Goal: Task Accomplishment & Management: Manage account settings

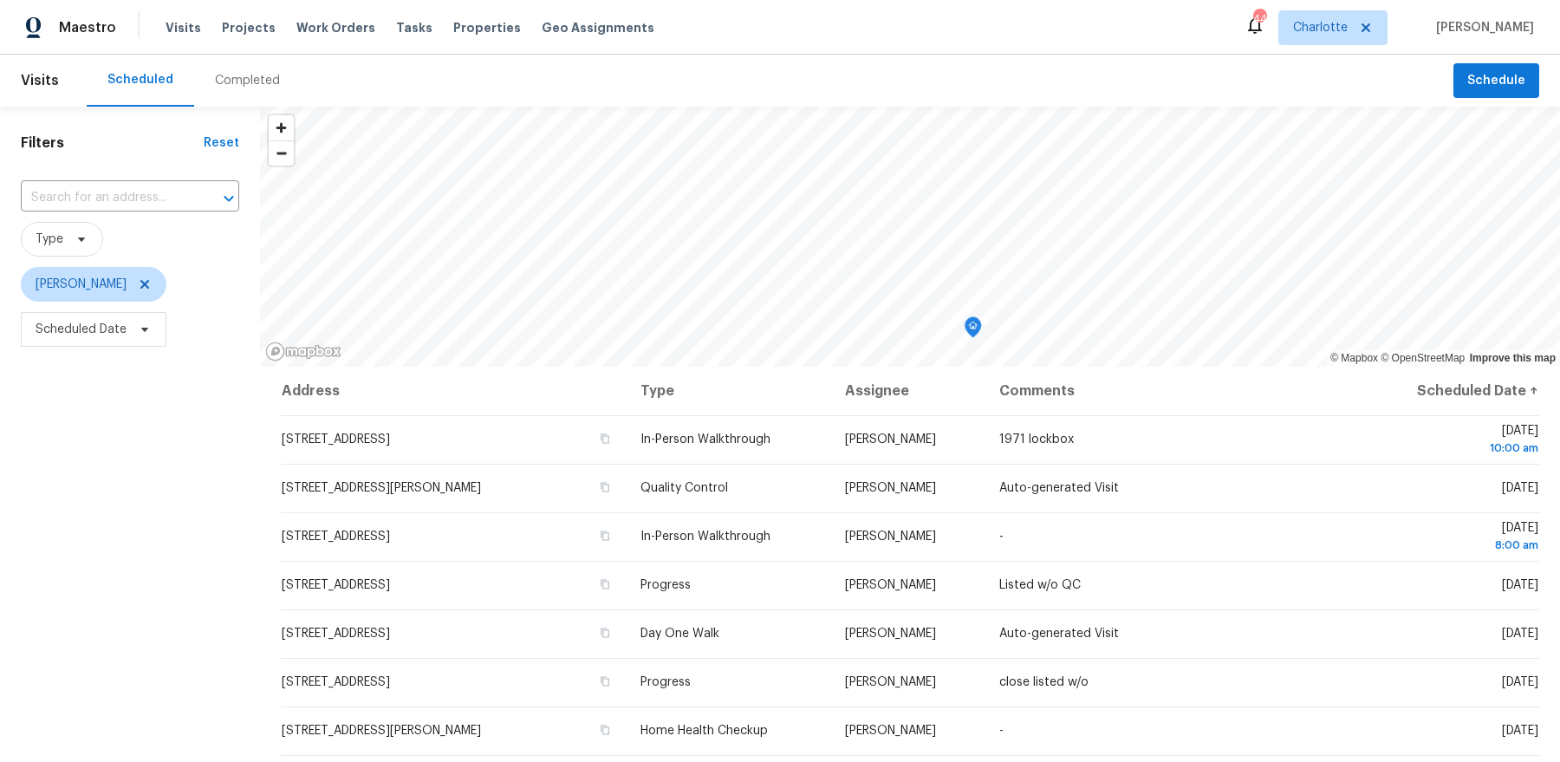
click at [910, 57] on div "Visits Scheduled Completed Schedule Filters Reset ​ Type Dan Baquero Scheduled …" at bounding box center [780, 408] width 1560 height 707
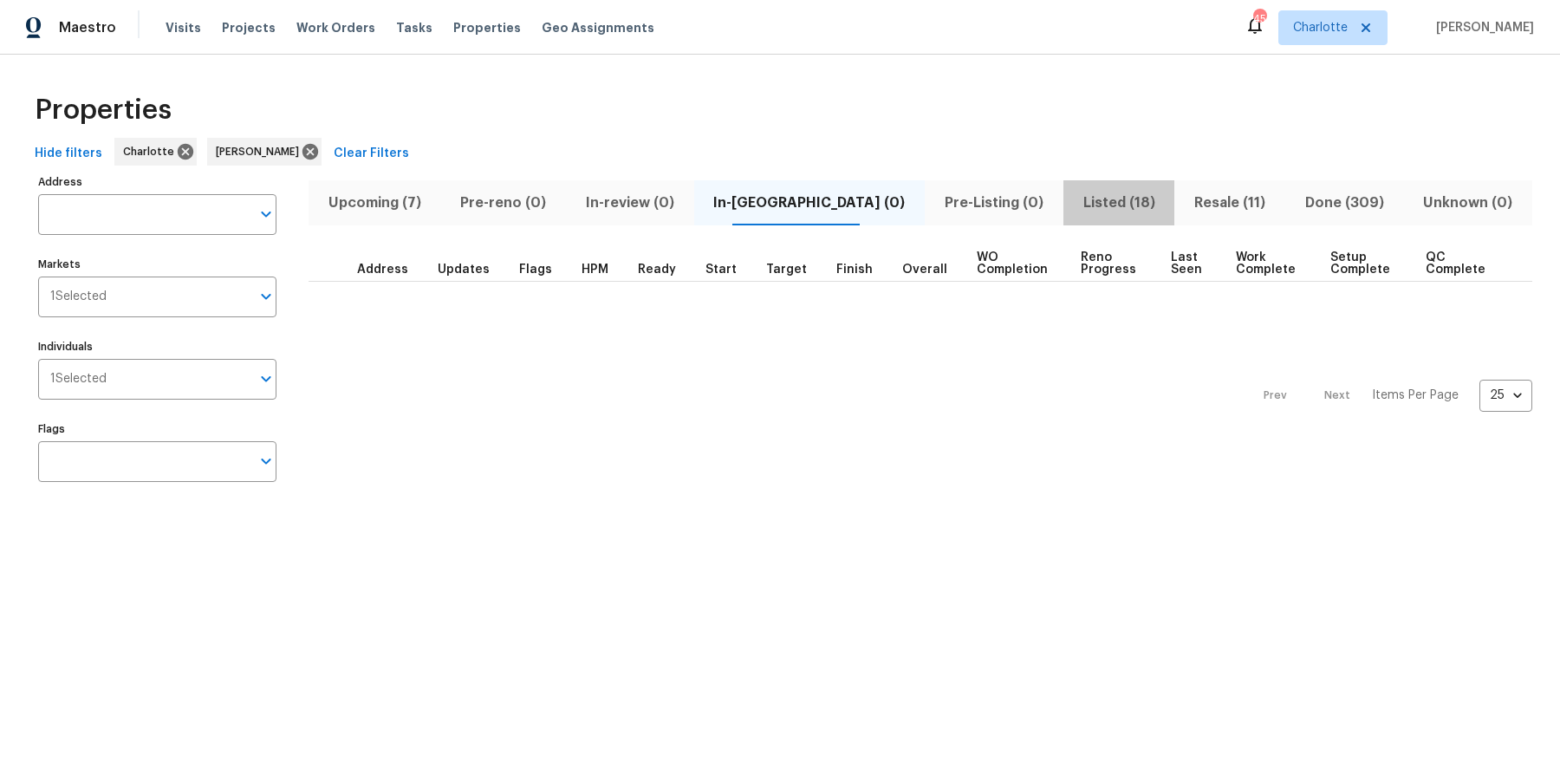
click at [1075, 214] on button "Listed (18)" at bounding box center [1119, 202] width 112 height 45
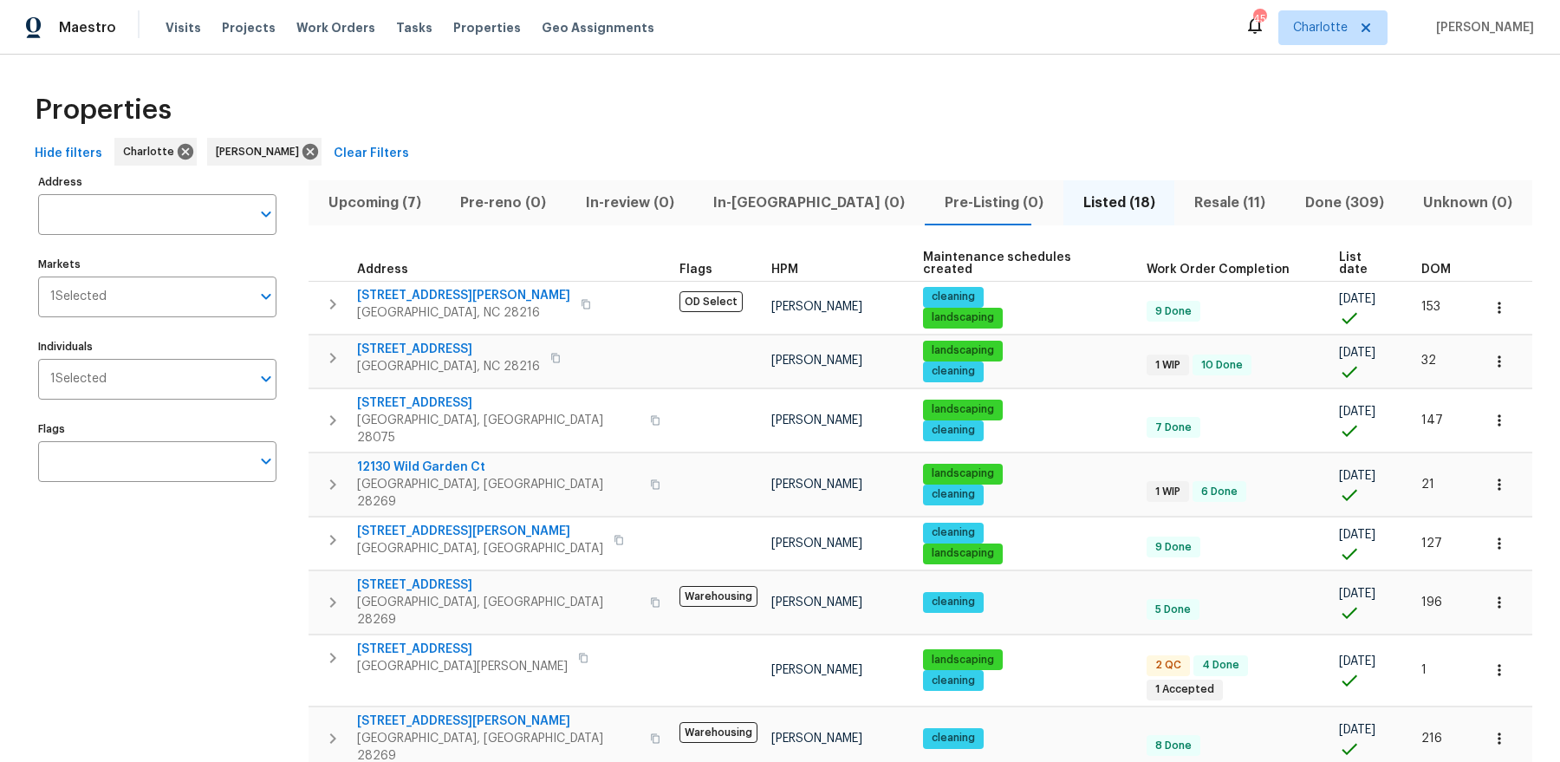
click at [1339, 254] on span "List date" at bounding box center [1365, 263] width 53 height 24
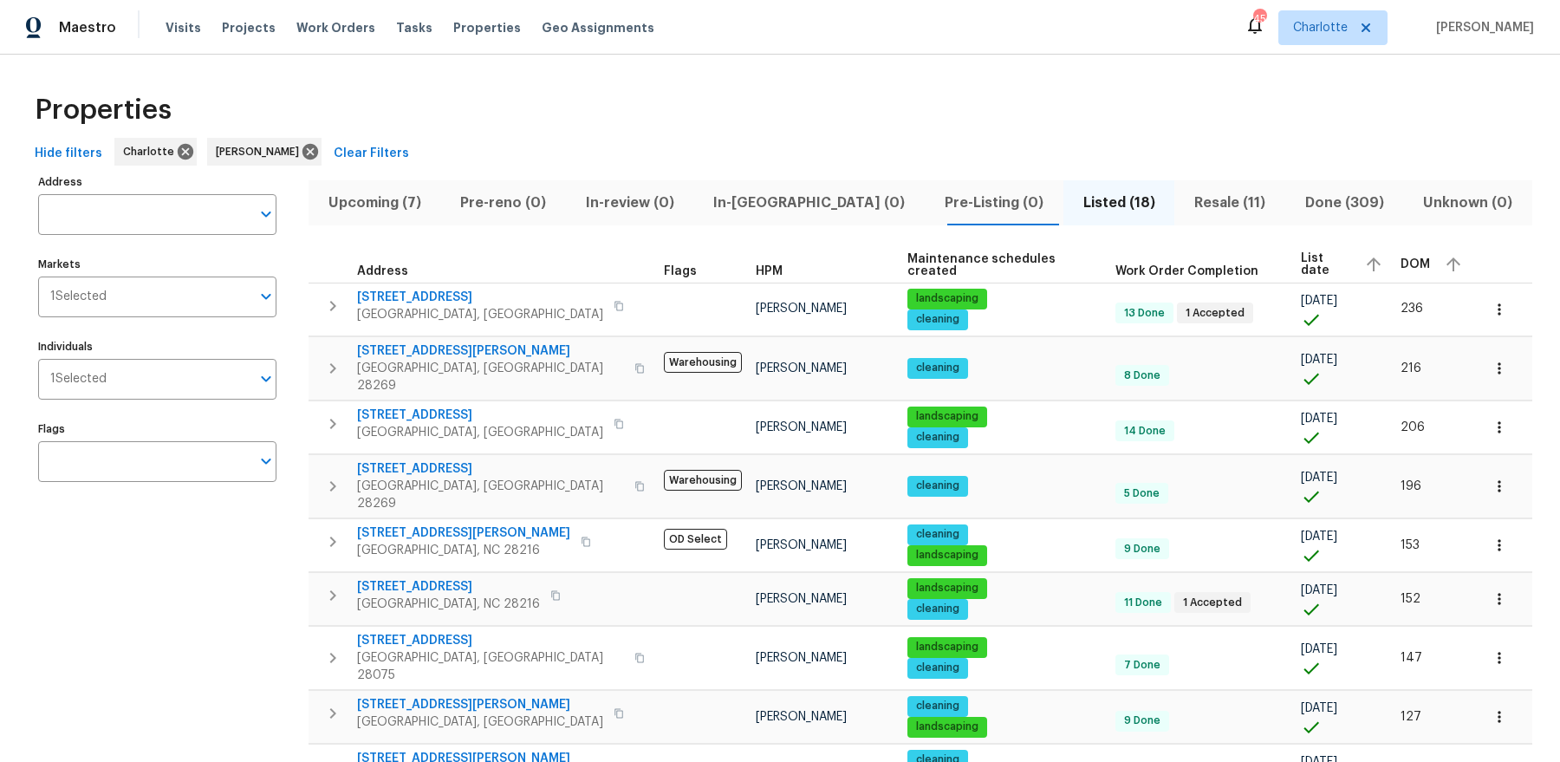
click at [1301, 254] on div "List date" at bounding box center [1344, 264] width 86 height 26
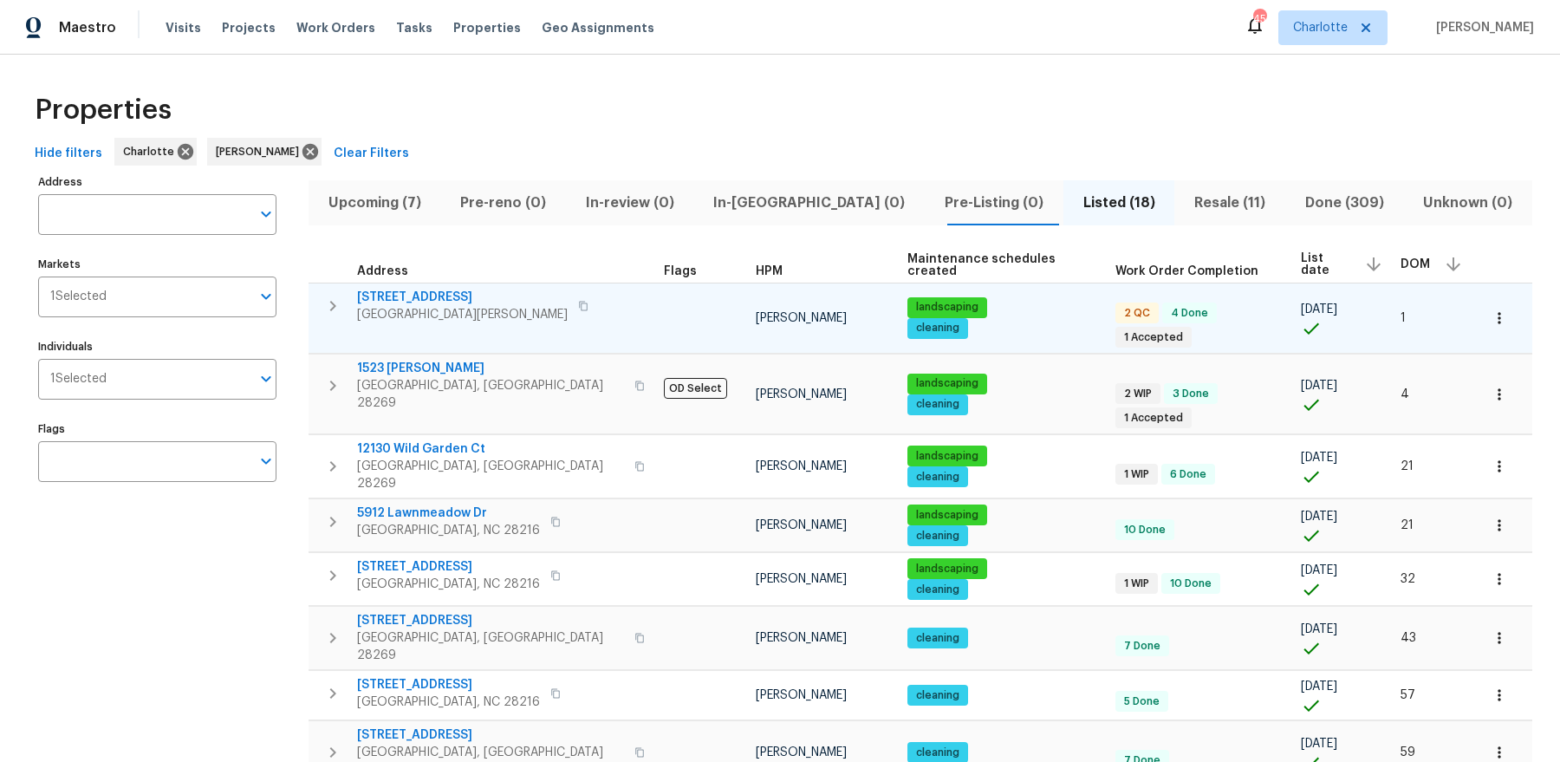
click at [454, 295] on span "133 Devynn Ridge Ct" at bounding box center [462, 297] width 211 height 17
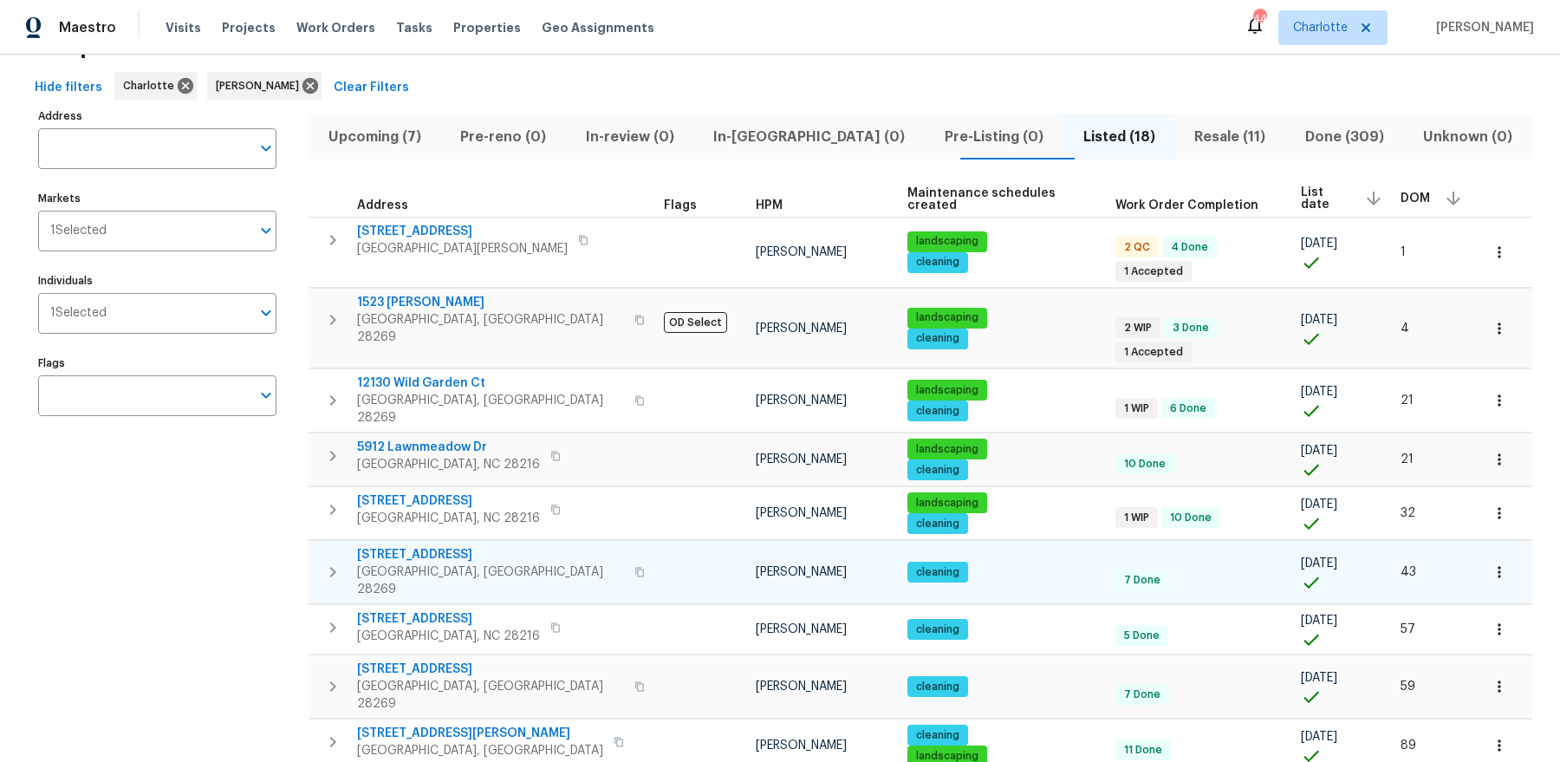
scroll to position [109, 0]
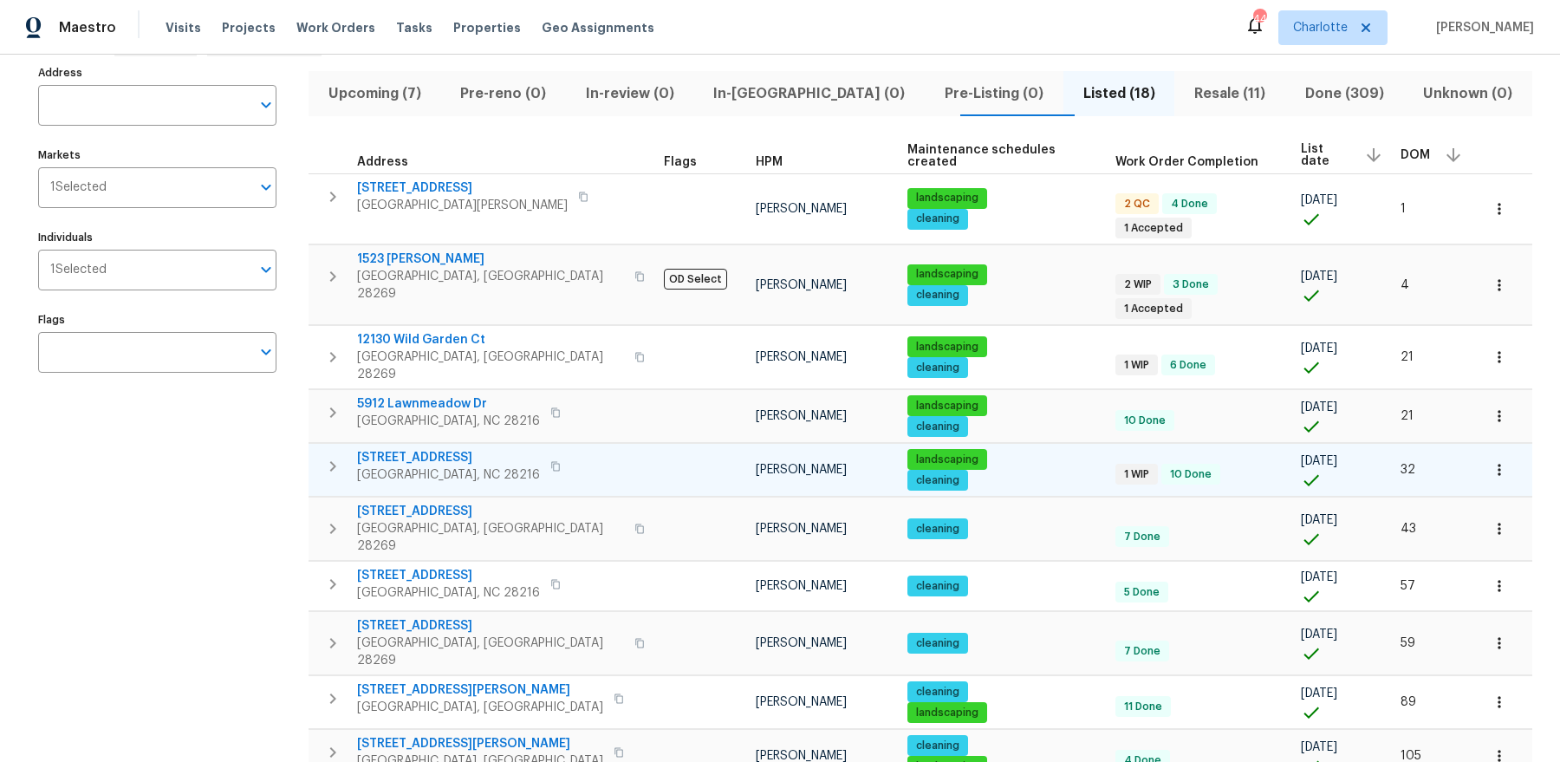
click at [444, 449] on span "5204 Grass Ridge Dr" at bounding box center [448, 457] width 183 height 17
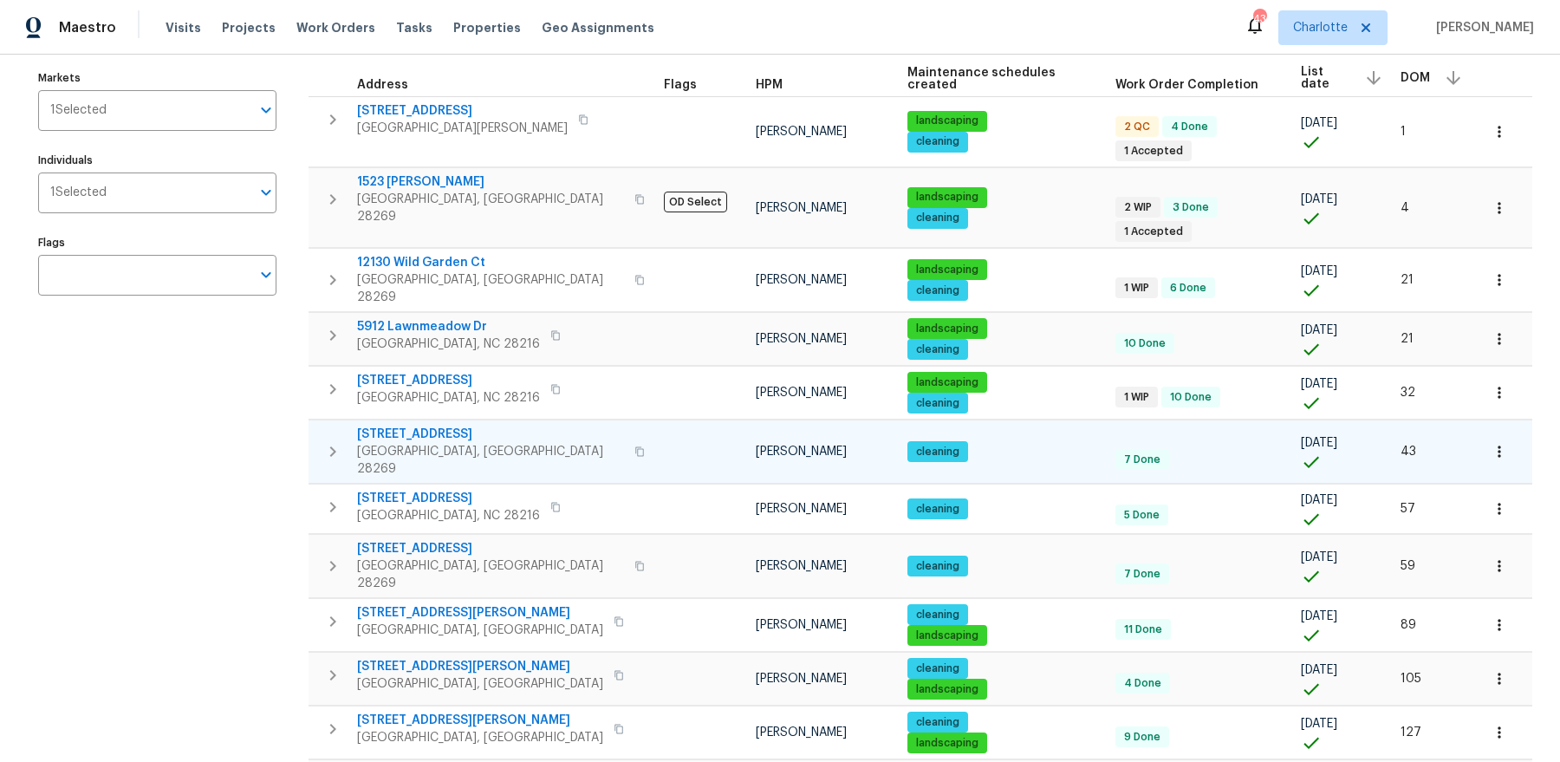
scroll to position [183, 0]
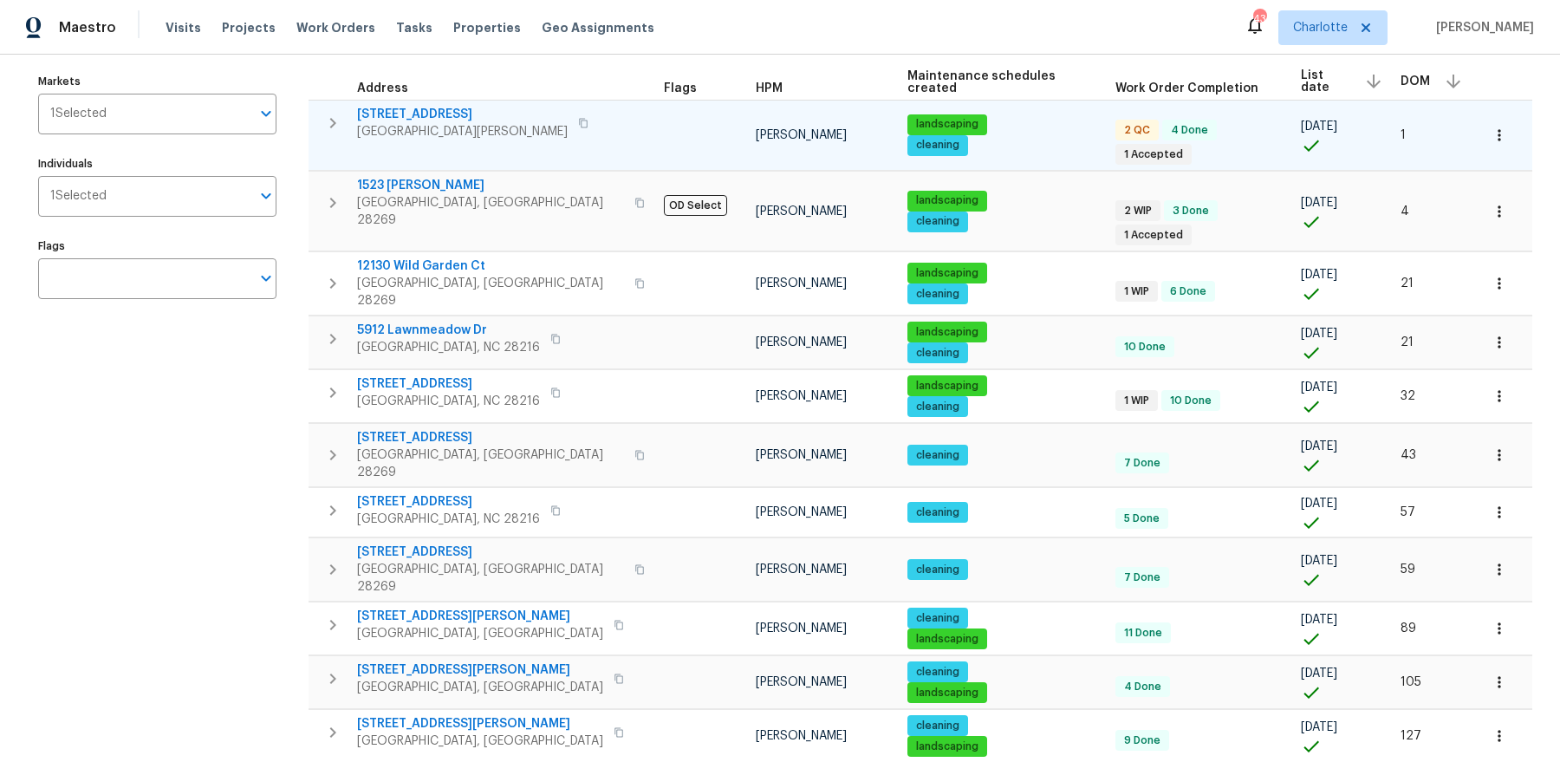
click at [380, 116] on span "133 Devynn Ridge Ct" at bounding box center [462, 114] width 211 height 17
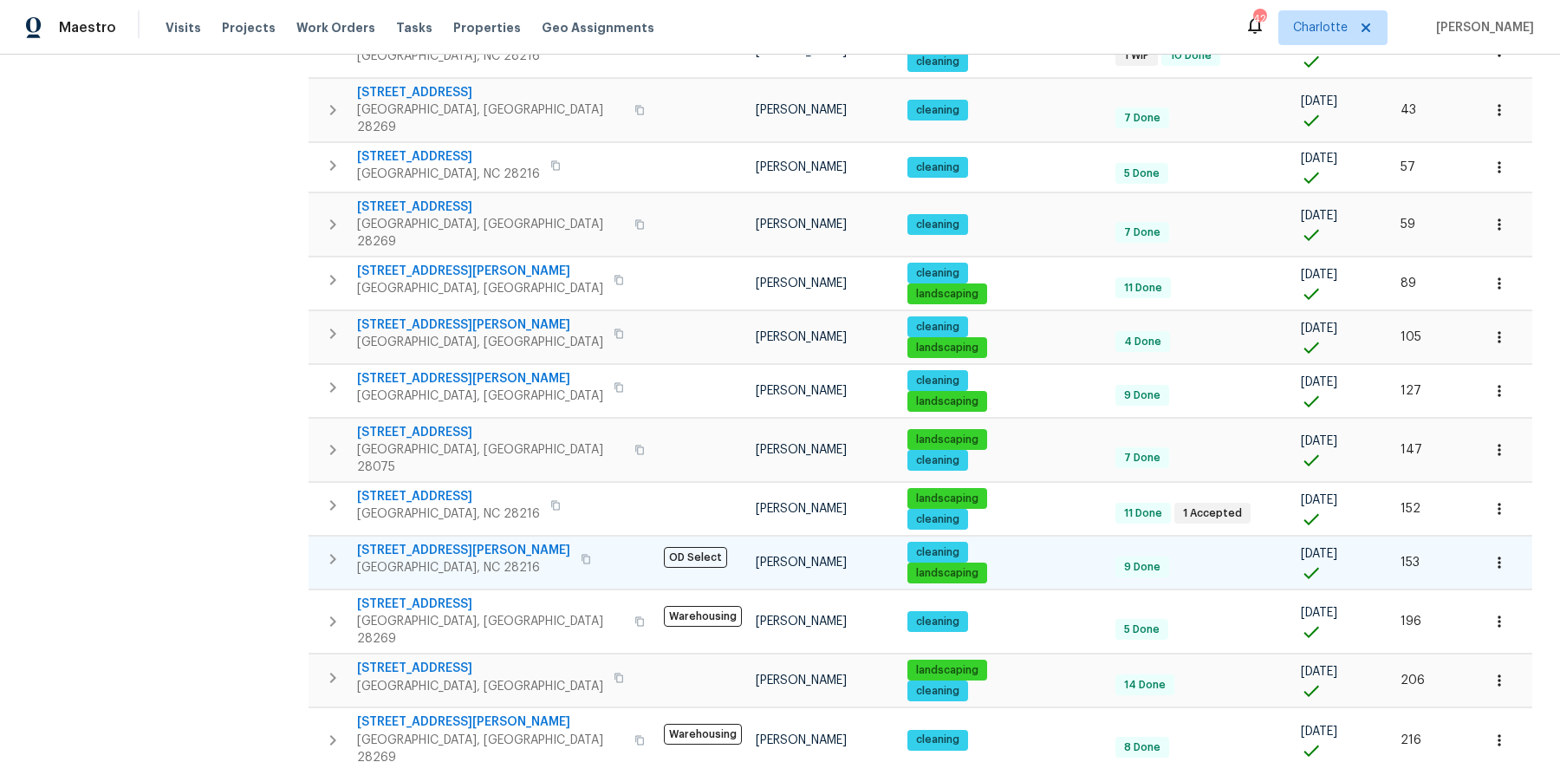
scroll to position [0, 0]
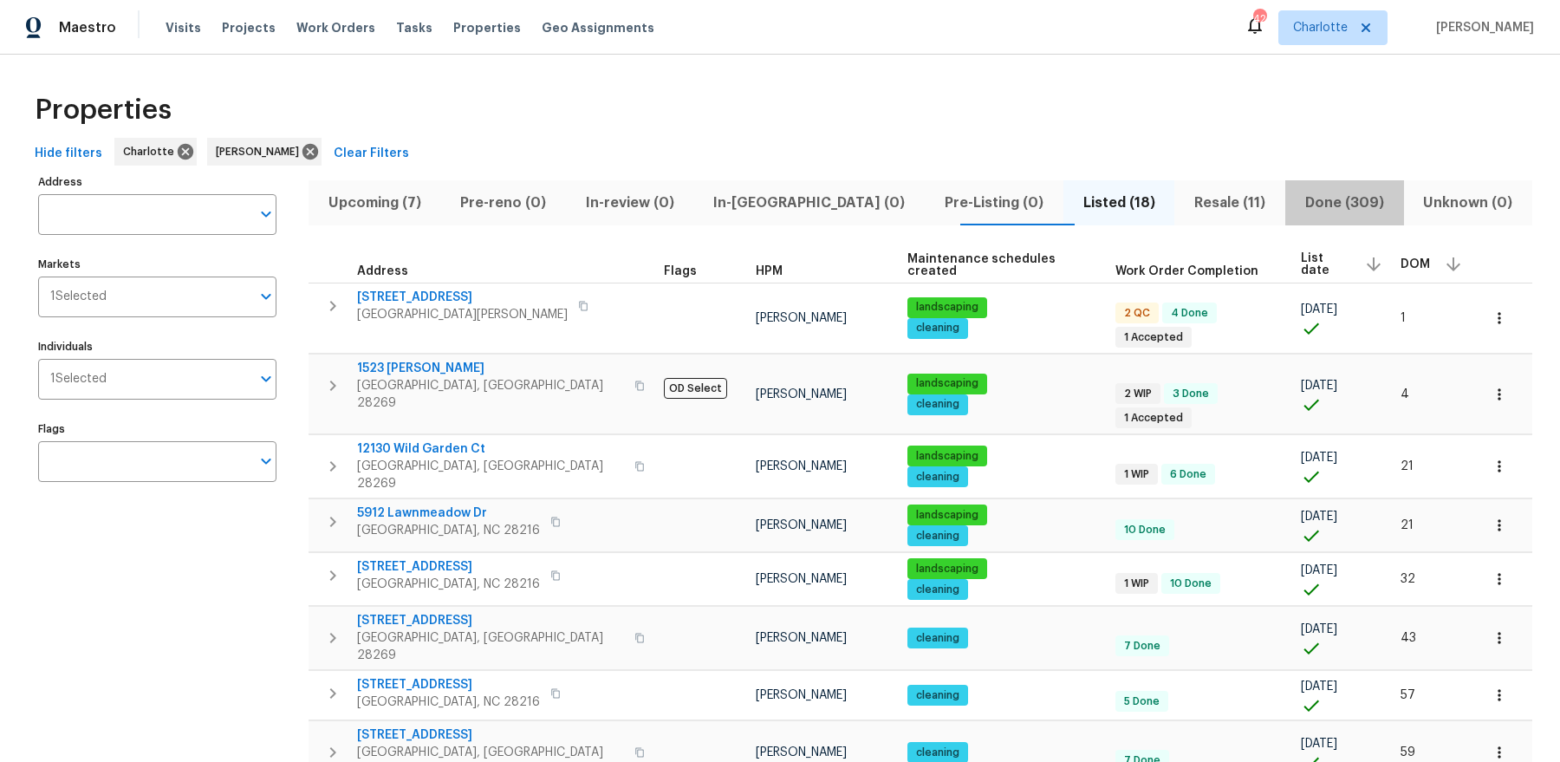
click at [1296, 203] on span "Done (309)" at bounding box center [1345, 203] width 98 height 24
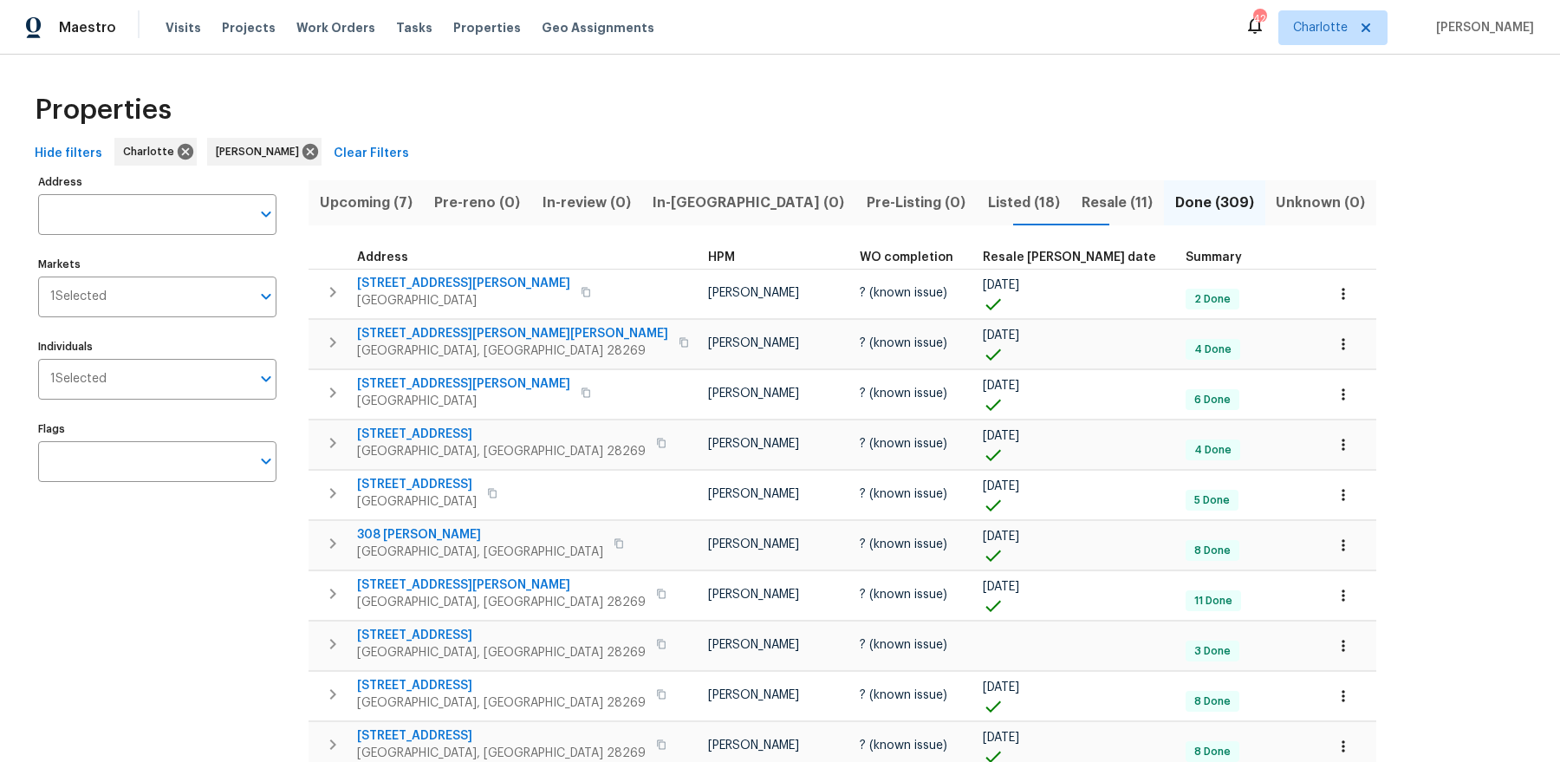
click at [983, 254] on span "Resale COE date" at bounding box center [1069, 257] width 173 height 12
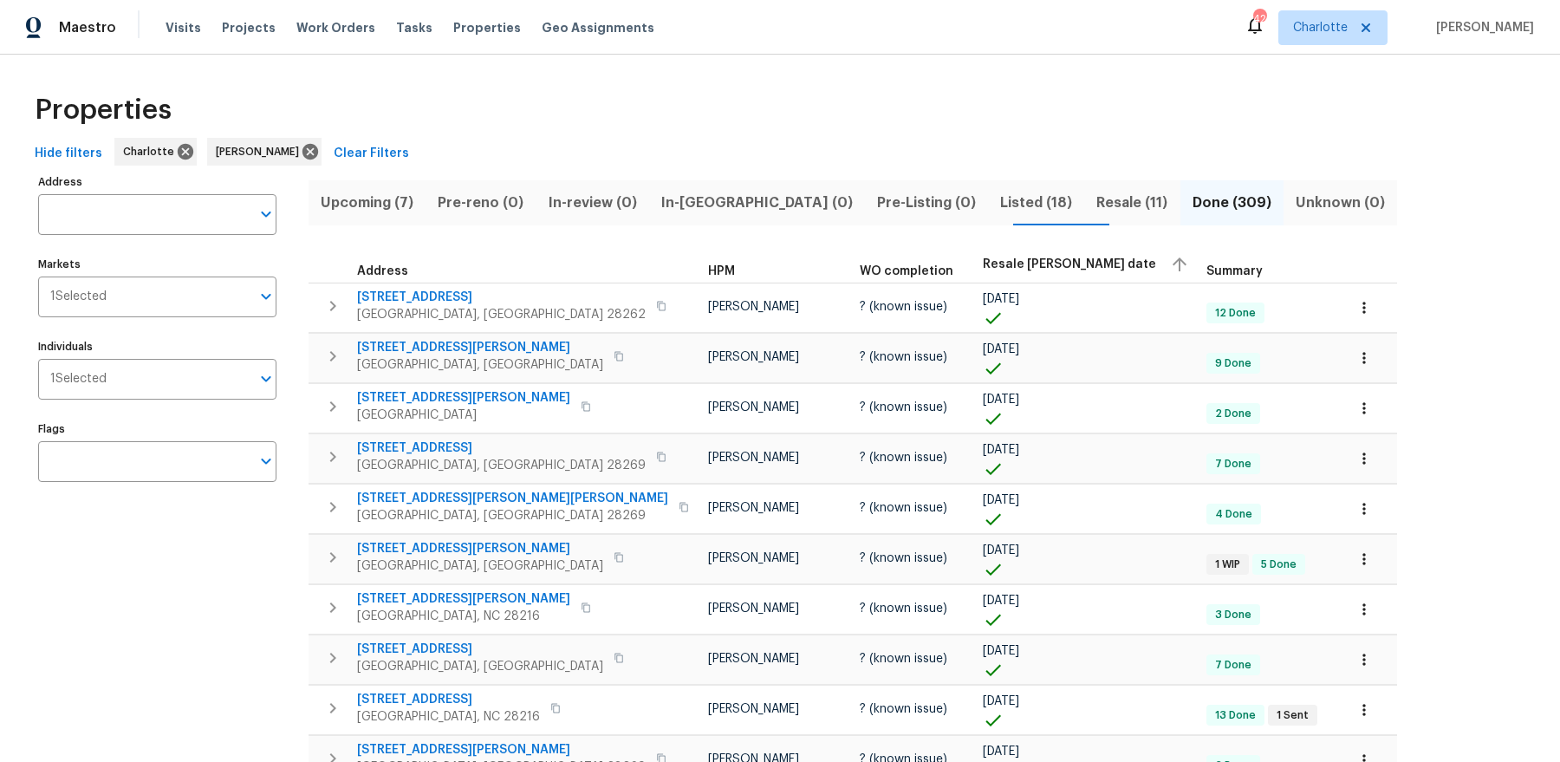
click at [983, 269] on span "Resale COE date" at bounding box center [1069, 264] width 173 height 12
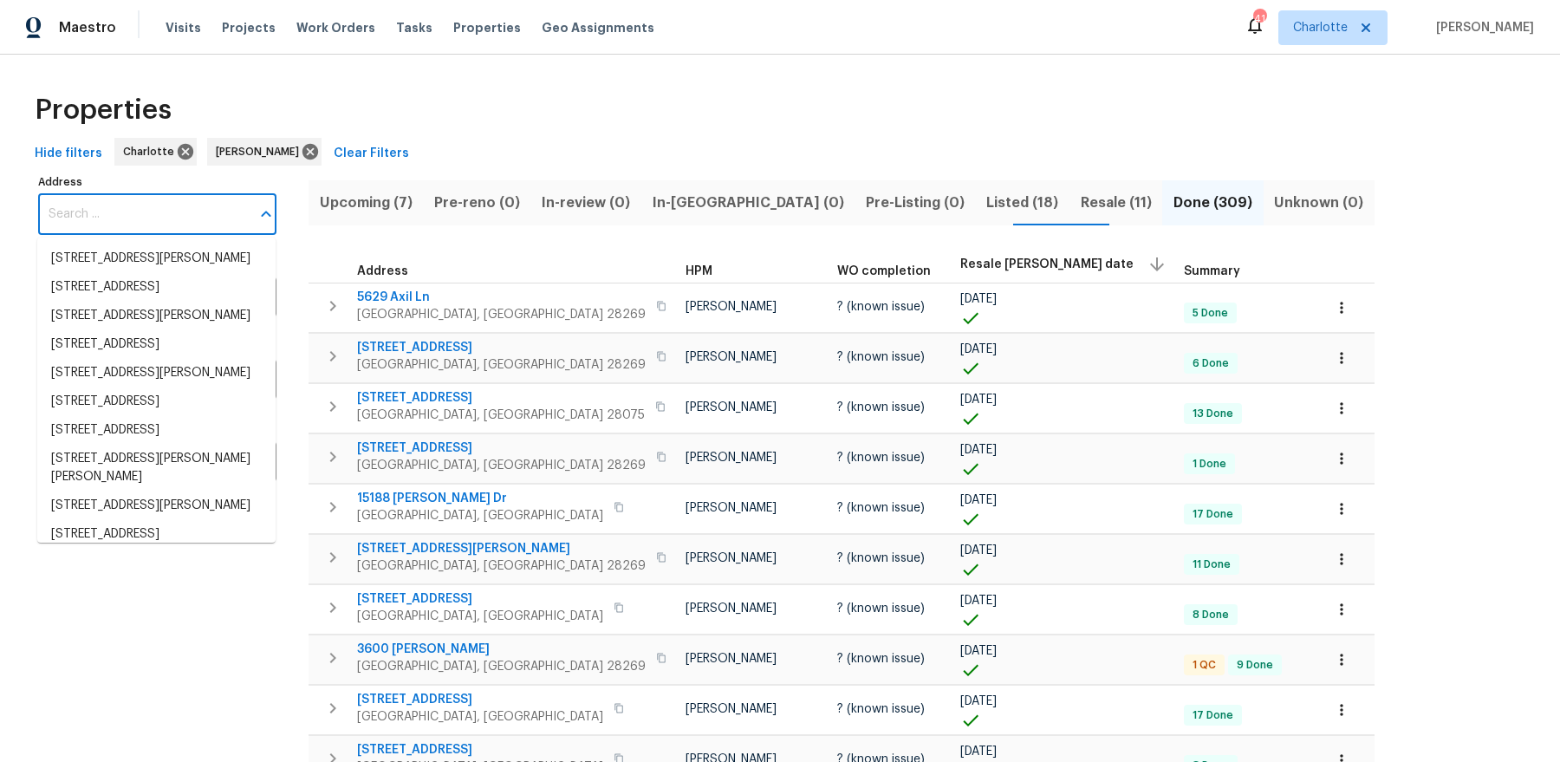
click at [153, 204] on input "Address" at bounding box center [144, 214] width 212 height 41
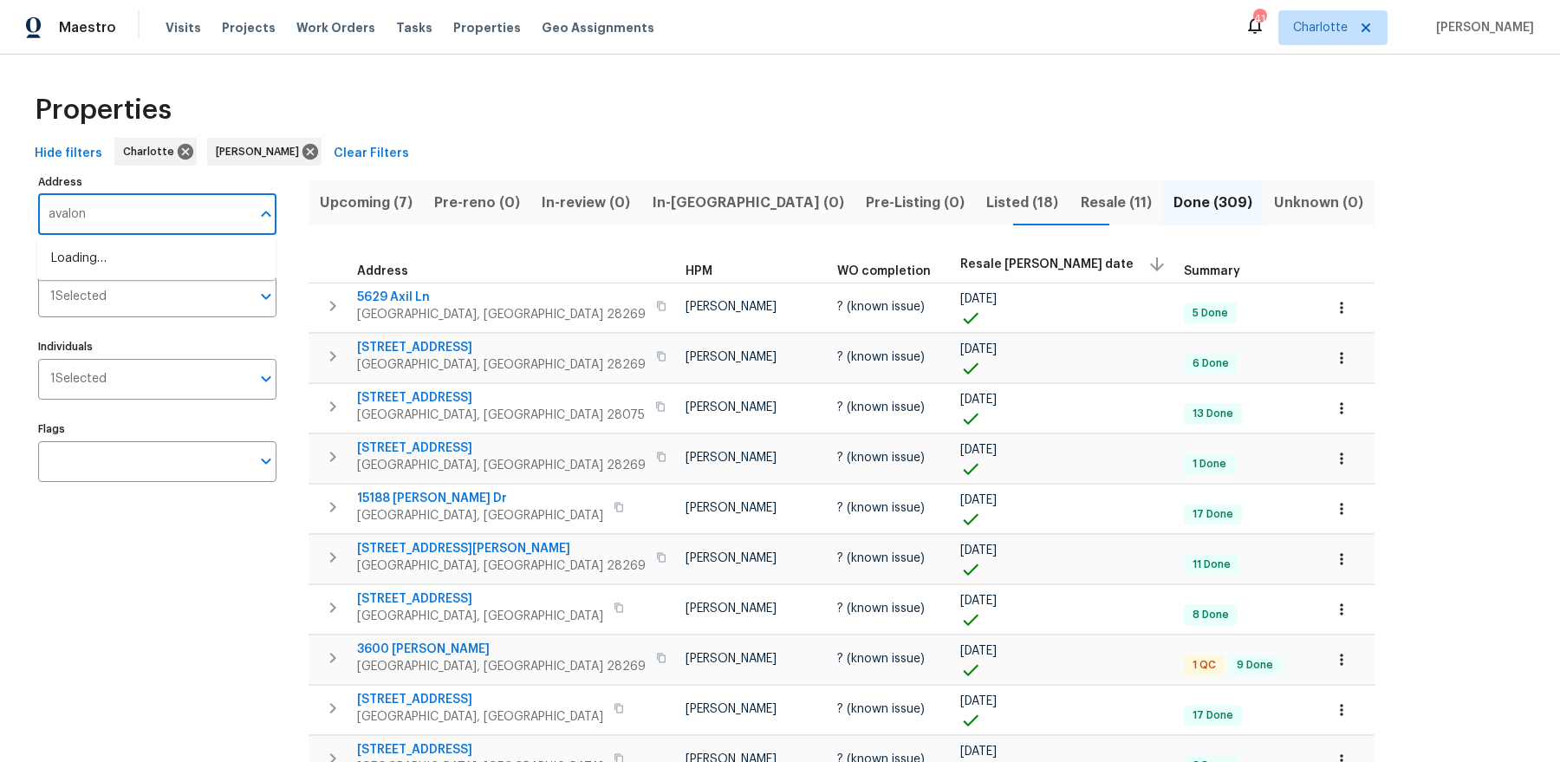
type input "avalon"
click at [206, 218] on input "avalon" at bounding box center [144, 214] width 212 height 41
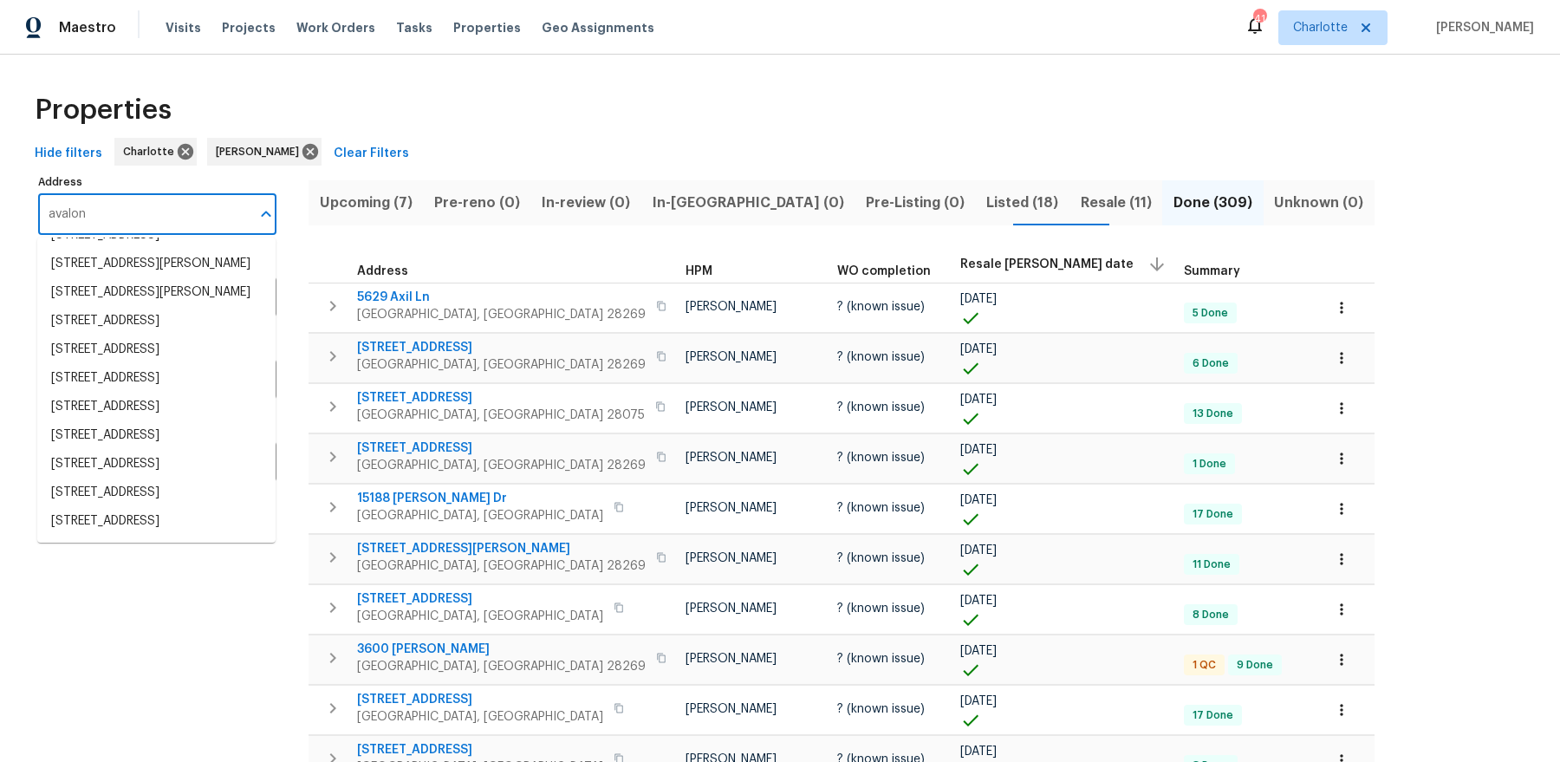
scroll to position [460, 0]
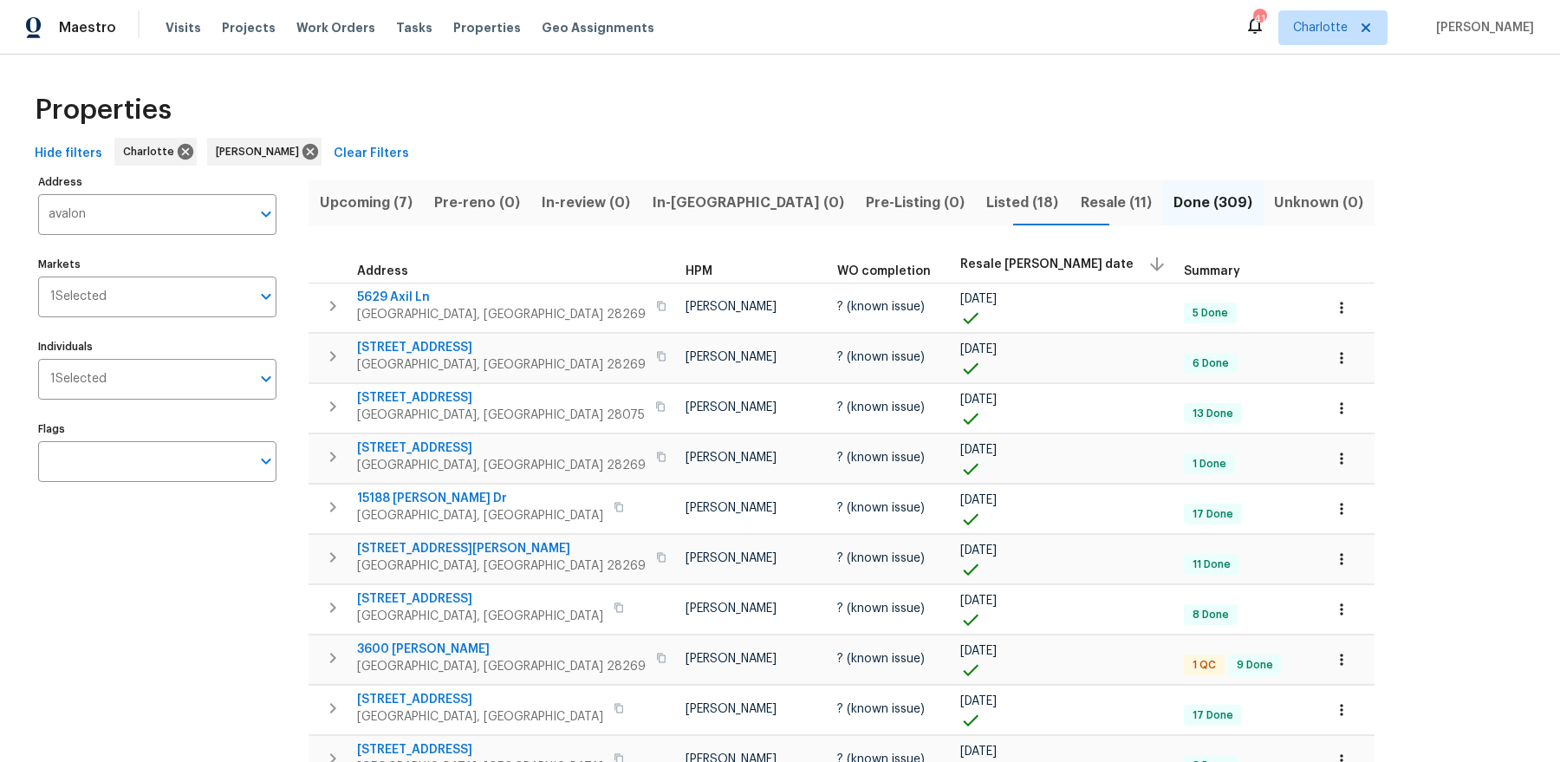
click at [536, 262] on th "Address" at bounding box center [494, 264] width 370 height 37
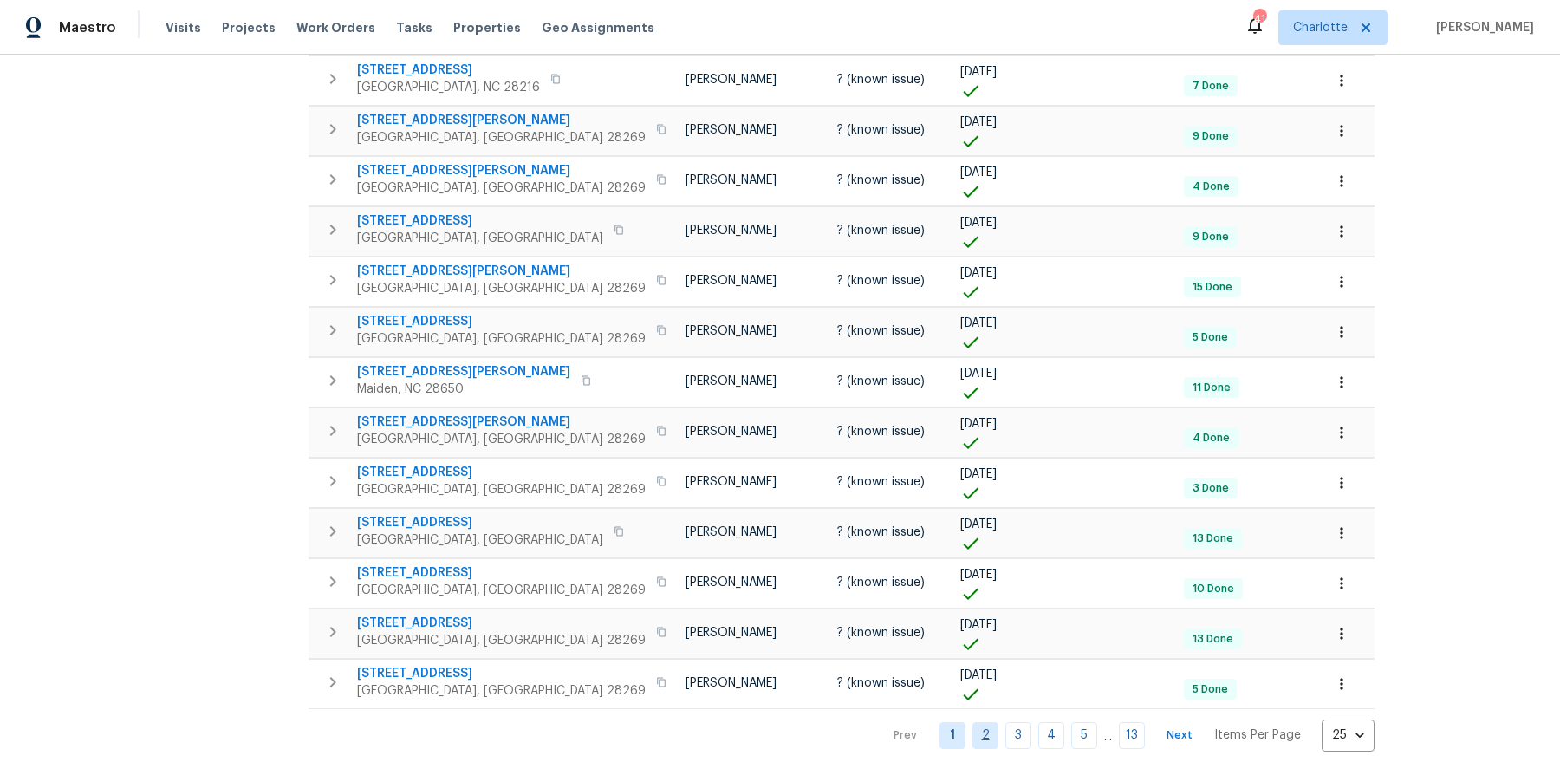
click at [972, 722] on link "2" at bounding box center [985, 735] width 26 height 27
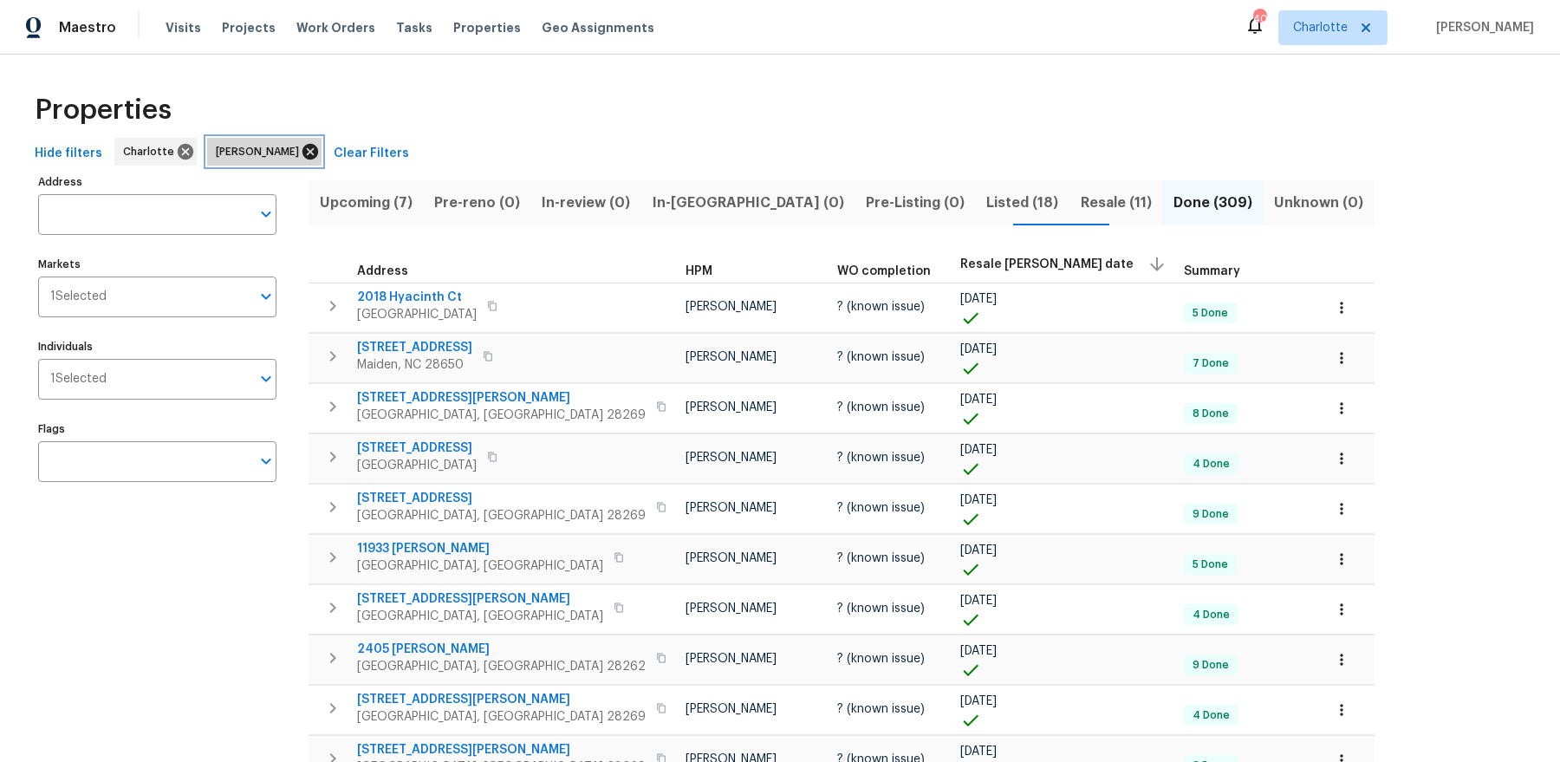
click at [301, 152] on icon at bounding box center [310, 151] width 19 height 19
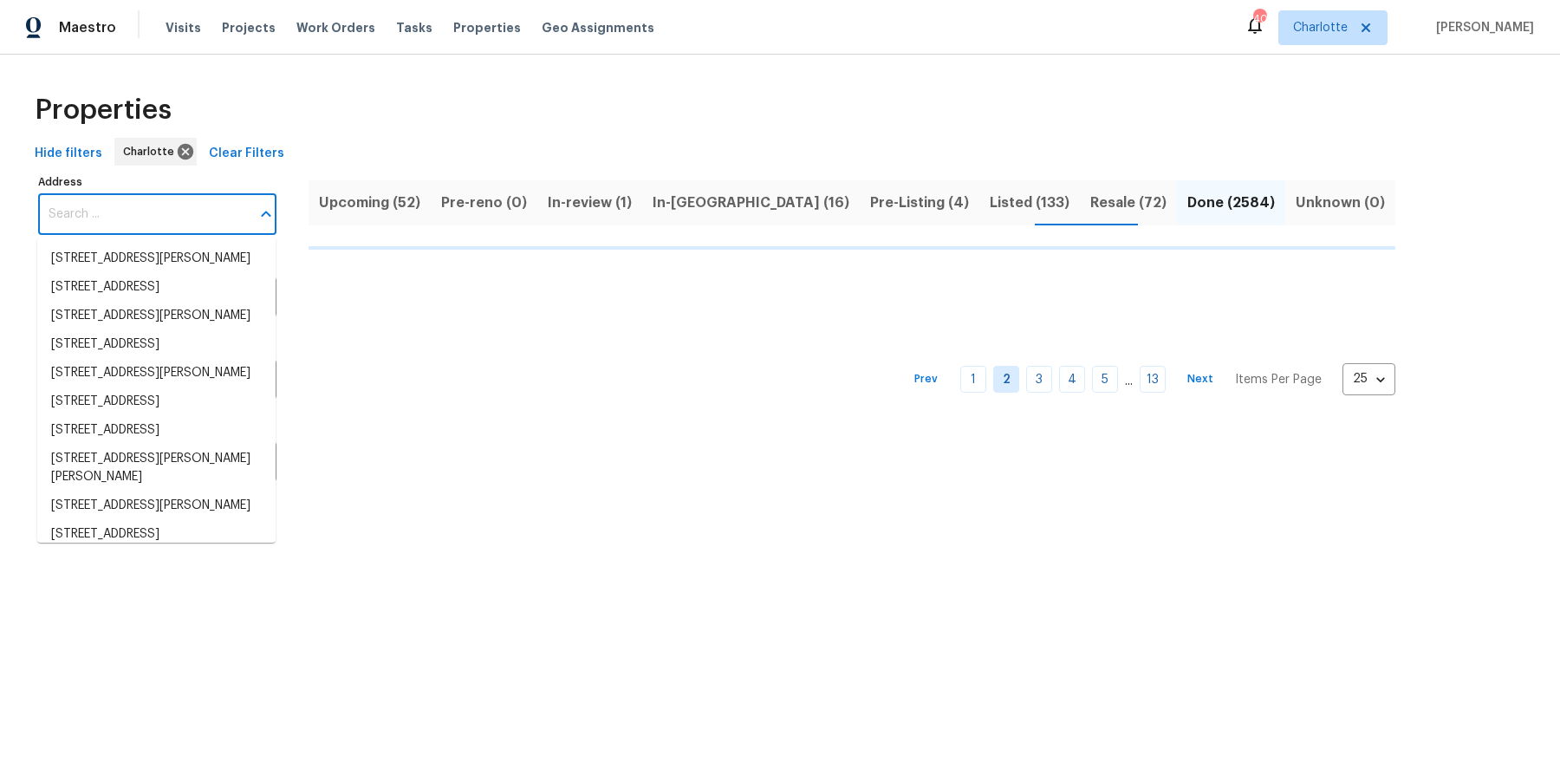
click at [153, 221] on input "Address" at bounding box center [144, 214] width 212 height 41
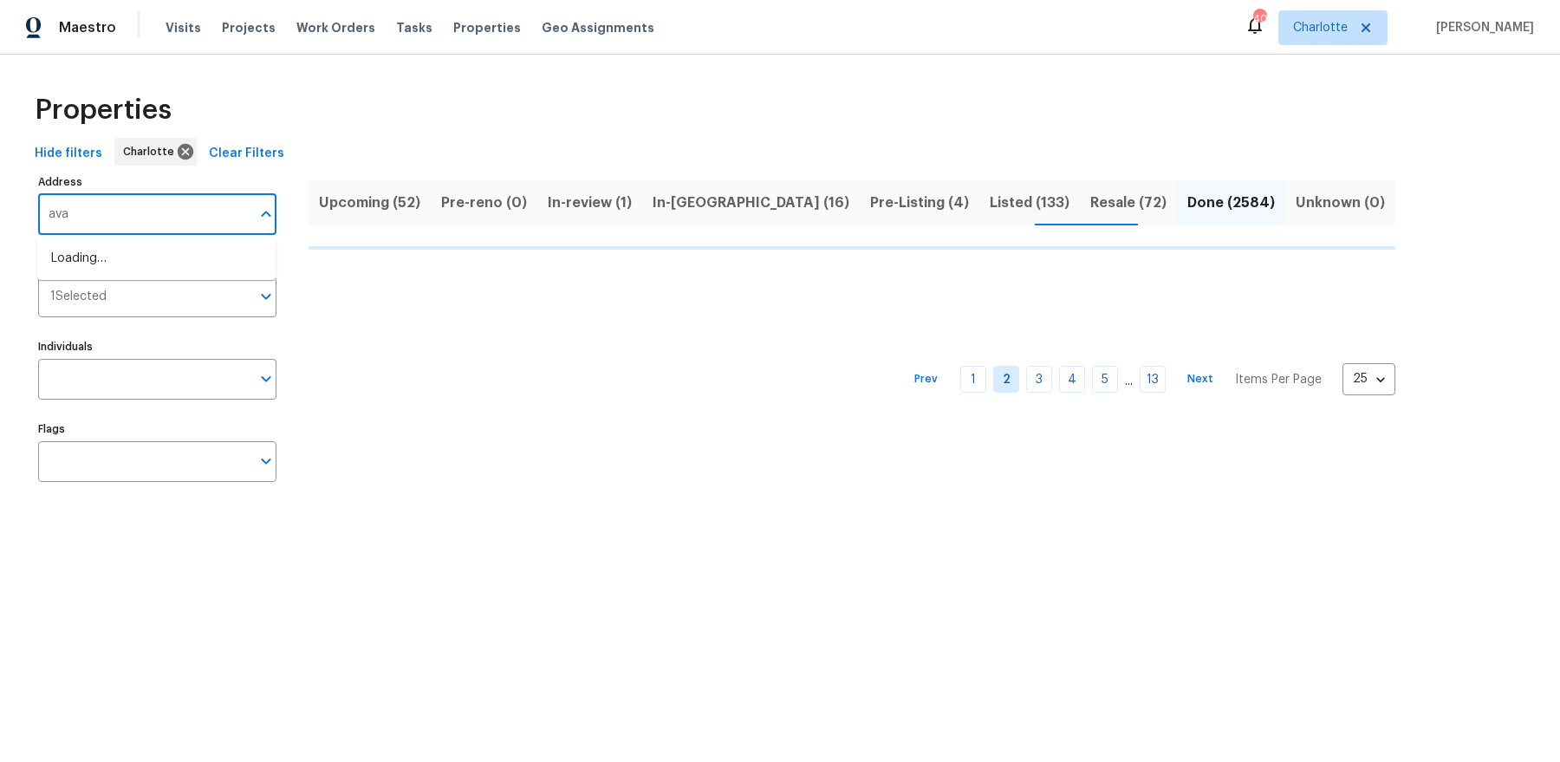
type input "aval"
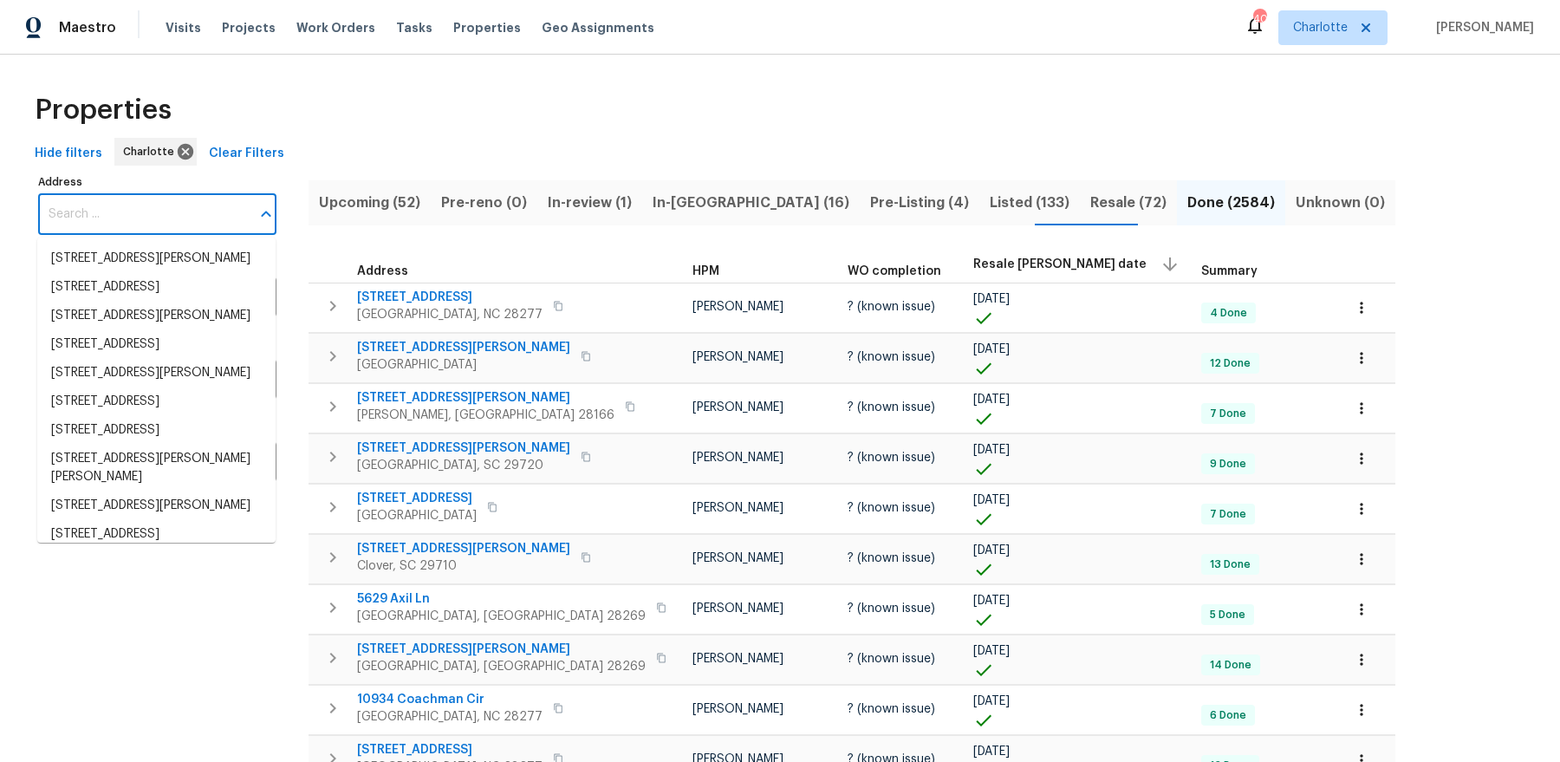
click at [78, 205] on input "Address" at bounding box center [144, 214] width 212 height 41
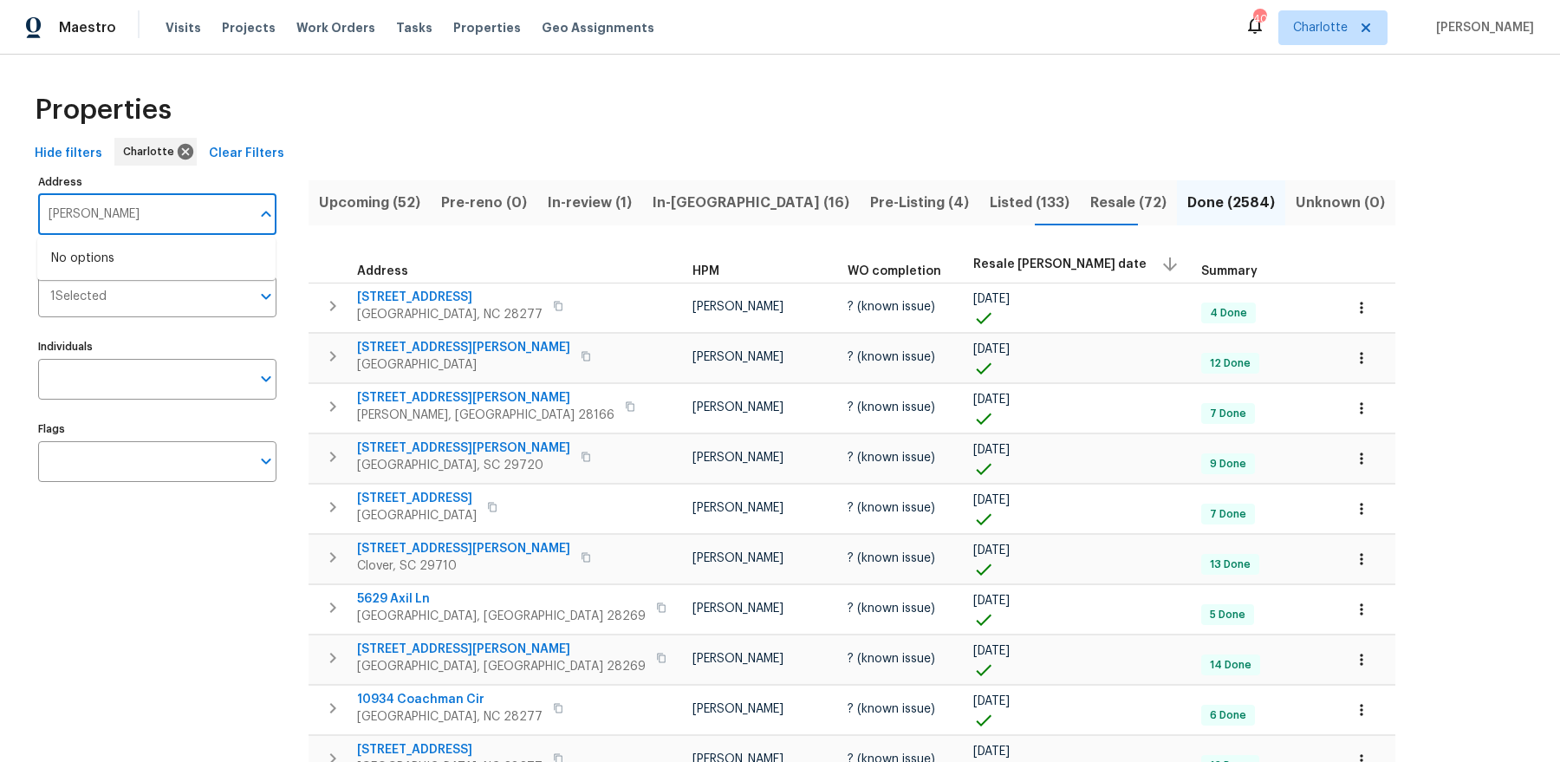
type input "avalon"
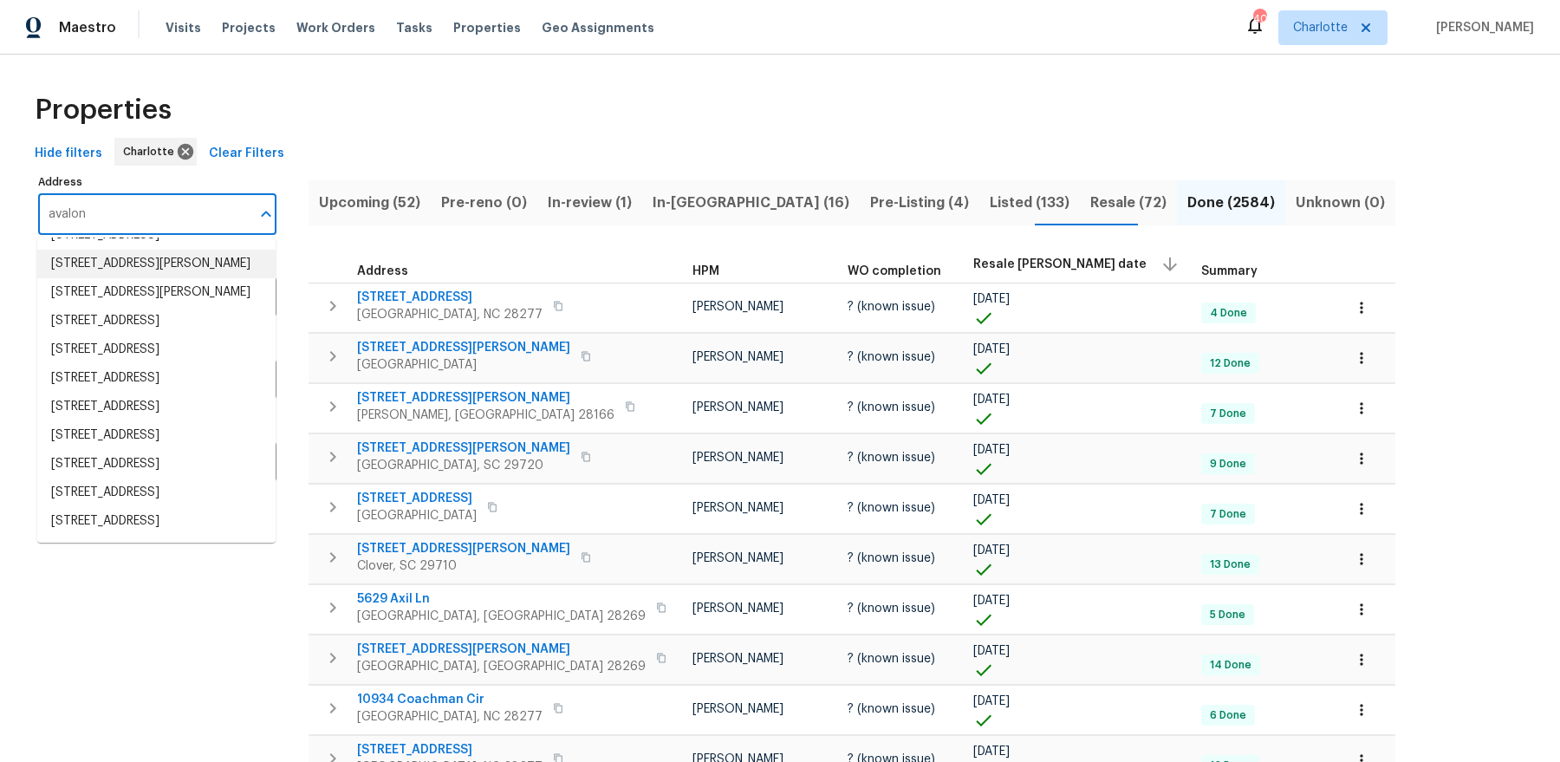
scroll to position [308, 0]
click at [197, 335] on li "3324 Avalon Ave Charlotte NC 28208" at bounding box center [156, 321] width 238 height 29
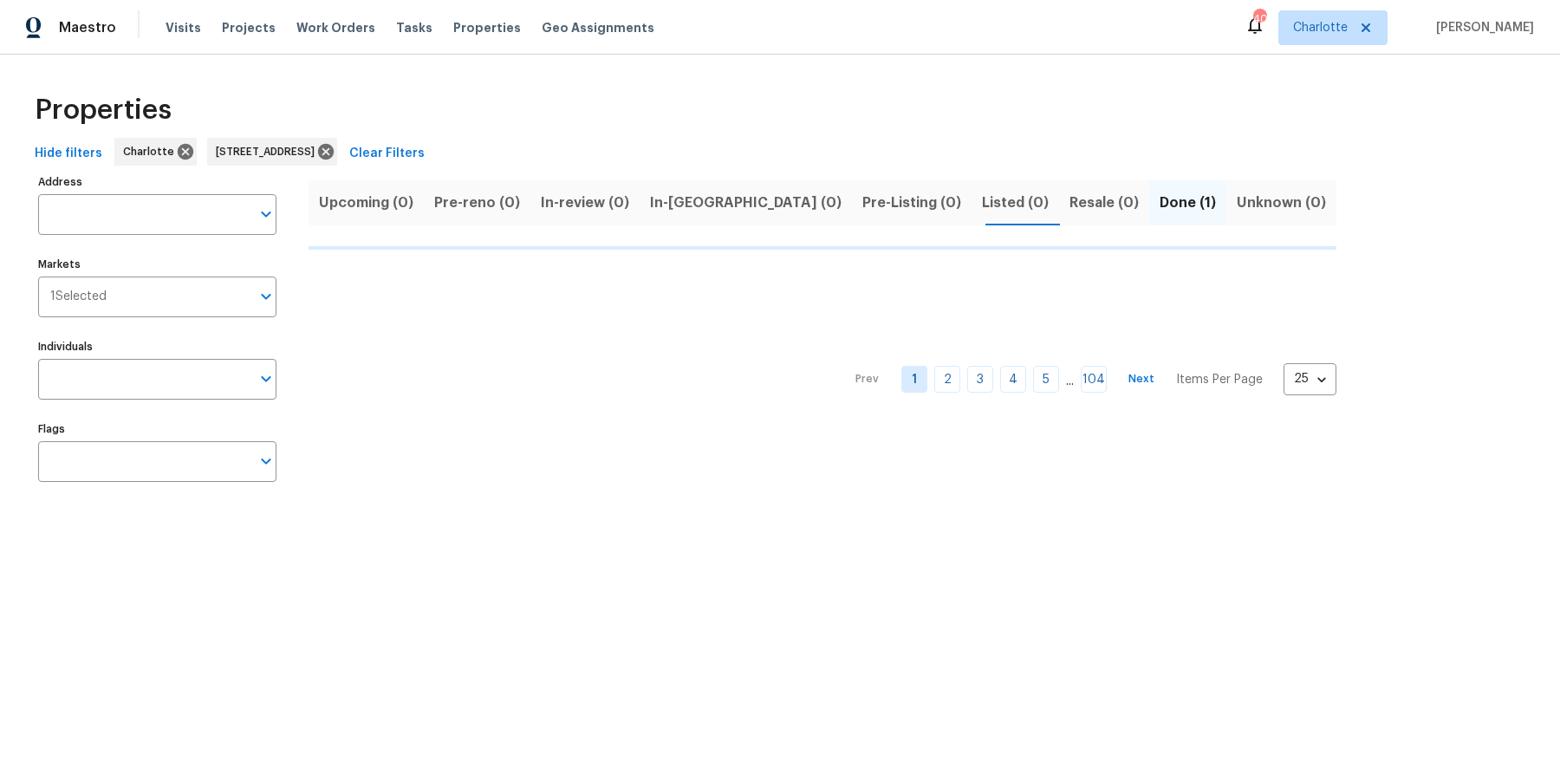
type input "3324 Avalon Ave Charlotte NC 28208"
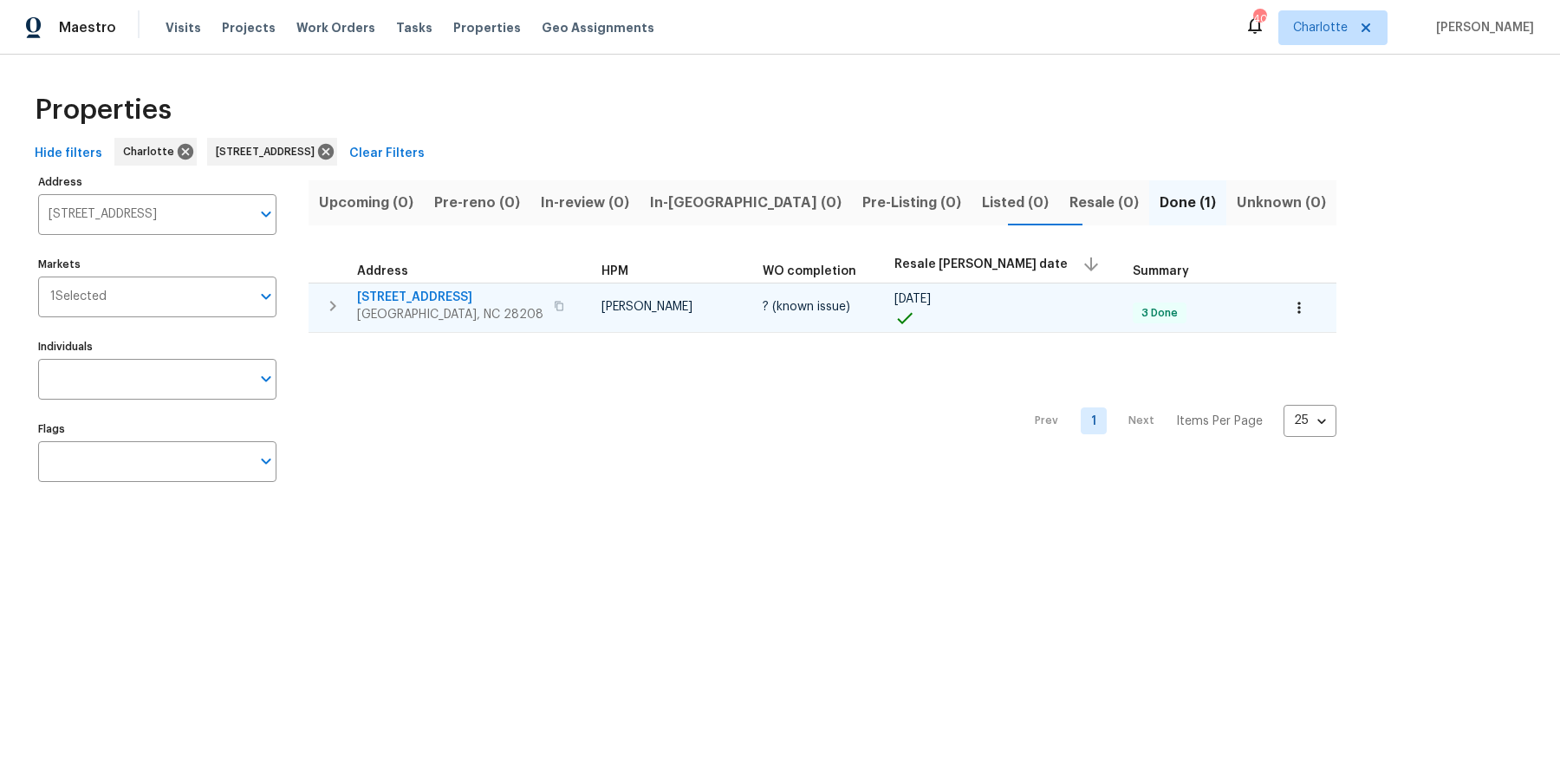
click at [393, 290] on span "3324 Avalon Ave" at bounding box center [450, 297] width 186 height 17
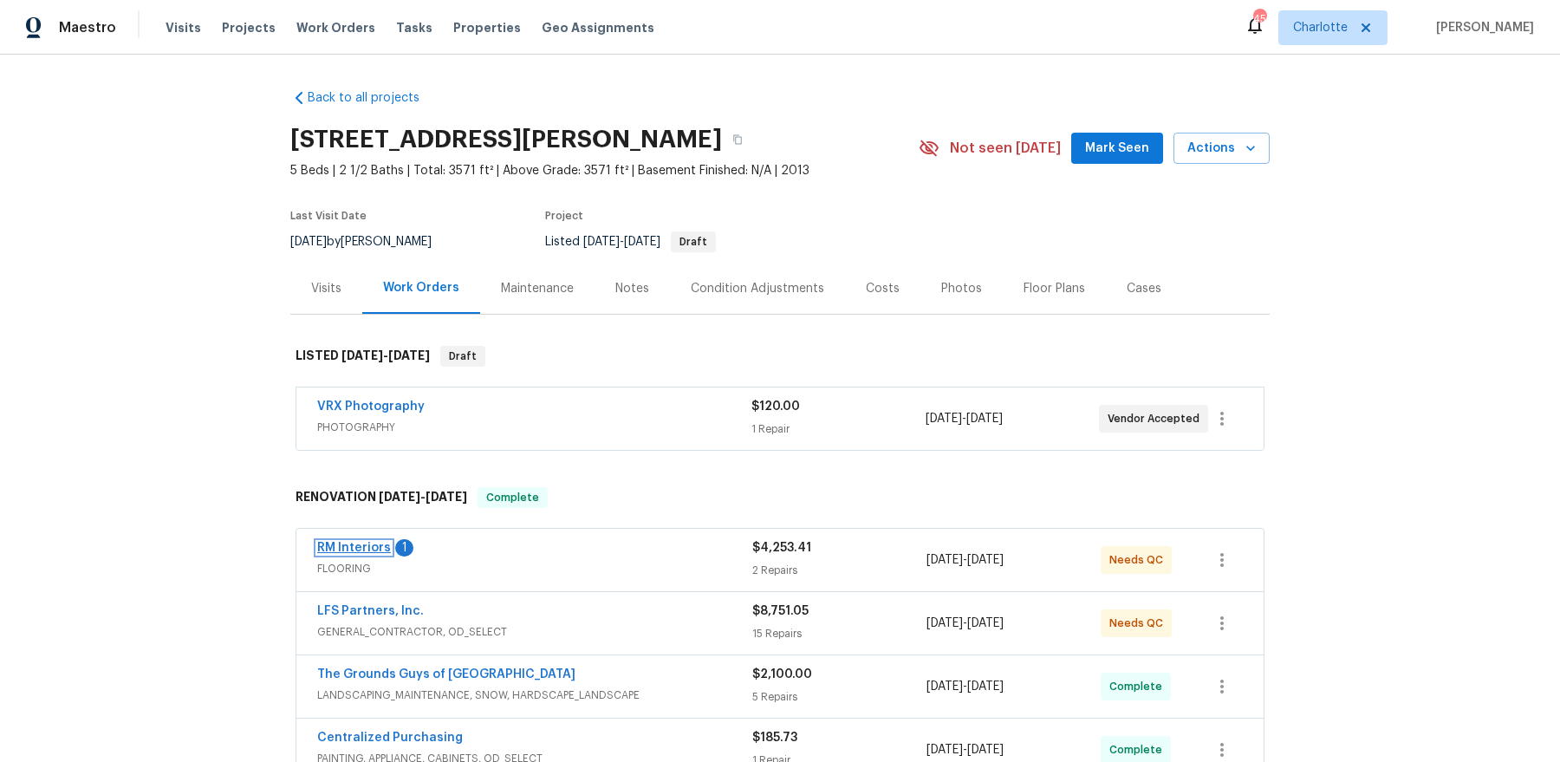
click at [348, 549] on link "RM Interiors" at bounding box center [354, 548] width 74 height 12
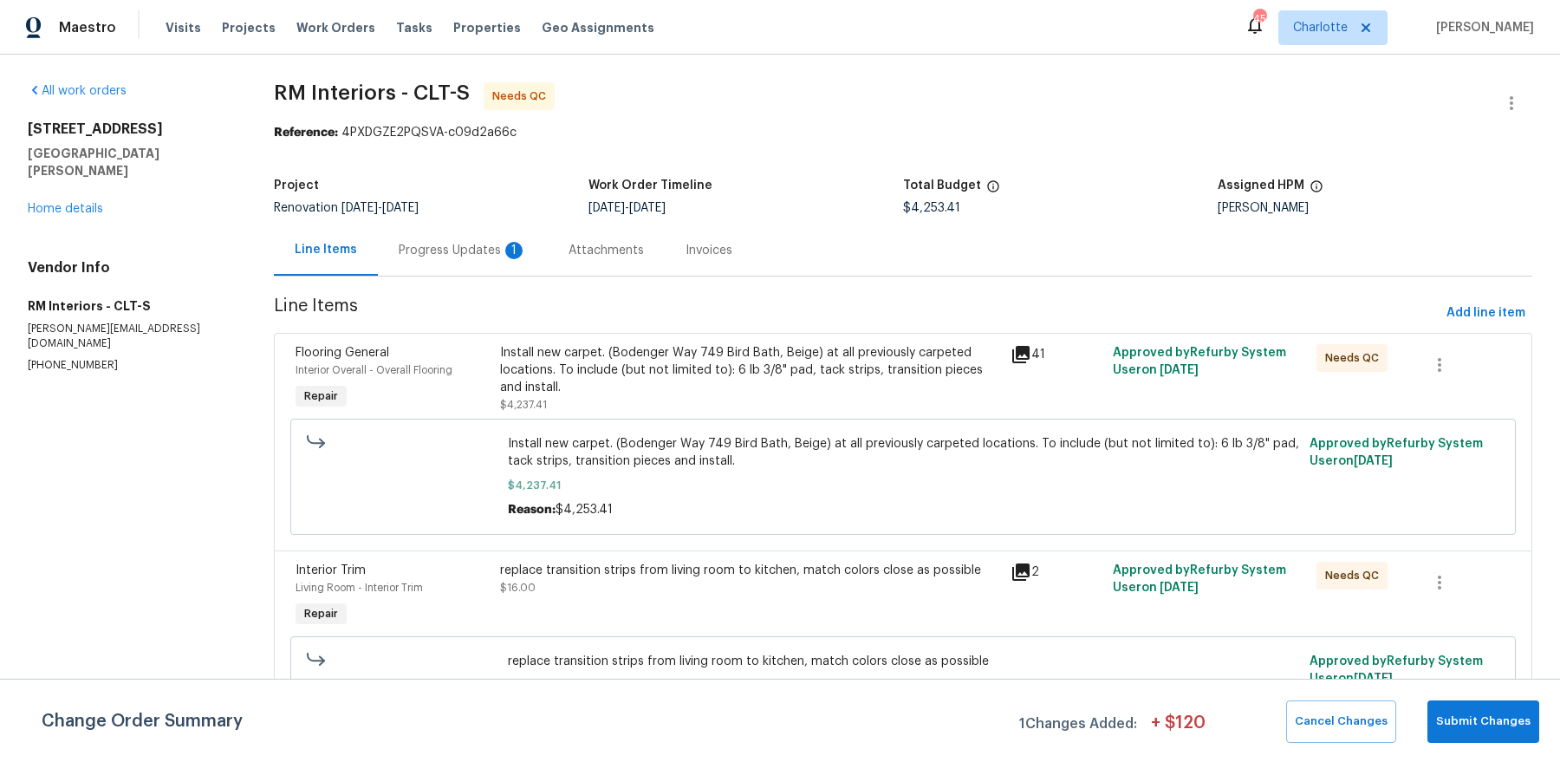
click at [475, 257] on div "Progress Updates 1" at bounding box center [463, 250] width 128 height 17
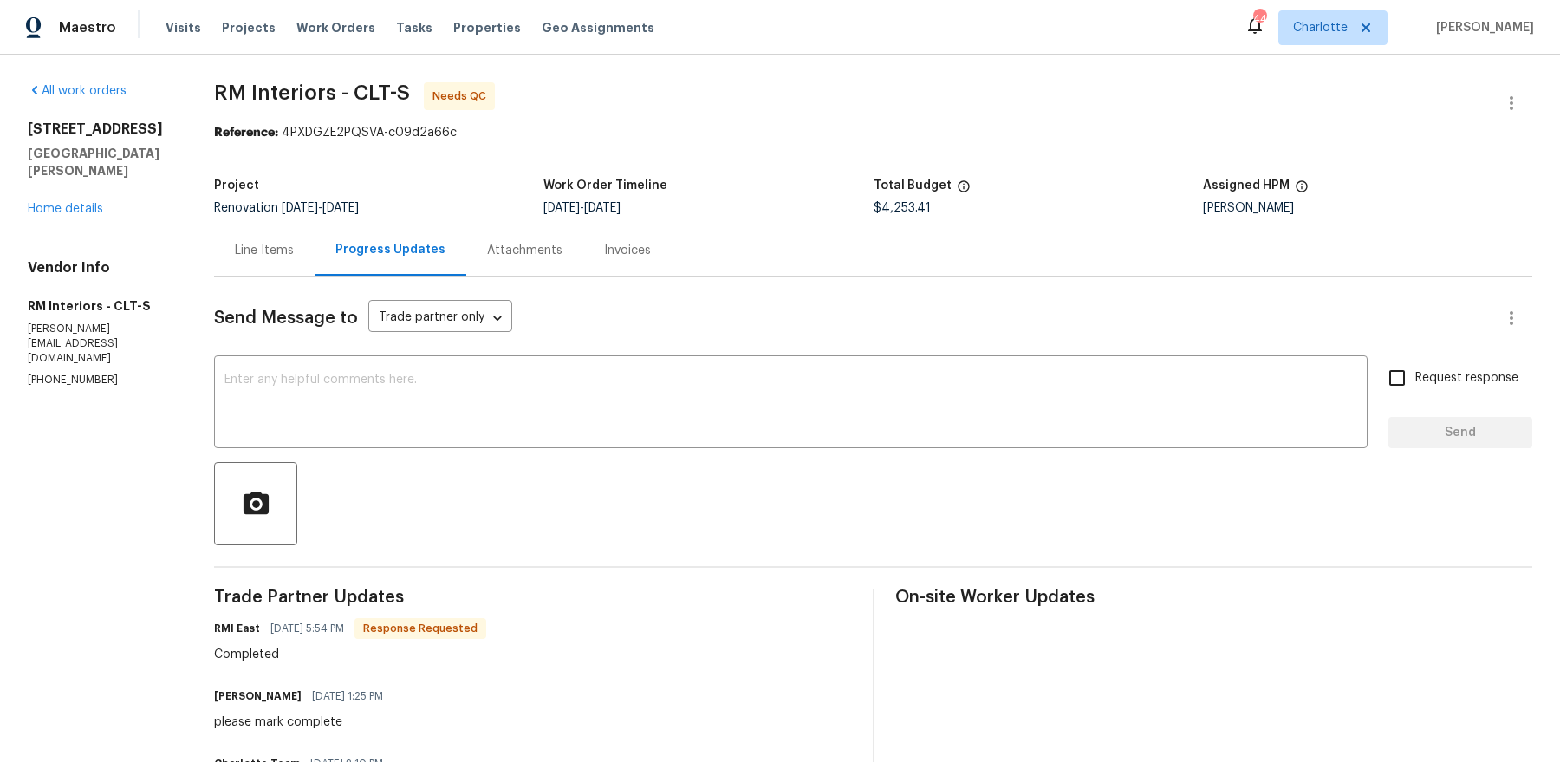
click at [257, 253] on div "Line Items" at bounding box center [264, 250] width 59 height 17
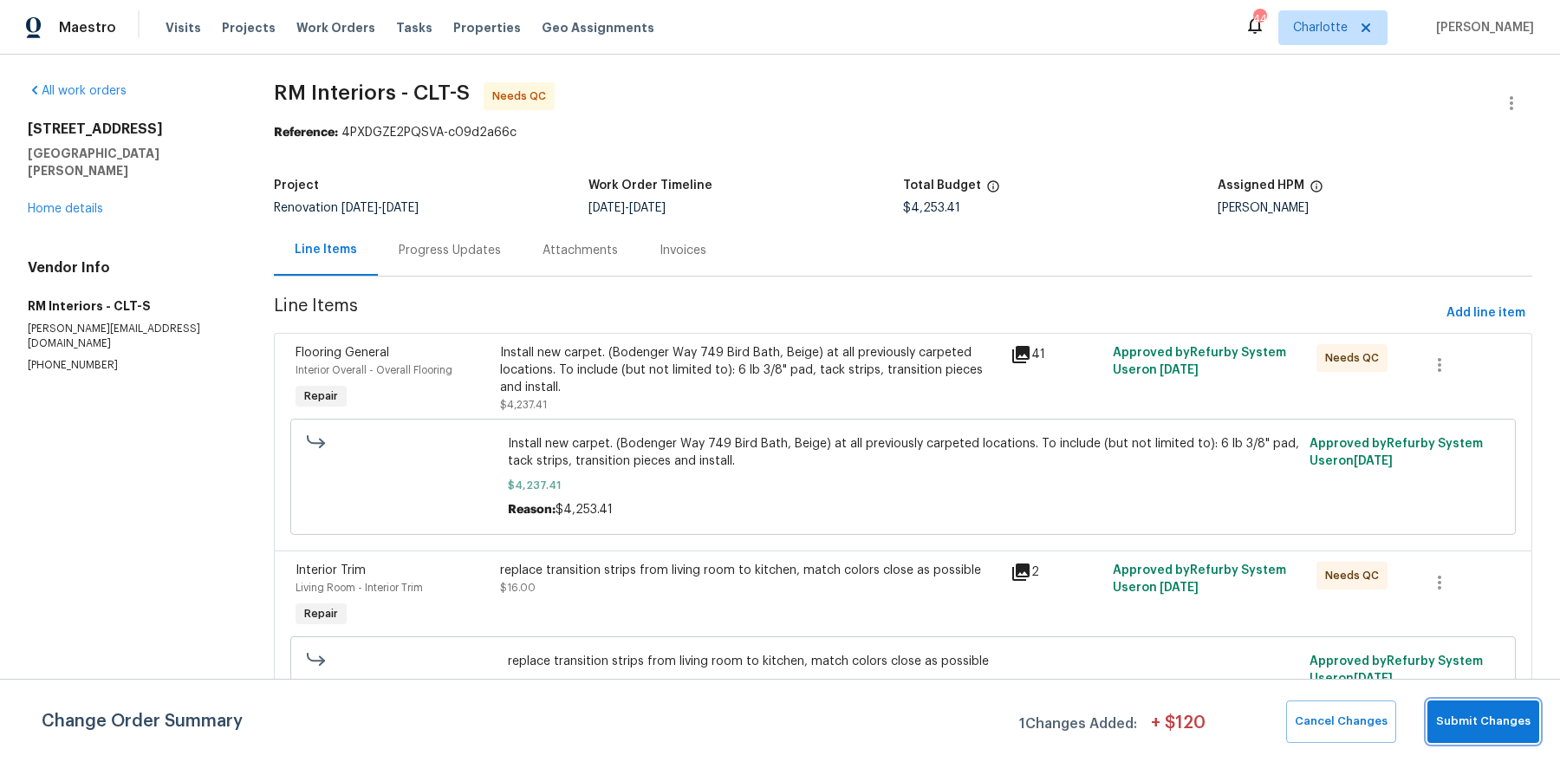
click at [1471, 709] on button "Submit Changes" at bounding box center [1483, 721] width 112 height 42
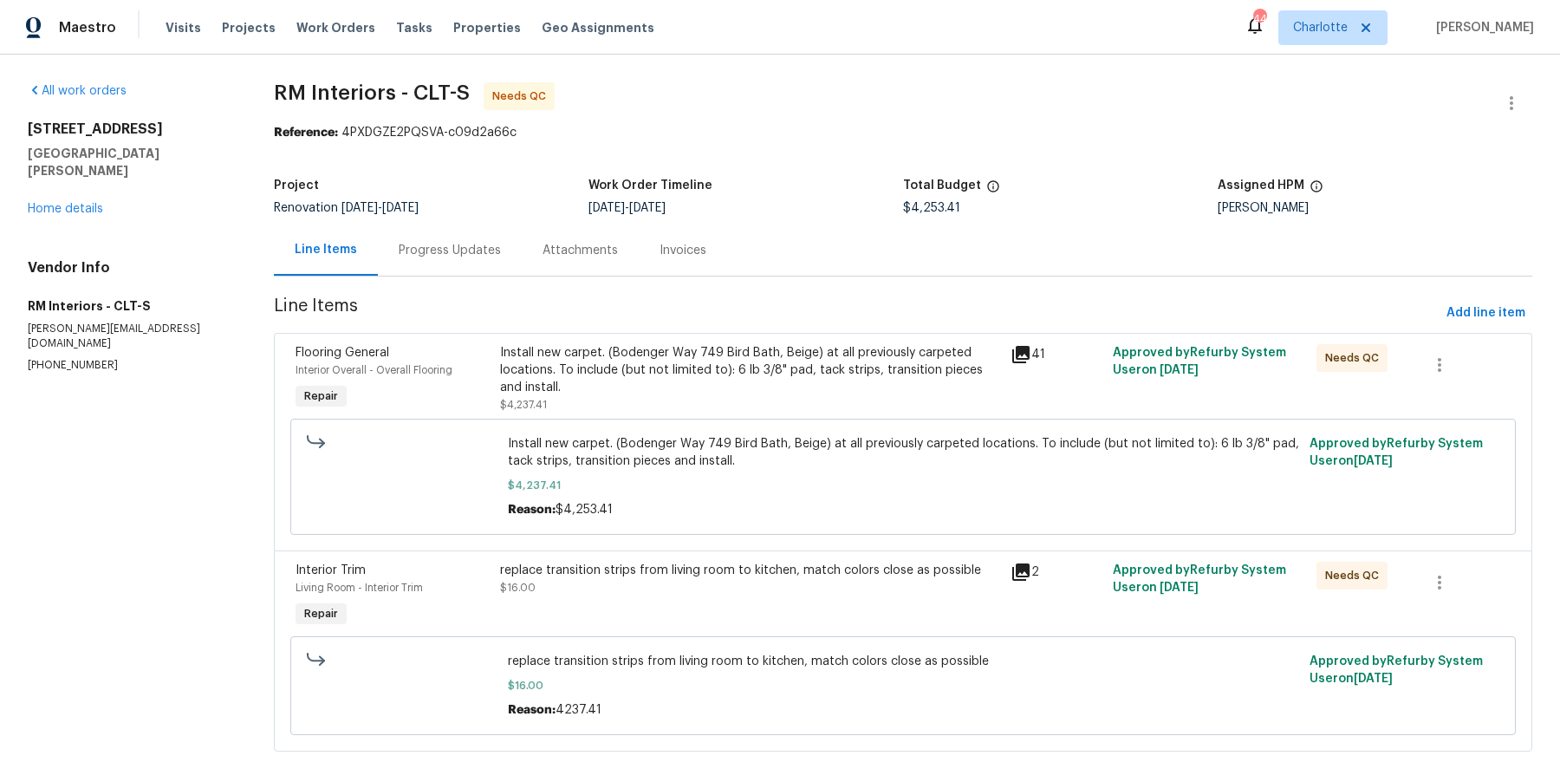
click at [770, 581] on div "replace transition strips from living room to kitchen, match colors close as po…" at bounding box center [750, 579] width 500 height 35
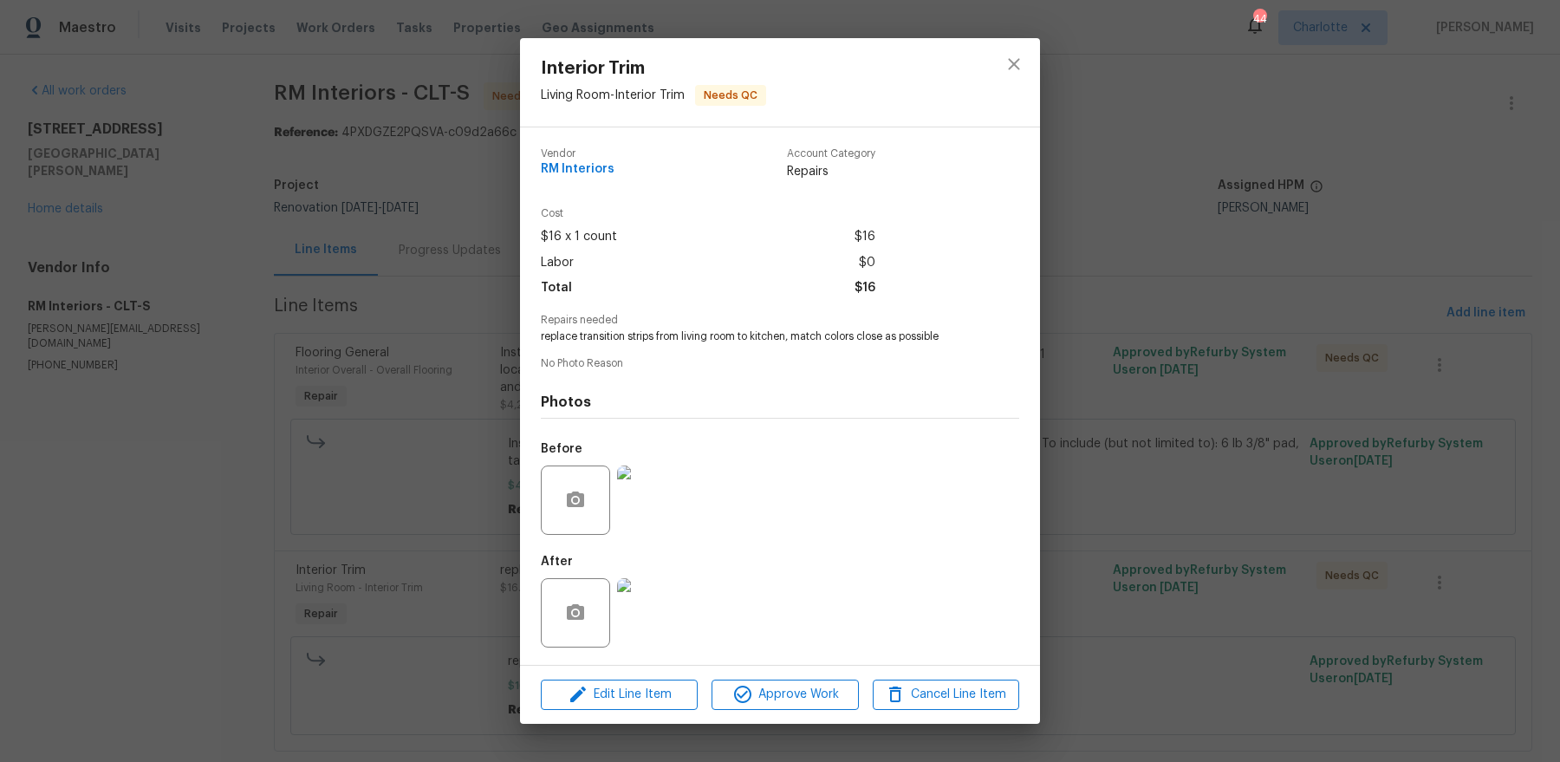
click at [789, 675] on div "Edit Line Item Approve Work Cancel Line Item" at bounding box center [780, 695] width 520 height 58
click at [780, 690] on span "Approve Work" at bounding box center [785, 695] width 136 height 22
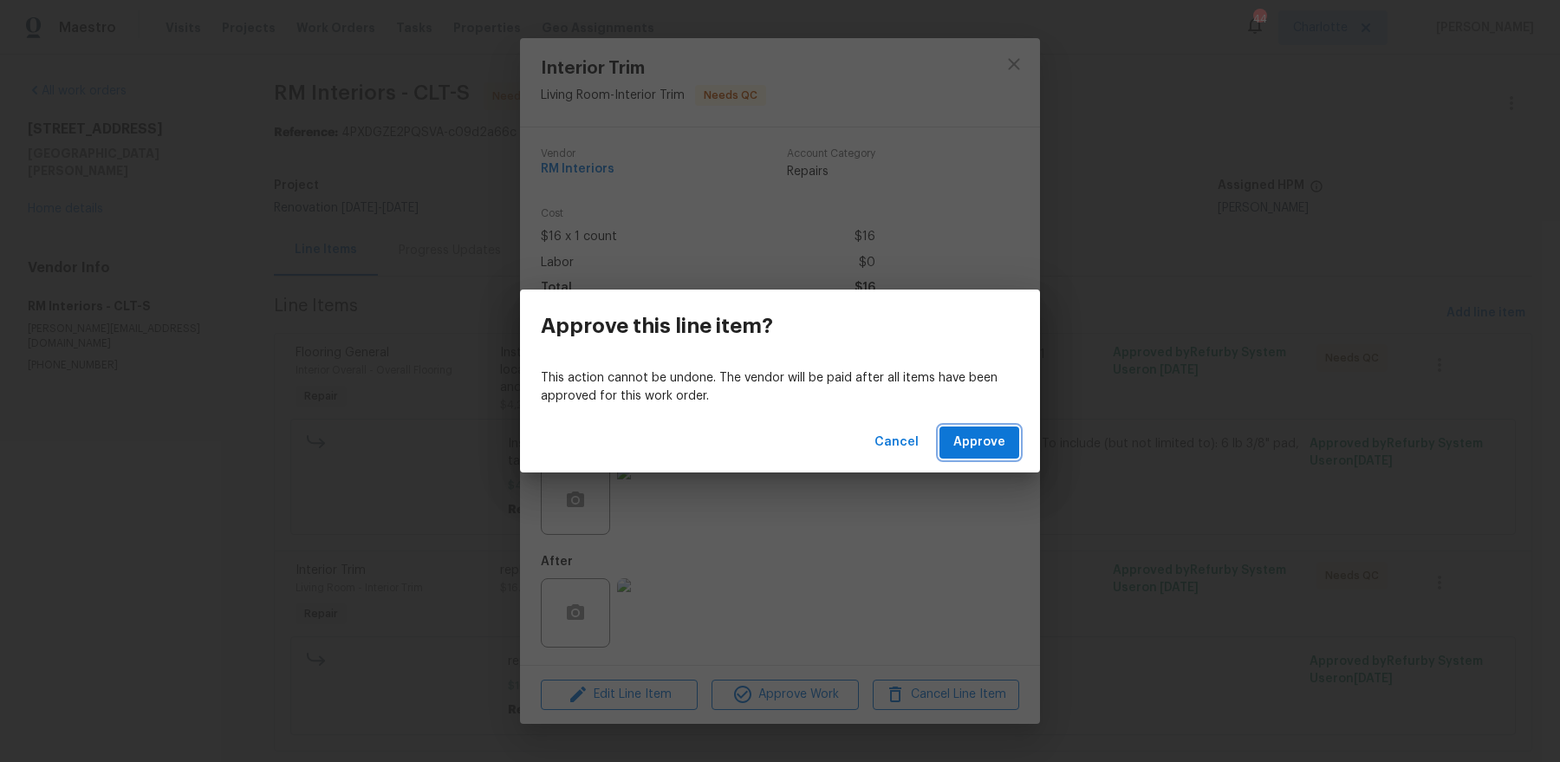
click at [990, 442] on span "Approve" at bounding box center [979, 443] width 52 height 22
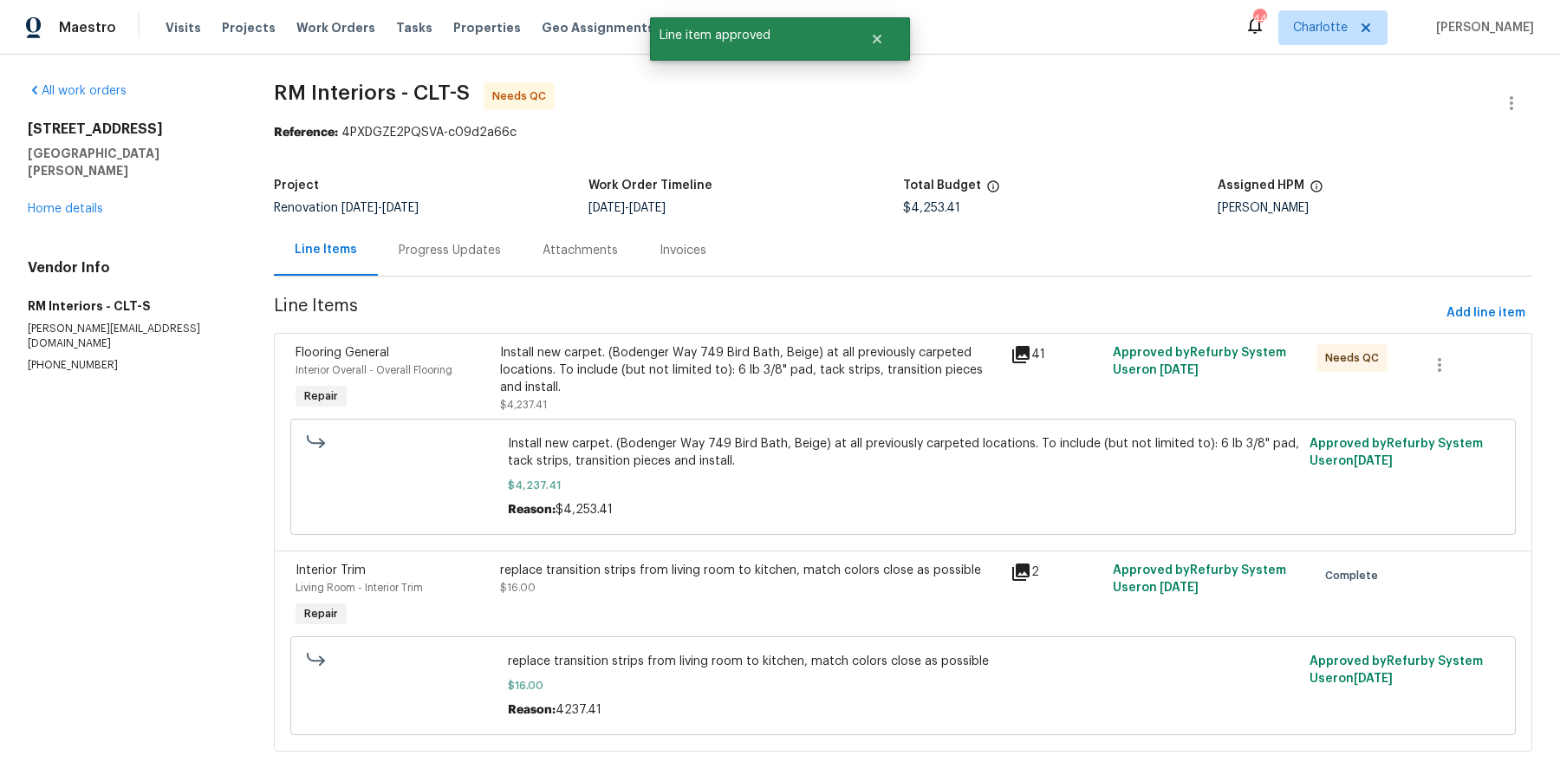
click at [617, 347] on div "Install new carpet. (Bodenger Way 749 Bird Bath, Beige) at all previously carpe…" at bounding box center [750, 370] width 500 height 52
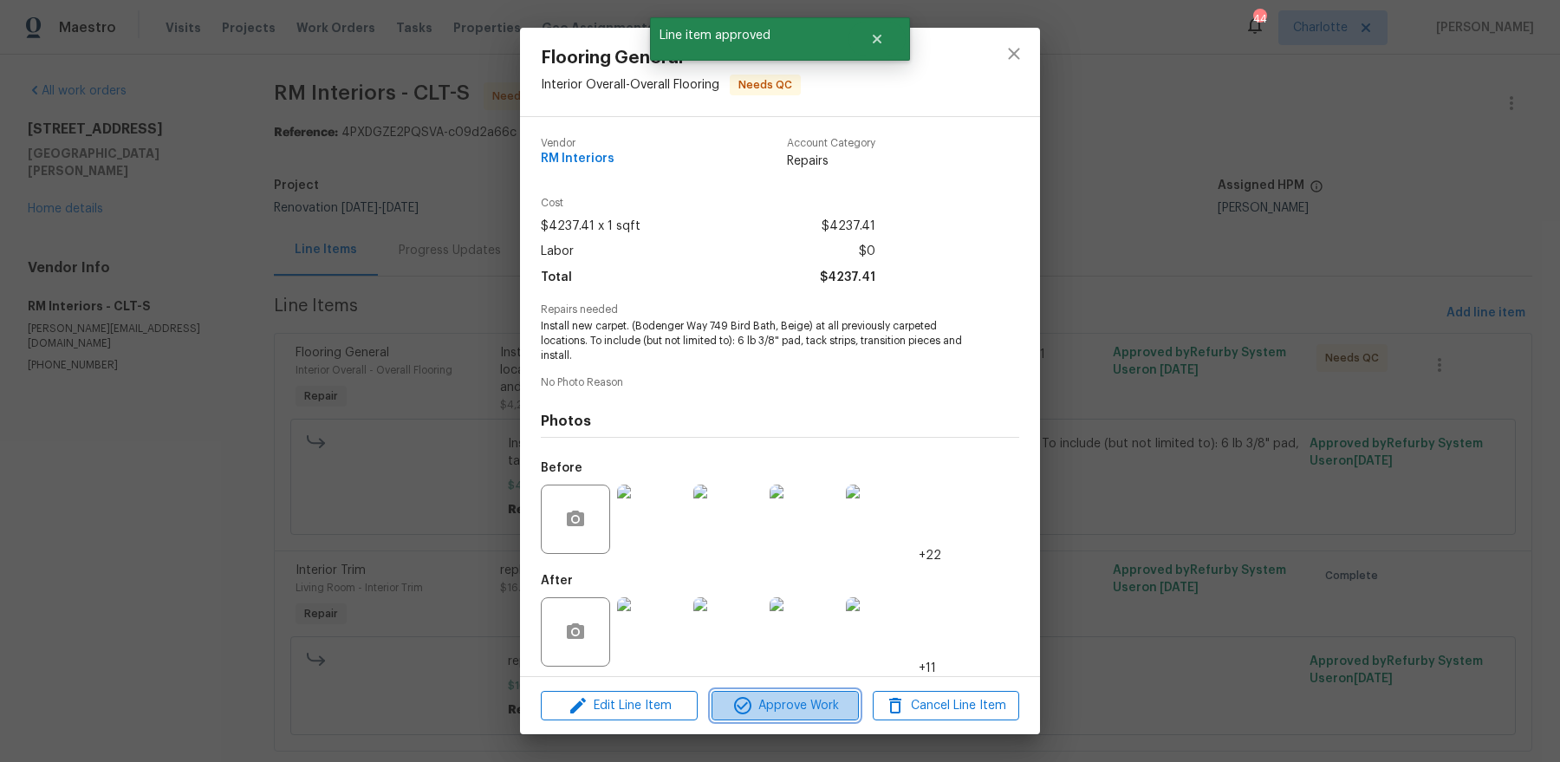
click at [767, 705] on span "Approve Work" at bounding box center [785, 706] width 136 height 22
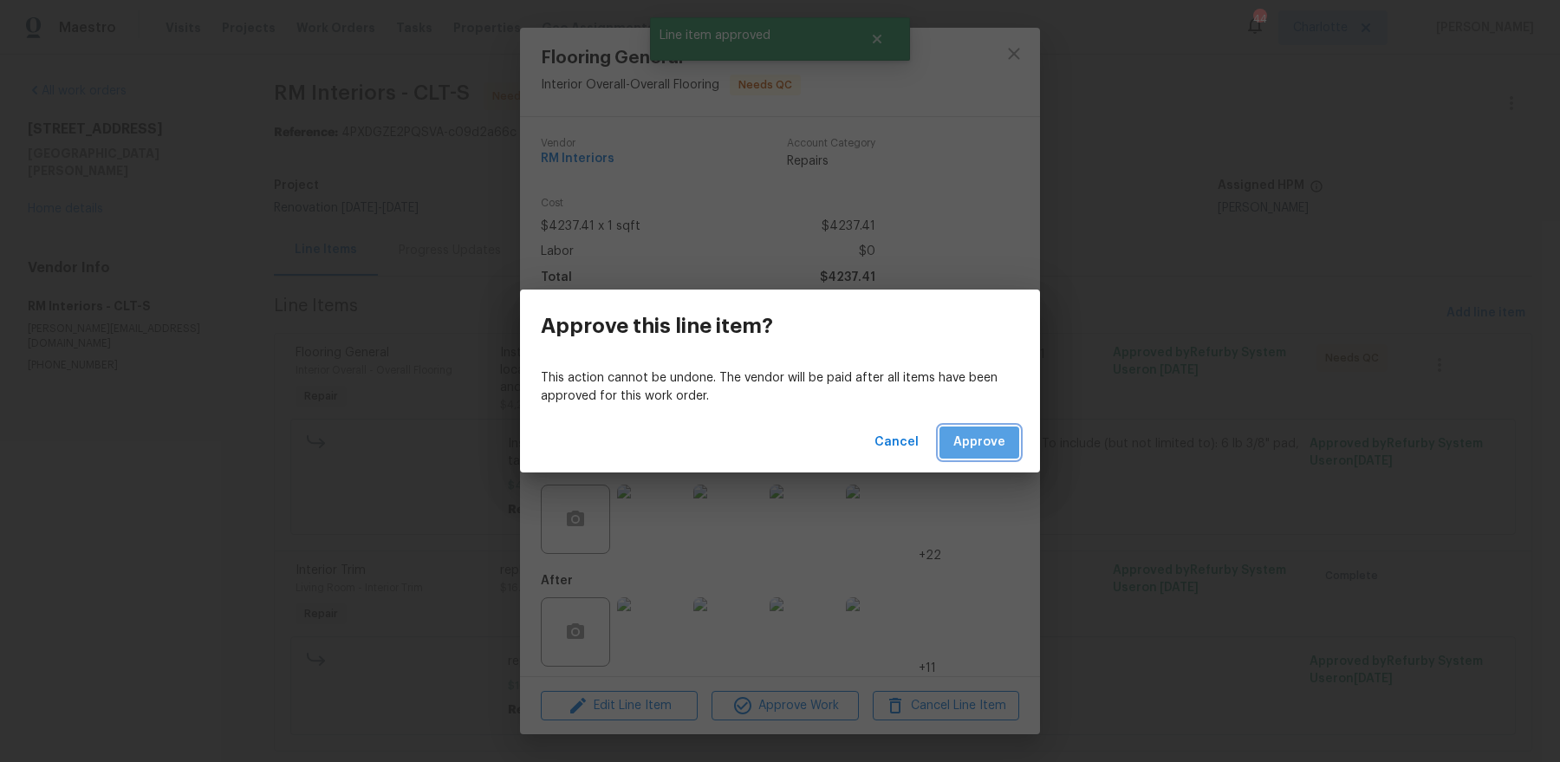
click at [979, 434] on span "Approve" at bounding box center [979, 443] width 52 height 22
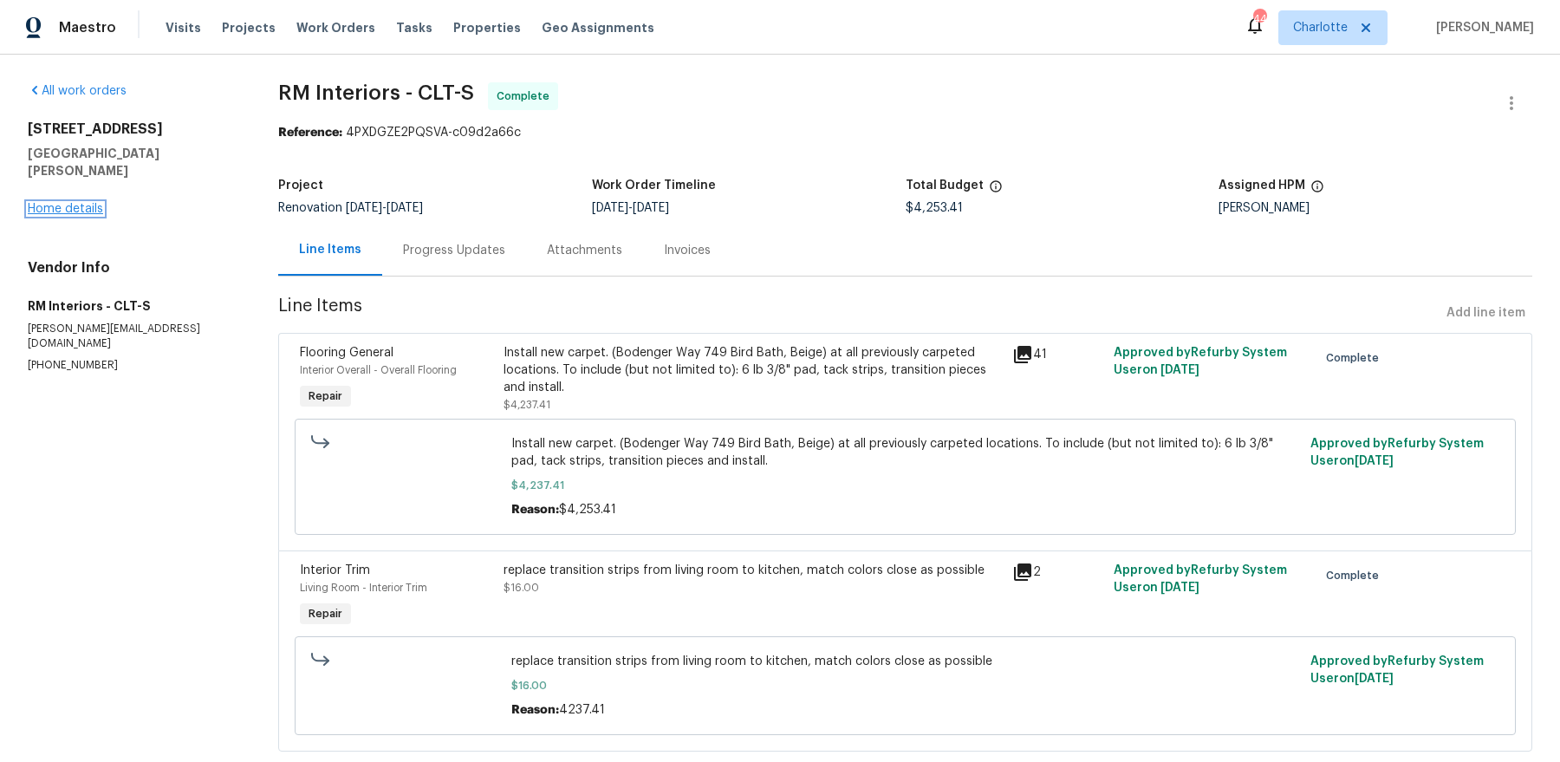
click at [82, 203] on link "Home details" at bounding box center [65, 209] width 75 height 12
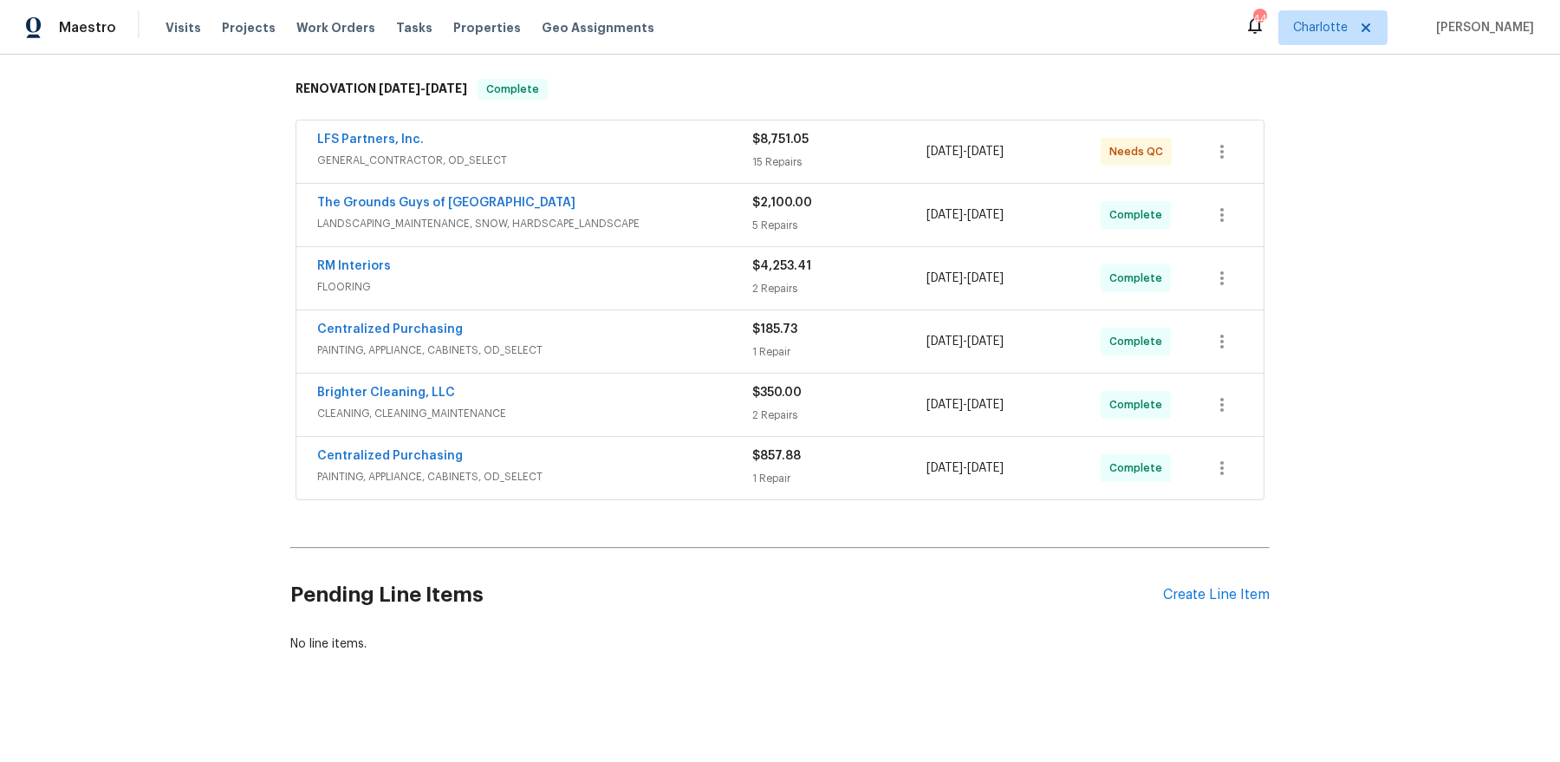
scroll to position [203, 0]
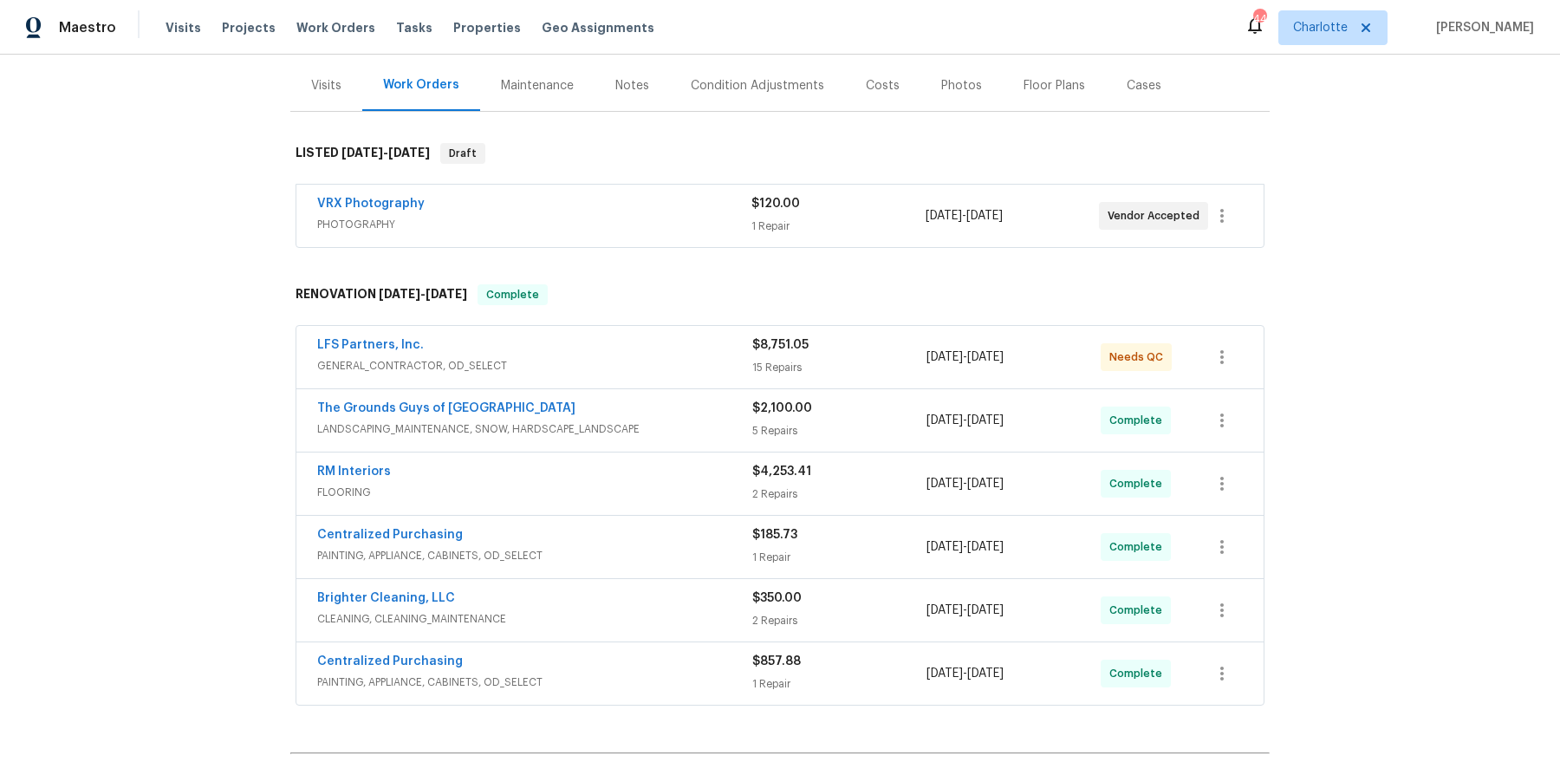
click at [866, 85] on div "Costs" at bounding box center [883, 85] width 34 height 17
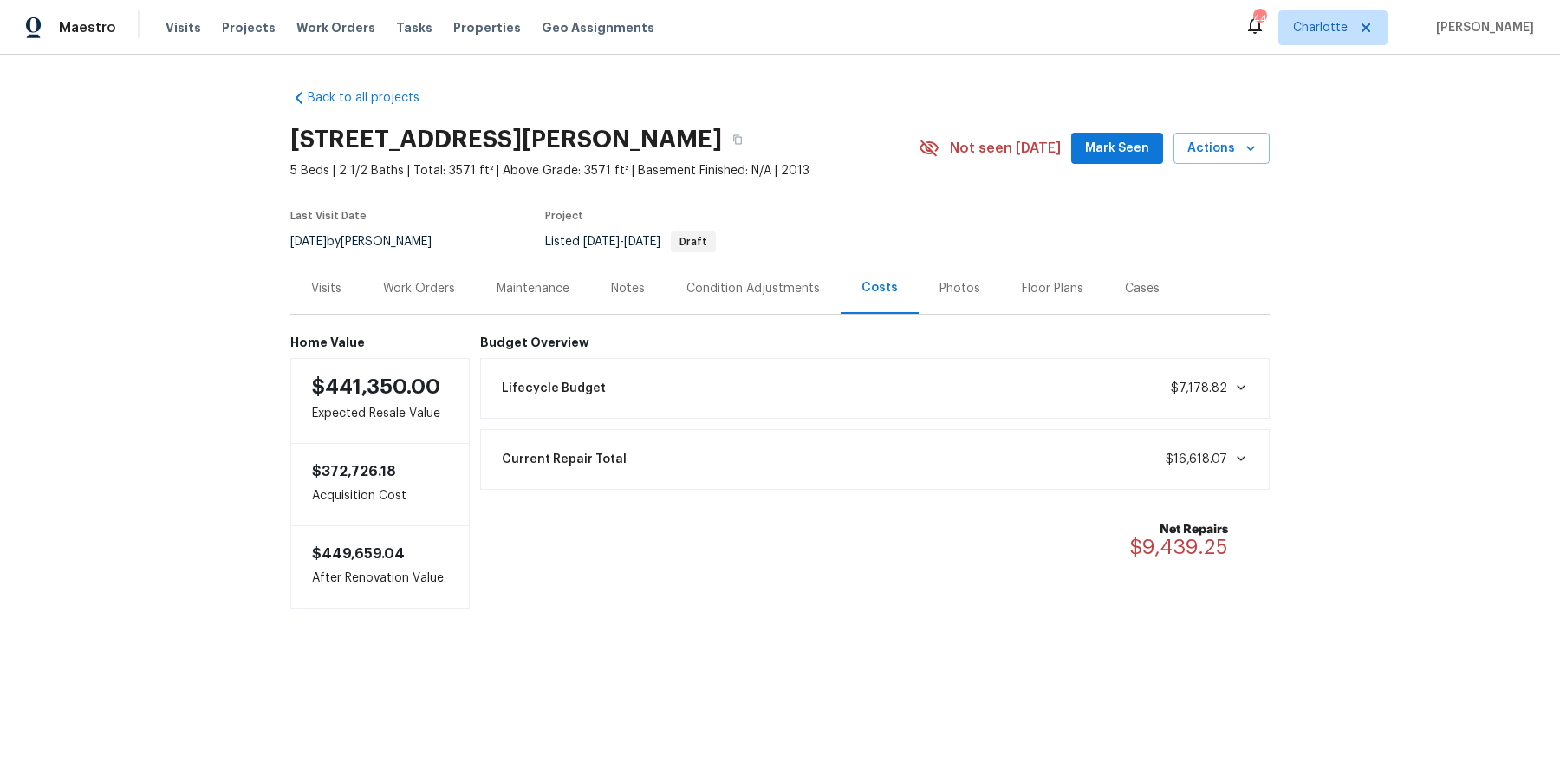
click at [402, 283] on div "Work Orders" at bounding box center [419, 288] width 72 height 17
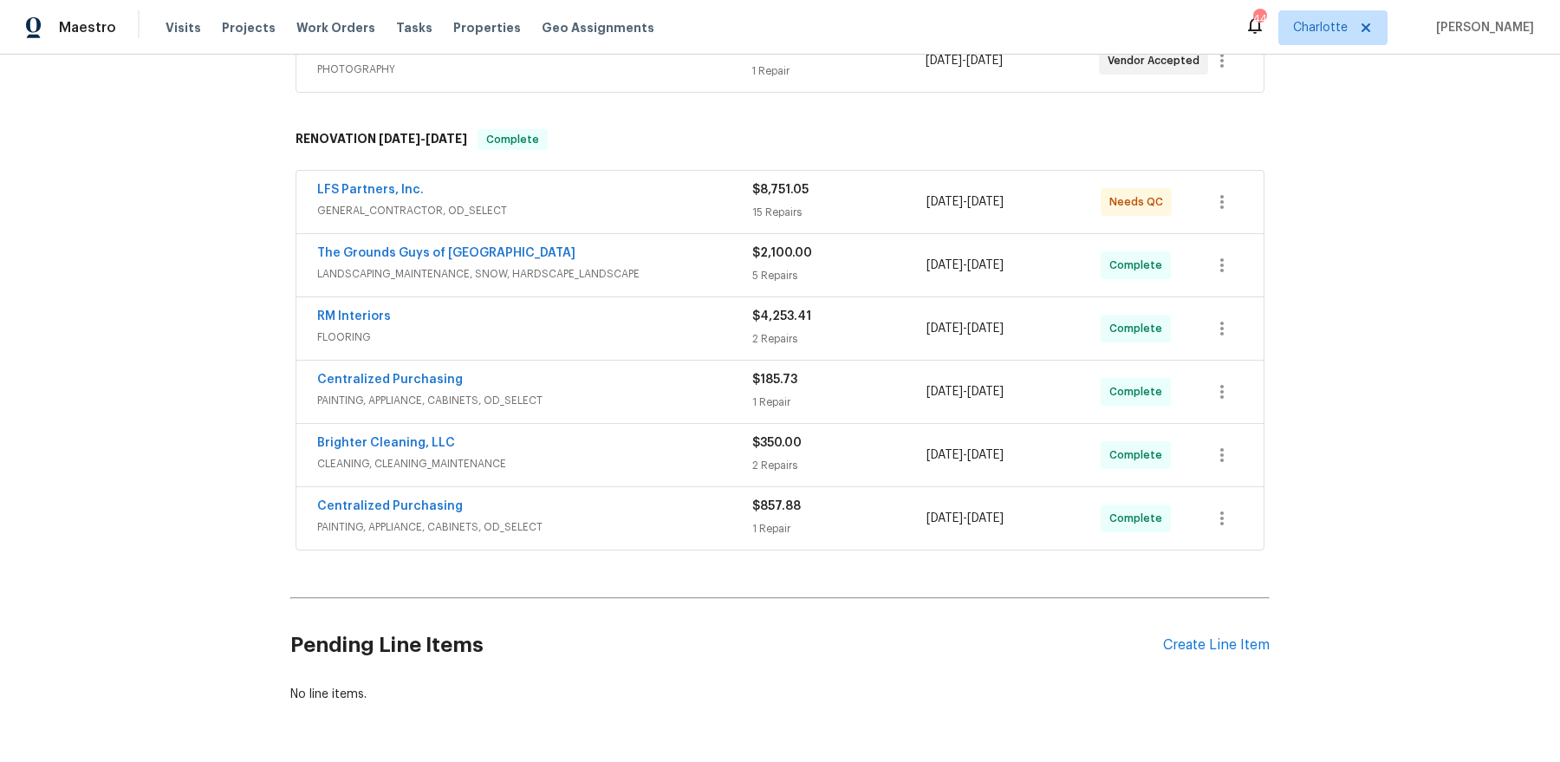
scroll to position [187, 0]
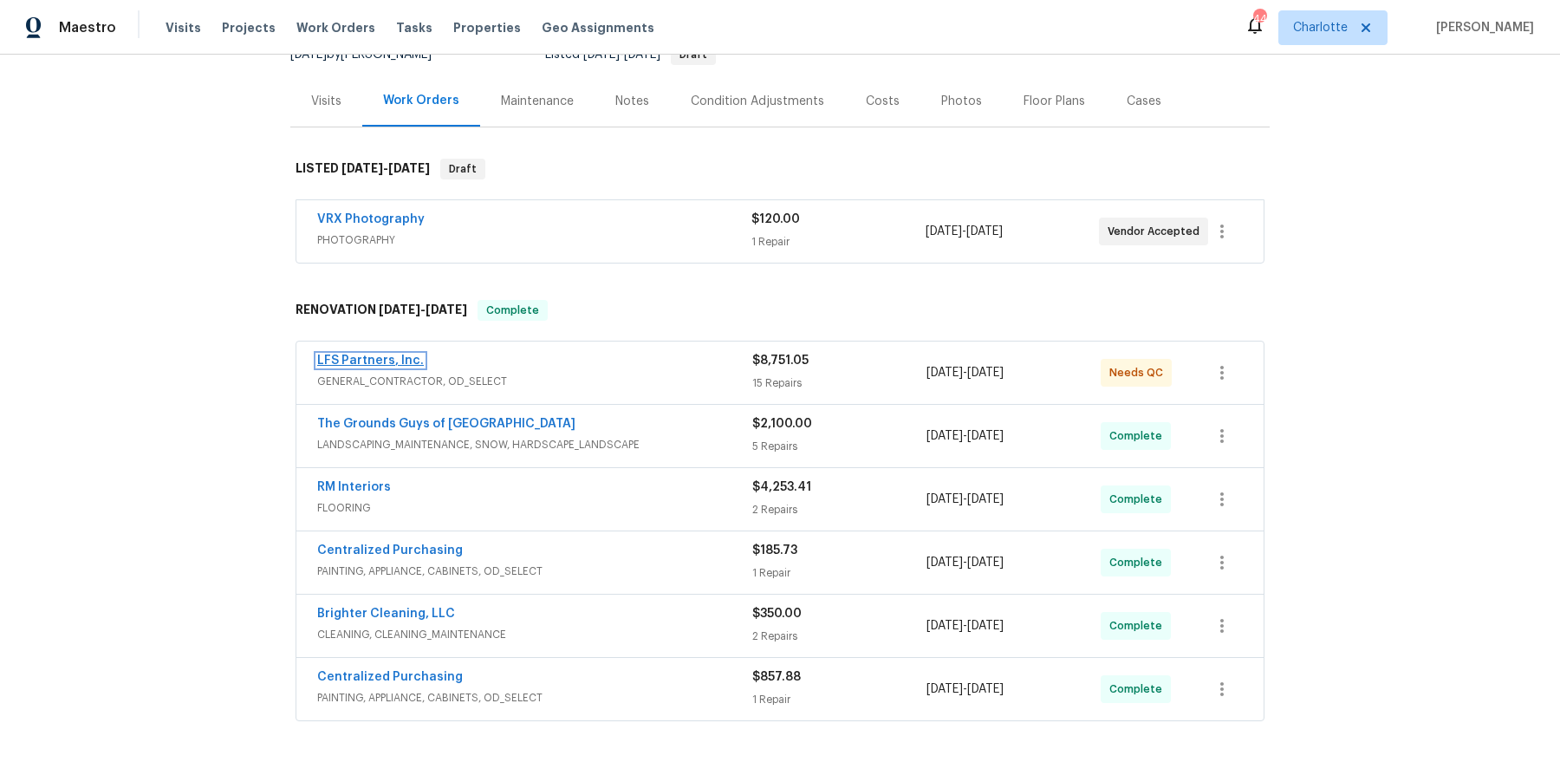
click at [380, 362] on link "LFS Partners, Inc." at bounding box center [370, 360] width 107 height 12
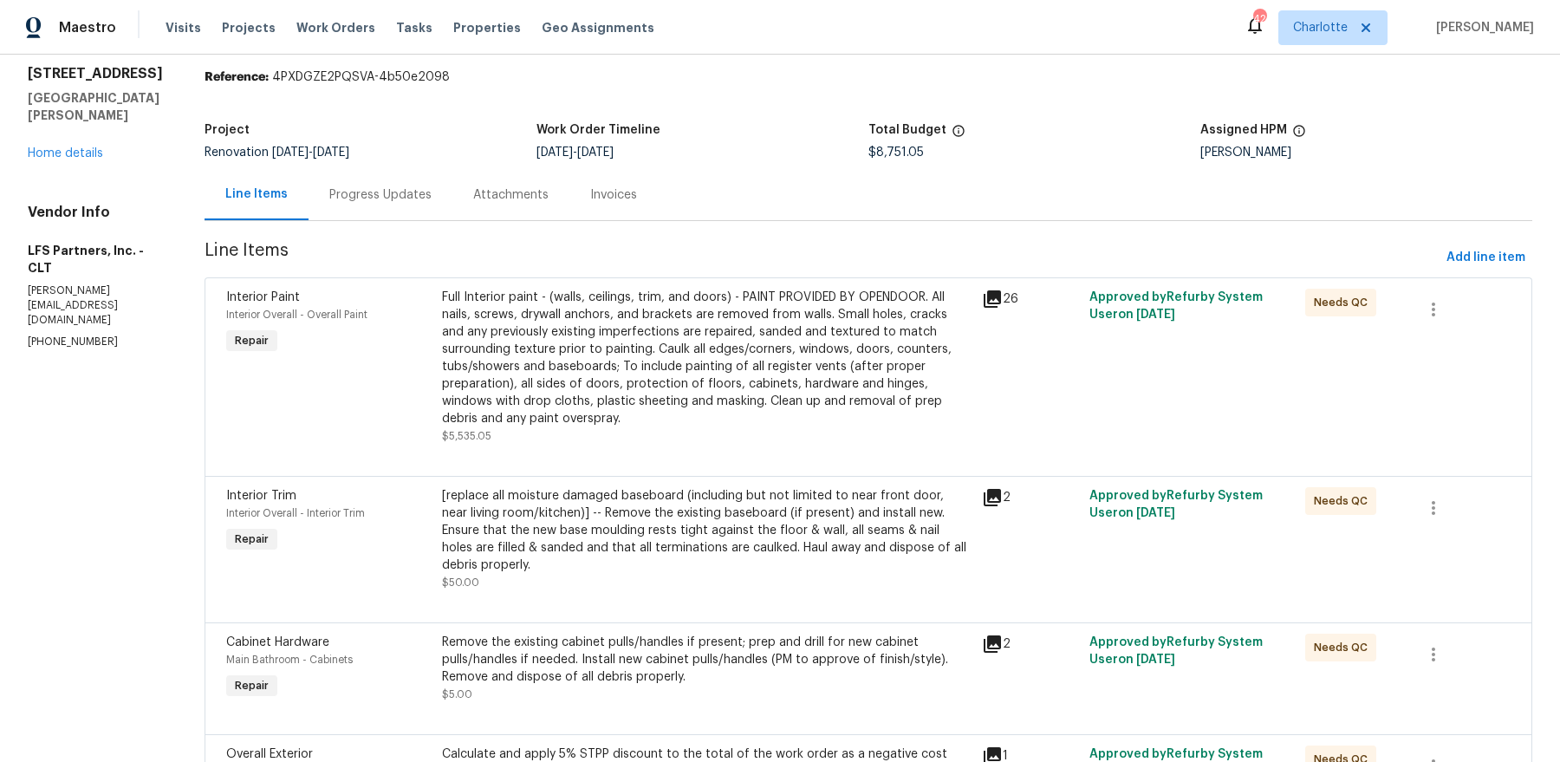
scroll to position [51, 0]
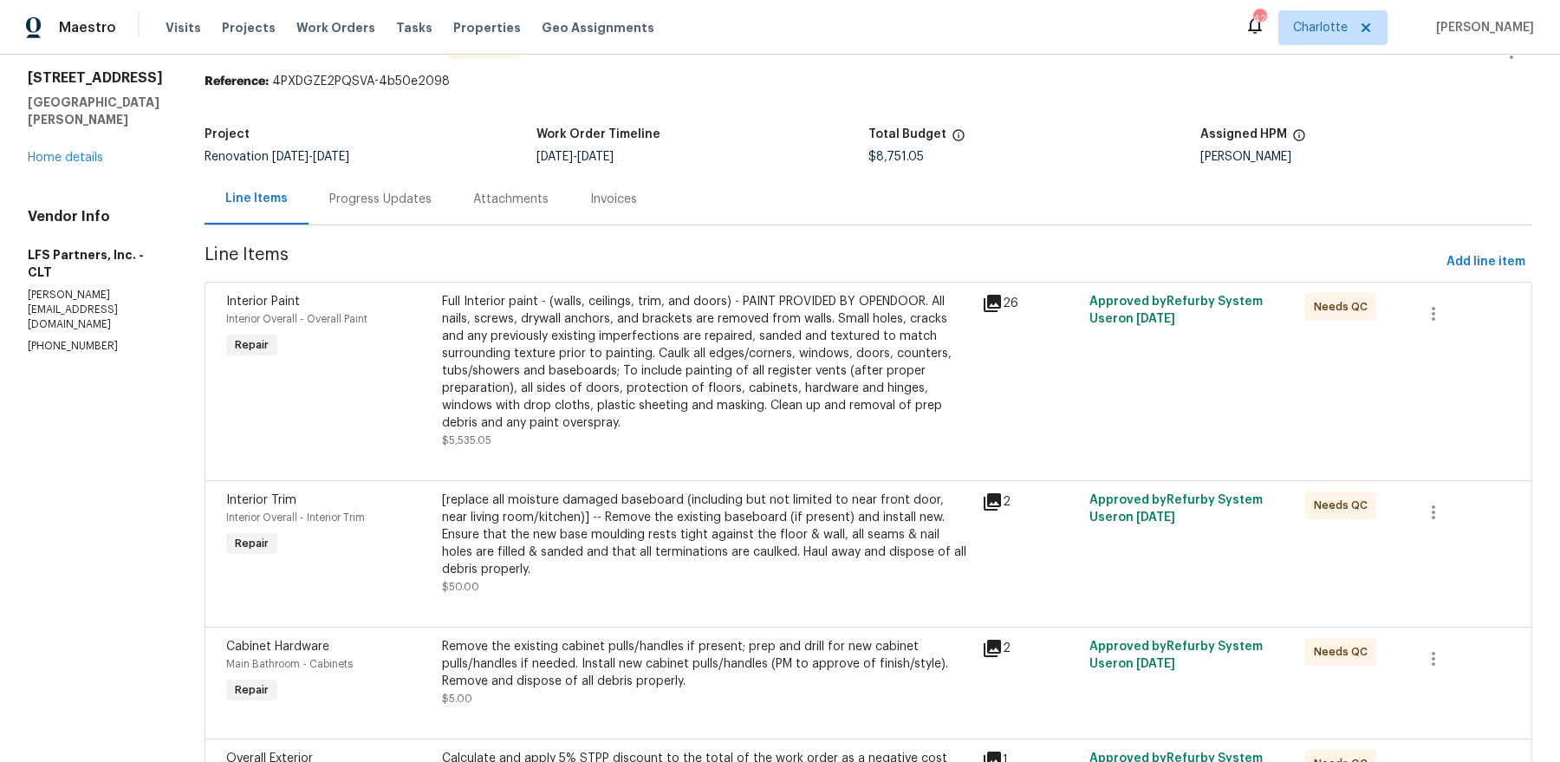
click at [984, 638] on icon at bounding box center [992, 648] width 21 height 21
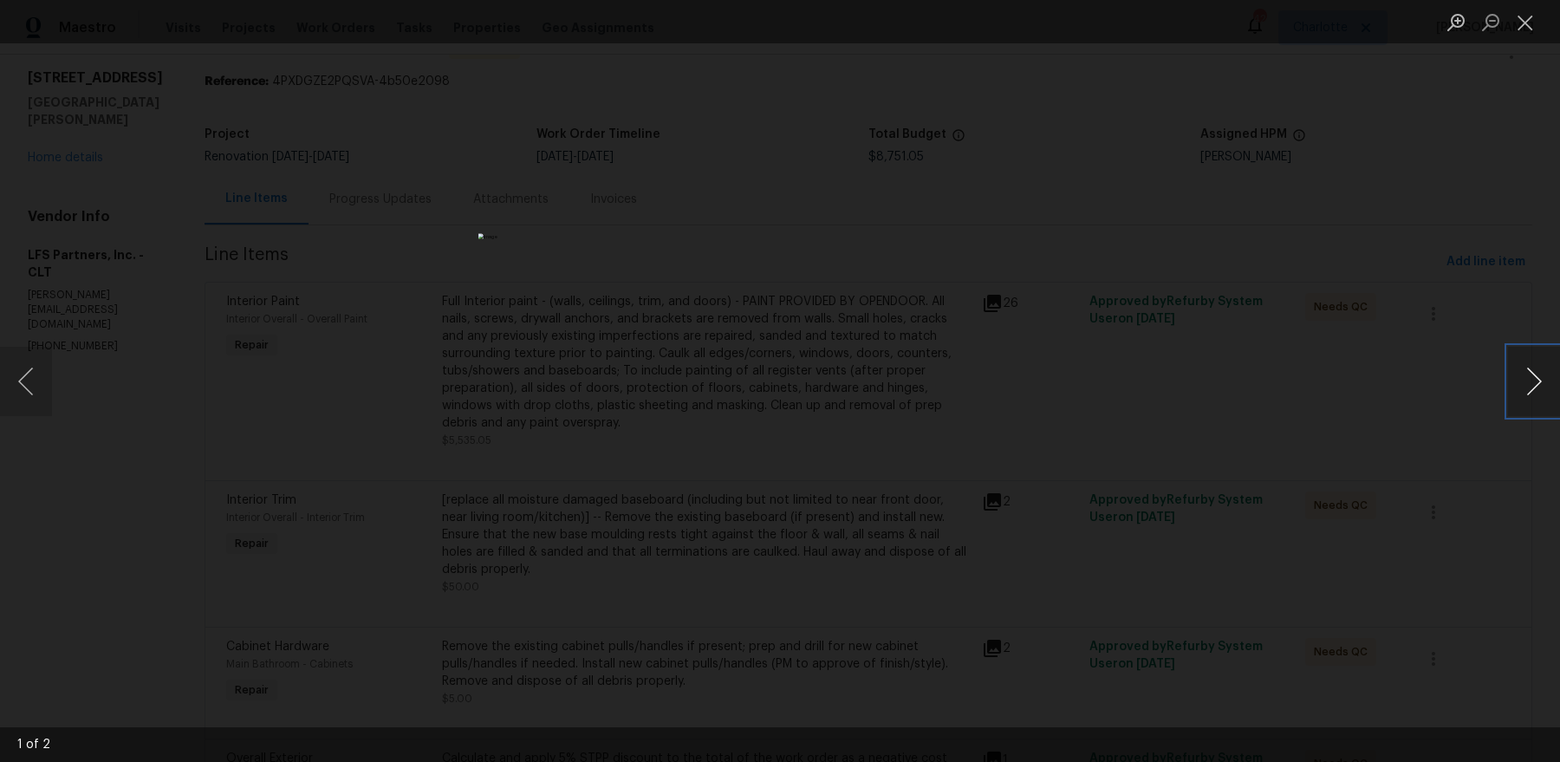
click at [1523, 377] on button "Next image" at bounding box center [1534, 381] width 52 height 69
click at [1531, 23] on button "Close lightbox" at bounding box center [1525, 22] width 35 height 30
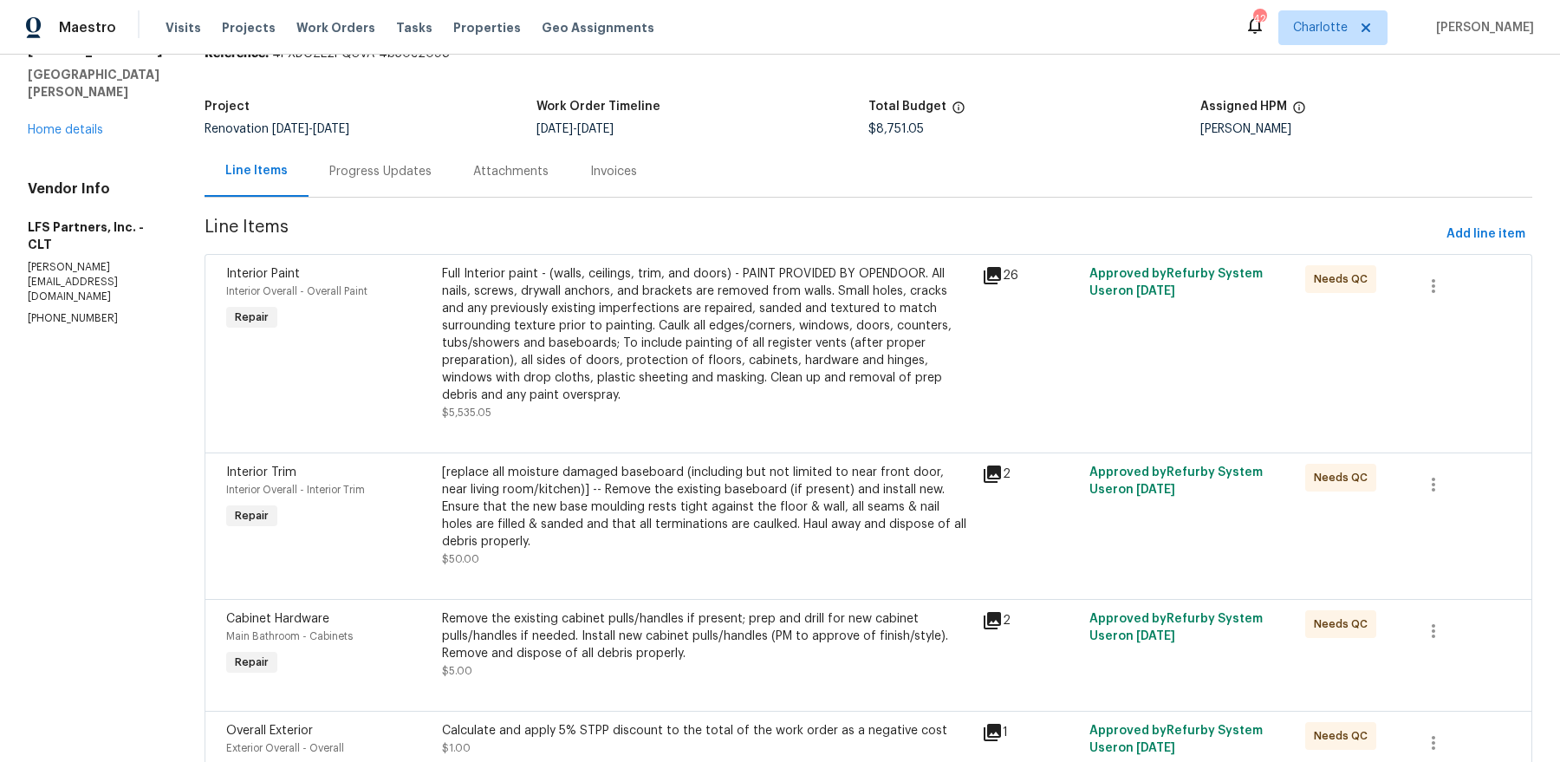
scroll to position [140, 0]
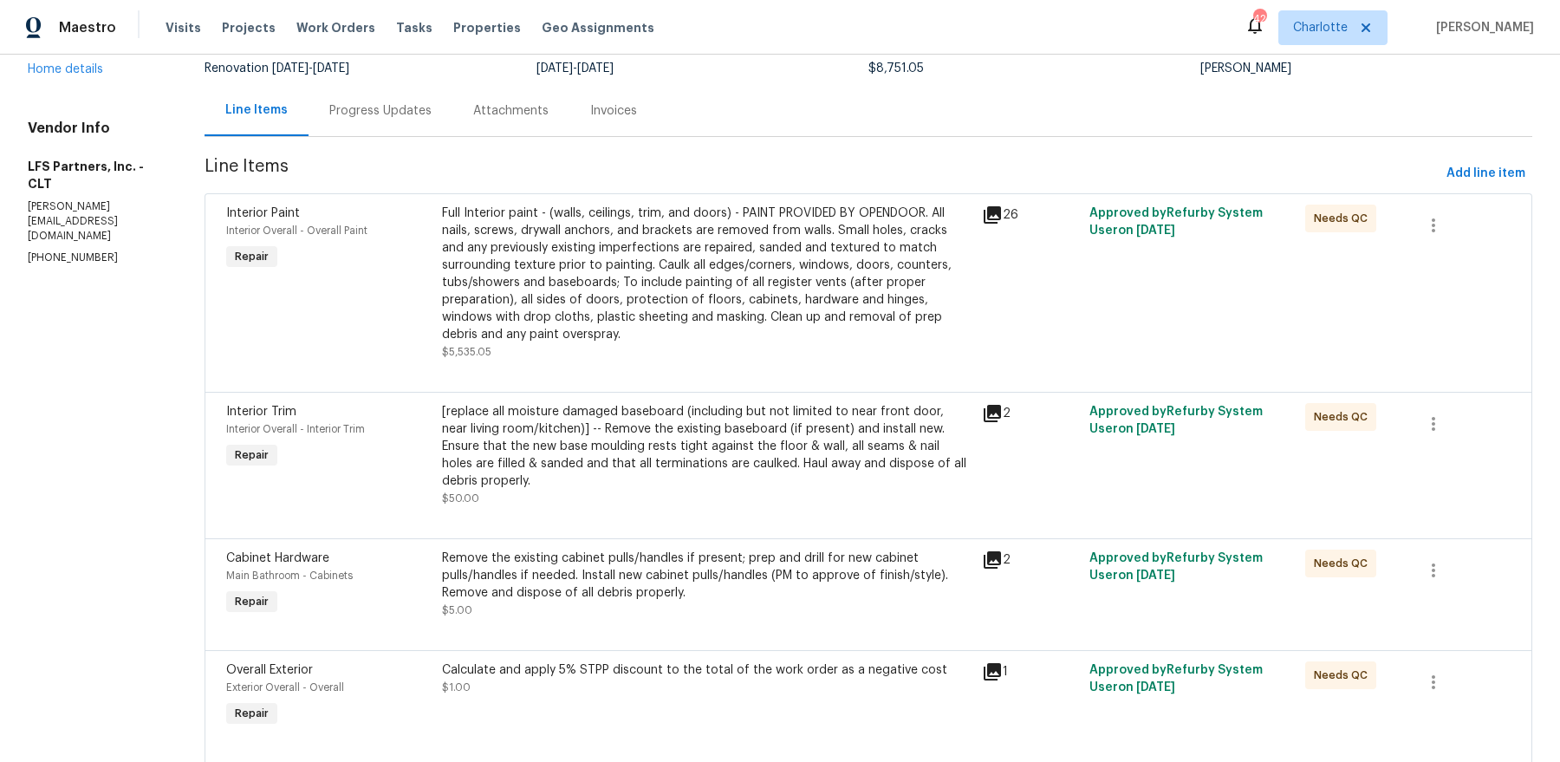
click at [720, 549] on div "Remove the existing cabinet pulls/handles if present; prep and drill for new ca…" at bounding box center [707, 575] width 530 height 52
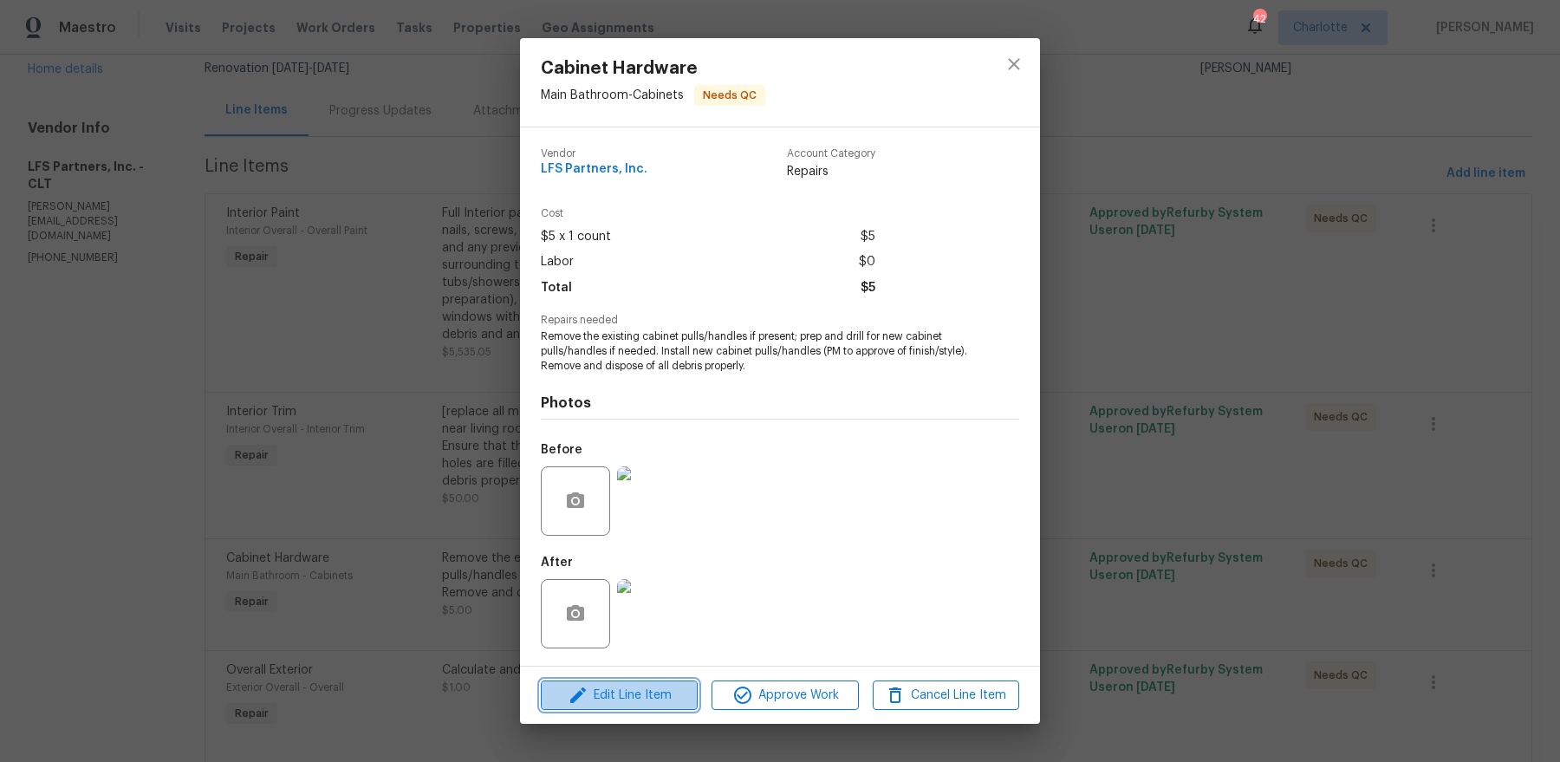
click at [632, 706] on button "Edit Line Item" at bounding box center [619, 695] width 157 height 30
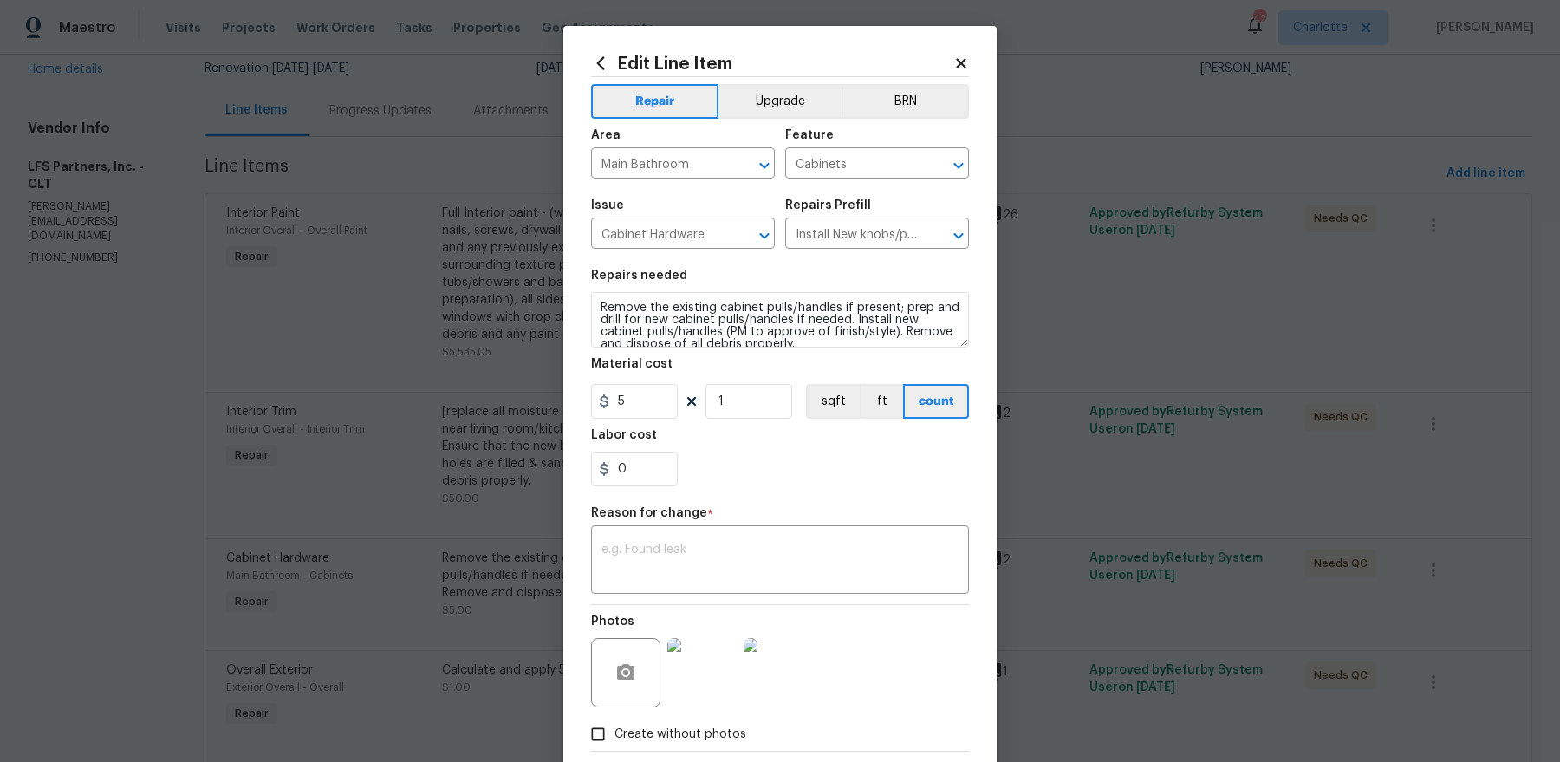
click at [647, 380] on figure "Material cost 5 1 sqft ft count" at bounding box center [780, 388] width 378 height 61
click at [647, 384] on input "5" at bounding box center [634, 401] width 87 height 35
click at [647, 393] on input "5" at bounding box center [634, 401] width 87 height 35
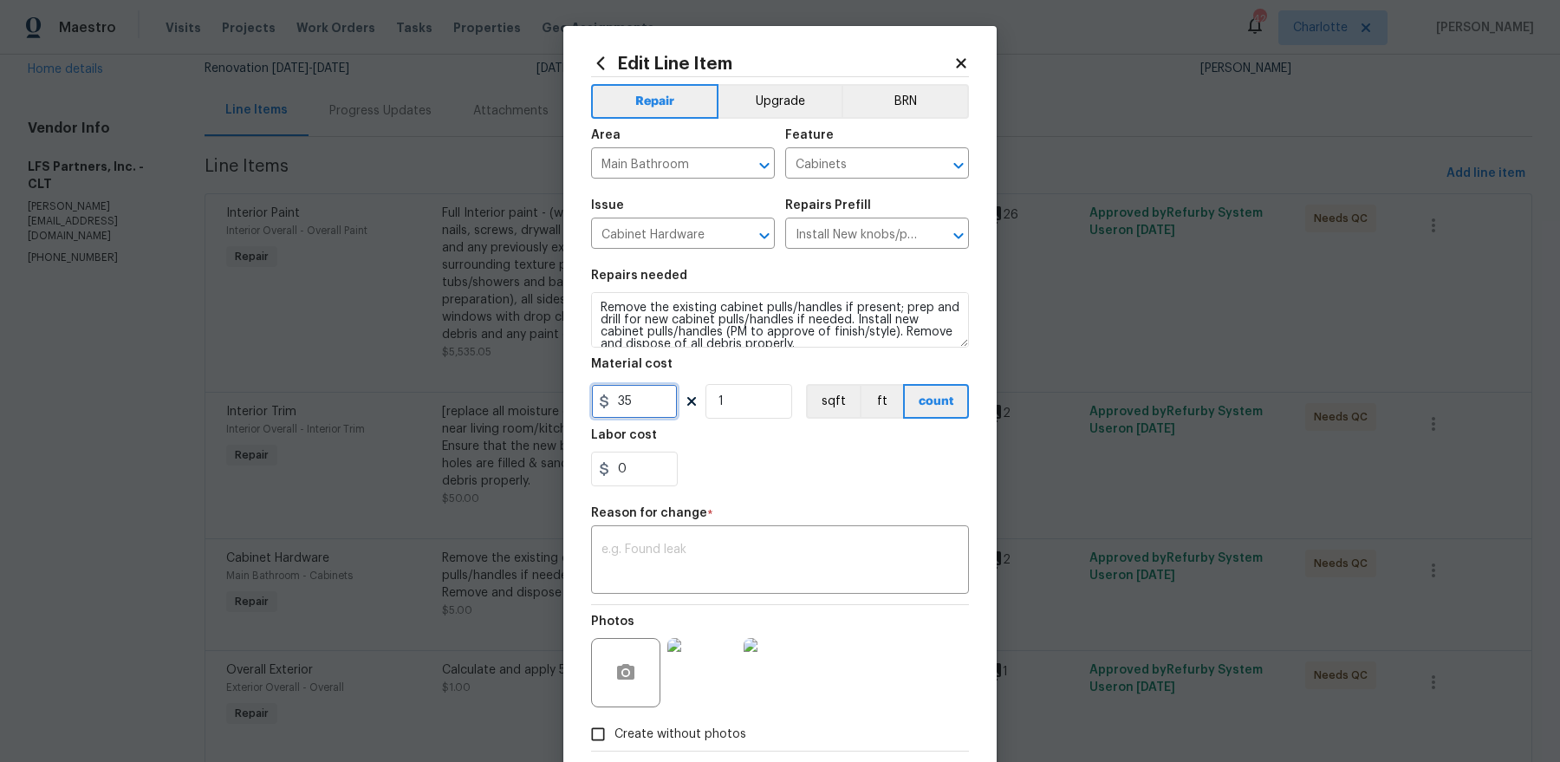
type input "35"
click at [695, 521] on div "Reason for change *" at bounding box center [780, 518] width 378 height 23
click at [688, 542] on div "x ​" at bounding box center [780, 562] width 378 height 64
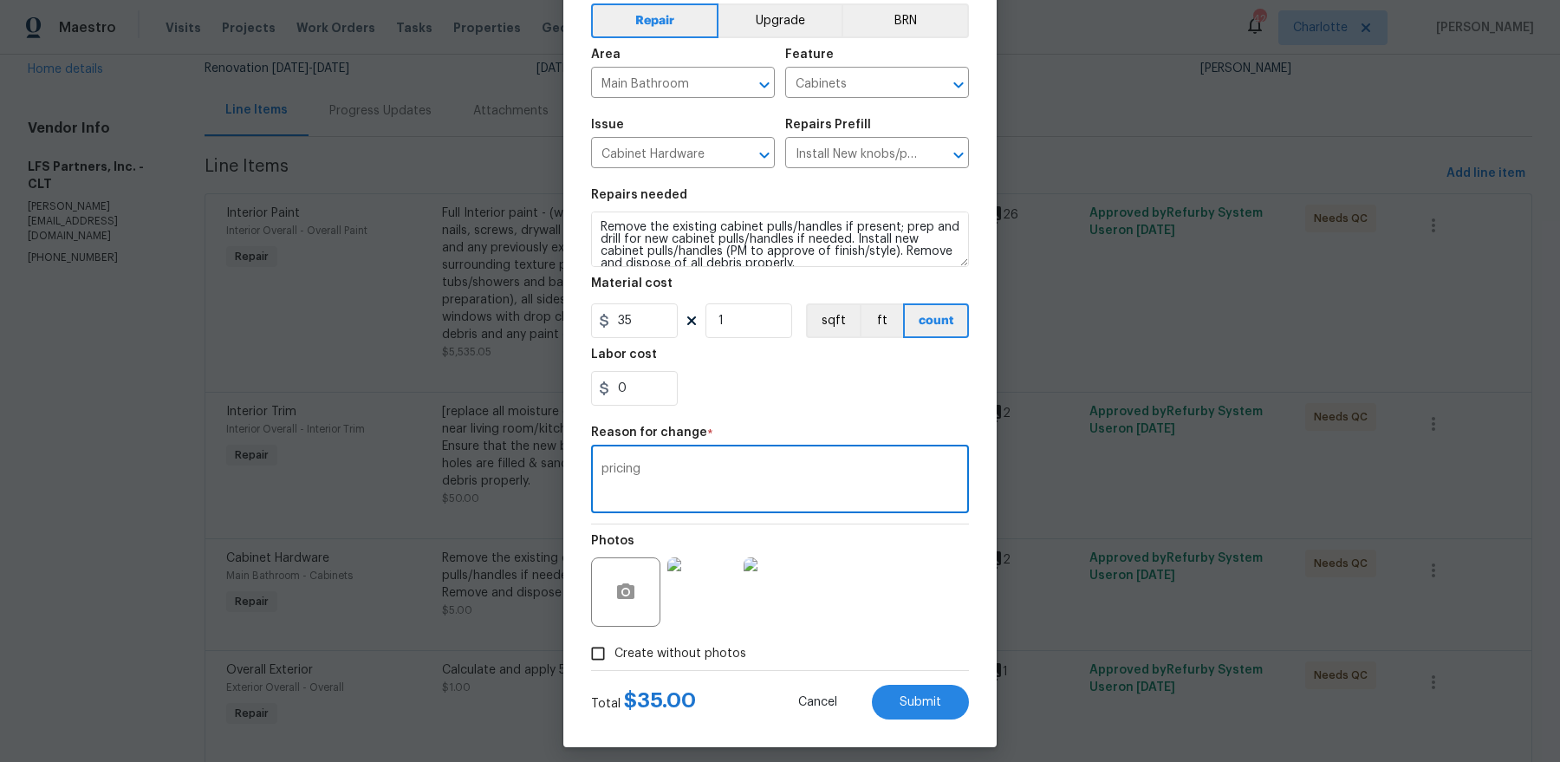
scroll to position [90, 0]
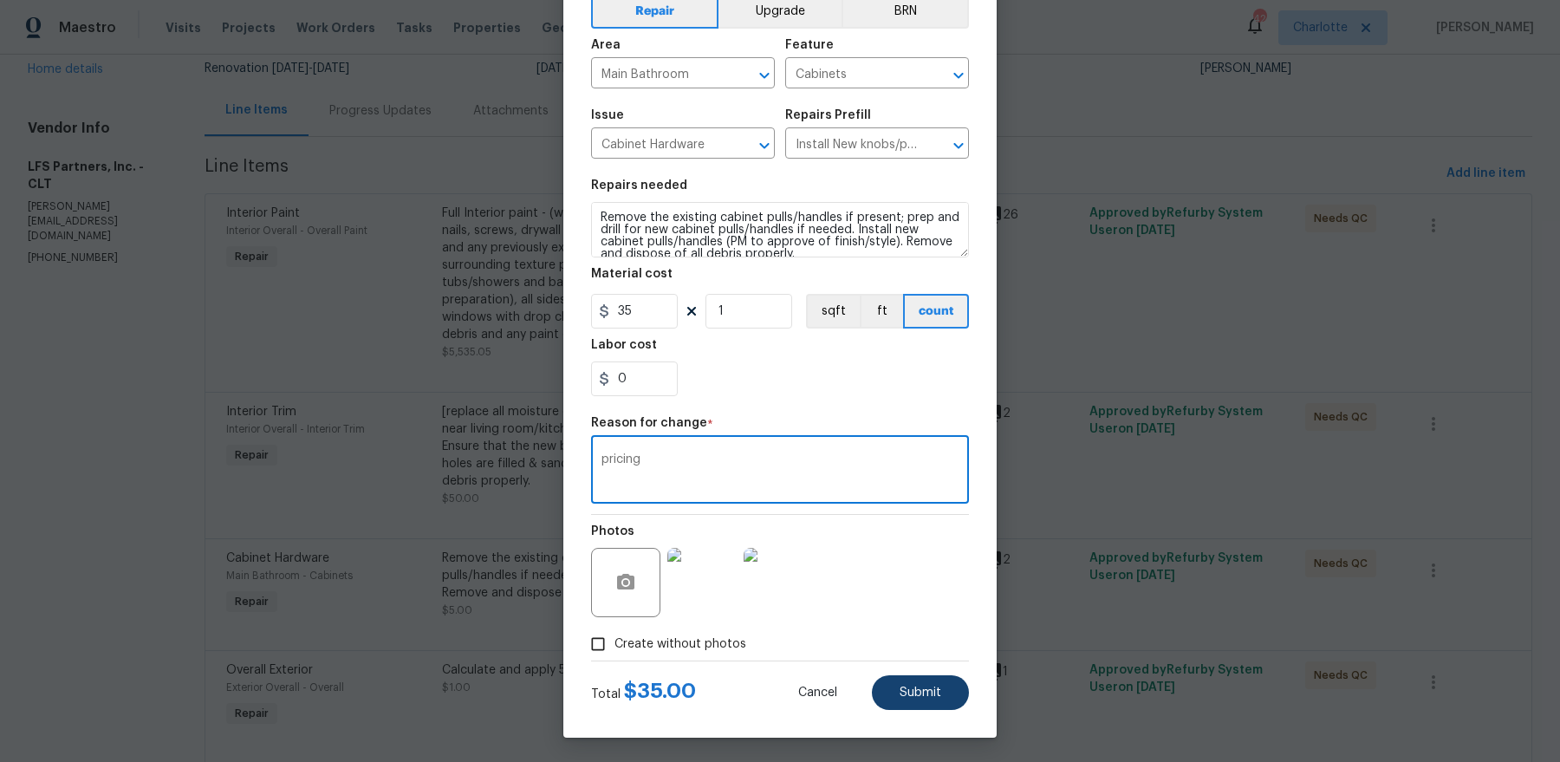
type textarea "pricing"
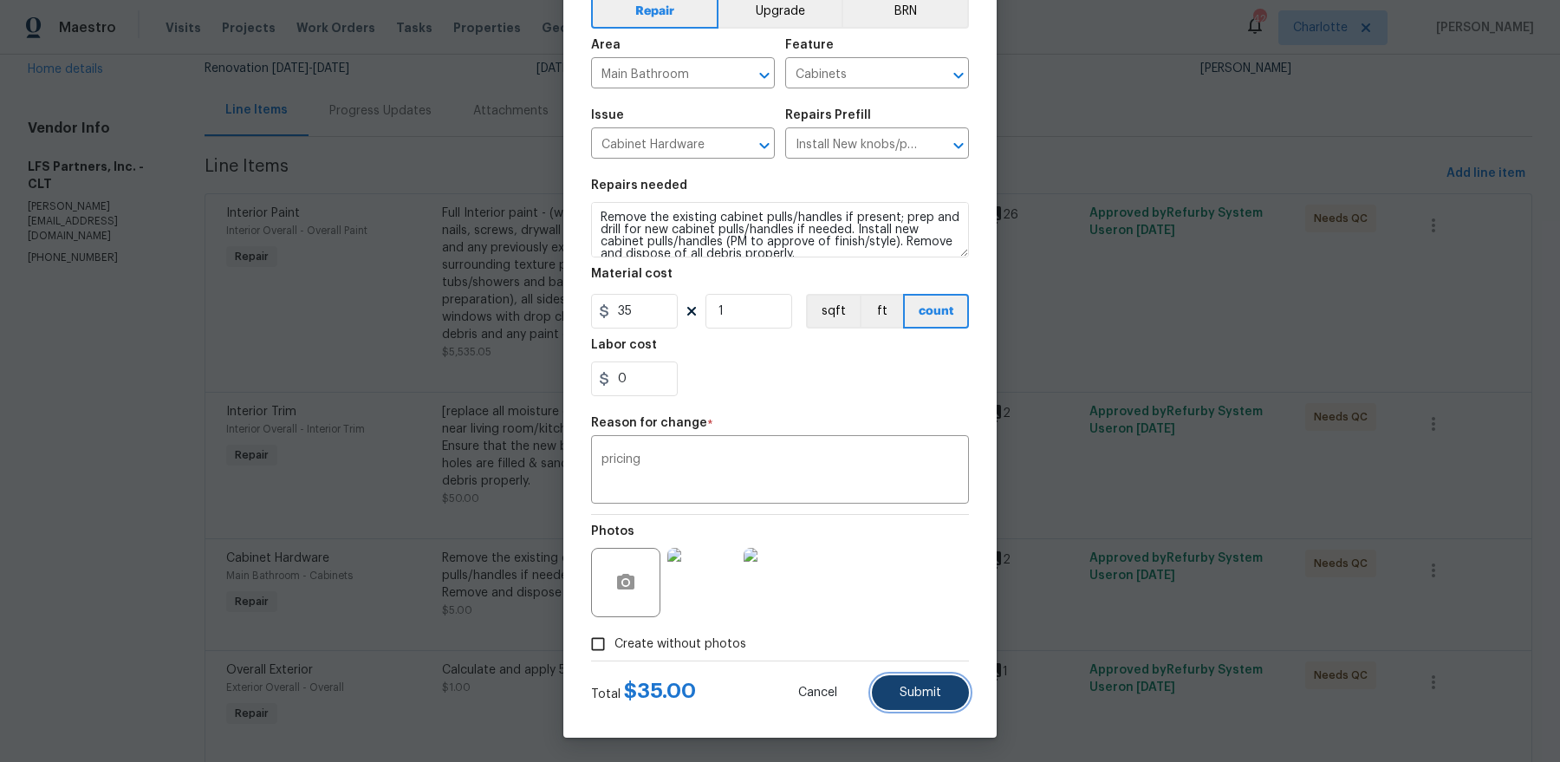
click at [943, 690] on button "Submit" at bounding box center [920, 692] width 97 height 35
type input "5"
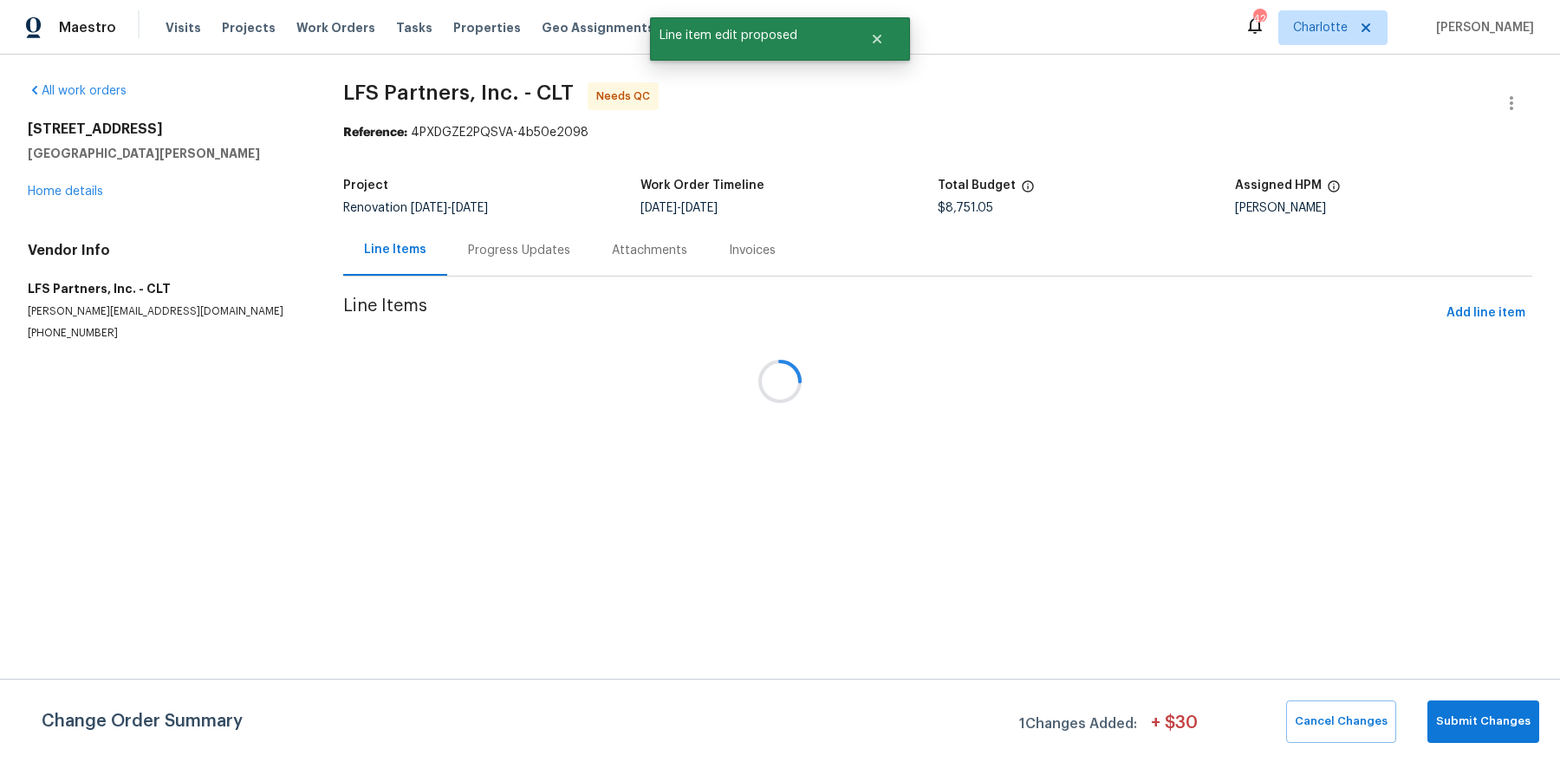
scroll to position [0, 0]
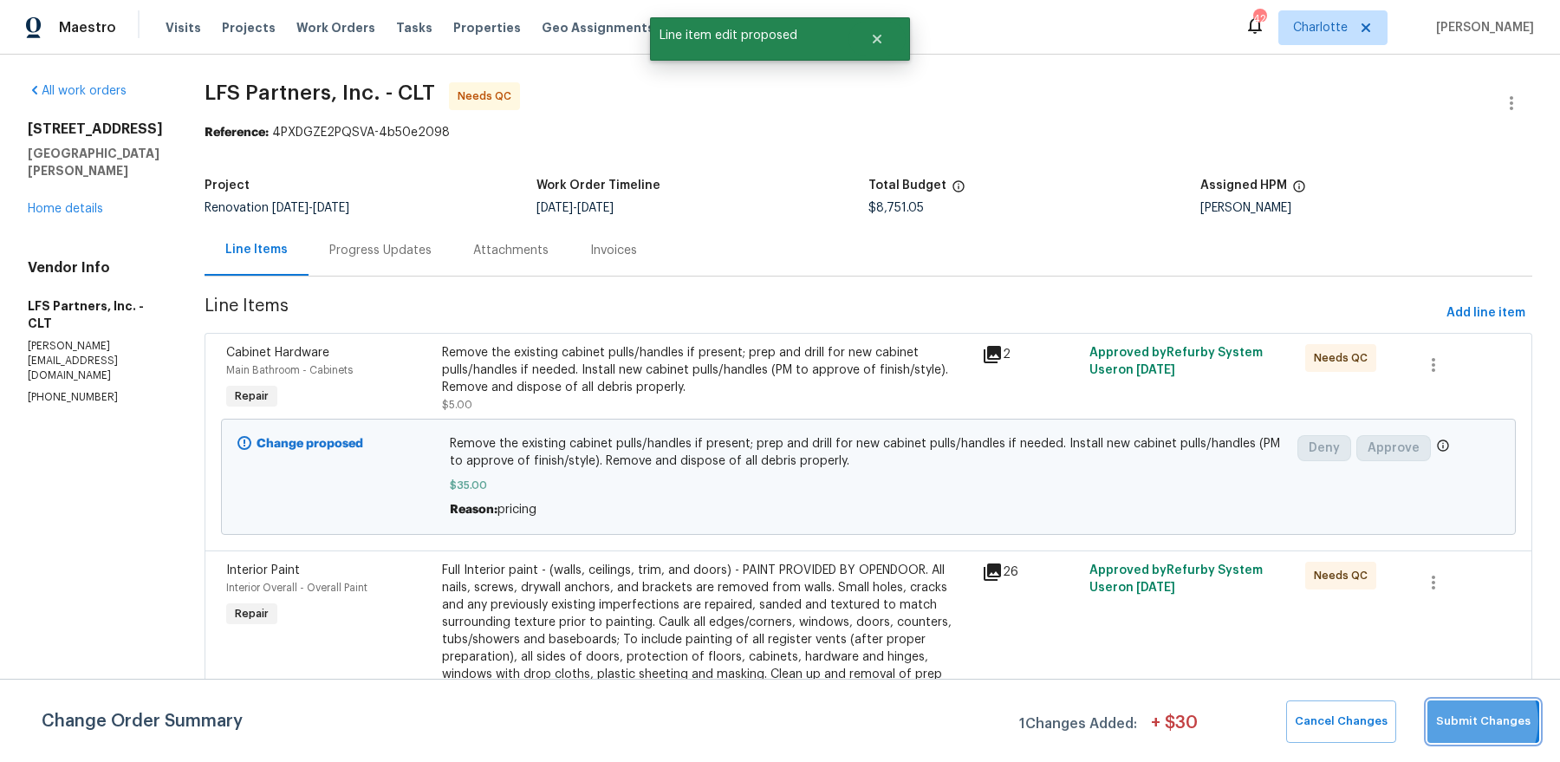
click at [1467, 720] on span "Submit Changes" at bounding box center [1483, 722] width 94 height 20
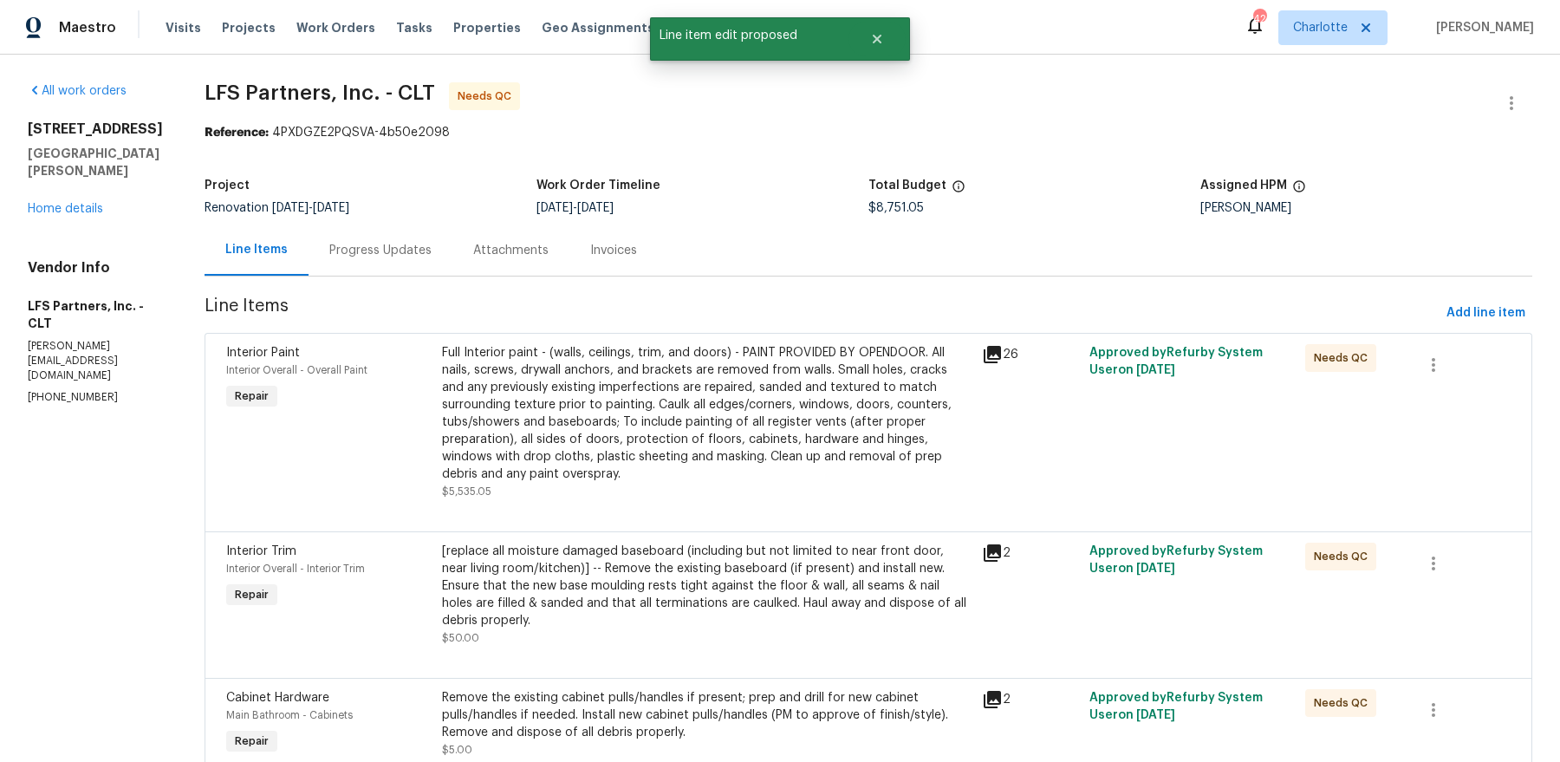
click at [708, 378] on div "Full Interior paint - (walls, ceilings, trim, and doors) - PAINT PROVIDED BY OP…" at bounding box center [707, 413] width 530 height 139
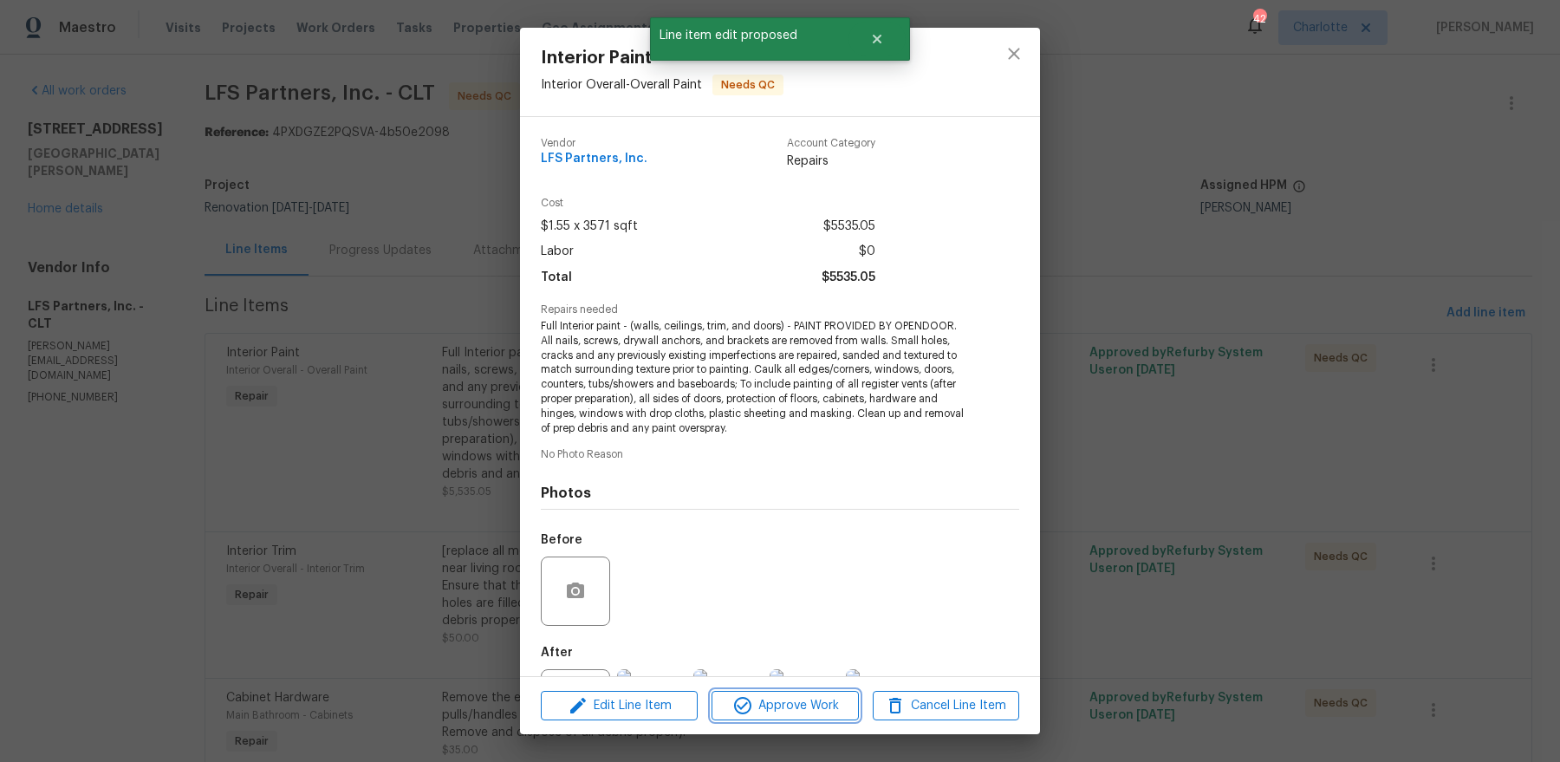
click at [790, 706] on span "Approve Work" at bounding box center [785, 706] width 136 height 22
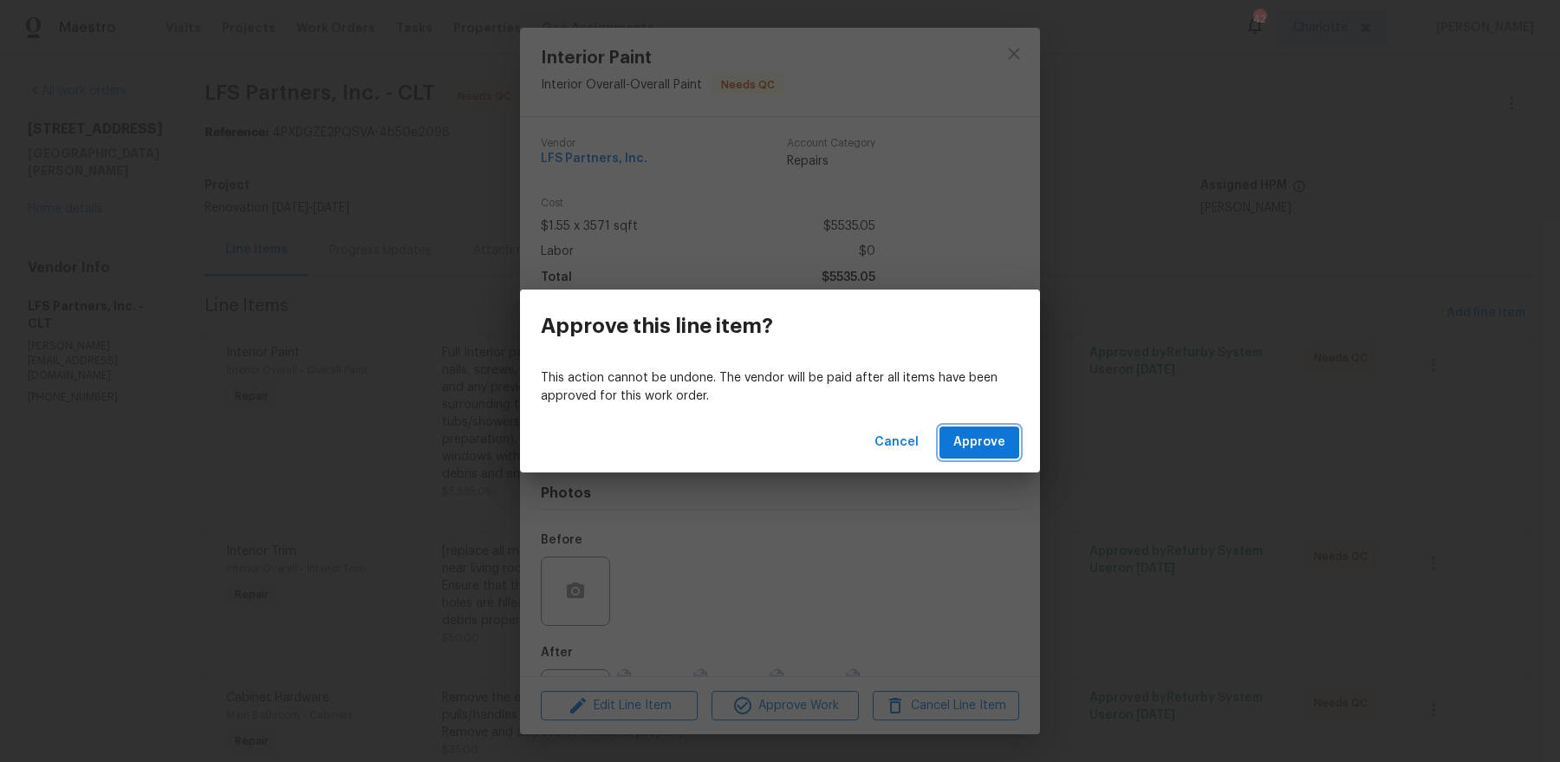
click at [981, 452] on span "Approve" at bounding box center [979, 443] width 52 height 22
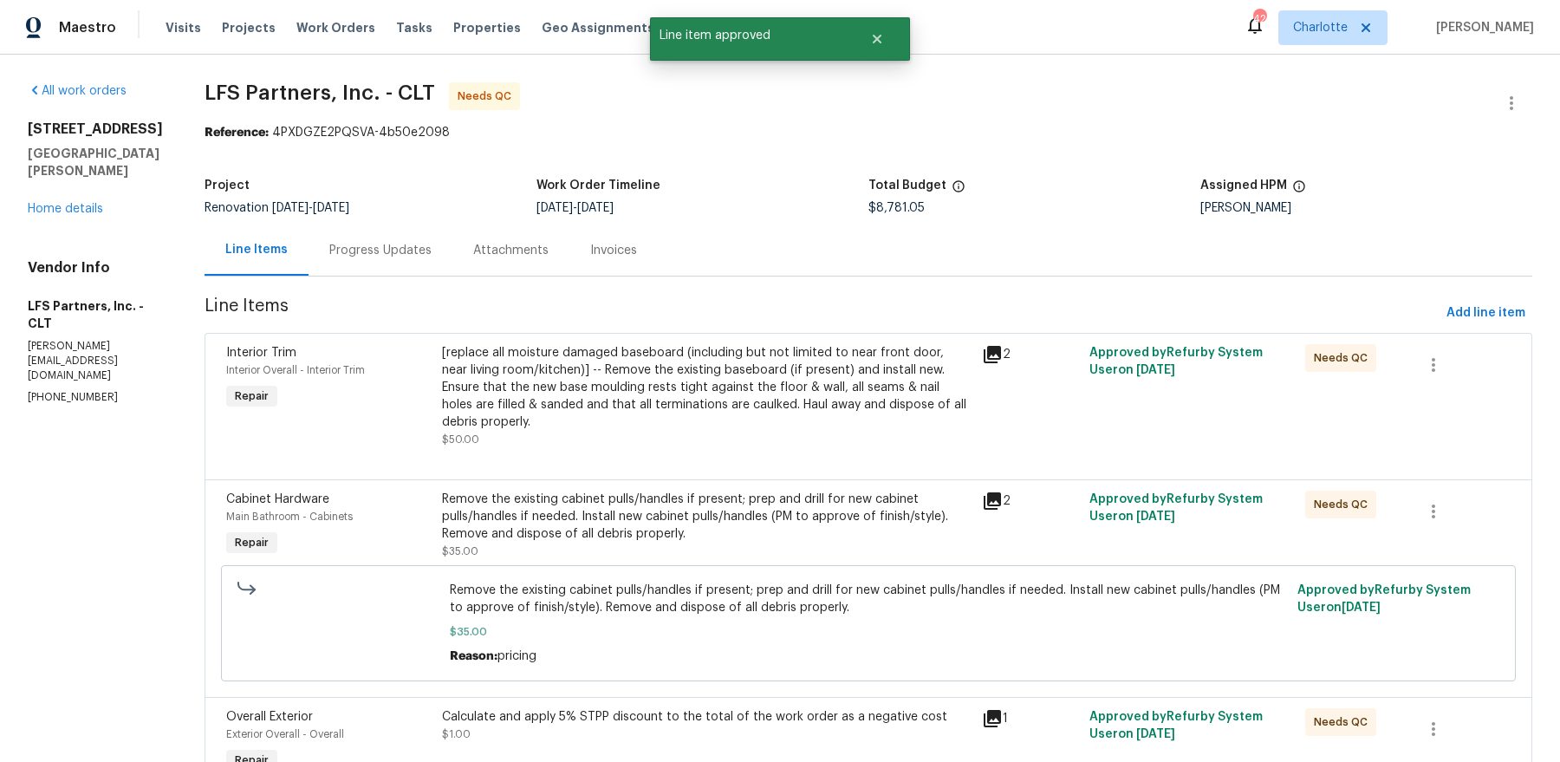
click at [693, 406] on div "[replace all moisture damaged baseboard (including but not limited to near fron…" at bounding box center [707, 387] width 530 height 87
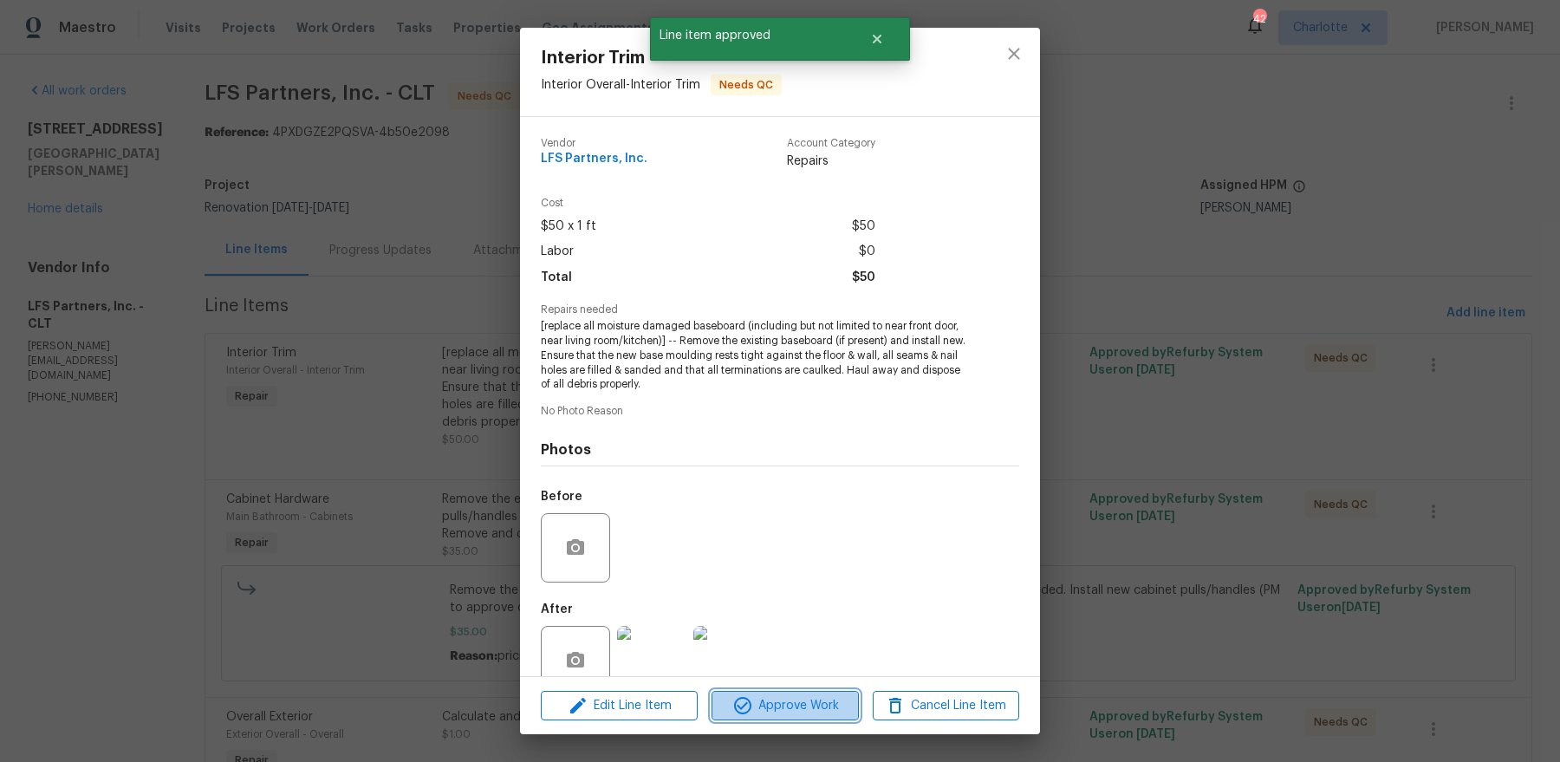
click at [791, 699] on span "Approve Work" at bounding box center [785, 706] width 136 height 22
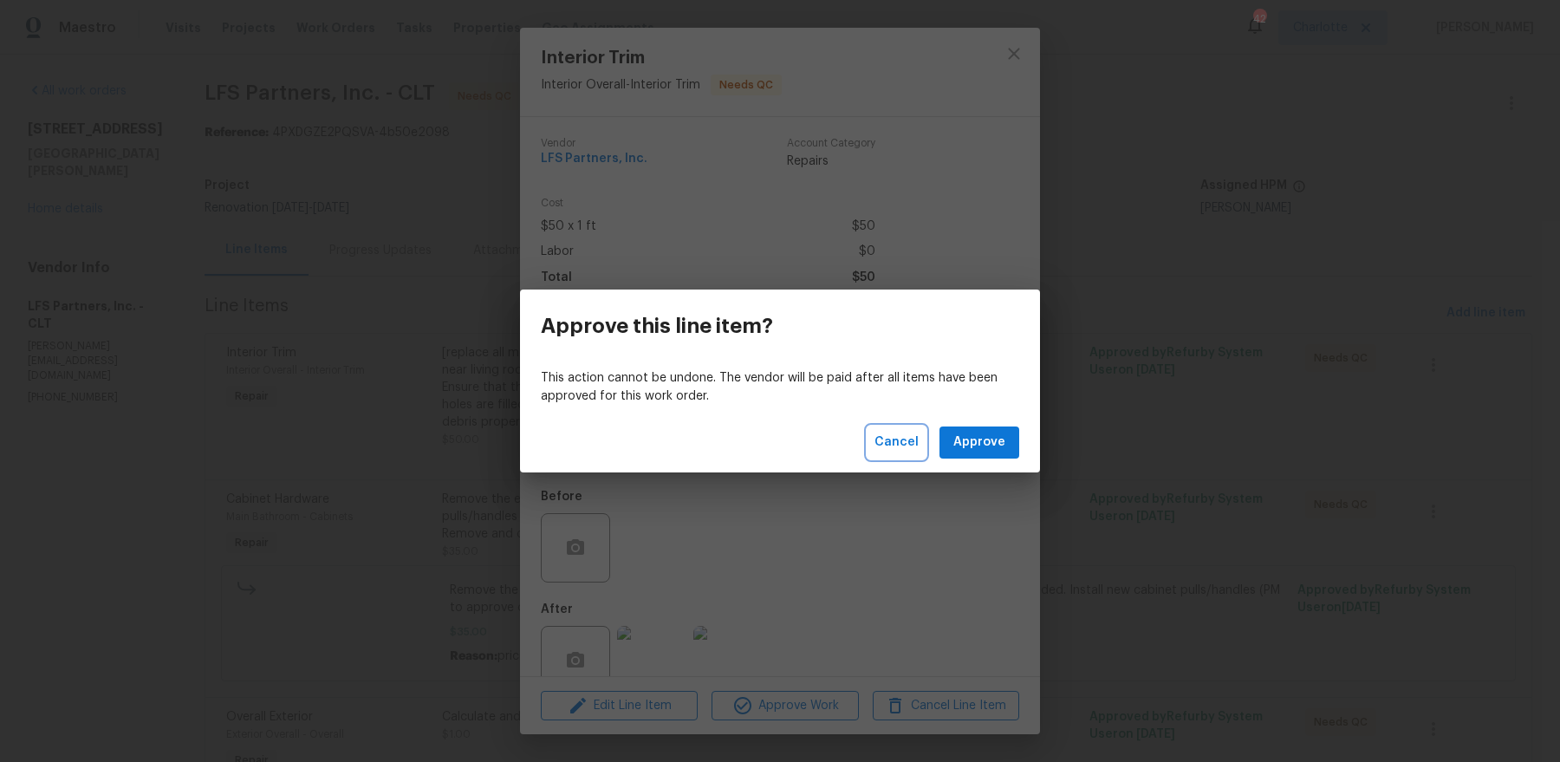
drag, startPoint x: 912, startPoint y: 434, endPoint x: 890, endPoint y: 440, distance: 22.5
click at [887, 440] on span "Cancel" at bounding box center [896, 443] width 44 height 22
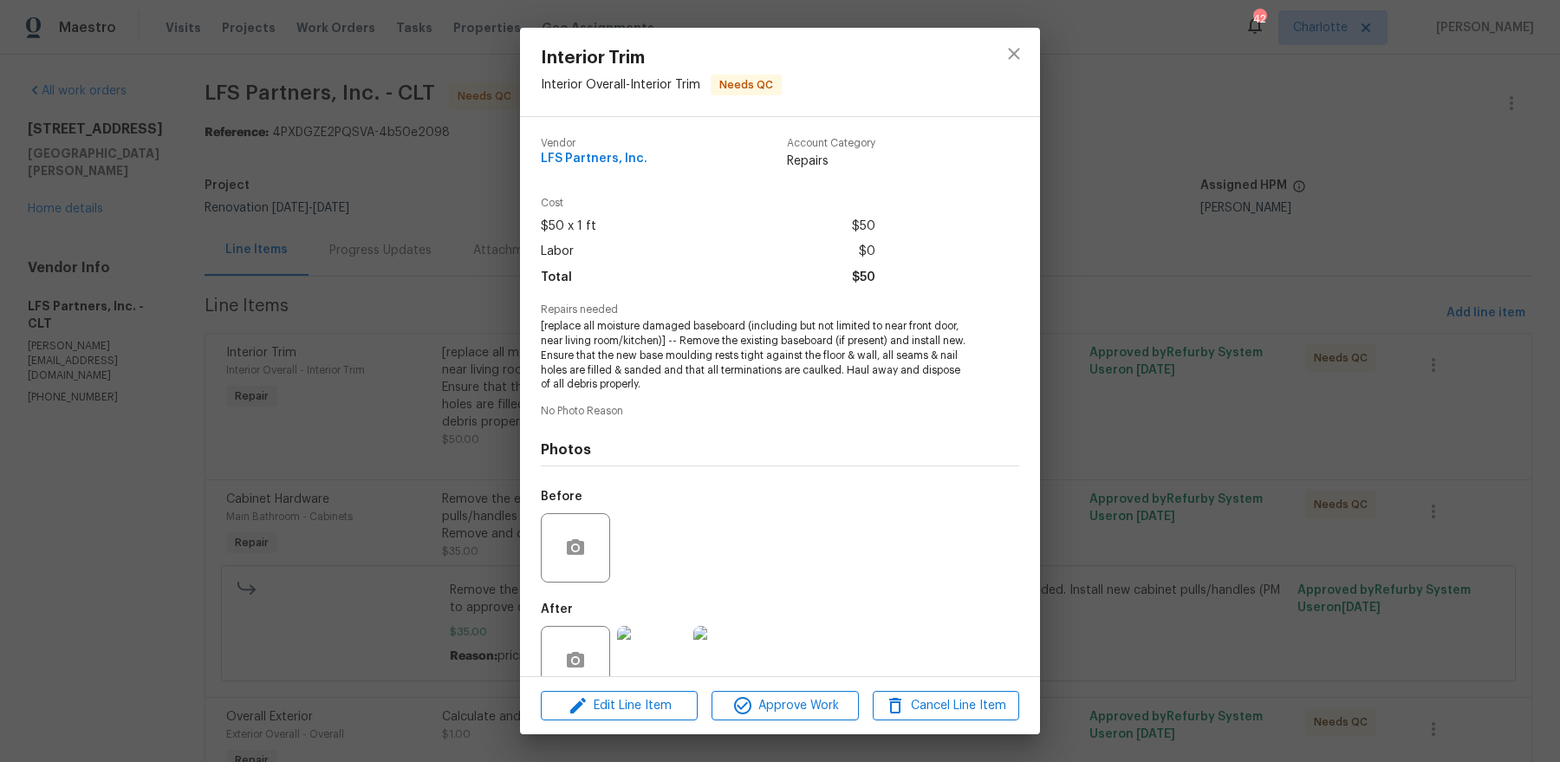
click at [890, 440] on div "Photos Before After" at bounding box center [780, 562] width 478 height 285
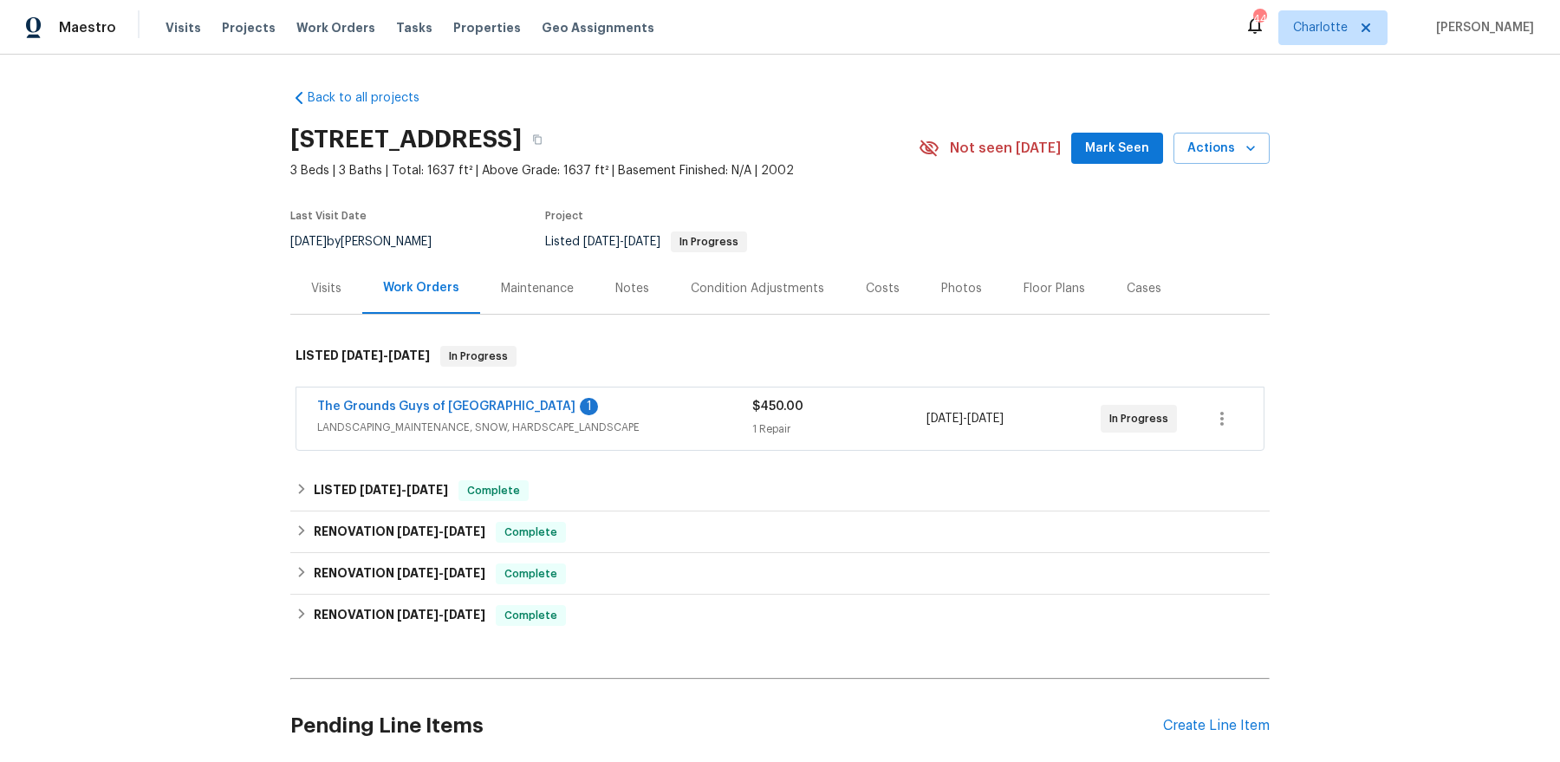
click at [419, 398] on span "The Grounds Guys of [GEOGRAPHIC_DATA]" at bounding box center [446, 406] width 258 height 17
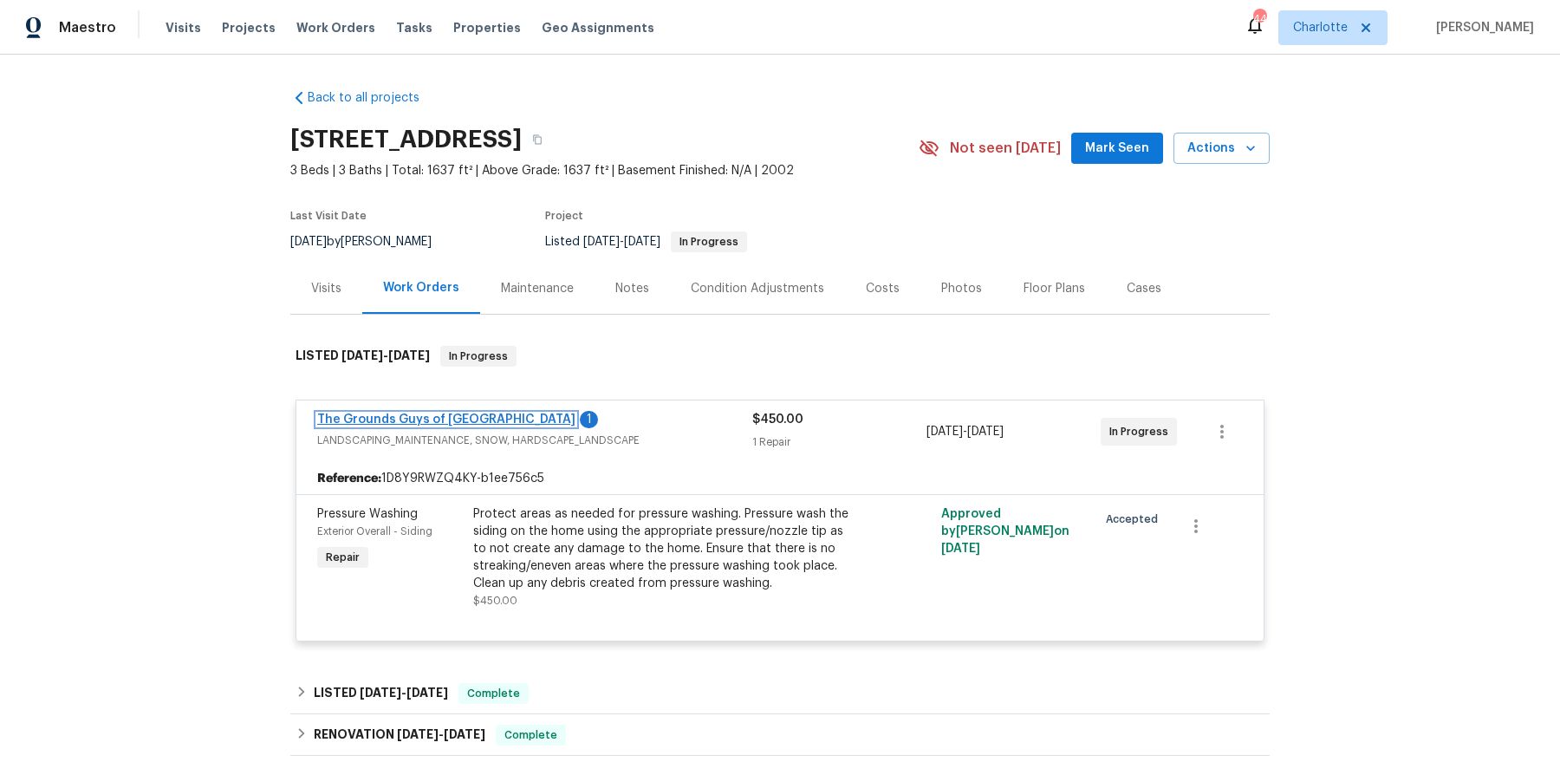
click at [398, 416] on link "The Grounds Guys of [GEOGRAPHIC_DATA]" at bounding box center [446, 419] width 258 height 12
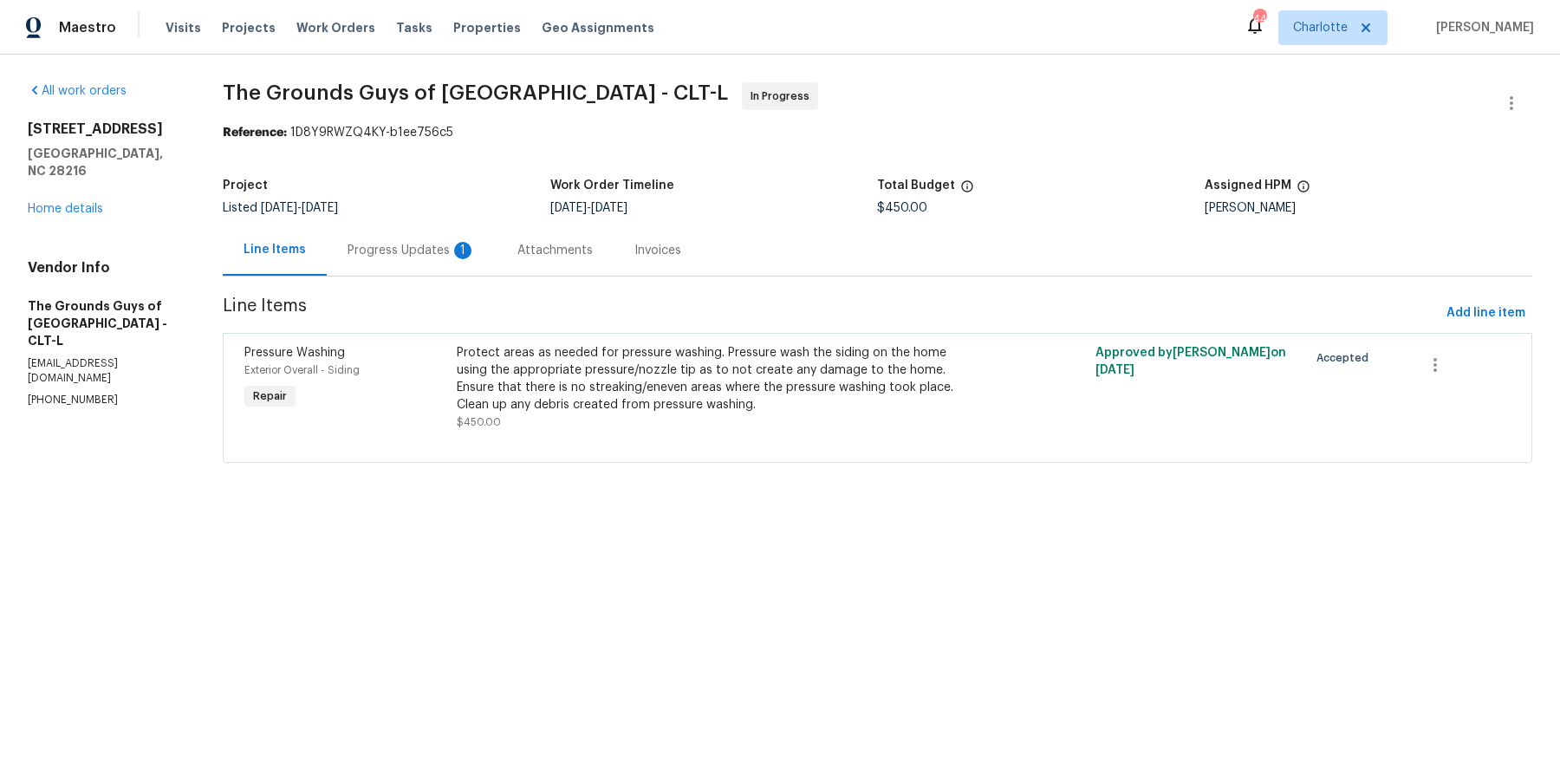
click at [433, 256] on div "Progress Updates 1" at bounding box center [412, 250] width 128 height 17
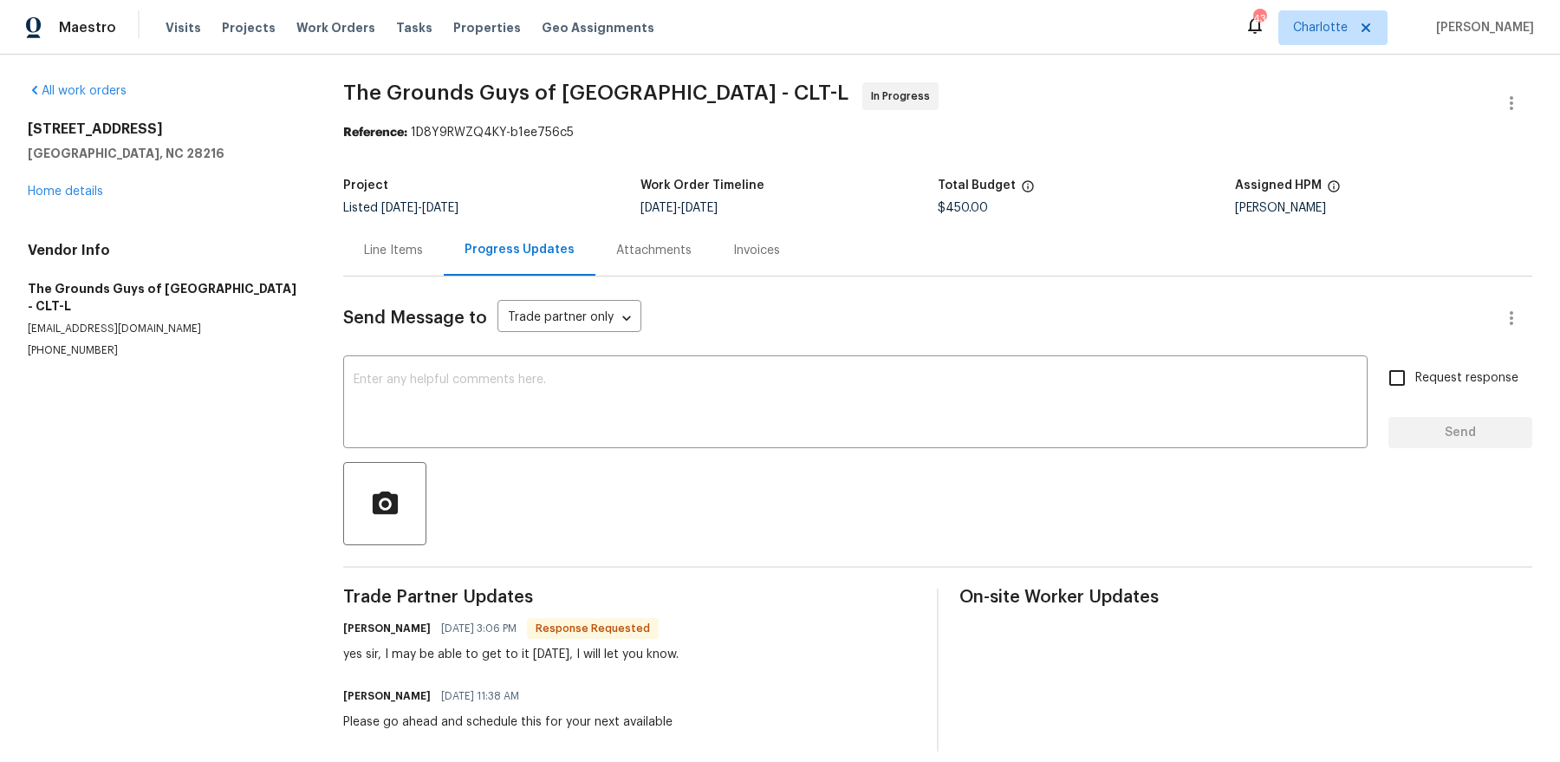
scroll to position [17, 0]
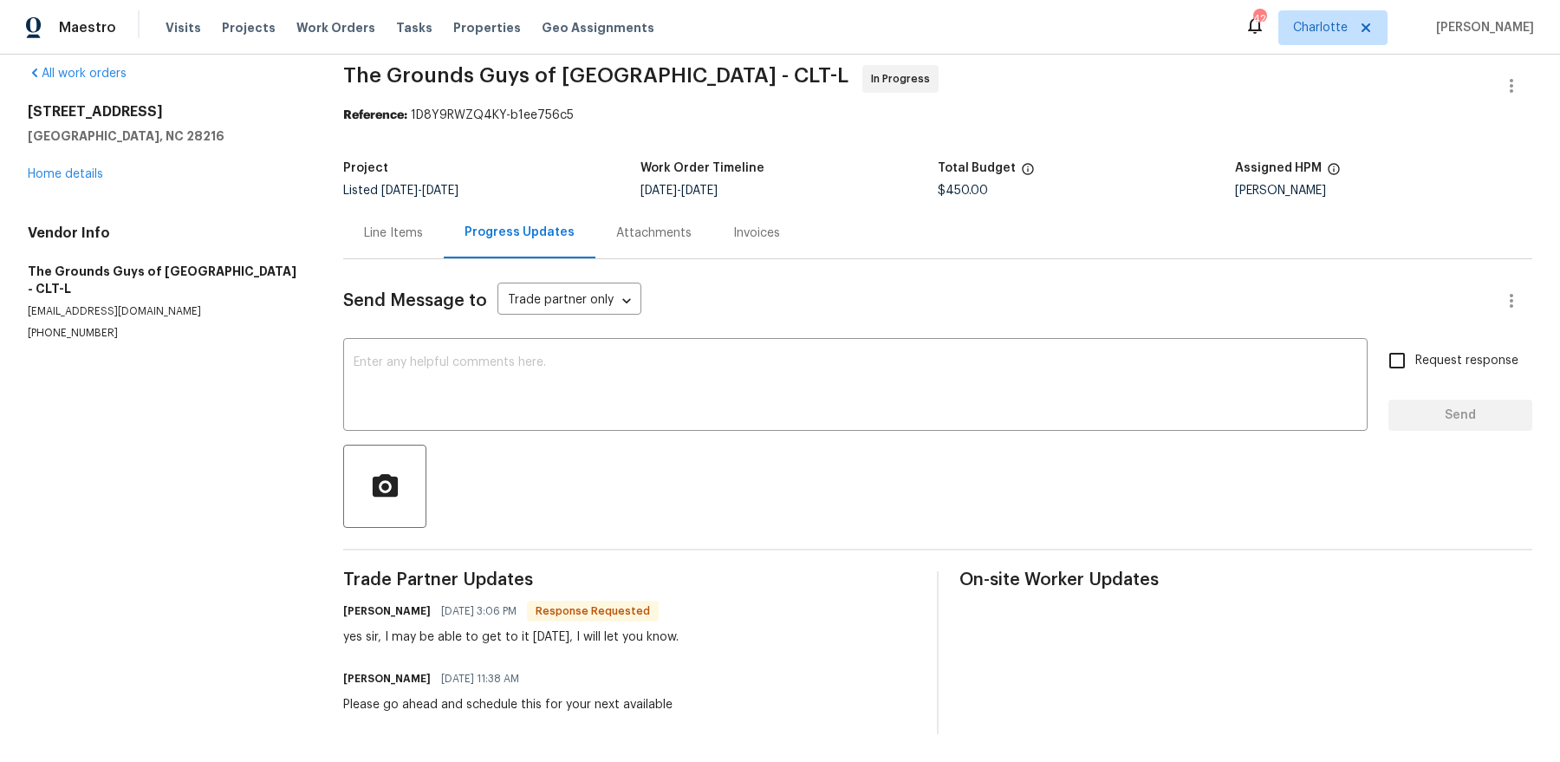
click at [391, 250] on div "Line Items" at bounding box center [393, 232] width 101 height 51
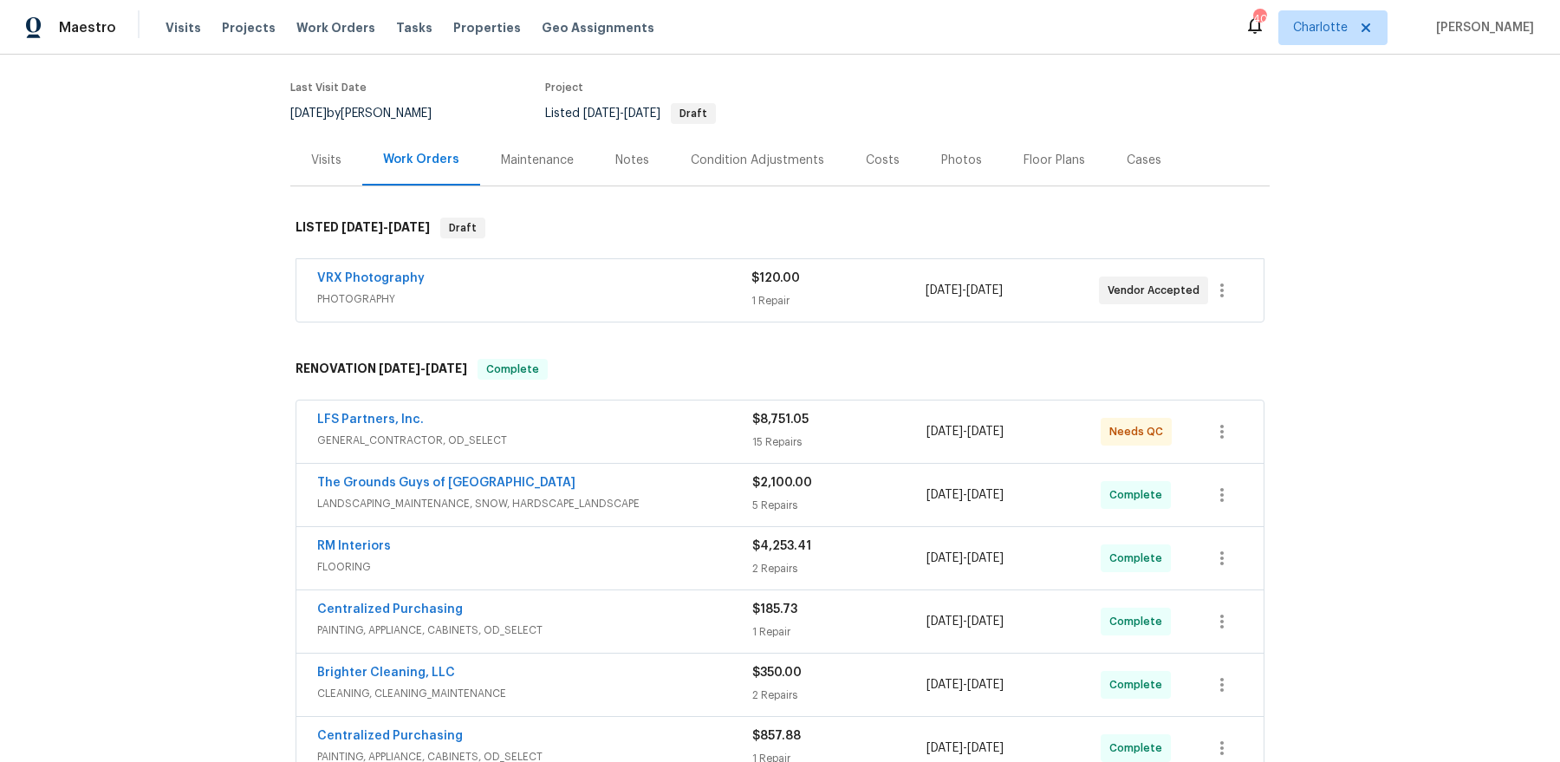
scroll to position [149, 0]
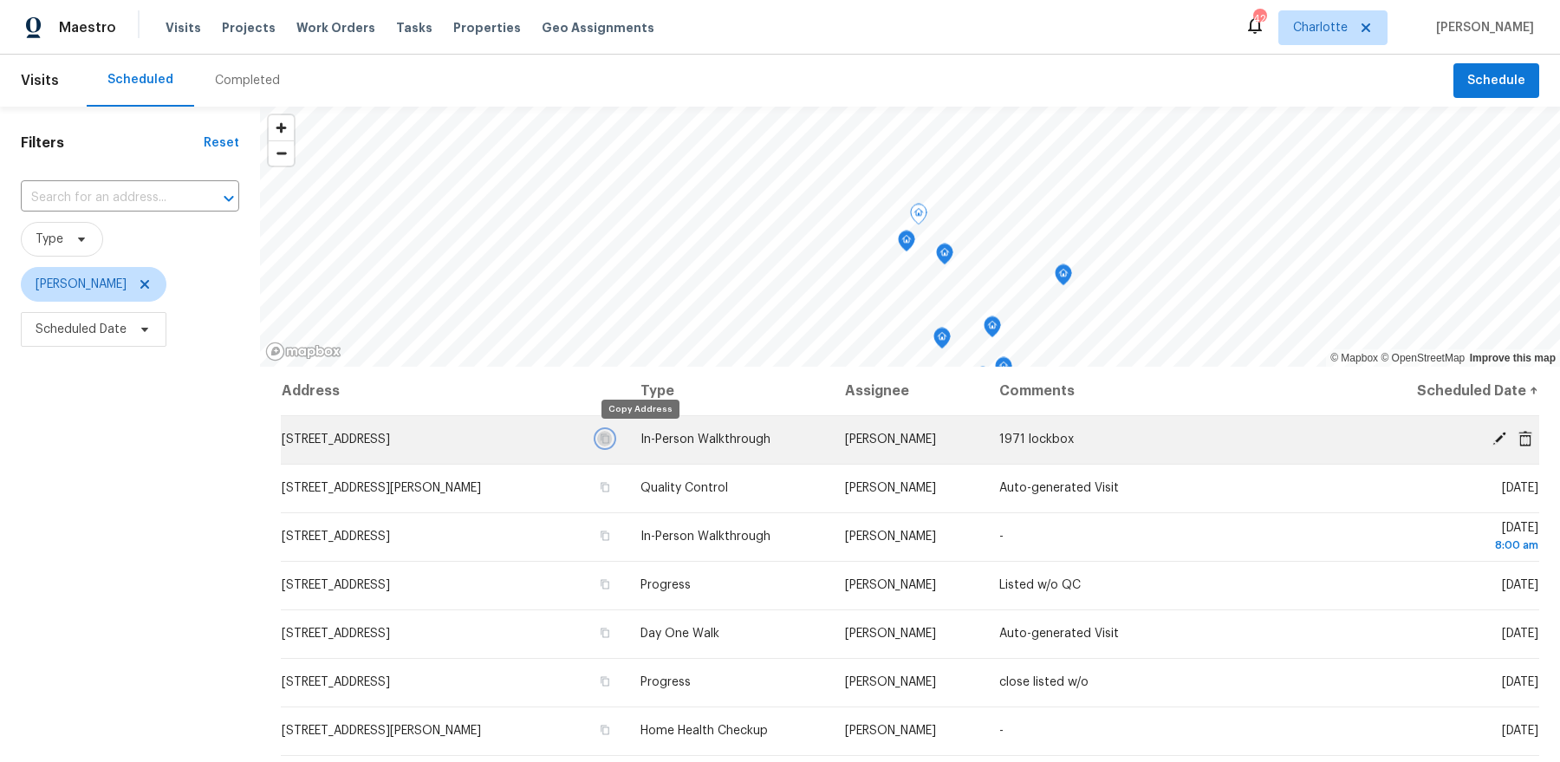
click at [609, 440] on icon "button" at bounding box center [605, 439] width 9 height 10
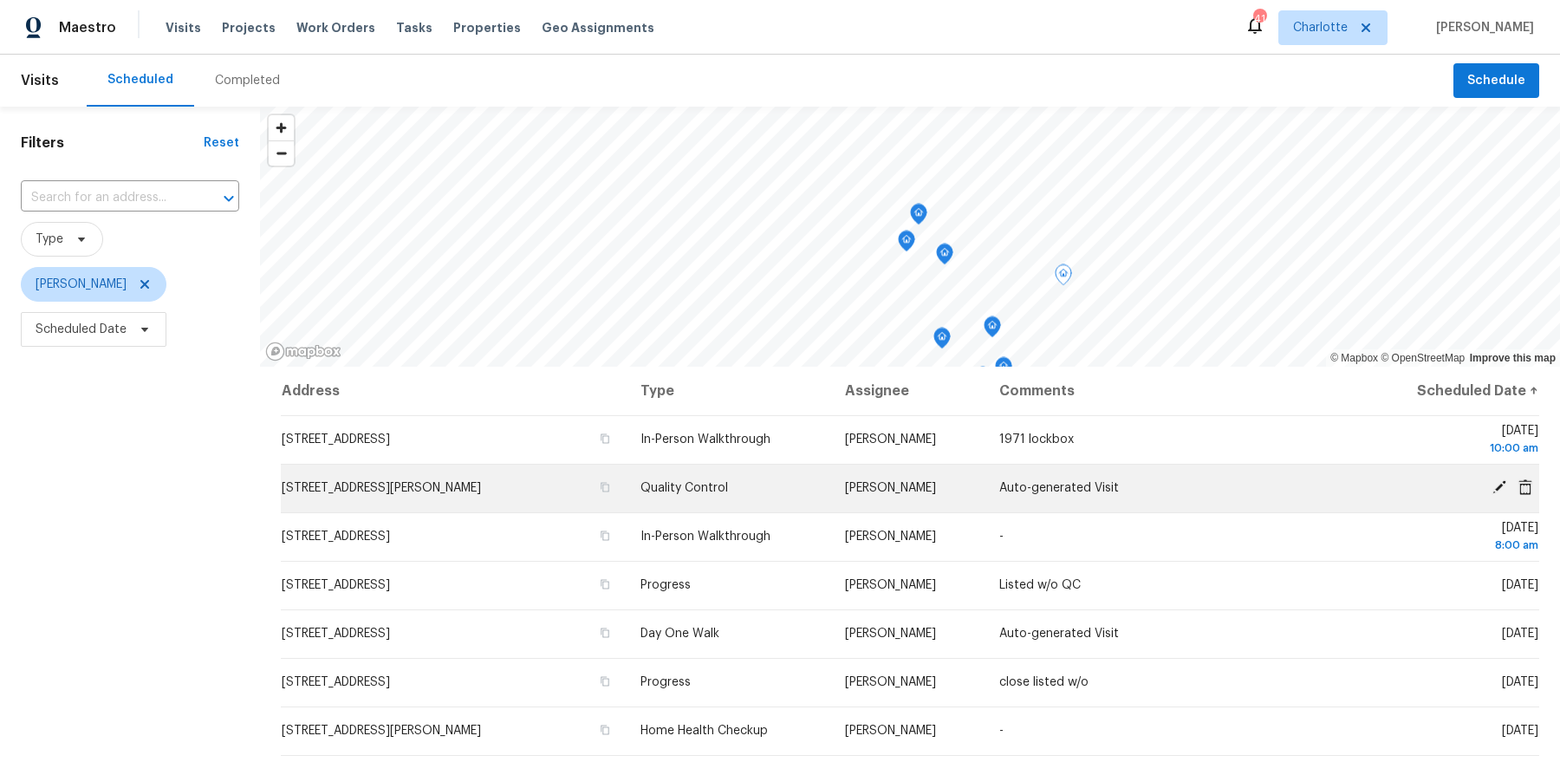
click at [449, 489] on span "1523 Callender Ln, Charlotte, NC 28269" at bounding box center [381, 488] width 199 height 12
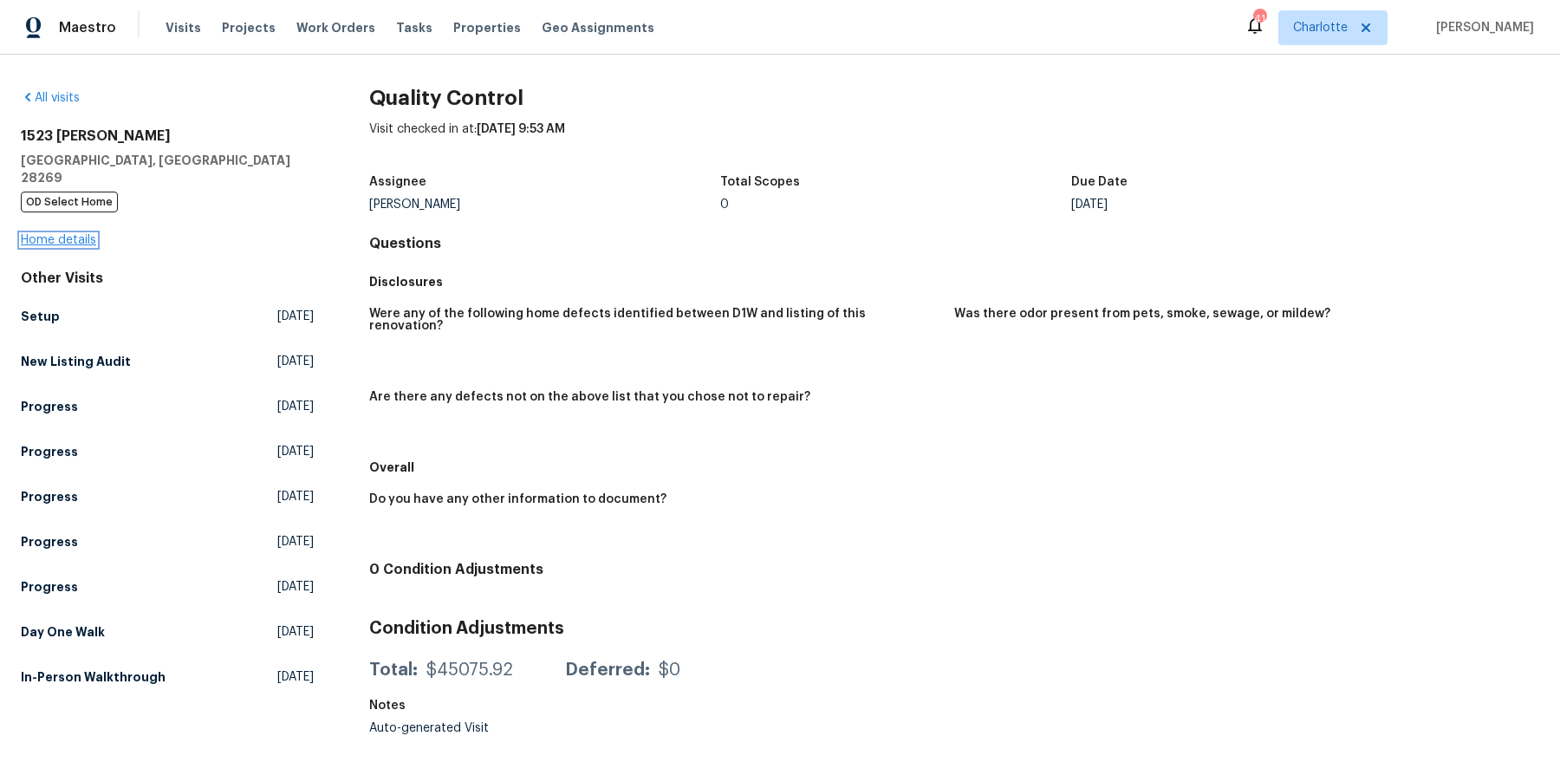
click at [60, 234] on link "Home details" at bounding box center [58, 240] width 75 height 12
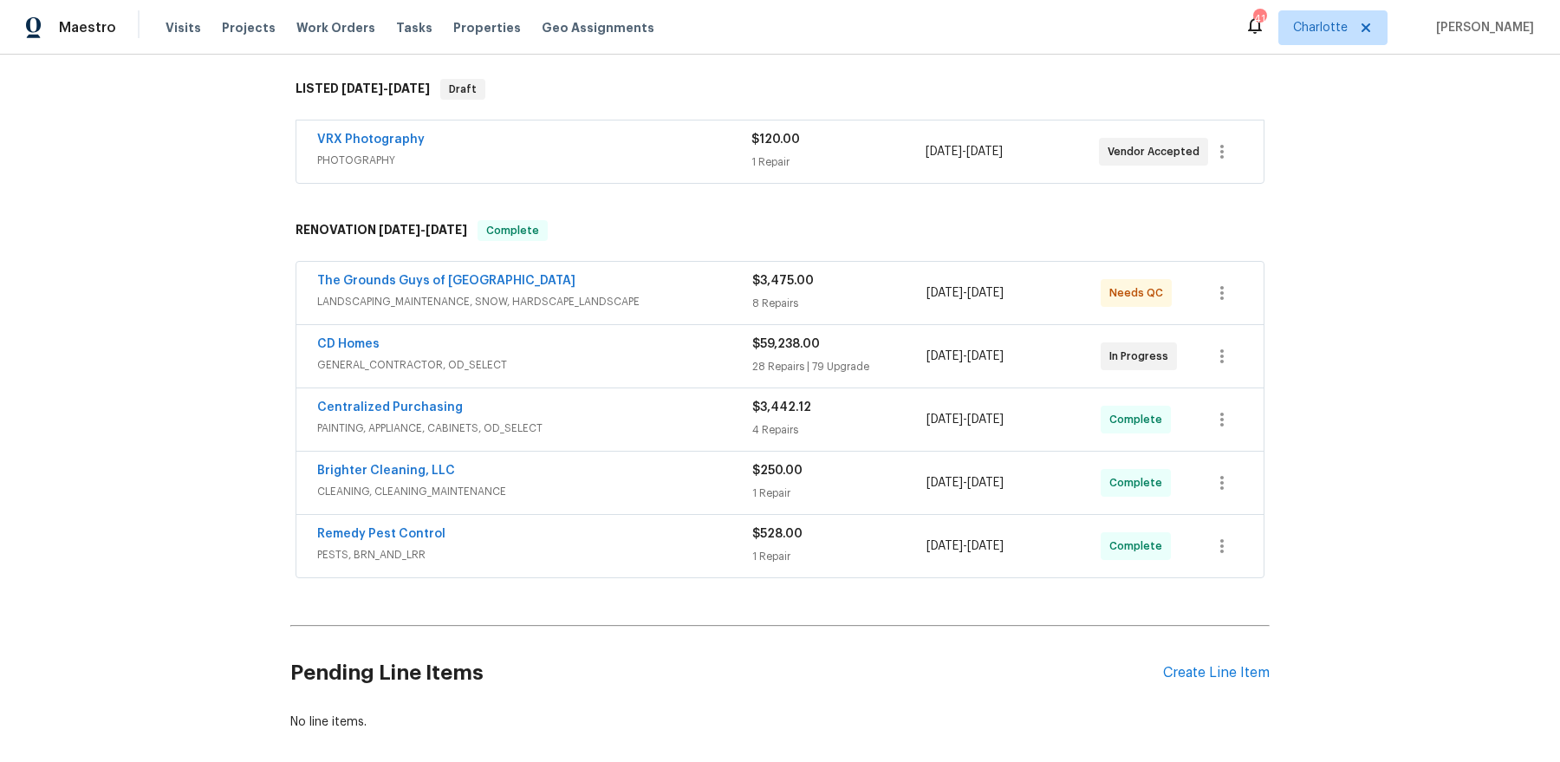
scroll to position [310, 0]
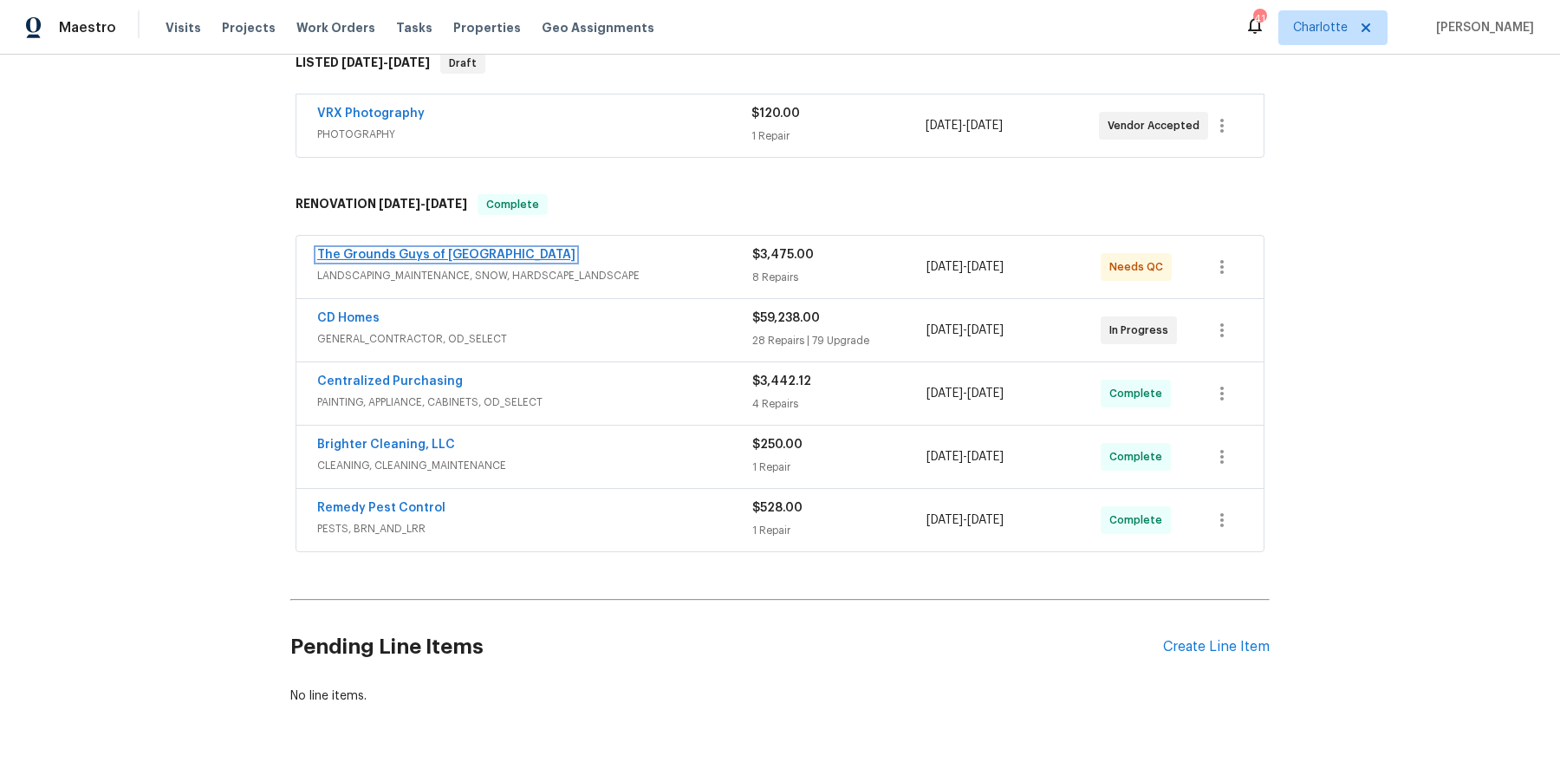
click at [480, 249] on link "The Grounds Guys of [GEOGRAPHIC_DATA]" at bounding box center [446, 255] width 258 height 12
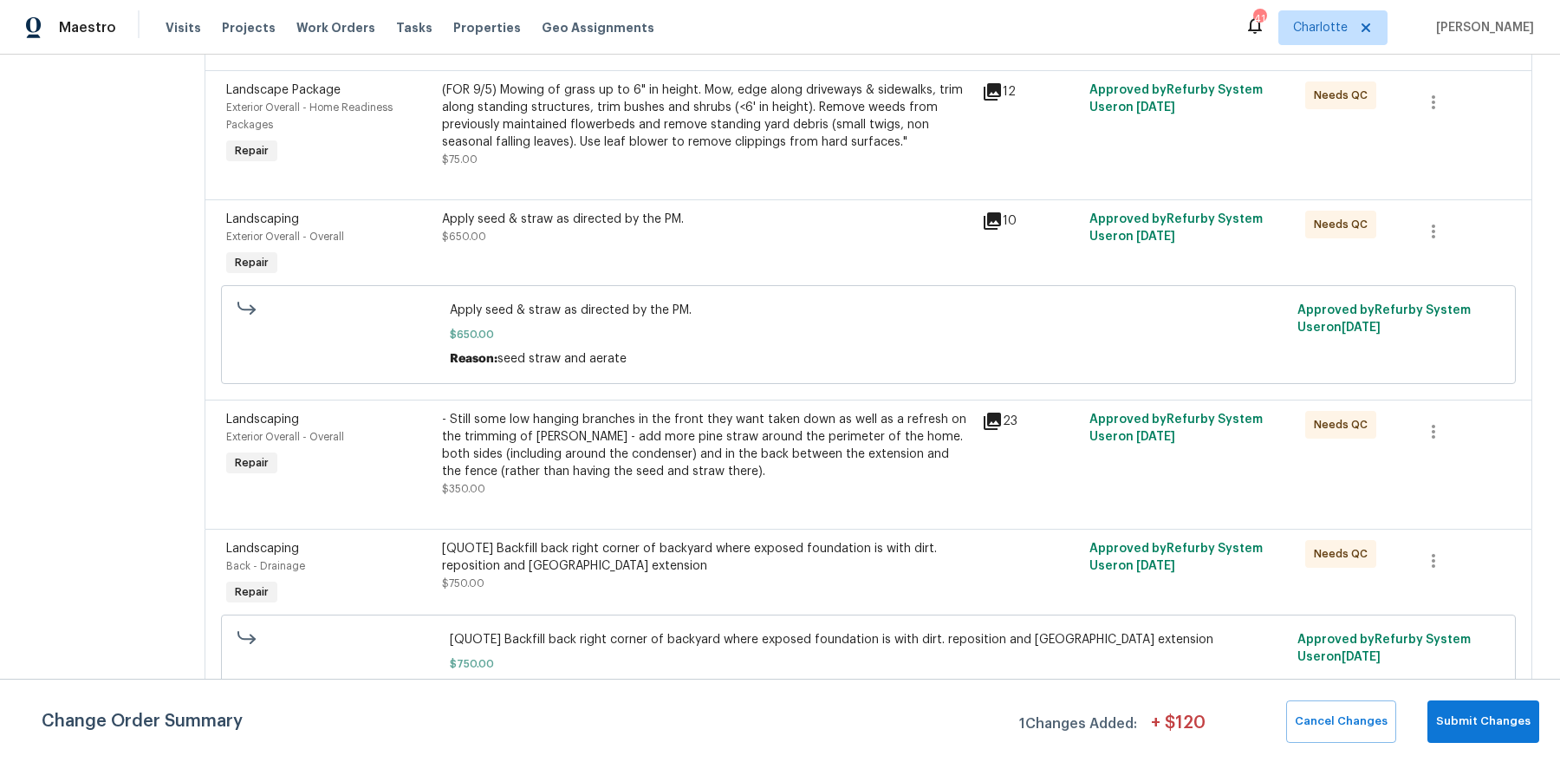
scroll to position [969, 0]
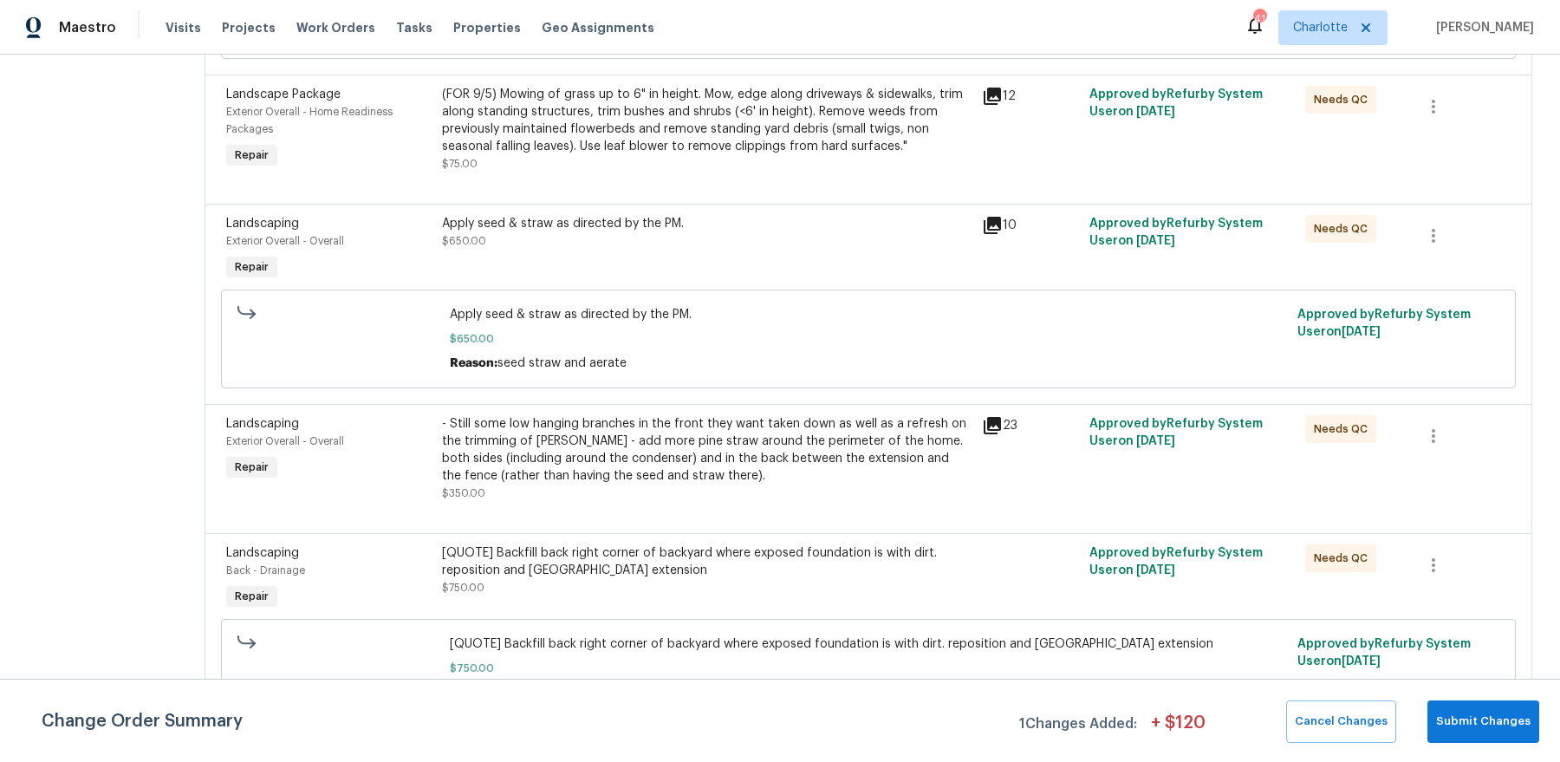
click at [1496, 743] on div "Change Order Summary 1 Changes Added: + $ 120 Cancel Changes Submit Changes" at bounding box center [780, 720] width 1560 height 83
click at [1492, 720] on span "Submit Changes" at bounding box center [1483, 722] width 94 height 20
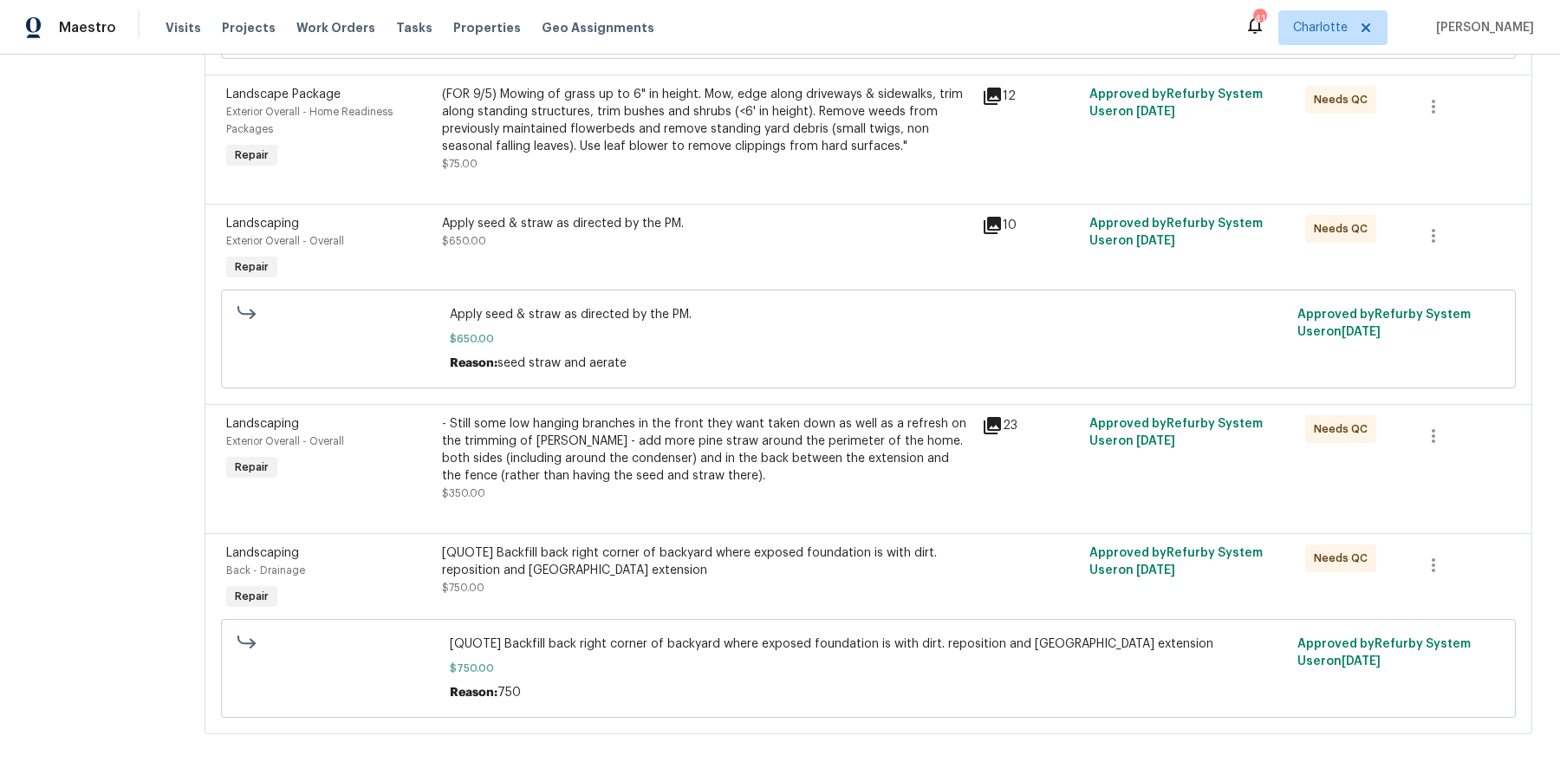
scroll to position [0, 0]
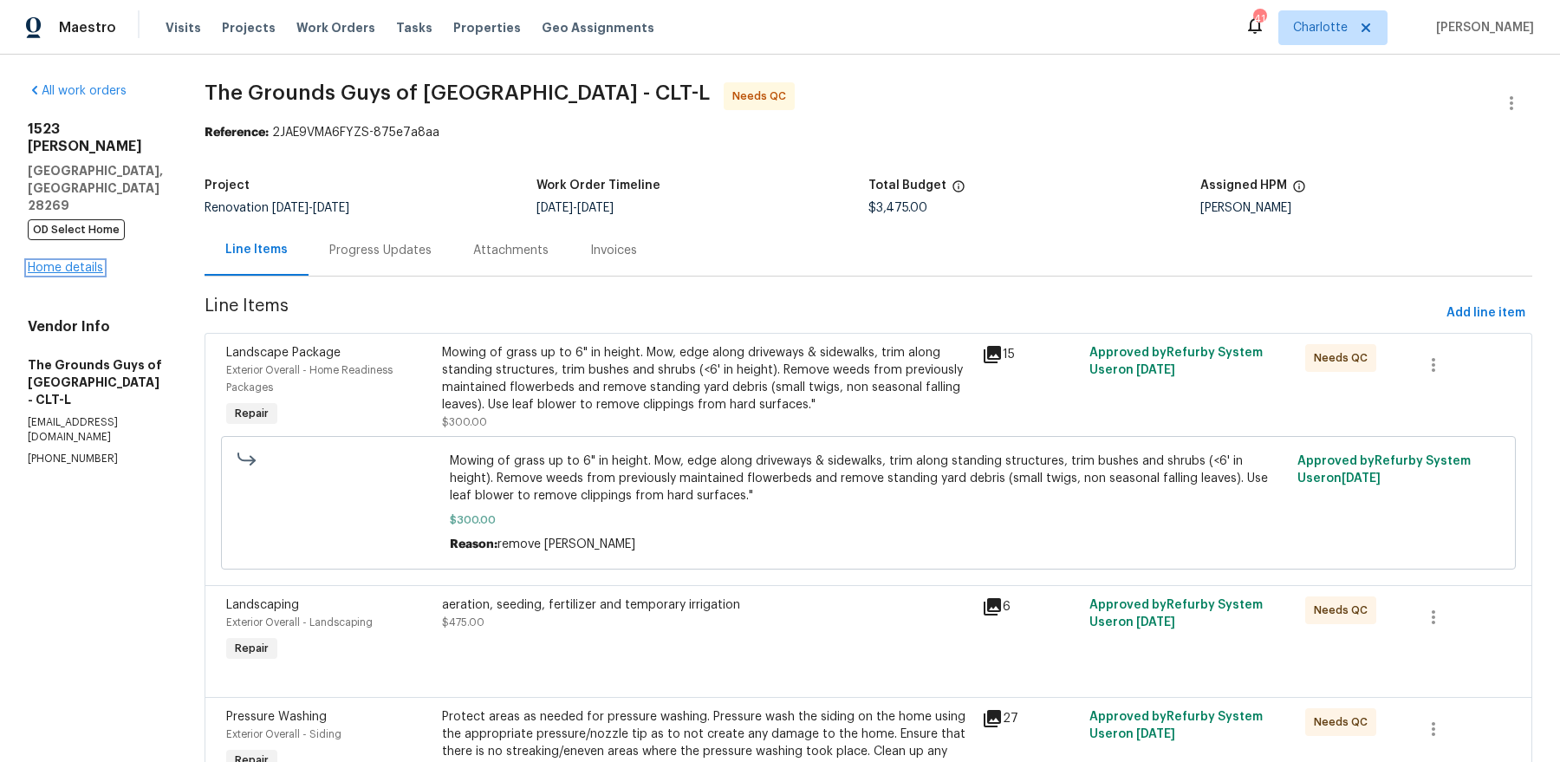
click at [75, 262] on link "Home details" at bounding box center [65, 268] width 75 height 12
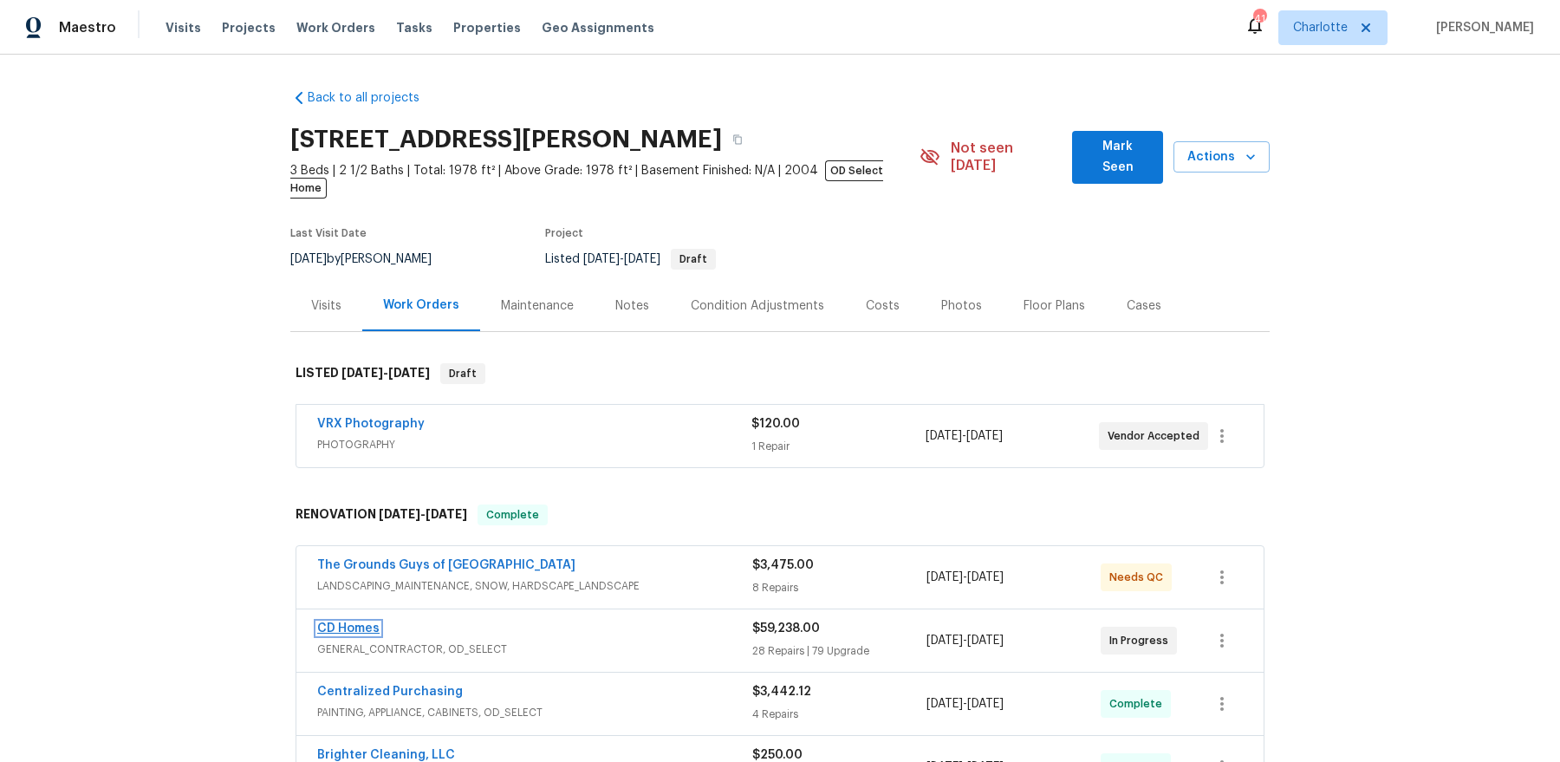
click at [348, 622] on link "CD Homes" at bounding box center [348, 628] width 62 height 12
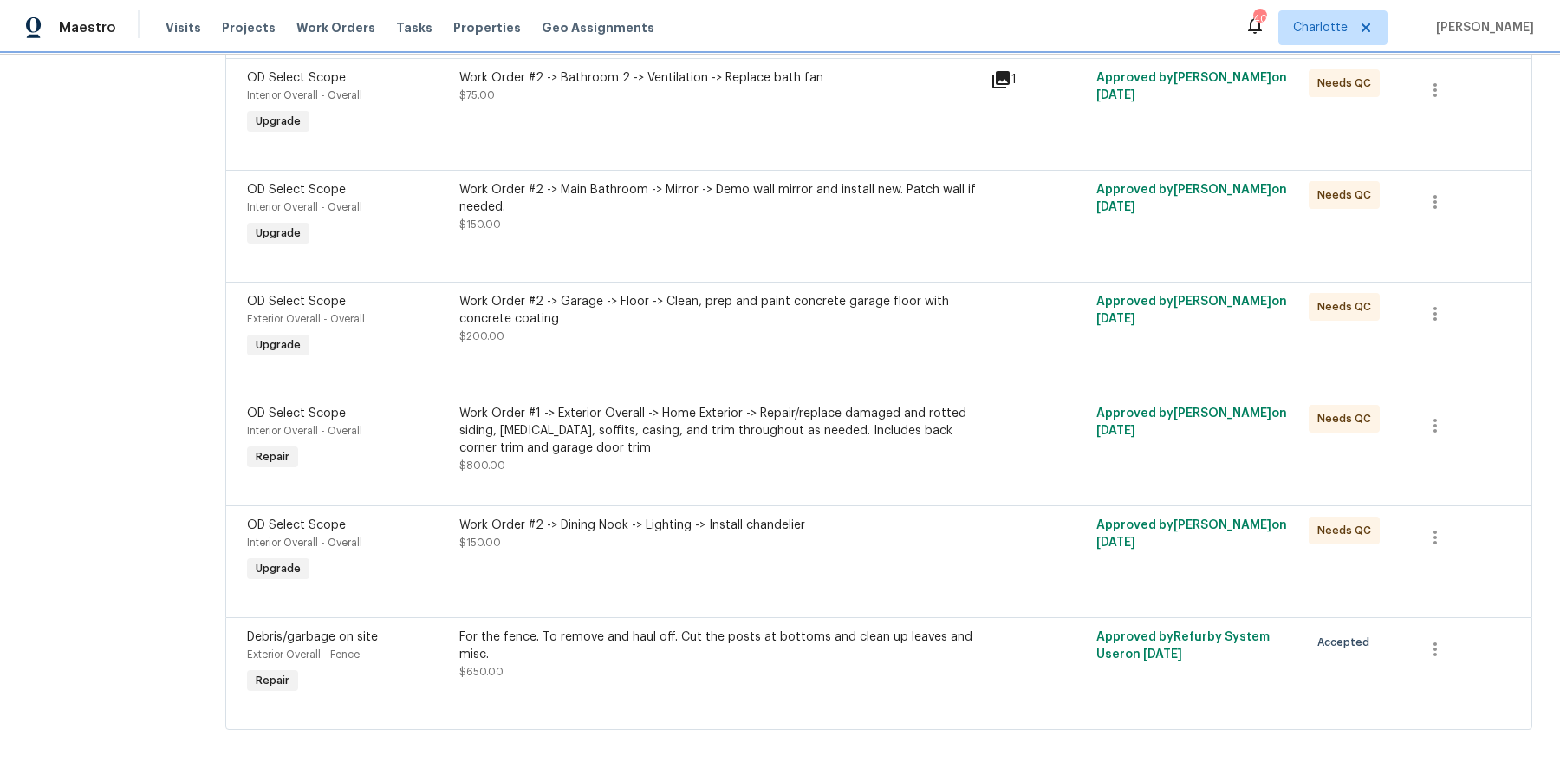
scroll to position [11395, 0]
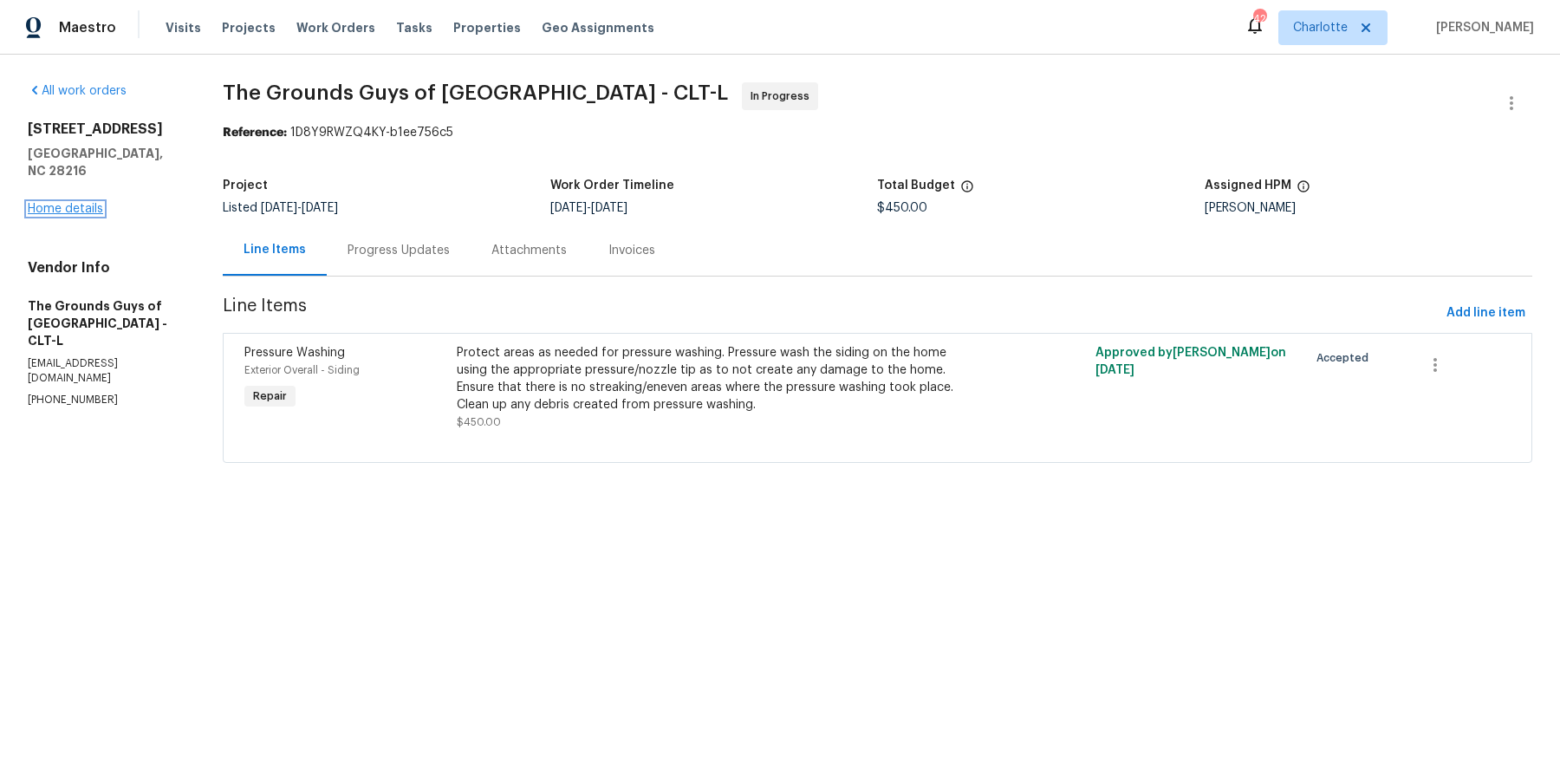
click at [81, 203] on link "Home details" at bounding box center [65, 209] width 75 height 12
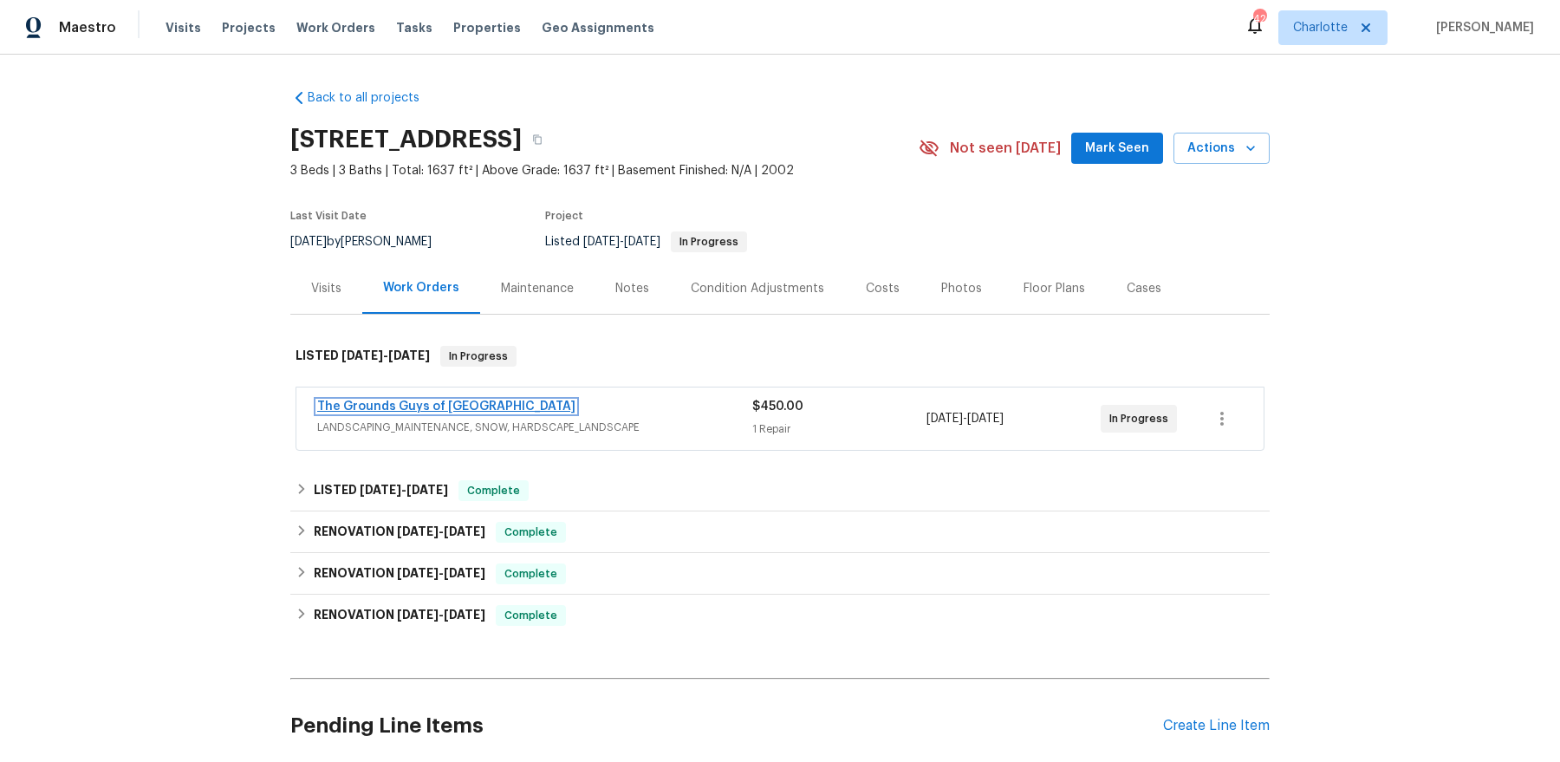
click at [456, 402] on link "The Grounds Guys of [GEOGRAPHIC_DATA]" at bounding box center [446, 406] width 258 height 12
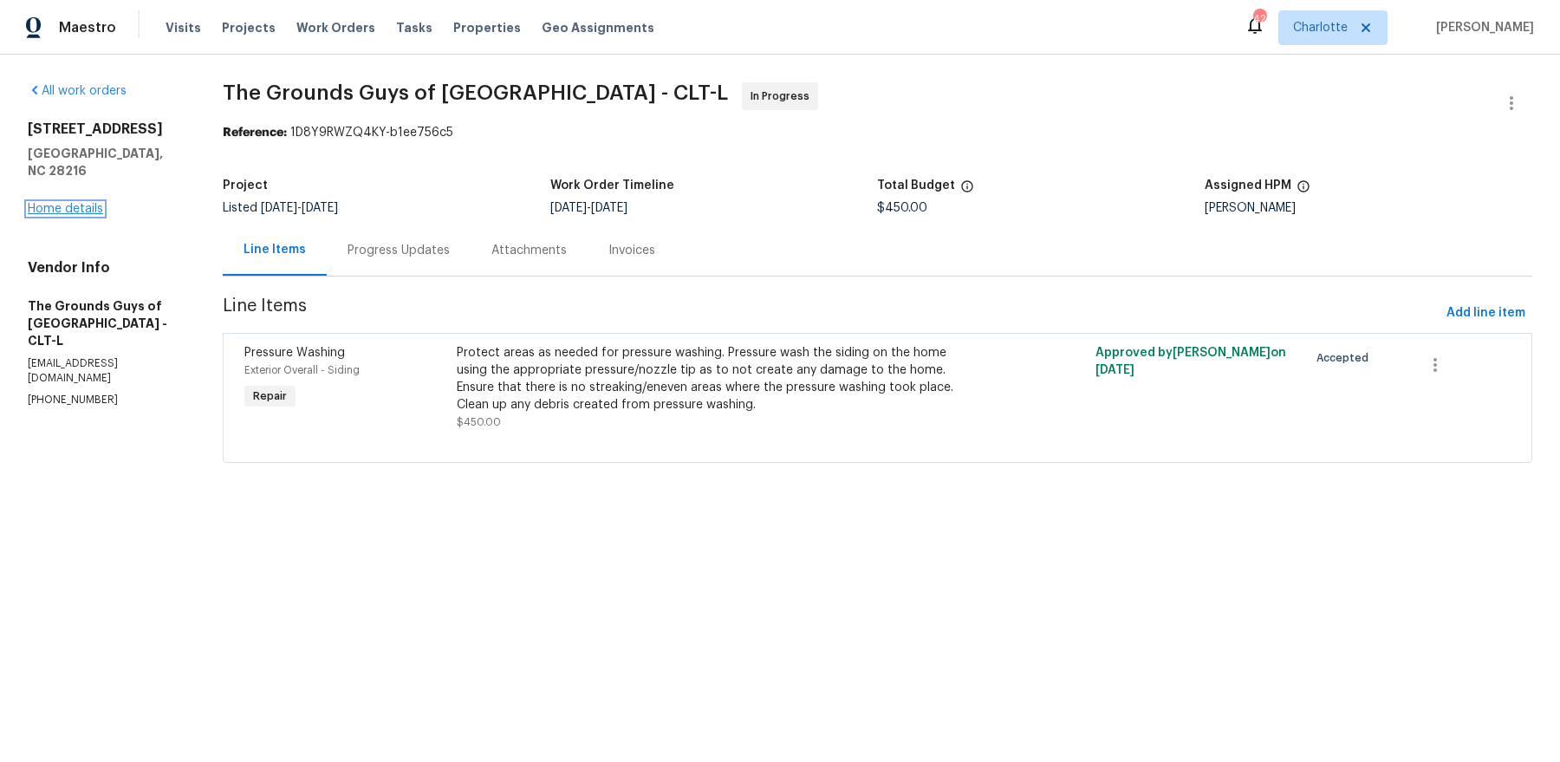
click at [72, 203] on link "Home details" at bounding box center [65, 209] width 75 height 12
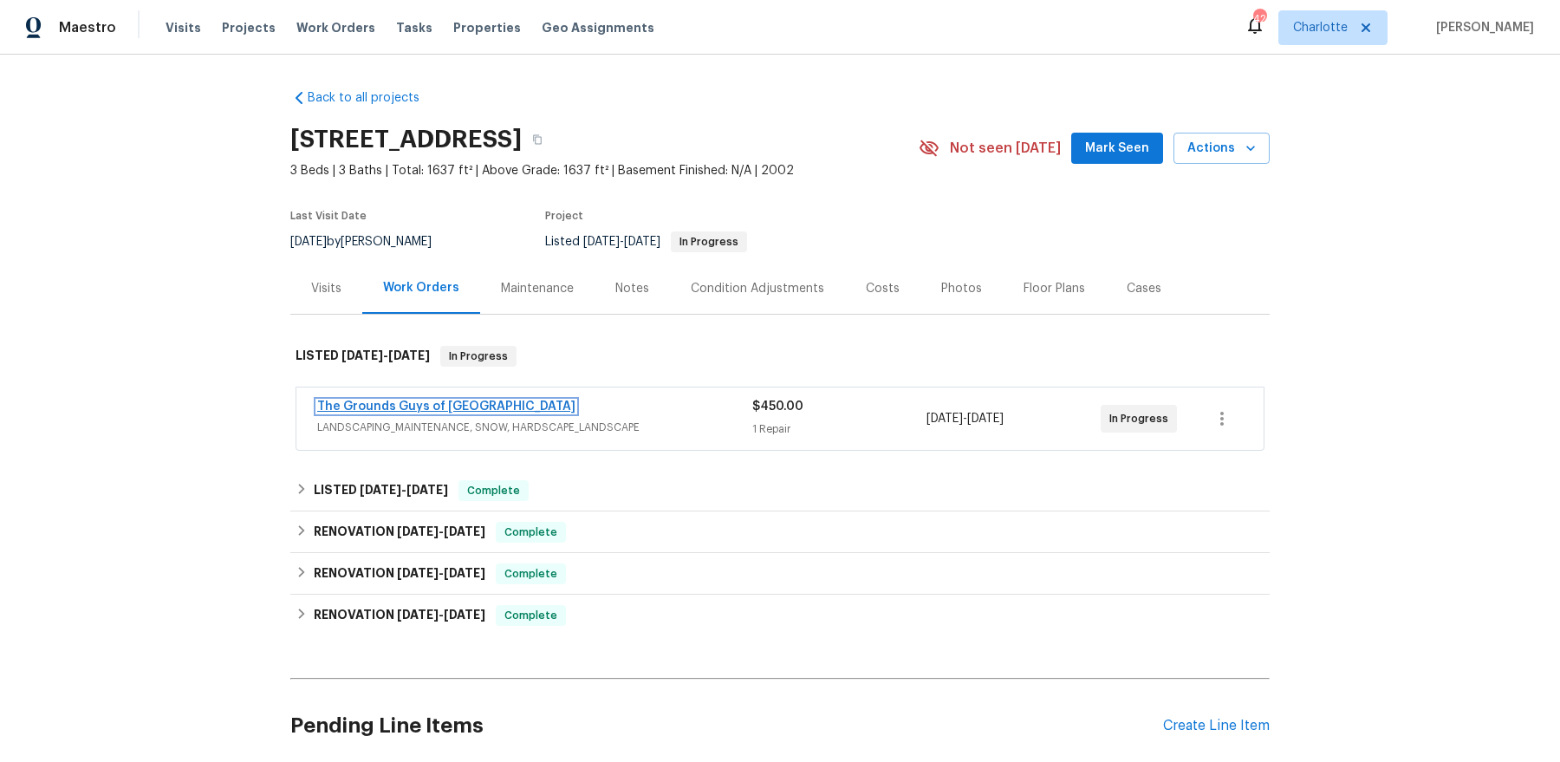
click at [368, 409] on link "The Grounds Guys of [GEOGRAPHIC_DATA]" at bounding box center [446, 406] width 258 height 12
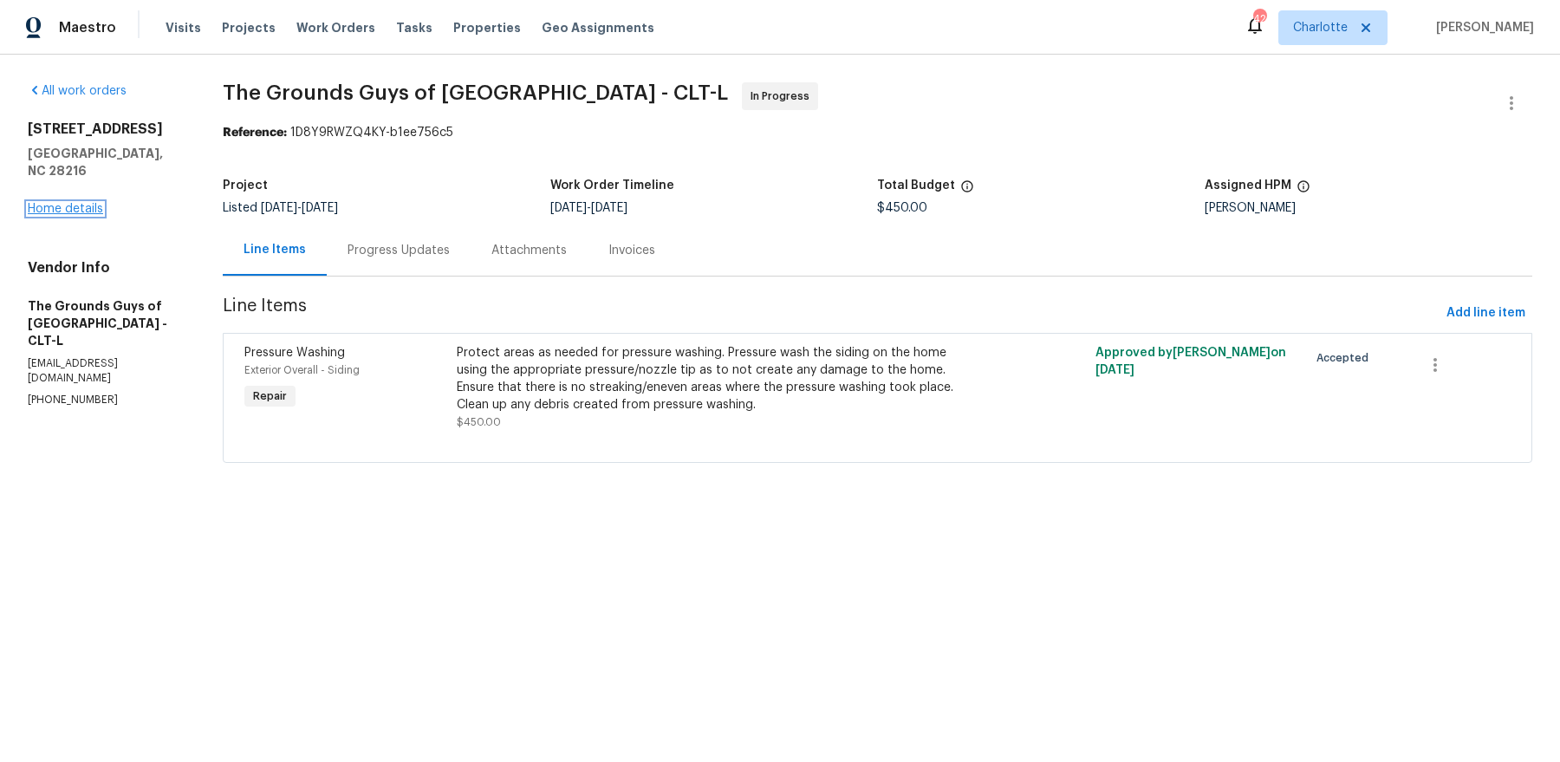
click at [72, 203] on link "Home details" at bounding box center [65, 209] width 75 height 12
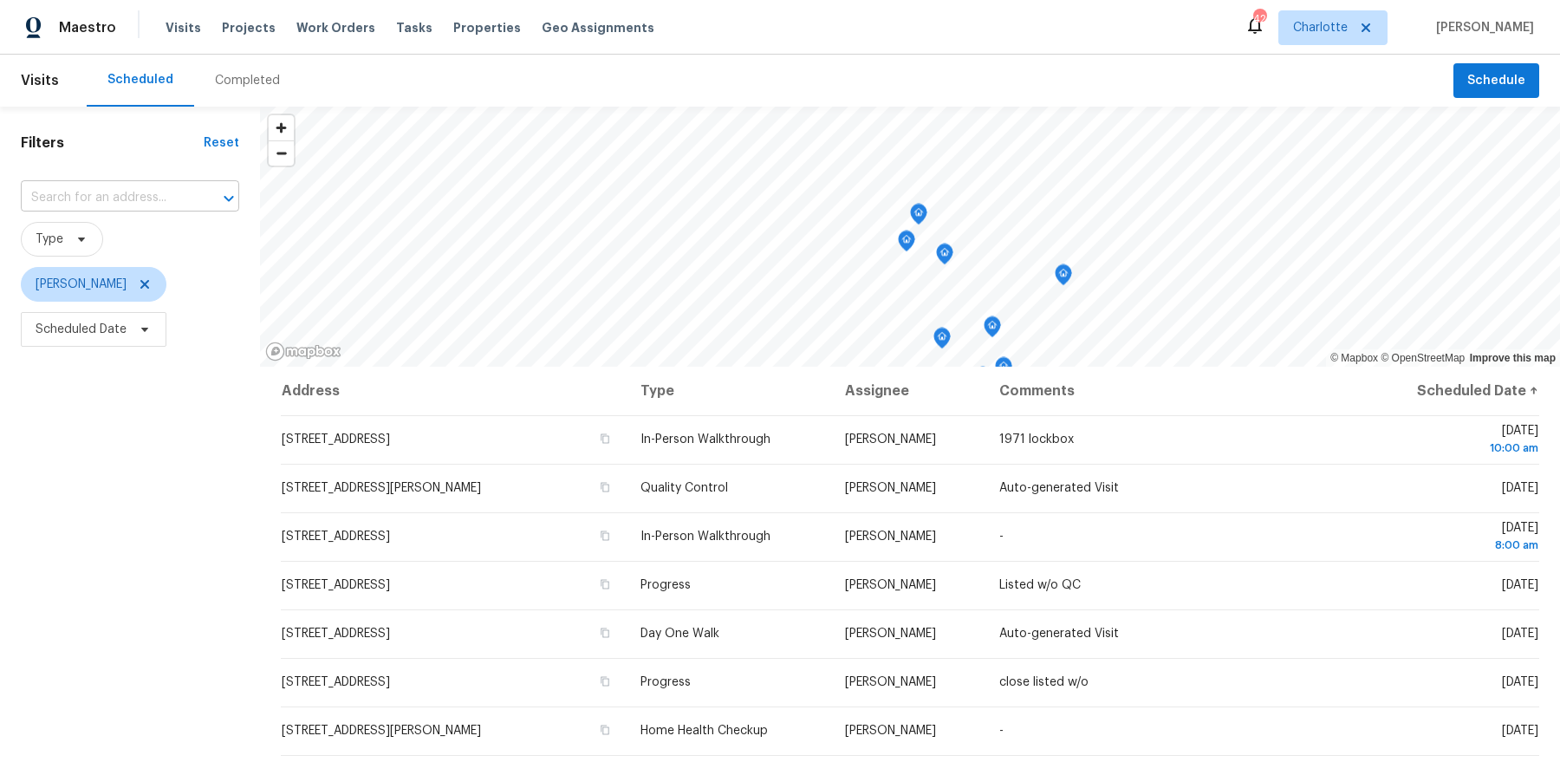
click at [90, 188] on input "text" at bounding box center [106, 198] width 170 height 27
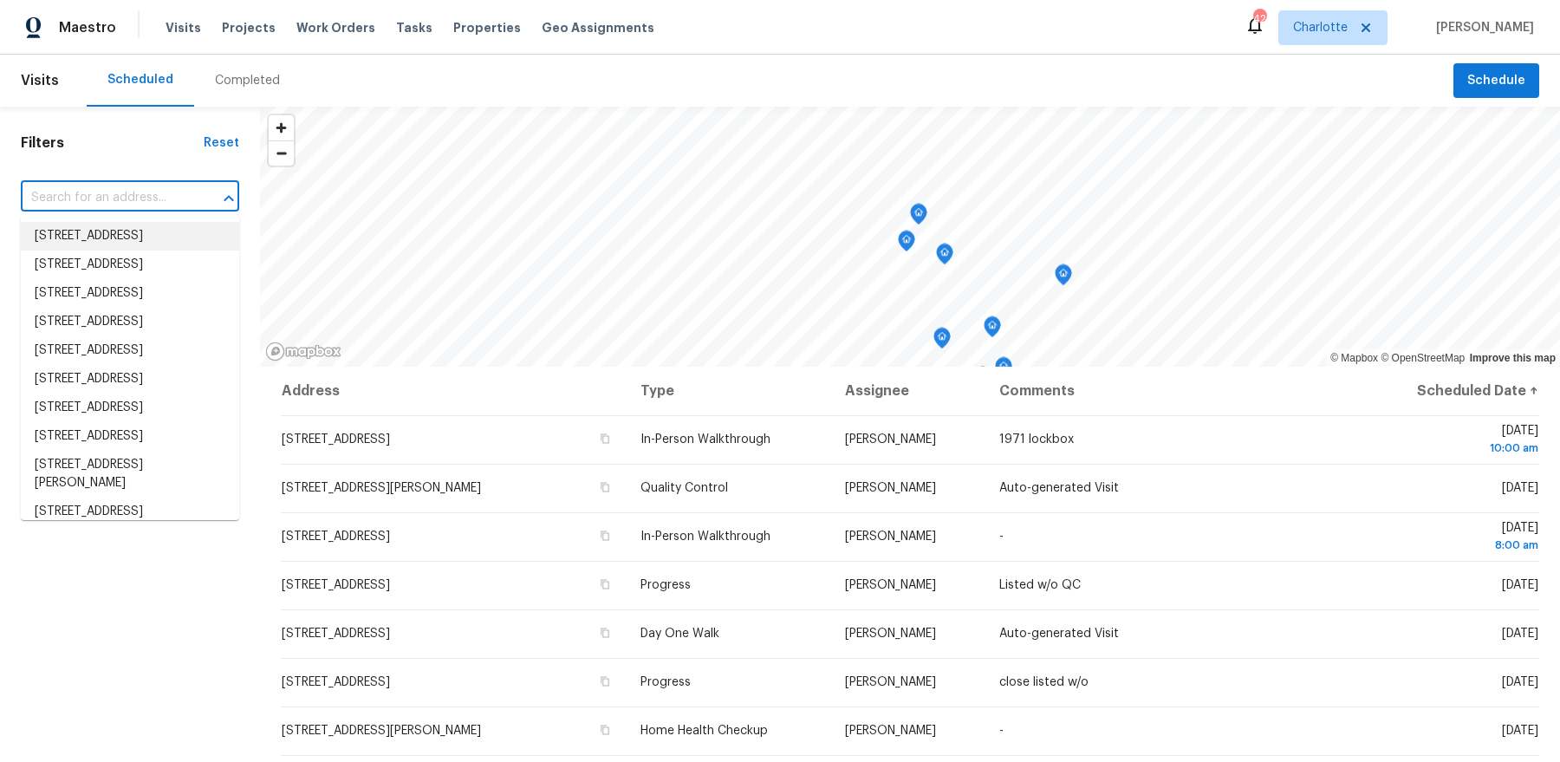
click at [92, 174] on div "Filters Reset ​ Type [PERSON_NAME] Scheduled Date" at bounding box center [130, 541] width 260 height 869
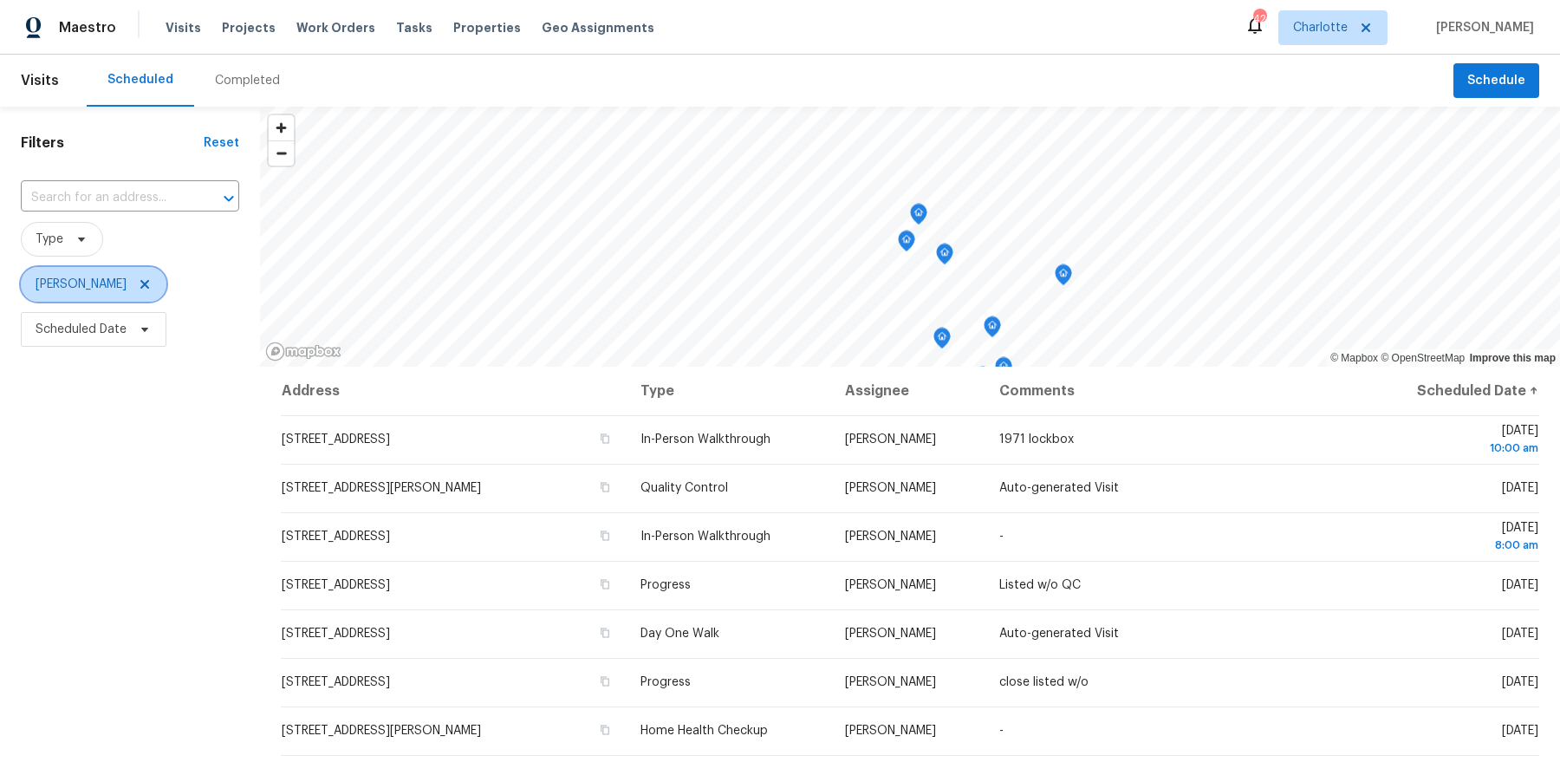
click at [99, 289] on span "[PERSON_NAME]" at bounding box center [81, 284] width 91 height 17
click at [95, 346] on input "search" at bounding box center [121, 339] width 185 height 35
type input "[PERSON_NAME]"
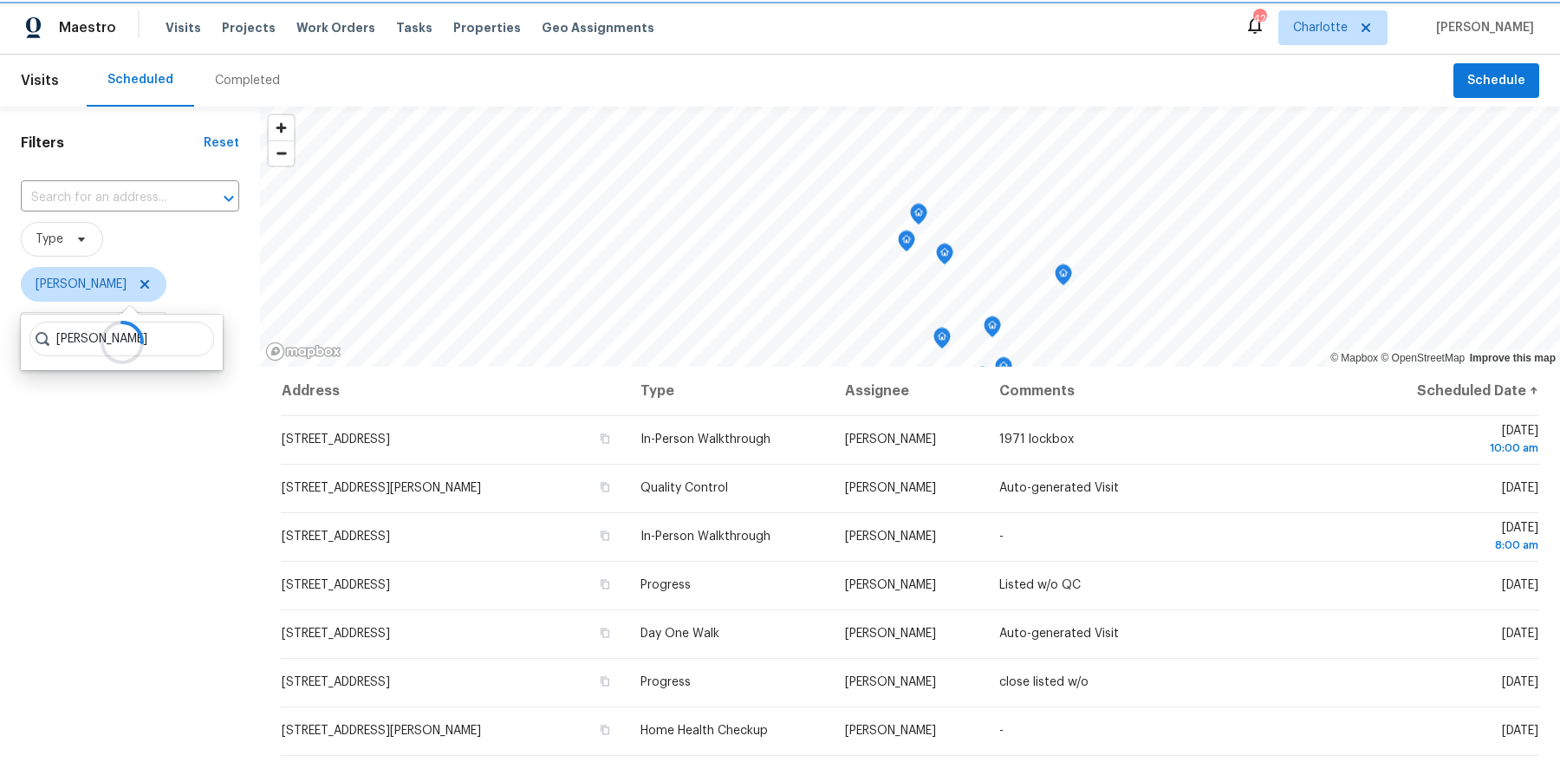
click at [140, 283] on icon at bounding box center [144, 284] width 9 height 9
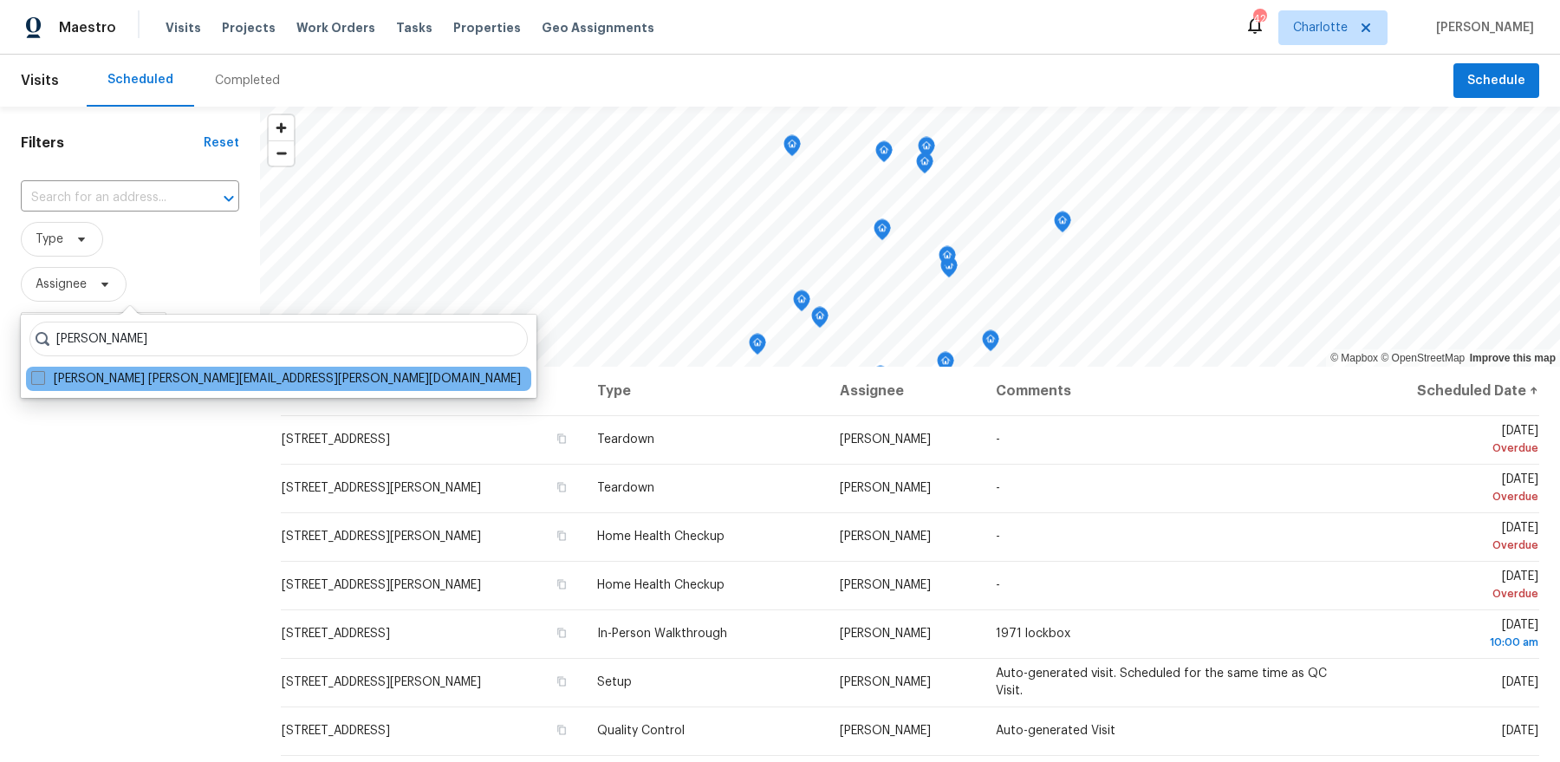
click at [138, 373] on label "[PERSON_NAME] [PERSON_NAME][EMAIL_ADDRESS][PERSON_NAME][DOMAIN_NAME]" at bounding box center [276, 378] width 490 height 17
click at [42, 373] on input "[PERSON_NAME] [PERSON_NAME][EMAIL_ADDRESS][PERSON_NAME][DOMAIN_NAME]" at bounding box center [36, 375] width 11 height 11
checkbox input "true"
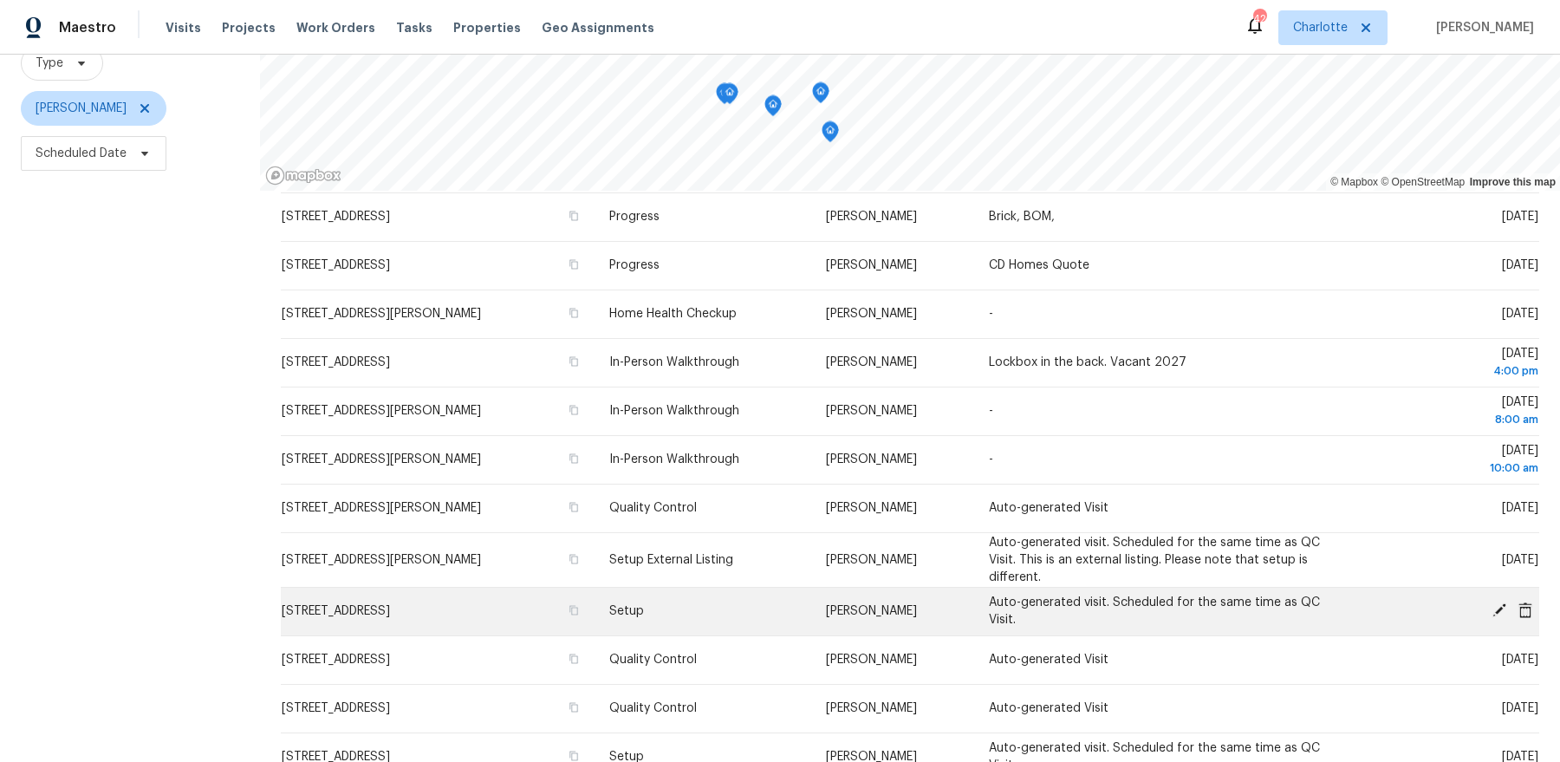
scroll to position [134, 0]
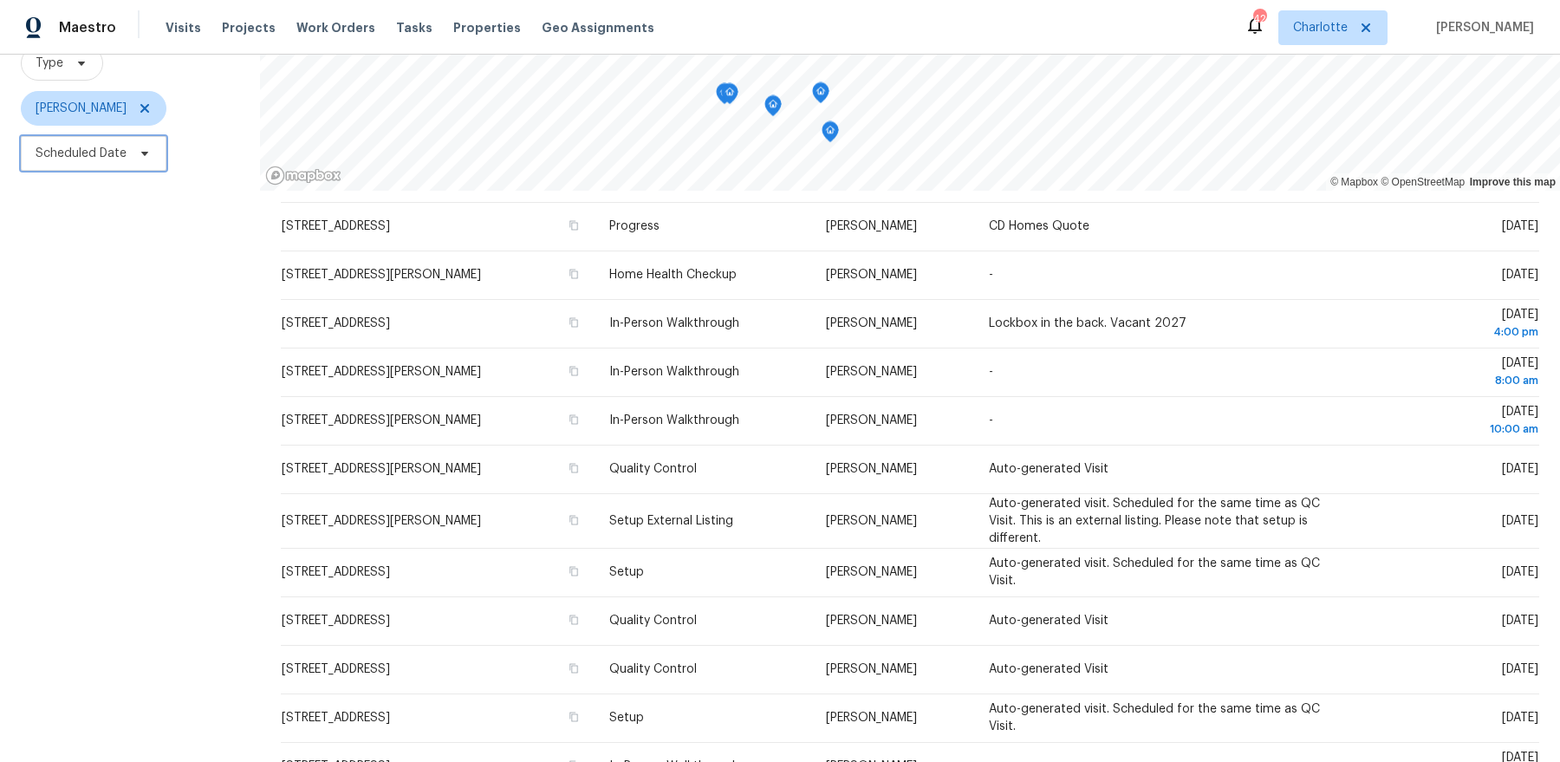
click at [123, 160] on span "Scheduled Date" at bounding box center [81, 153] width 91 height 17
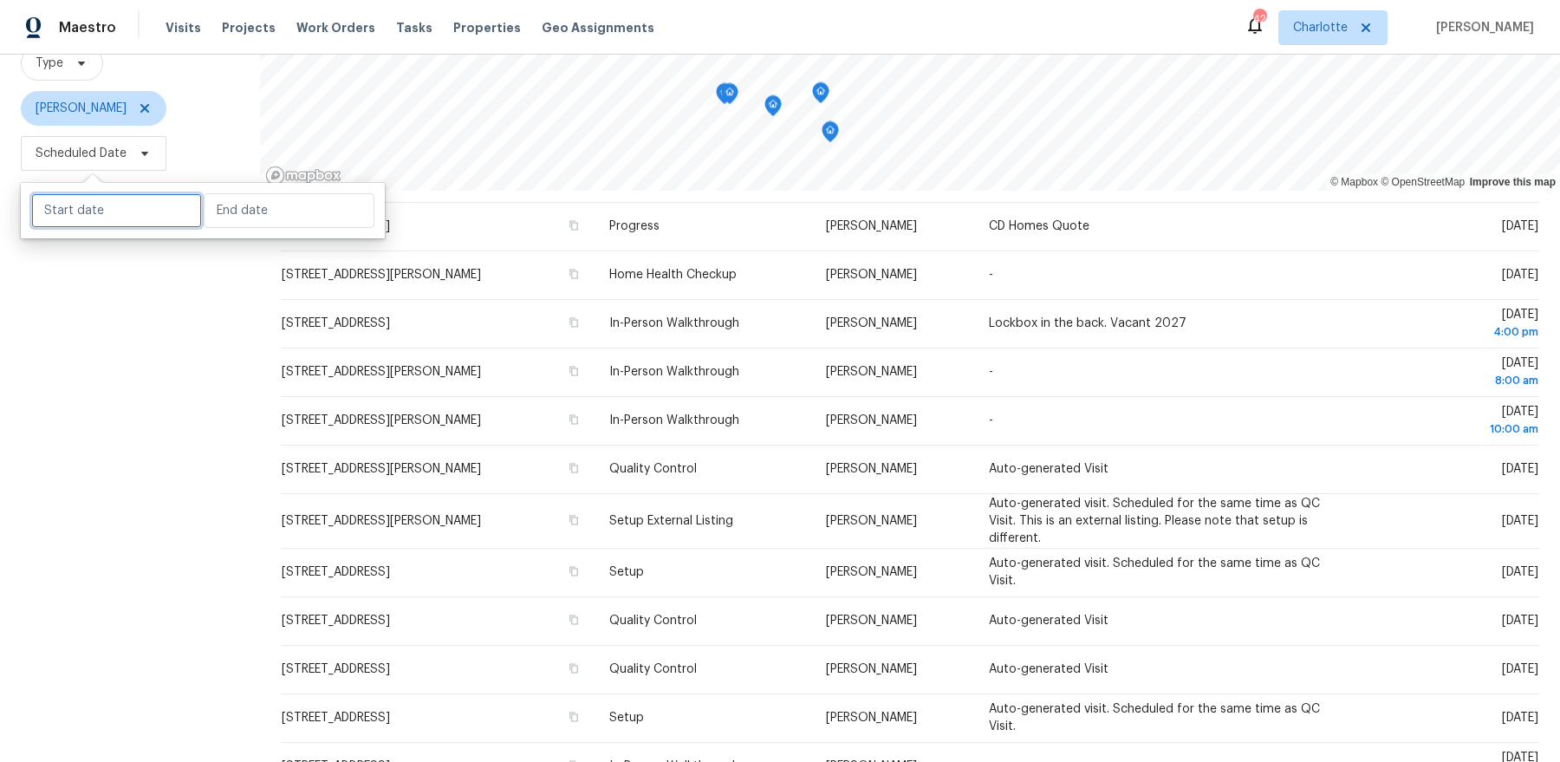
select select "8"
select select "2025"
select select "9"
select select "2025"
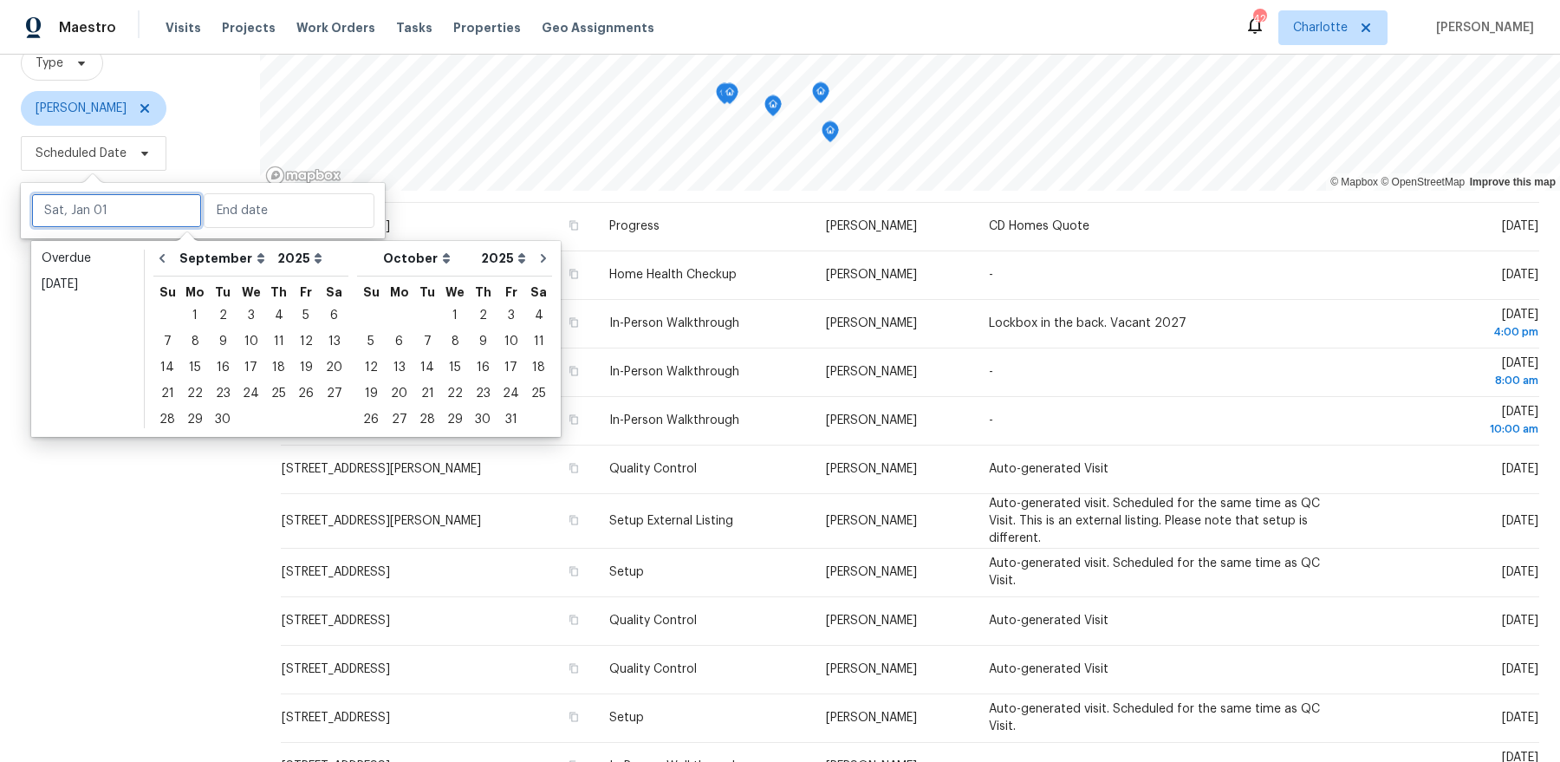
click at [111, 218] on input "text" at bounding box center [116, 210] width 171 height 35
type input "[DATE]"
click at [271, 387] on div "25" at bounding box center [278, 393] width 27 height 24
type input "[DATE]"
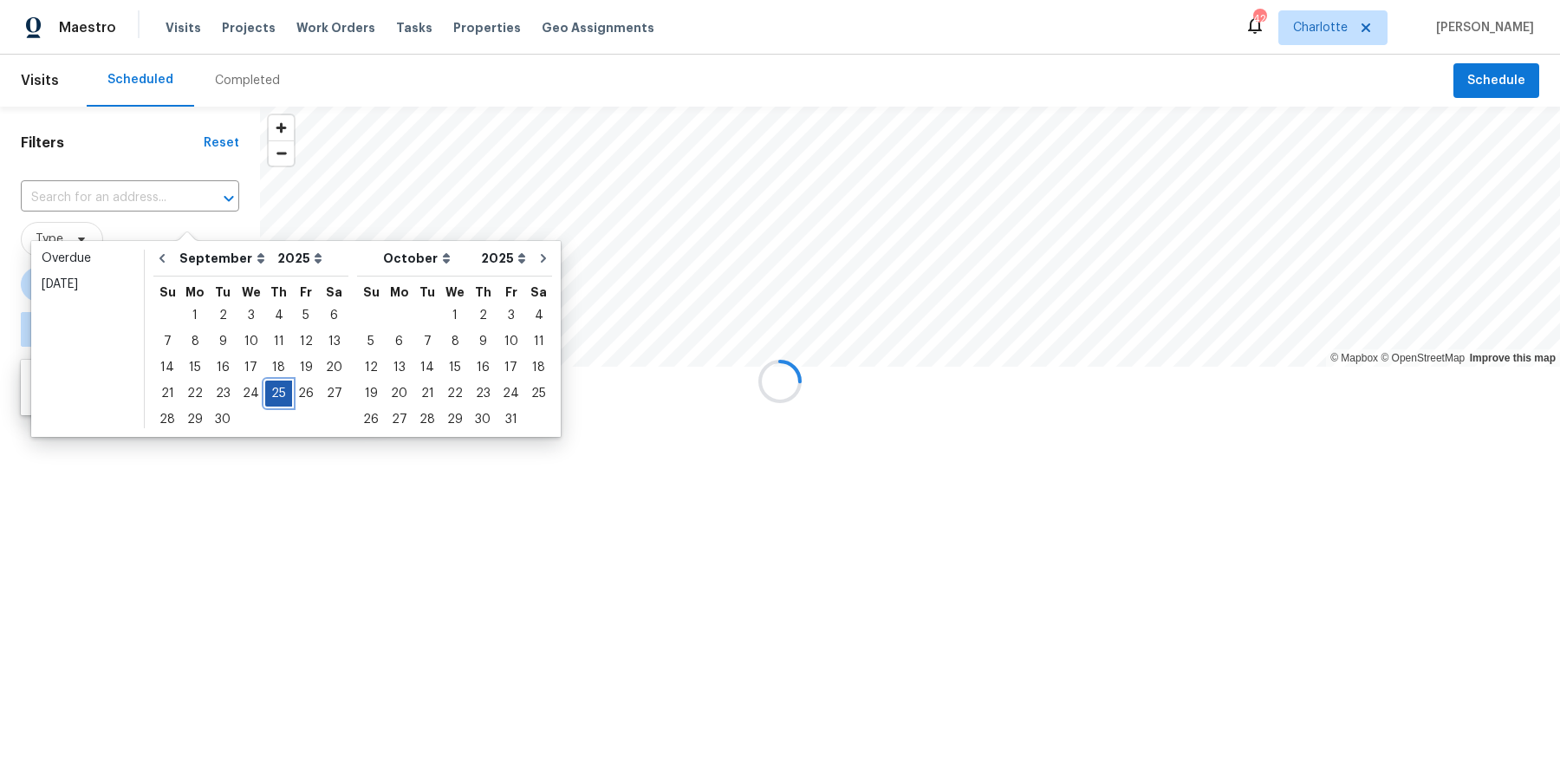
click at [271, 387] on div "25" at bounding box center [278, 393] width 27 height 24
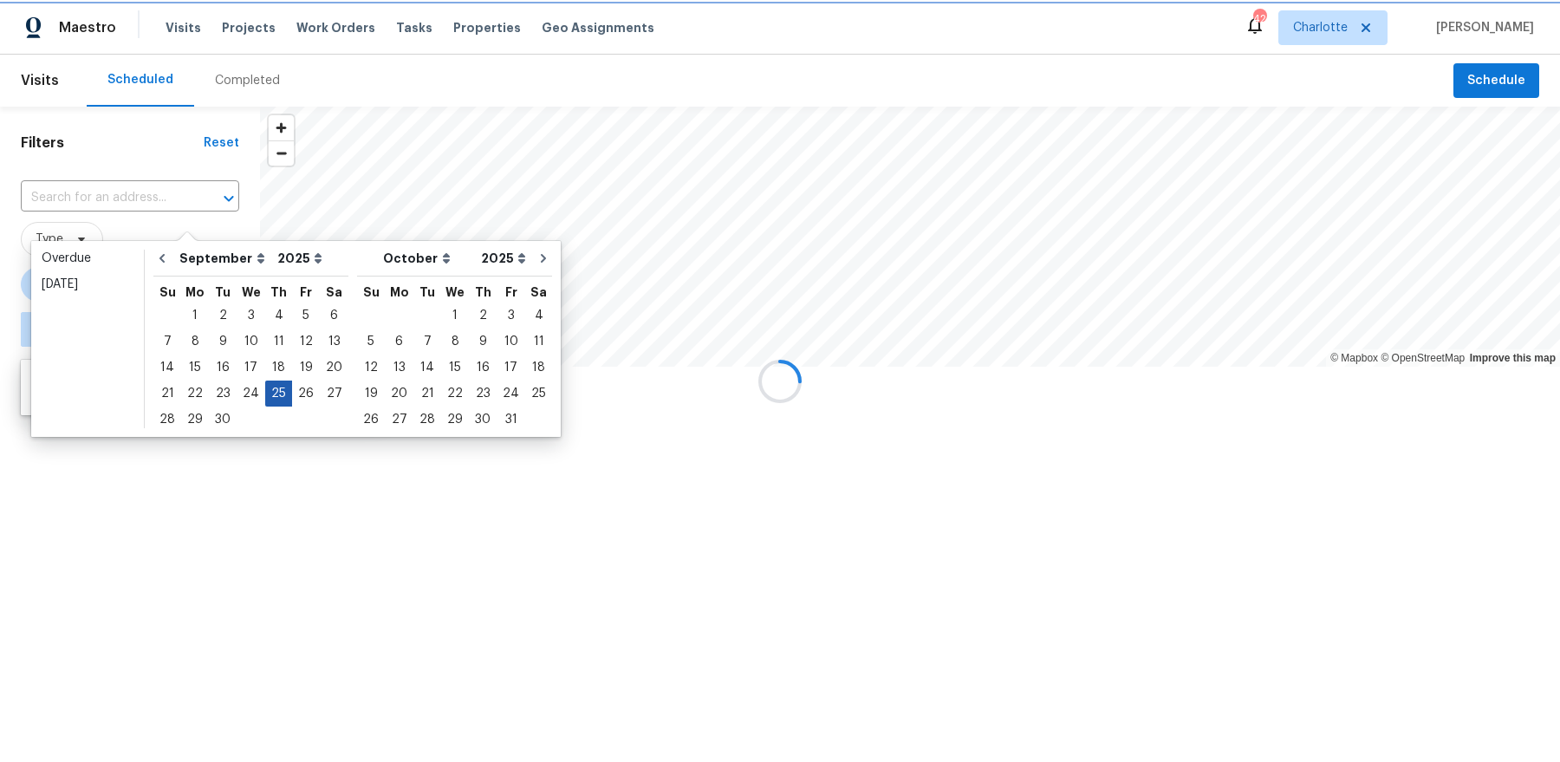
type input "[DATE]"
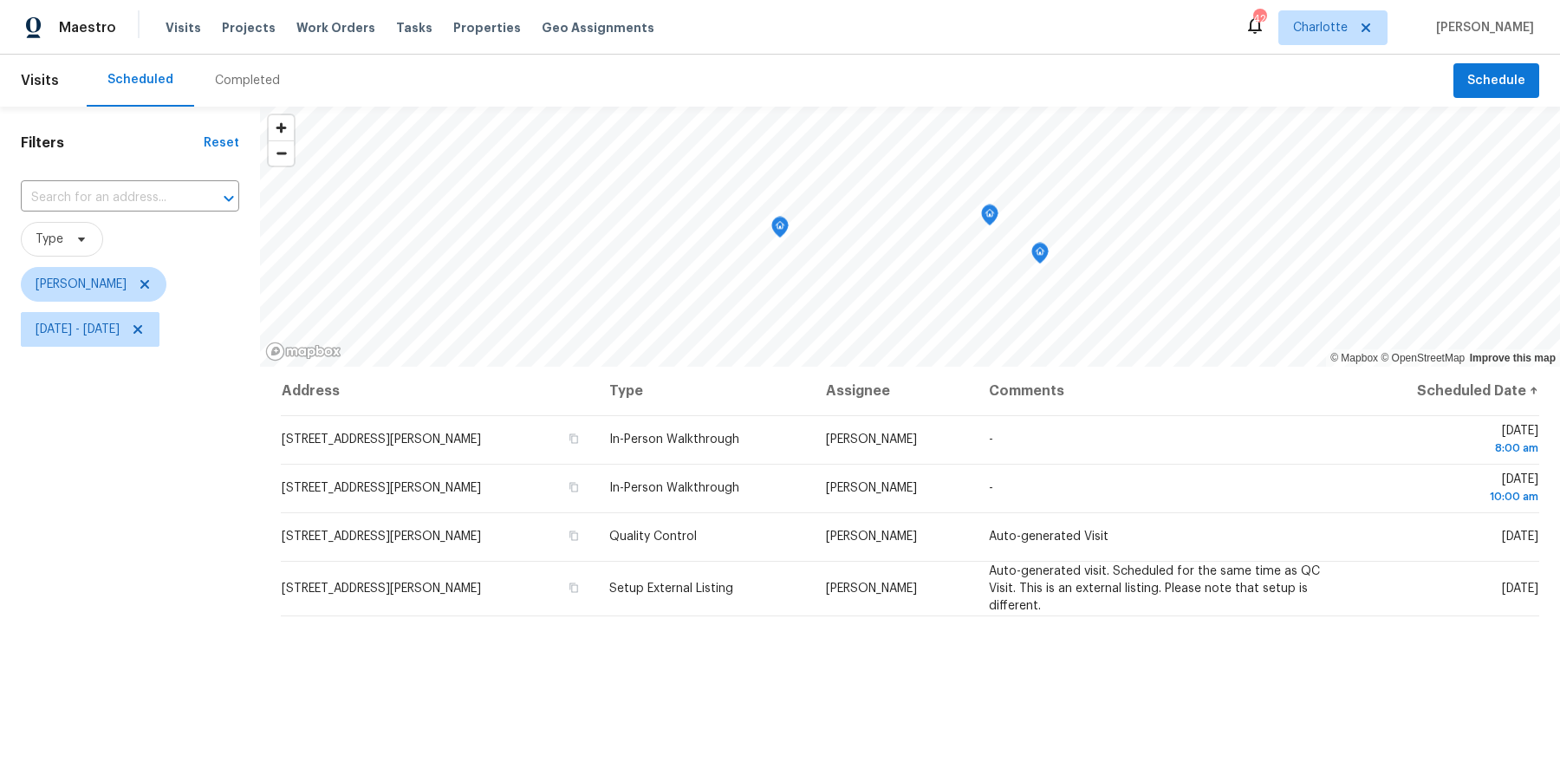
click at [198, 525] on div "Filters Reset ​ Type [PERSON_NAME] [DATE] - [DATE]" at bounding box center [130, 541] width 260 height 869
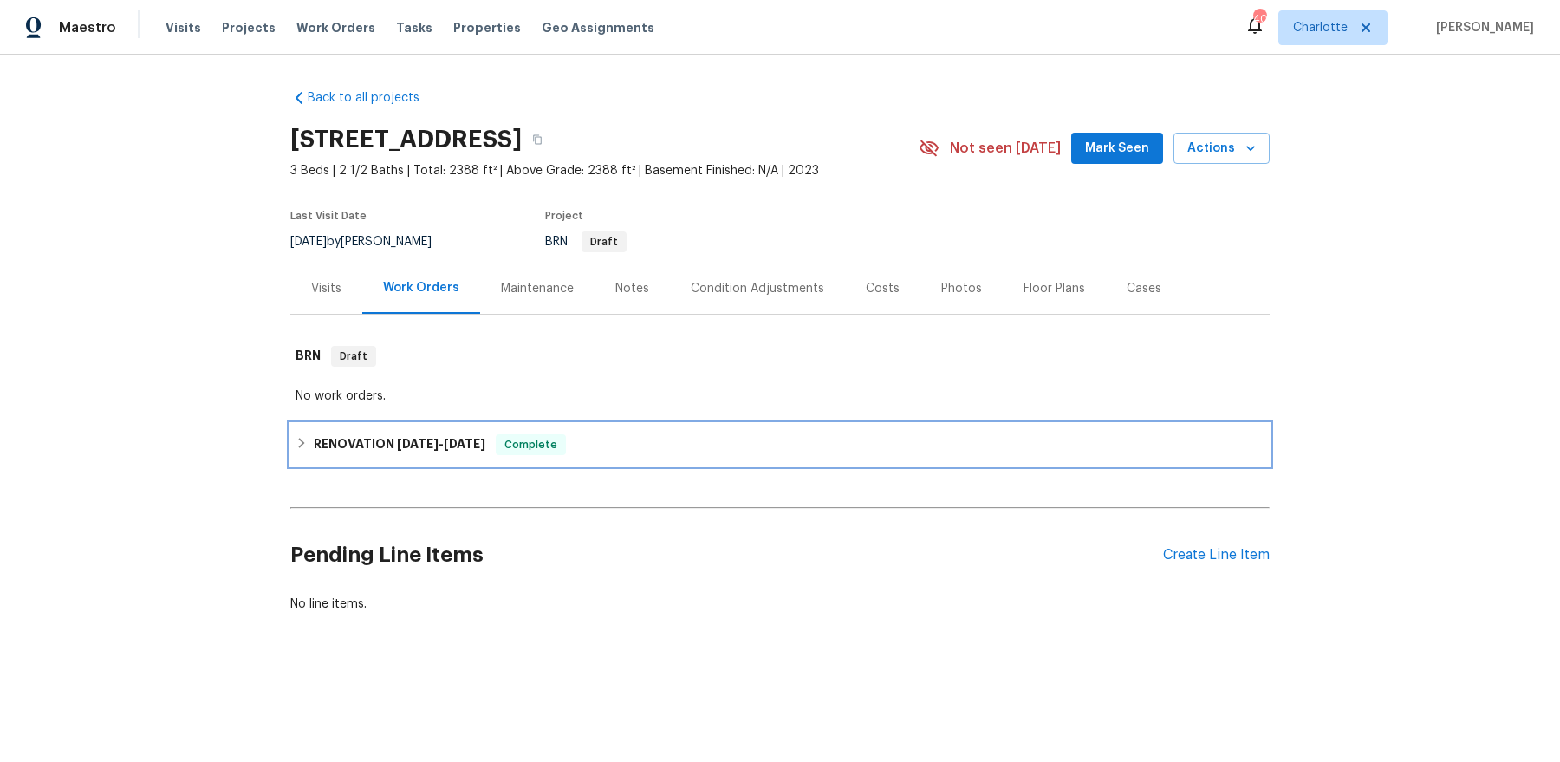
click at [358, 452] on h6 "RENOVATION 8/6/24 - 8/8/24" at bounding box center [400, 444] width 172 height 21
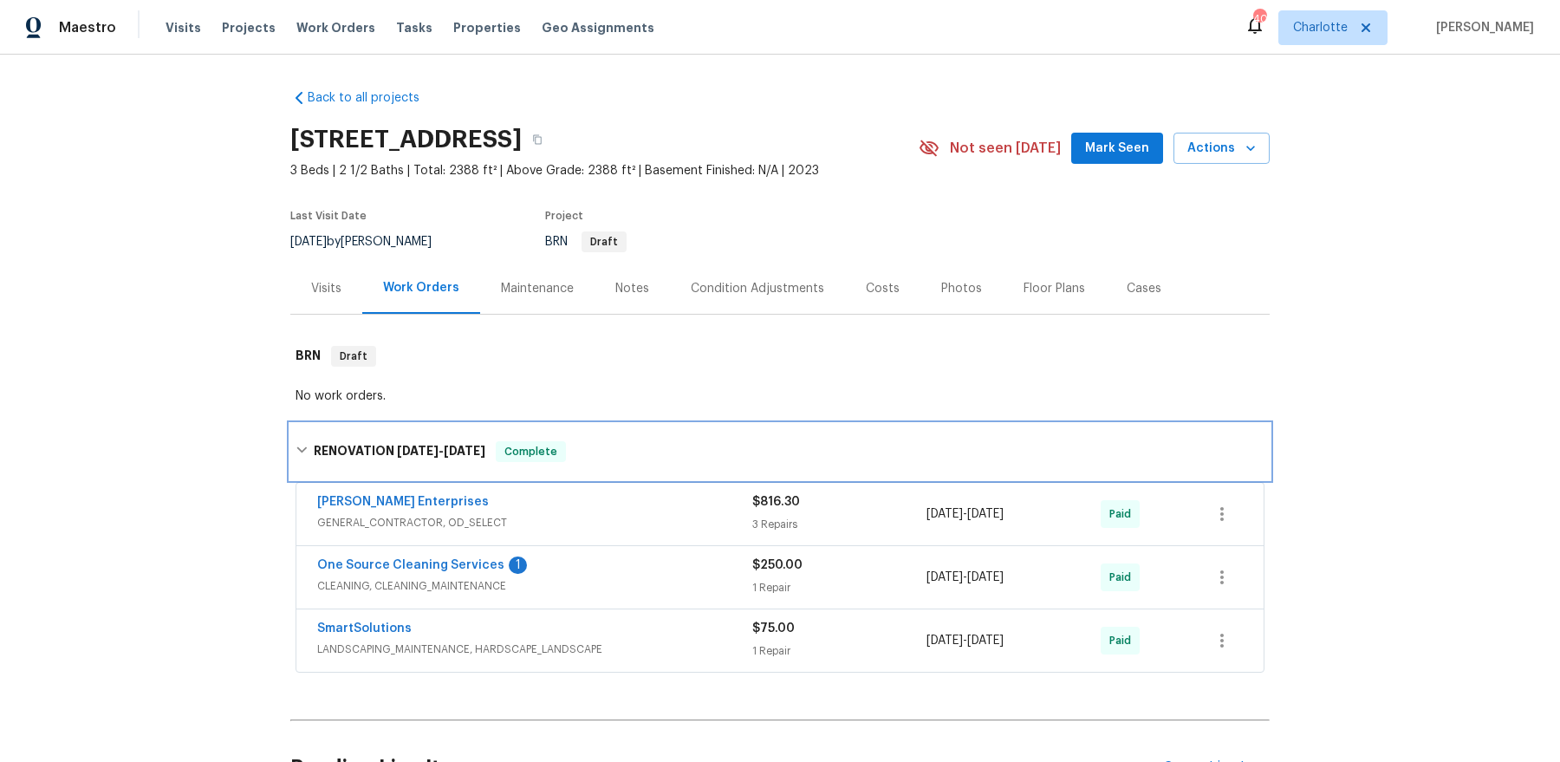
scroll to position [1, 0]
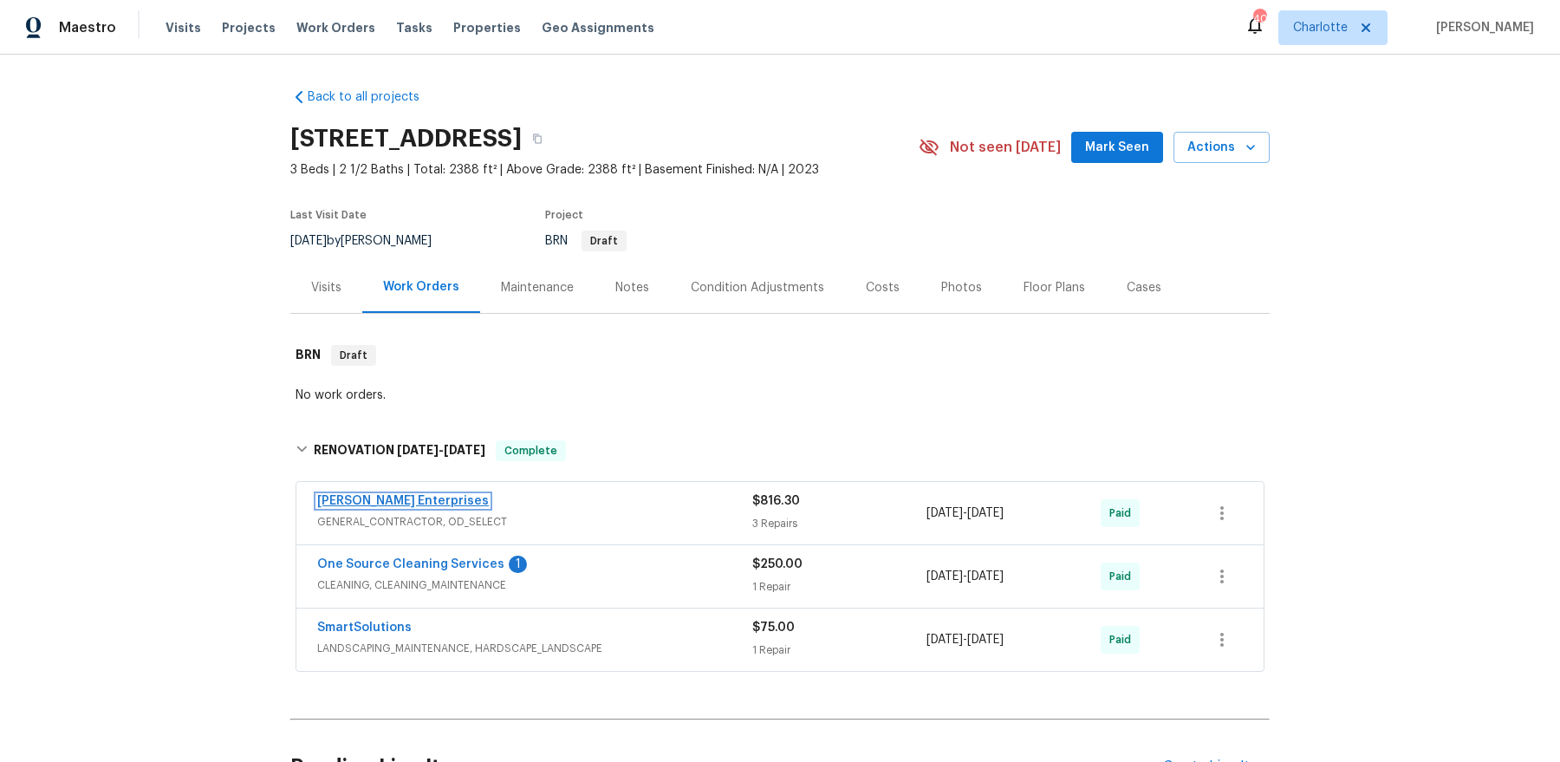
click at [391, 497] on link "Nordman Enterprises" at bounding box center [403, 501] width 172 height 12
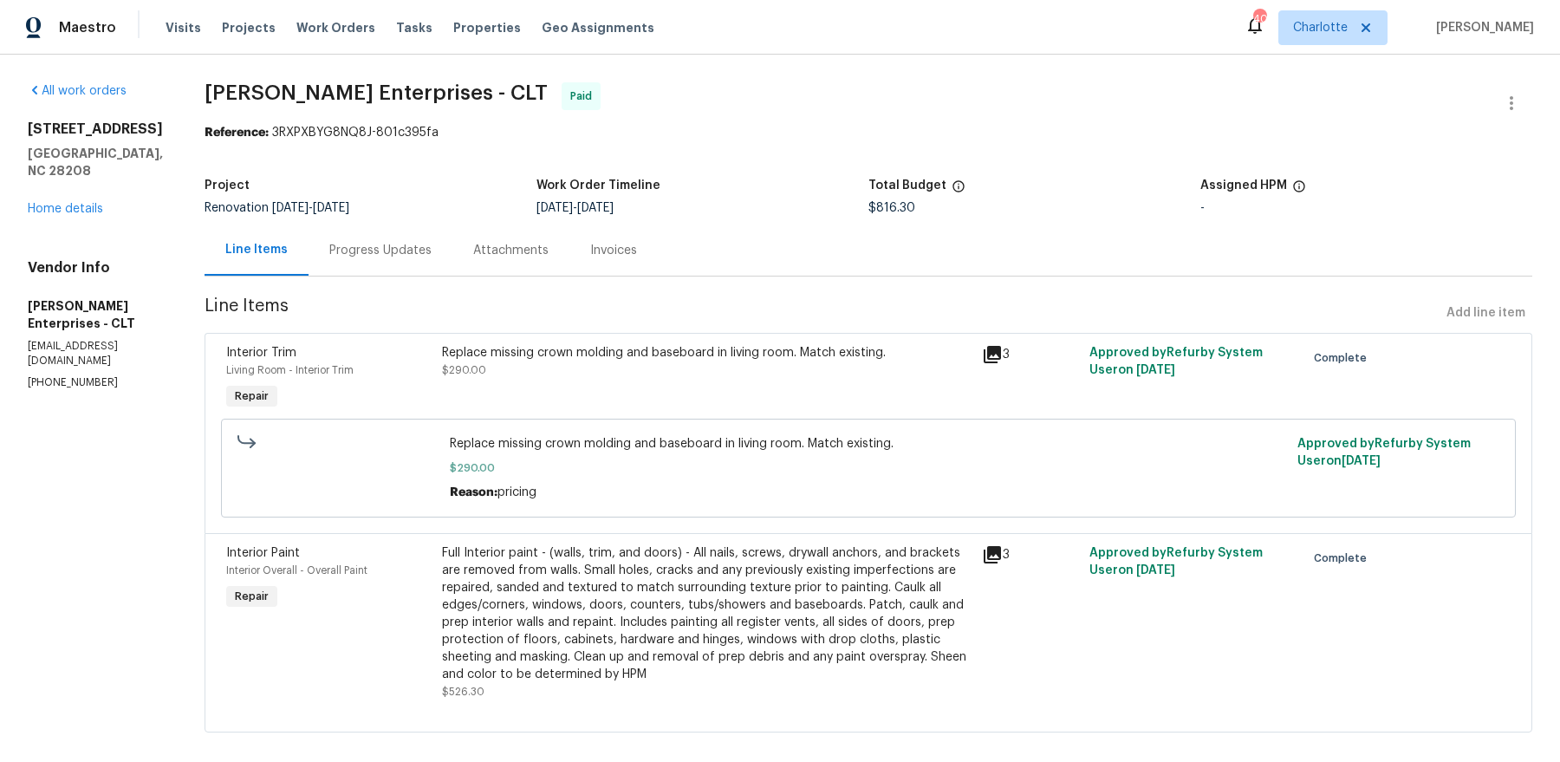
scroll to position [18, 0]
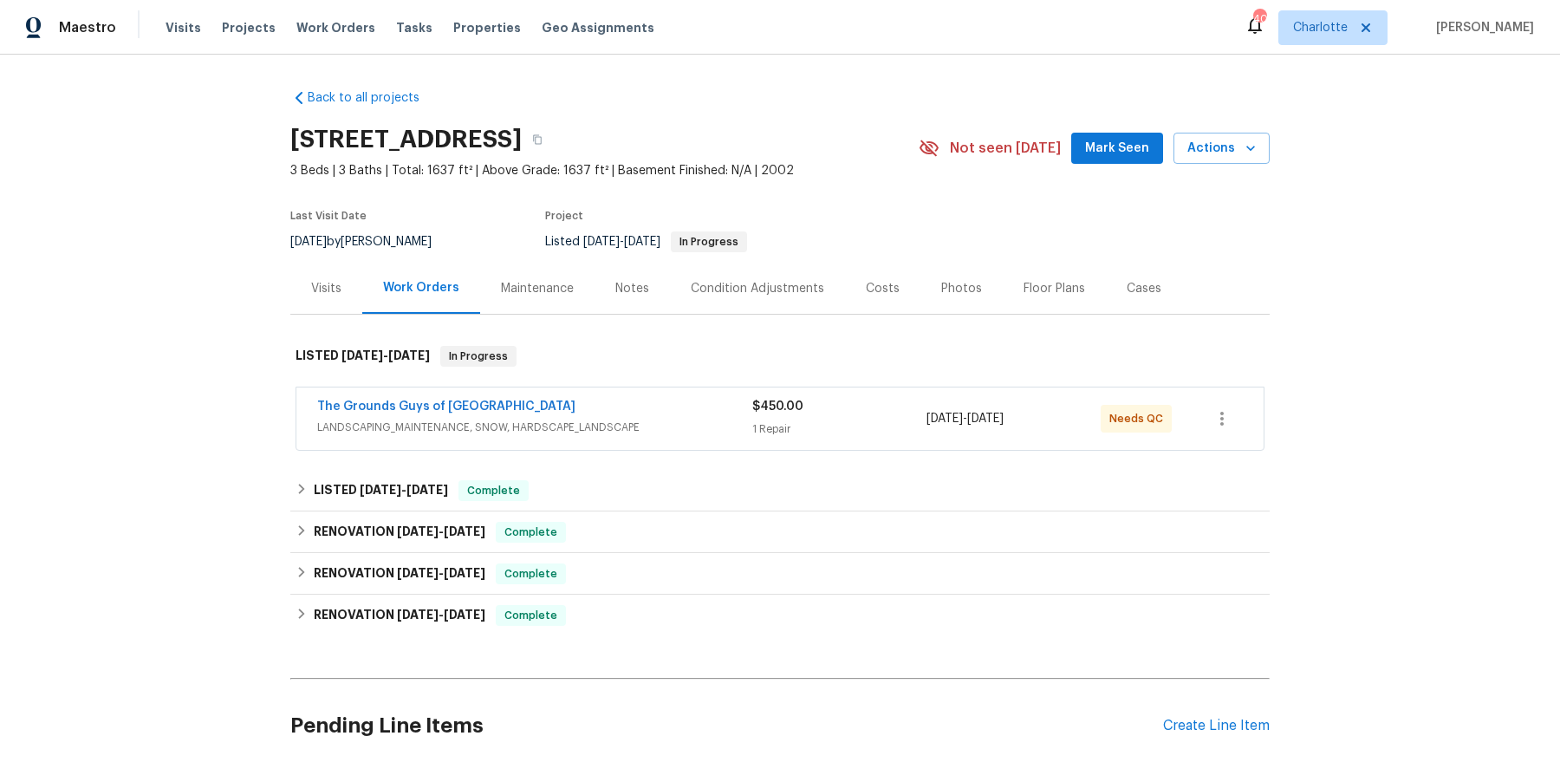
click at [470, 429] on span "LANDSCAPING_MAINTENANCE, SNOW, HARDSCAPE_LANDSCAPE" at bounding box center [534, 427] width 435 height 17
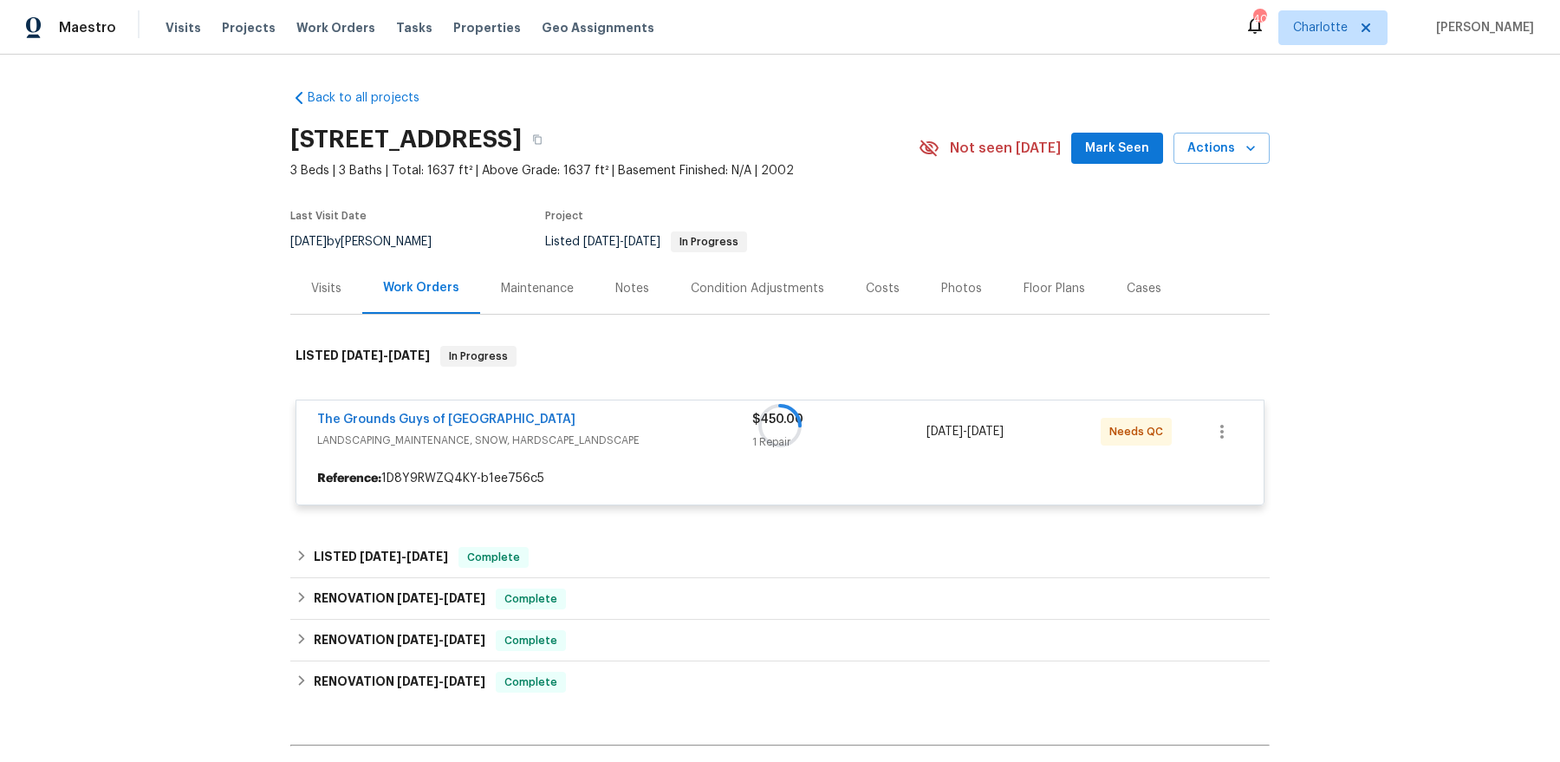
click at [443, 411] on div at bounding box center [779, 425] width 979 height 194
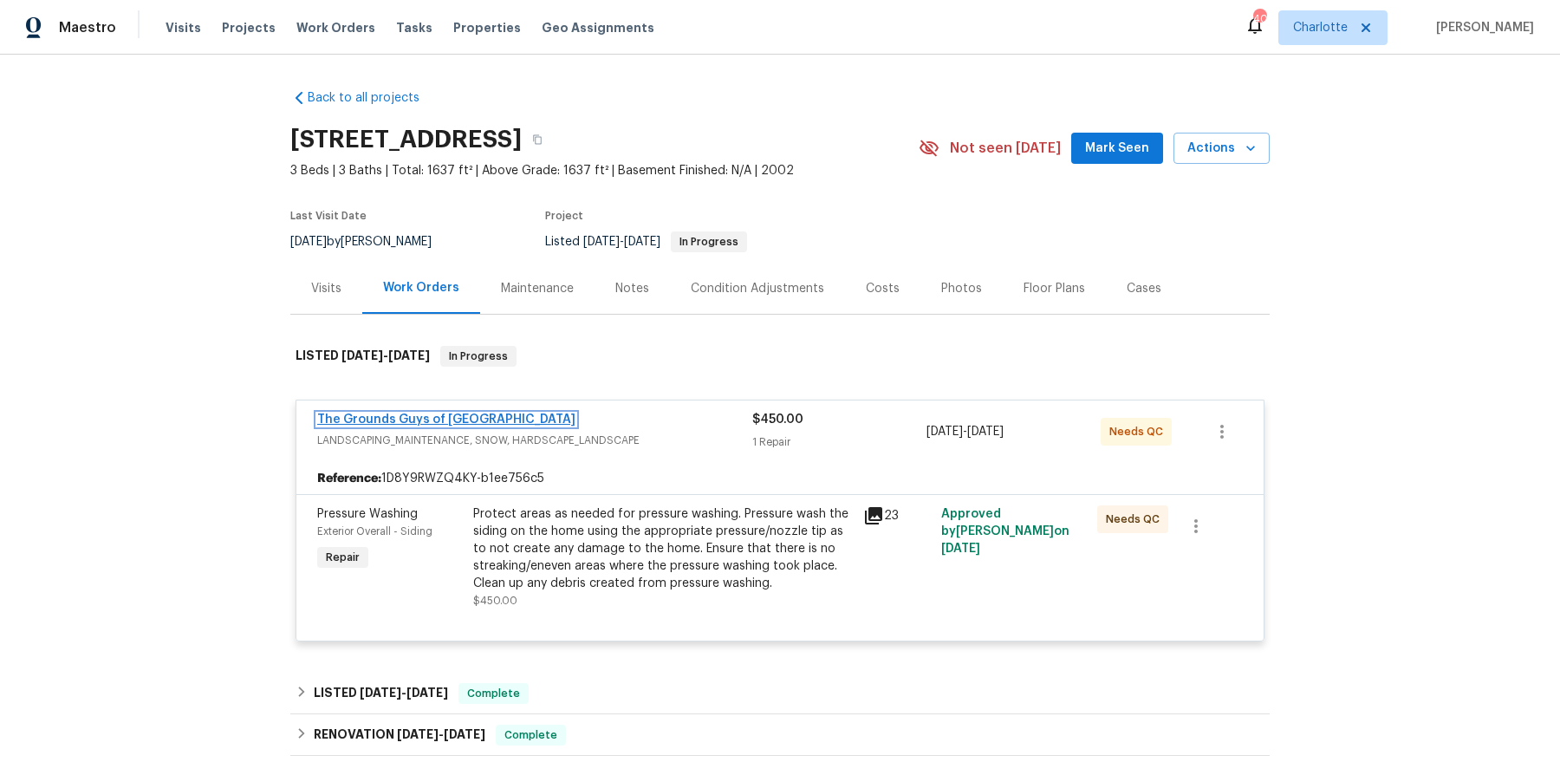
click at [421, 413] on link "The Grounds Guys of Huntersville" at bounding box center [446, 419] width 258 height 12
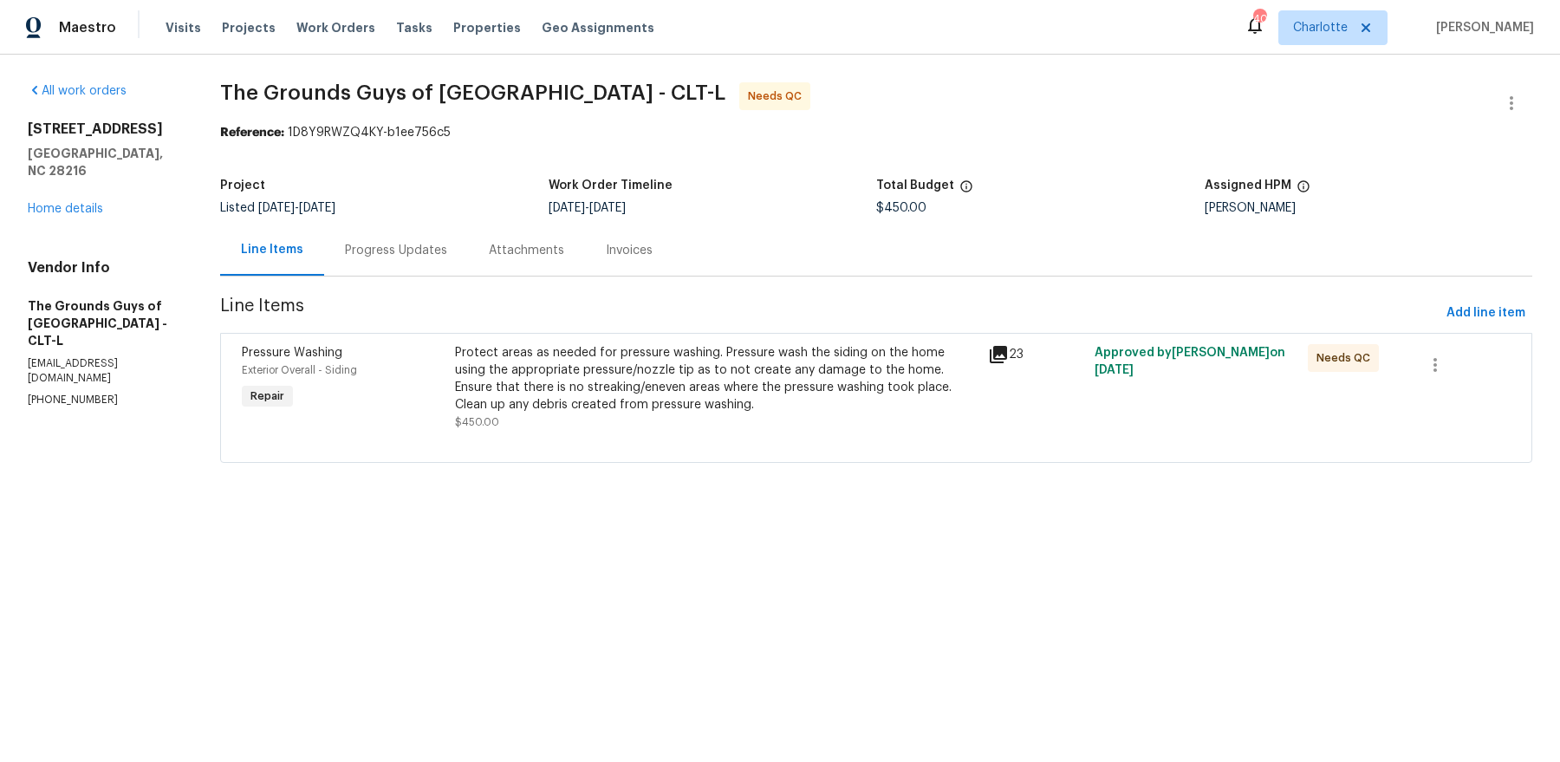
click at [670, 396] on div "Protect areas as needed for pressure washing. Pressure wash the siding on the h…" at bounding box center [716, 378] width 523 height 69
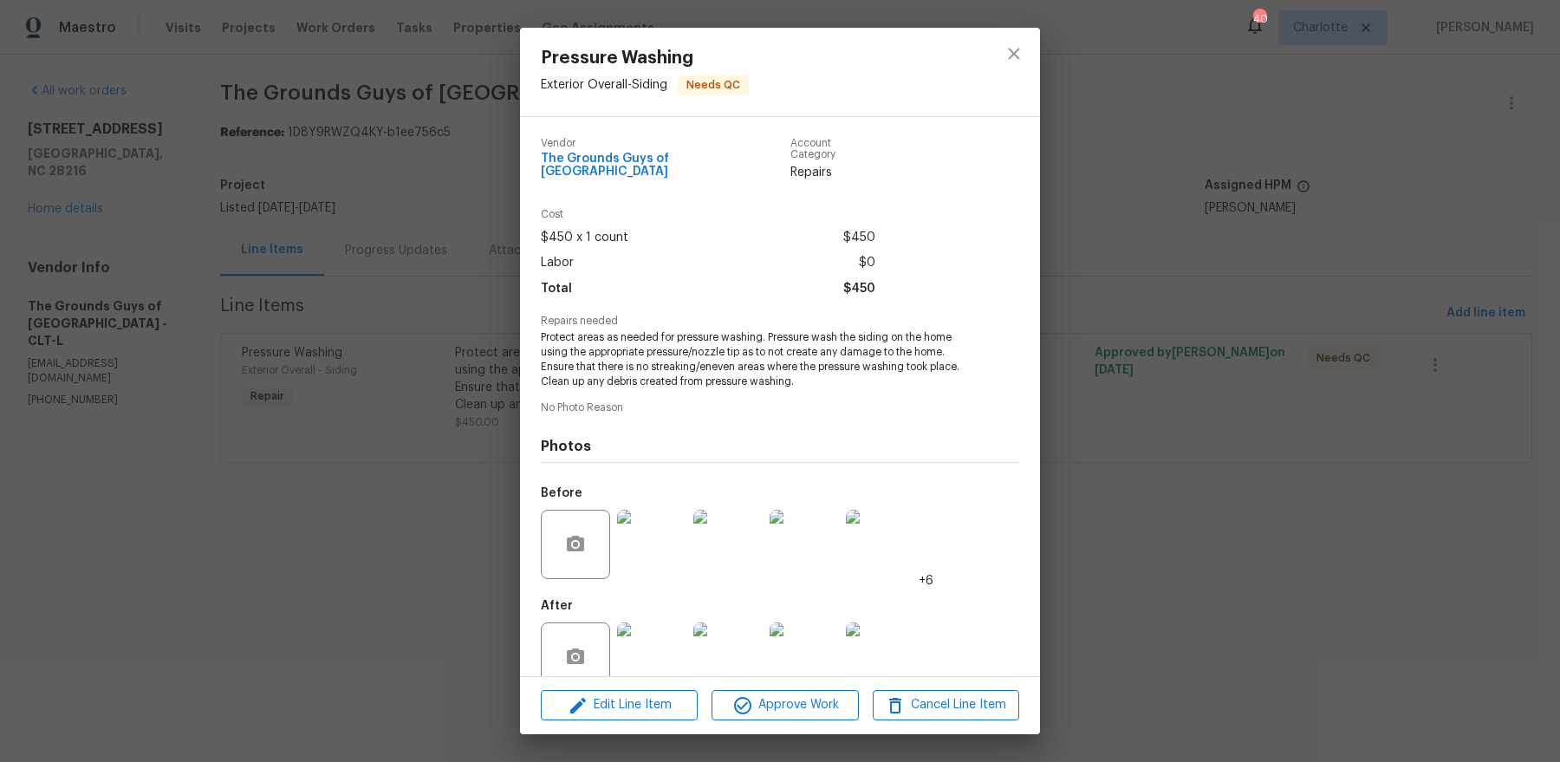
click at [760, 725] on div "Edit Line Item Approve Work Cancel Line Item" at bounding box center [780, 705] width 520 height 58
click at [766, 710] on span "Approve Work" at bounding box center [785, 705] width 136 height 22
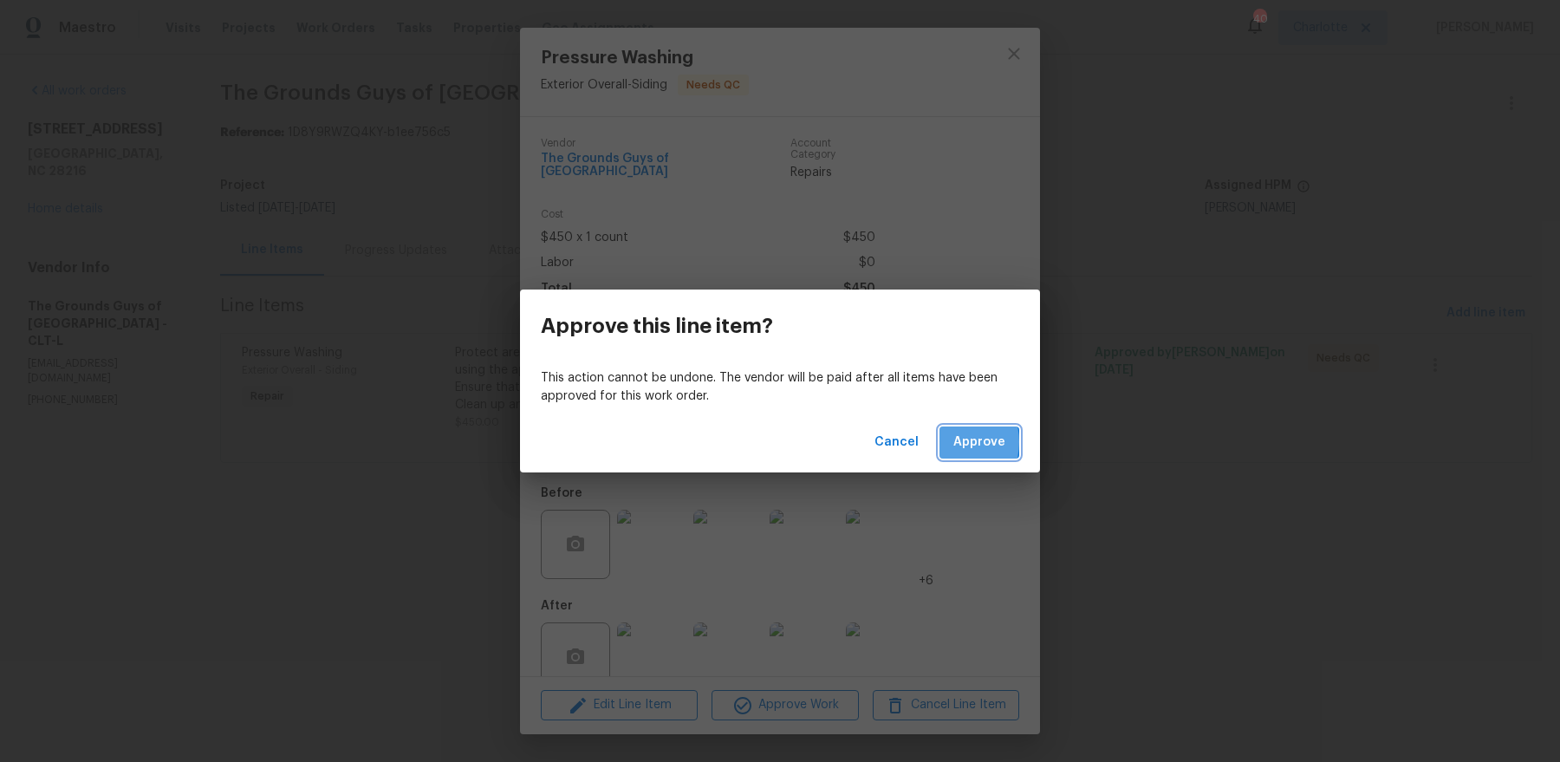
click at [949, 442] on button "Approve" at bounding box center [979, 442] width 80 height 32
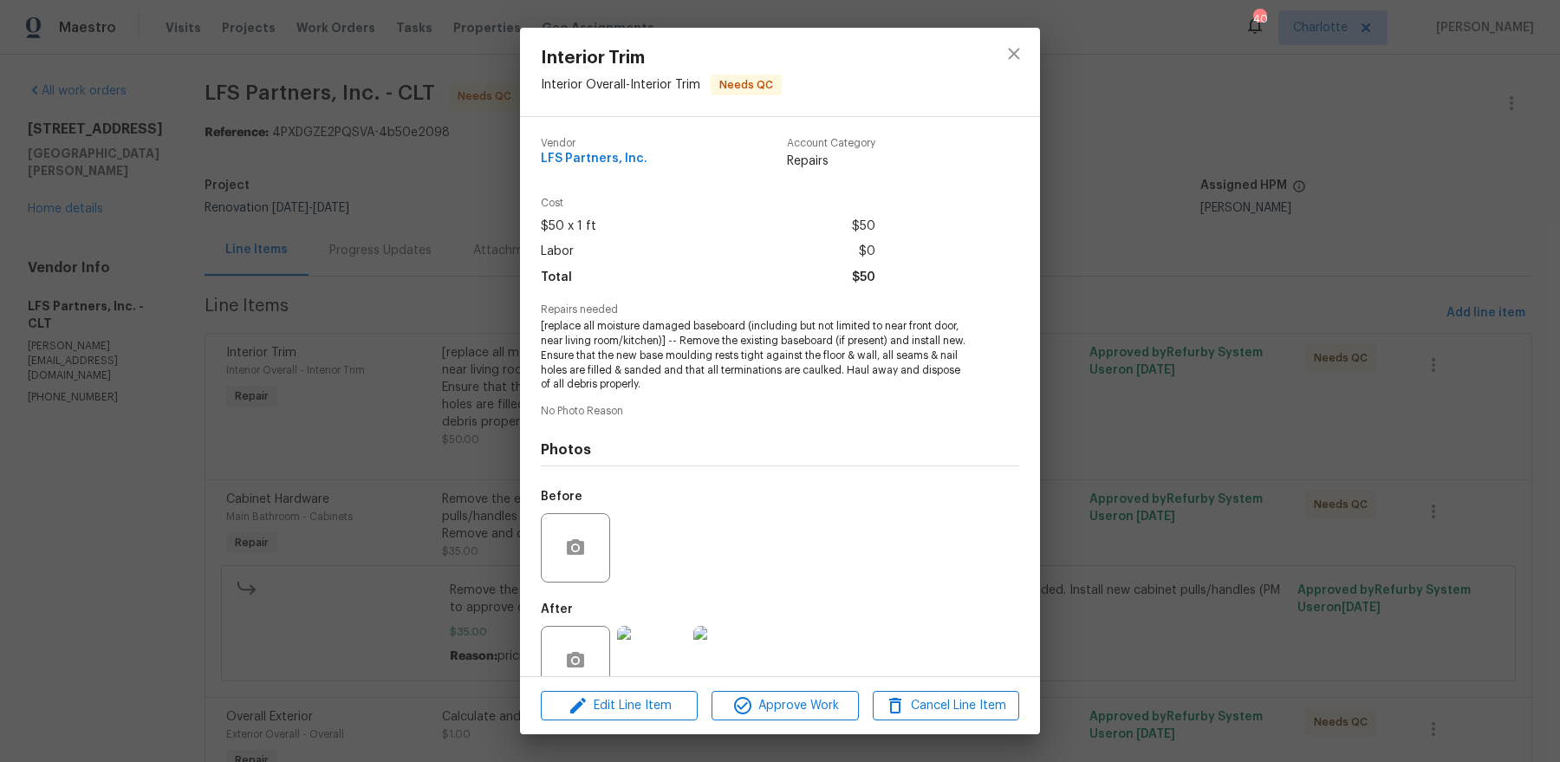
scroll to position [36, 0]
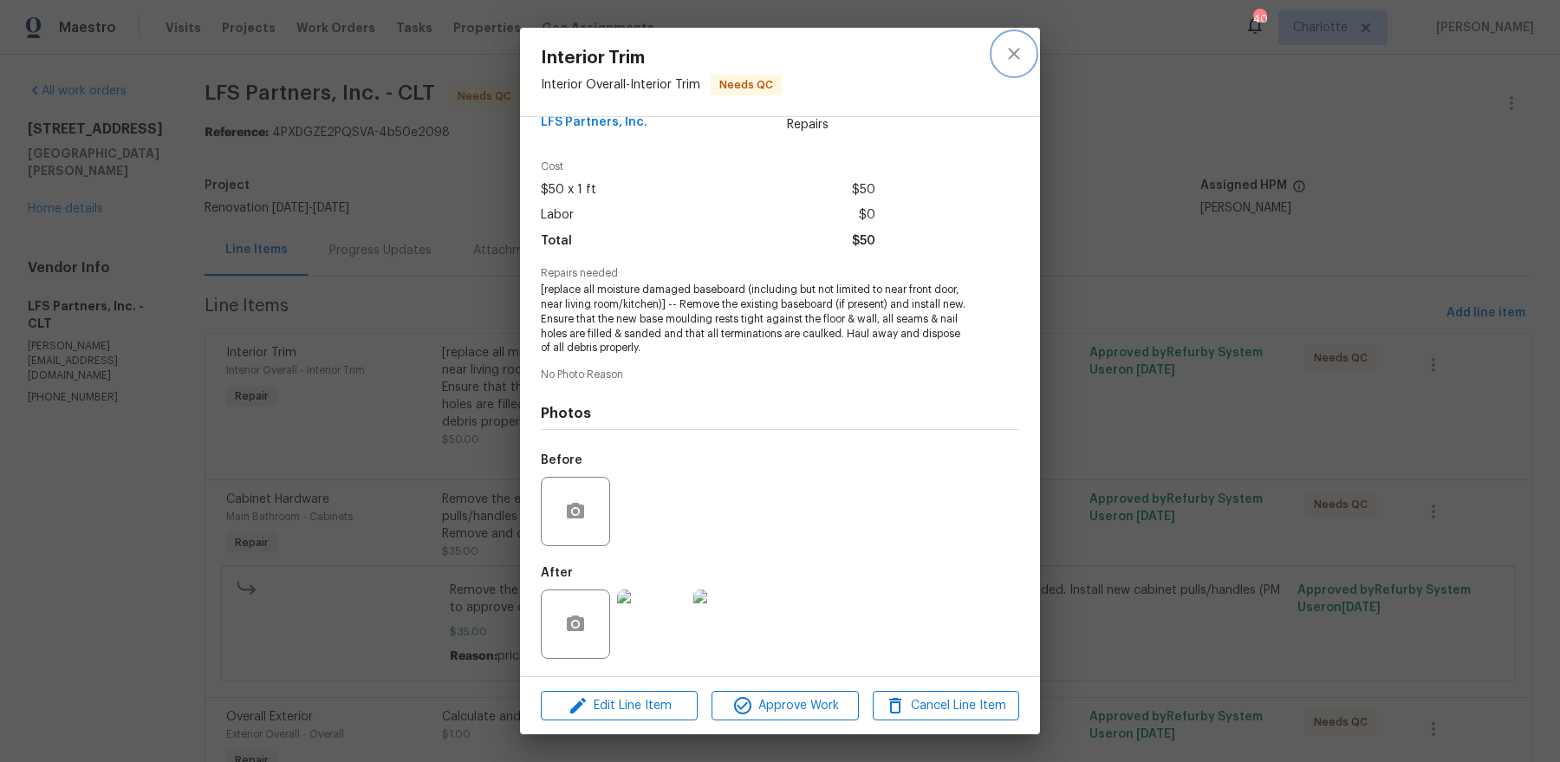
click at [1020, 48] on icon "close" at bounding box center [1014, 53] width 21 height 21
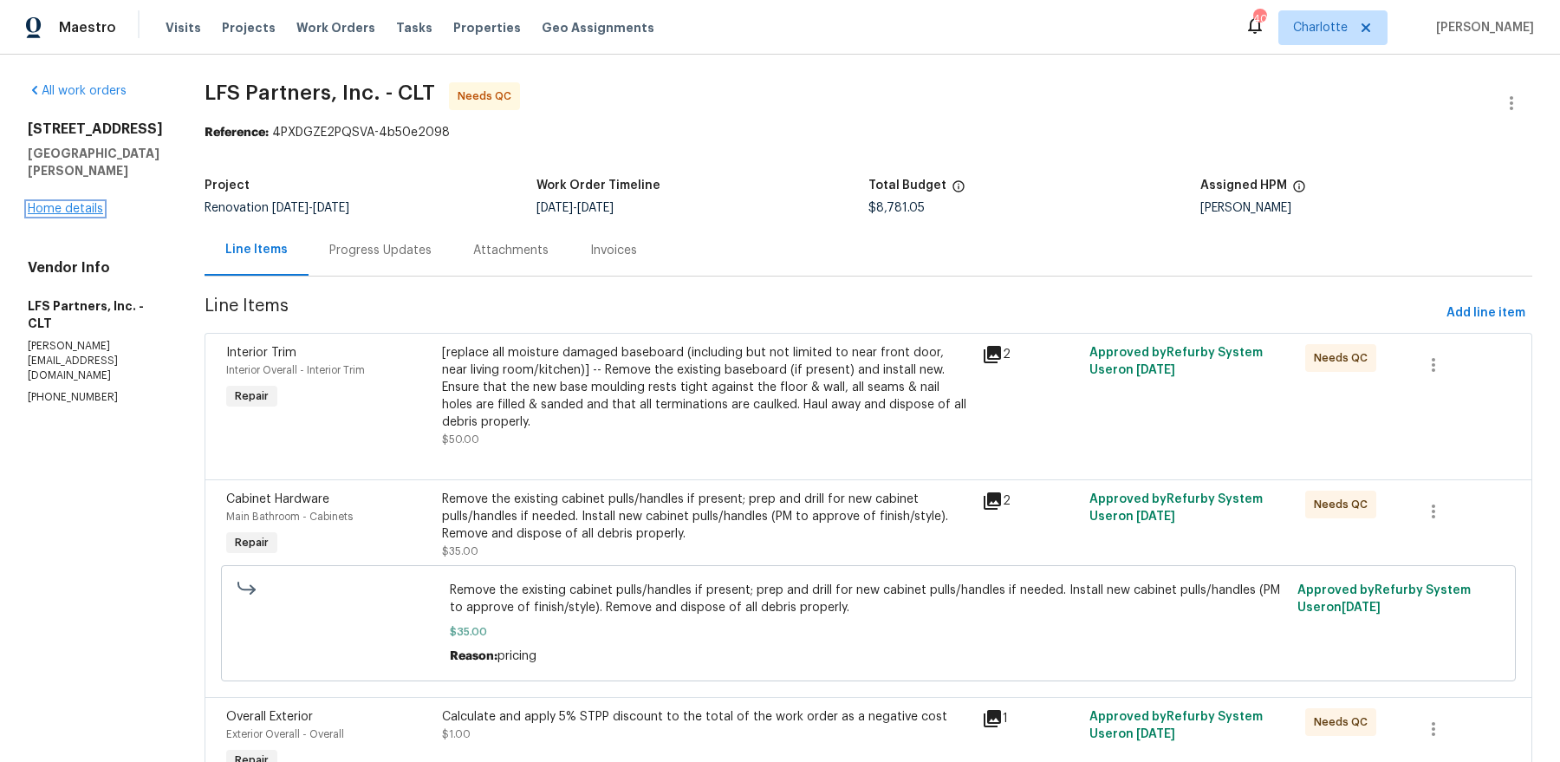
click at [92, 215] on link "Home details" at bounding box center [65, 209] width 75 height 12
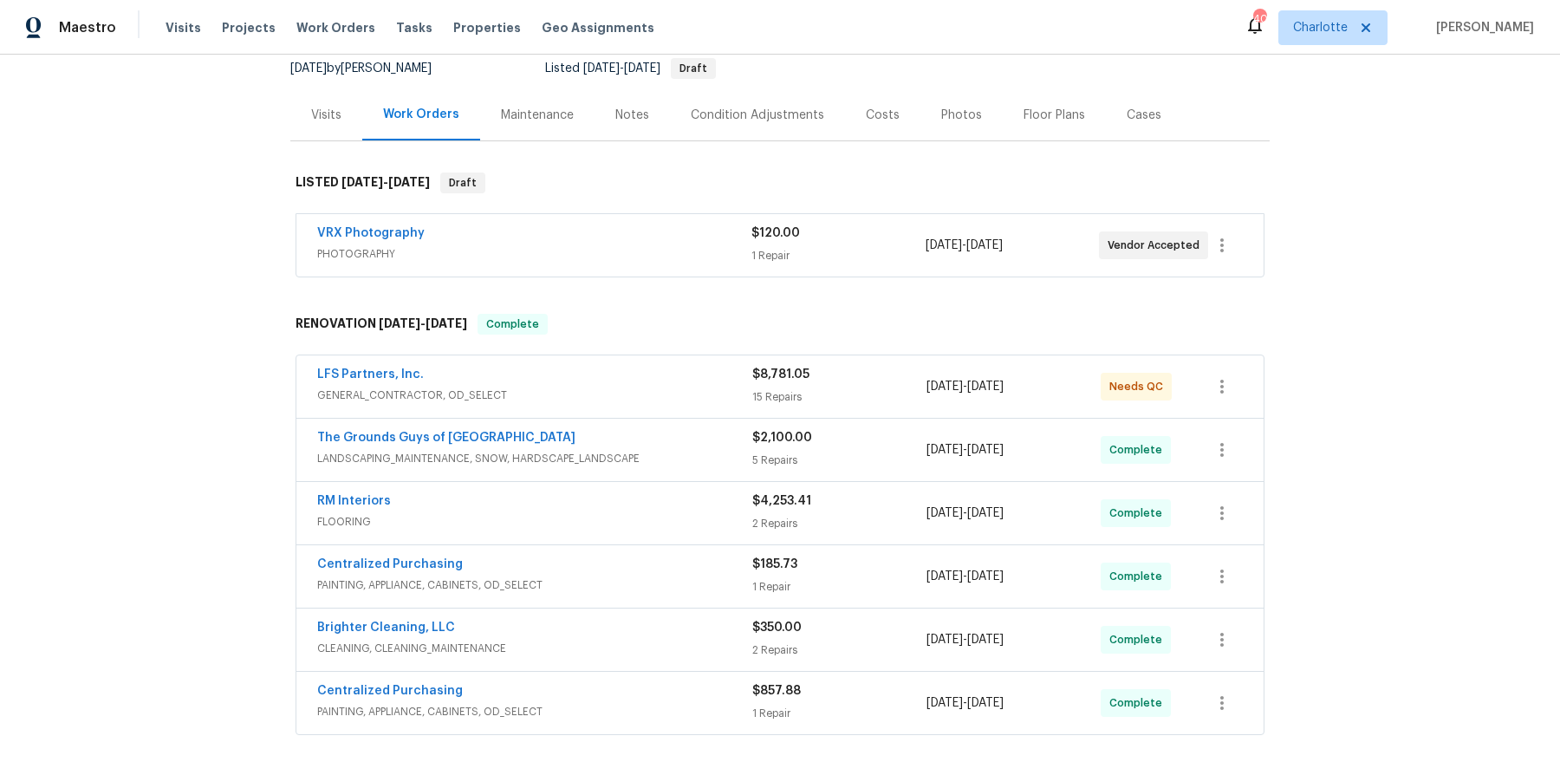
scroll to position [223, 0]
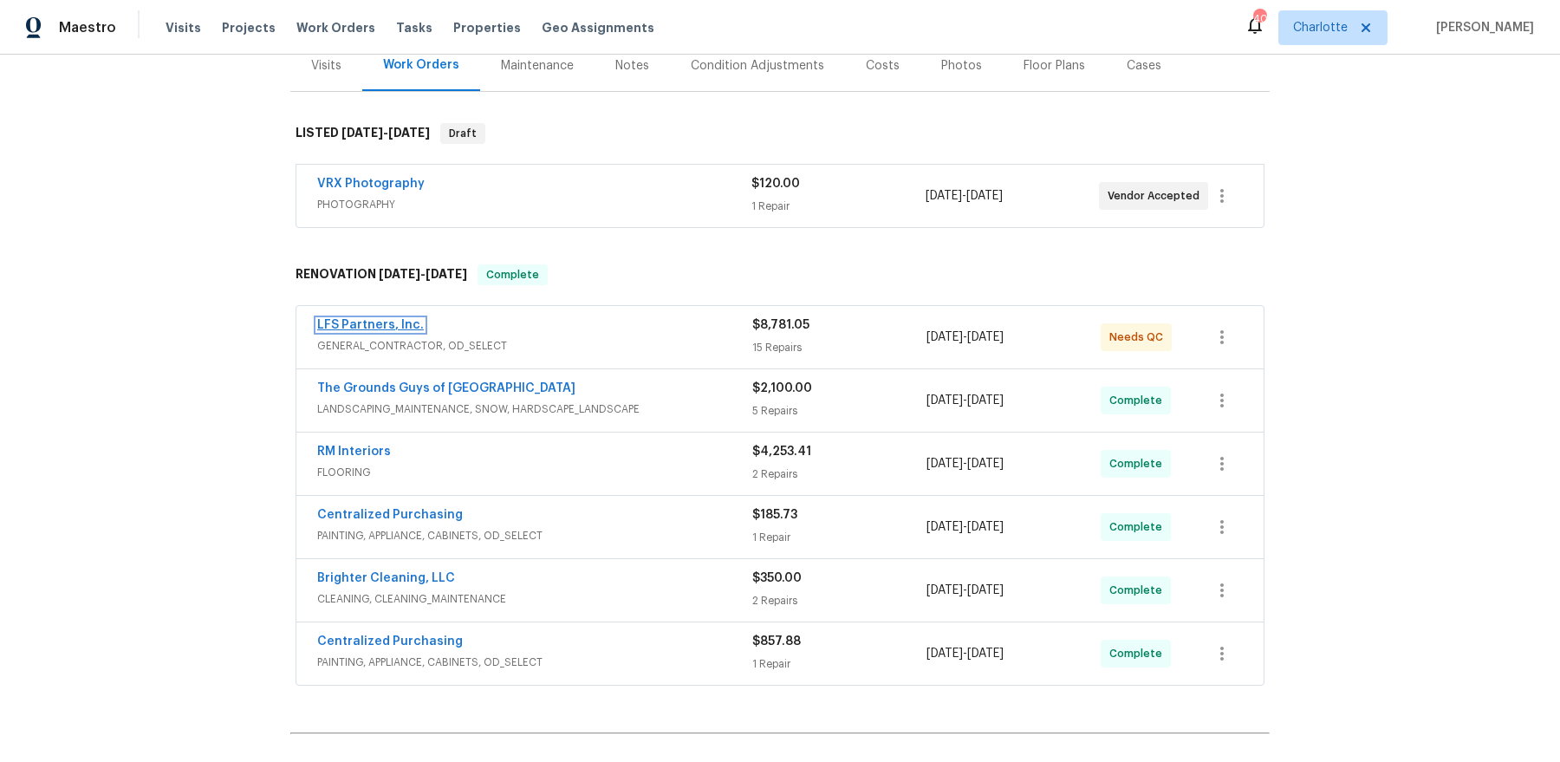
click at [388, 324] on link "LFS Partners, Inc." at bounding box center [370, 325] width 107 height 12
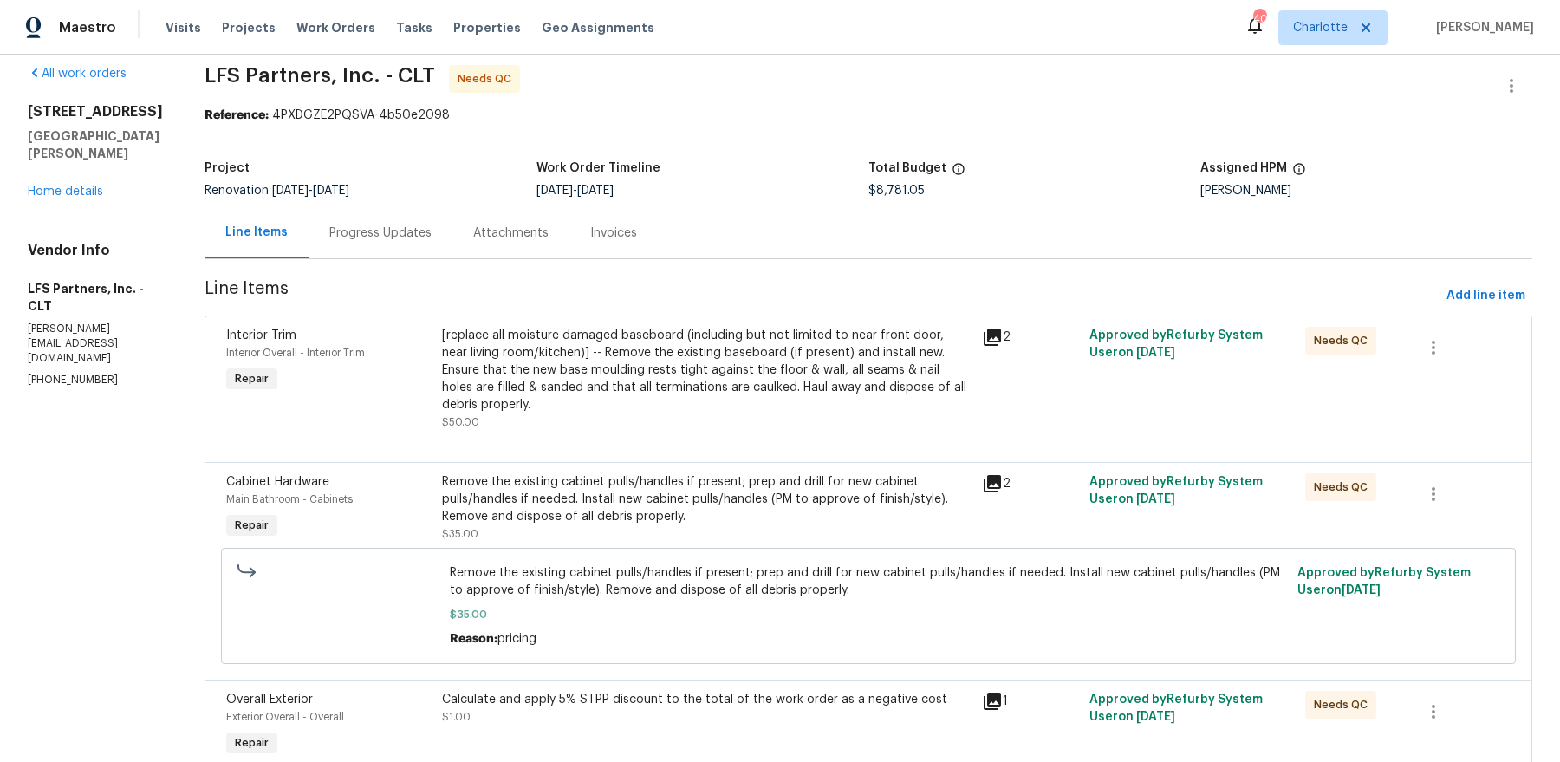
scroll to position [18, 0]
click at [645, 340] on div "[replace all moisture damaged baseboard (including but not limited to near fron…" at bounding box center [707, 369] width 530 height 87
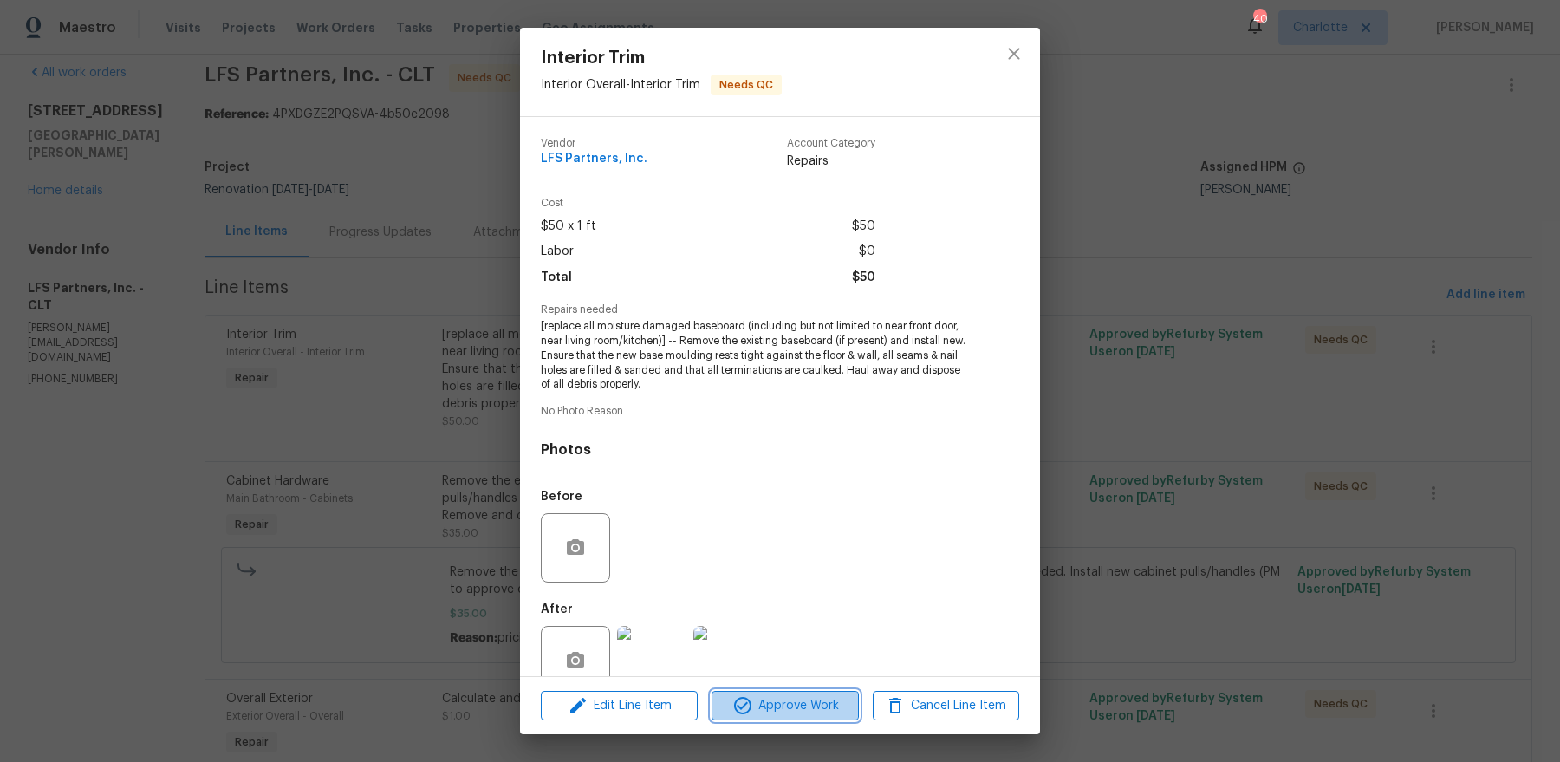
click at [765, 705] on span "Approve Work" at bounding box center [785, 706] width 136 height 22
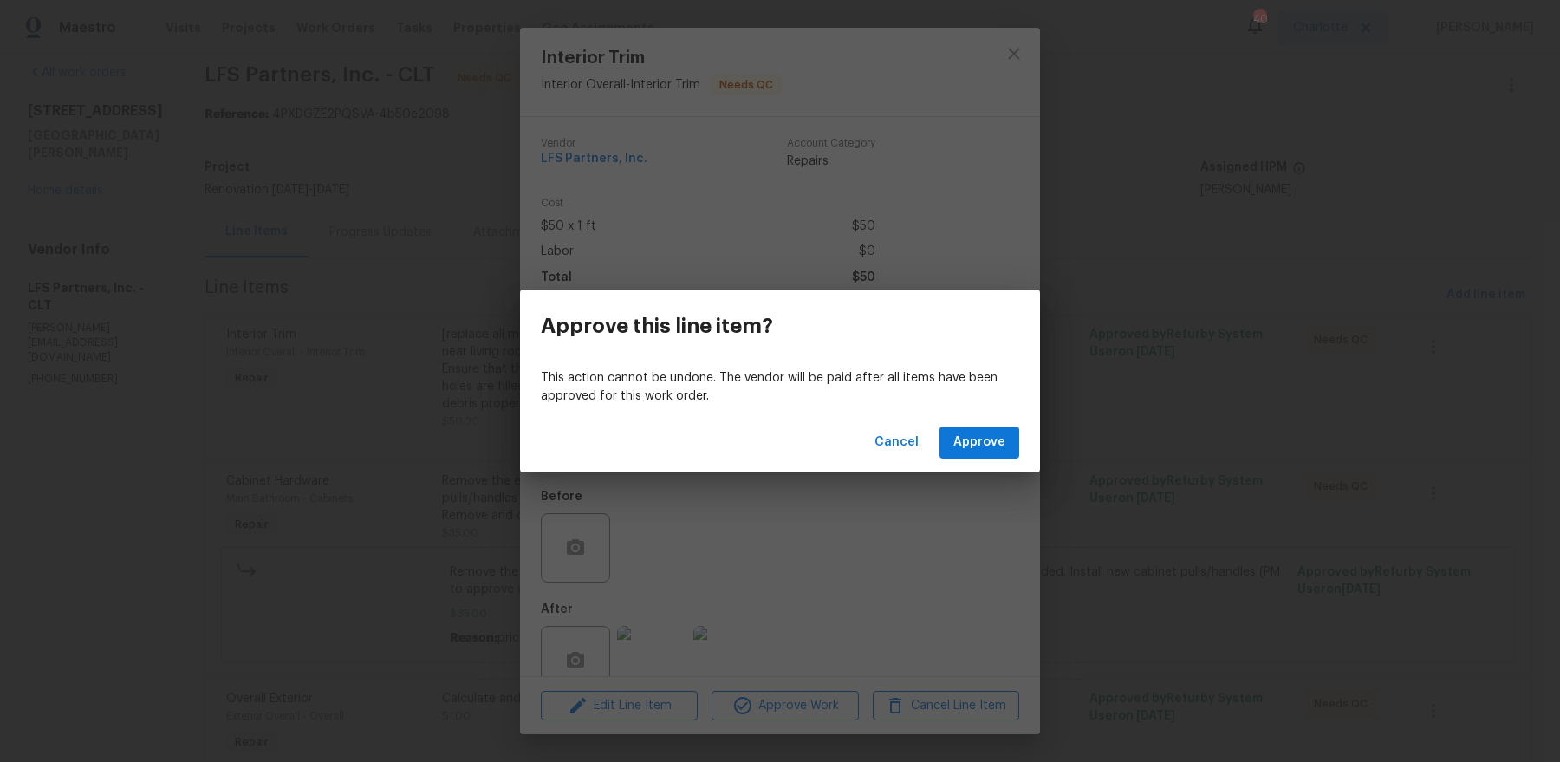
click at [968, 424] on div "Cancel Approve" at bounding box center [780, 443] width 520 height 60
click at [956, 441] on span "Approve" at bounding box center [979, 443] width 52 height 22
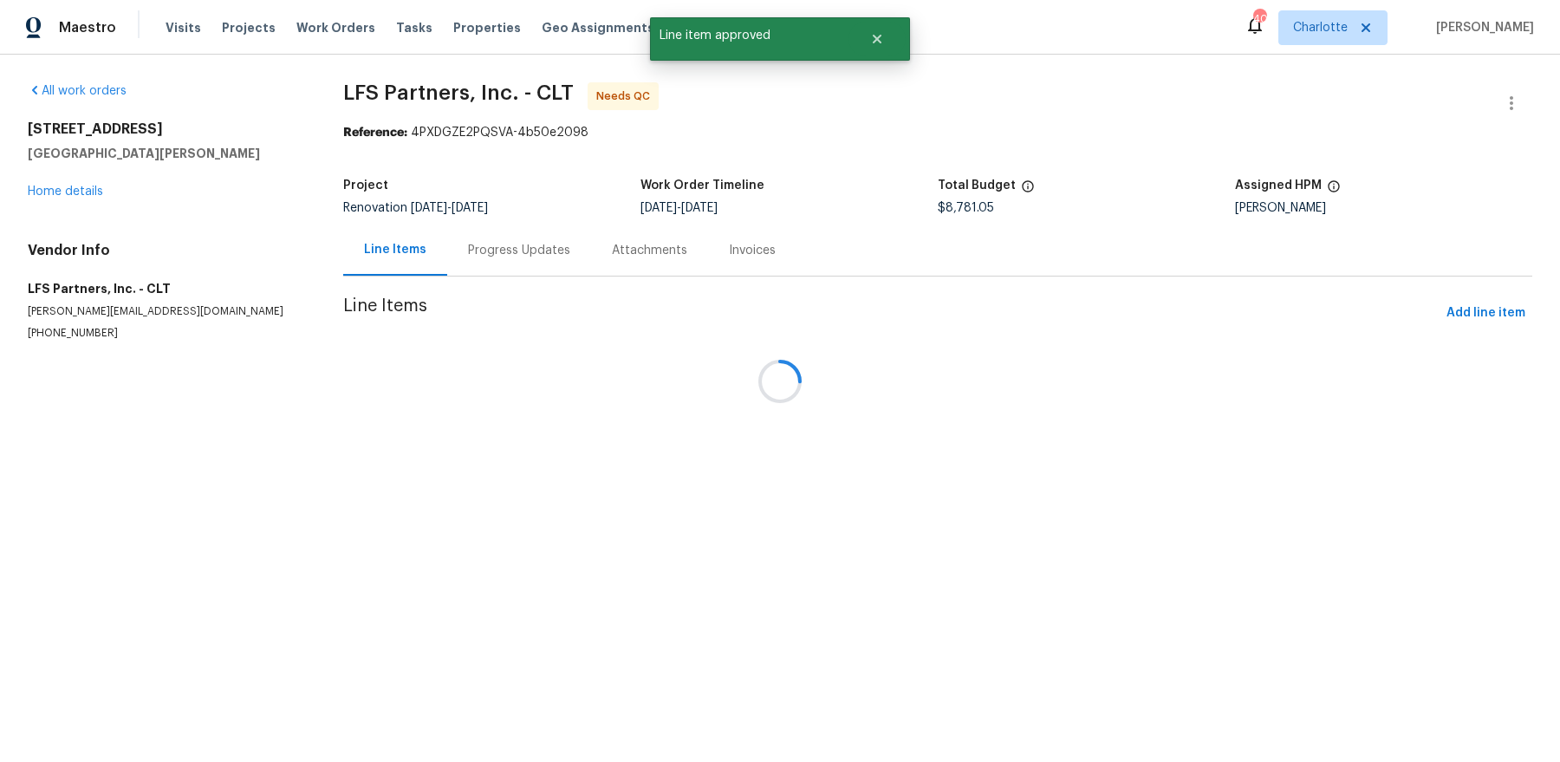
scroll to position [0, 0]
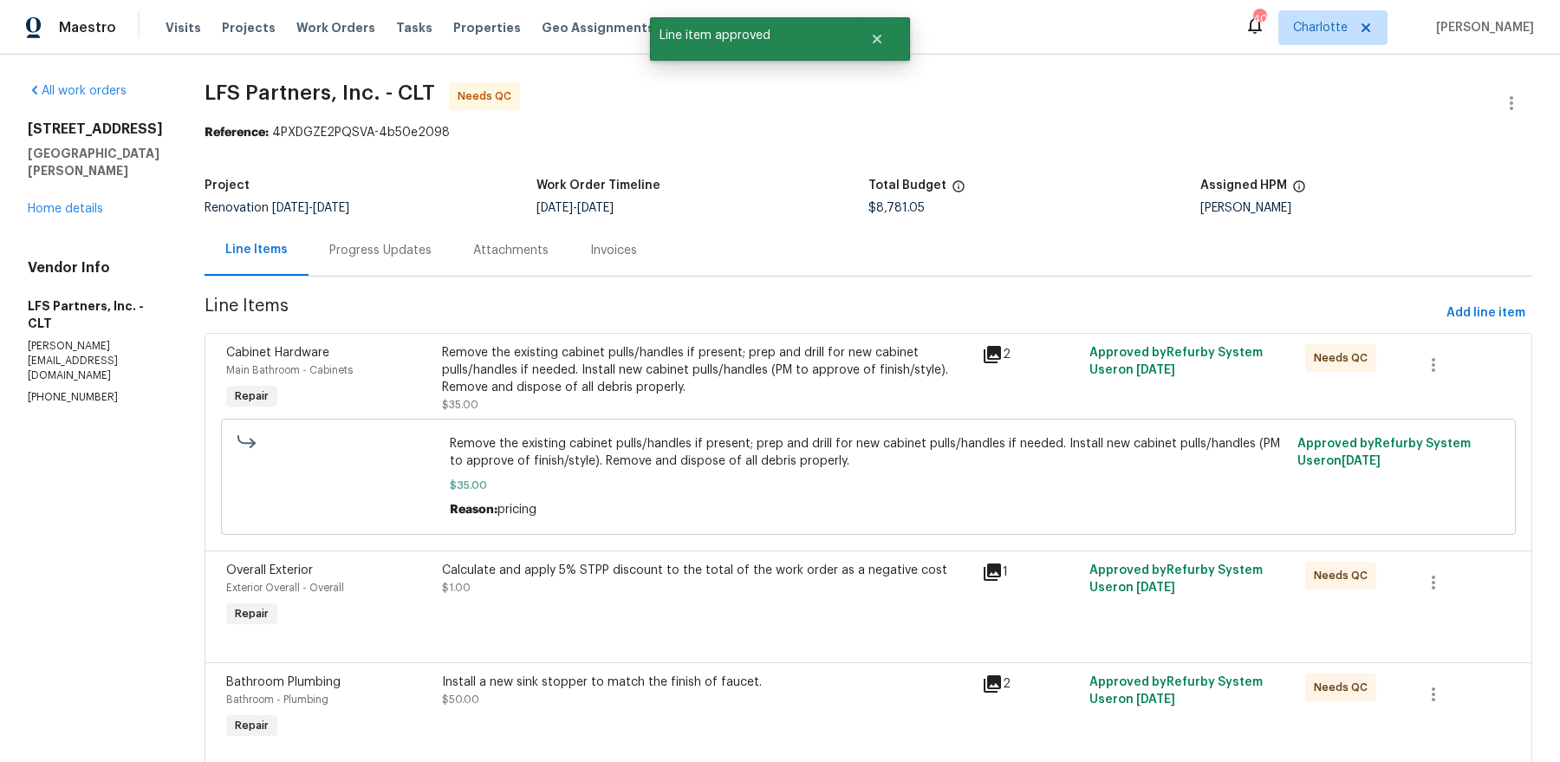
click at [633, 341] on div "Remove the existing cabinet pulls/handles if present; prep and drill for new ca…" at bounding box center [707, 379] width 540 height 80
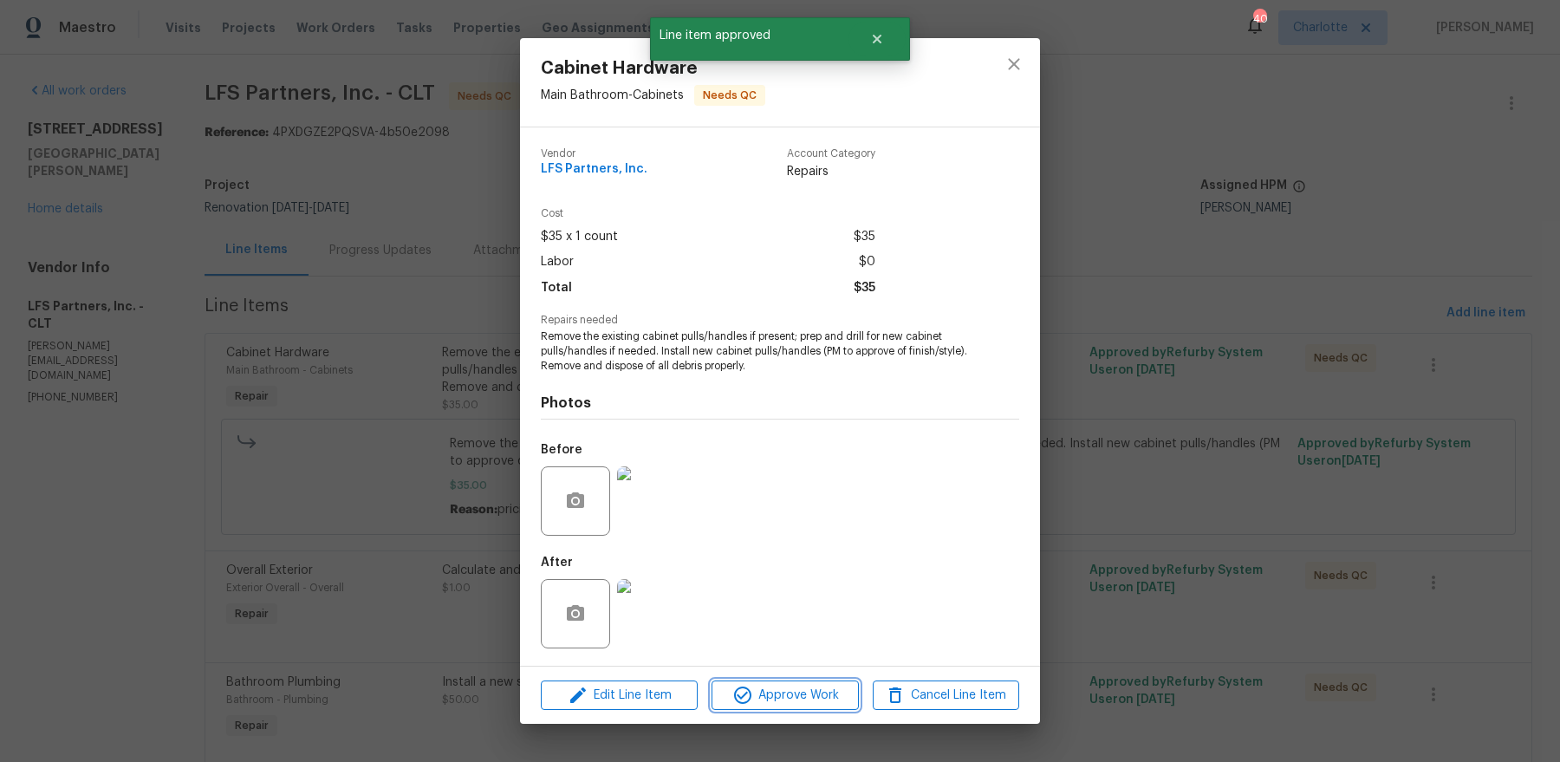
click at [774, 686] on span "Approve Work" at bounding box center [785, 696] width 136 height 22
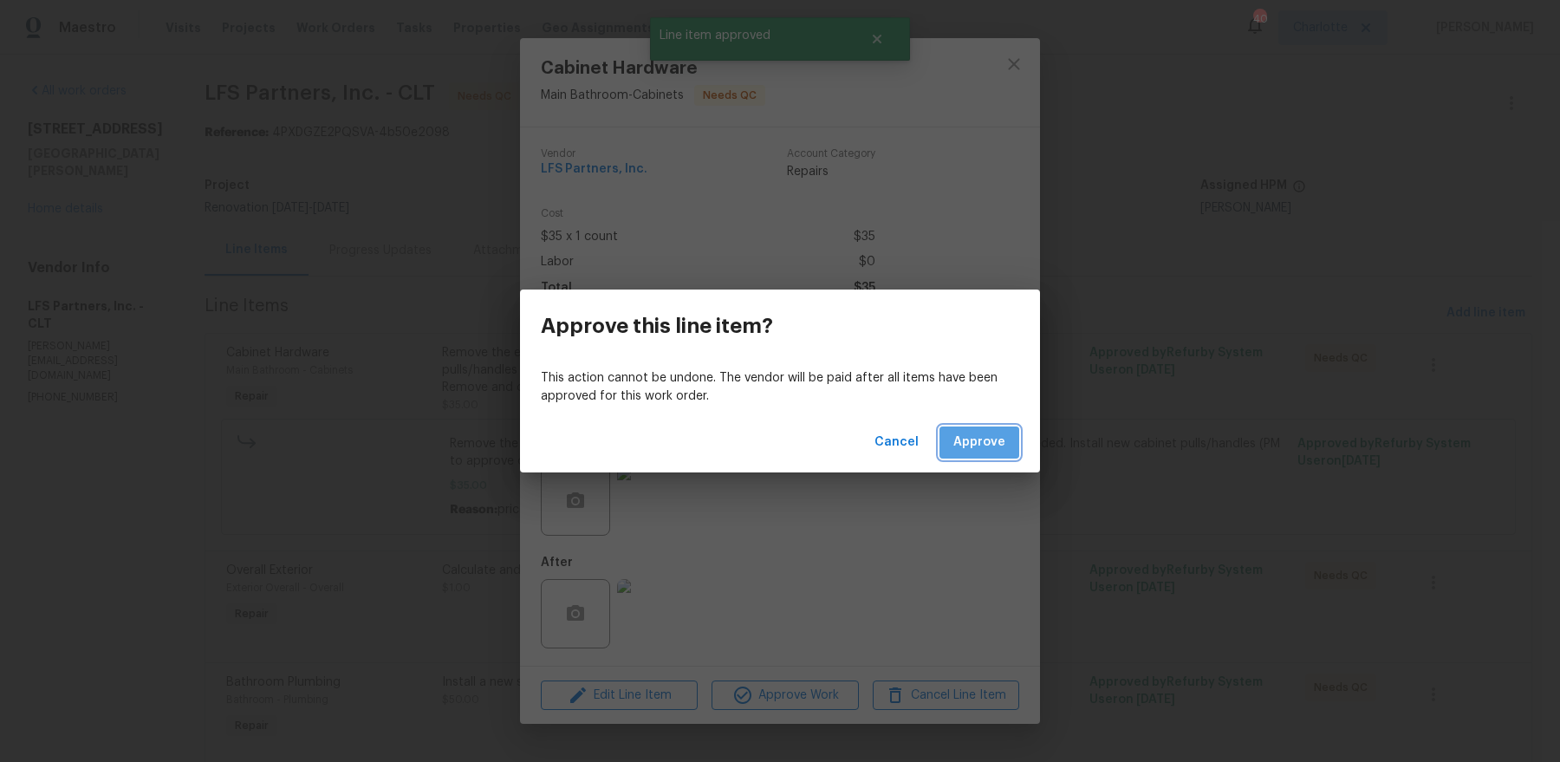
click at [983, 452] on span "Approve" at bounding box center [979, 443] width 52 height 22
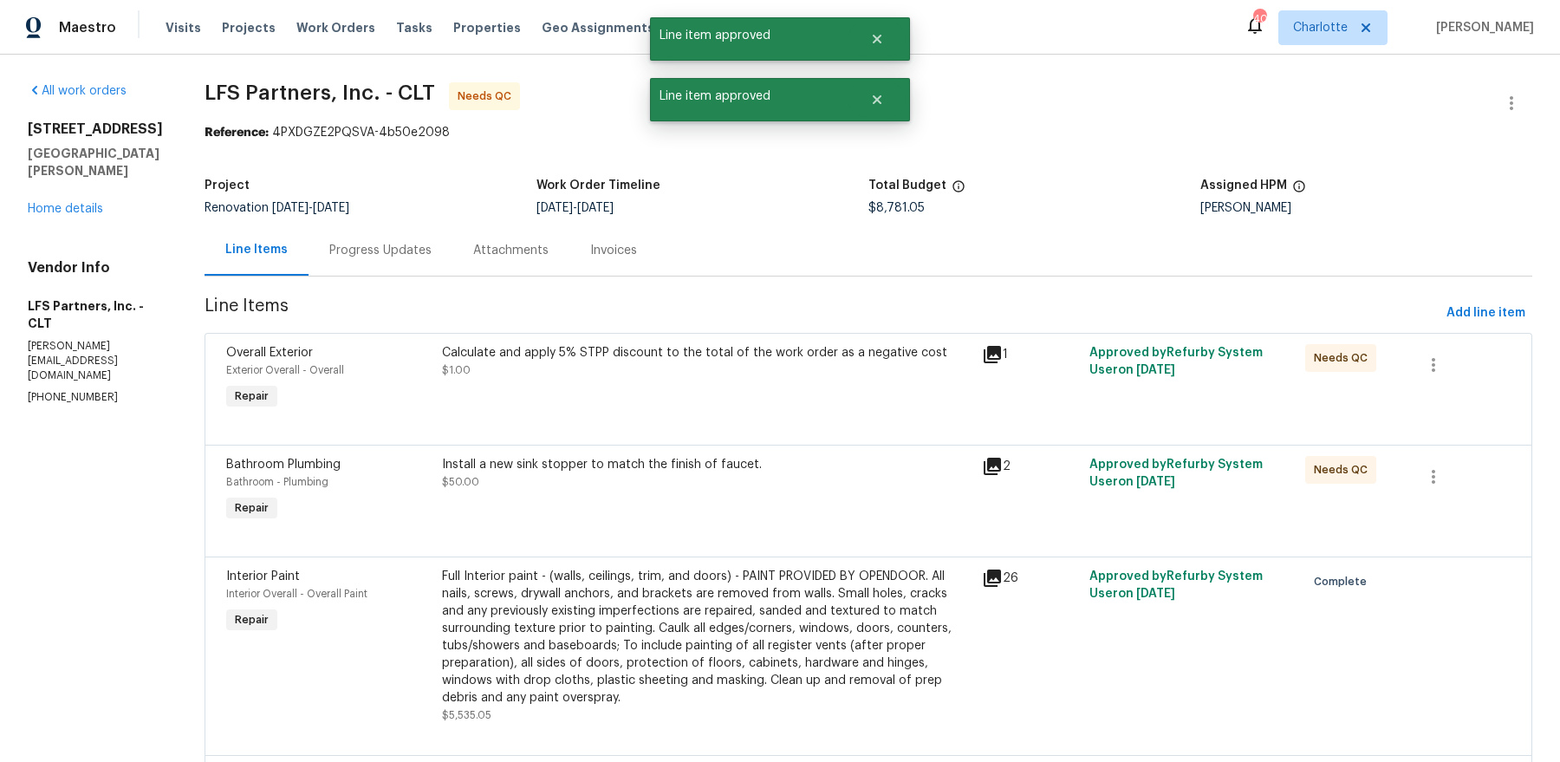
click at [700, 368] on div "Calculate and apply 5% STPP discount to the total of the work order as a negati…" at bounding box center [707, 361] width 530 height 35
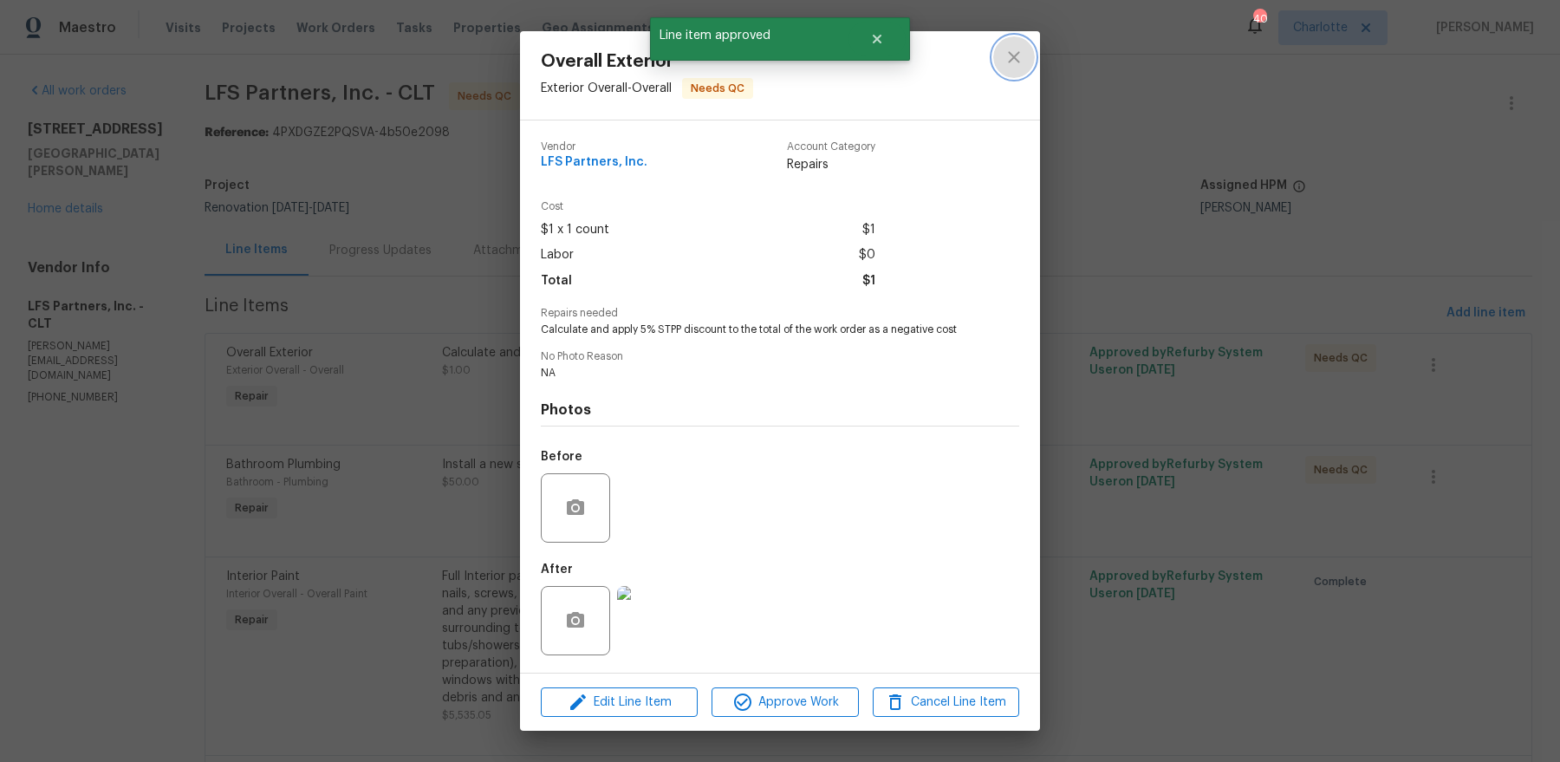
click at [1019, 68] on button "close" at bounding box center [1014, 57] width 42 height 42
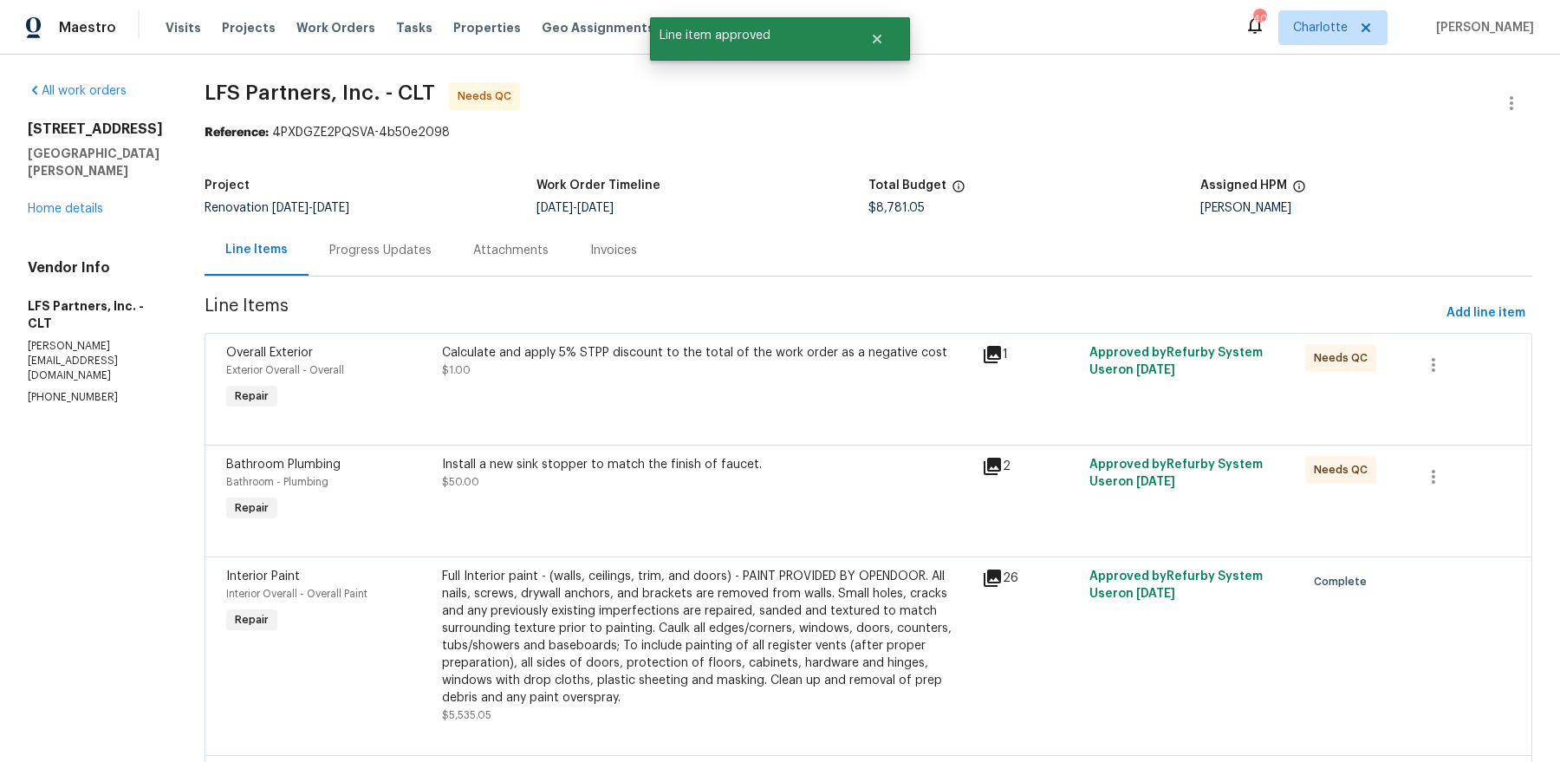
click at [898, 207] on span "$8,781.05" at bounding box center [896, 208] width 56 height 12
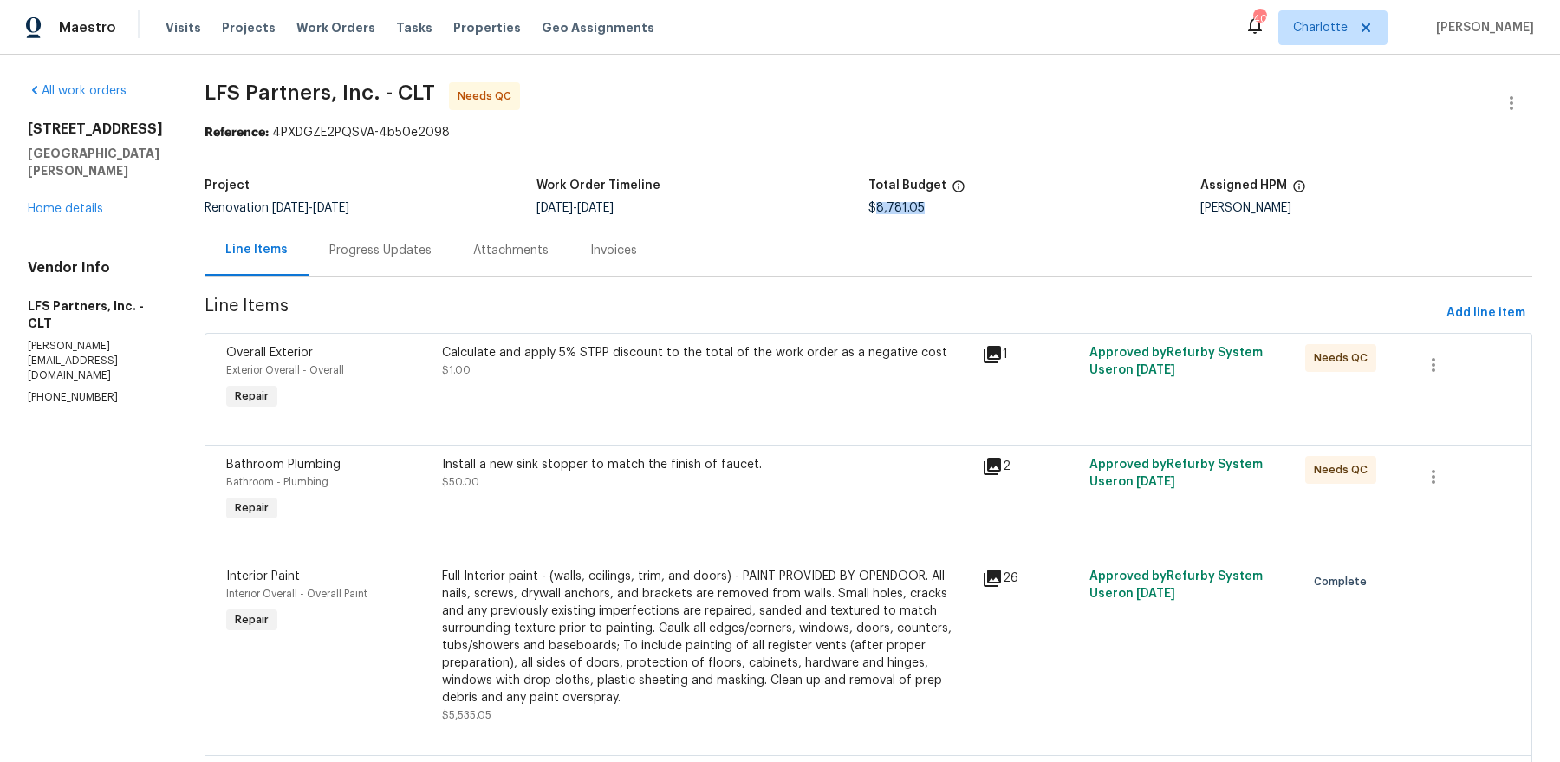
copy span "8,781.05"
click at [696, 362] on div "Calculate and apply 5% STPP discount to the total of the work order as a negati…" at bounding box center [707, 361] width 530 height 35
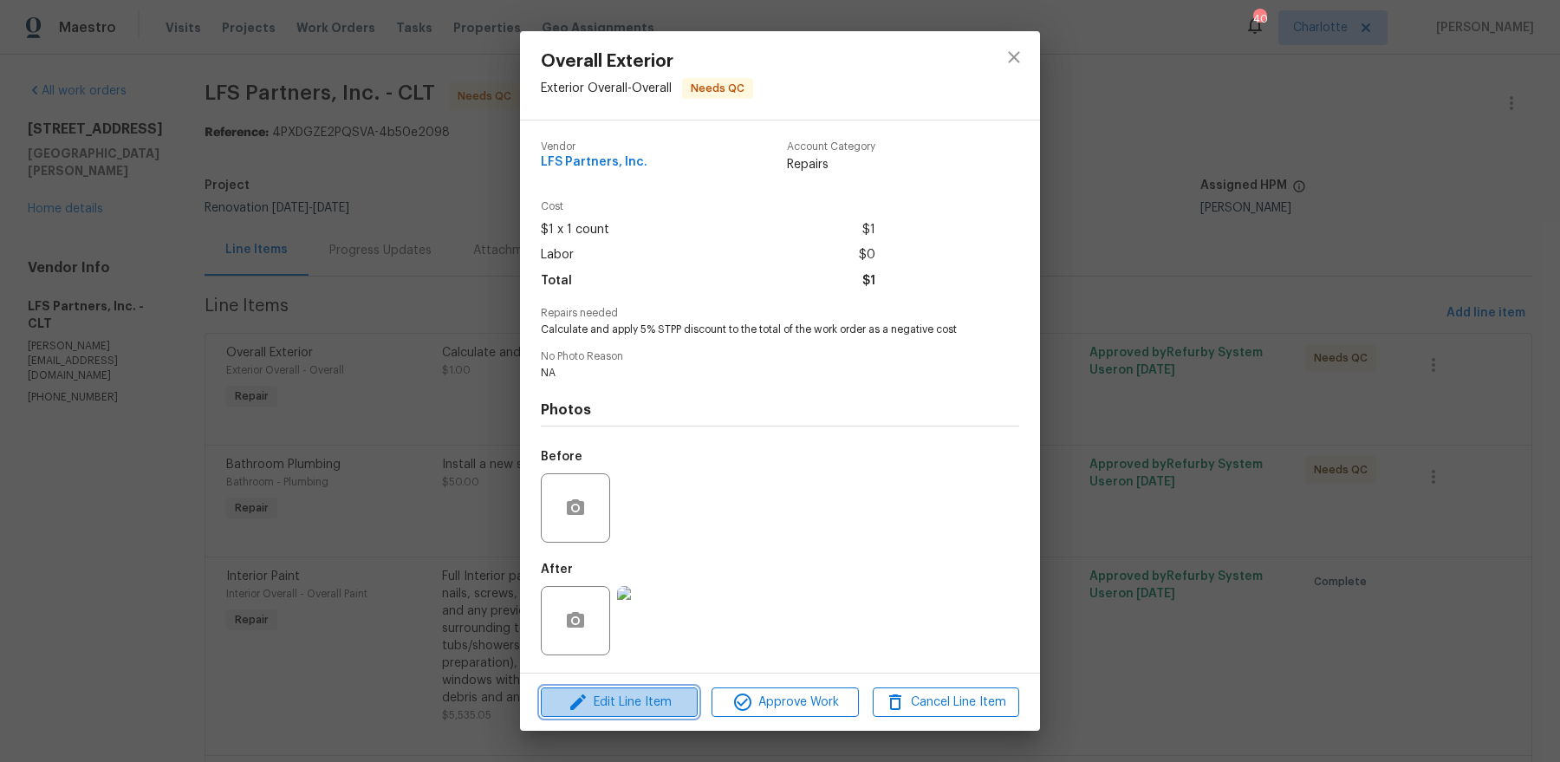
click at [634, 690] on button "Edit Line Item" at bounding box center [619, 702] width 157 height 30
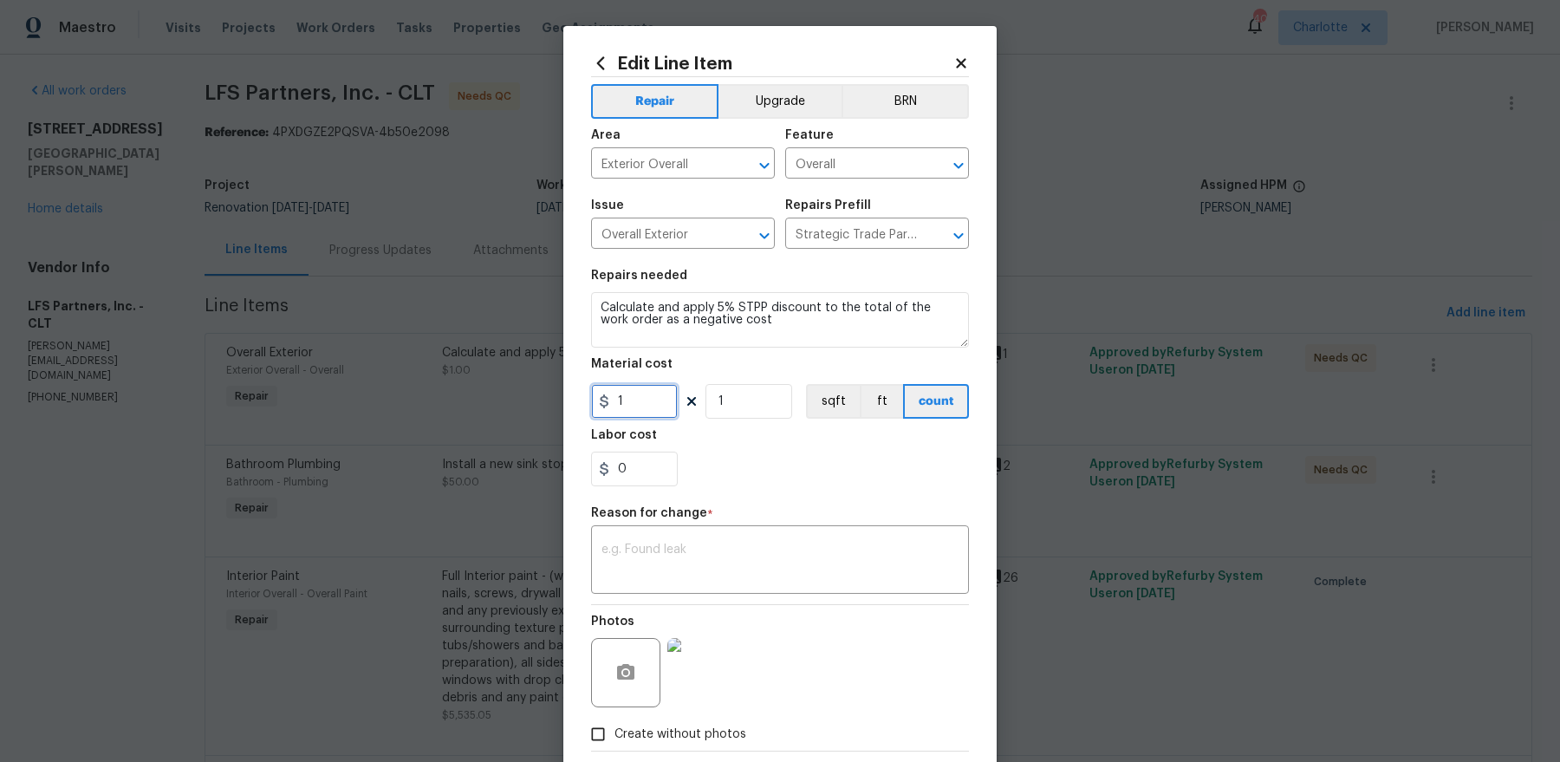
click at [637, 412] on input "1" at bounding box center [634, 401] width 87 height 35
paste input "439.0525"
type input "439.05"
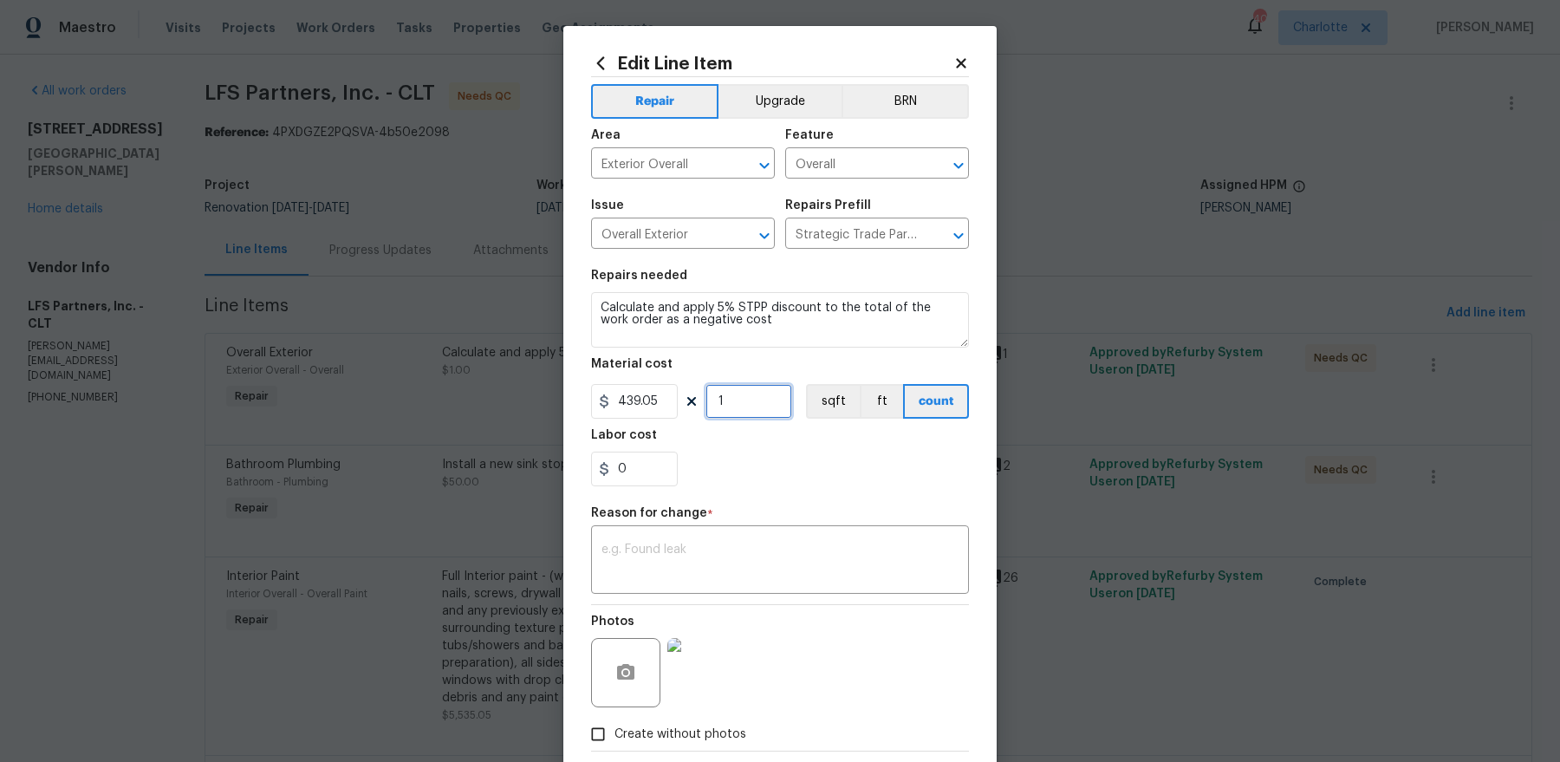
scroll to position [0, 0]
click at [711, 392] on input "1" at bounding box center [748, 401] width 87 height 35
type input "-1"
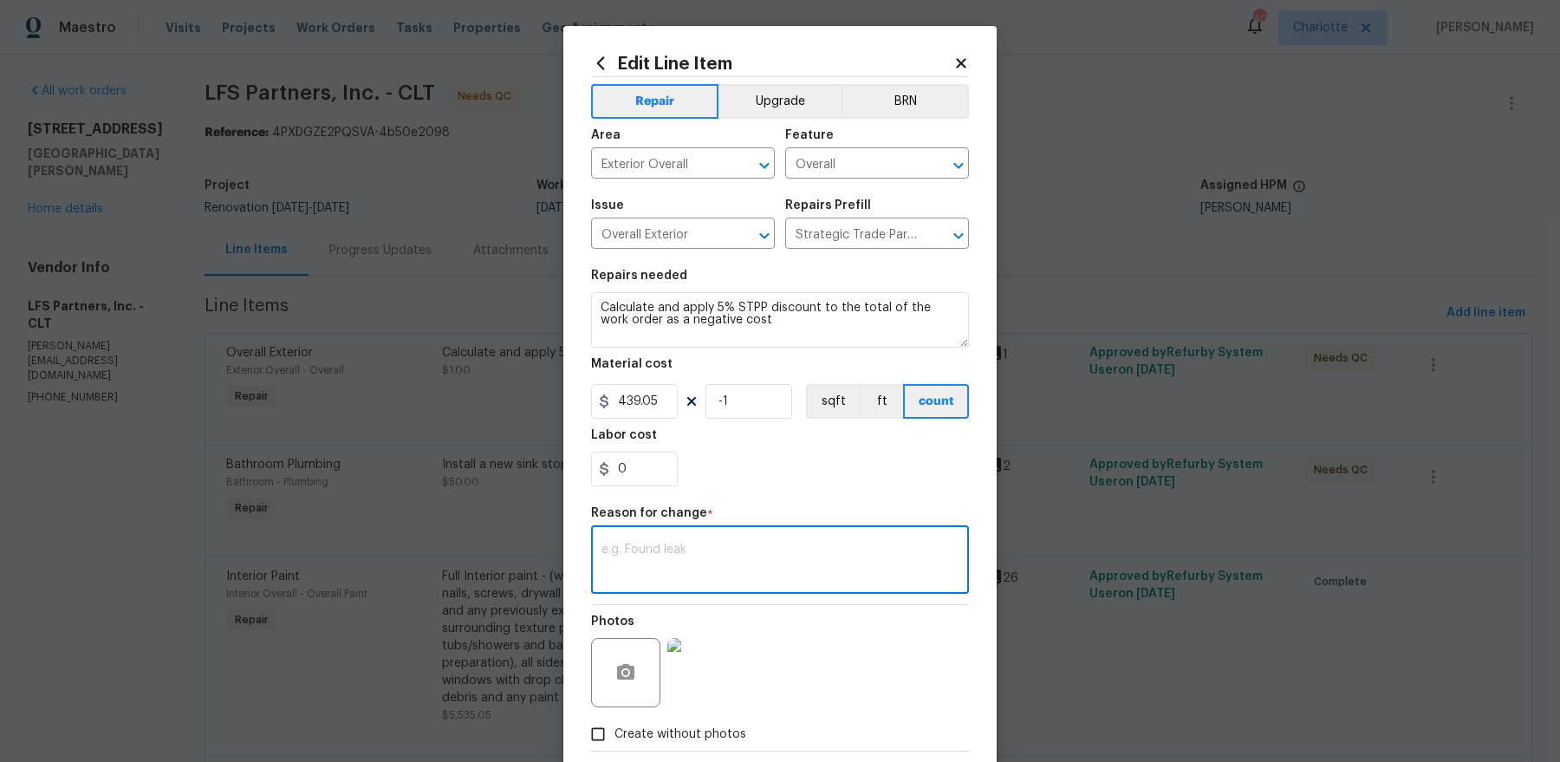
click at [739, 569] on textarea at bounding box center [779, 561] width 357 height 36
paste textarea "439.0525"
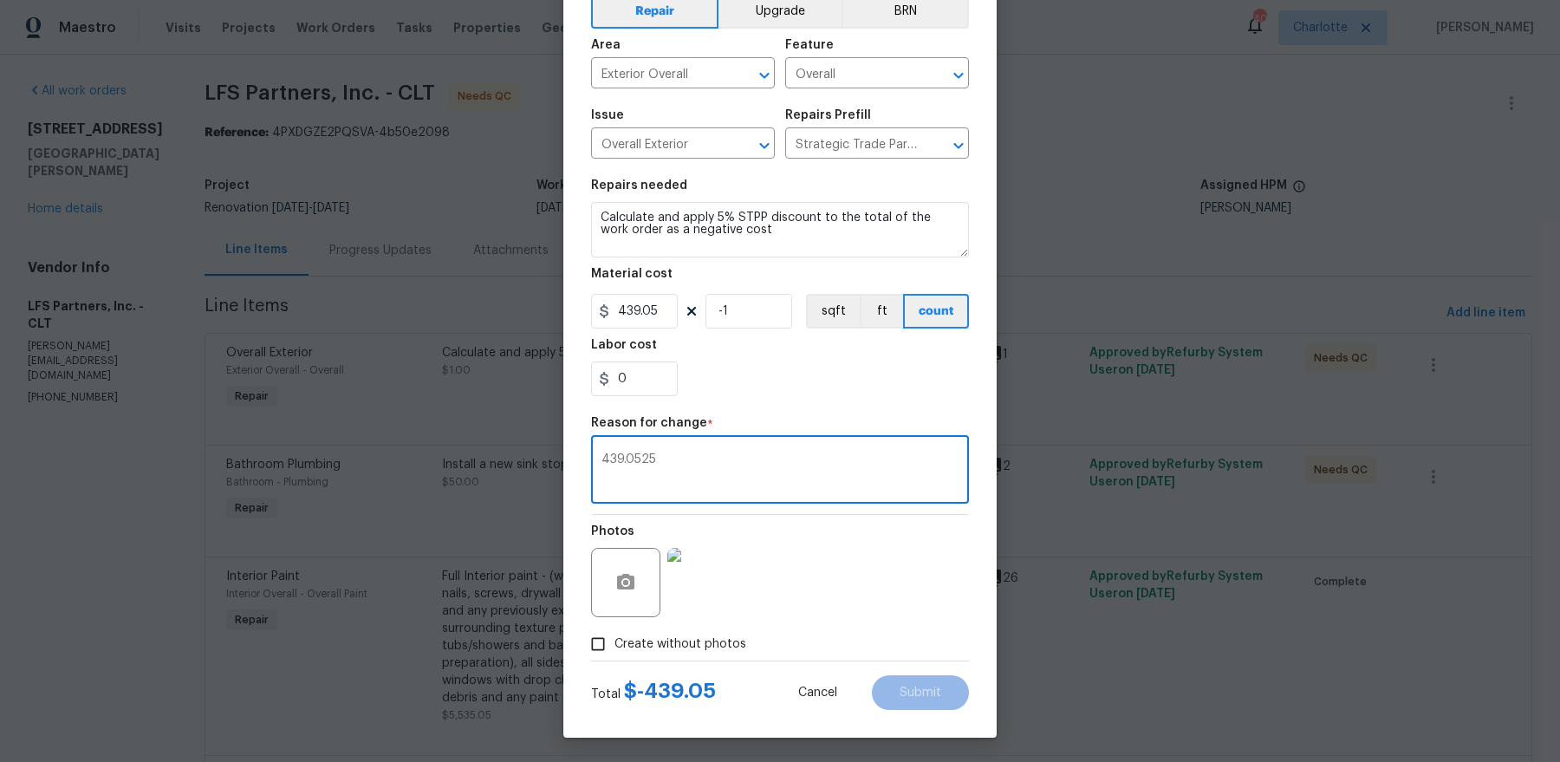
click at [799, 461] on textarea "439.0525" at bounding box center [779, 471] width 357 height 36
type textarea "439.0525"
click at [699, 641] on span "Create without photos" at bounding box center [680, 644] width 132 height 18
click at [614, 641] on input "Create without photos" at bounding box center [598, 643] width 33 height 33
checkbox input "false"
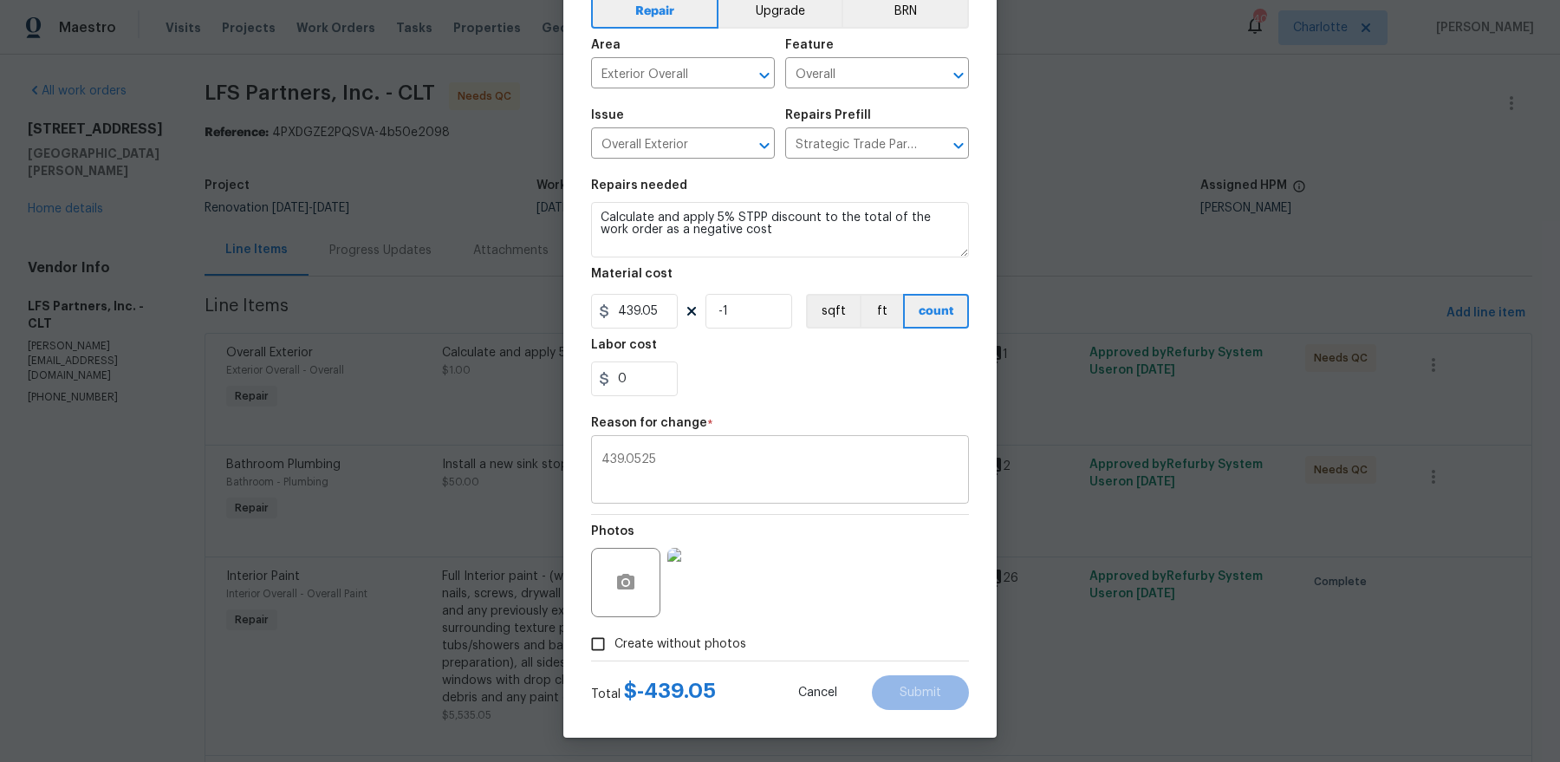
click at [806, 449] on div "439.0525 x ​" at bounding box center [780, 471] width 378 height 64
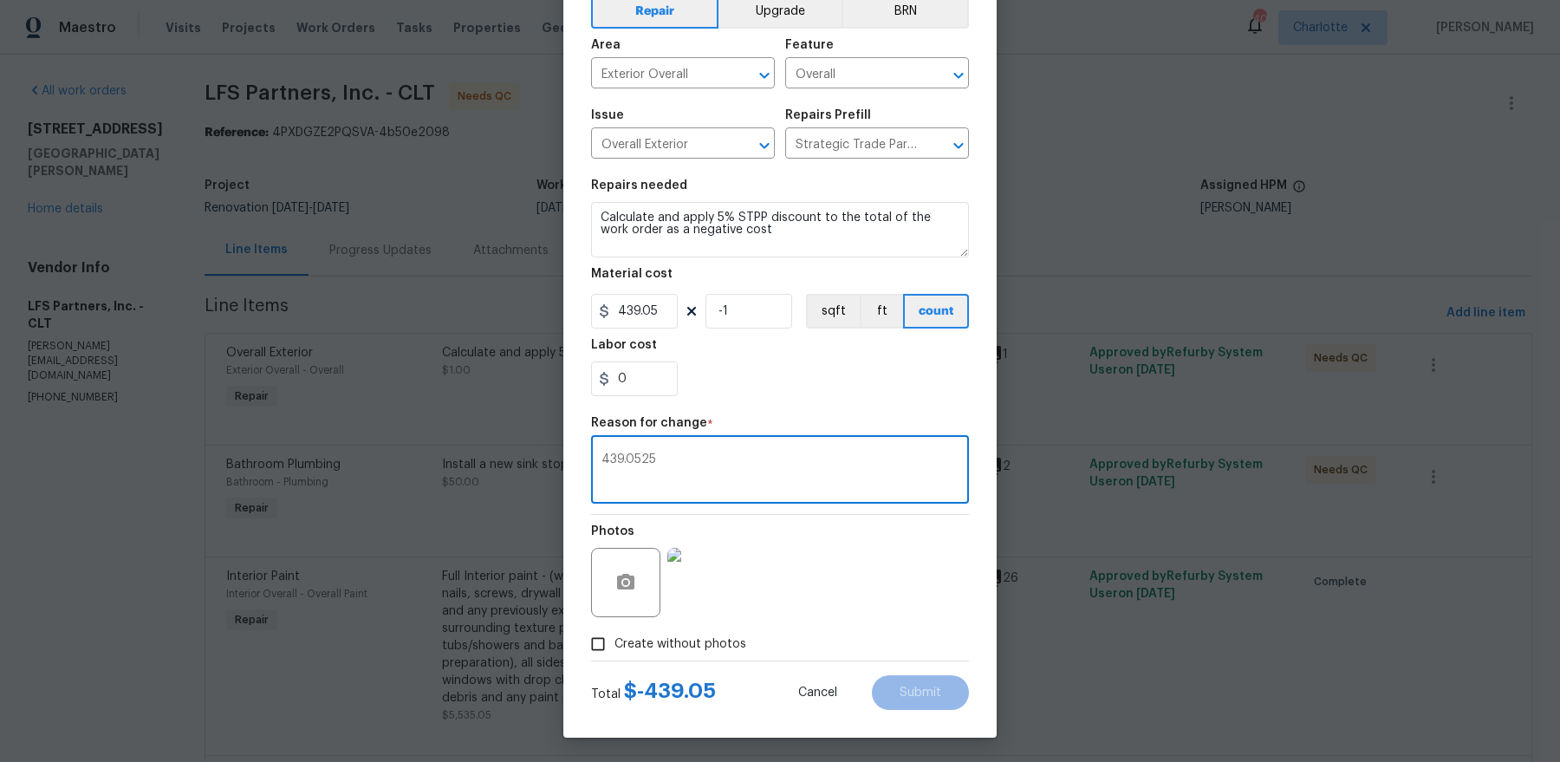
click at [725, 478] on textarea "439.0525" at bounding box center [779, 471] width 357 height 36
click at [643, 382] on input "0" at bounding box center [634, 378] width 87 height 35
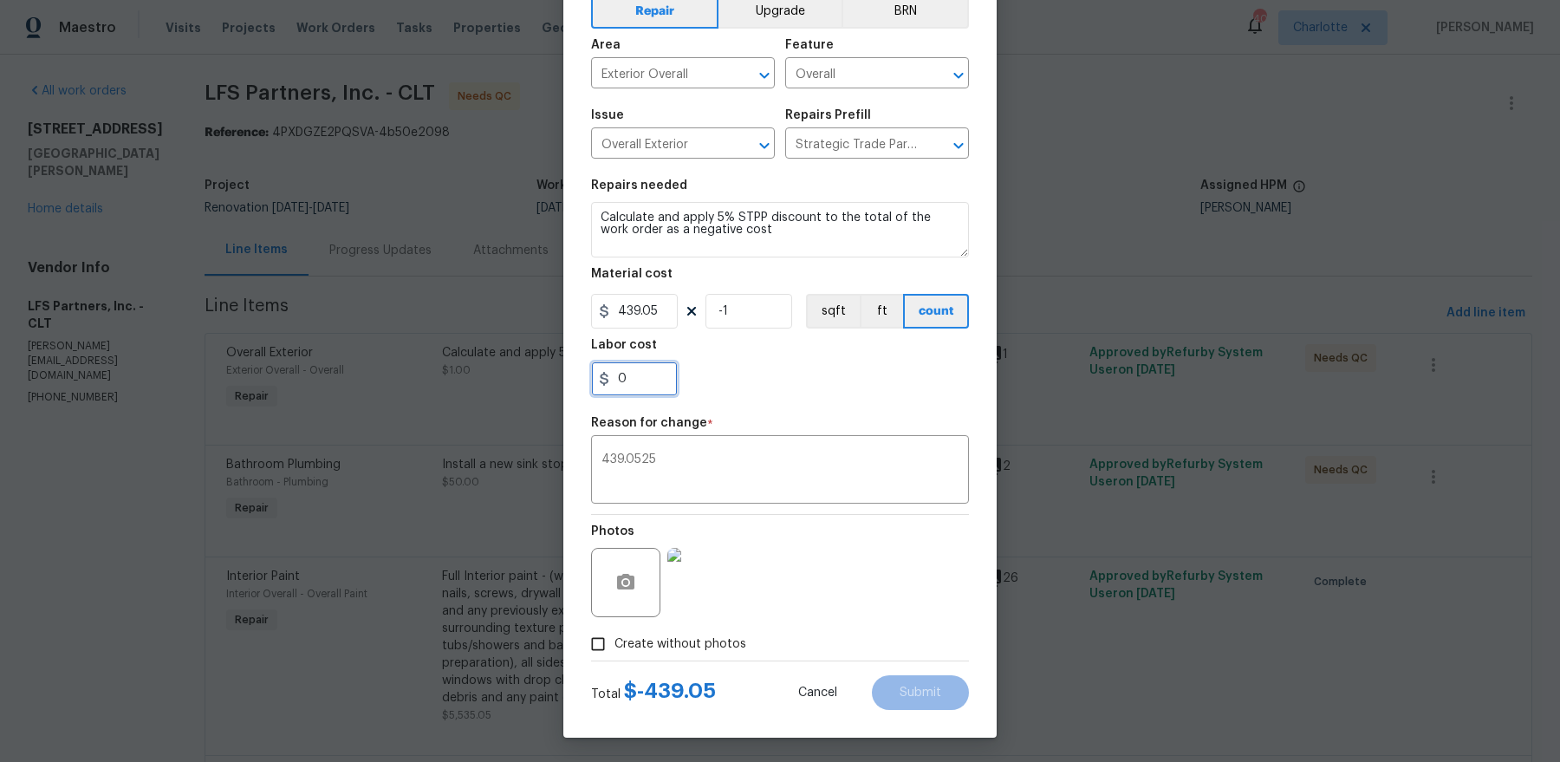
click at [643, 382] on input "0" at bounding box center [634, 378] width 87 height 35
click at [619, 313] on input "439.05" at bounding box center [634, 311] width 87 height 35
type input "-439.05"
click at [757, 311] on input "-1" at bounding box center [748, 311] width 87 height 35
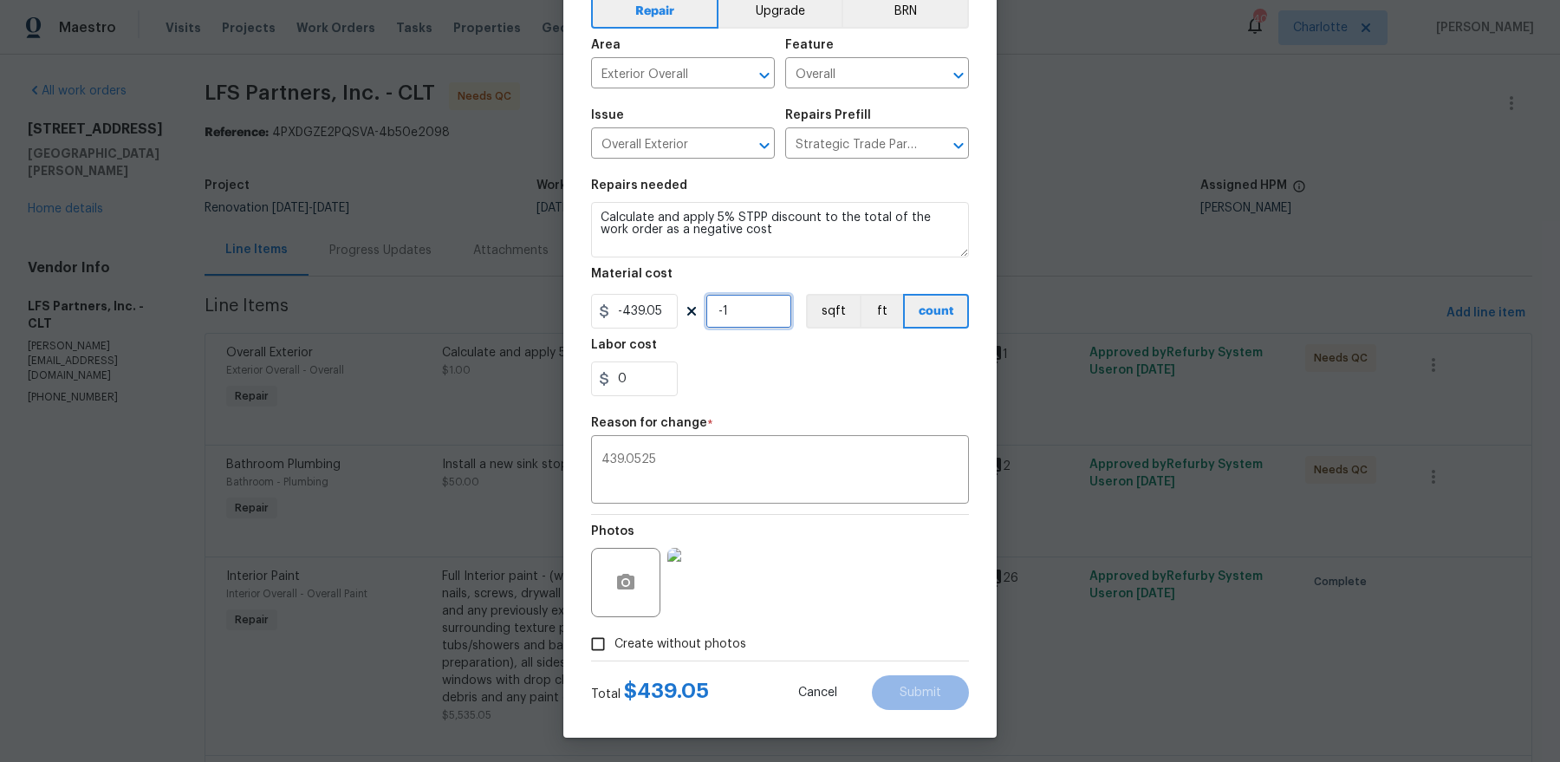
click at [762, 322] on input "-1" at bounding box center [748, 311] width 87 height 35
type input "1"
click at [900, 692] on span "Submit" at bounding box center [921, 692] width 42 height 13
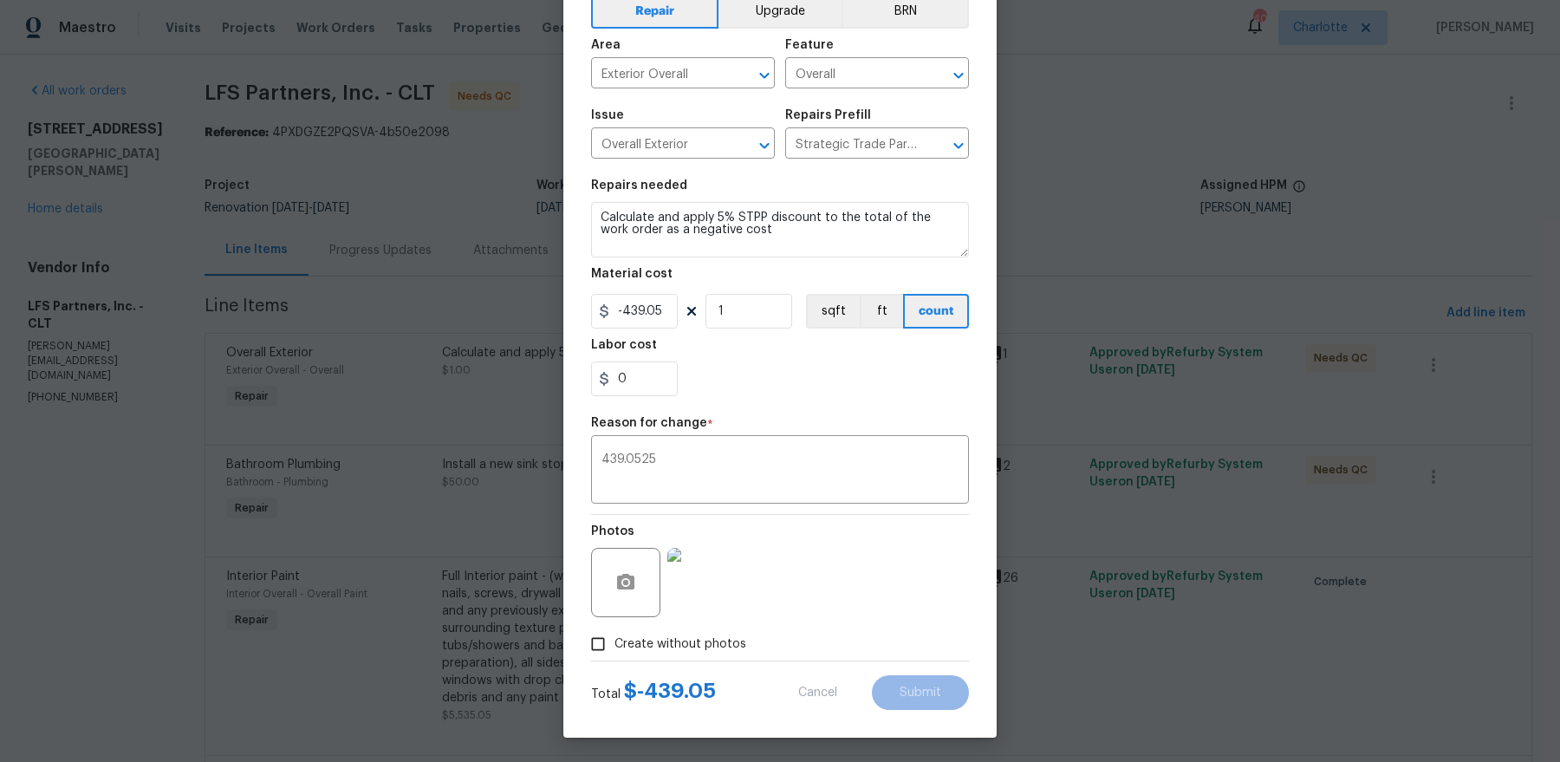
type input "1"
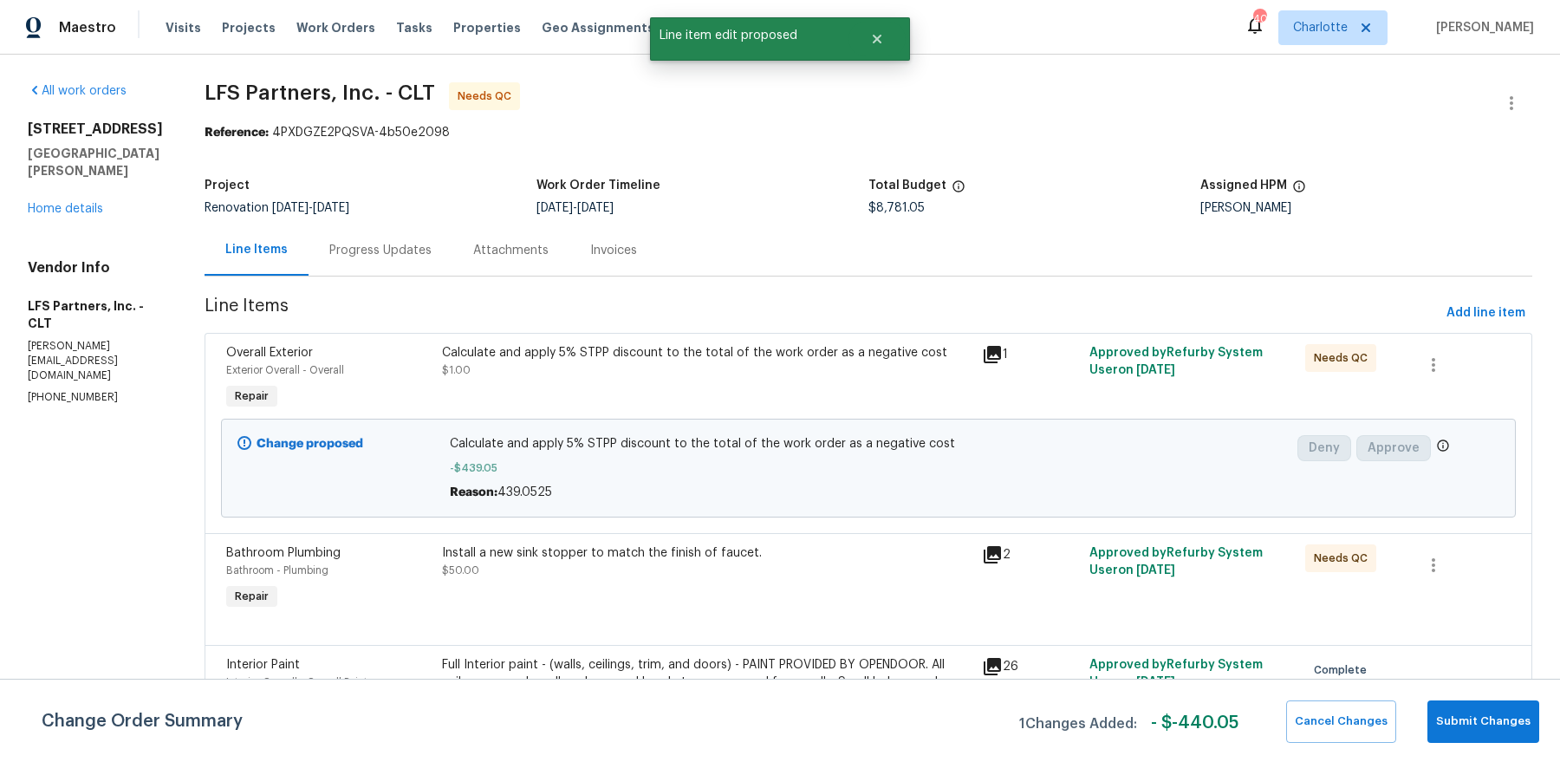
scroll to position [0, 0]
click at [1495, 708] on button "Submit Changes" at bounding box center [1483, 721] width 112 height 42
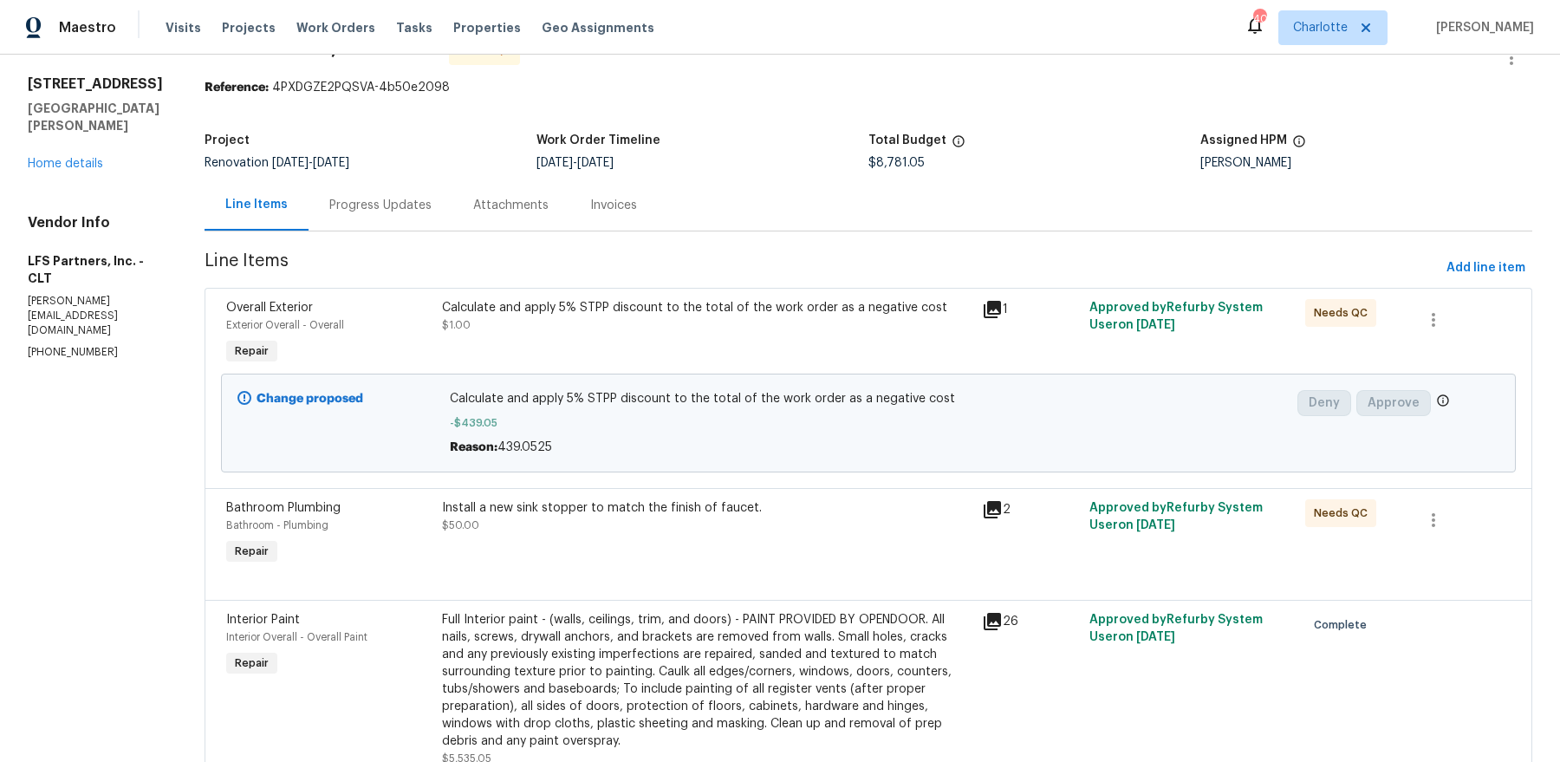
scroll to position [46, 0]
click at [608, 517] on div "Install a new sink stopper to match the finish of faucet. $50.00" at bounding box center [707, 515] width 530 height 35
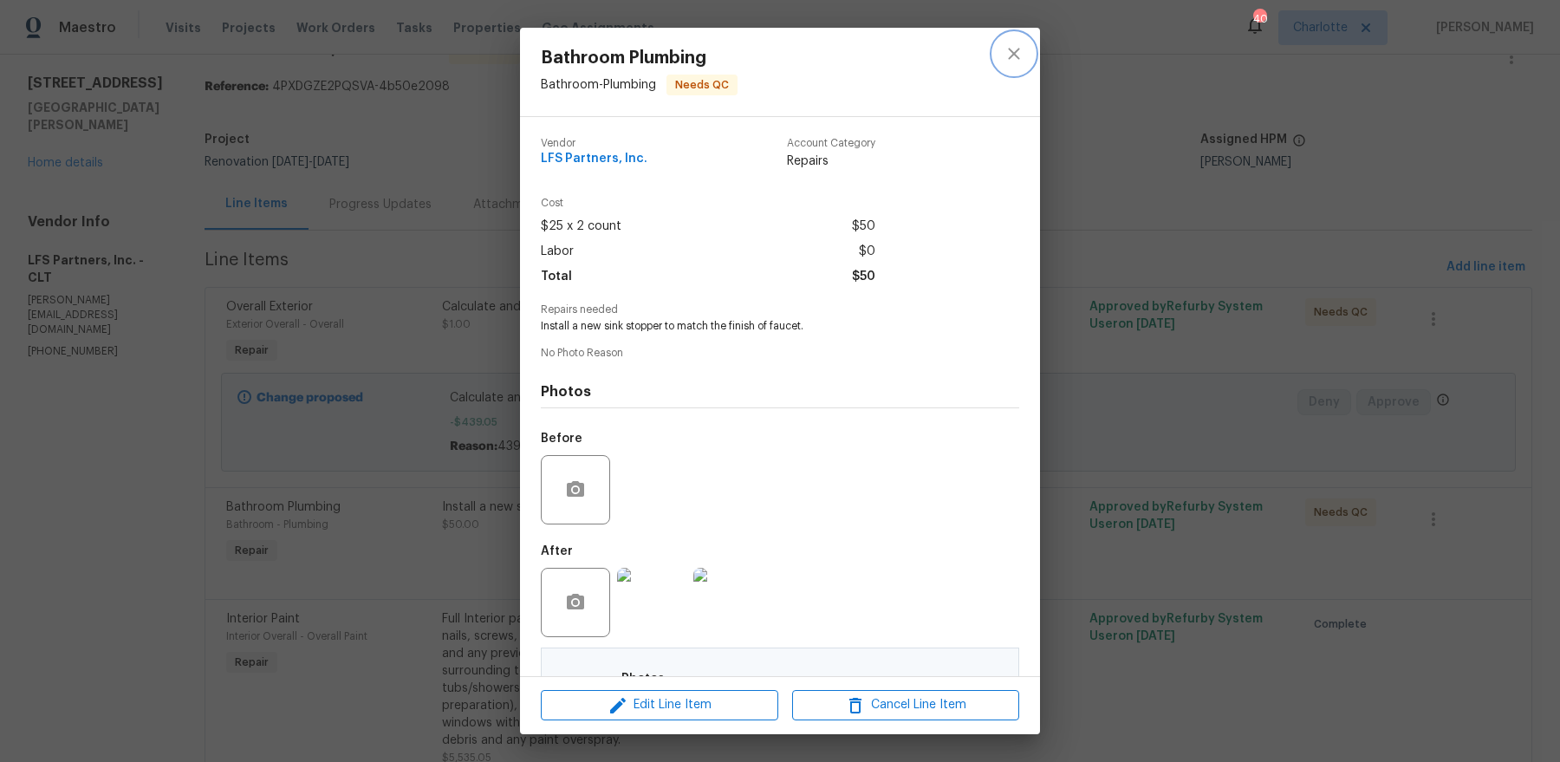
click at [1012, 43] on icon "close" at bounding box center [1014, 53] width 21 height 21
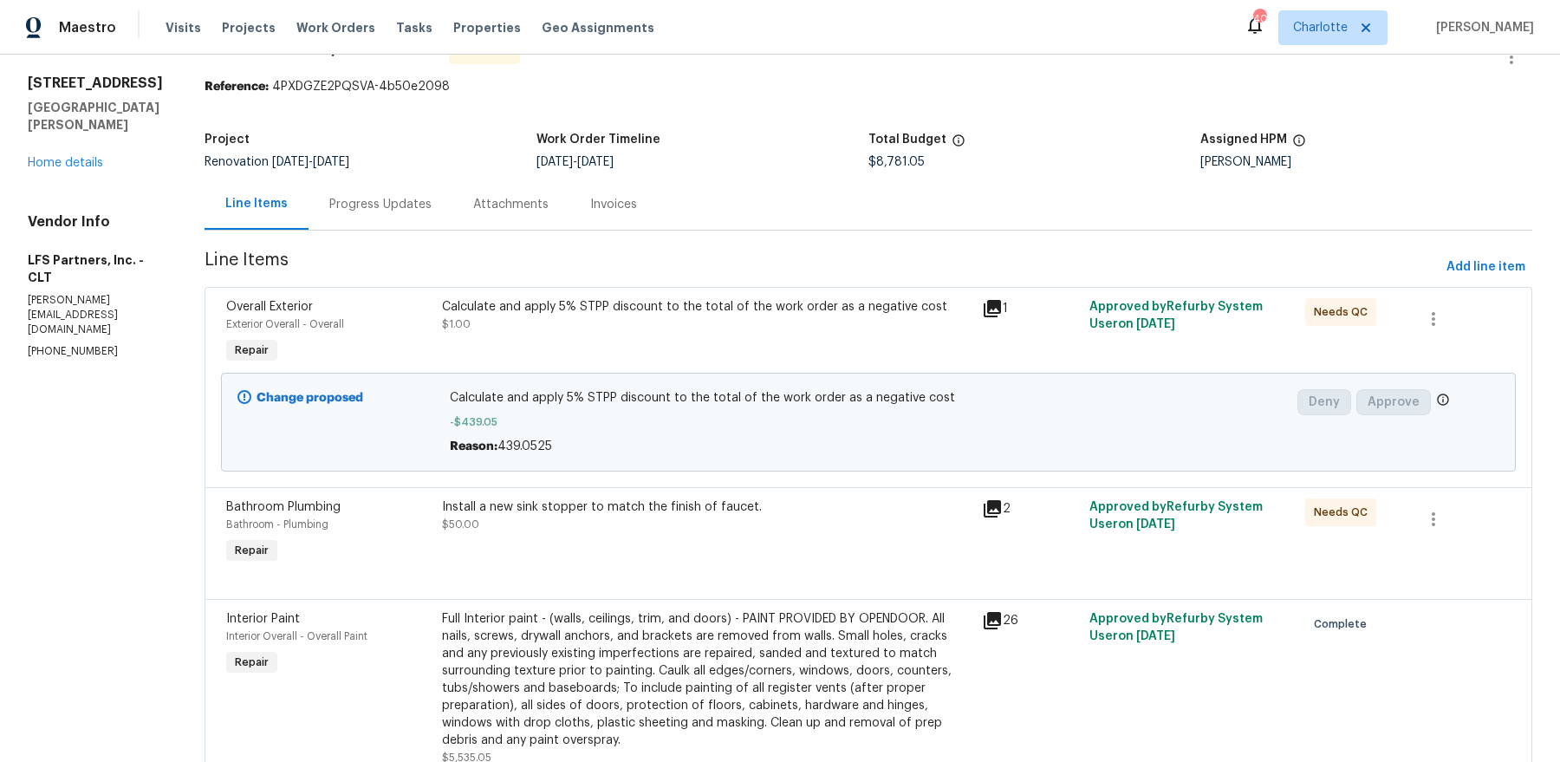
click at [668, 314] on div "Calculate and apply 5% STPP discount to the total of the work order as a negati…" at bounding box center [707, 315] width 530 height 35
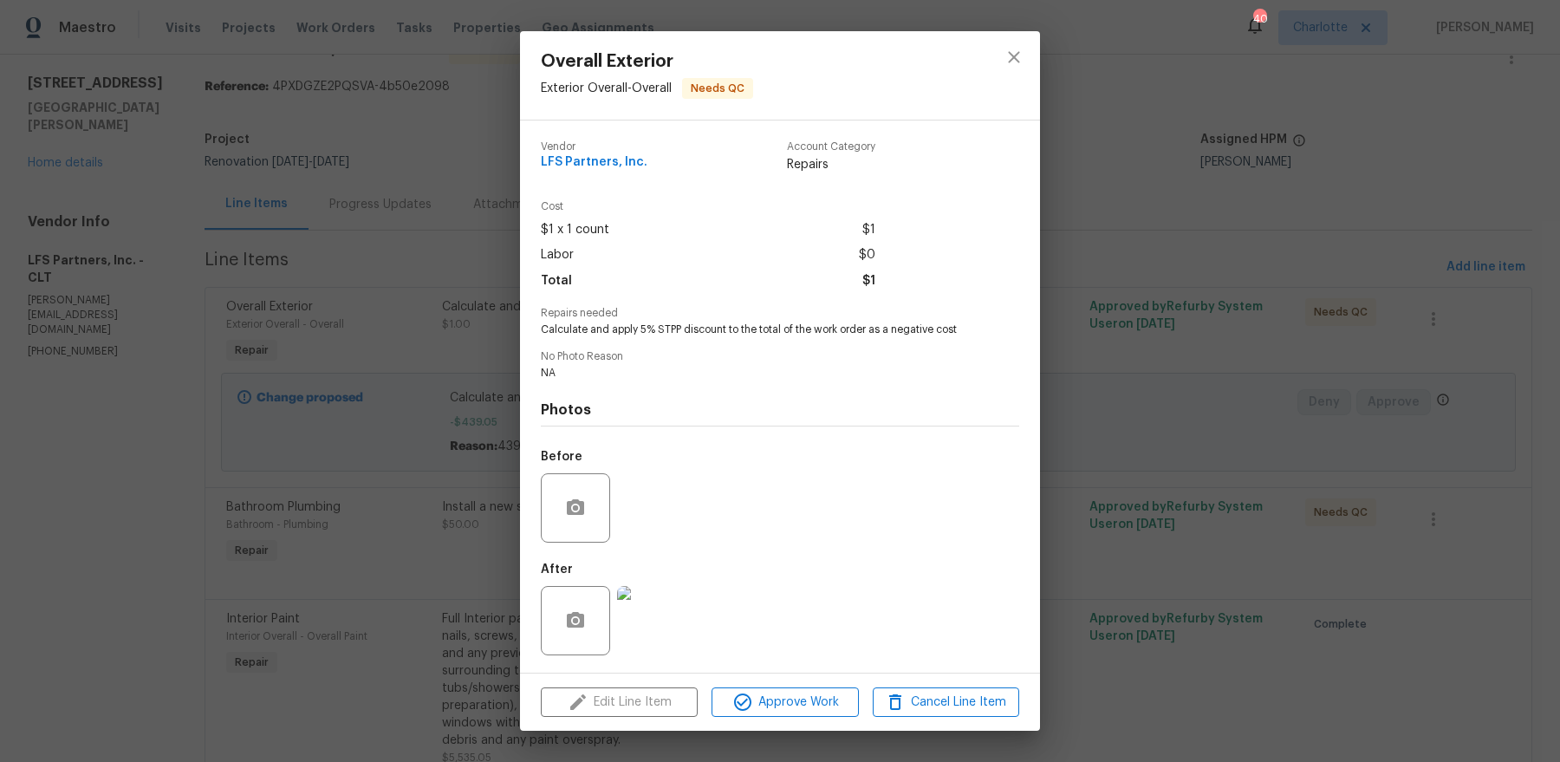
click at [1128, 401] on div "Overall Exterior Exterior Overall - Overall Needs QC Vendor LFS Partners, Inc. …" at bounding box center [780, 381] width 1560 height 762
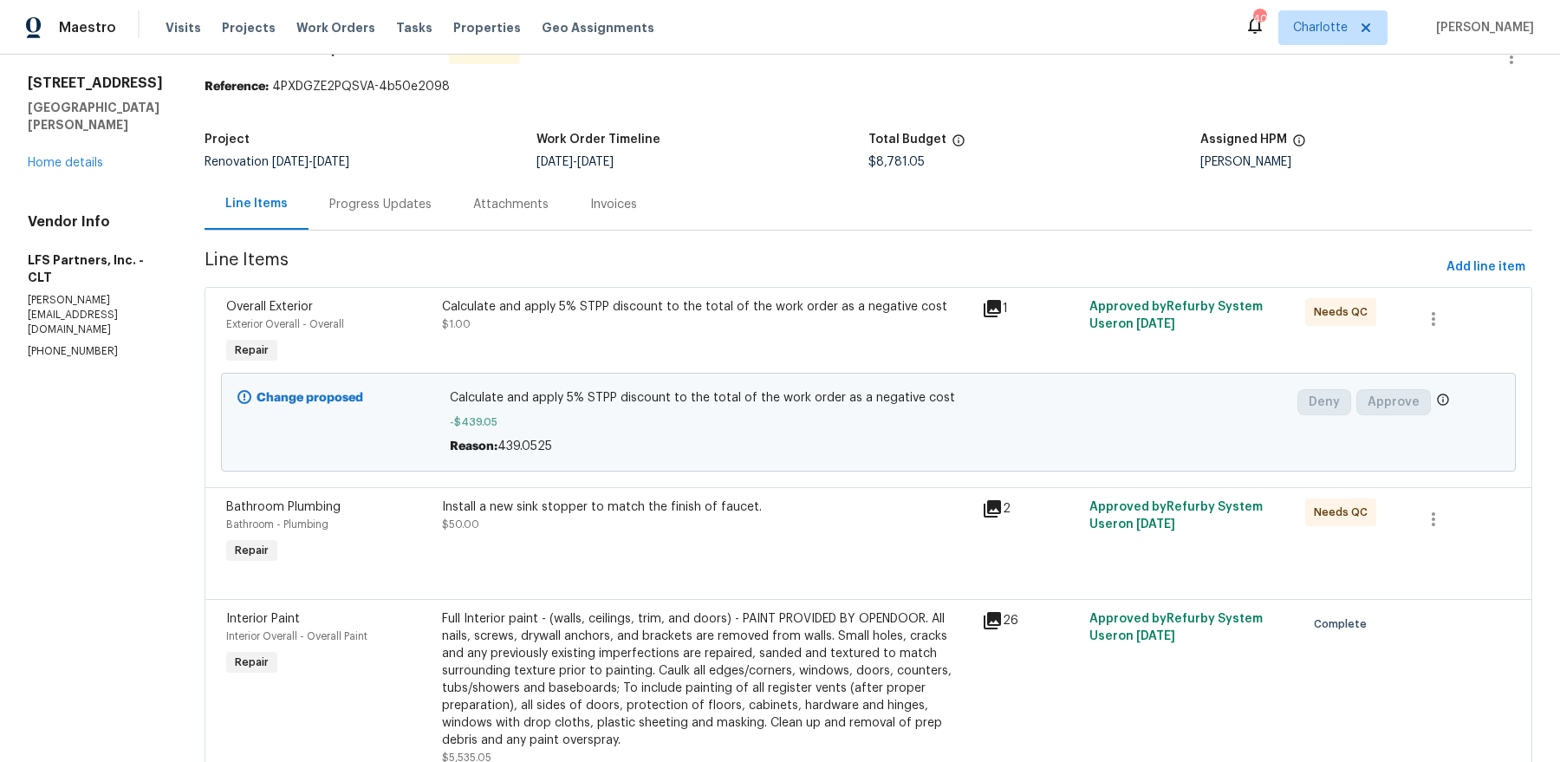
click at [613, 310] on div "Calculate and apply 5% STPP discount to the total of the work order as a negati…" at bounding box center [707, 306] width 530 height 17
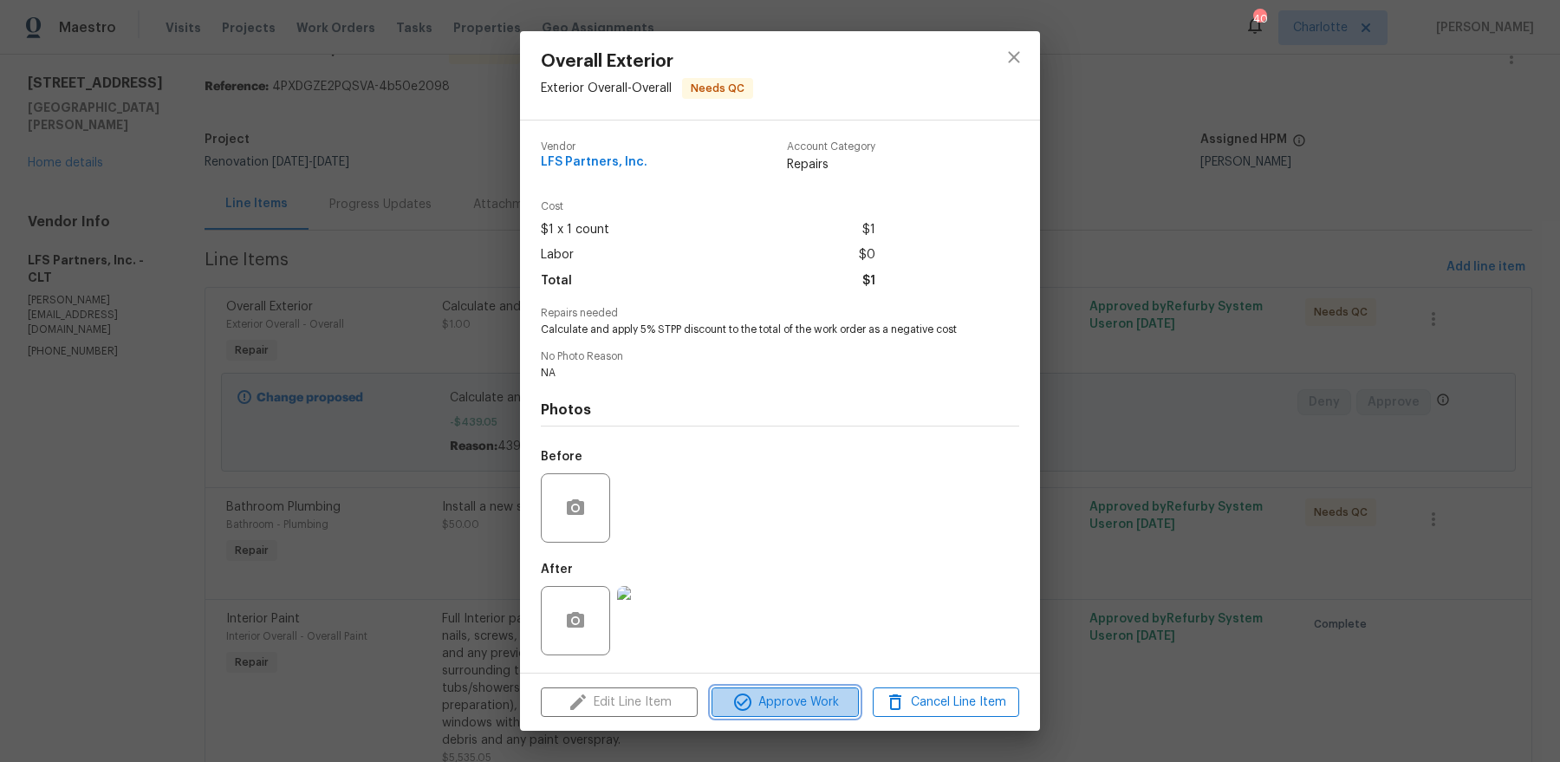
click at [780, 698] on span "Approve Work" at bounding box center [785, 703] width 136 height 22
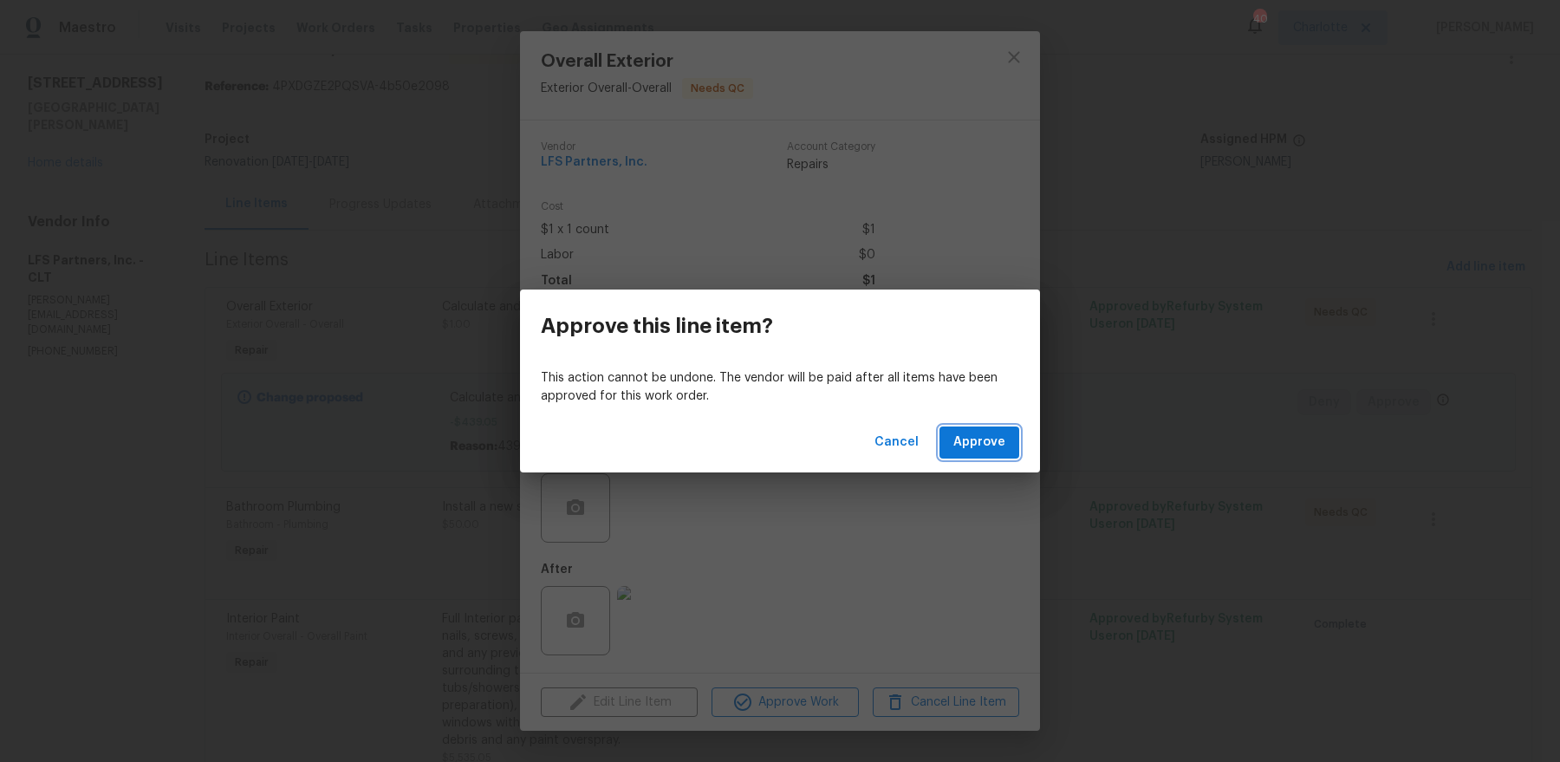
click at [971, 446] on span "Approve" at bounding box center [979, 443] width 52 height 22
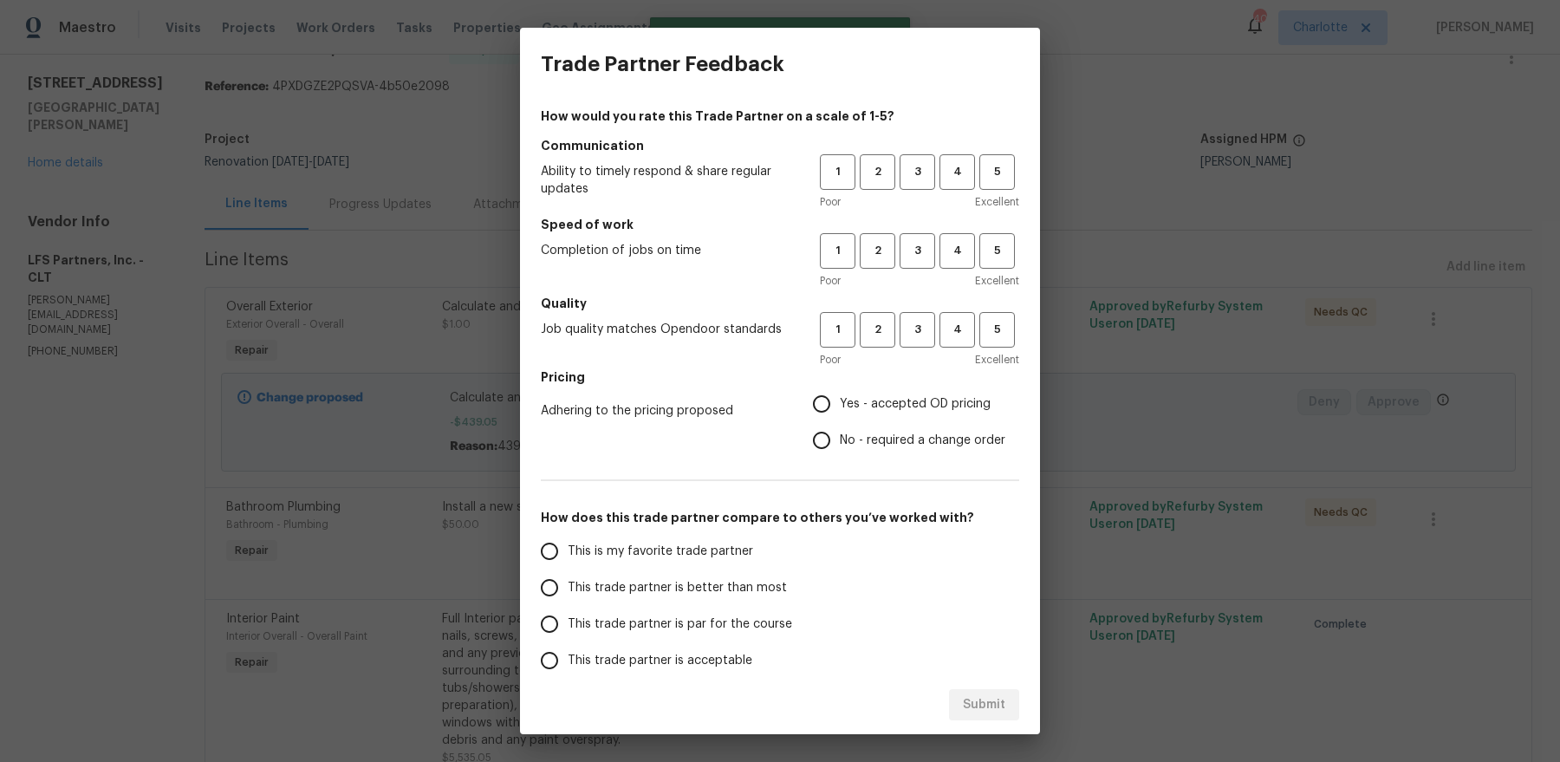
scroll to position [0, 0]
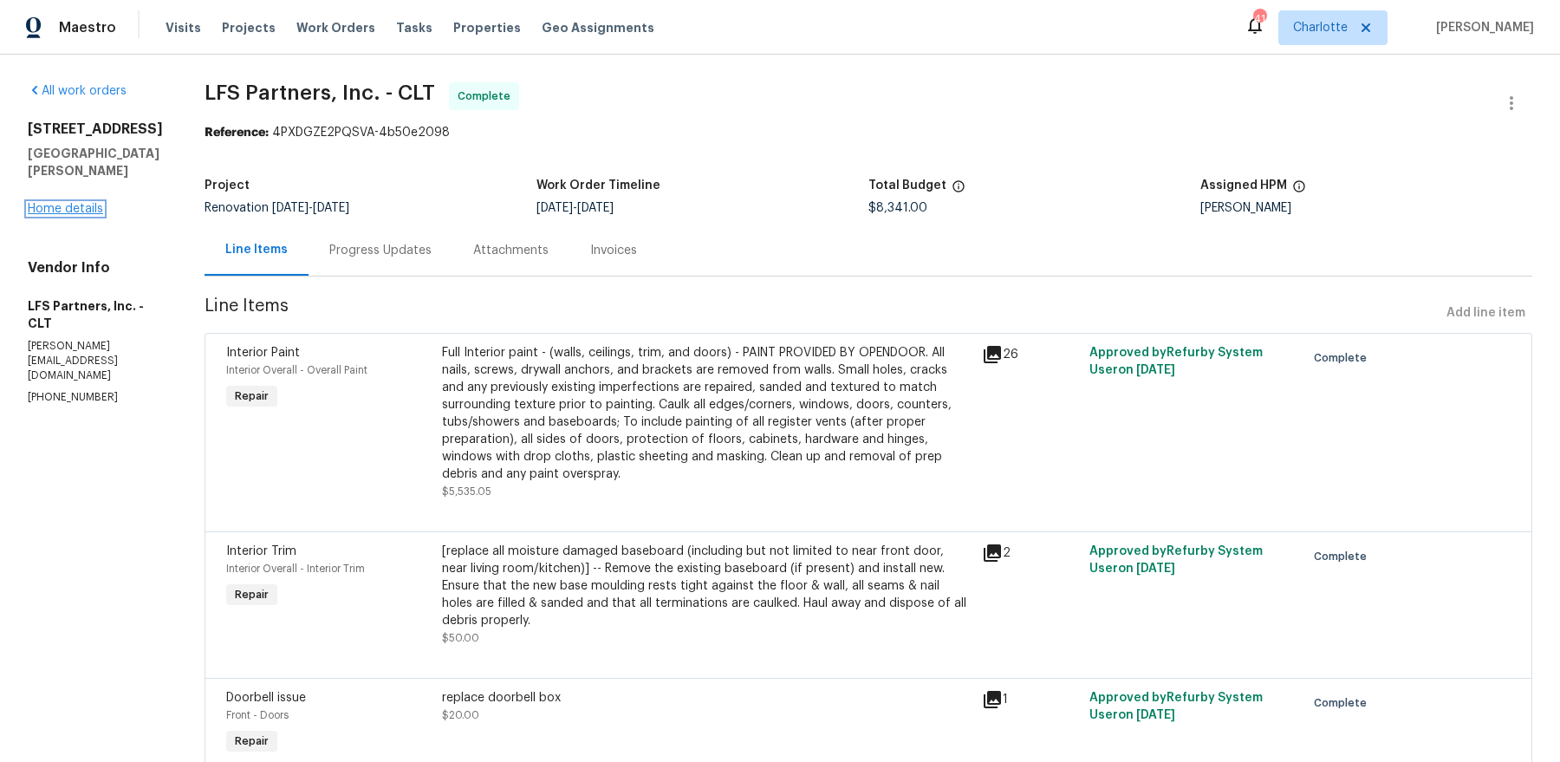
click at [68, 215] on link "Home details" at bounding box center [65, 209] width 75 height 12
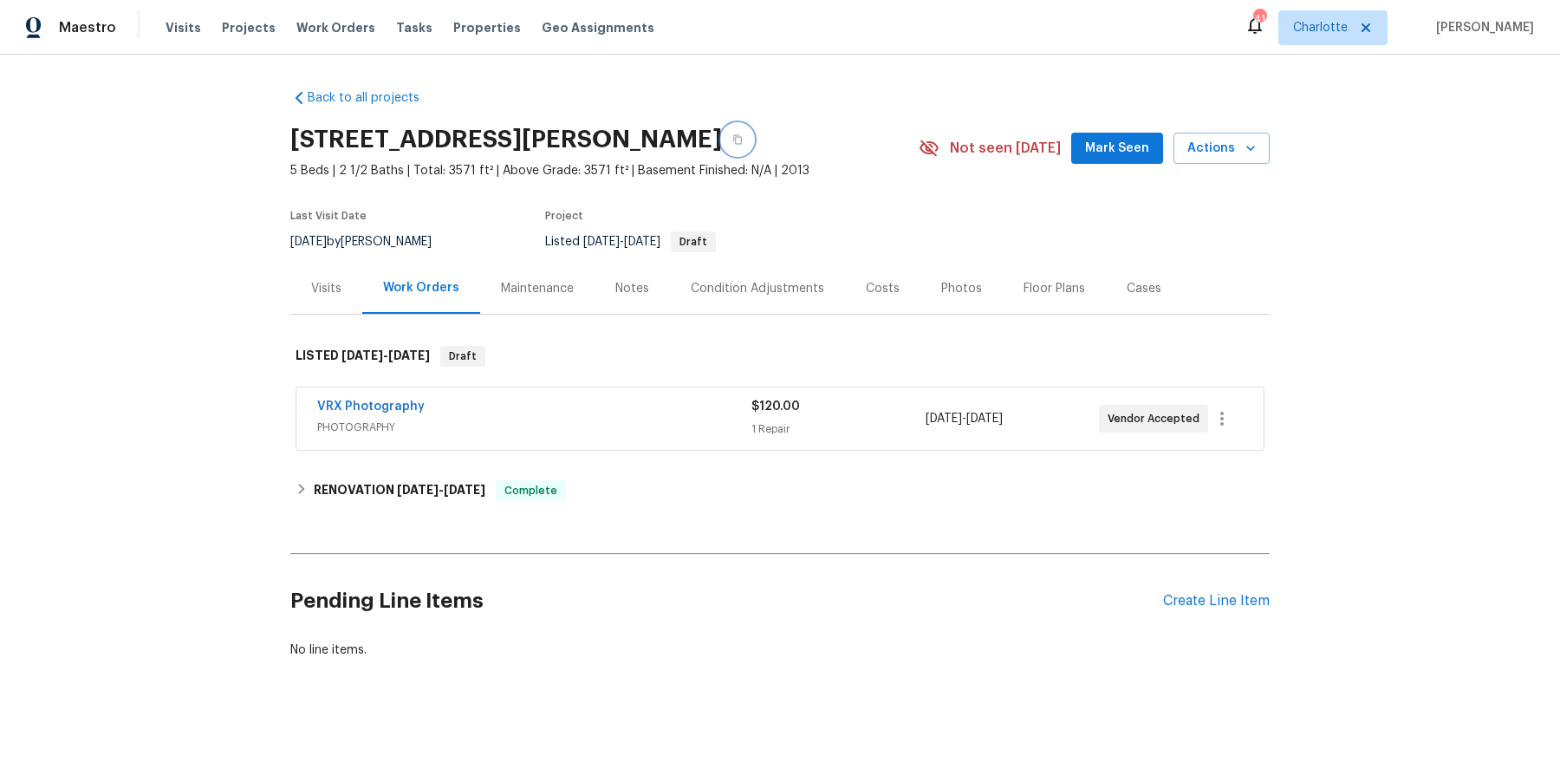
click at [753, 133] on button "button" at bounding box center [737, 139] width 31 height 31
click at [753, 140] on button "button" at bounding box center [737, 139] width 31 height 31
click at [845, 302] on div "Costs" at bounding box center [882, 288] width 75 height 51
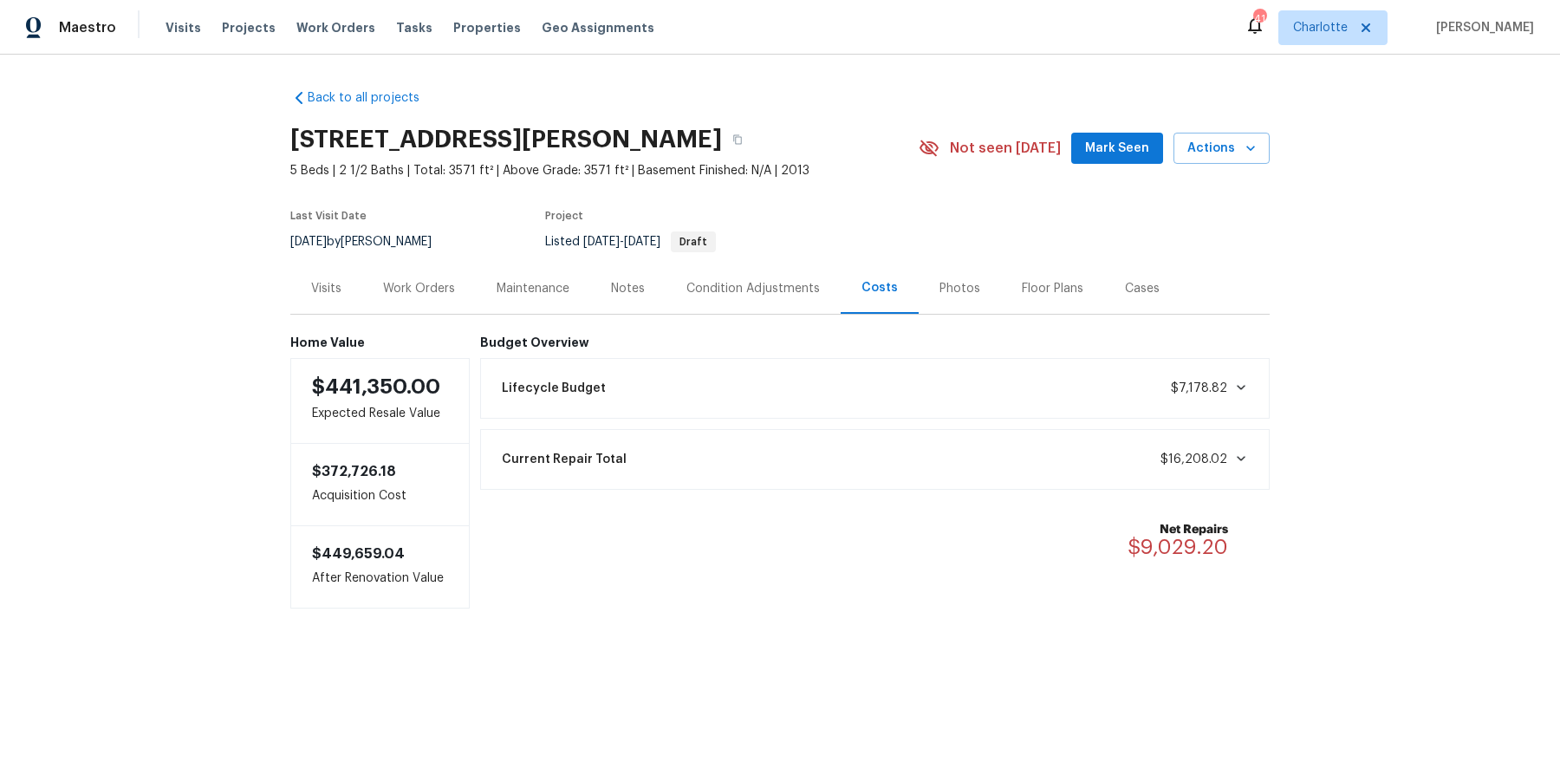
click at [957, 316] on div "Home Value $441,350.00 Expected Resale Value $372,726.18 Acquisition Cost $449,…" at bounding box center [779, 462] width 979 height 294
click at [953, 295] on div "Photos" at bounding box center [959, 288] width 41 height 17
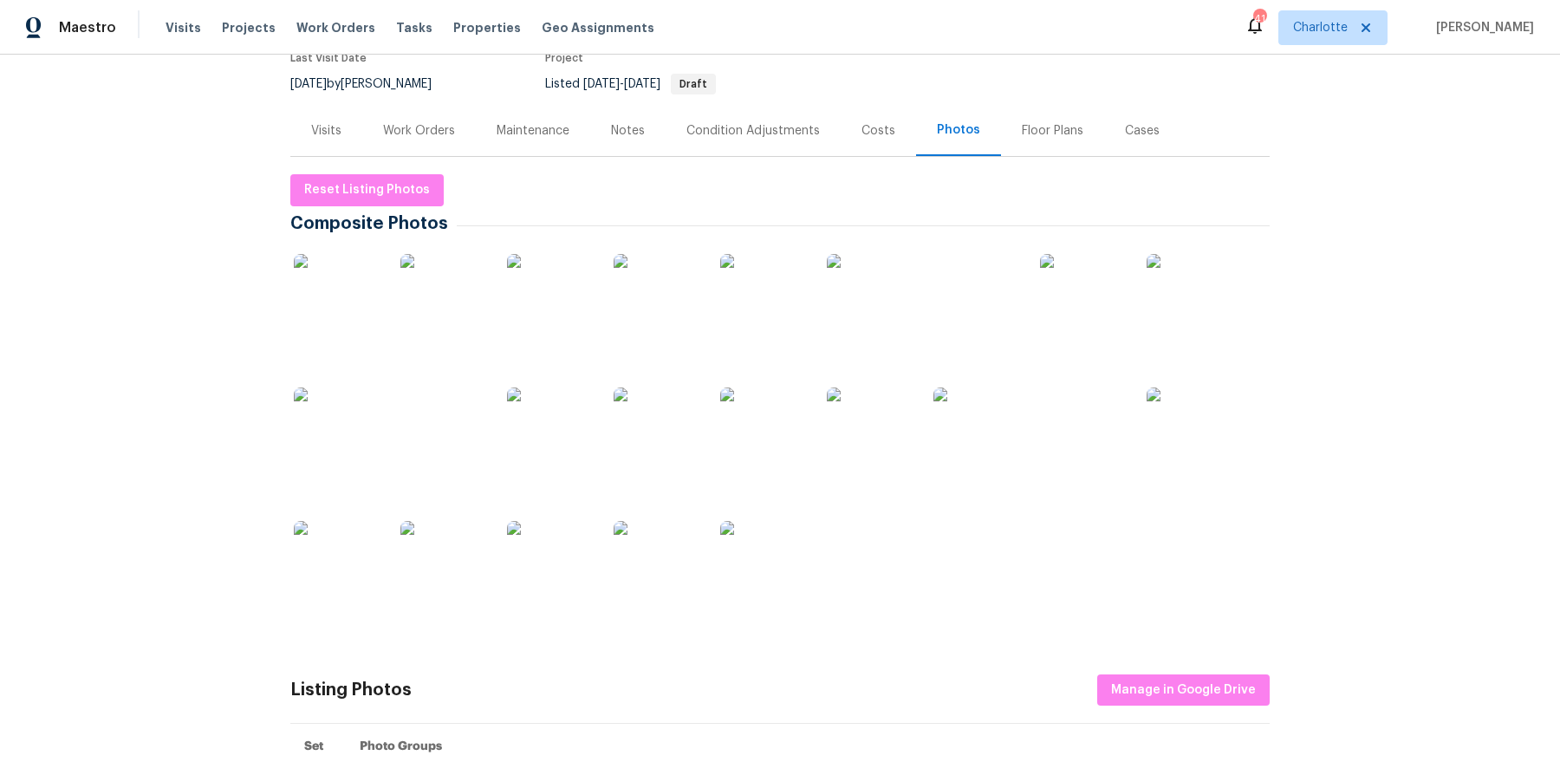
scroll to position [166, 0]
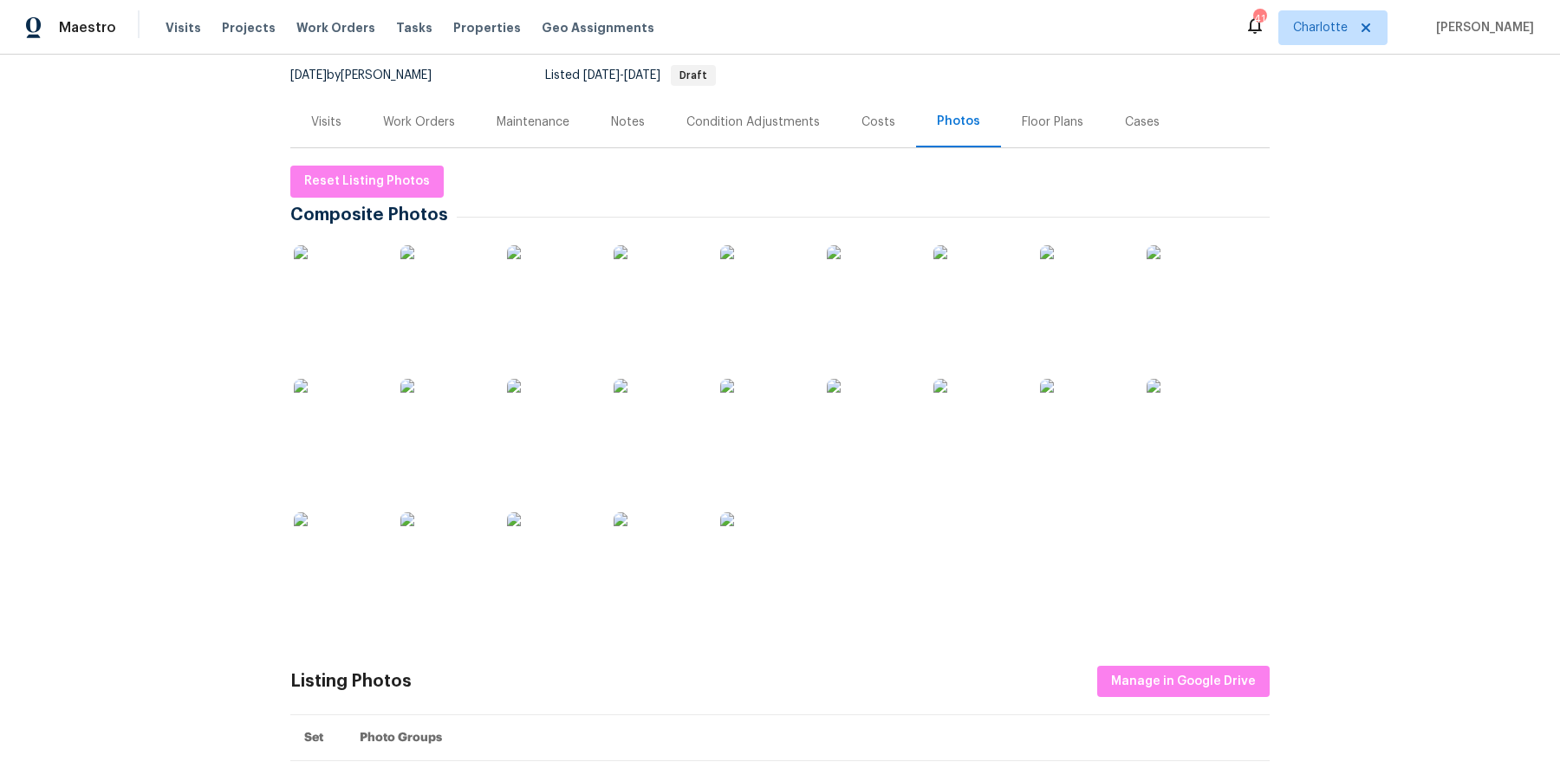
click at [344, 415] on img at bounding box center [337, 422] width 87 height 87
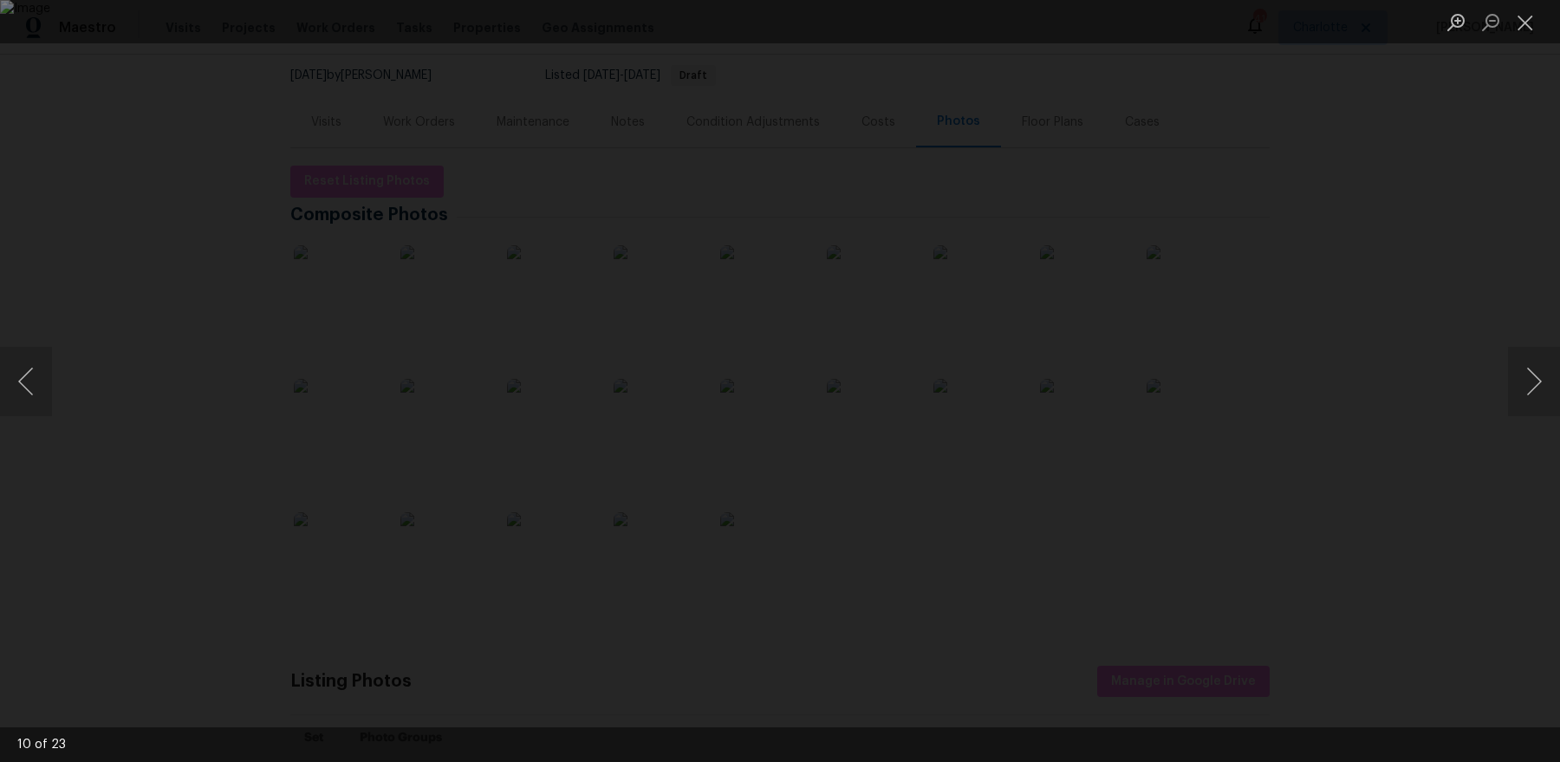
click at [1325, 174] on div "Lightbox" at bounding box center [780, 381] width 1560 height 762
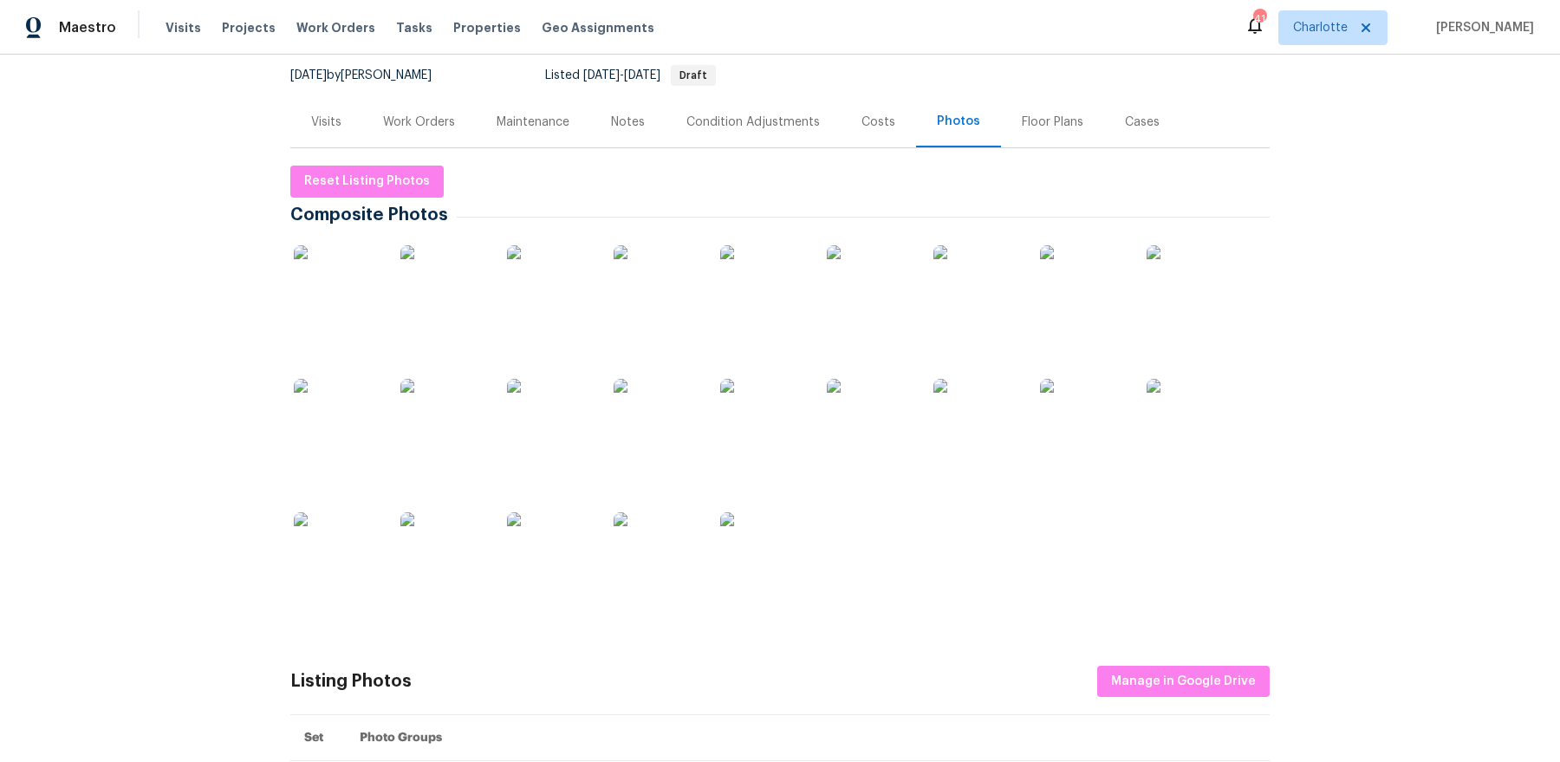
scroll to position [0, 0]
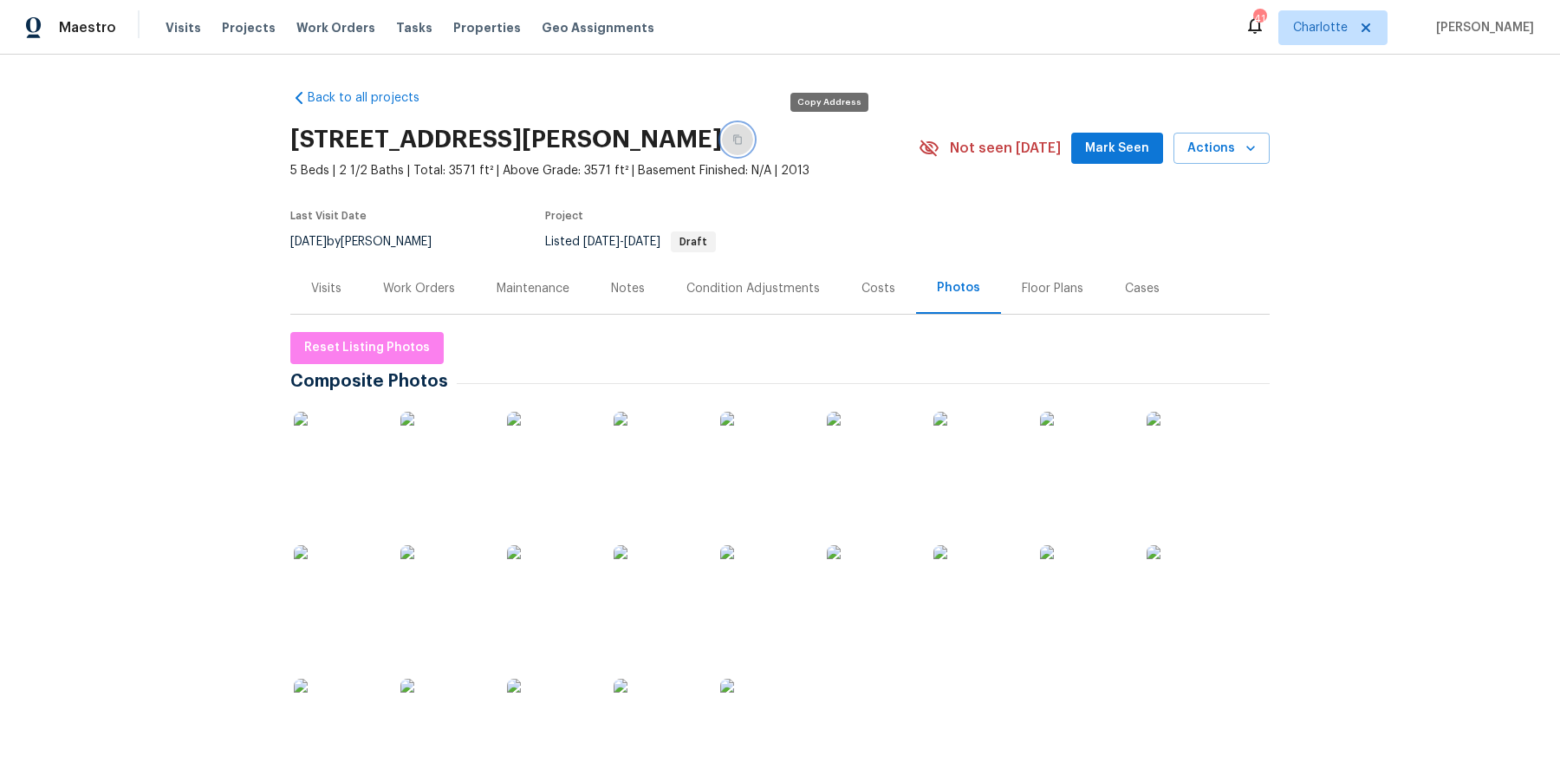
click at [753, 131] on button "button" at bounding box center [737, 139] width 31 height 31
click at [613, 276] on div "Notes" at bounding box center [627, 288] width 75 height 51
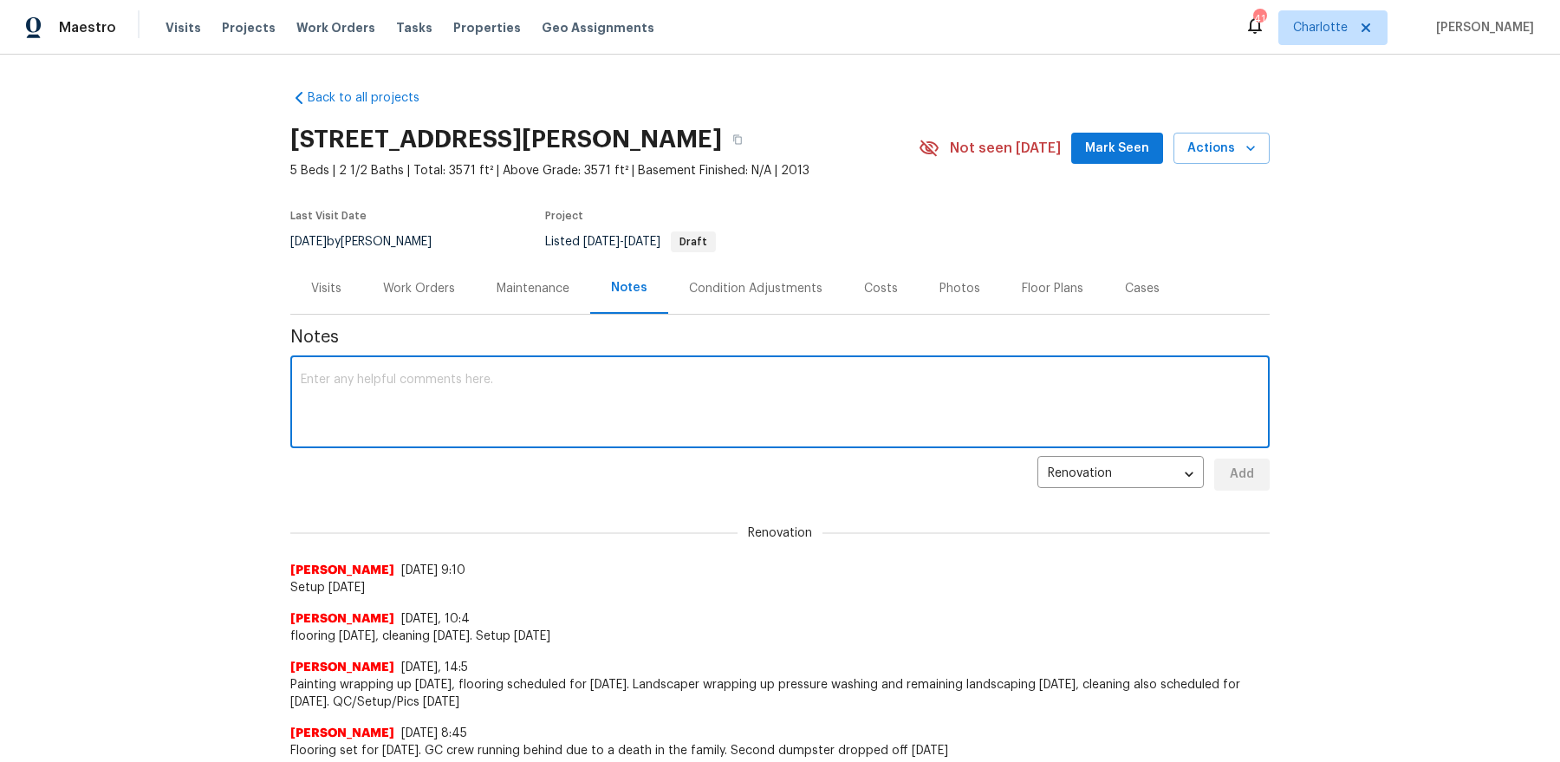
click at [568, 390] on textarea at bounding box center [780, 404] width 959 height 61
paste textarea "[URL][DOMAIN_NAME]"
type textarea "[URL][DOMAIN_NAME]"
paste textarea "[URL][DOMAIN_NAME]"
type textarea "TOMing home to replace range and HWH. [URL][DOMAIN_NAME]"
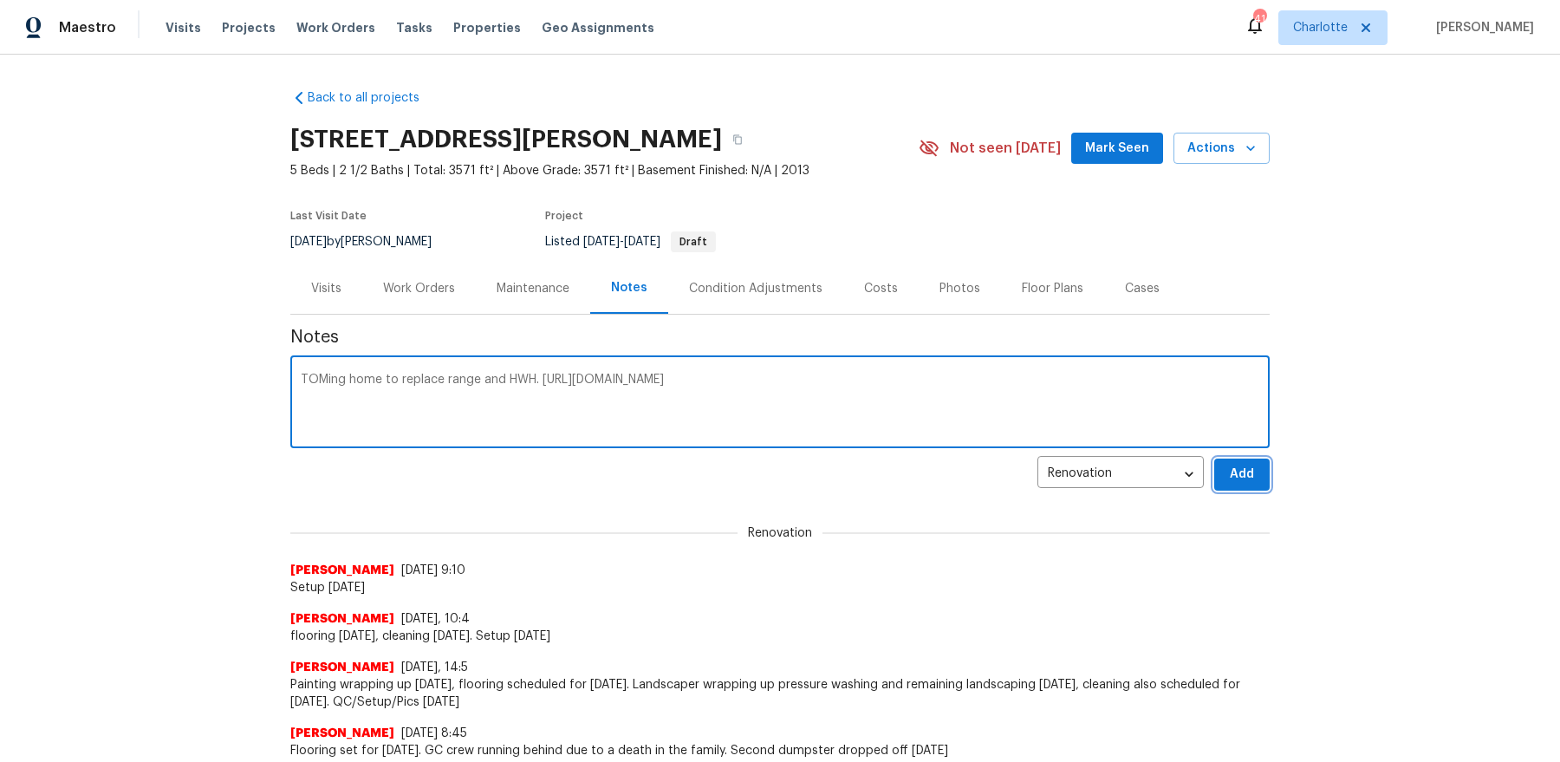
click at [1240, 471] on span "Add" at bounding box center [1242, 475] width 28 height 22
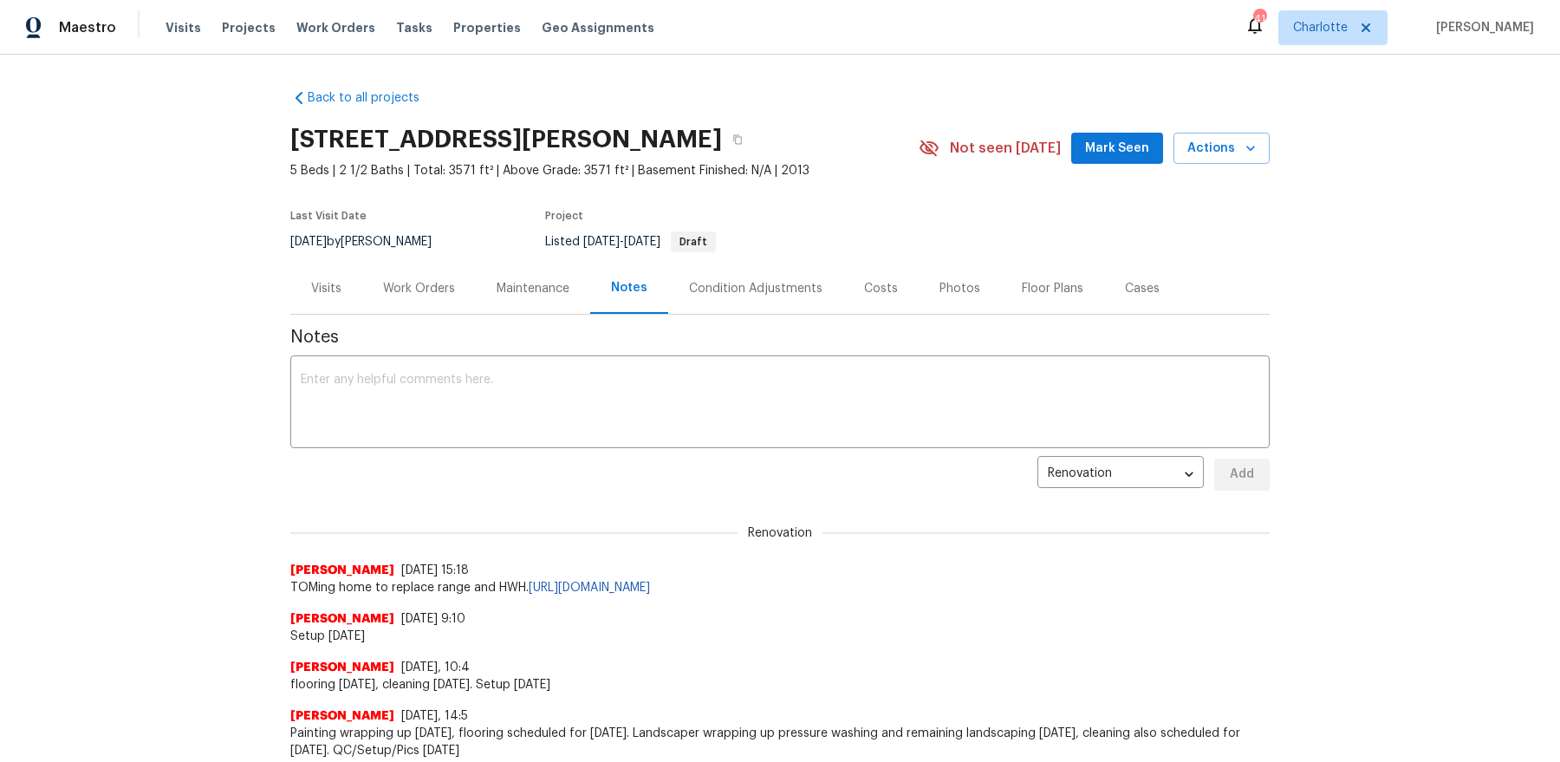
click at [423, 280] on div "Work Orders" at bounding box center [419, 288] width 72 height 17
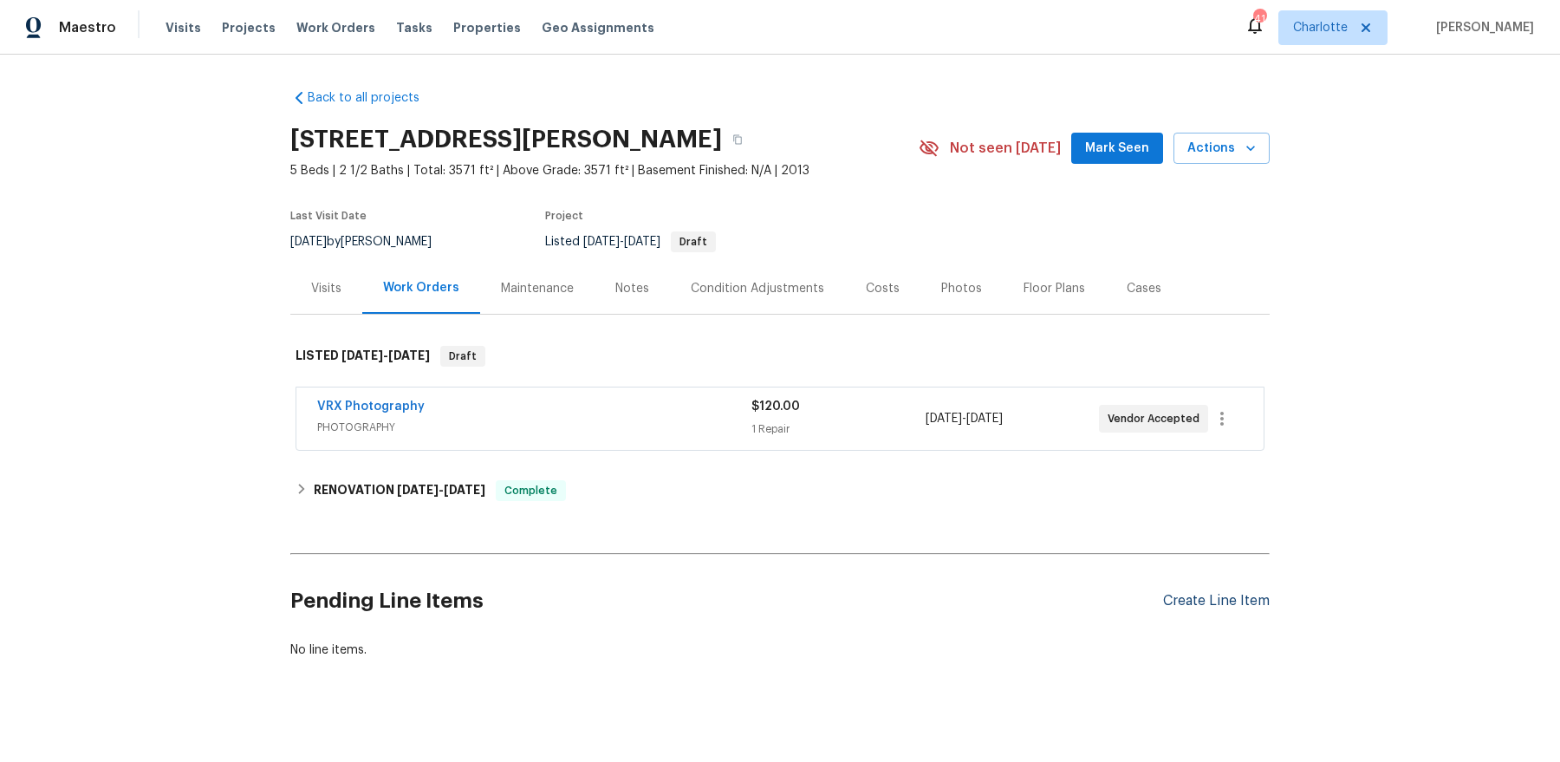
click at [1182, 597] on div "Create Line Item" at bounding box center [1216, 601] width 107 height 16
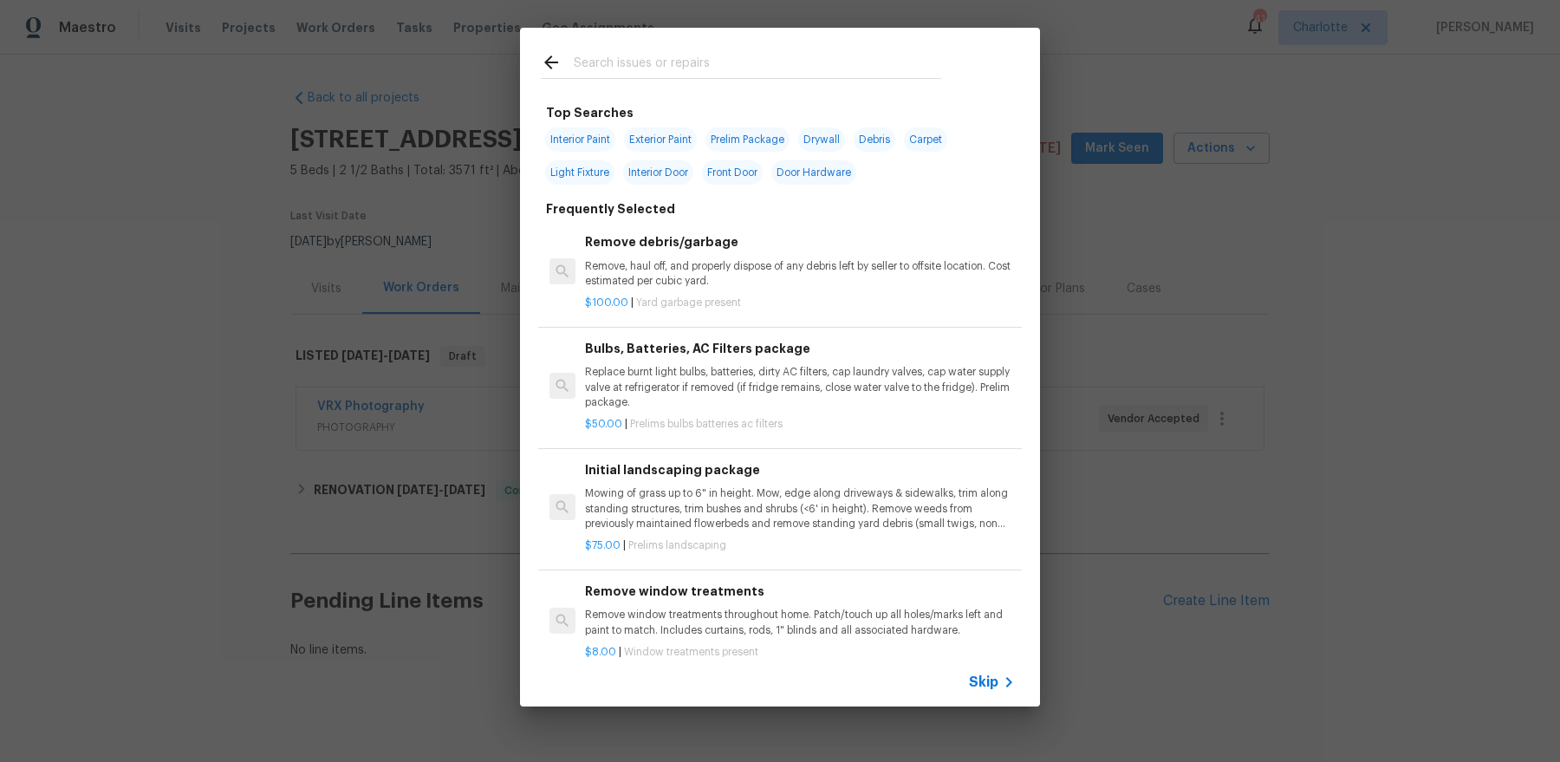
click at [706, 66] on input "text" at bounding box center [757, 65] width 367 height 26
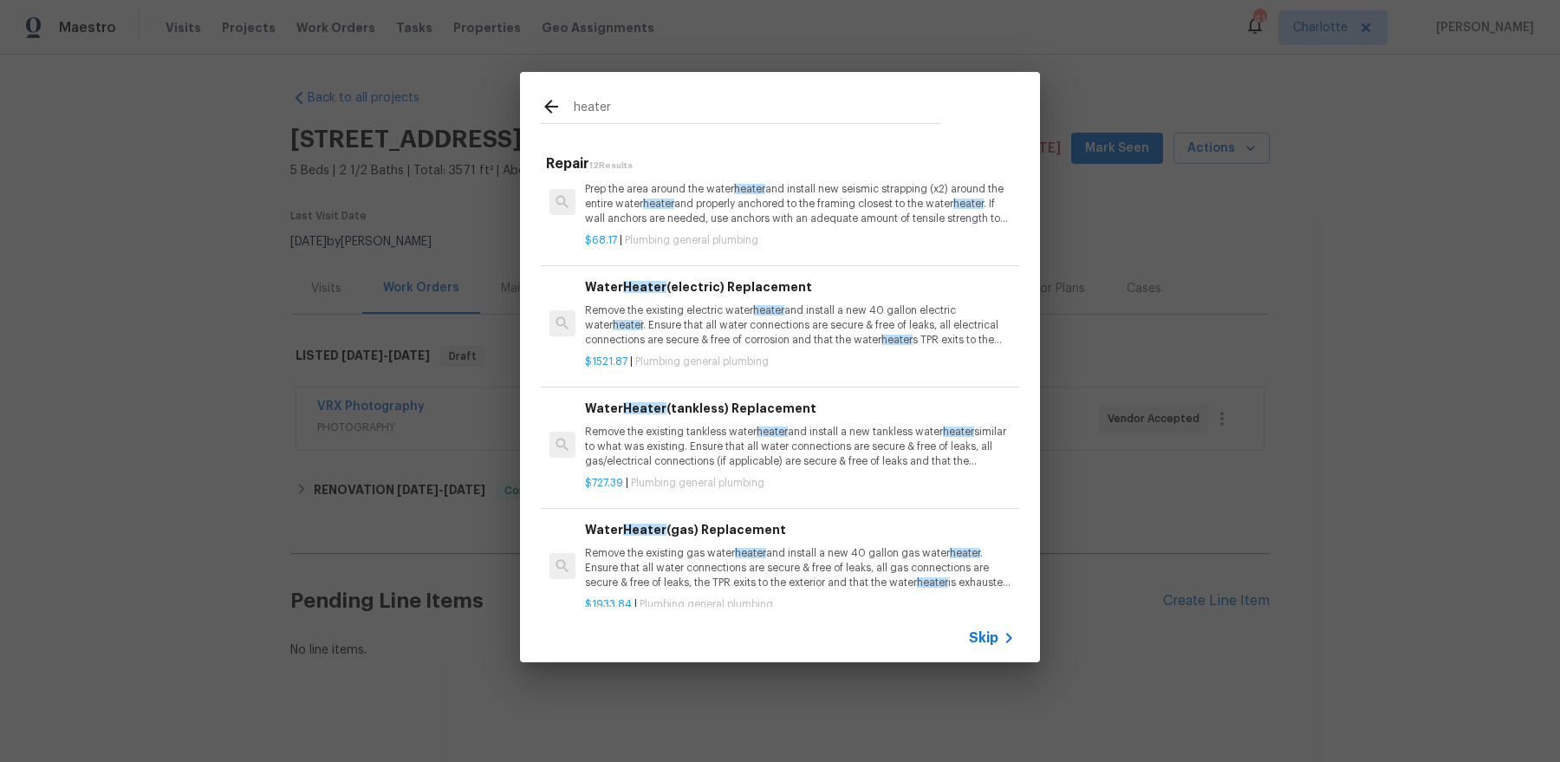
scroll to position [244, 0]
type input "heater"
click at [746, 326] on p "Remove the existing electric water heater and install a new 40 gallon electric …" at bounding box center [800, 326] width 430 height 44
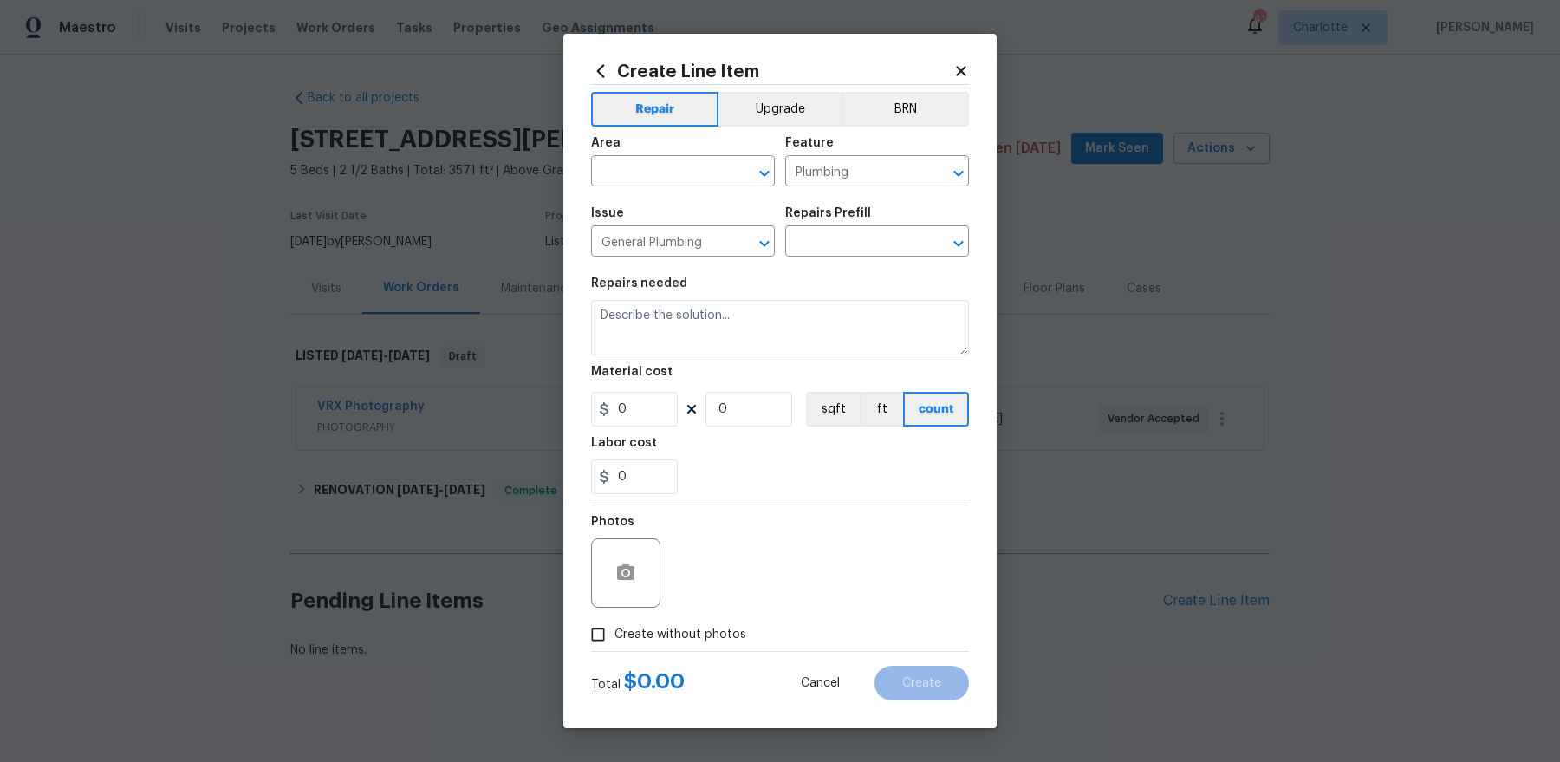
type input "Water Heater (electric) Replacement $1,521.87"
type textarea "Remove the existing electric water heater and install a new 40 gallon electric …"
type input "1521.87"
type input "1"
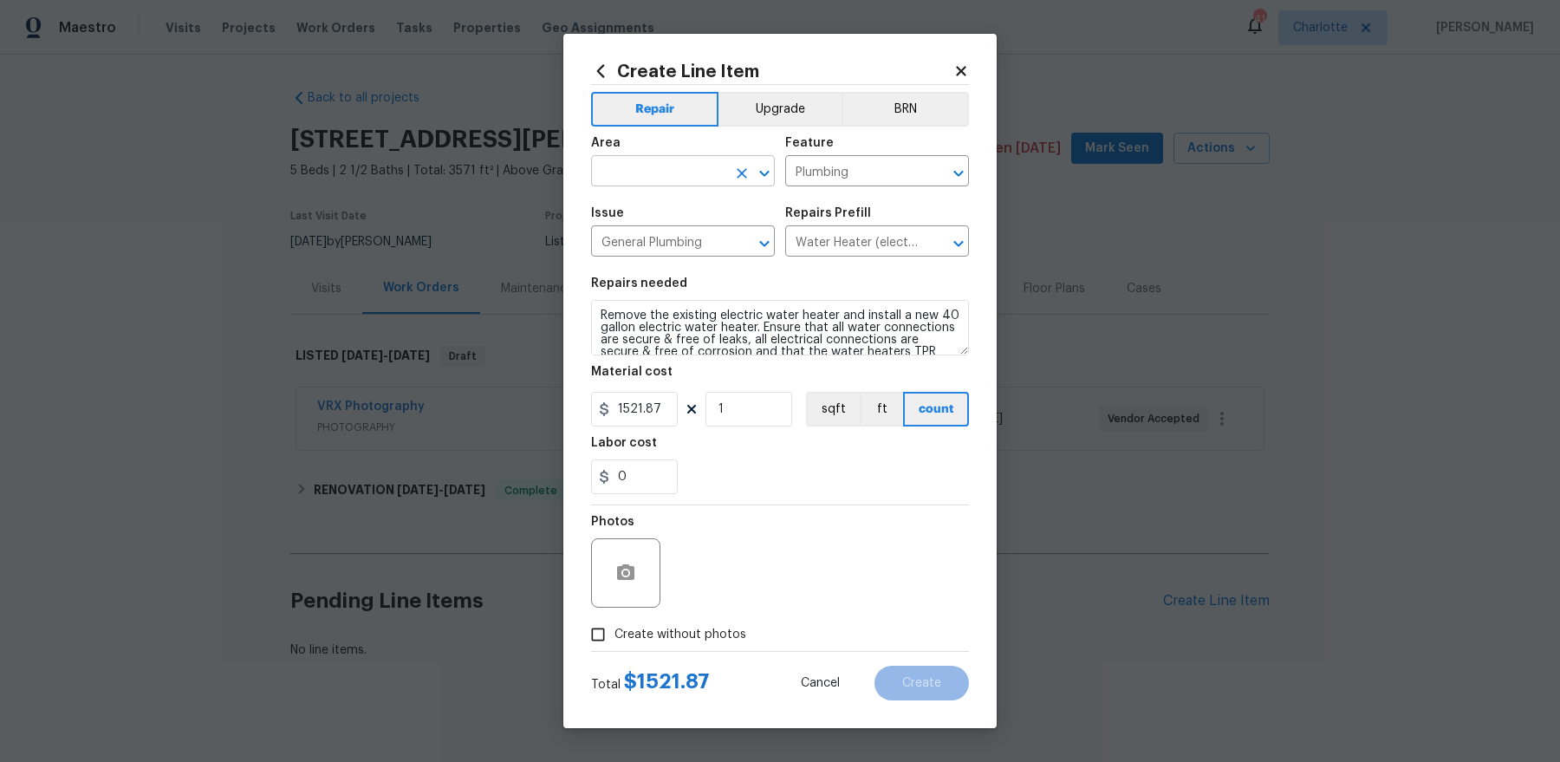
click at [688, 178] on input "text" at bounding box center [658, 172] width 135 height 27
click at [683, 232] on li "Interior Overall" at bounding box center [683, 239] width 184 height 29
type input "Interior Overall"
click at [685, 627] on span "Create without photos" at bounding box center [680, 635] width 132 height 18
click at [614, 627] on input "Create without photos" at bounding box center [598, 634] width 33 height 33
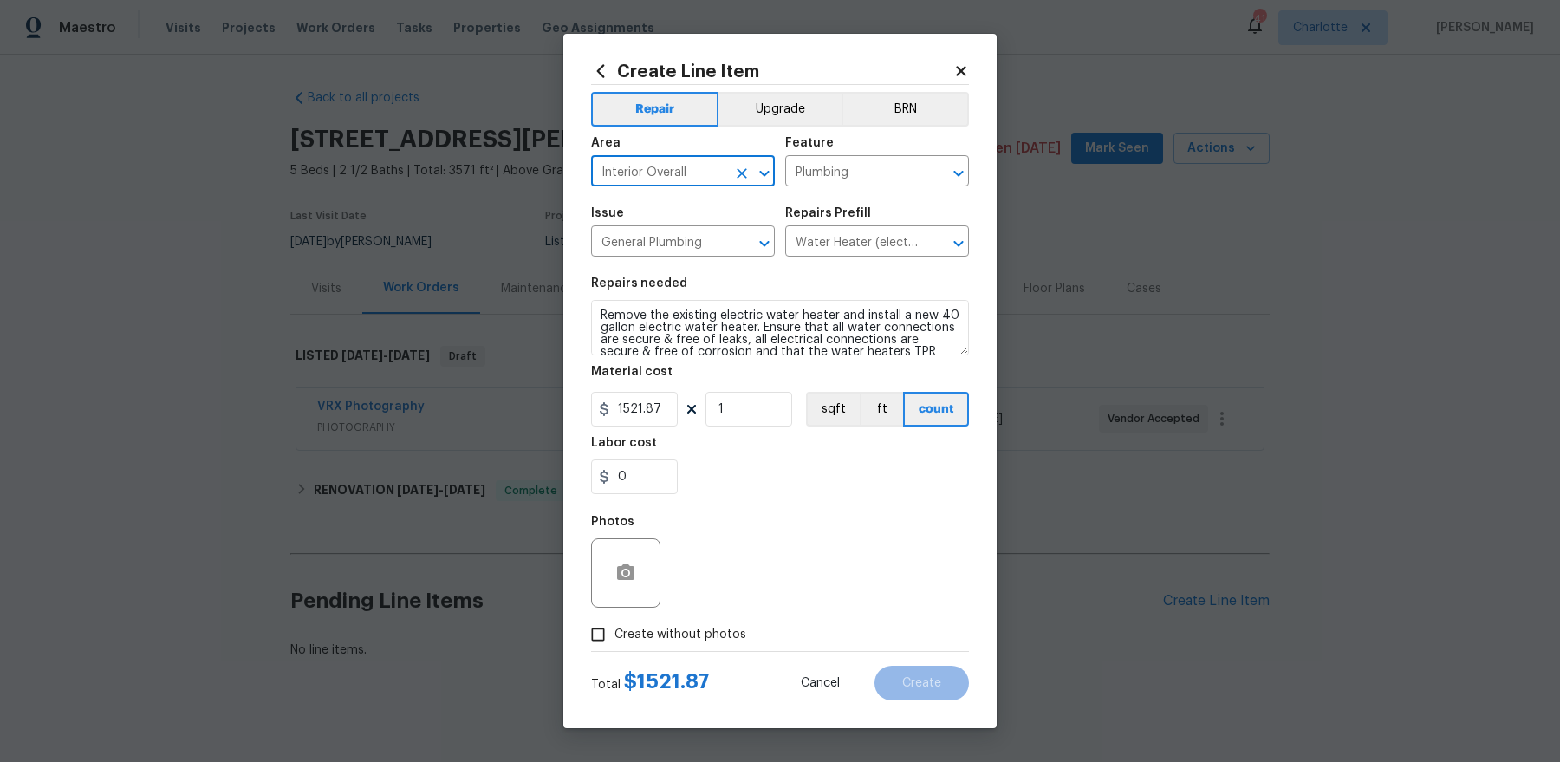
checkbox input "true"
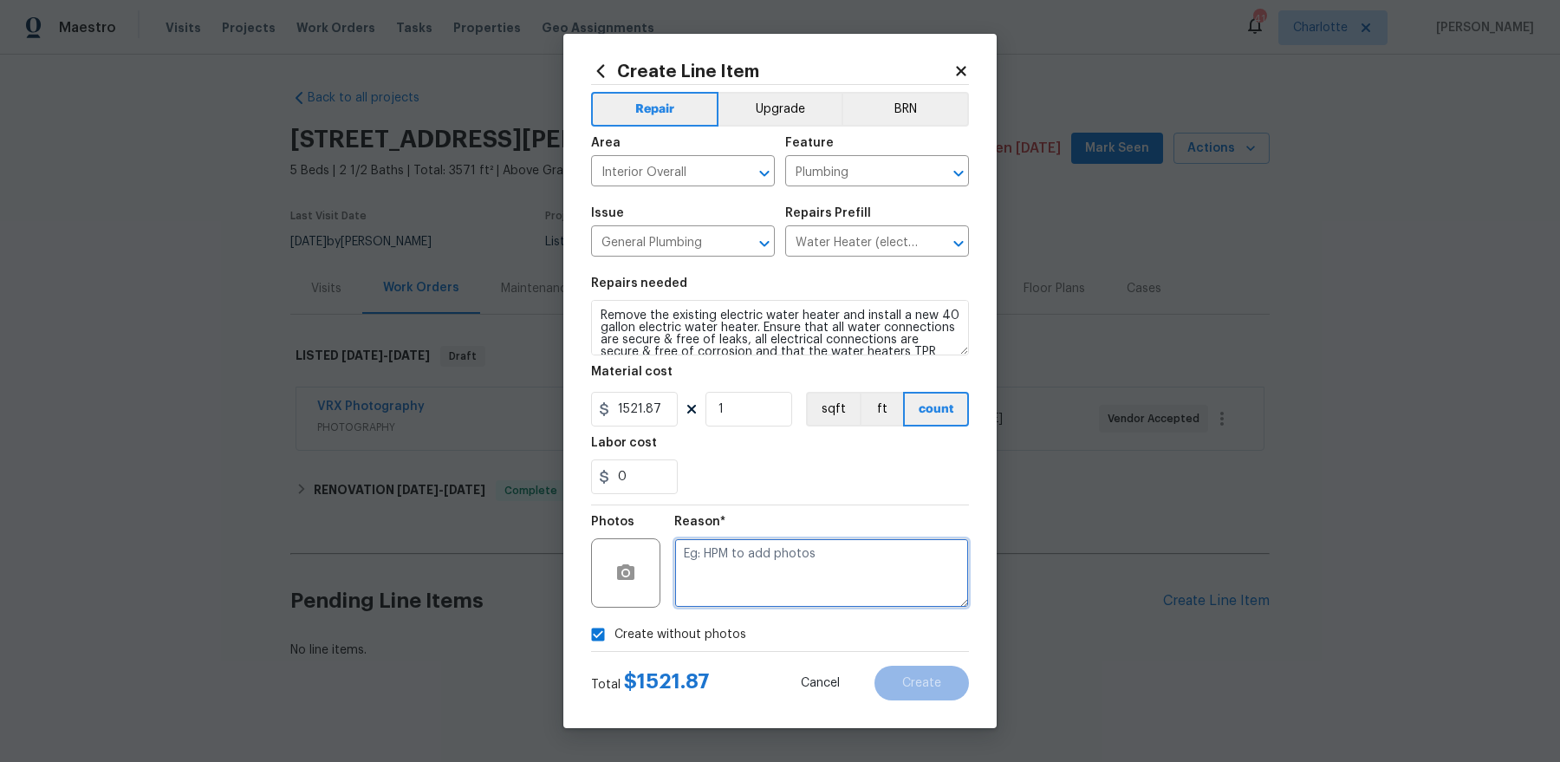
click at [806, 564] on textarea at bounding box center [821, 572] width 295 height 69
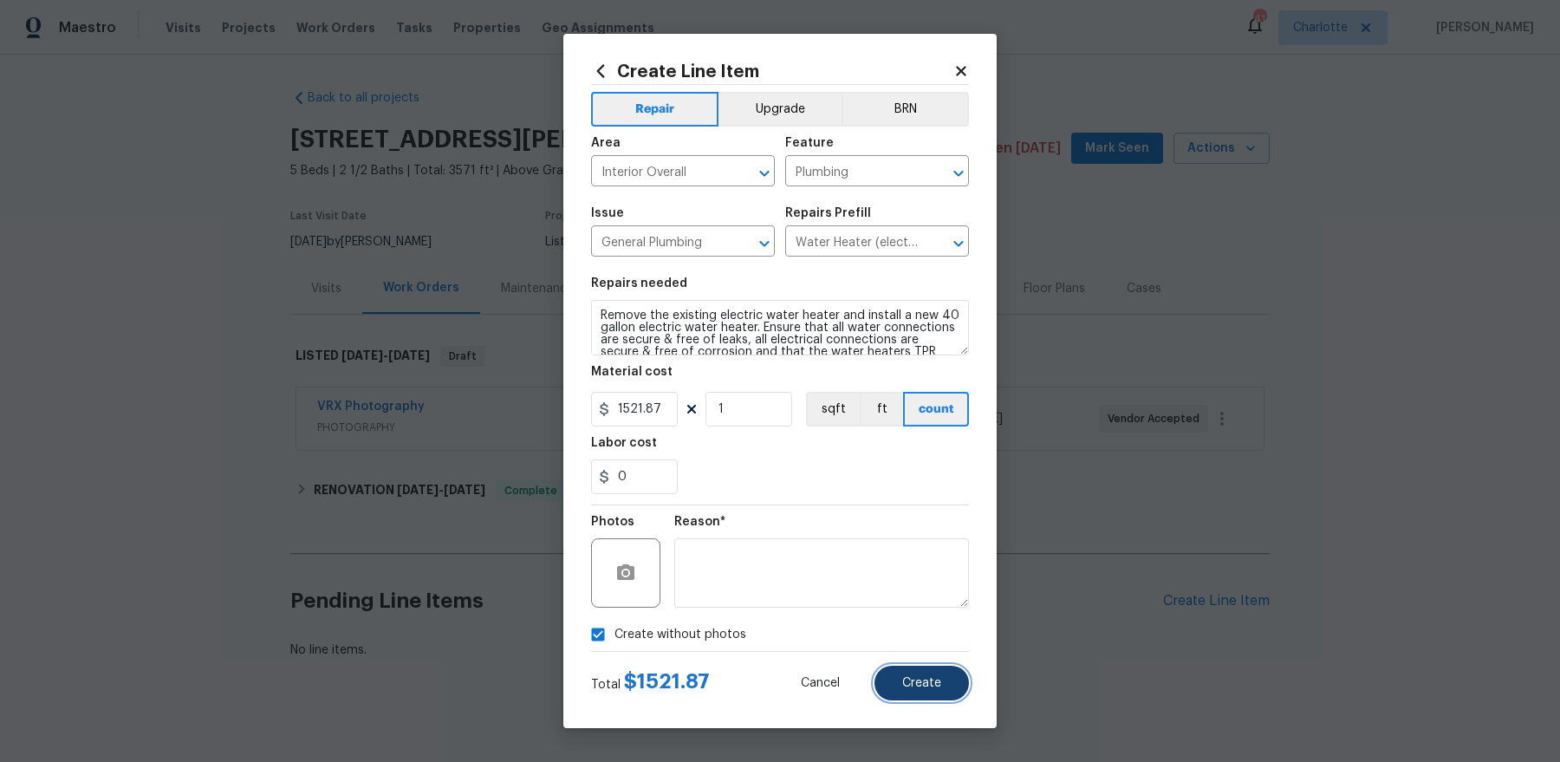
click at [915, 679] on span "Create" at bounding box center [921, 683] width 39 height 13
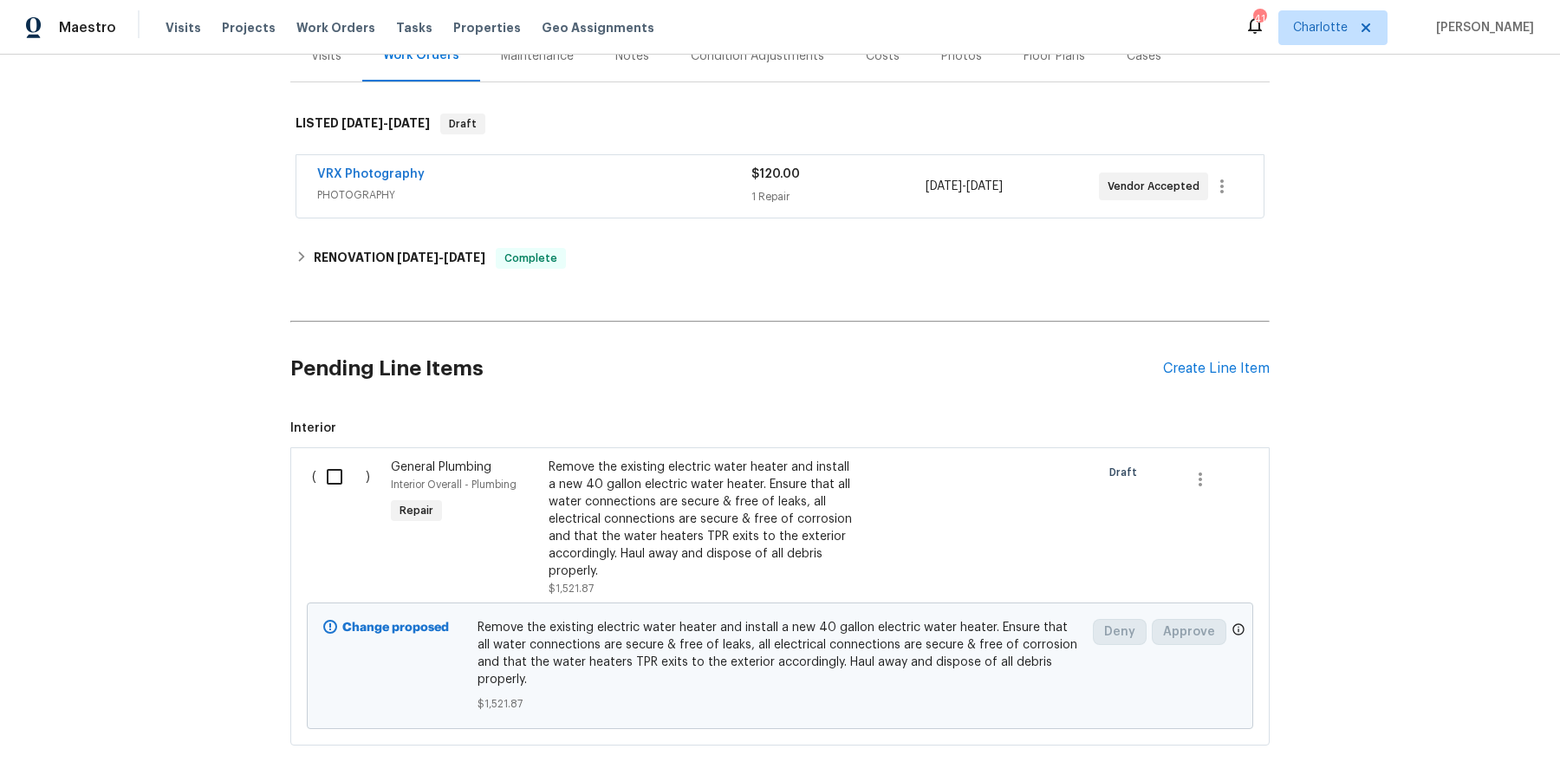
scroll to position [260, 0]
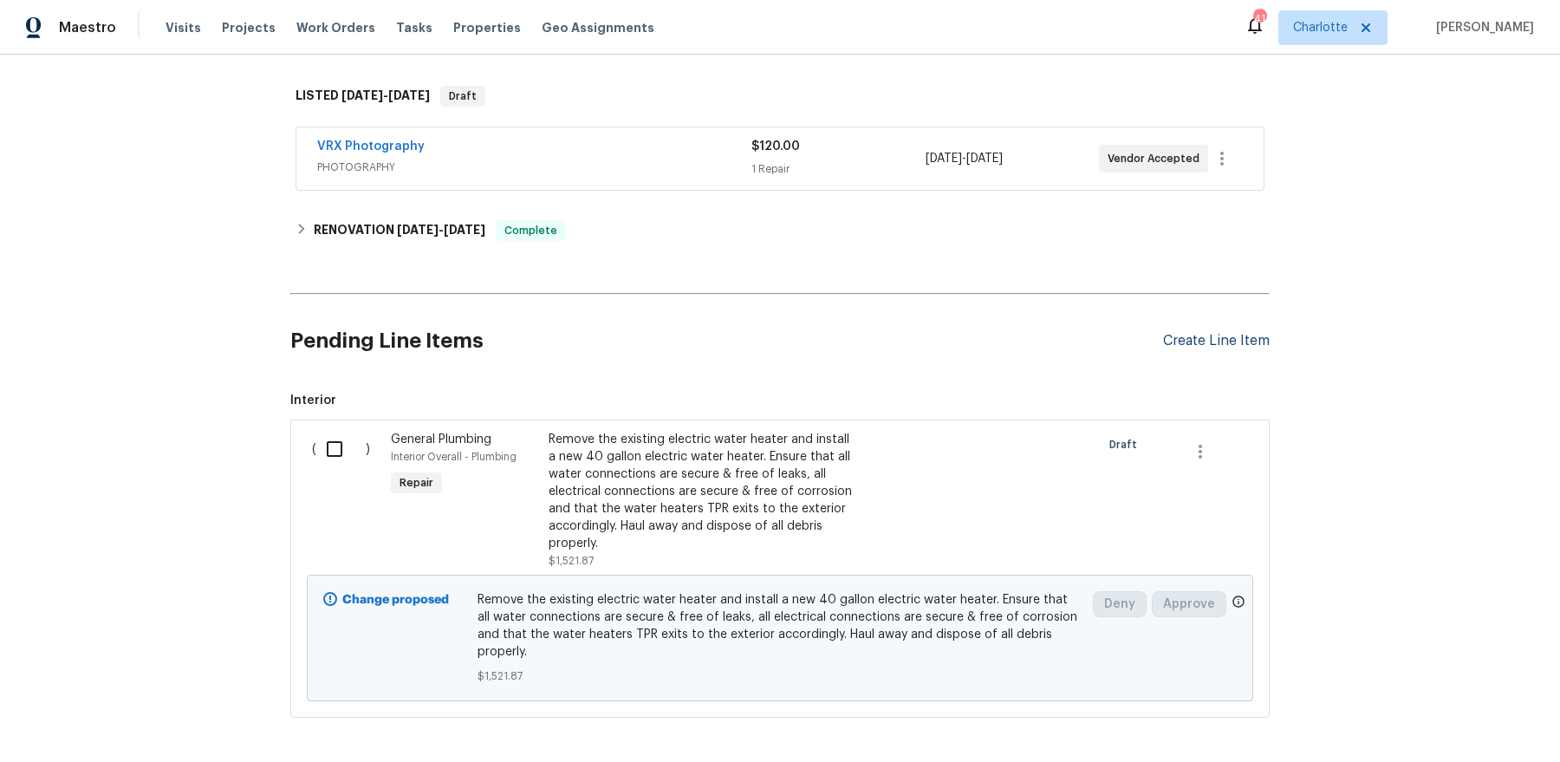
click at [1230, 340] on div "Create Line Item" at bounding box center [1216, 341] width 107 height 16
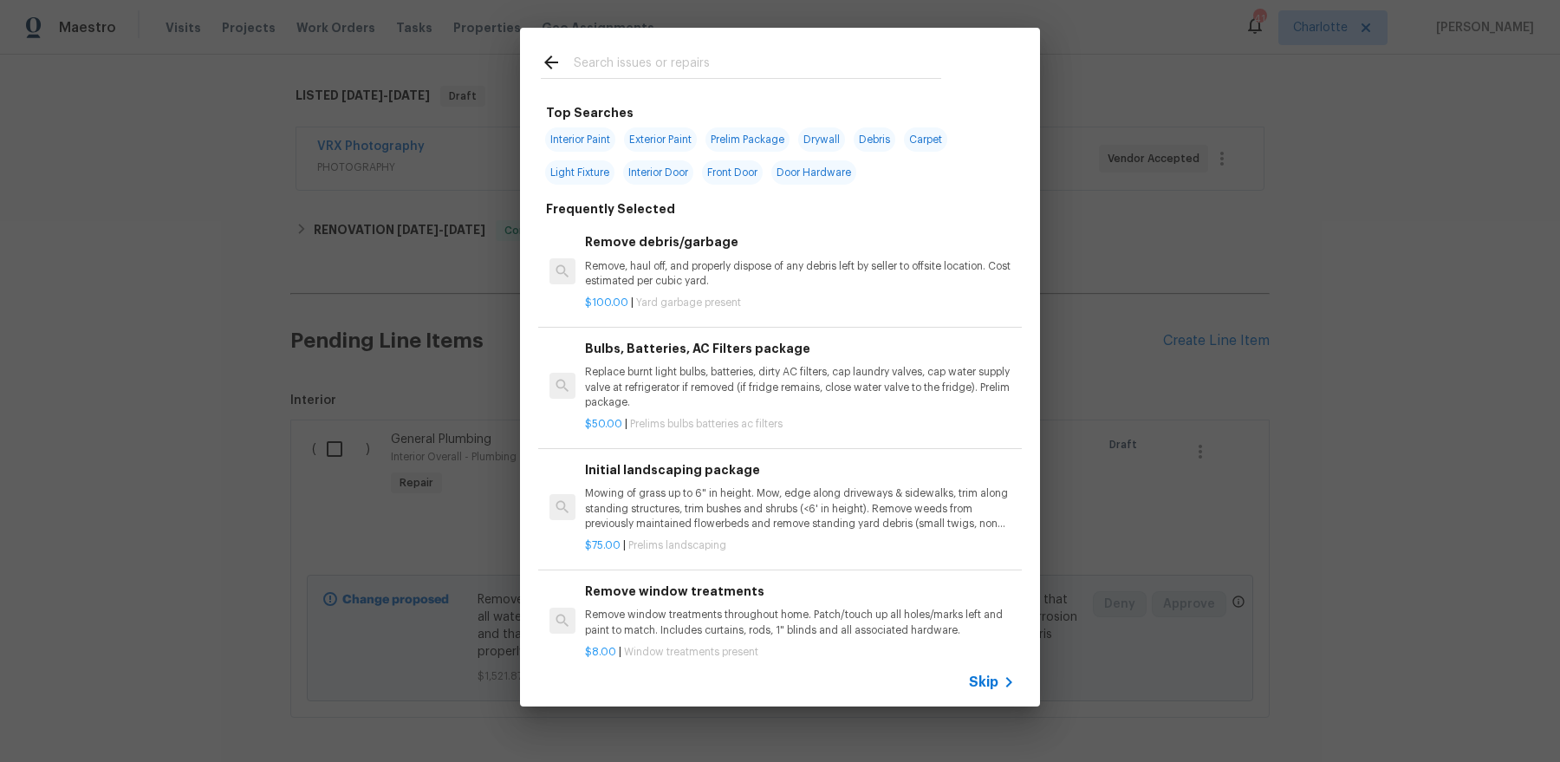
click at [675, 62] on input "text" at bounding box center [757, 65] width 367 height 26
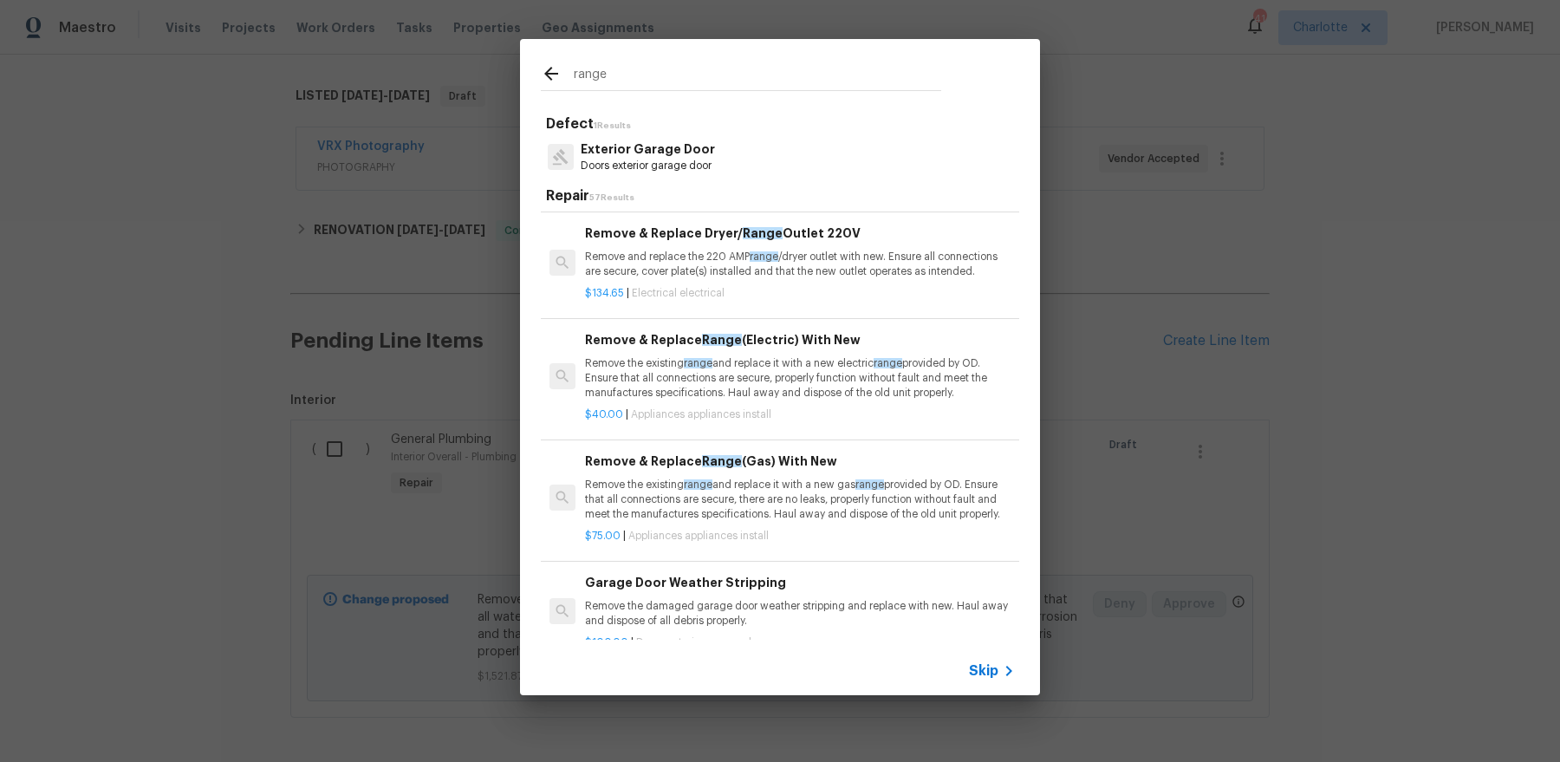
scroll to position [240, 0]
type input "range"
click at [789, 482] on p "Remove the existing range and replace it with a new gas range provided by OD. E…" at bounding box center [800, 499] width 430 height 44
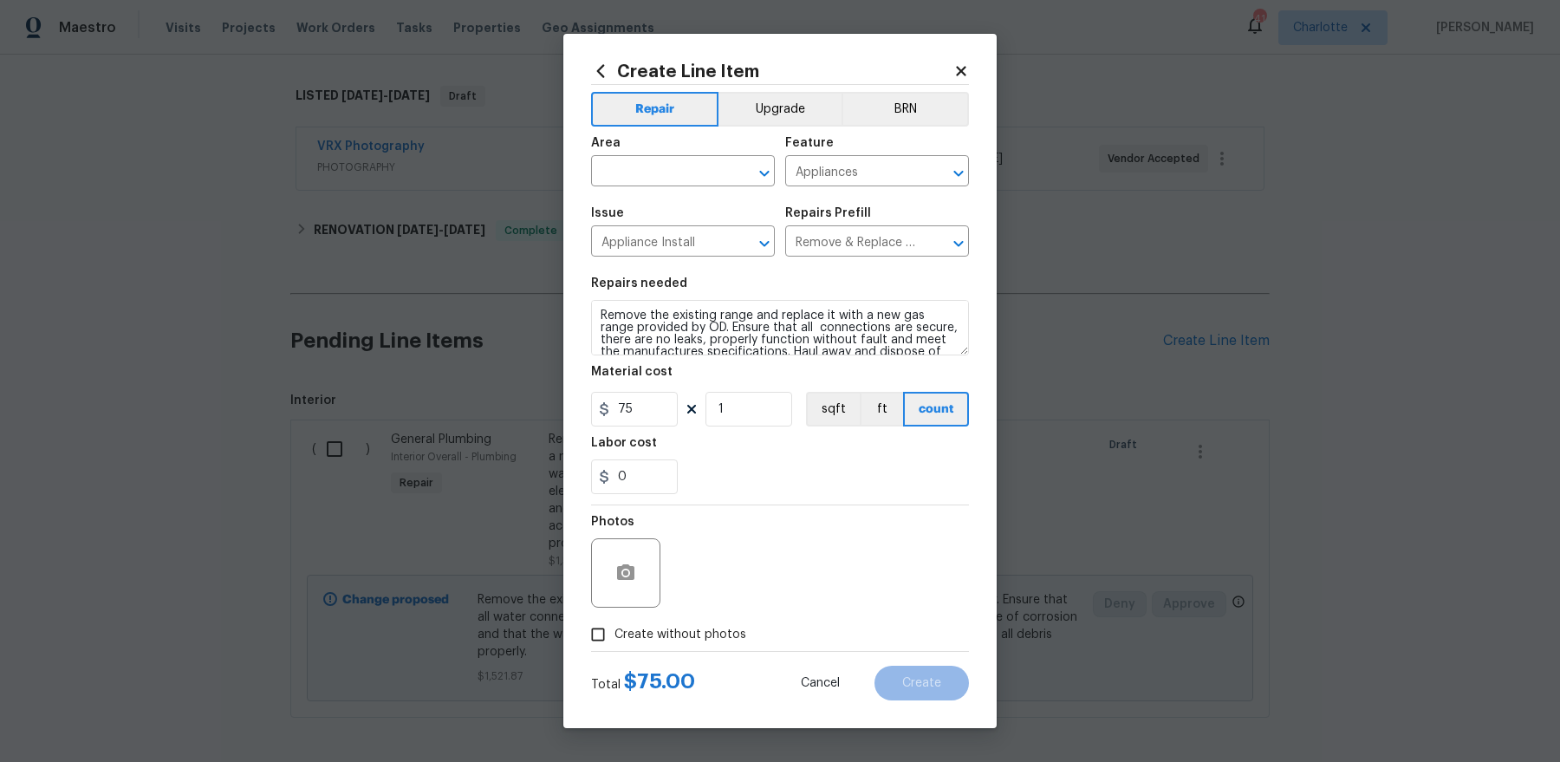
click at [668, 146] on div "Area" at bounding box center [683, 148] width 184 height 23
click at [668, 164] on input "text" at bounding box center [658, 172] width 135 height 27
click at [642, 204] on li "Kitchen" at bounding box center [683, 211] width 184 height 29
type input "Kitchen"
click at [699, 621] on label "Create without photos" at bounding box center [664, 634] width 165 height 33
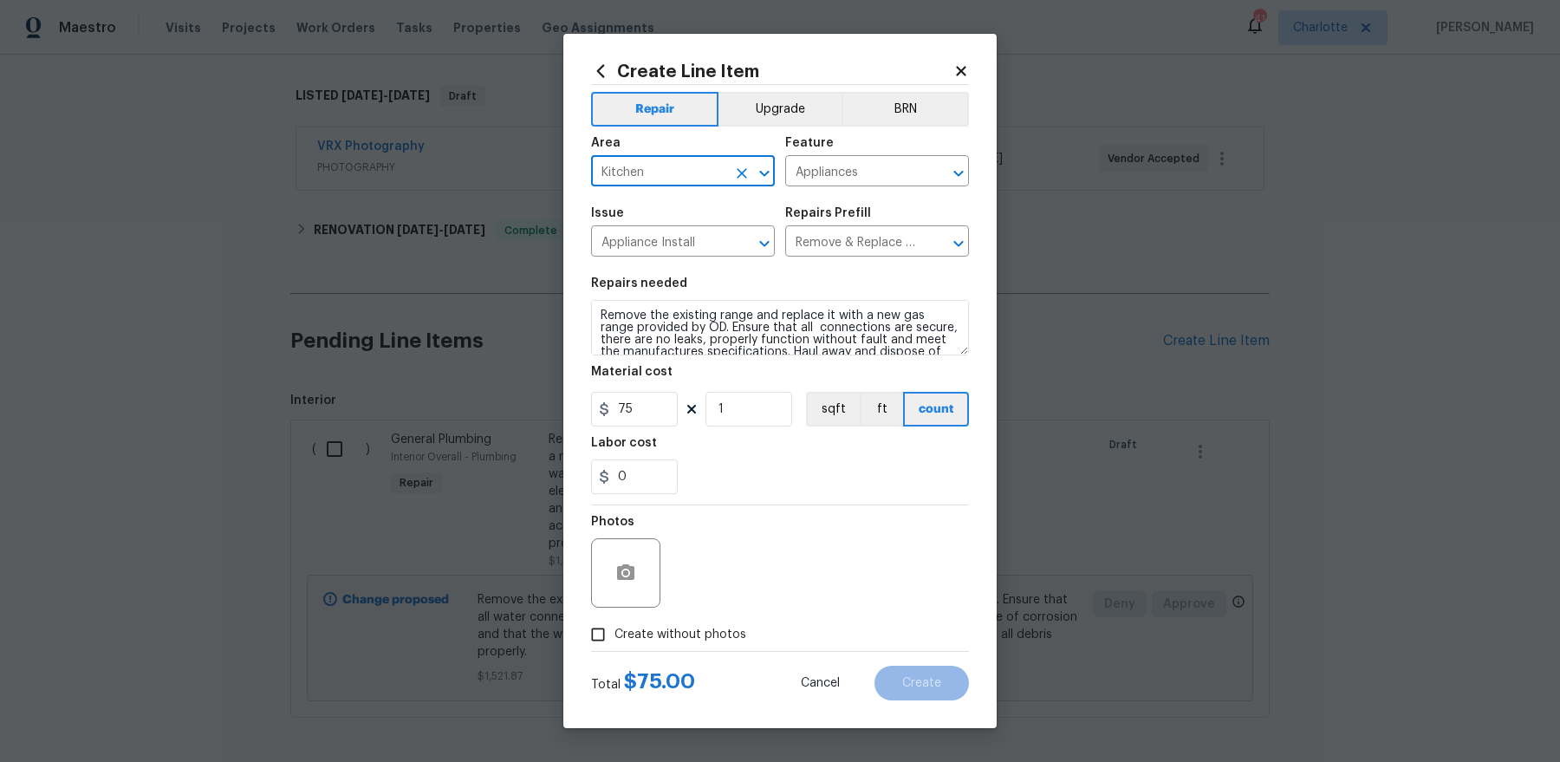
click at [614, 621] on input "Create without photos" at bounding box center [598, 634] width 33 height 33
checkbox input "true"
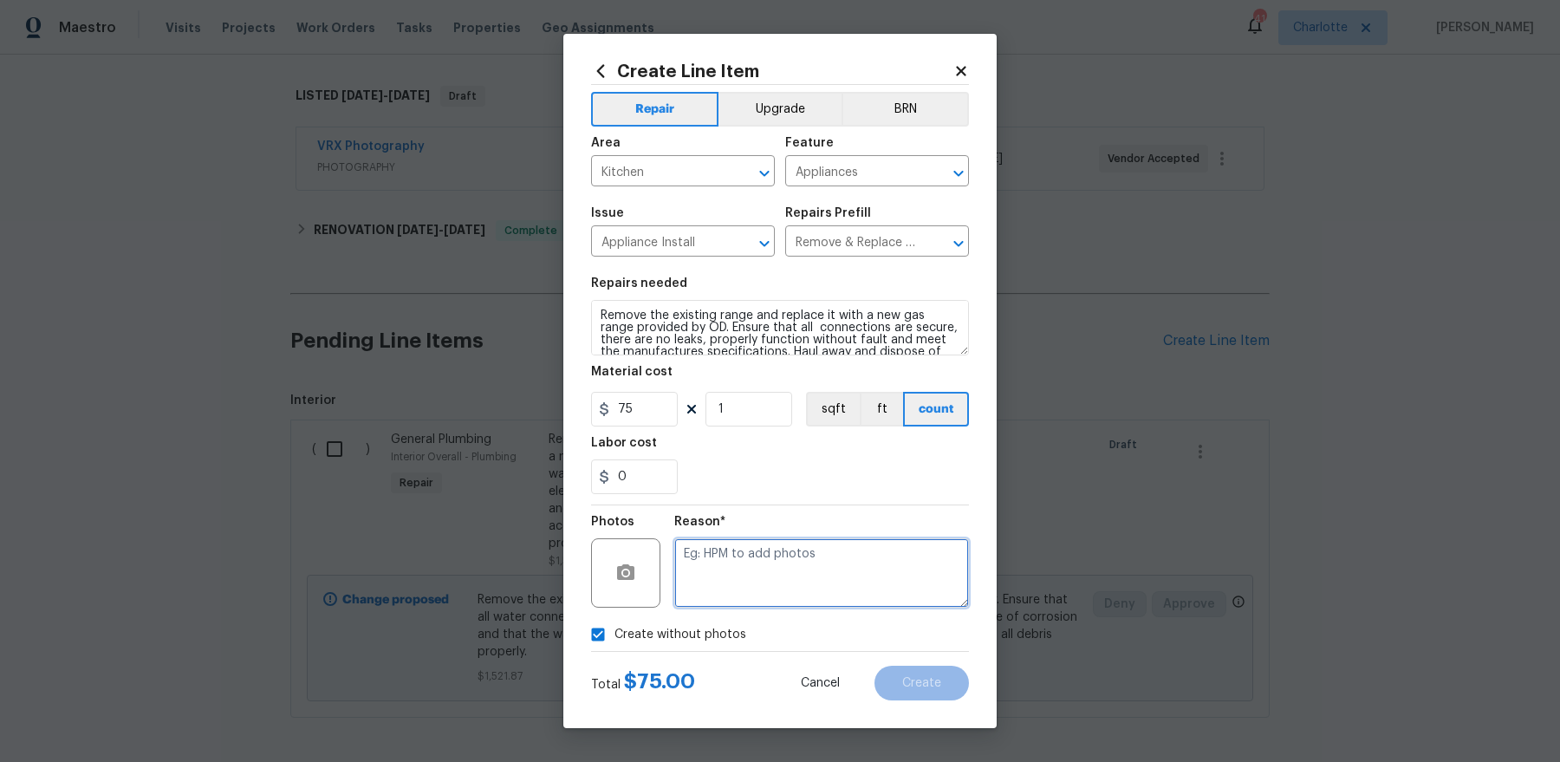
click at [823, 561] on textarea at bounding box center [821, 572] width 295 height 69
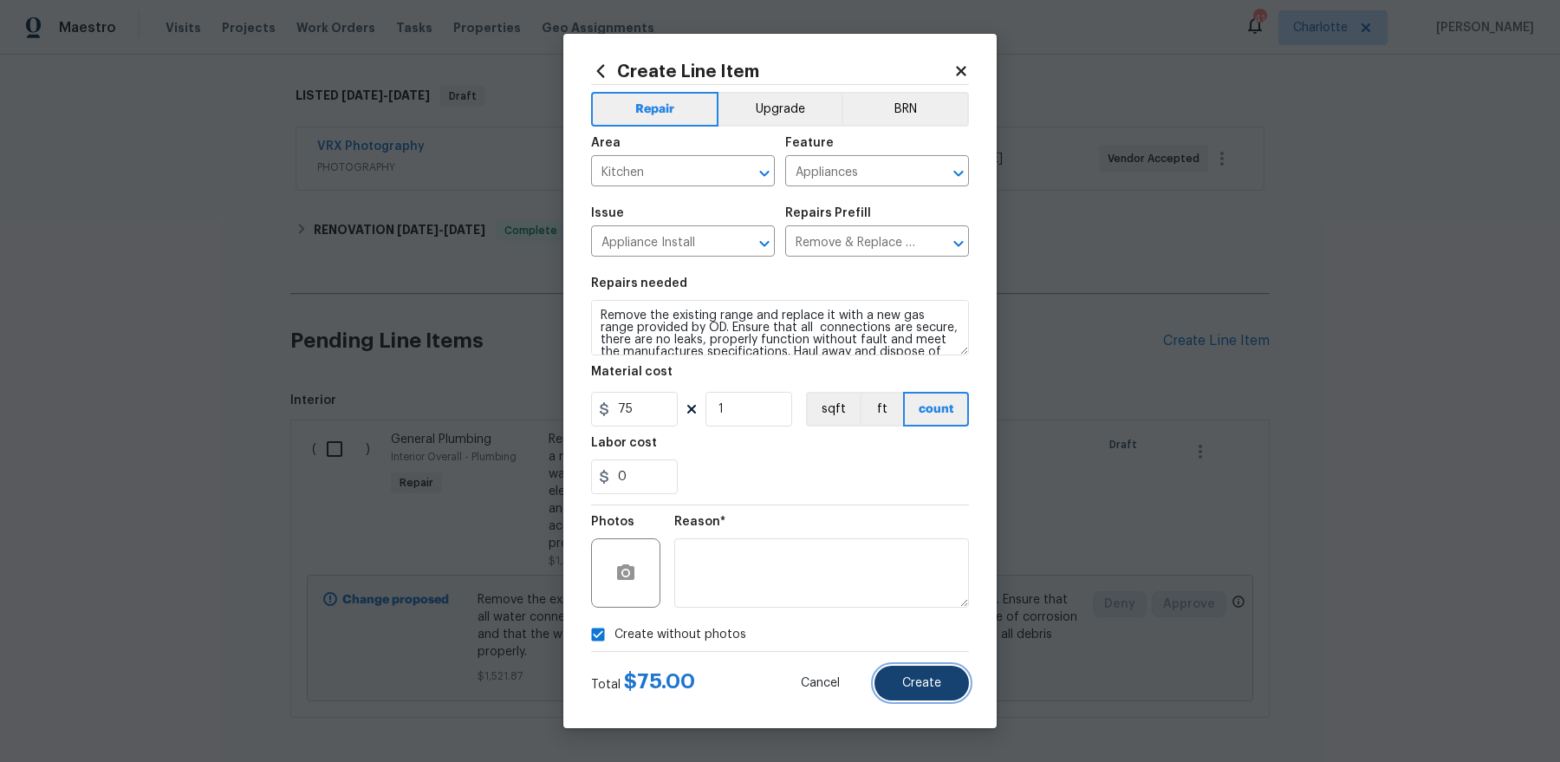
click at [917, 678] on span "Create" at bounding box center [921, 683] width 39 height 13
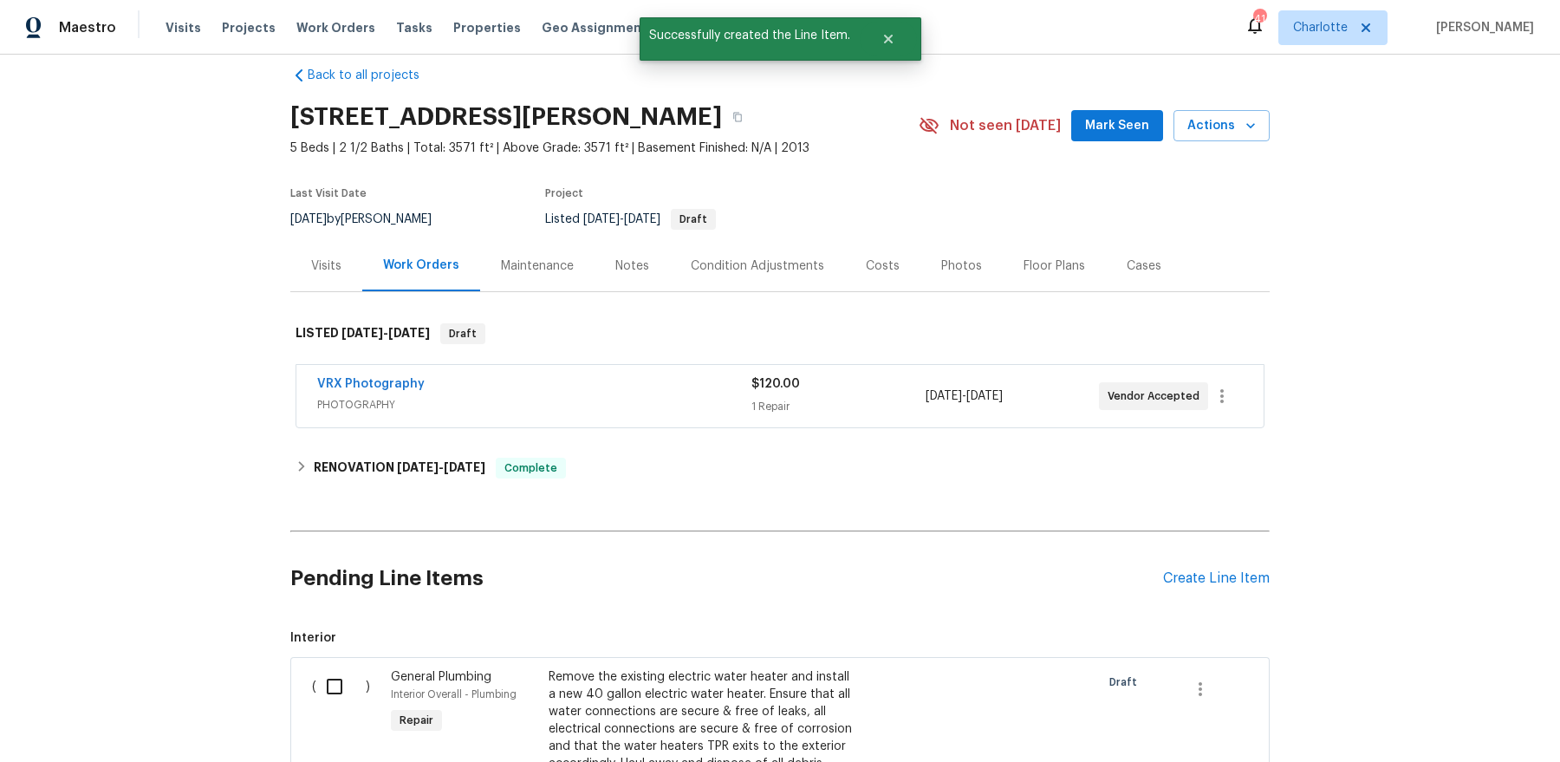
scroll to position [260, 0]
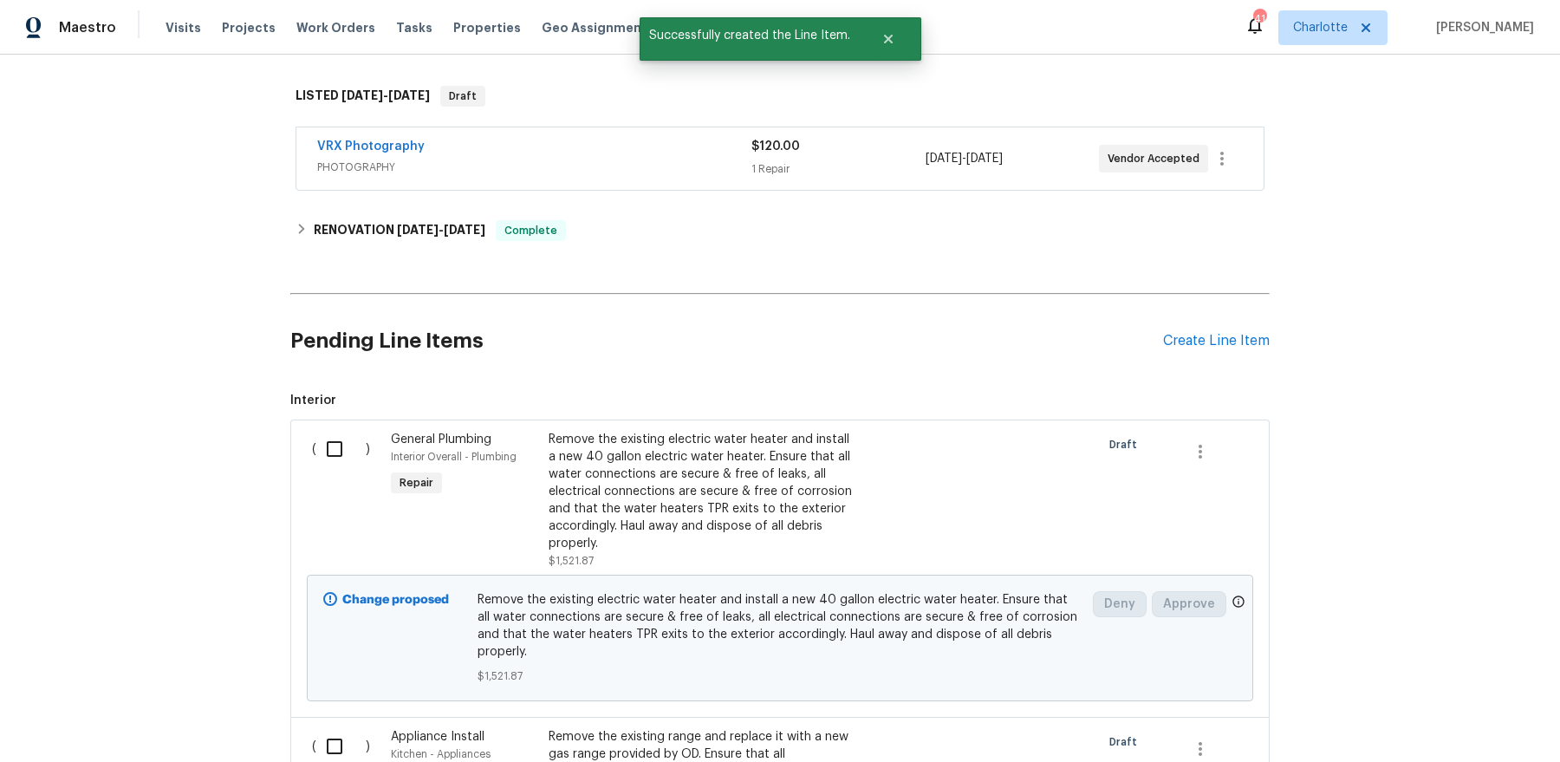
click at [339, 454] on input "checkbox" at bounding box center [340, 449] width 49 height 36
checkbox input "true"
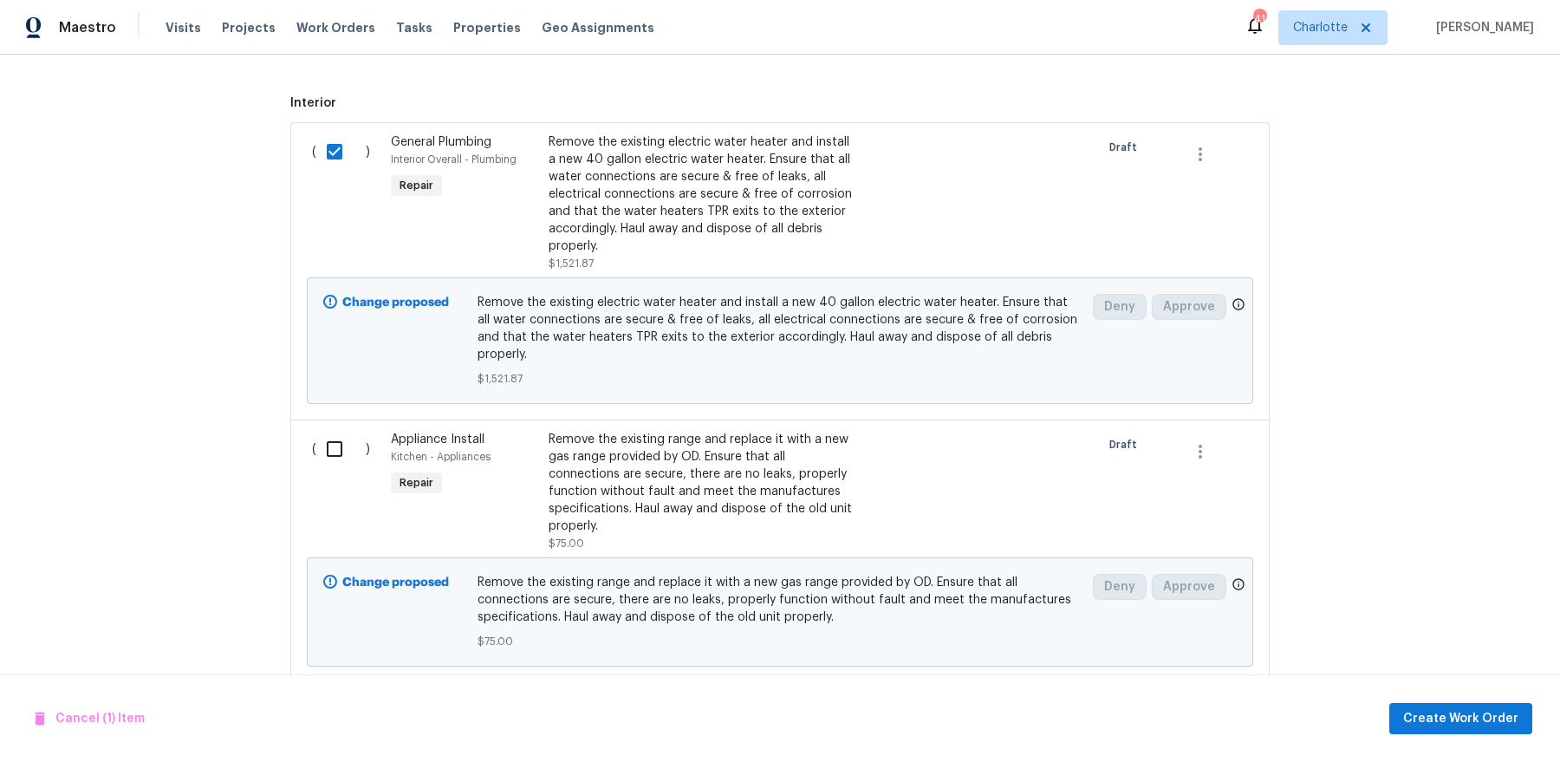
scroll to position [575, 0]
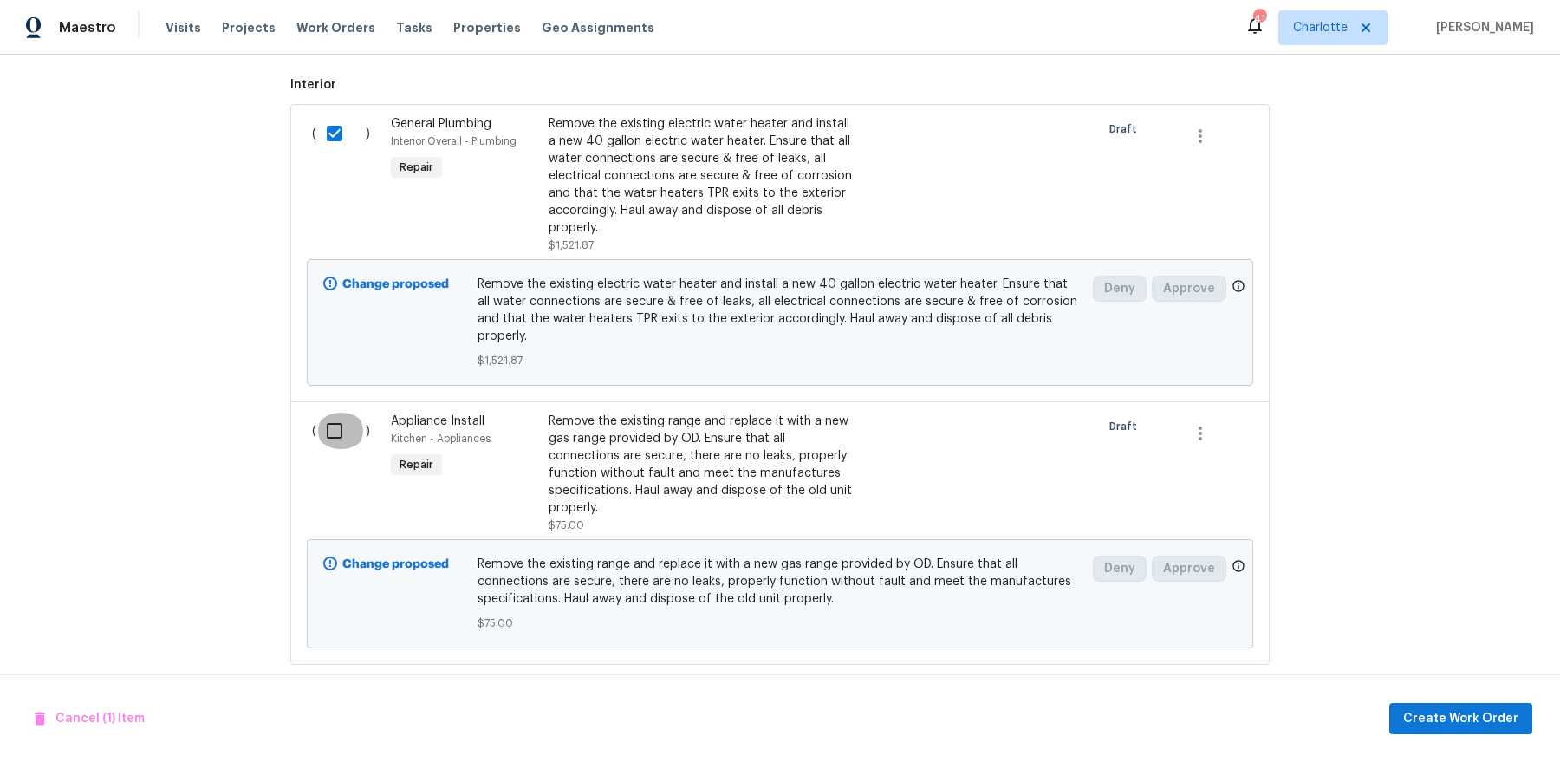
click at [333, 425] on input "checkbox" at bounding box center [340, 431] width 49 height 36
checkbox input "true"
click at [1416, 718] on span "Create Work Order" at bounding box center [1460, 719] width 115 height 22
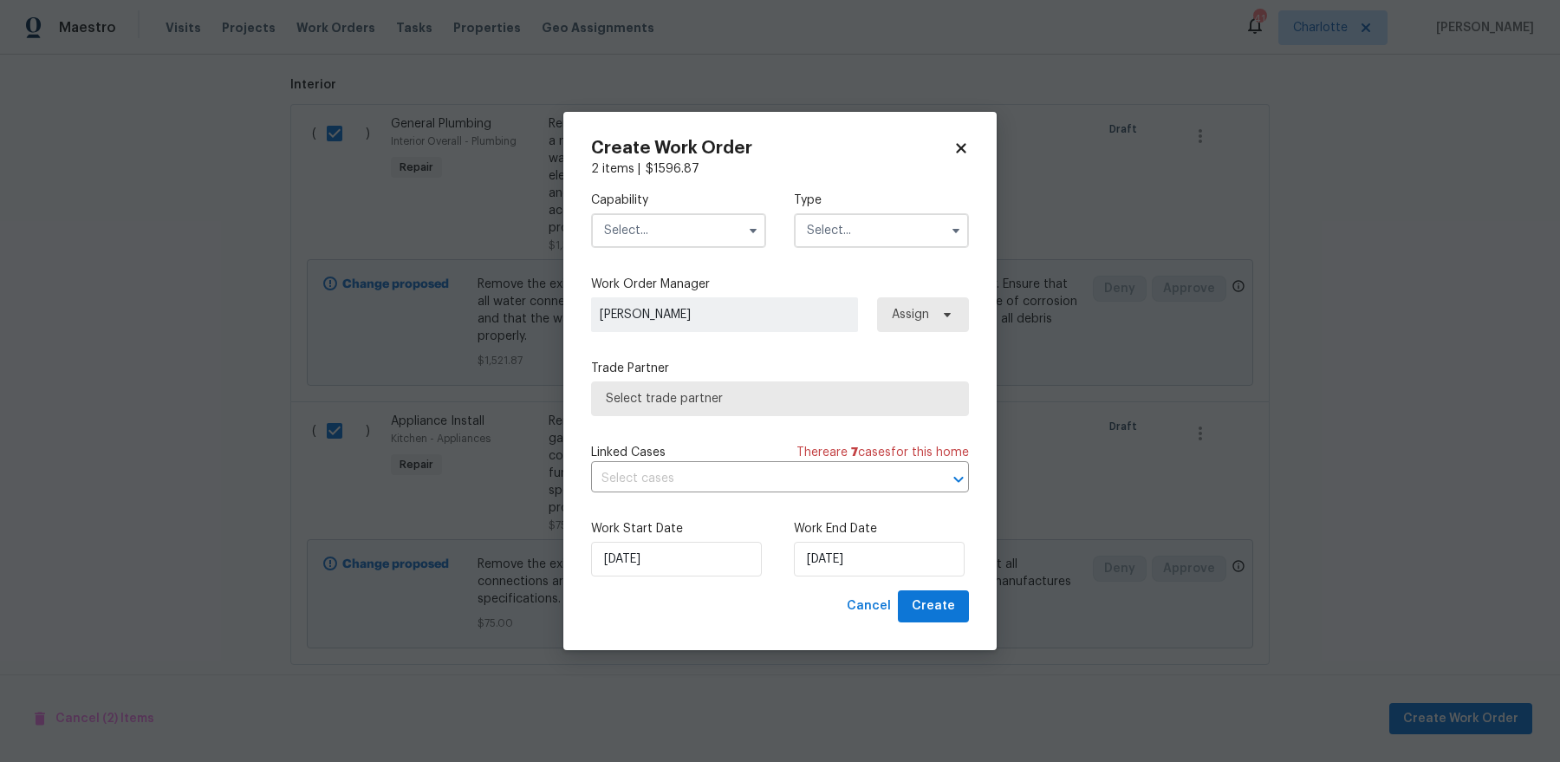
click at [688, 253] on div "Capability Type" at bounding box center [780, 220] width 378 height 84
click at [688, 238] on input "text" at bounding box center [678, 230] width 175 height 35
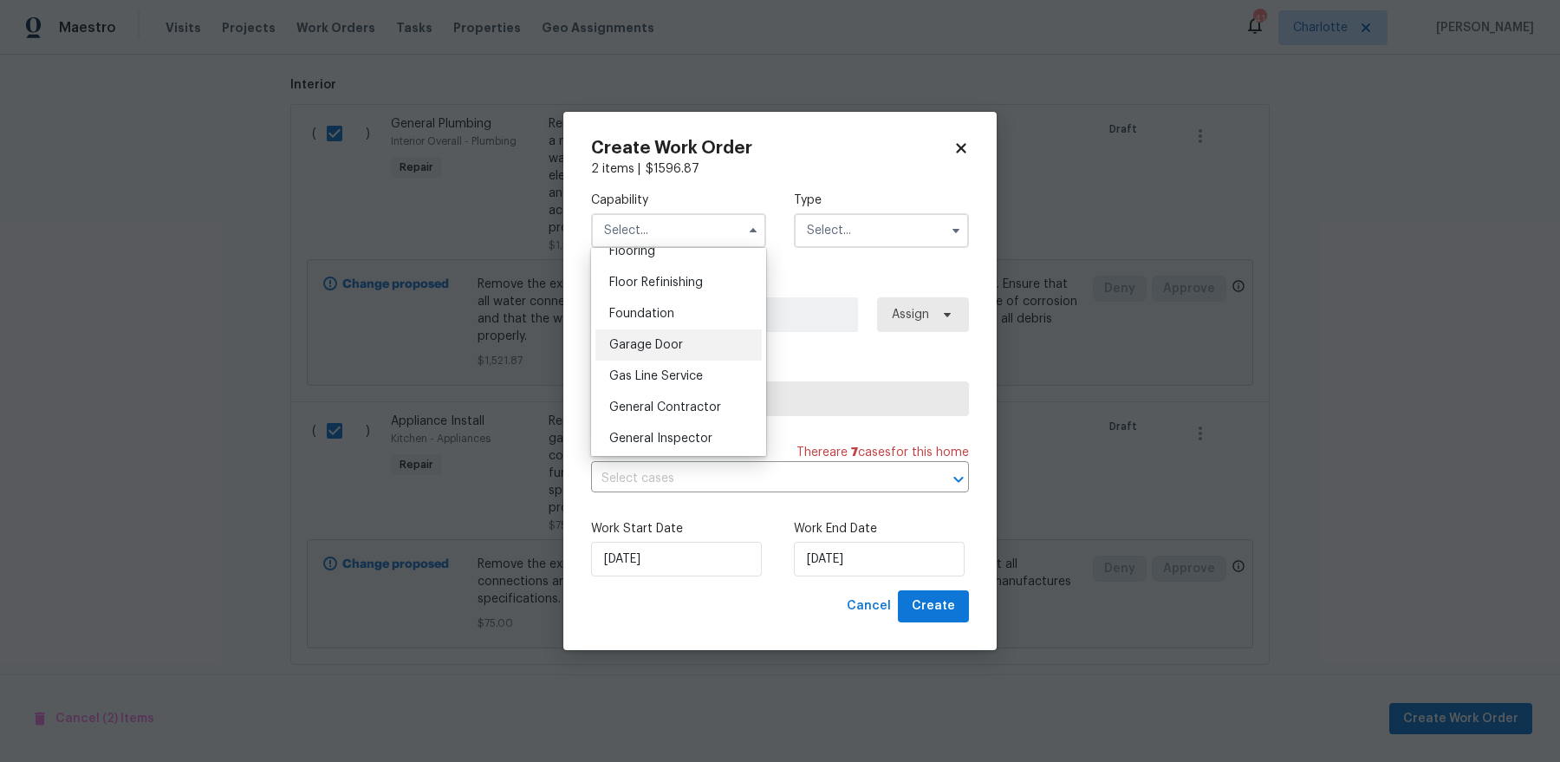
scroll to position [691, 0]
click at [684, 393] on div "General Contractor" at bounding box center [678, 405] width 166 height 31
type input "General Contractor"
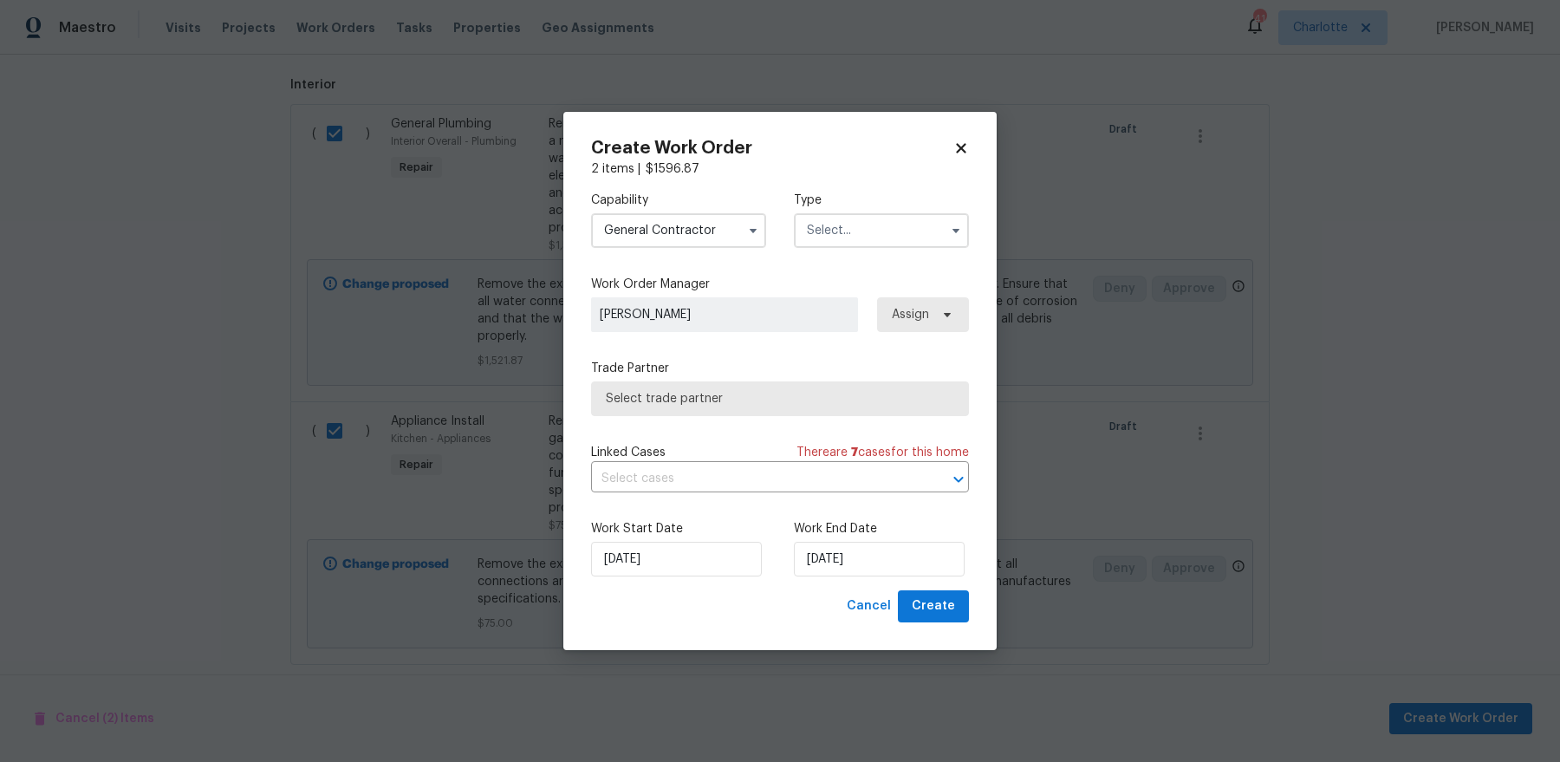
click at [870, 238] on input "text" at bounding box center [881, 230] width 175 height 35
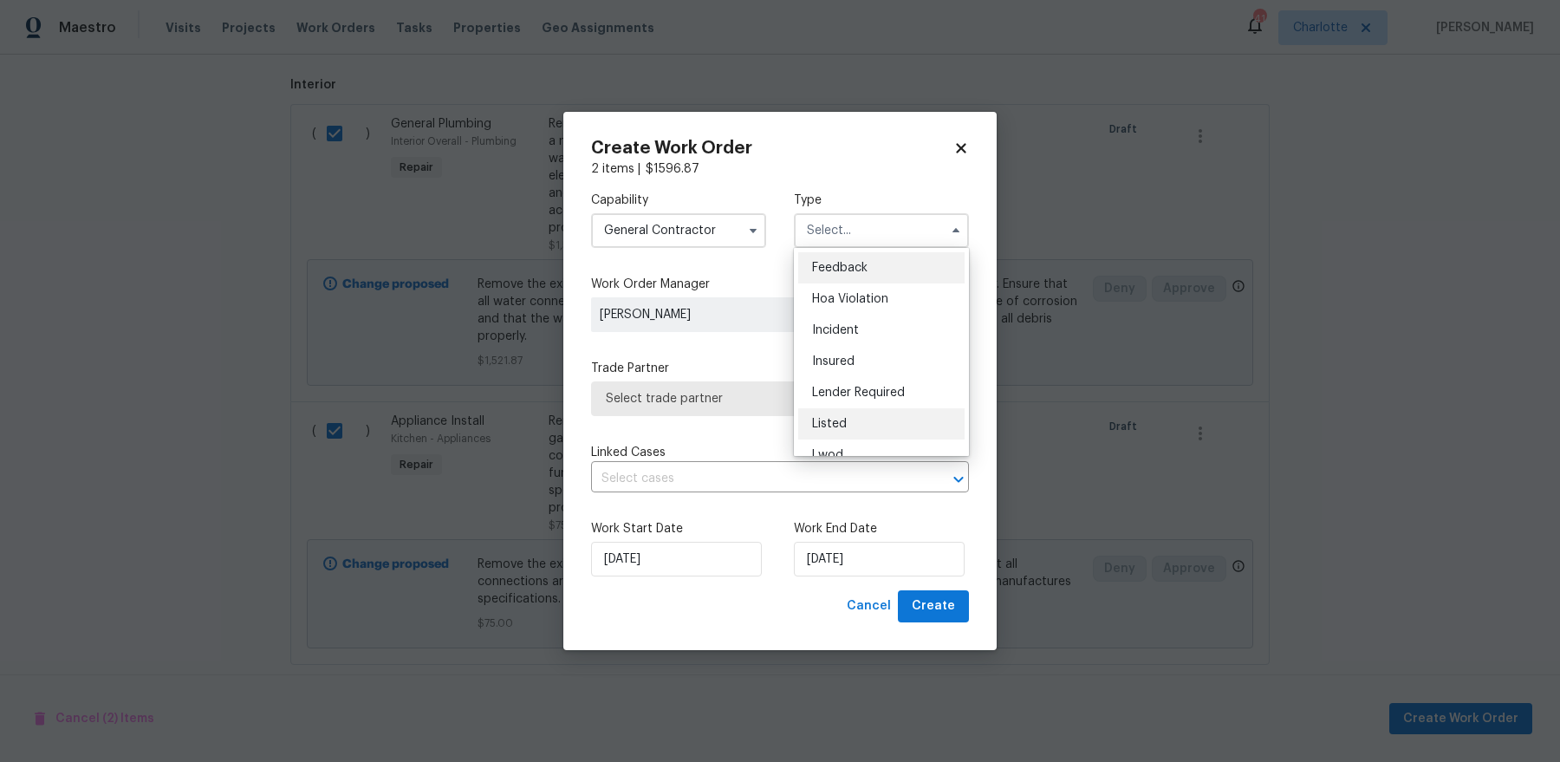
click at [876, 424] on div "Listed" at bounding box center [881, 423] width 166 height 31
type input "Listed"
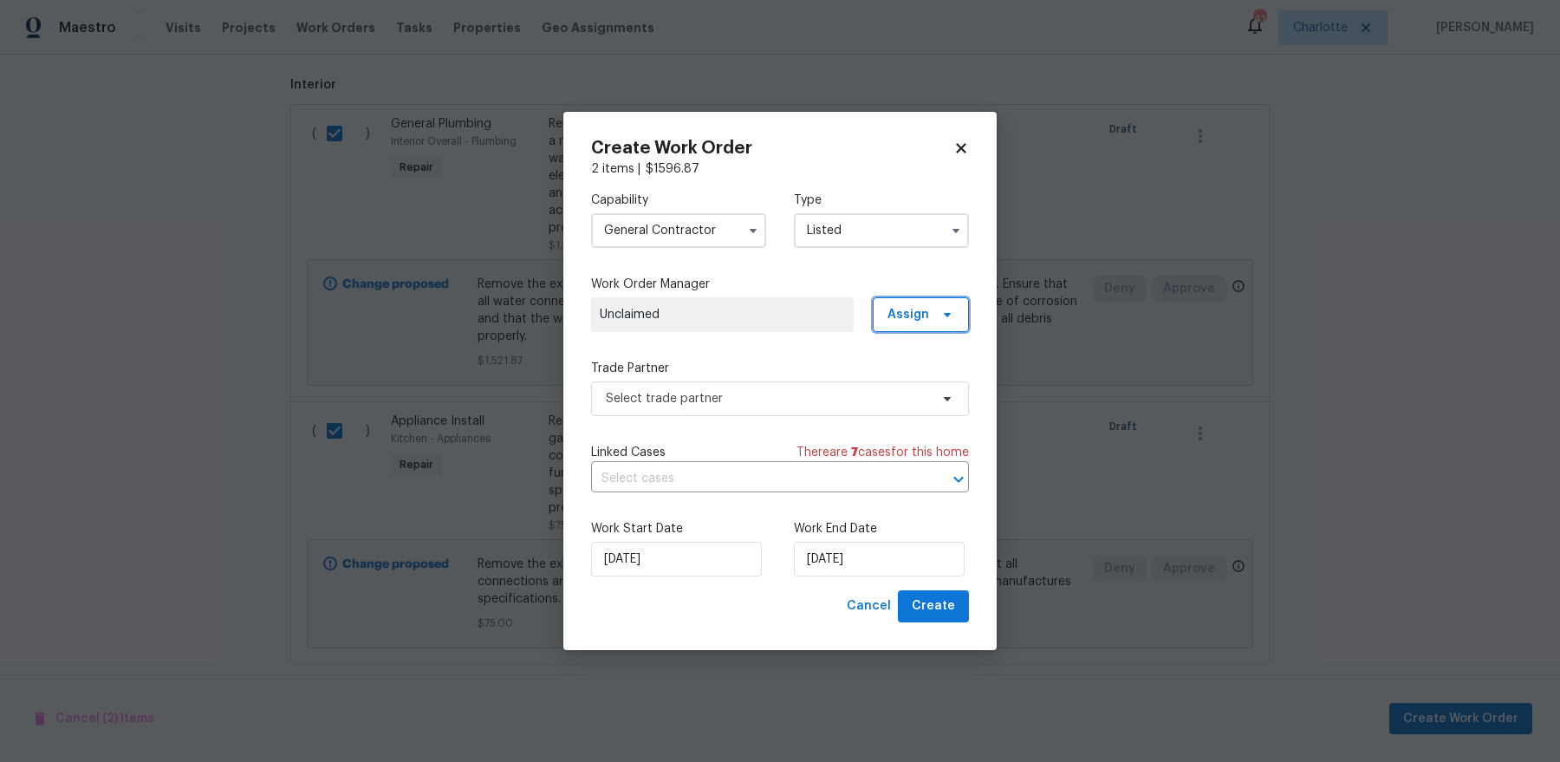
click at [917, 308] on span "Assign" at bounding box center [908, 314] width 42 height 17
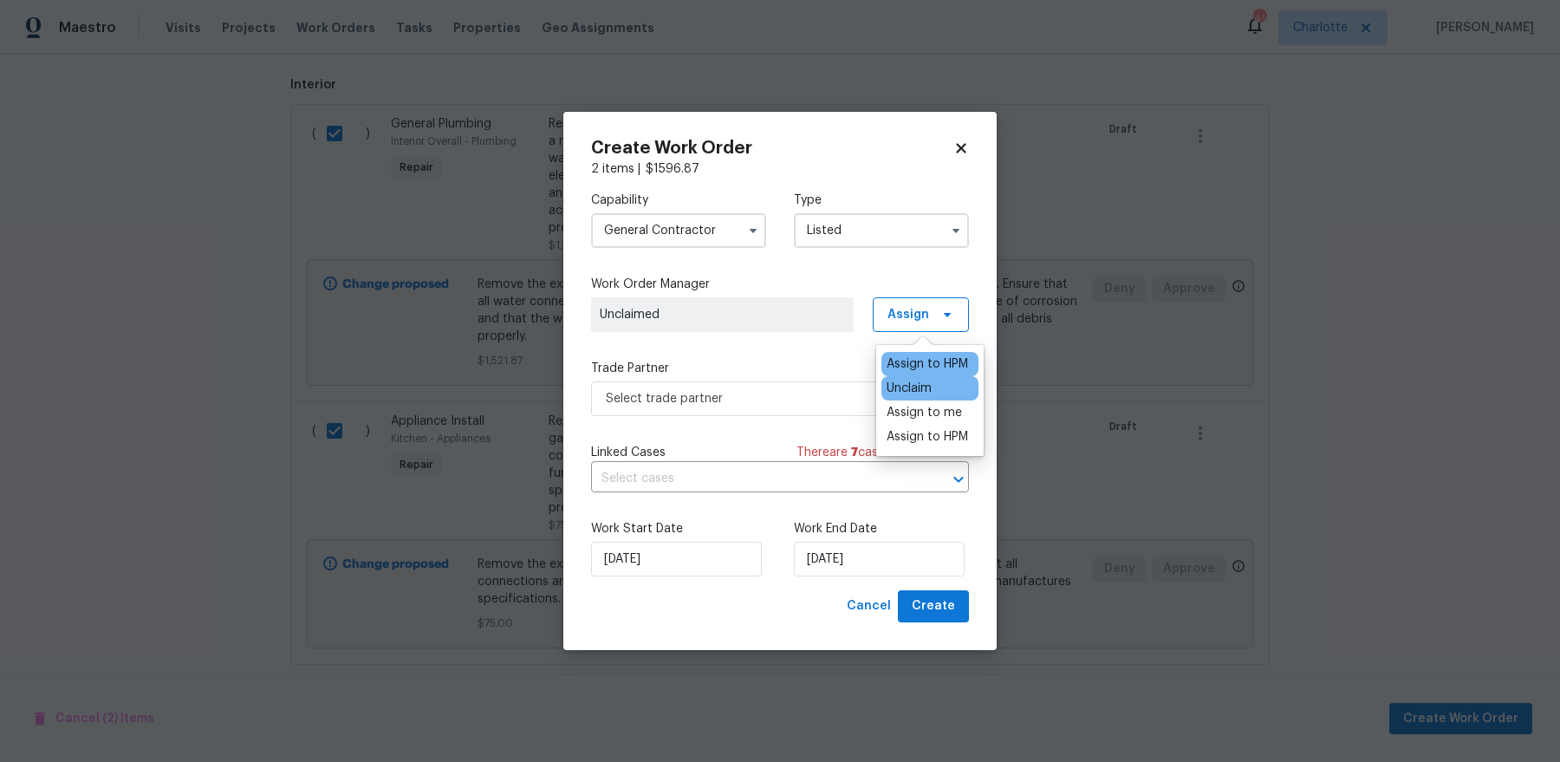
click at [915, 356] on div "Assign to HPM" at bounding box center [927, 363] width 81 height 17
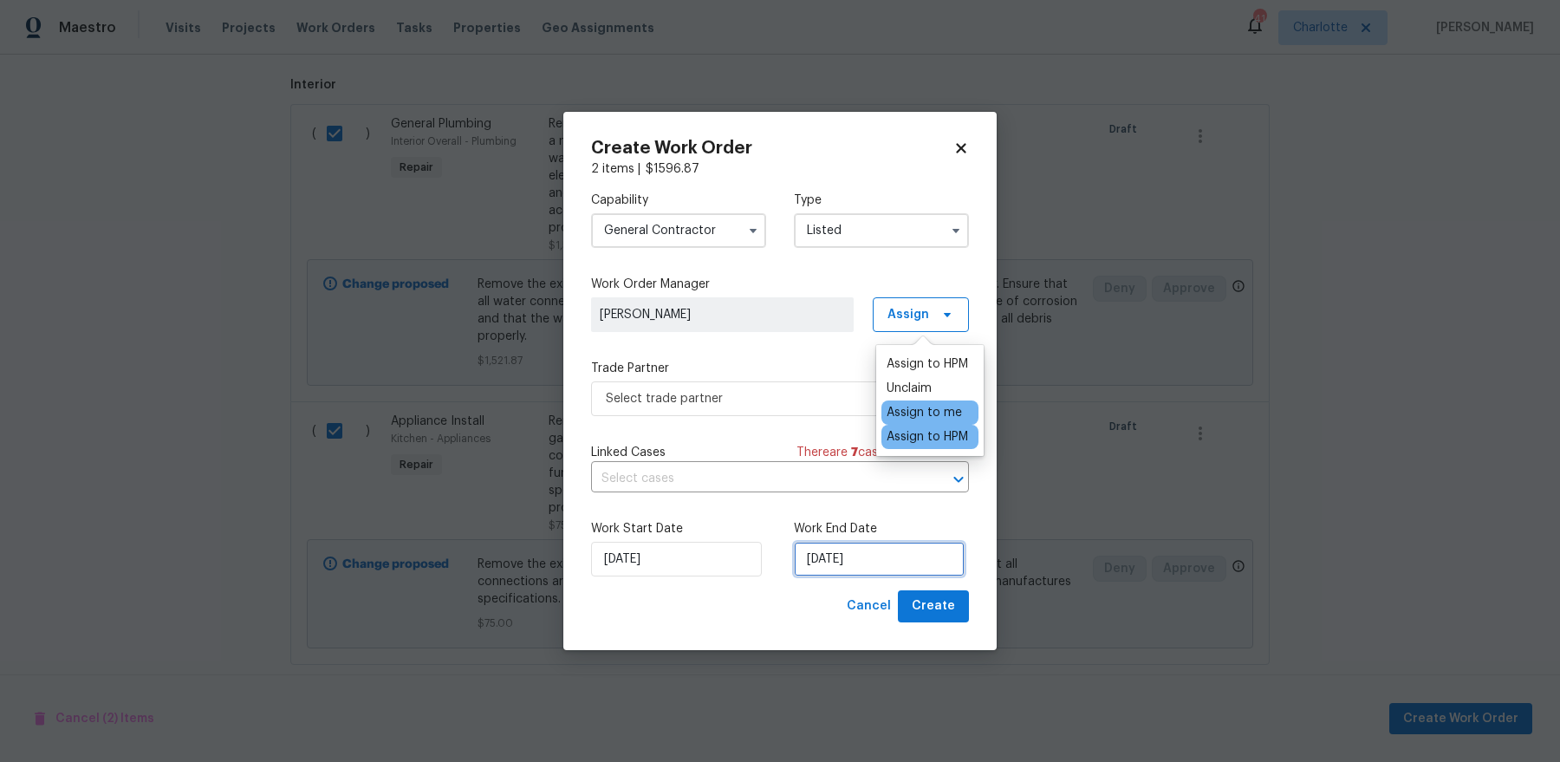
click at [855, 556] on input "9/23/2025" at bounding box center [879, 559] width 171 height 35
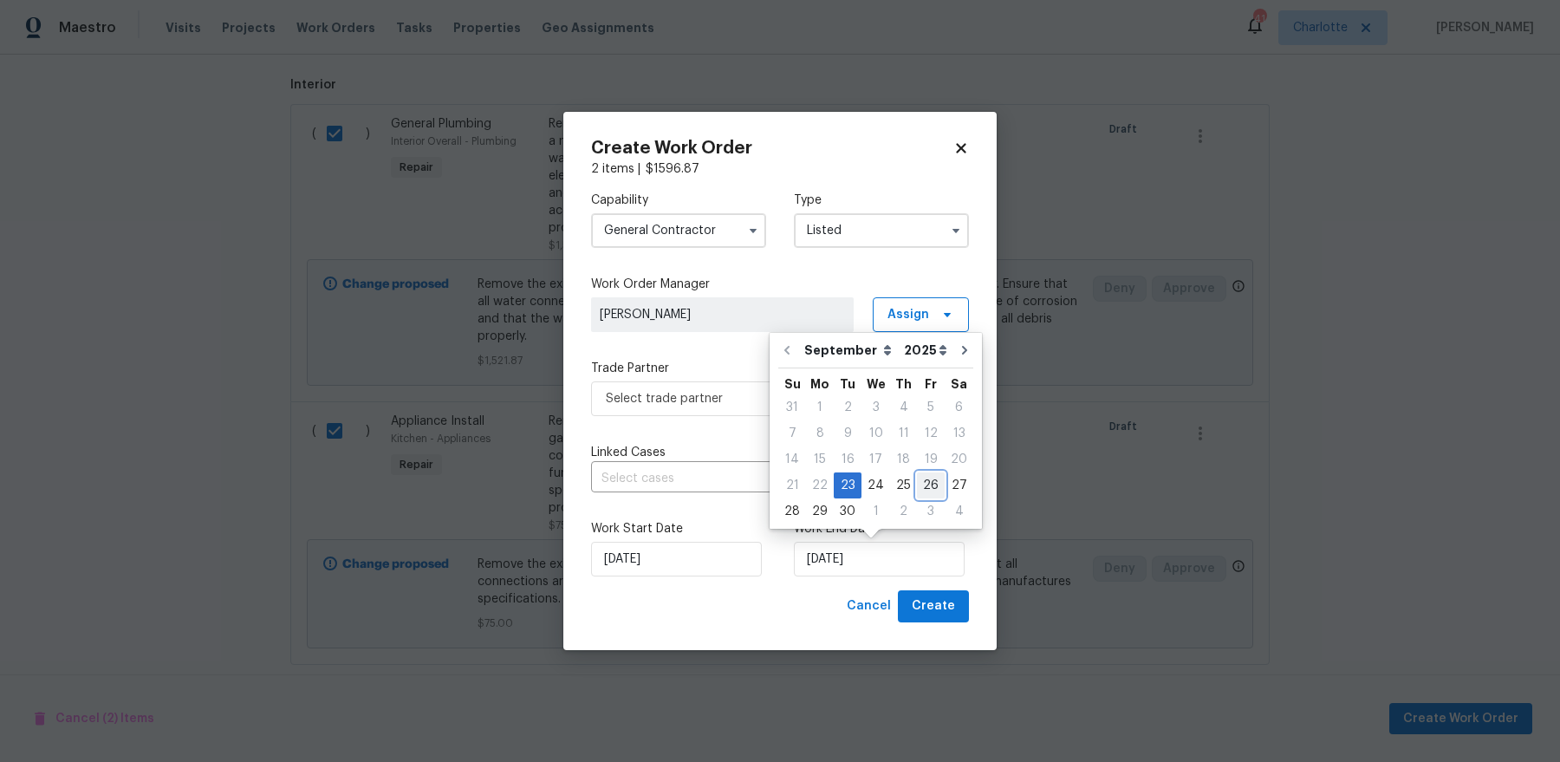
click at [917, 484] on div "26" at bounding box center [931, 485] width 28 height 24
type input "9/26/2025"
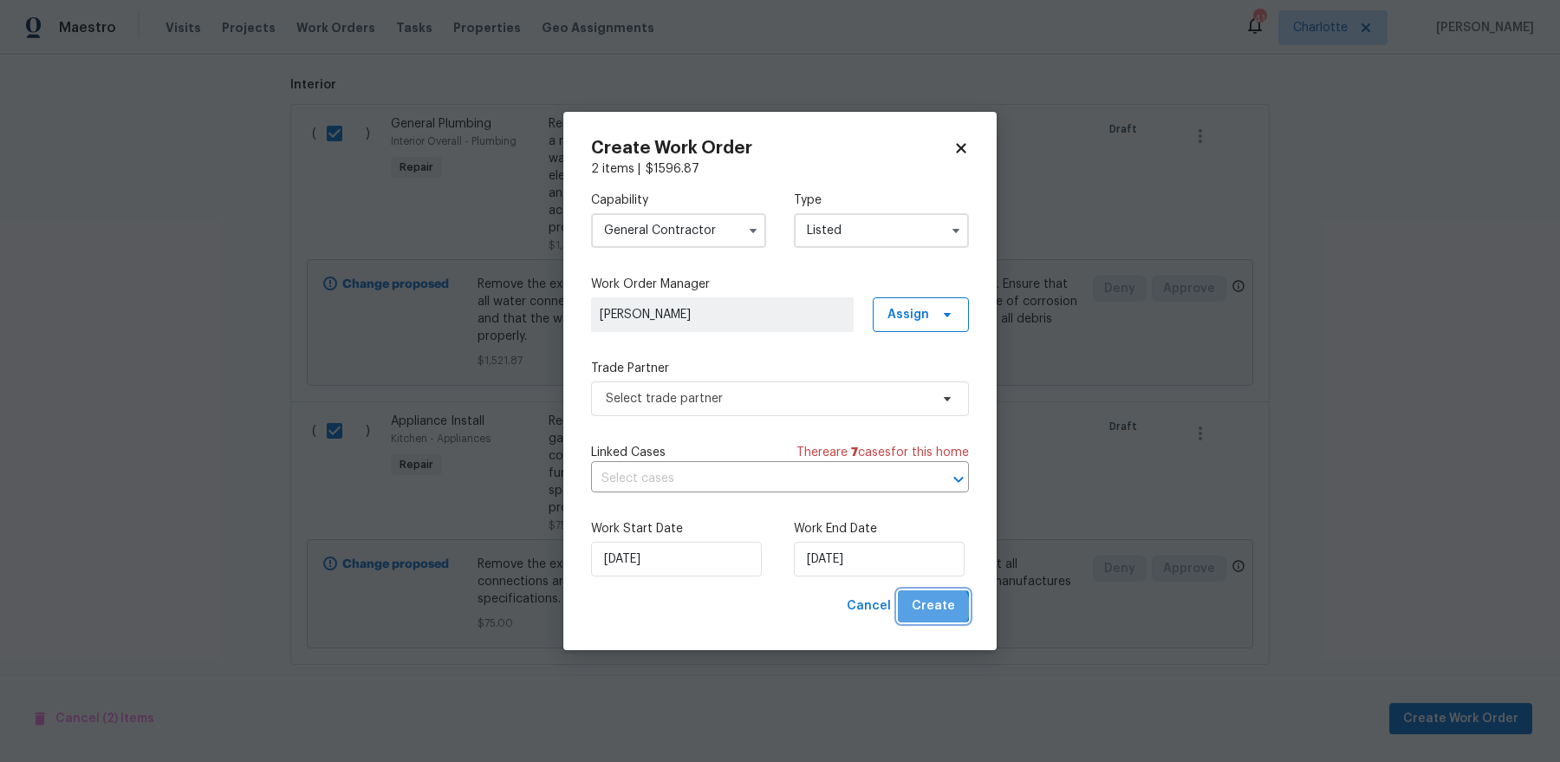
click at [934, 607] on span "Create" at bounding box center [933, 606] width 43 height 22
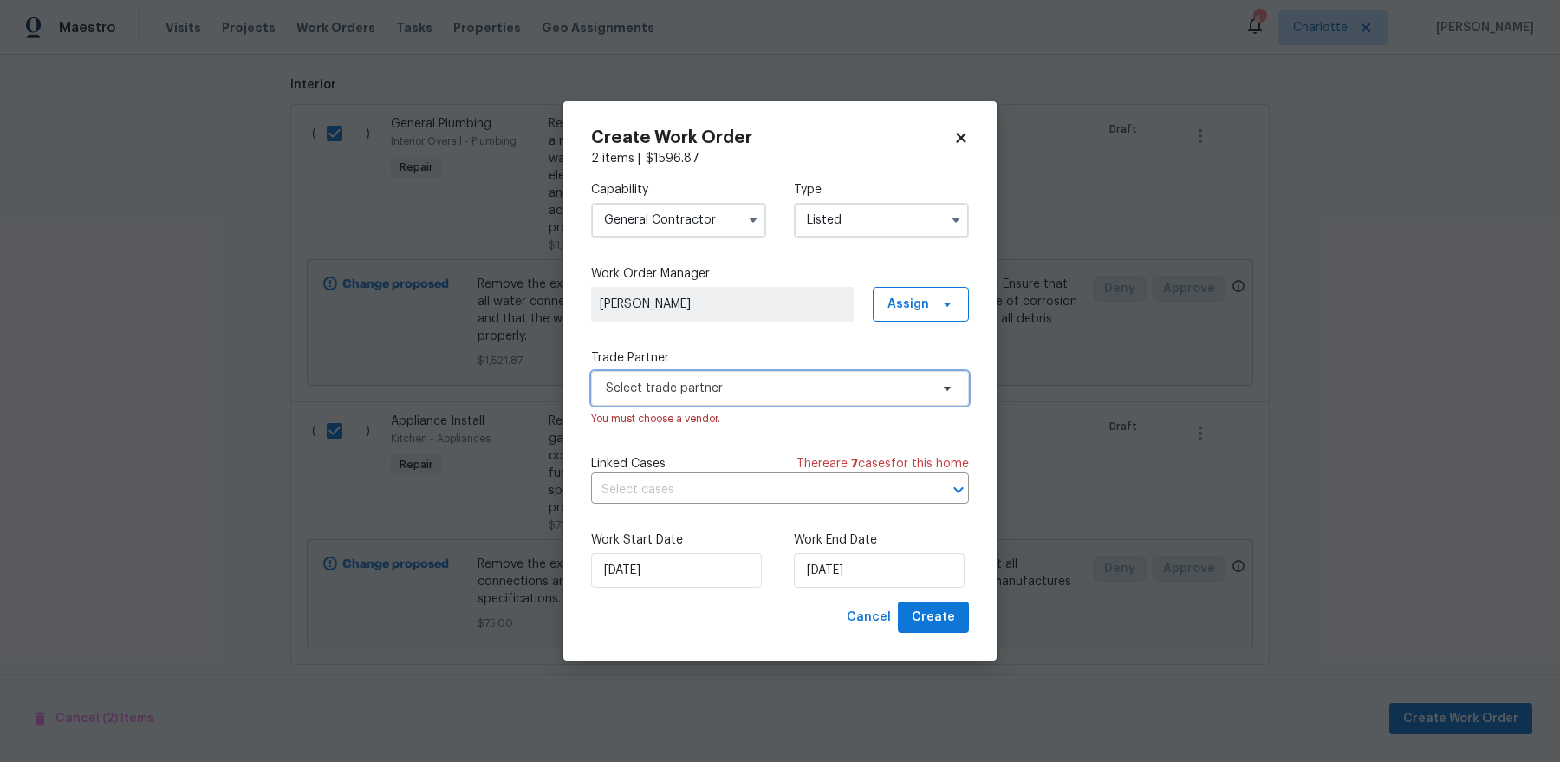
click at [750, 381] on span "Select trade partner" at bounding box center [767, 388] width 323 height 17
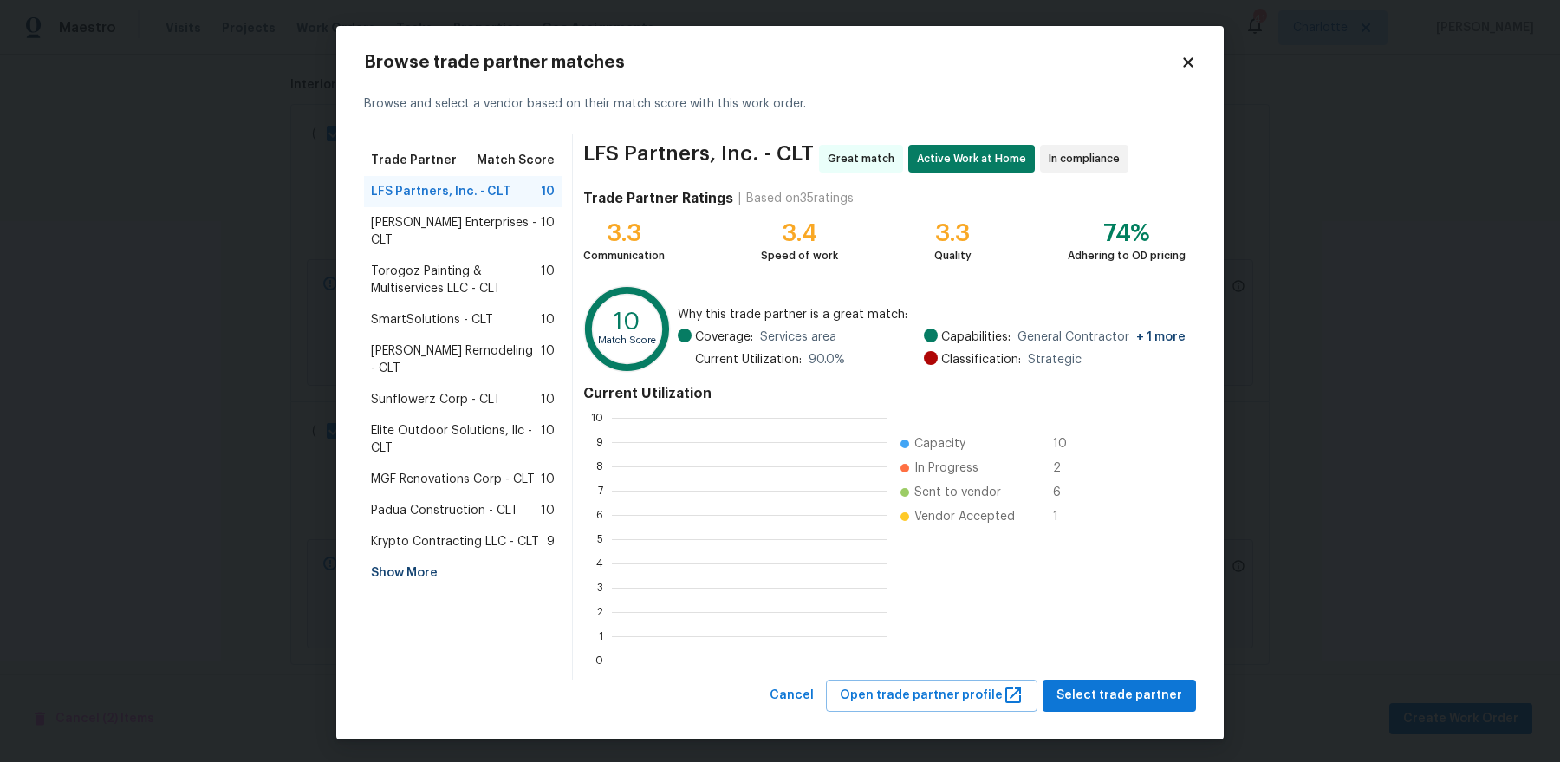
scroll to position [243, 274]
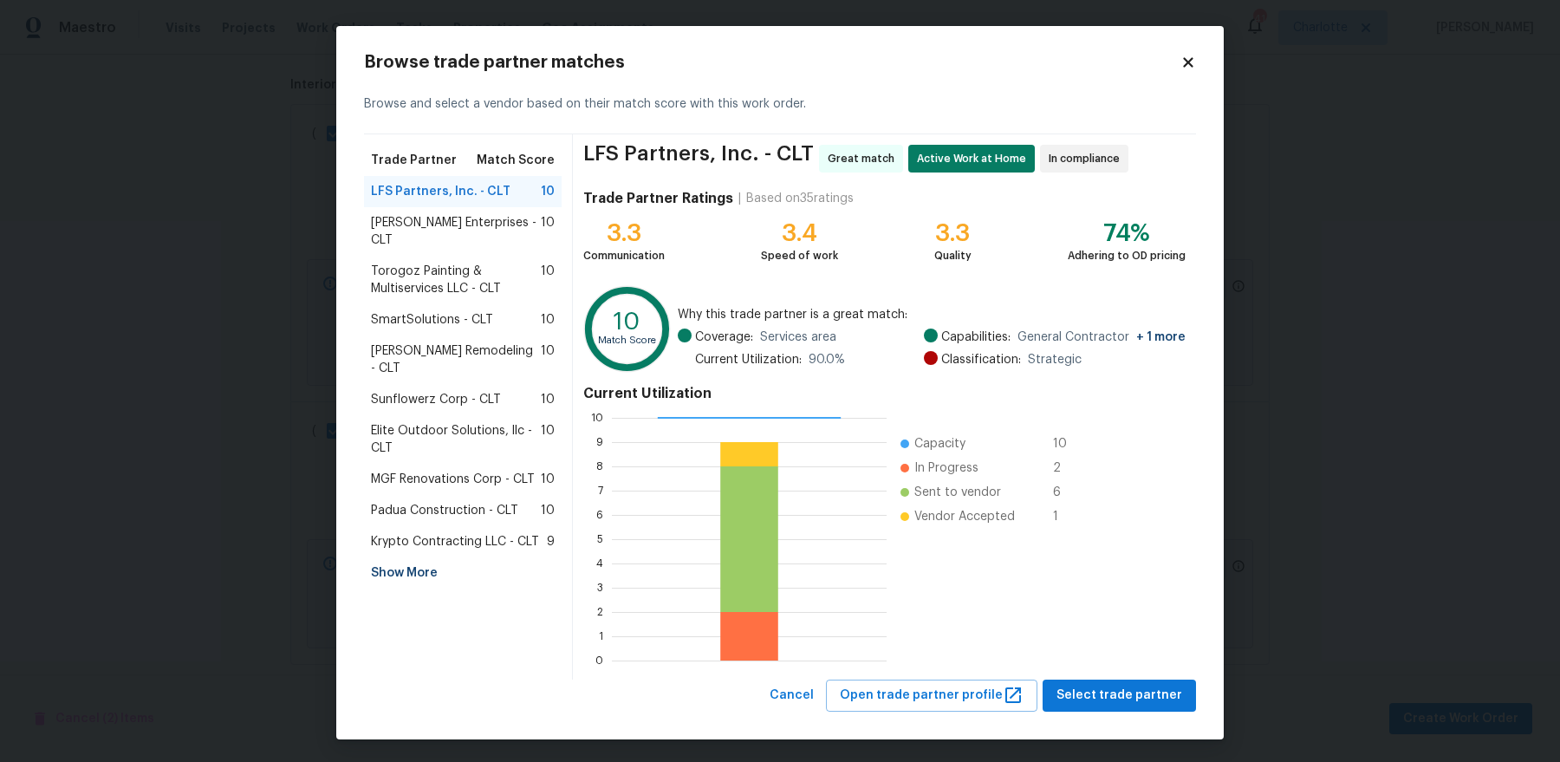
click at [1134, 678] on div "LFS Partners, Inc. - CLT Great match Active Work at Home In compliance Trade Pa…" at bounding box center [884, 406] width 623 height 545
click at [1131, 686] on span "Select trade partner" at bounding box center [1119, 696] width 126 height 22
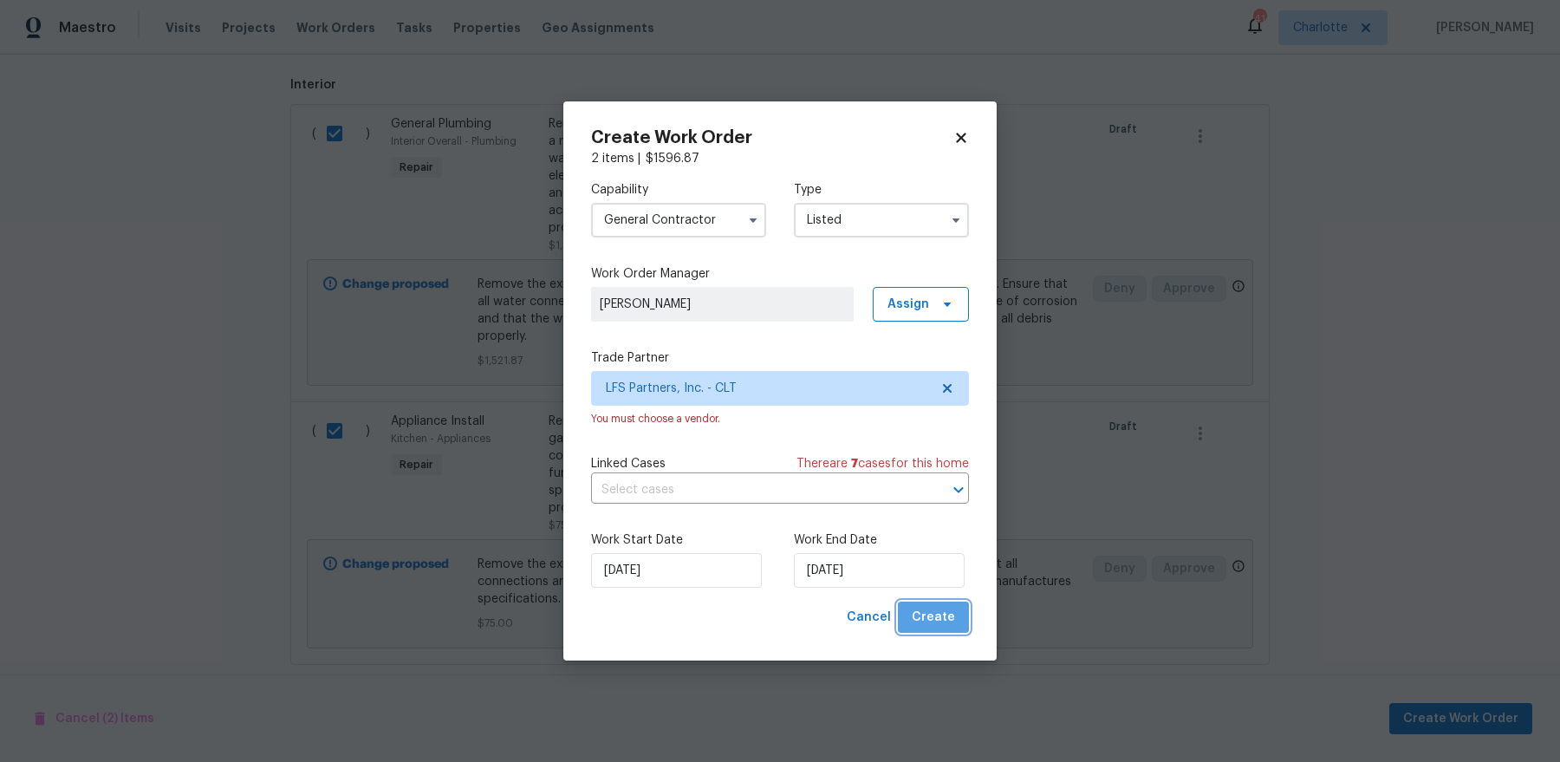
click at [944, 617] on span "Create" at bounding box center [933, 618] width 43 height 22
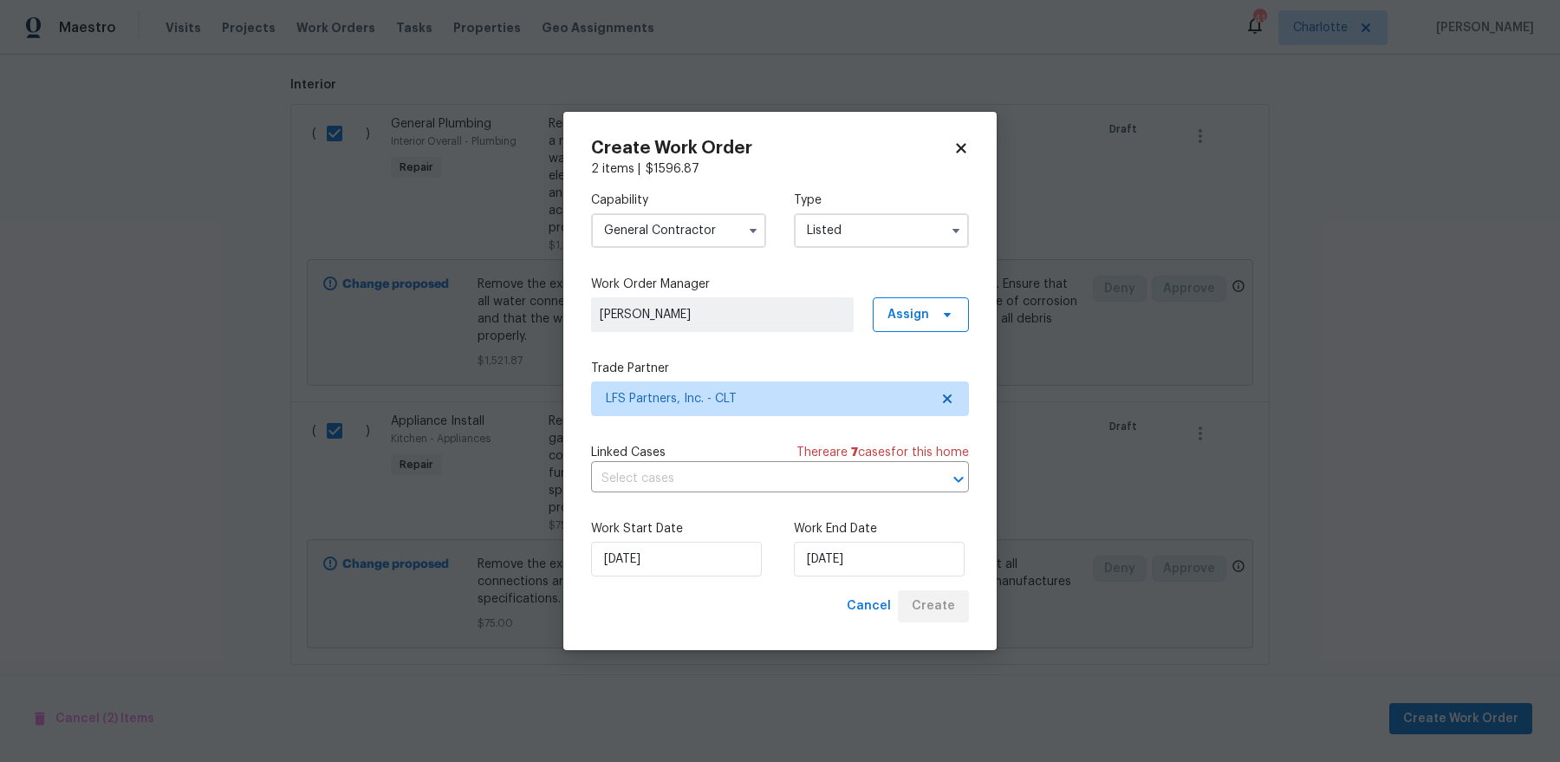
checkbox input "false"
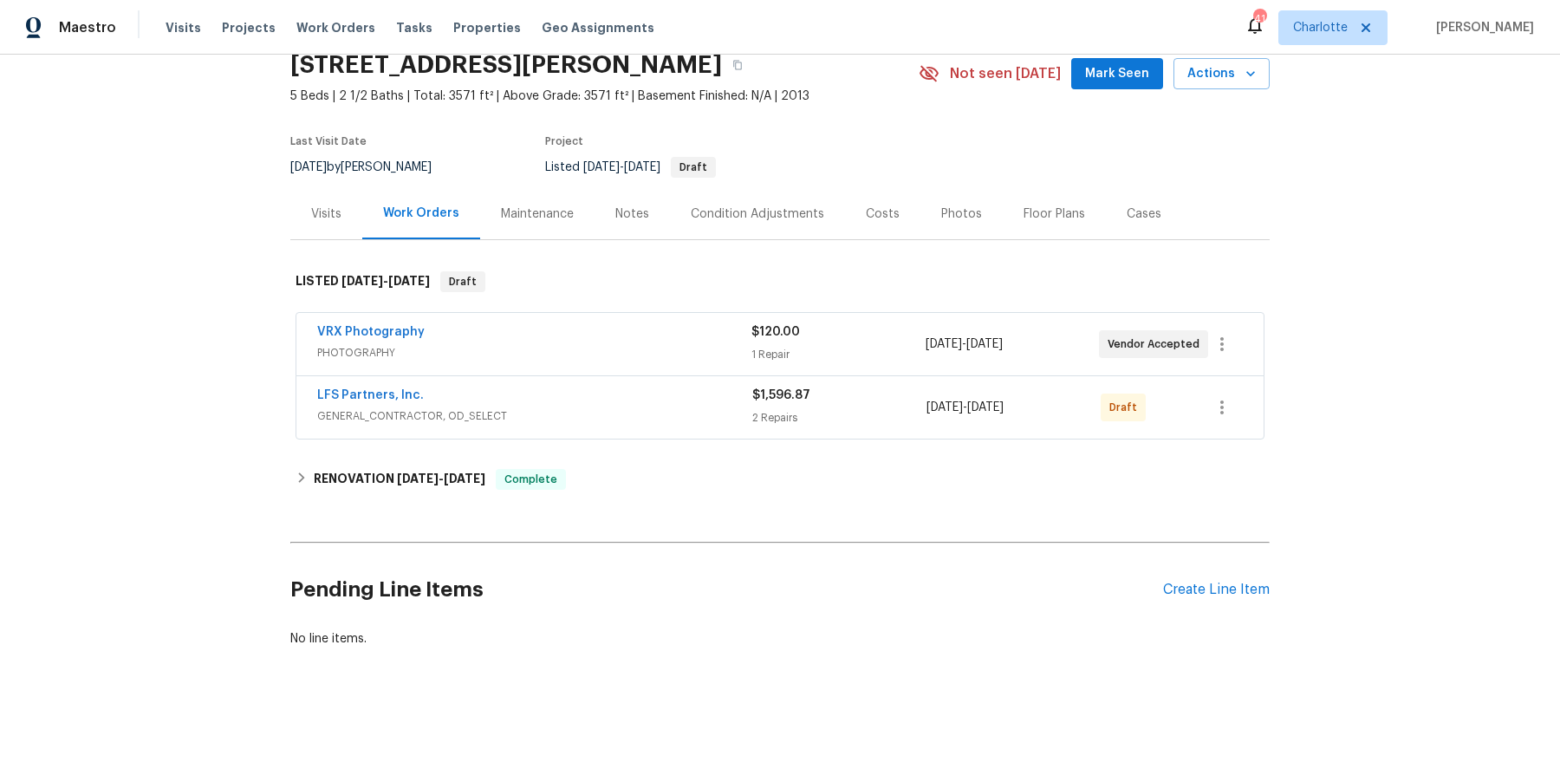
scroll to position [0, 0]
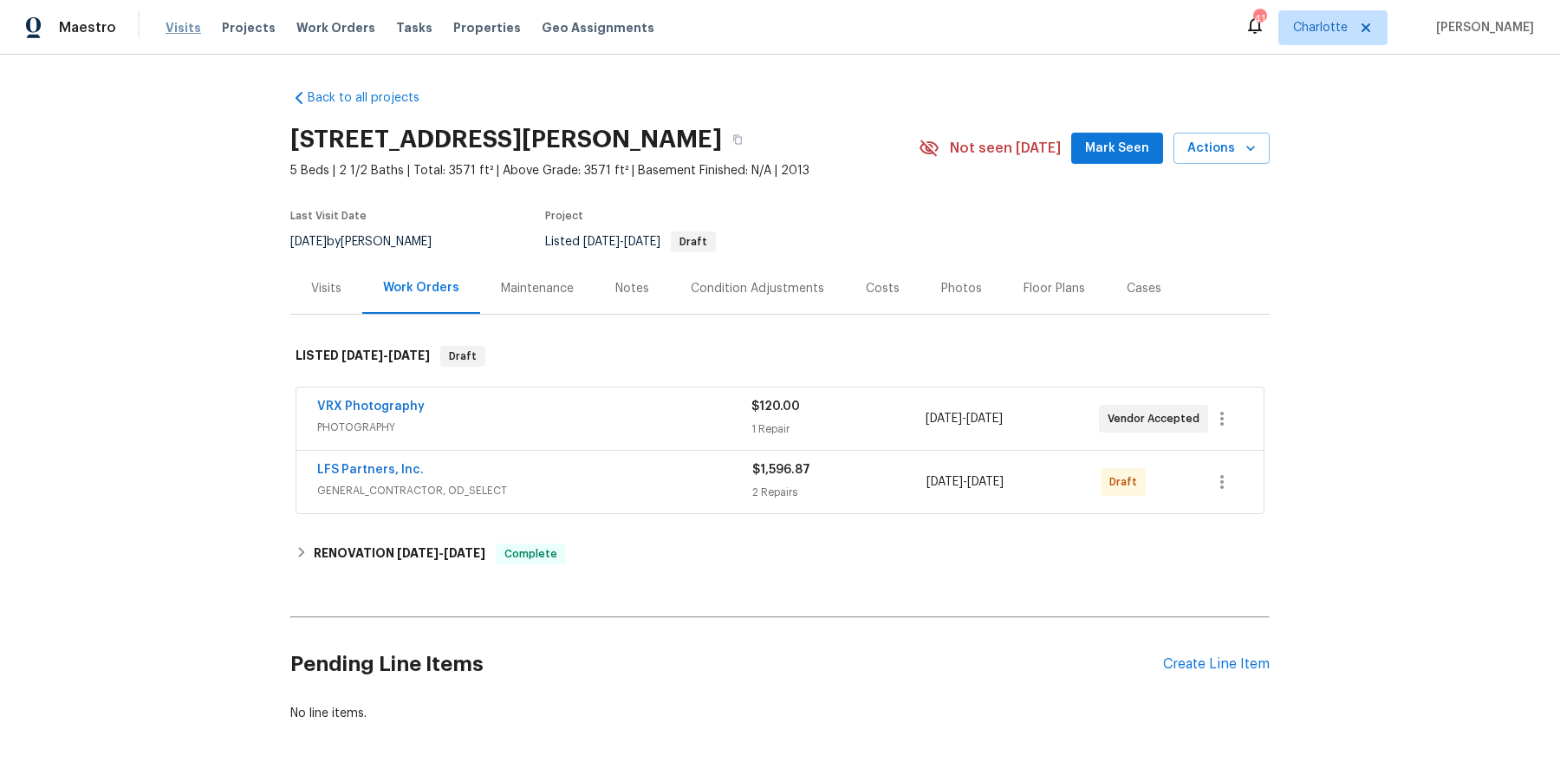
click at [194, 30] on div "Visits Projects Work Orders Tasks Properties Geo Assignments" at bounding box center [421, 27] width 510 height 35
click at [252, 16] on div "Visits Projects Work Orders Tasks Properties Geo Assignments" at bounding box center [421, 27] width 510 height 35
click at [246, 28] on span "Projects" at bounding box center [249, 27] width 54 height 17
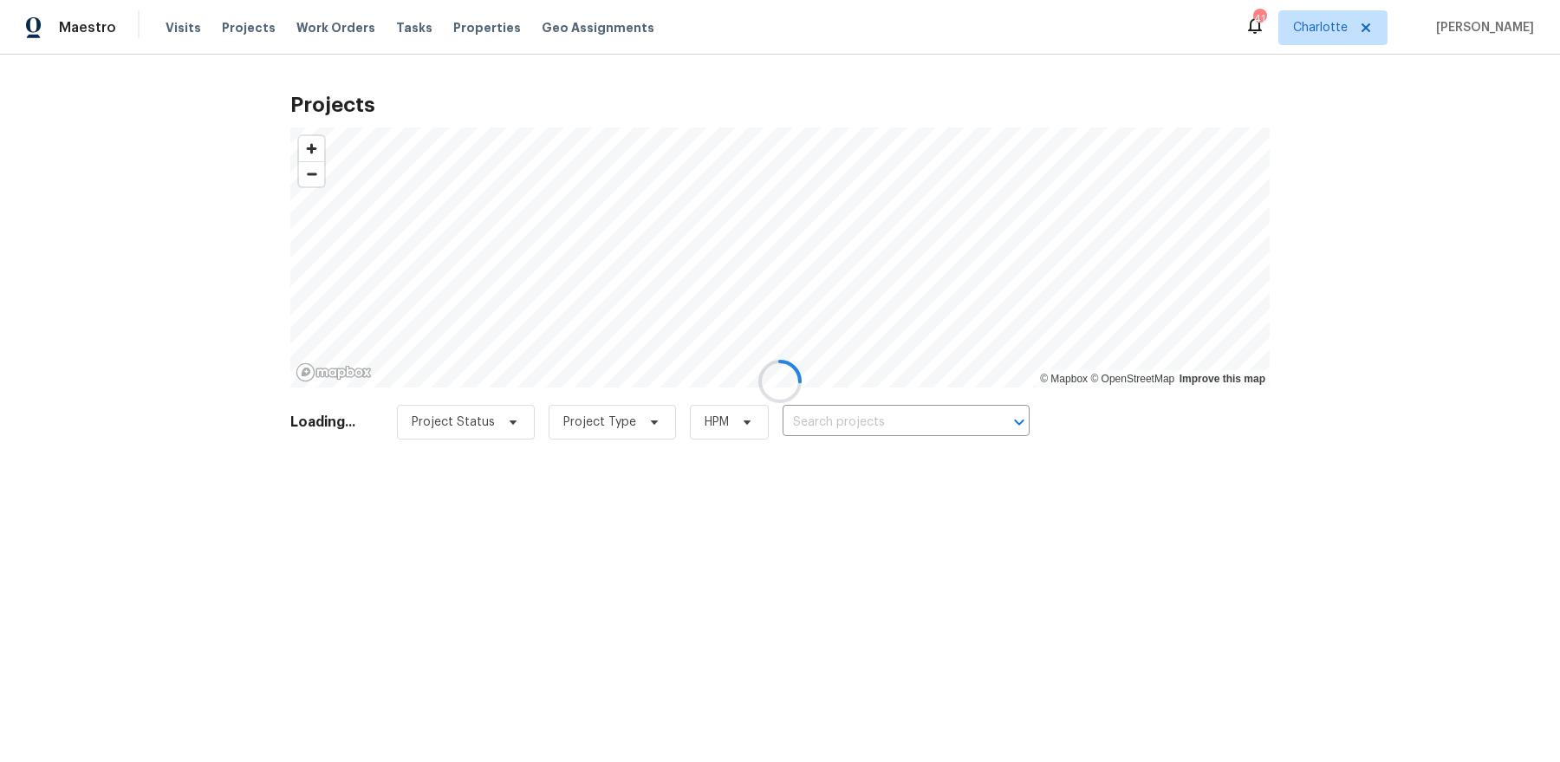
click at [805, 416] on div at bounding box center [780, 381] width 1560 height 762
click at [865, 416] on div at bounding box center [780, 381] width 1560 height 762
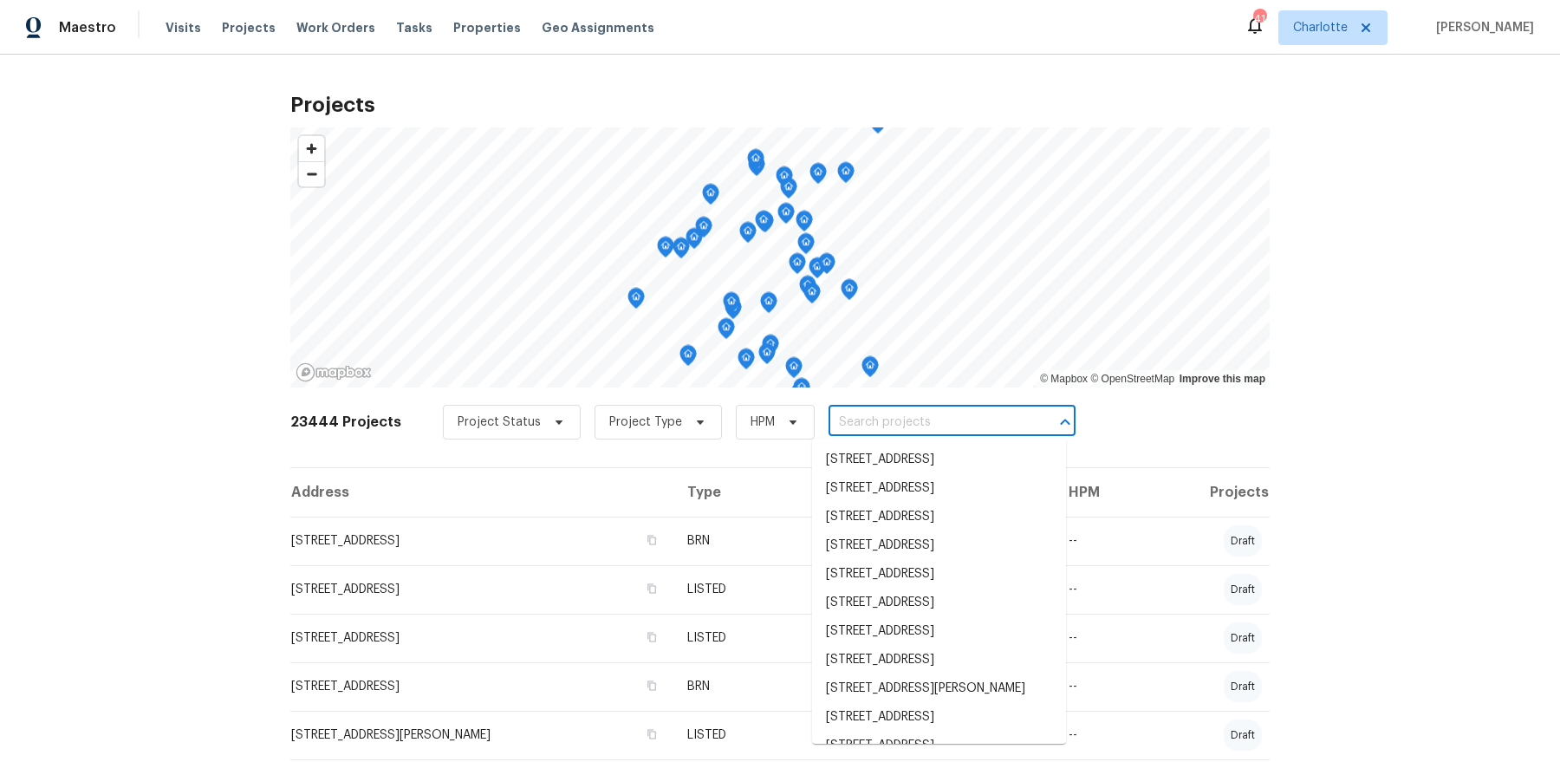
click at [868, 423] on input "text" at bounding box center [928, 422] width 198 height 27
paste input "1121 Swearngan Ridge Ct."
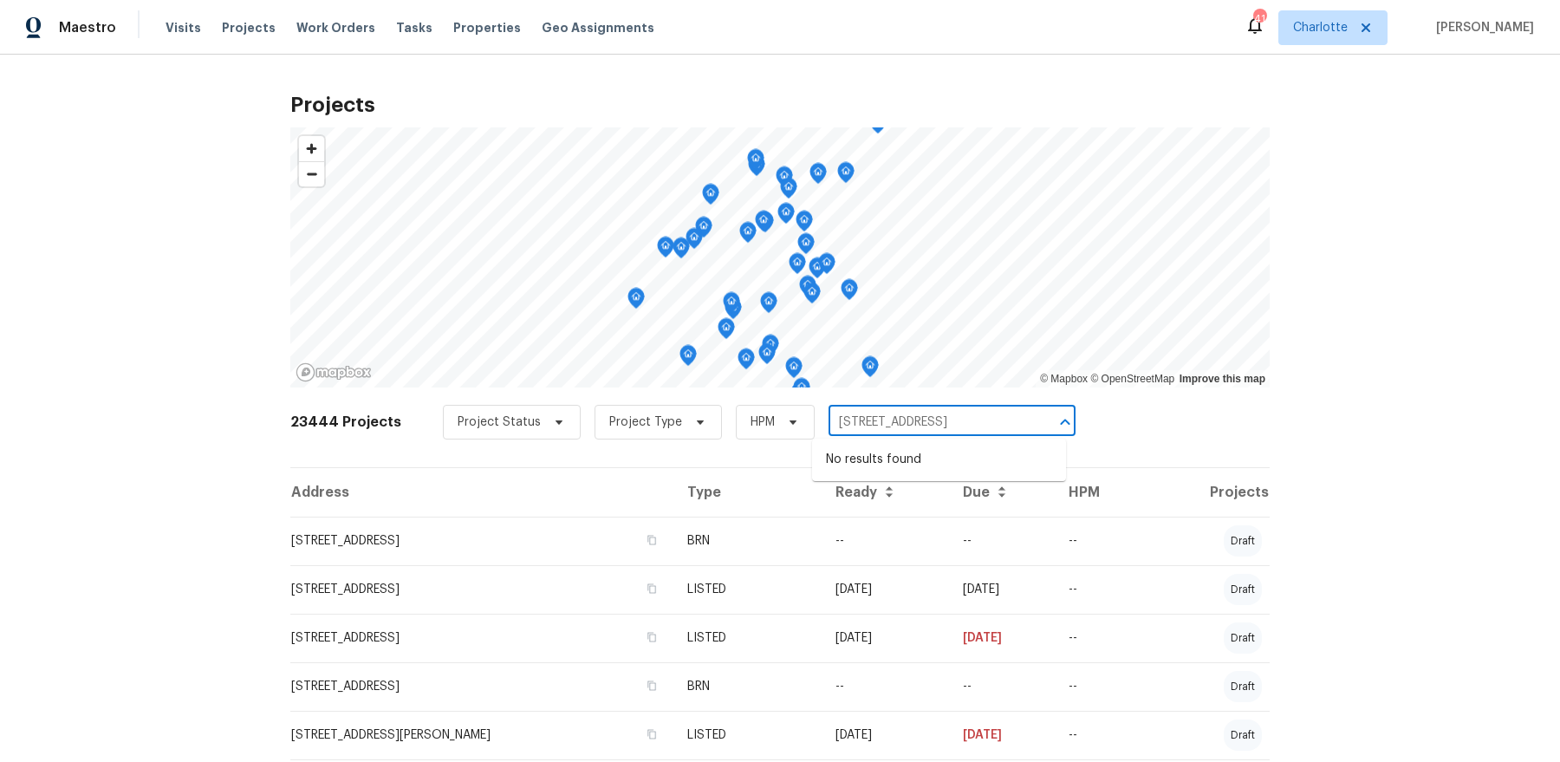
type input "1121 Swearngan Ridge Ct"
click at [912, 456] on li "1121 Swearngan Ridge Ct, Charlotte, NC 28216" at bounding box center [939, 459] width 254 height 29
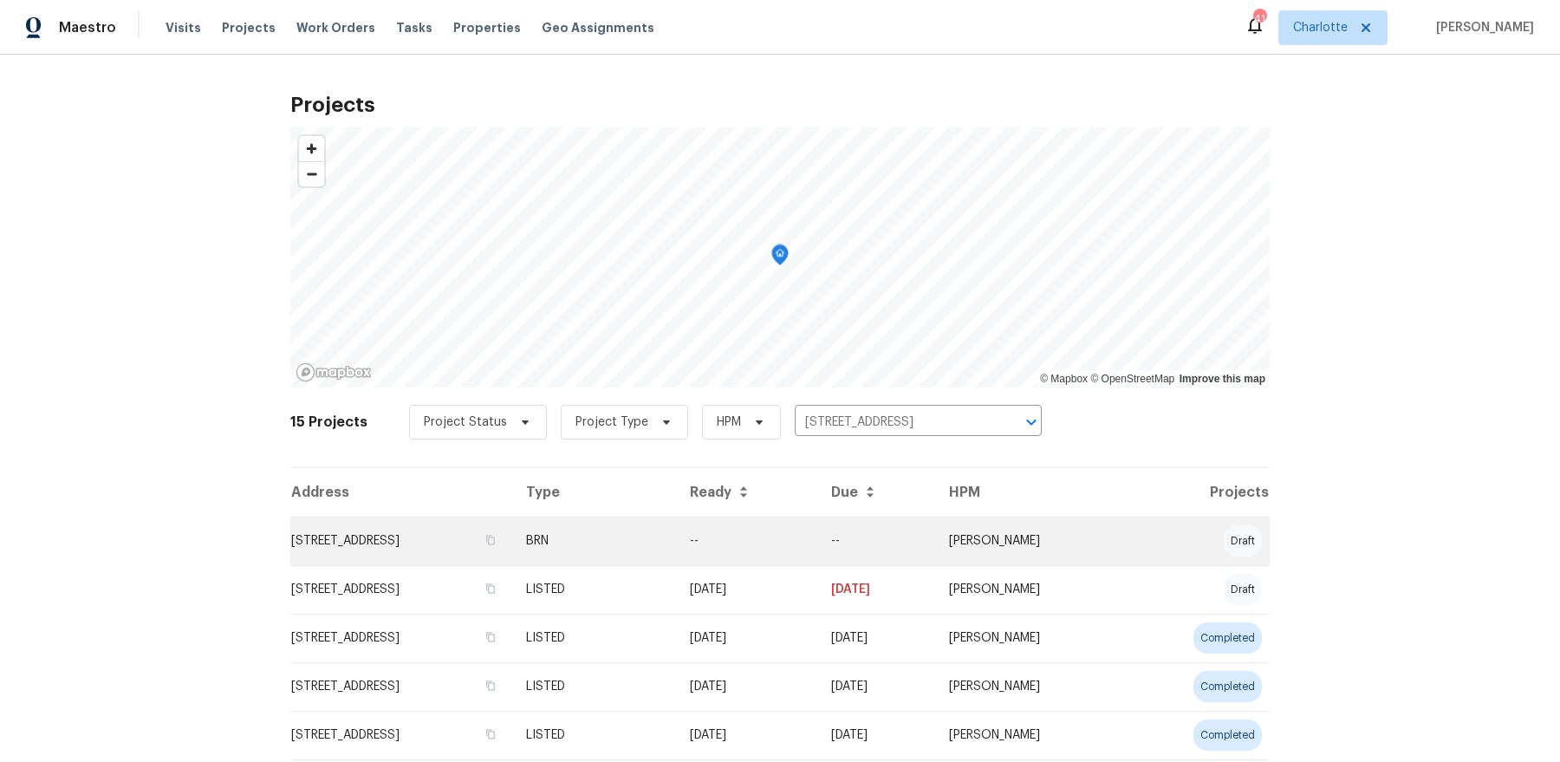
click at [512, 540] on td "1121 Swearngan Ridge Ct, Charlotte, NC 28216" at bounding box center [401, 541] width 222 height 49
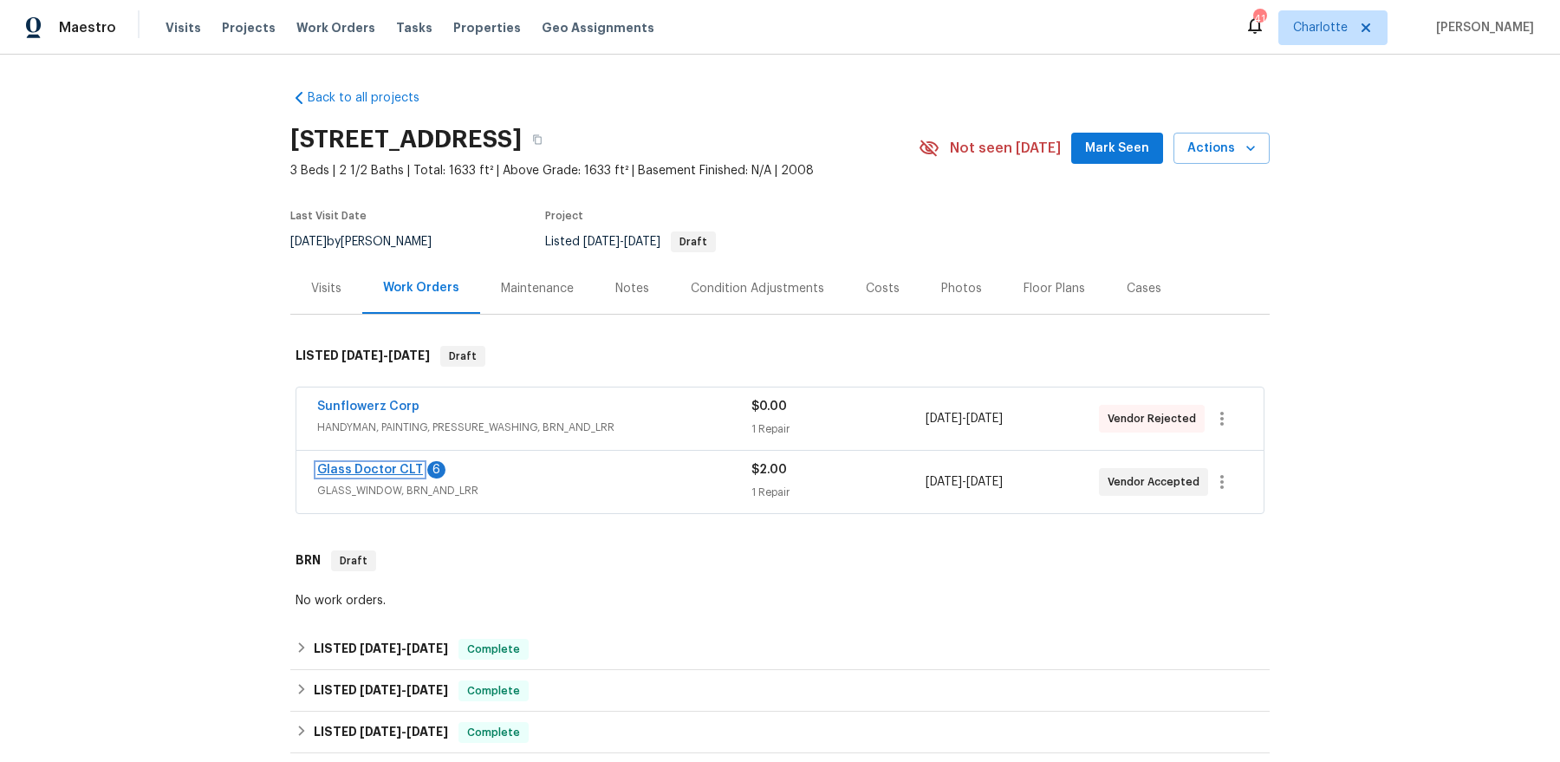
click at [383, 464] on link "Glass Doctor CLT" at bounding box center [370, 470] width 106 height 12
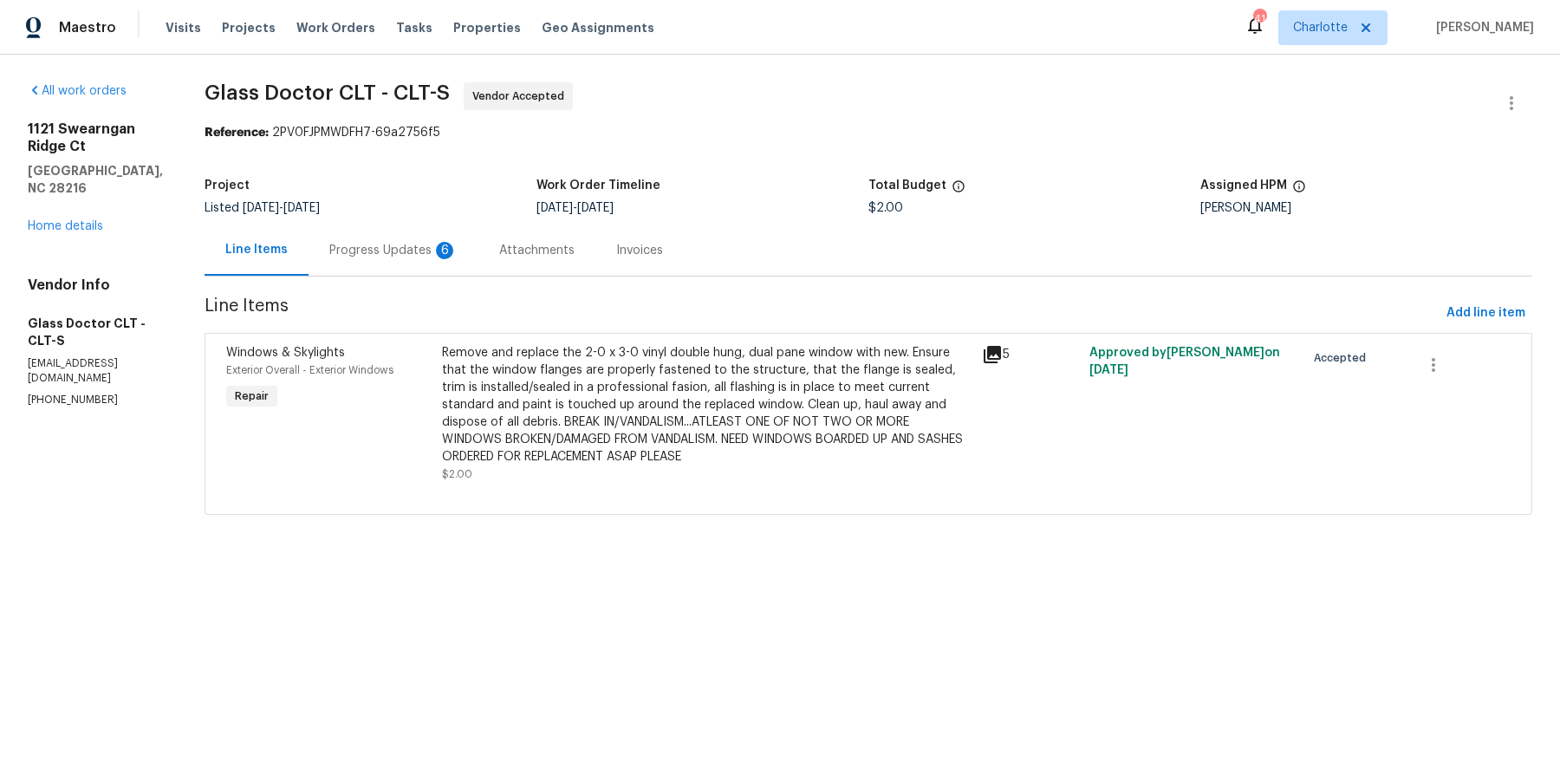
click at [337, 244] on div "Progress Updates 6" at bounding box center [393, 250] width 128 height 17
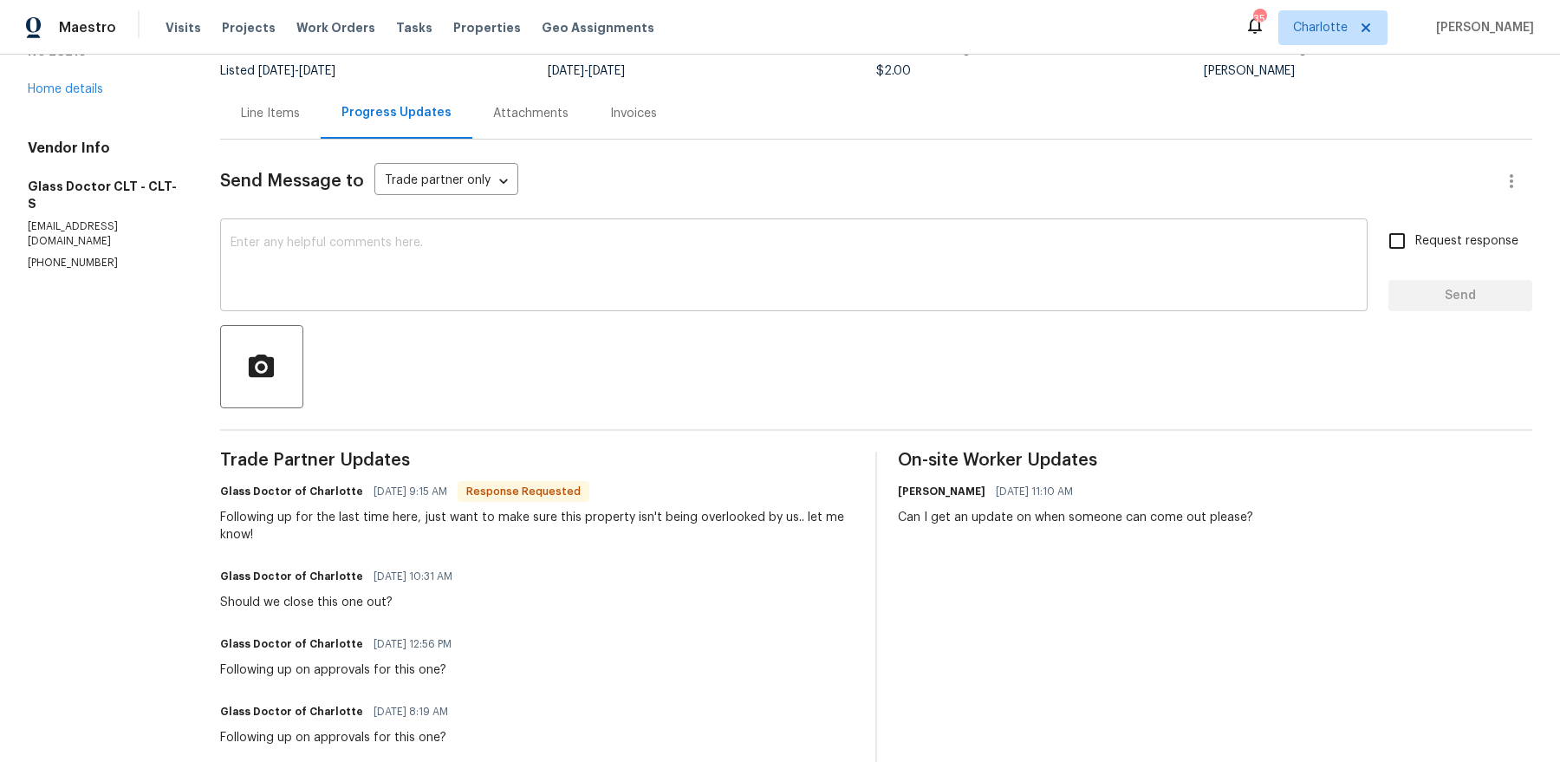
scroll to position [95, 0]
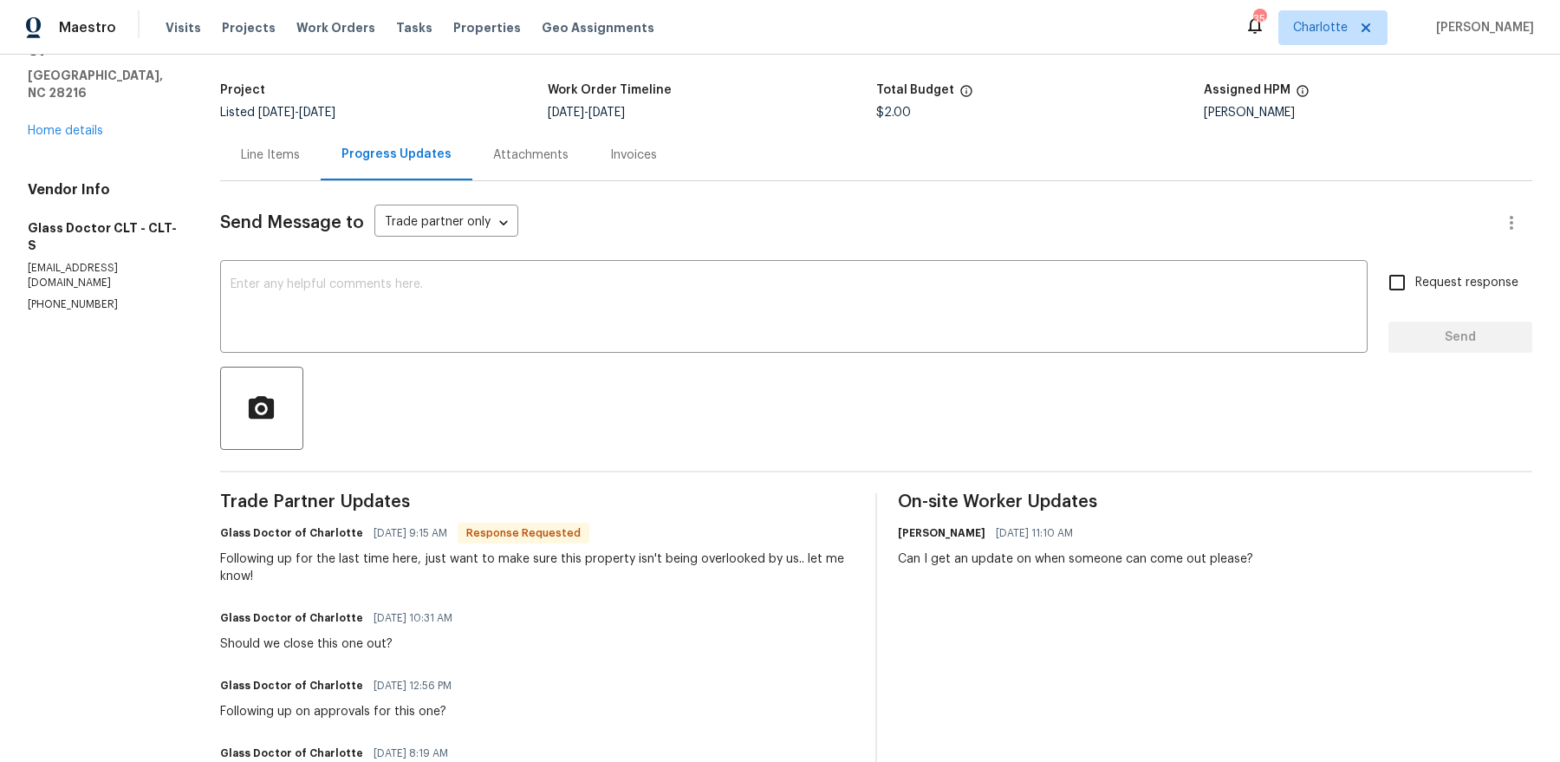
click at [252, 140] on div "Line Items" at bounding box center [270, 154] width 101 height 51
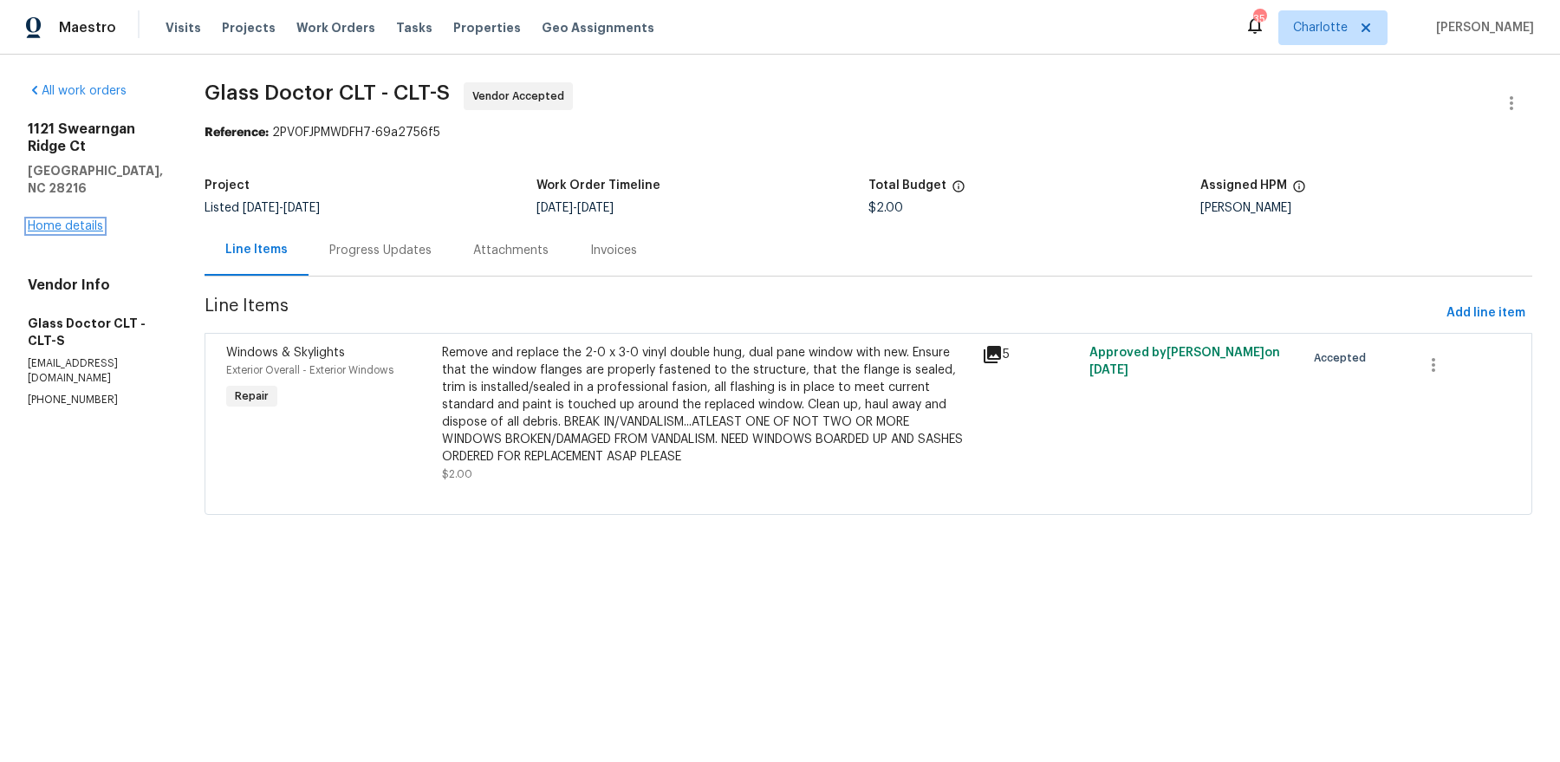
click at [72, 232] on link "Home details" at bounding box center [65, 226] width 75 height 12
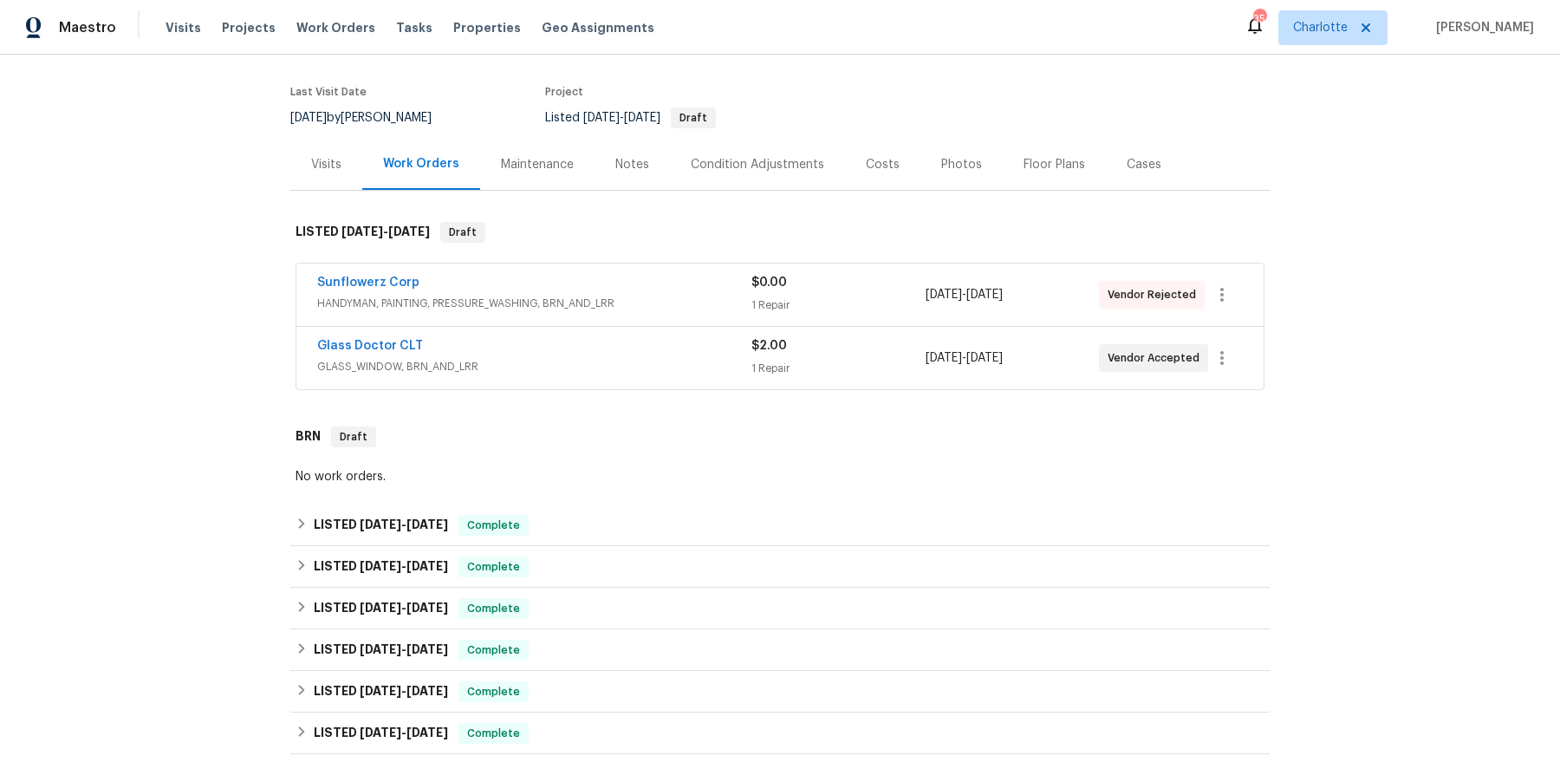
scroll to position [198, 0]
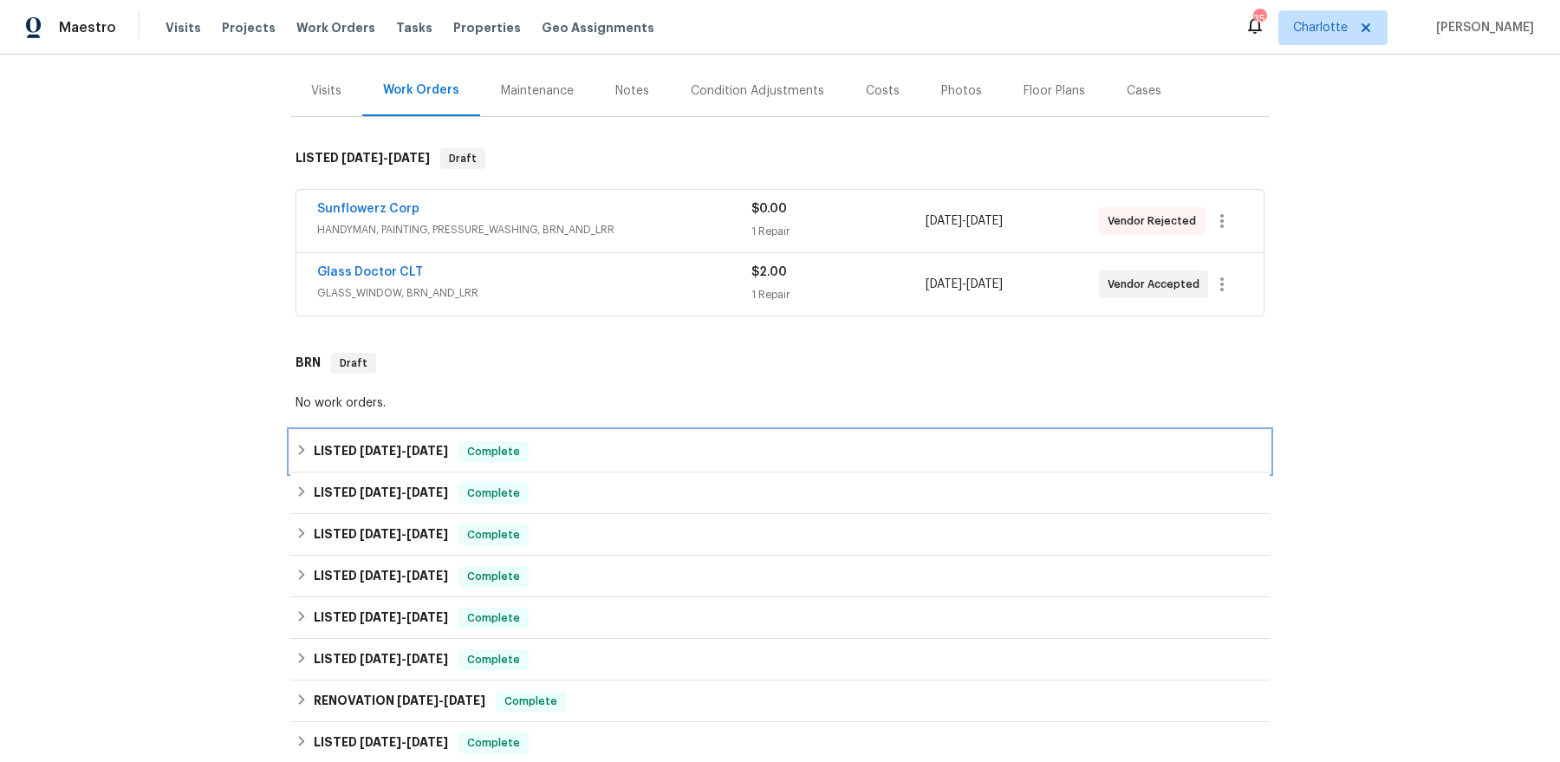
click at [458, 447] on div "LISTED 8/27/25 - 8/28/25 Complete" at bounding box center [780, 451] width 969 height 21
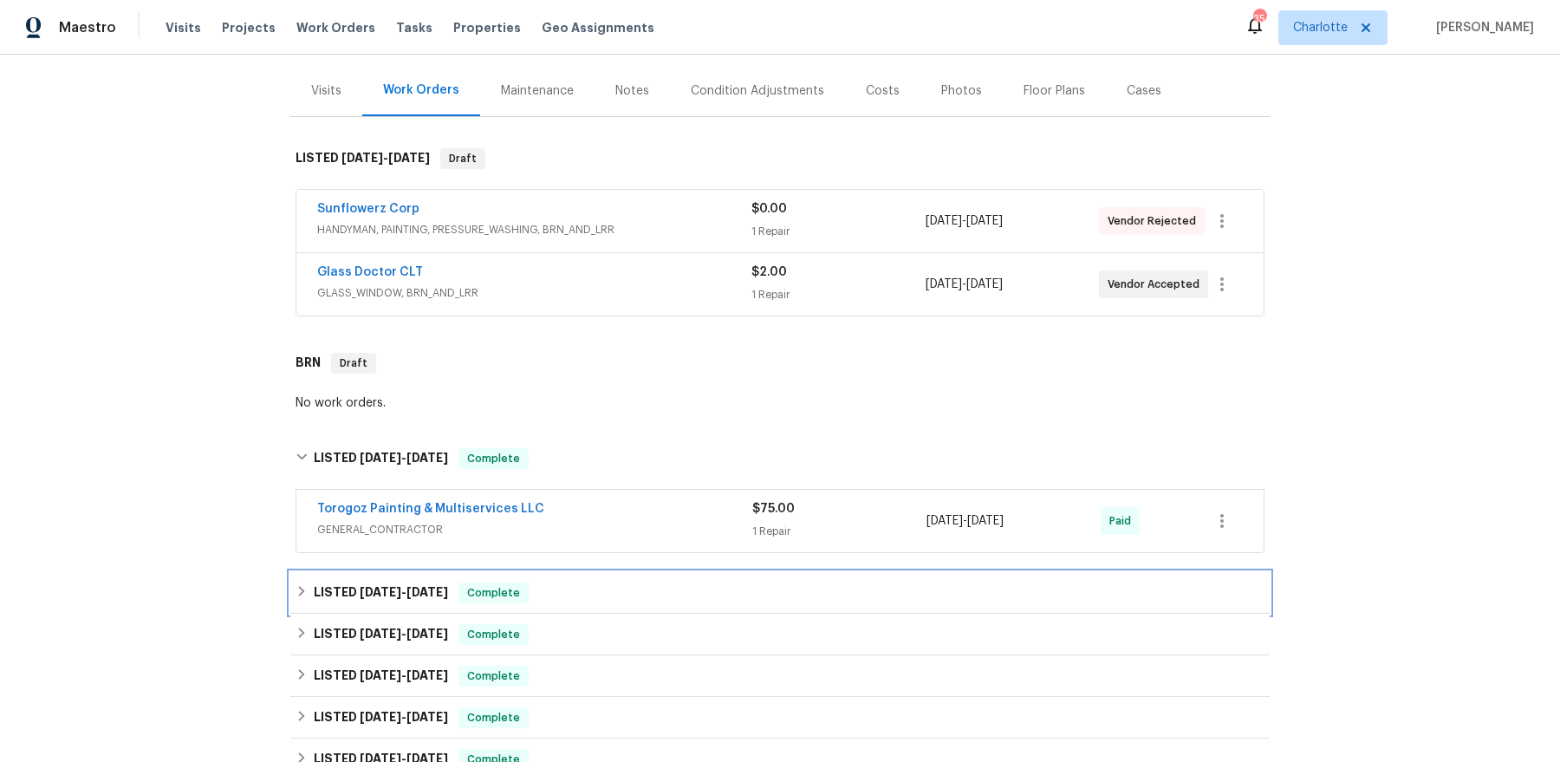
click at [469, 599] on div "LISTED 8/21/25 - 8/25/25 Complete" at bounding box center [780, 592] width 969 height 21
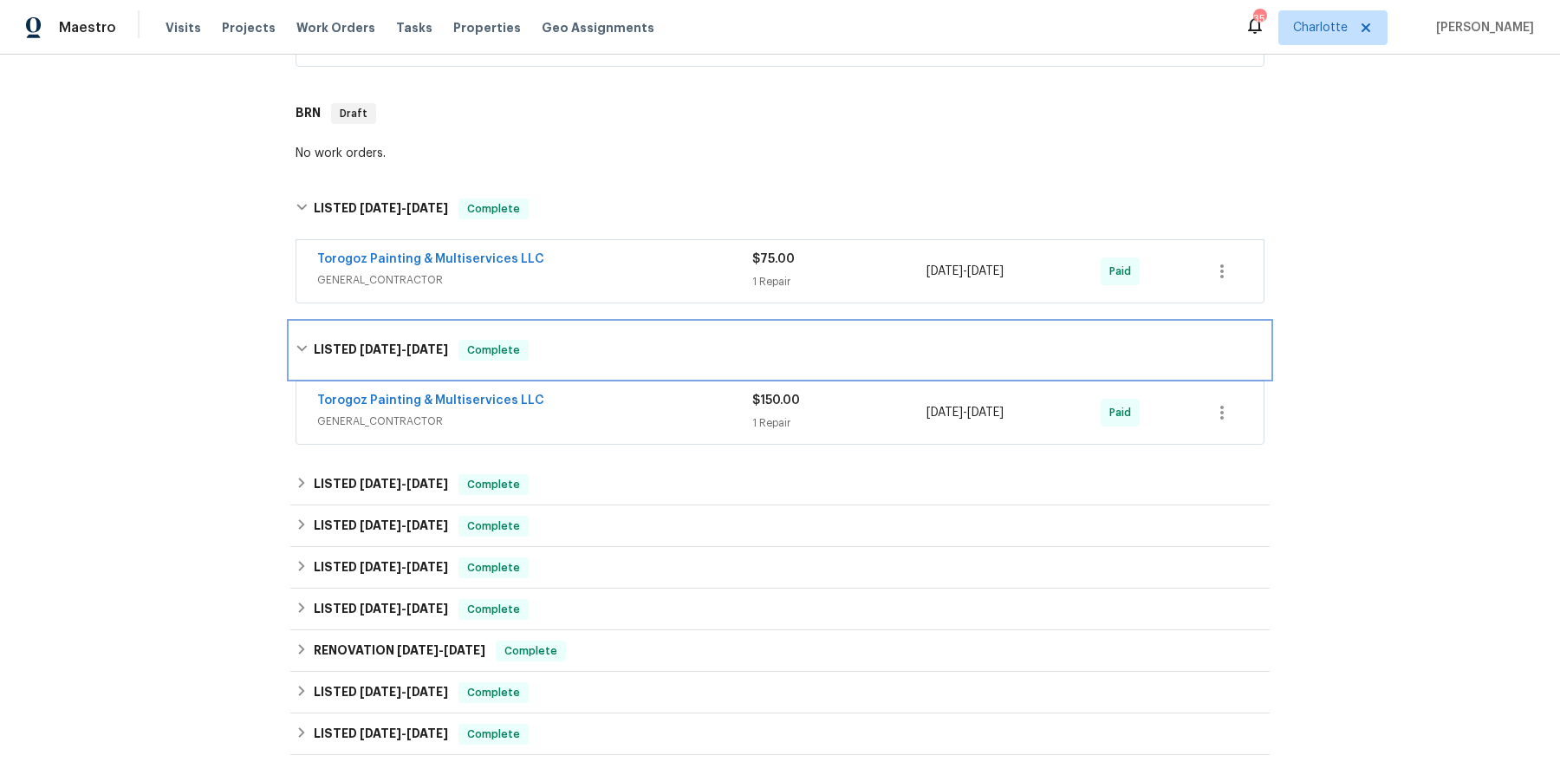
scroll to position [504, 0]
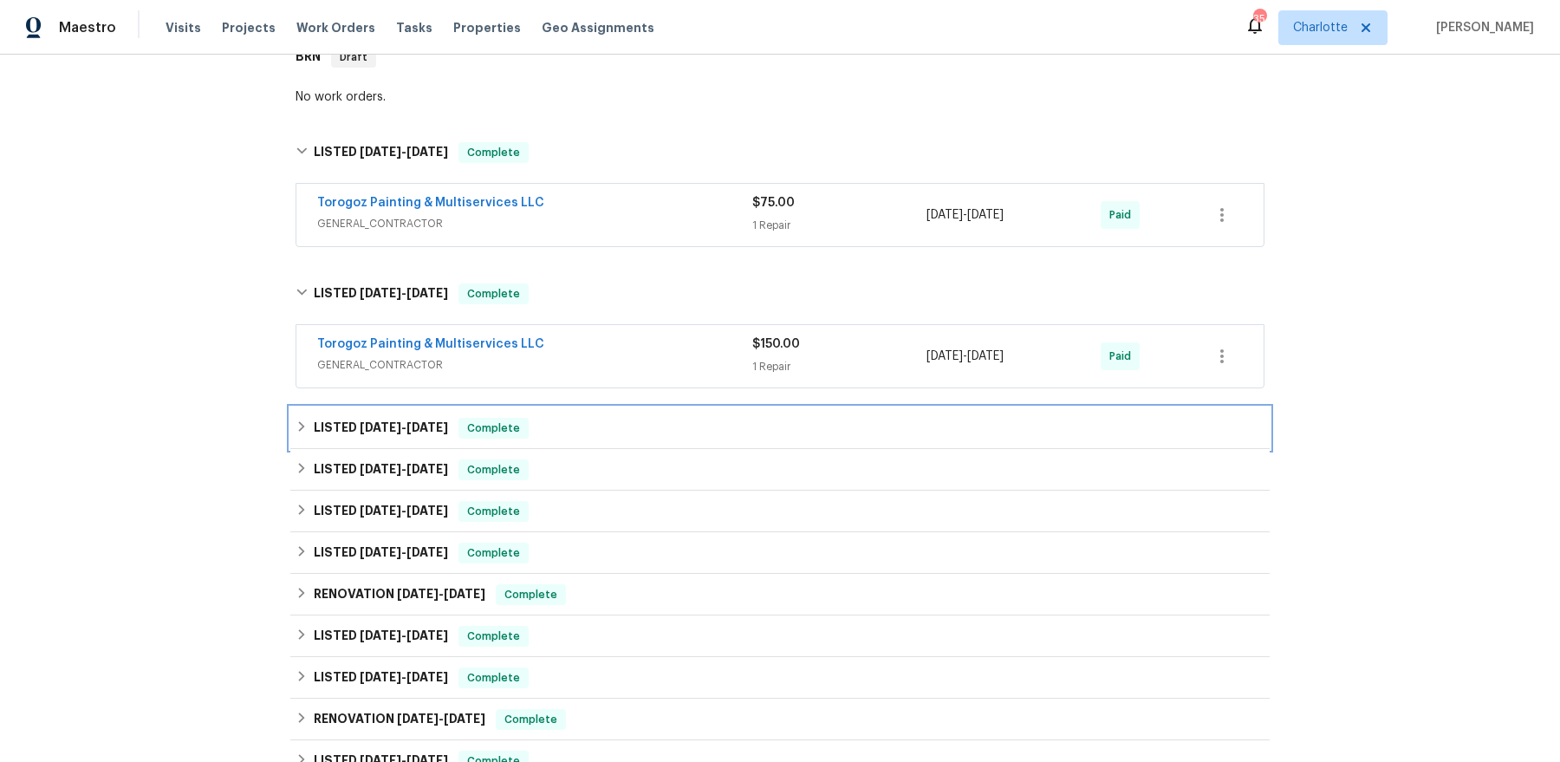
click at [427, 433] on h6 "LISTED 7/28/25 - 8/1/25" at bounding box center [381, 428] width 134 height 21
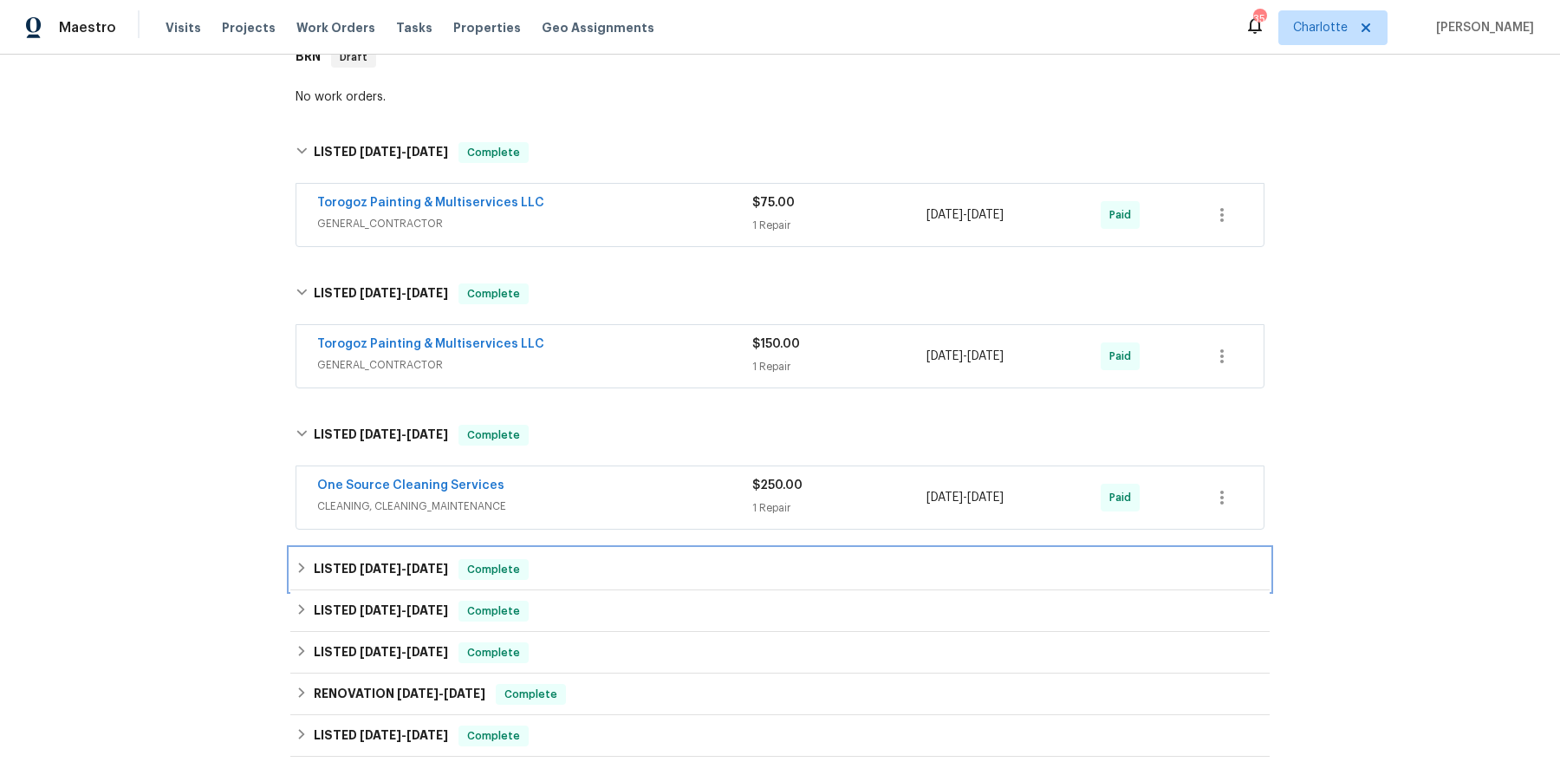
click at [432, 565] on span "8/8/25" at bounding box center [427, 568] width 42 height 12
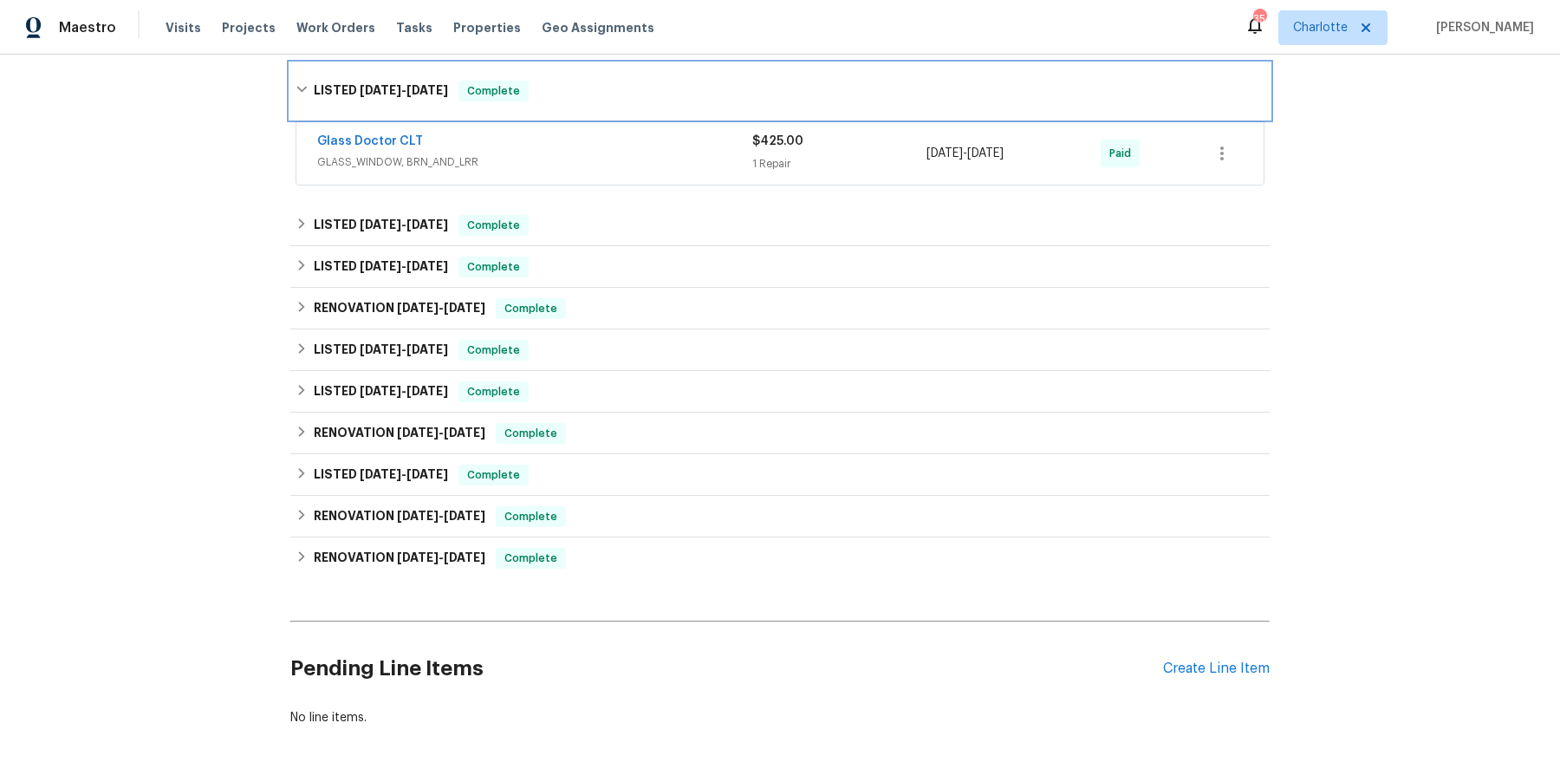
scroll to position [1055, 0]
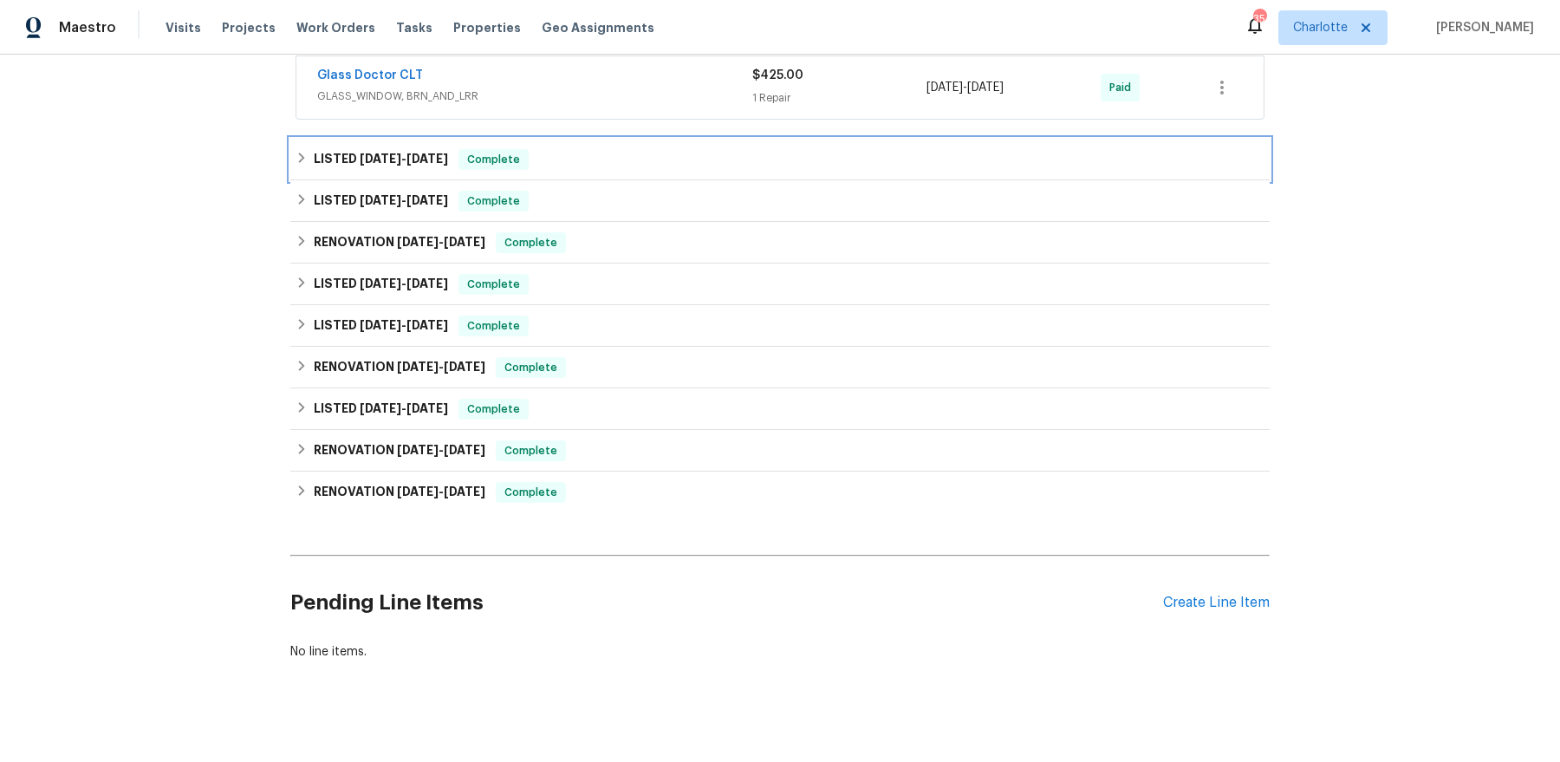
click at [426, 153] on span "8/11/25" at bounding box center [427, 159] width 42 height 12
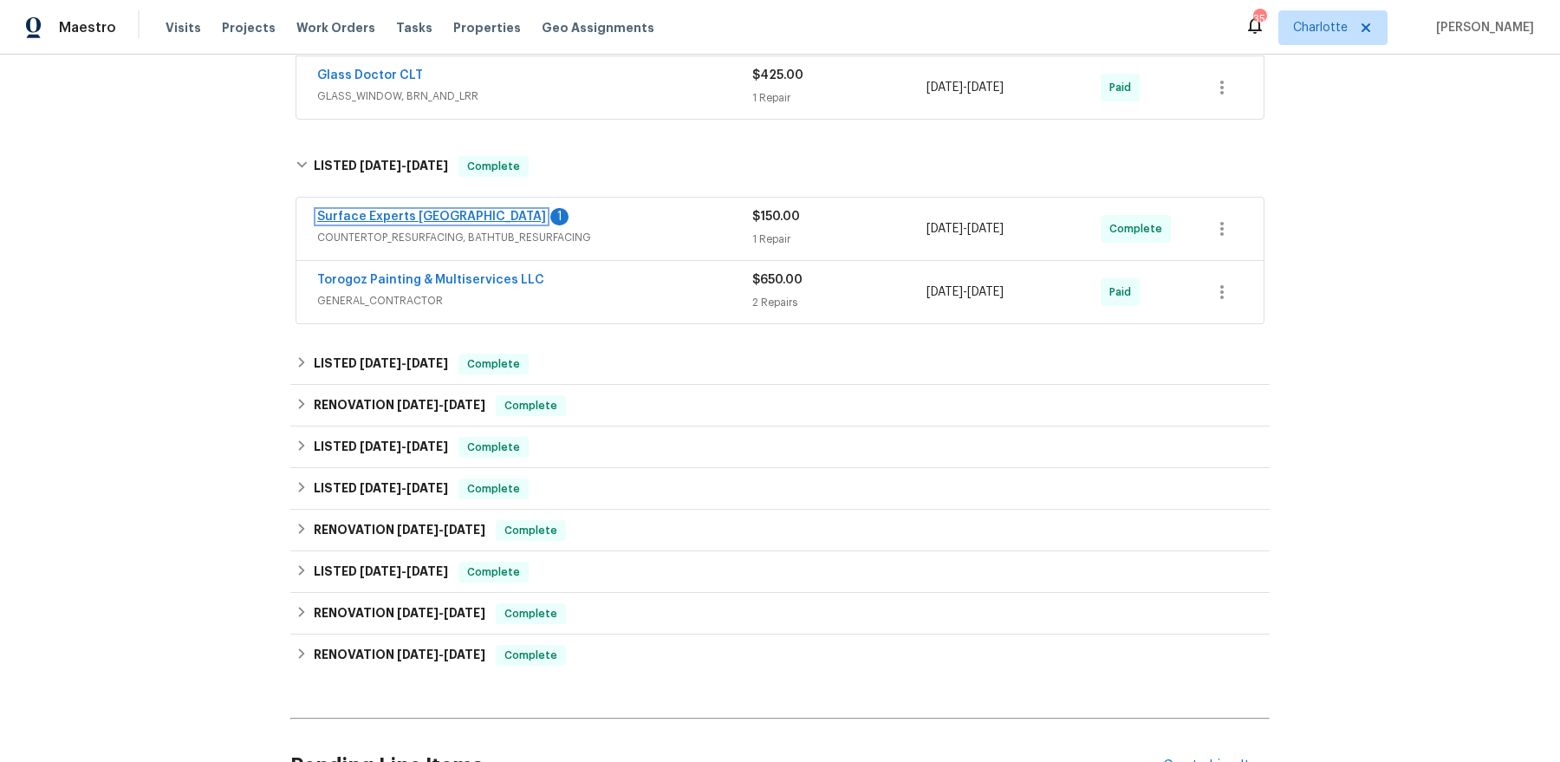
click at [447, 213] on link "Surface Experts South Charlotte" at bounding box center [431, 217] width 229 height 12
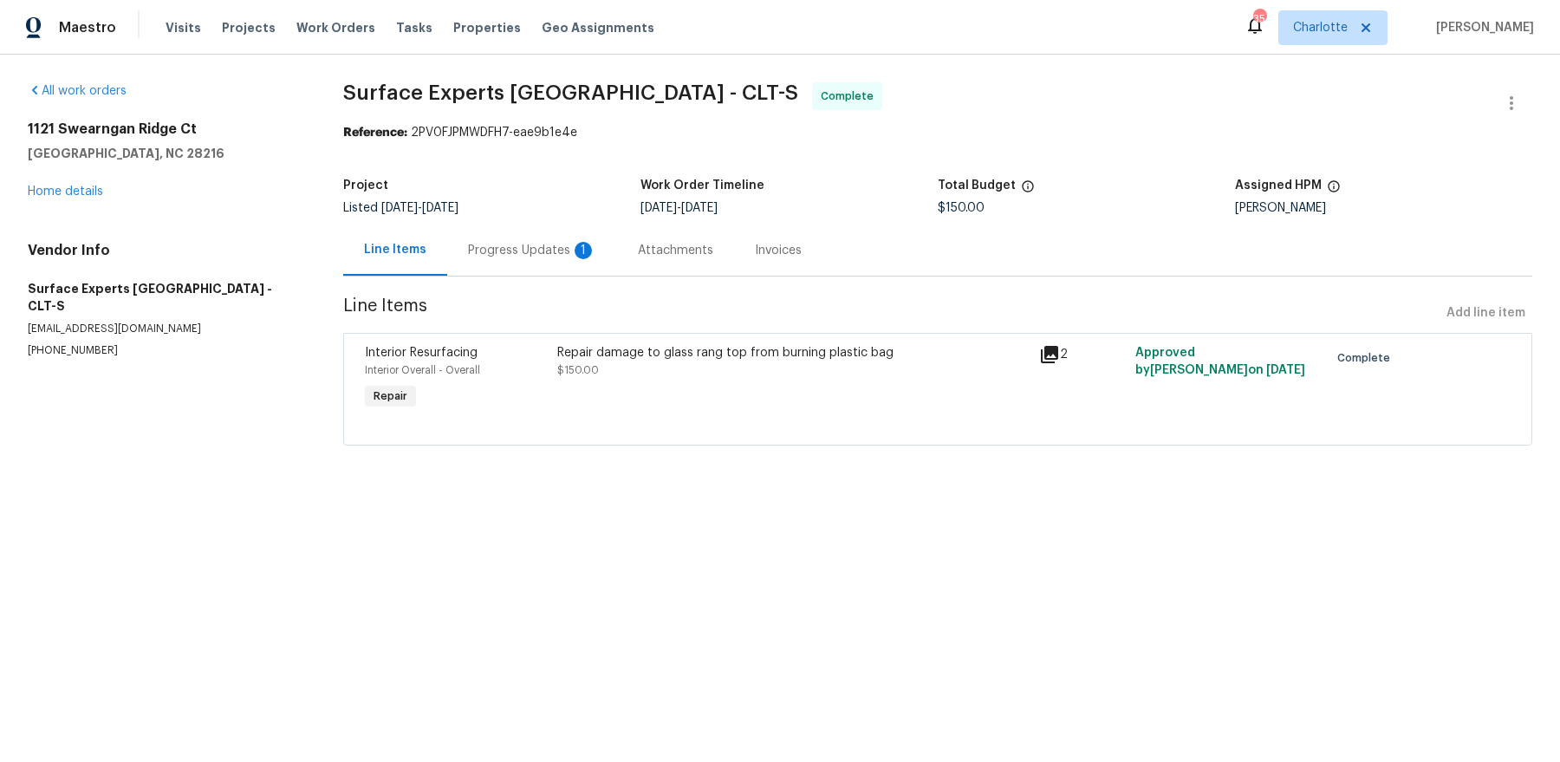
click at [518, 257] on div "Progress Updates 1" at bounding box center [532, 250] width 128 height 17
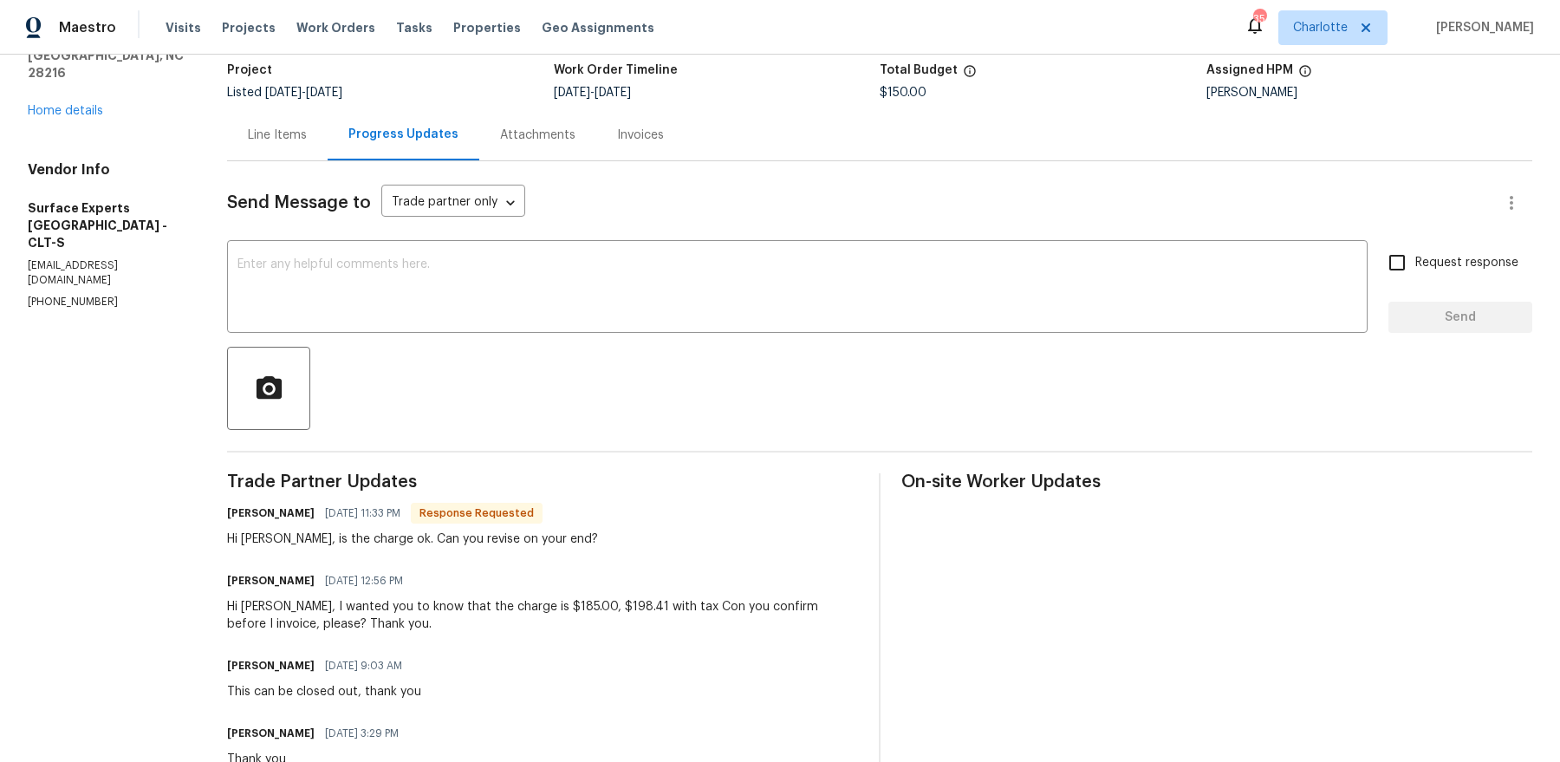
scroll to position [123, 0]
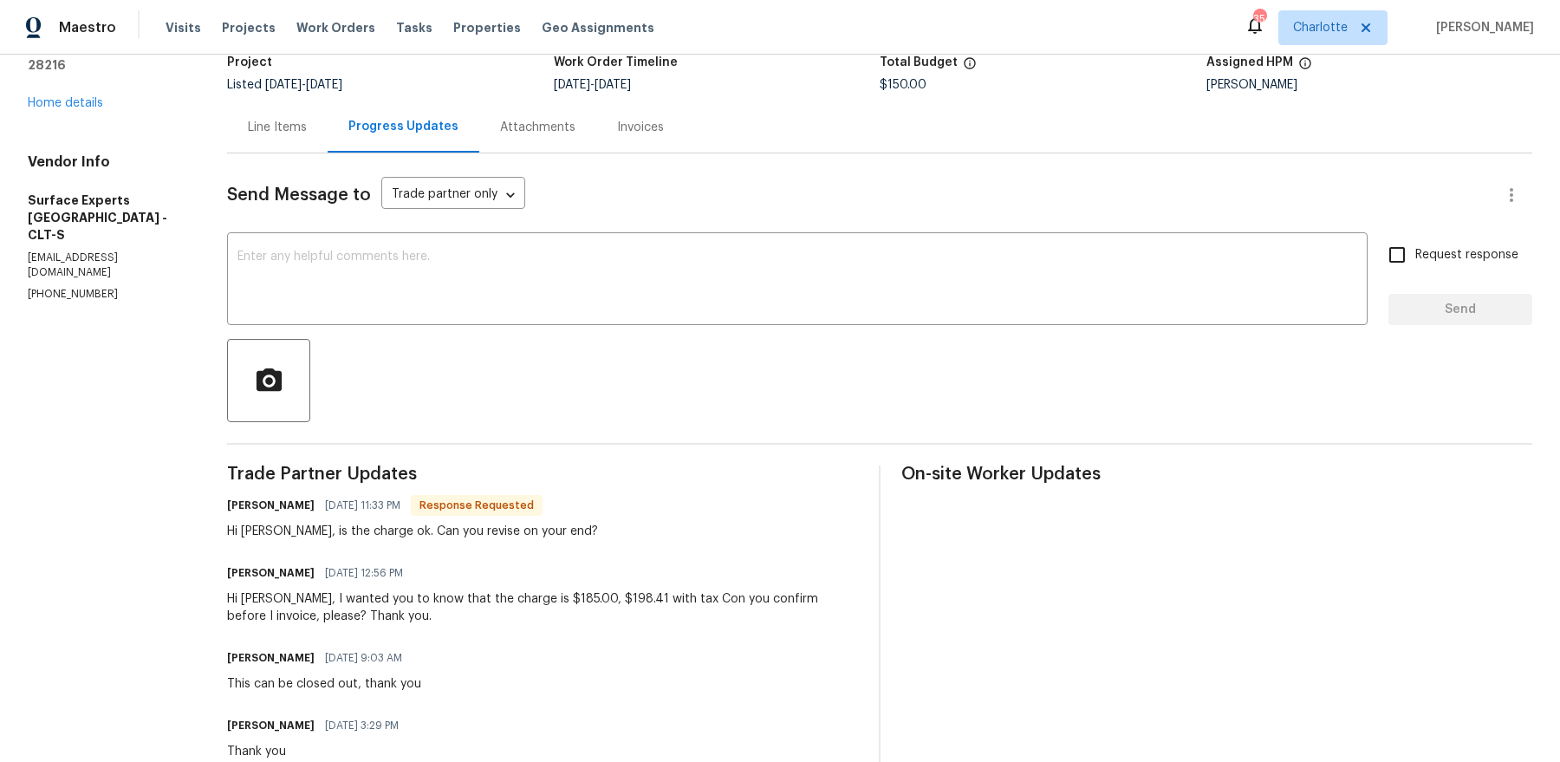
click at [603, 596] on div "Hi Ryan, I wanted you to know that the charge is $185.00, $198.41 with tax Con …" at bounding box center [542, 607] width 631 height 35
copy div "198.41"
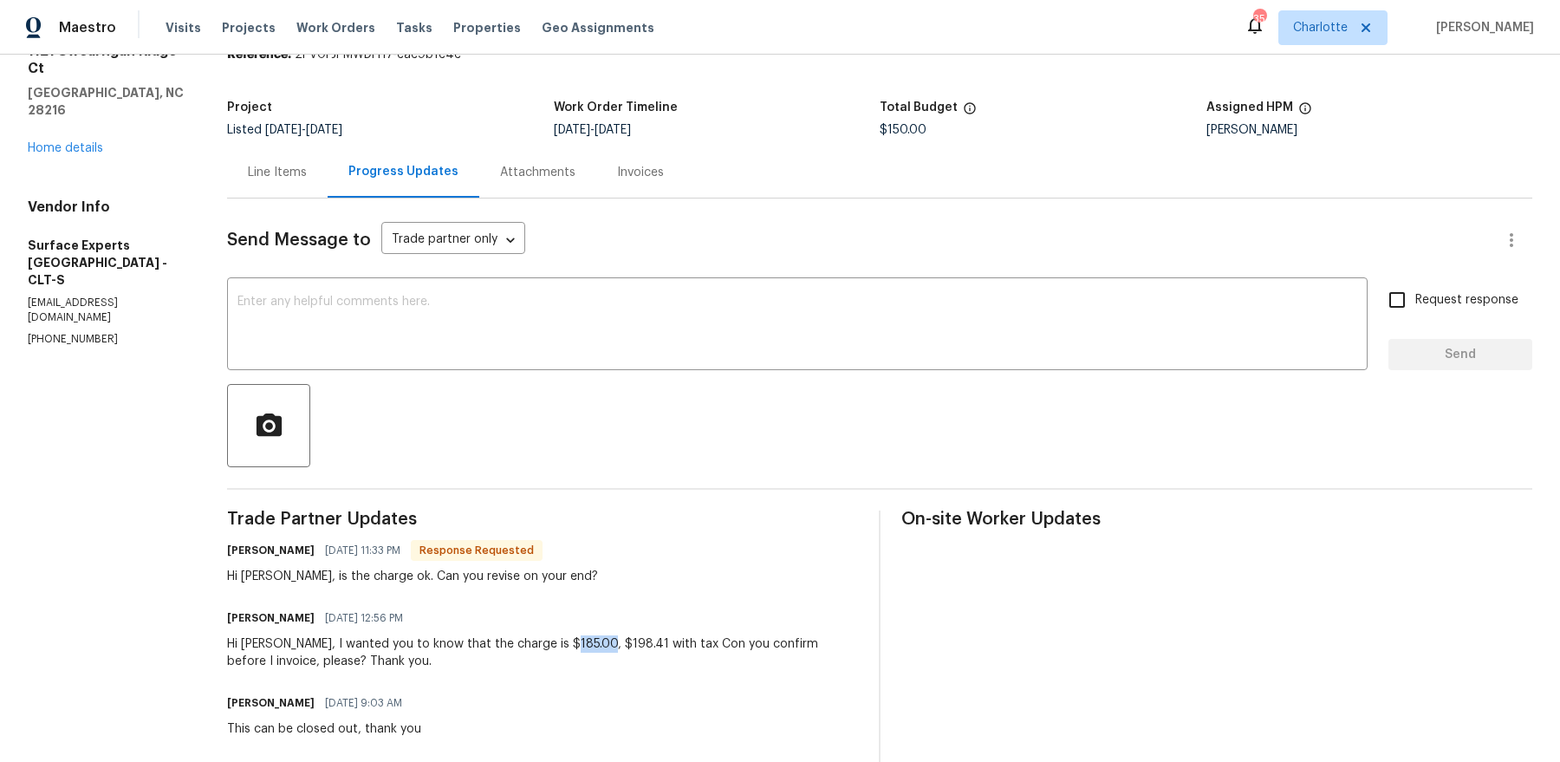
scroll to position [16, 0]
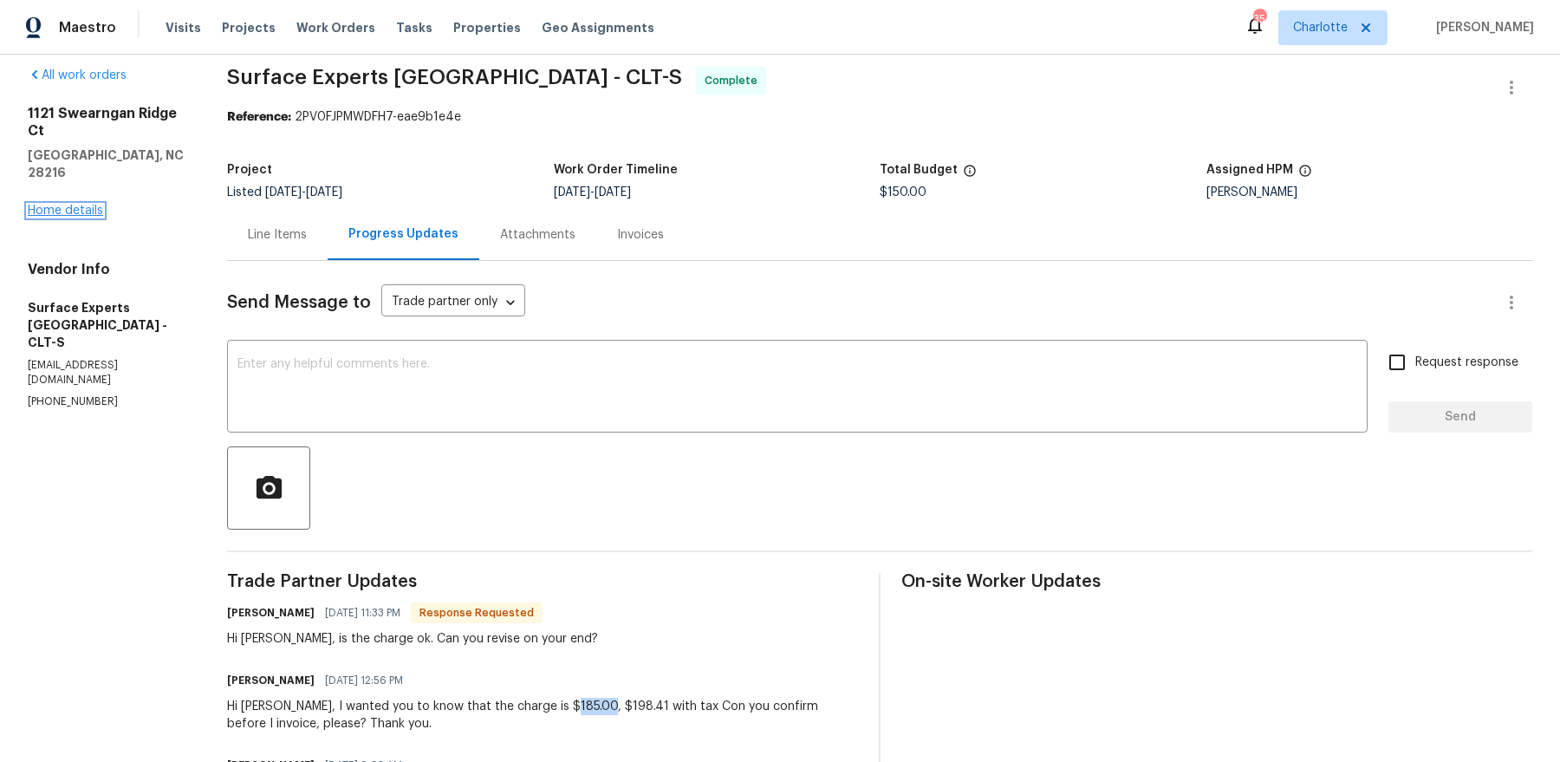
click at [64, 205] on link "Home details" at bounding box center [65, 211] width 75 height 12
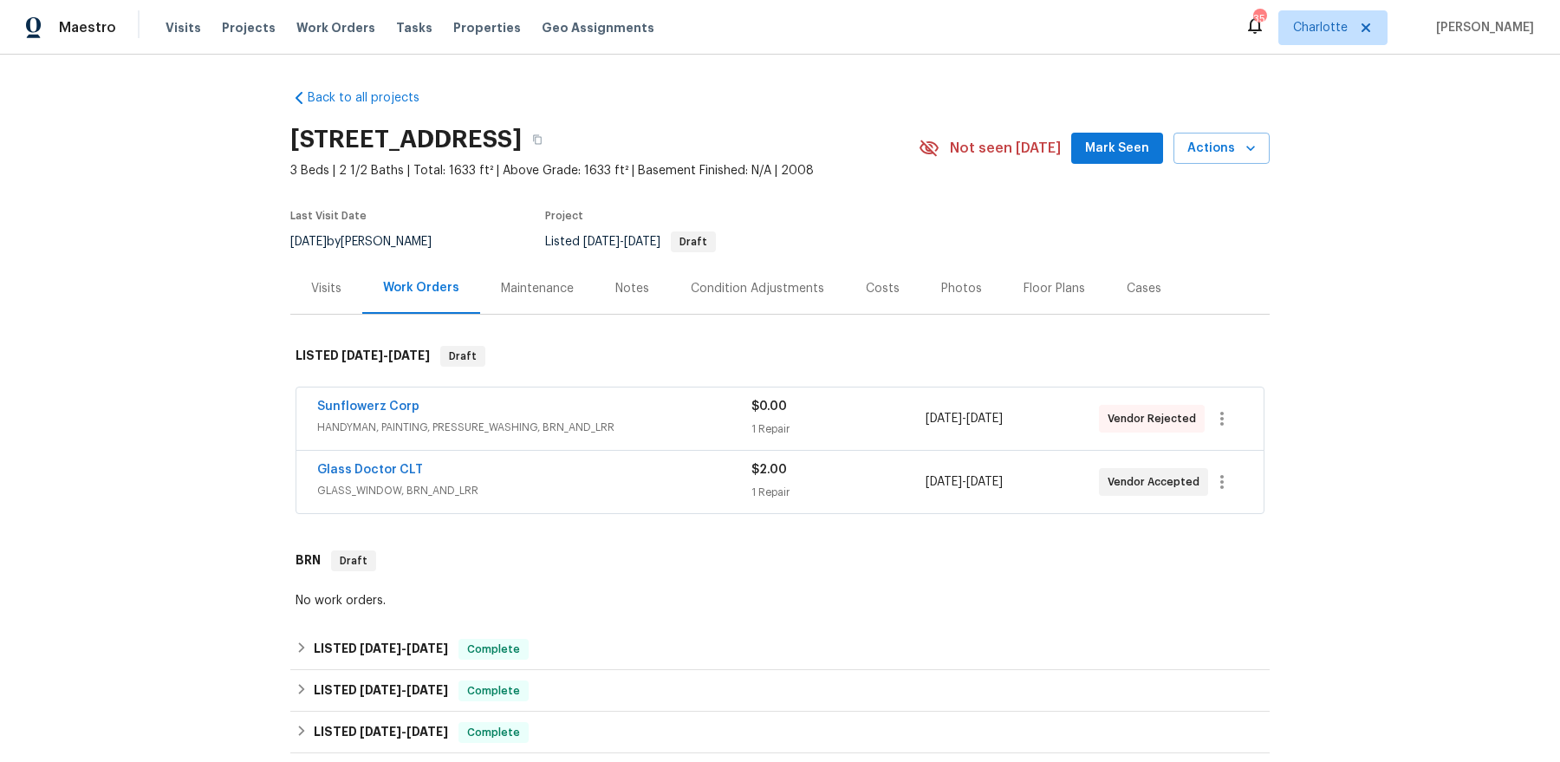
click at [1143, 420] on span "Vendor Rejected" at bounding box center [1155, 418] width 95 height 17
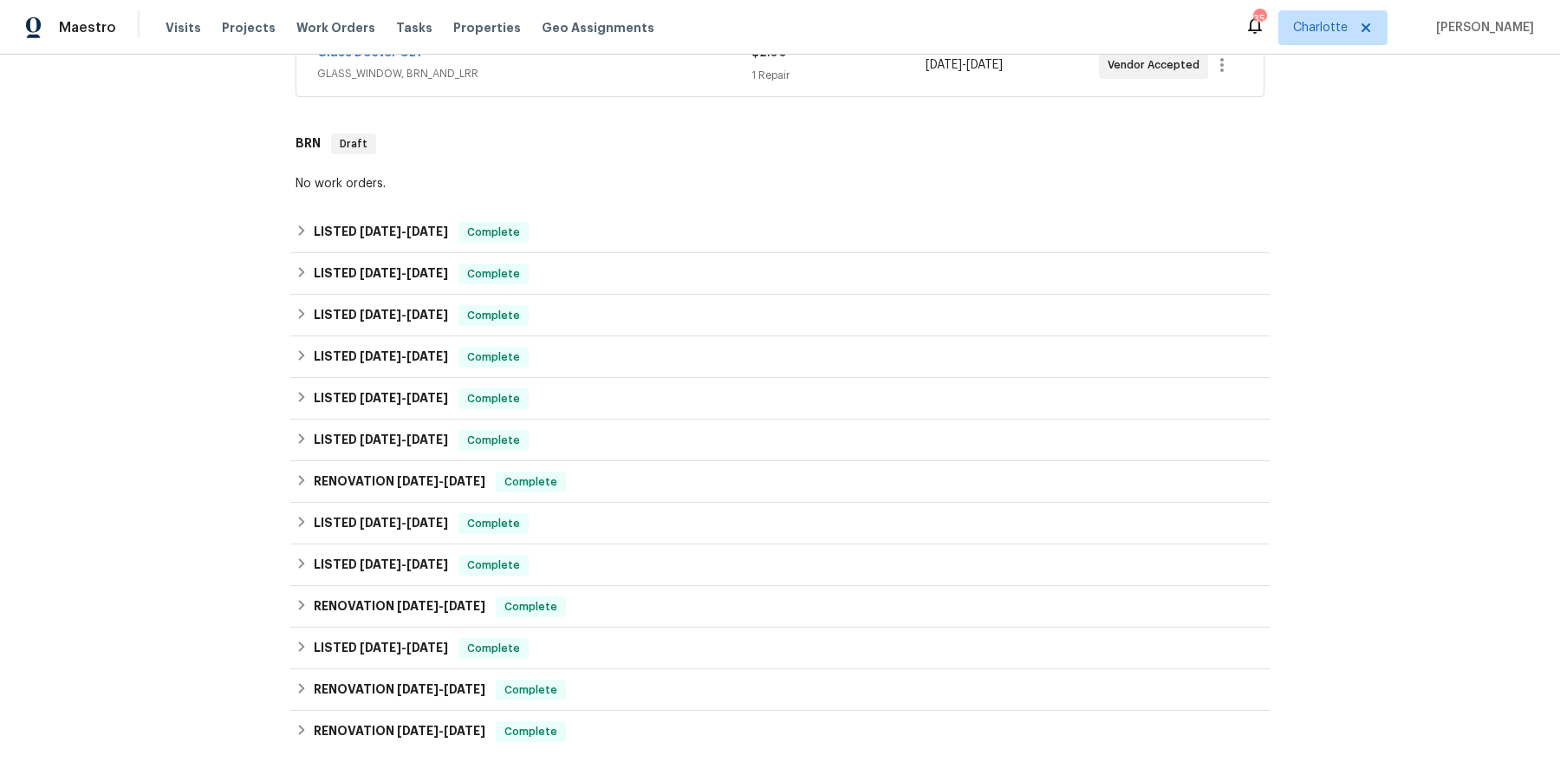
scroll to position [856, 0]
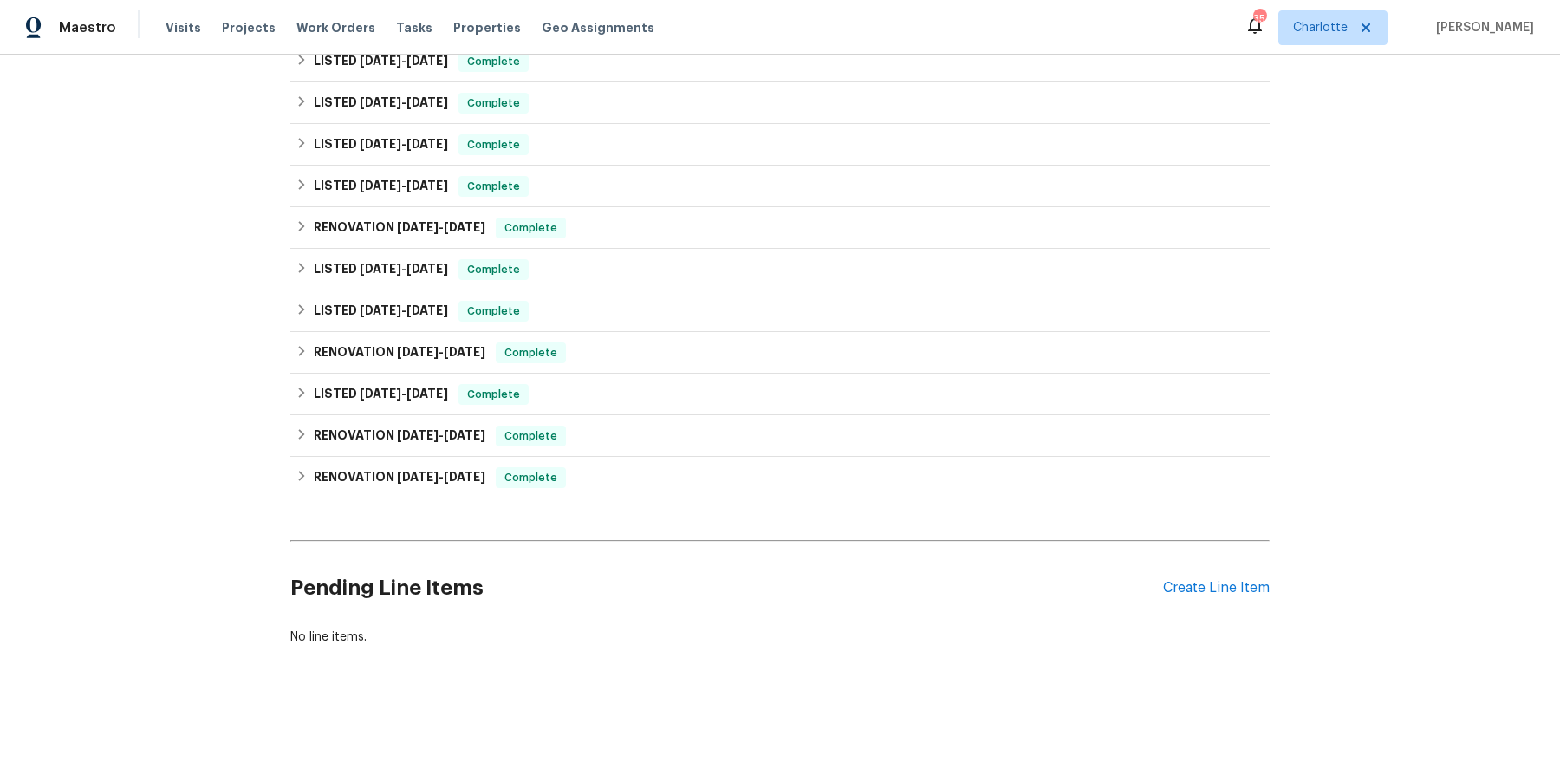
click at [1215, 595] on div "Pending Line Items Create Line Item" at bounding box center [779, 588] width 979 height 81
click at [1215, 584] on div "Create Line Item" at bounding box center [1216, 588] width 107 height 16
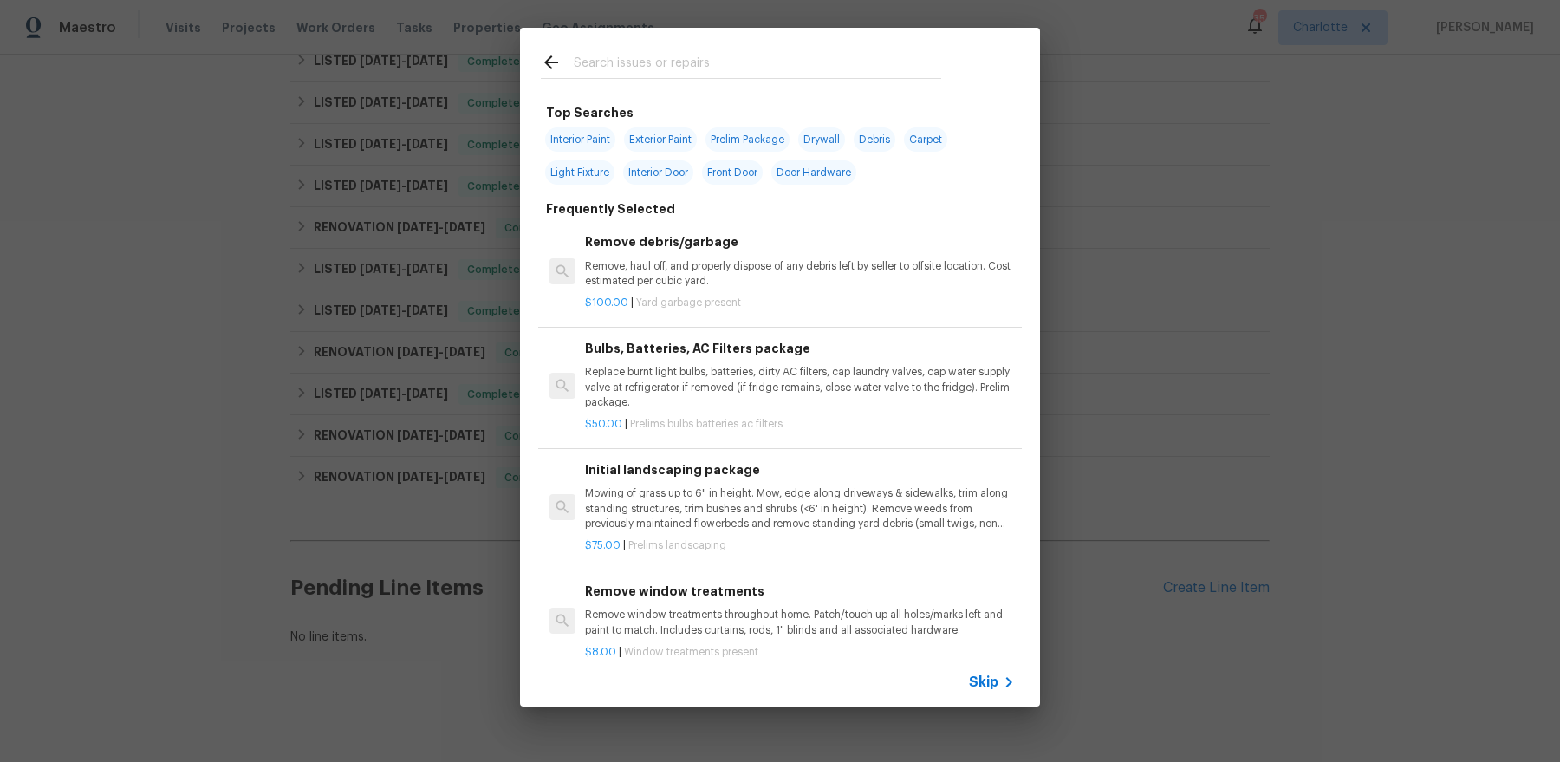
click at [634, 58] on input "text" at bounding box center [757, 65] width 367 height 26
click at [166, 234] on div "Top Searches Interior Paint Exterior Paint Prelim Package Drywall Debris Carpet…" at bounding box center [780, 367] width 1560 height 734
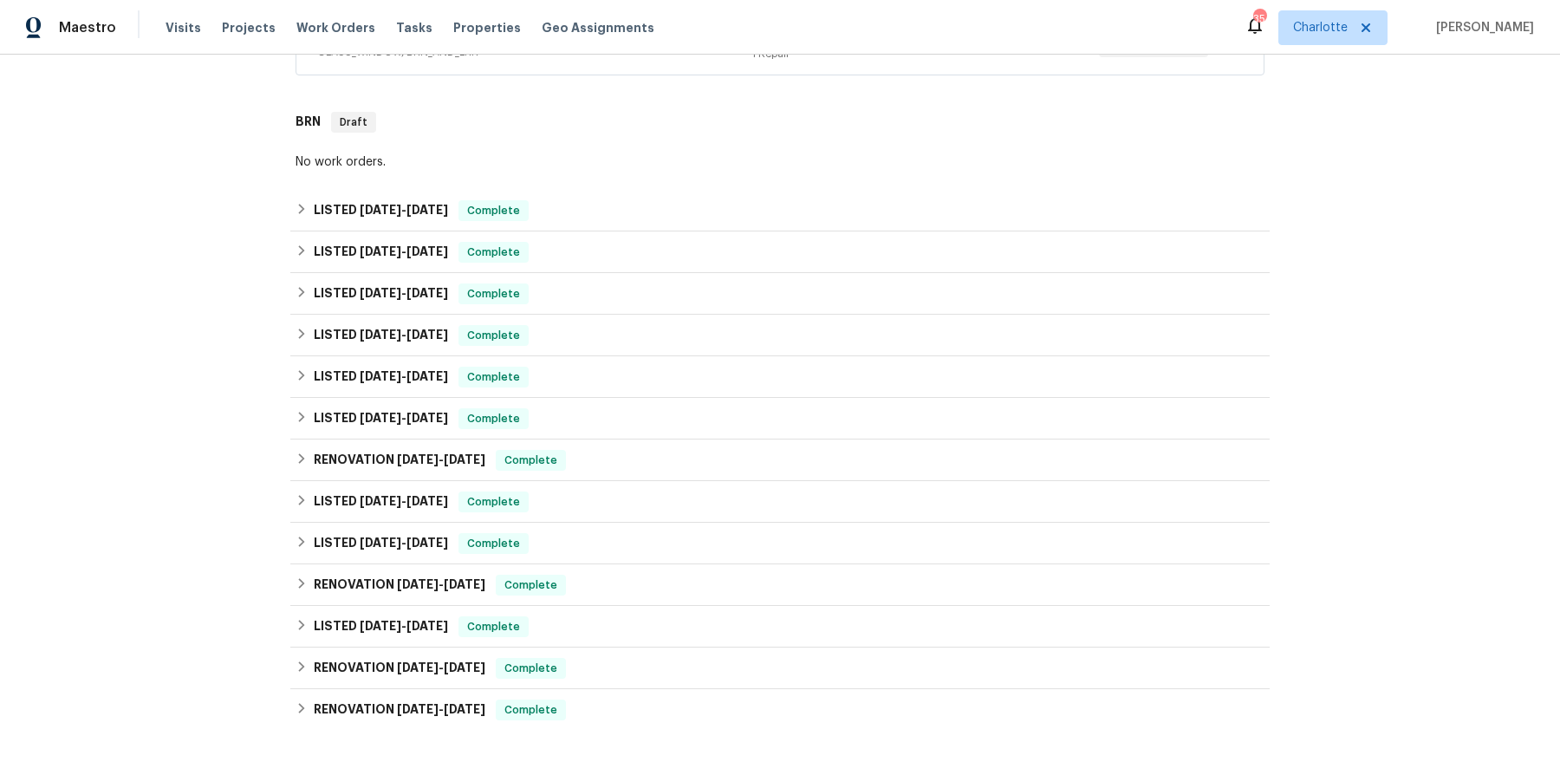
scroll to position [533, 0]
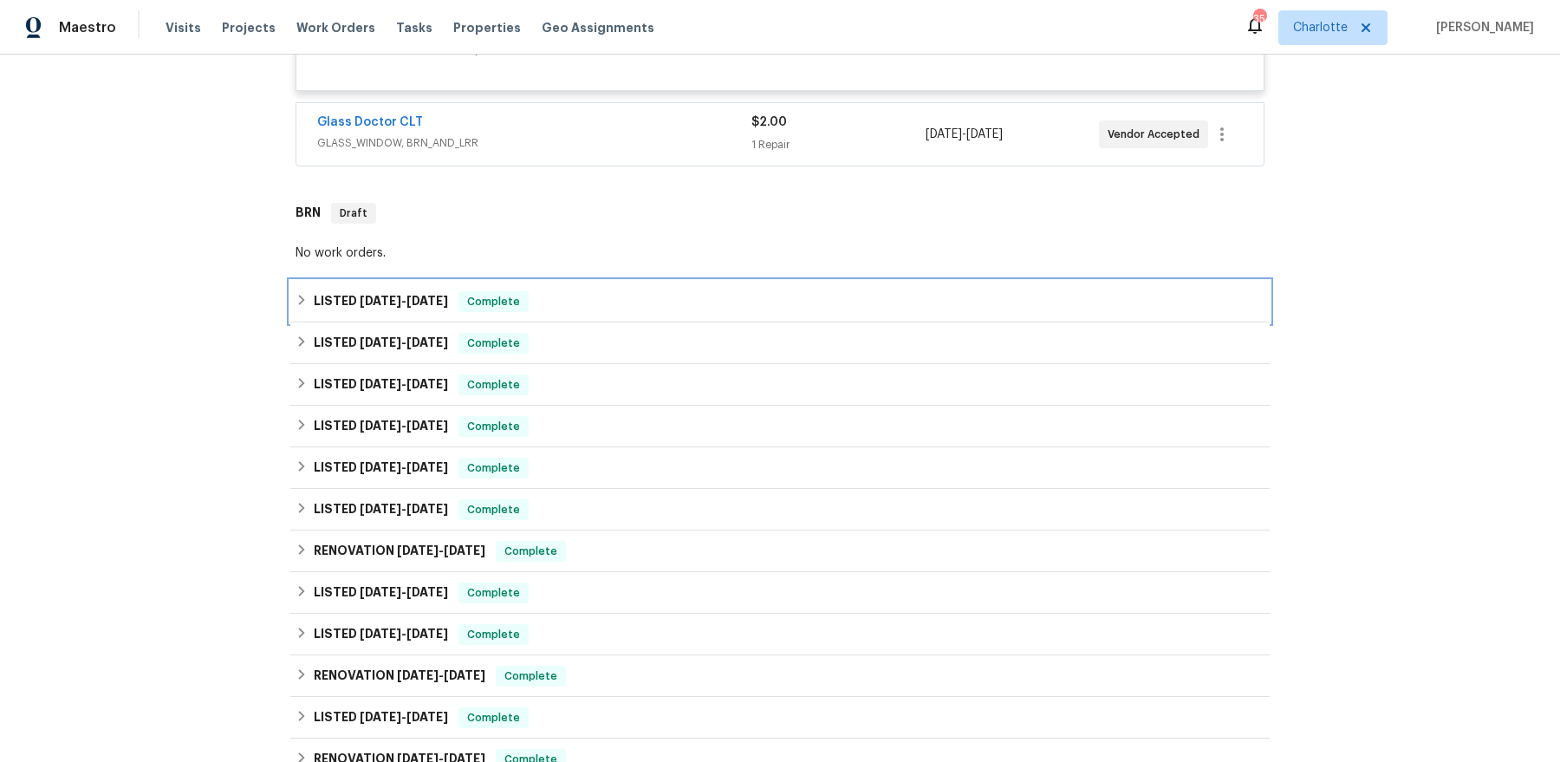
click at [377, 300] on span "8/27/25" at bounding box center [381, 301] width 42 height 12
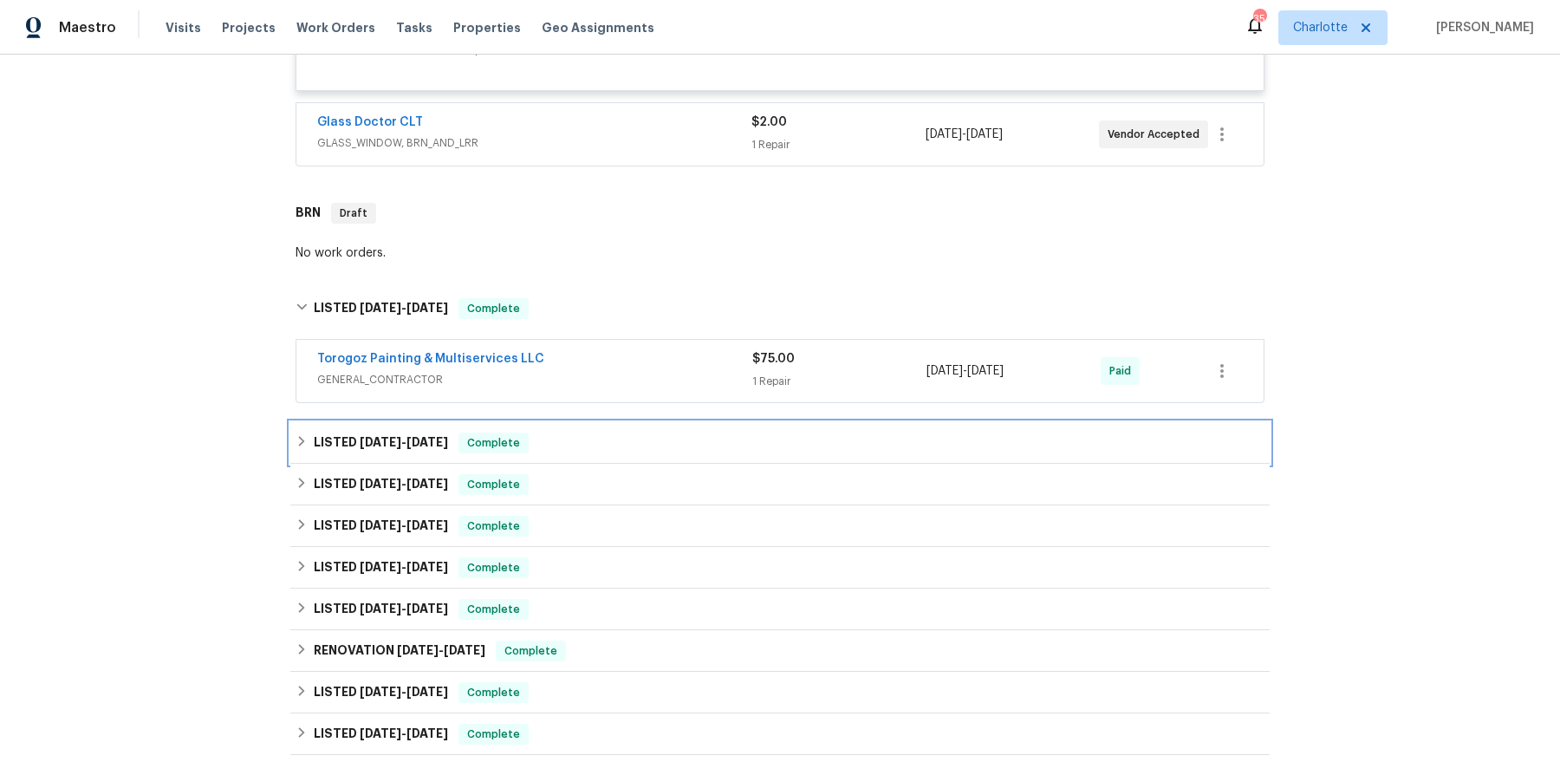
click at [372, 444] on span "8/21/25" at bounding box center [381, 442] width 42 height 12
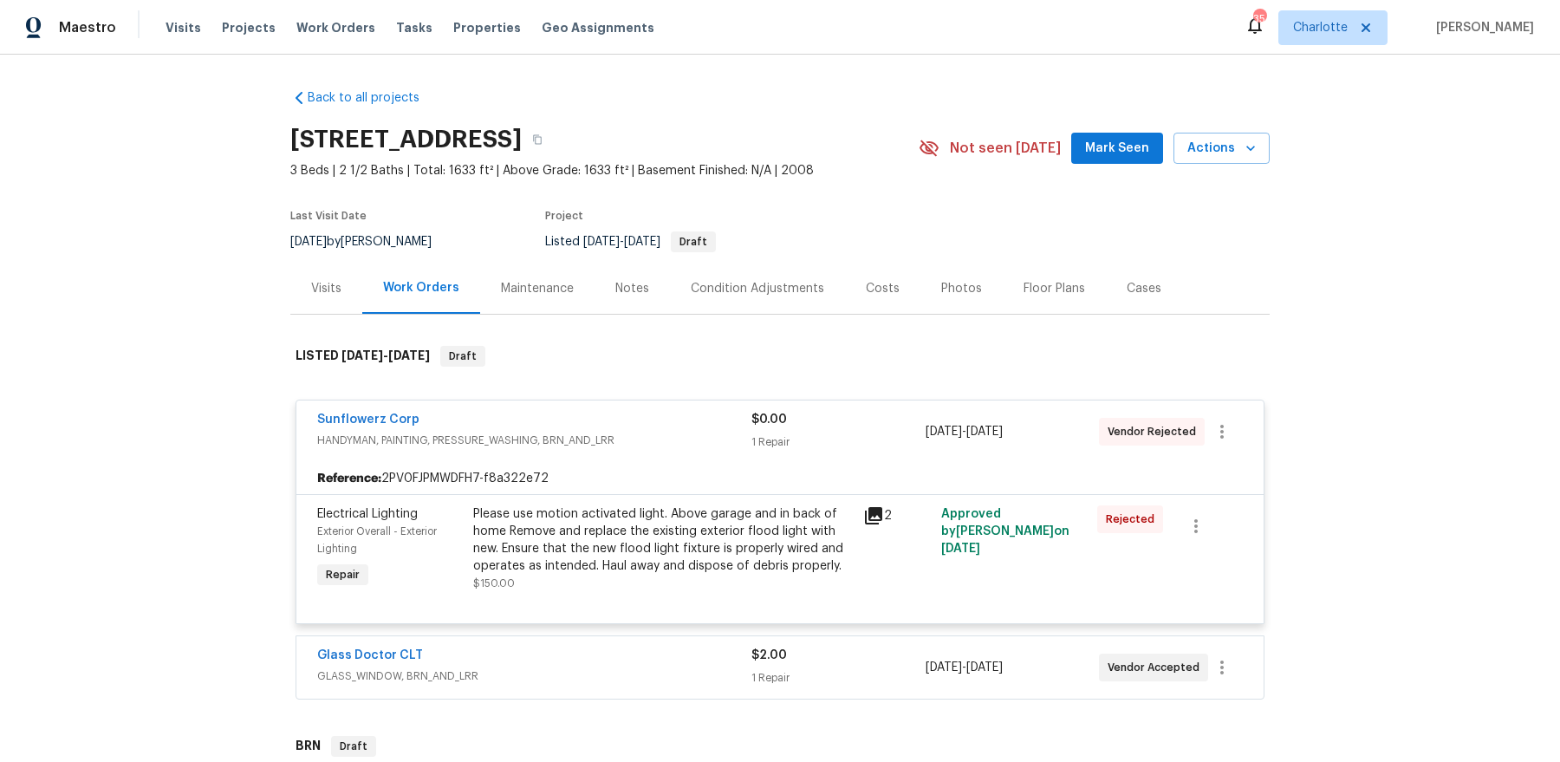
scroll to position [37, 0]
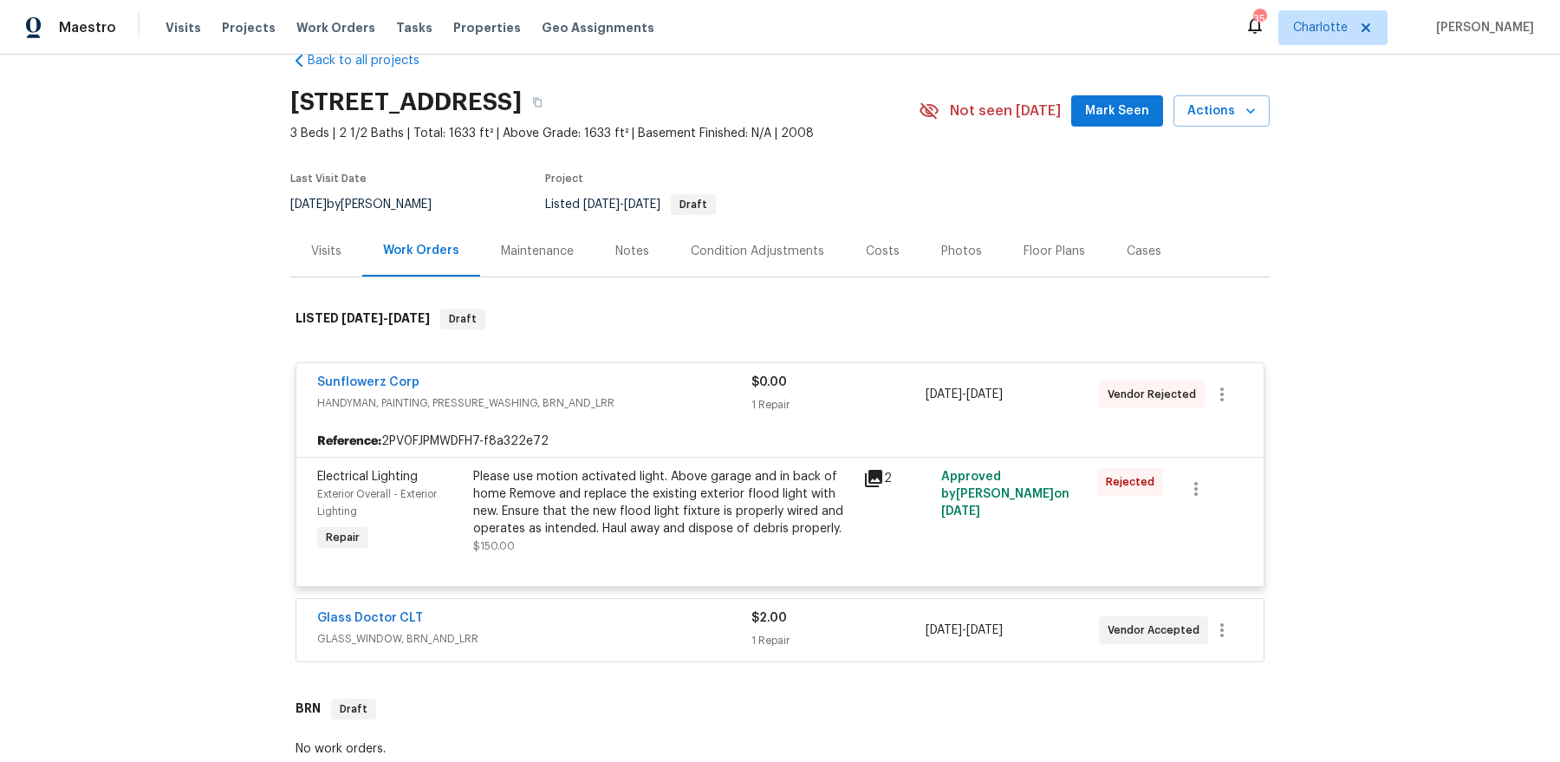
click at [874, 473] on icon at bounding box center [873, 478] width 17 height 17
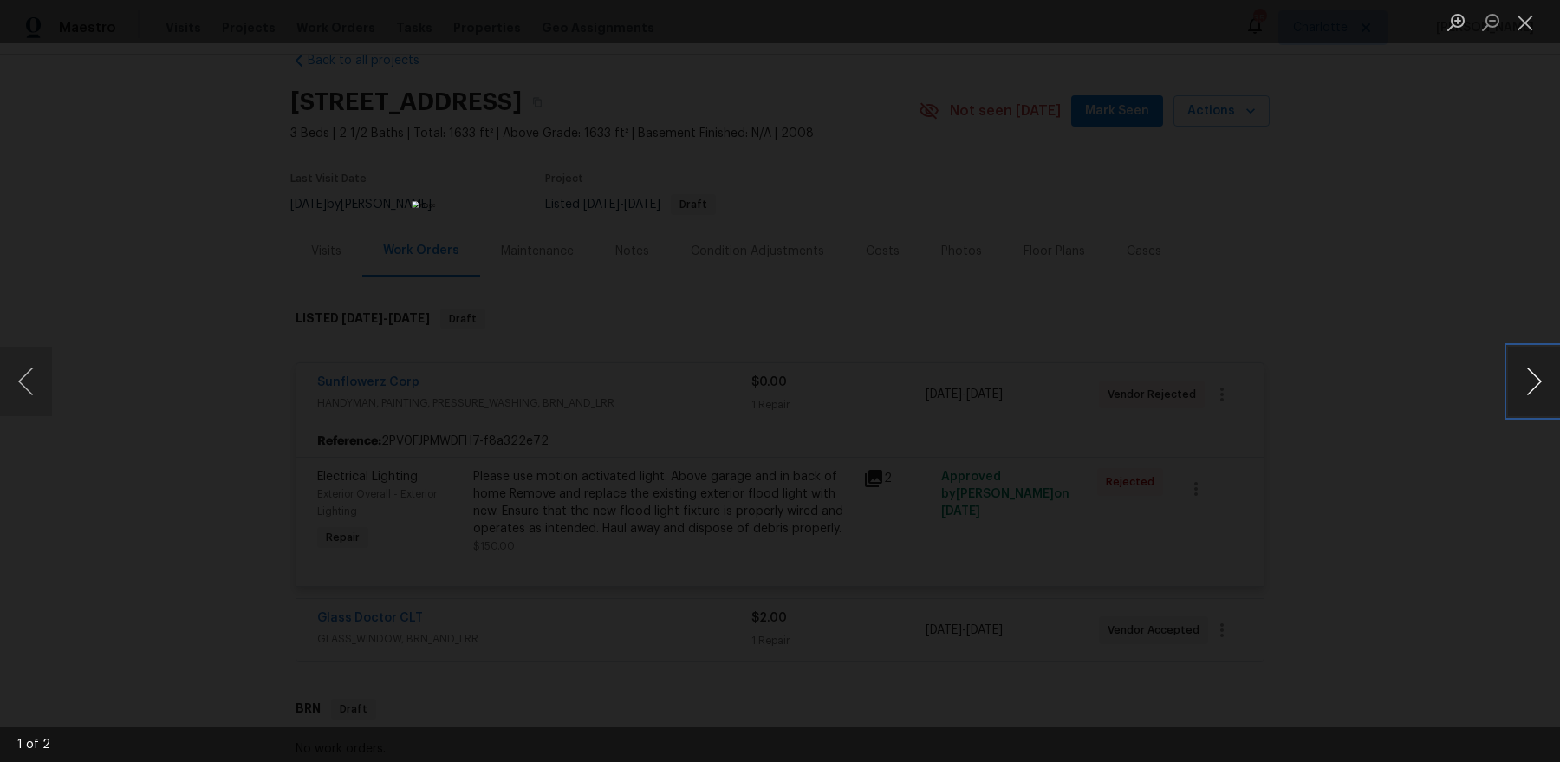
click at [1542, 385] on button "Next image" at bounding box center [1534, 381] width 52 height 69
click at [1541, 386] on button "Next image" at bounding box center [1534, 381] width 52 height 69
click at [1303, 336] on div "Lightbox" at bounding box center [780, 381] width 1560 height 762
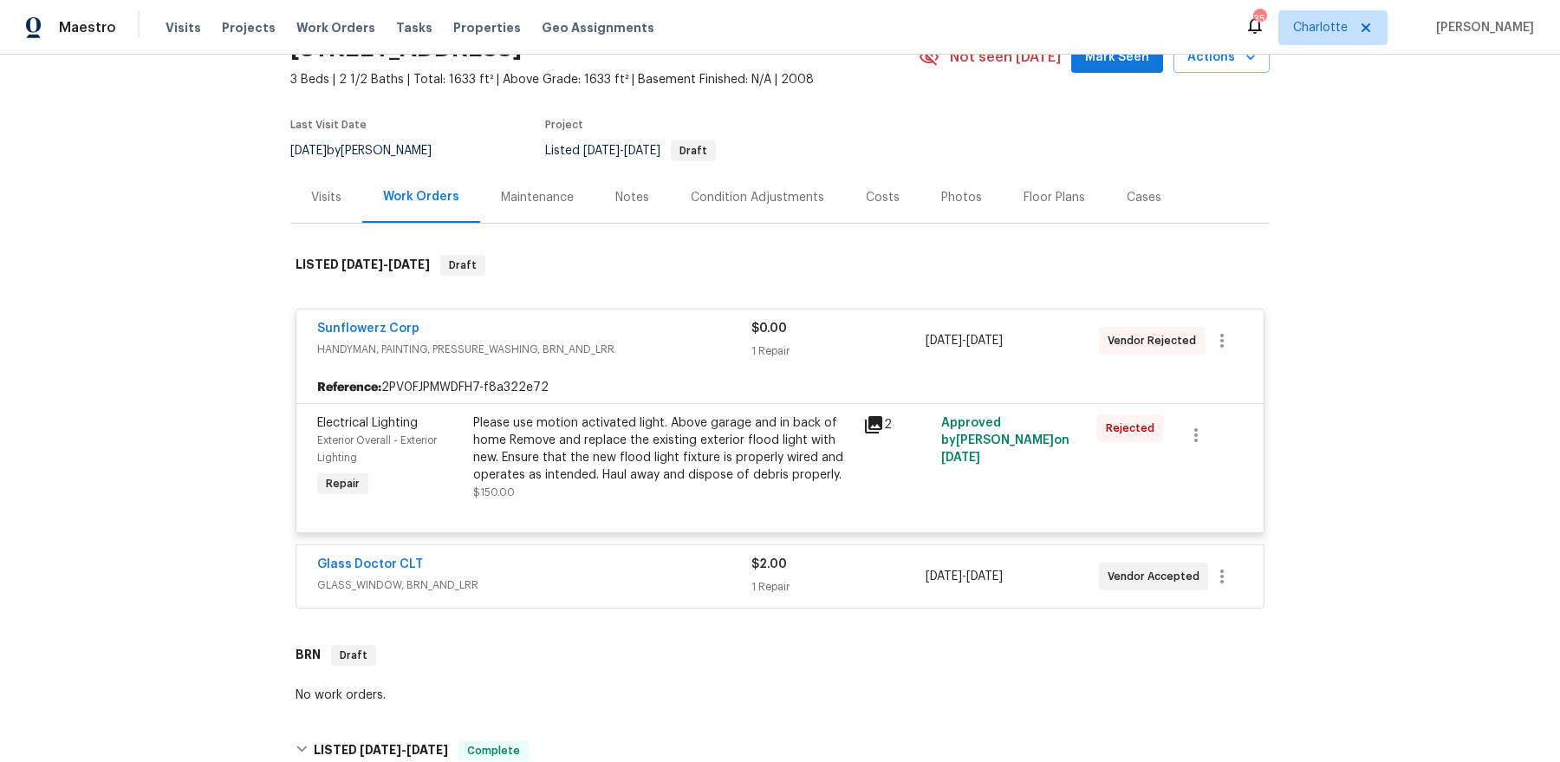
scroll to position [0, 0]
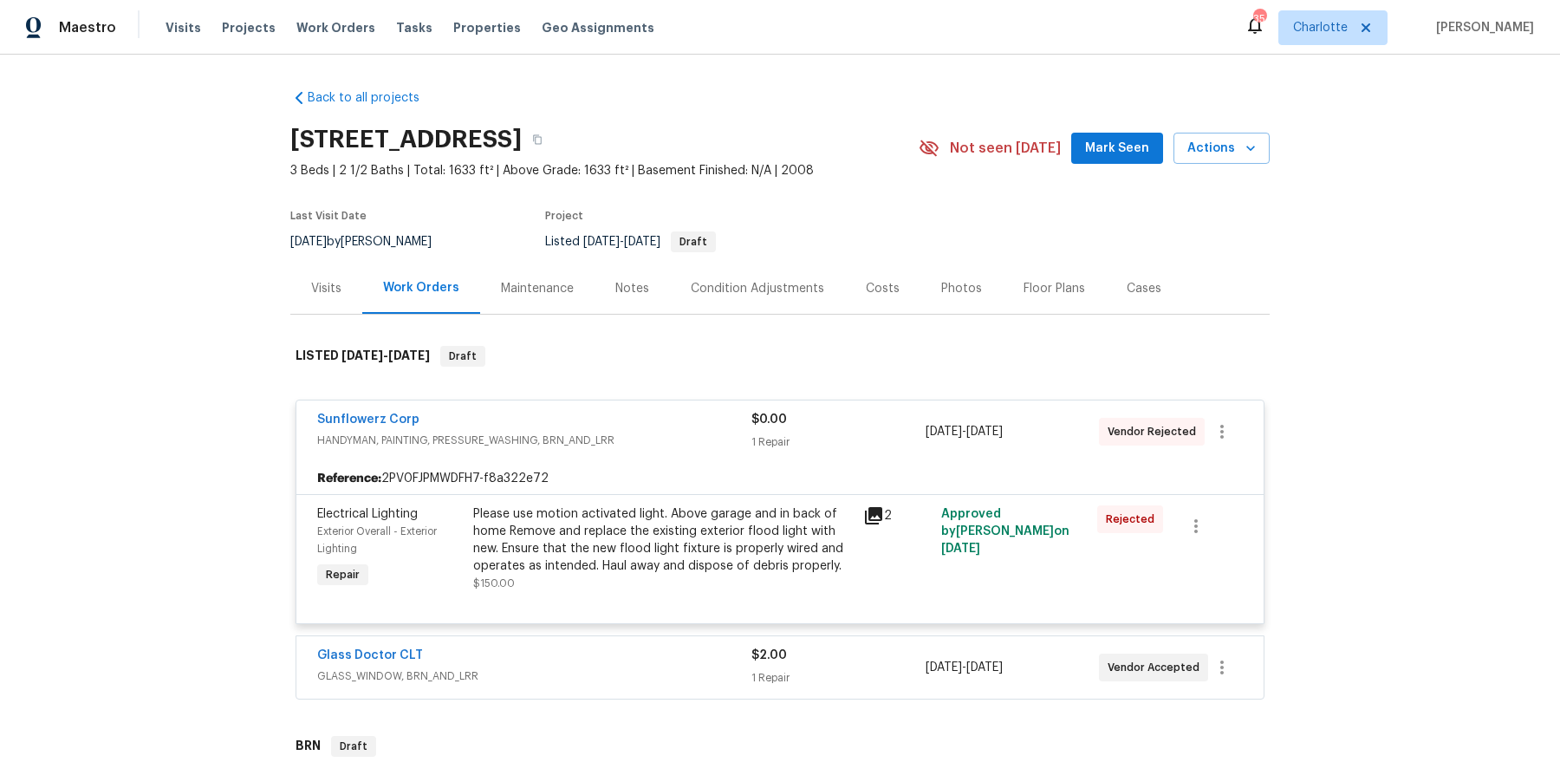
click at [335, 289] on div "Visits" at bounding box center [326, 288] width 30 height 17
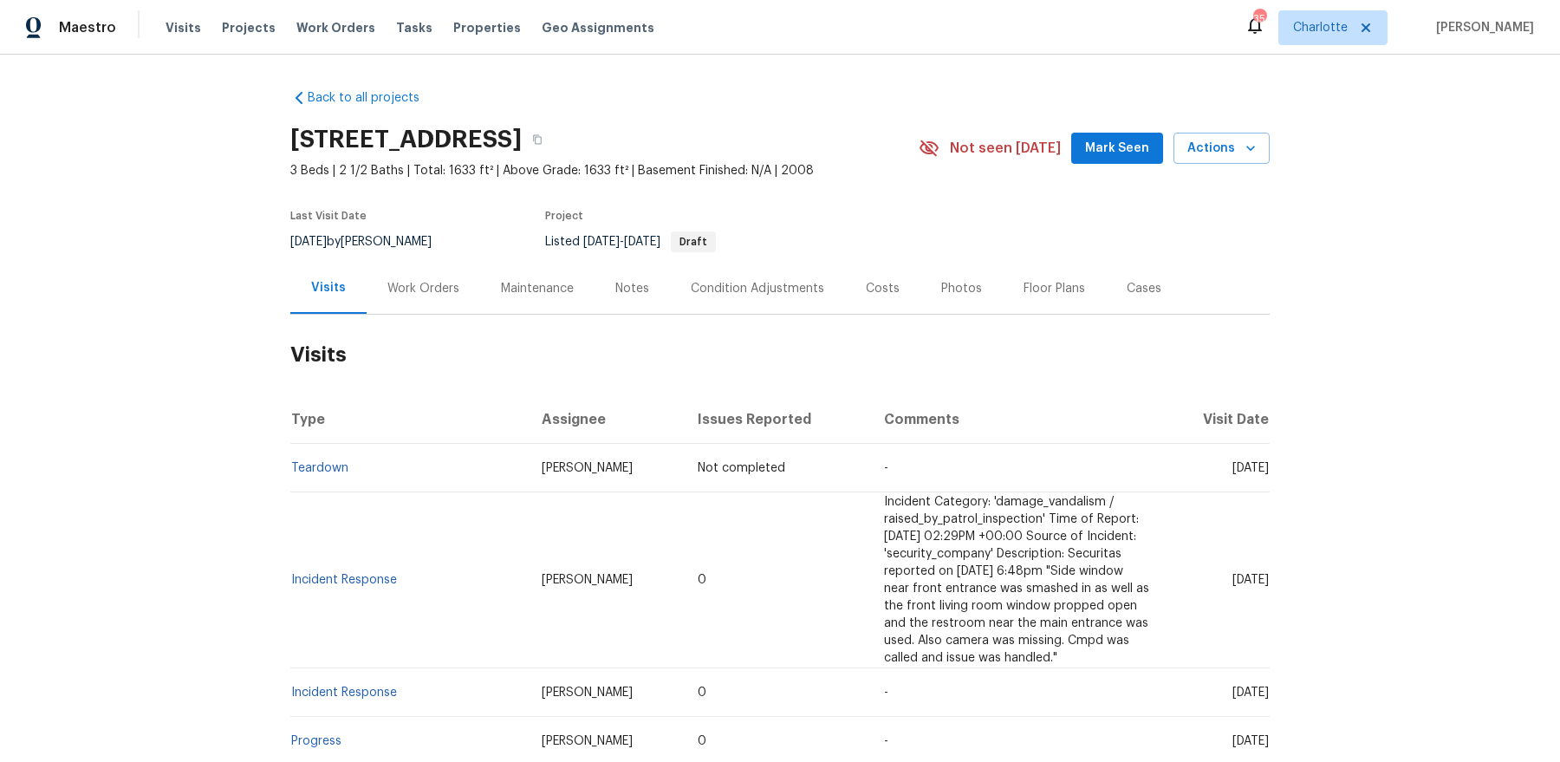
click at [393, 283] on div "Work Orders" at bounding box center [423, 288] width 72 height 17
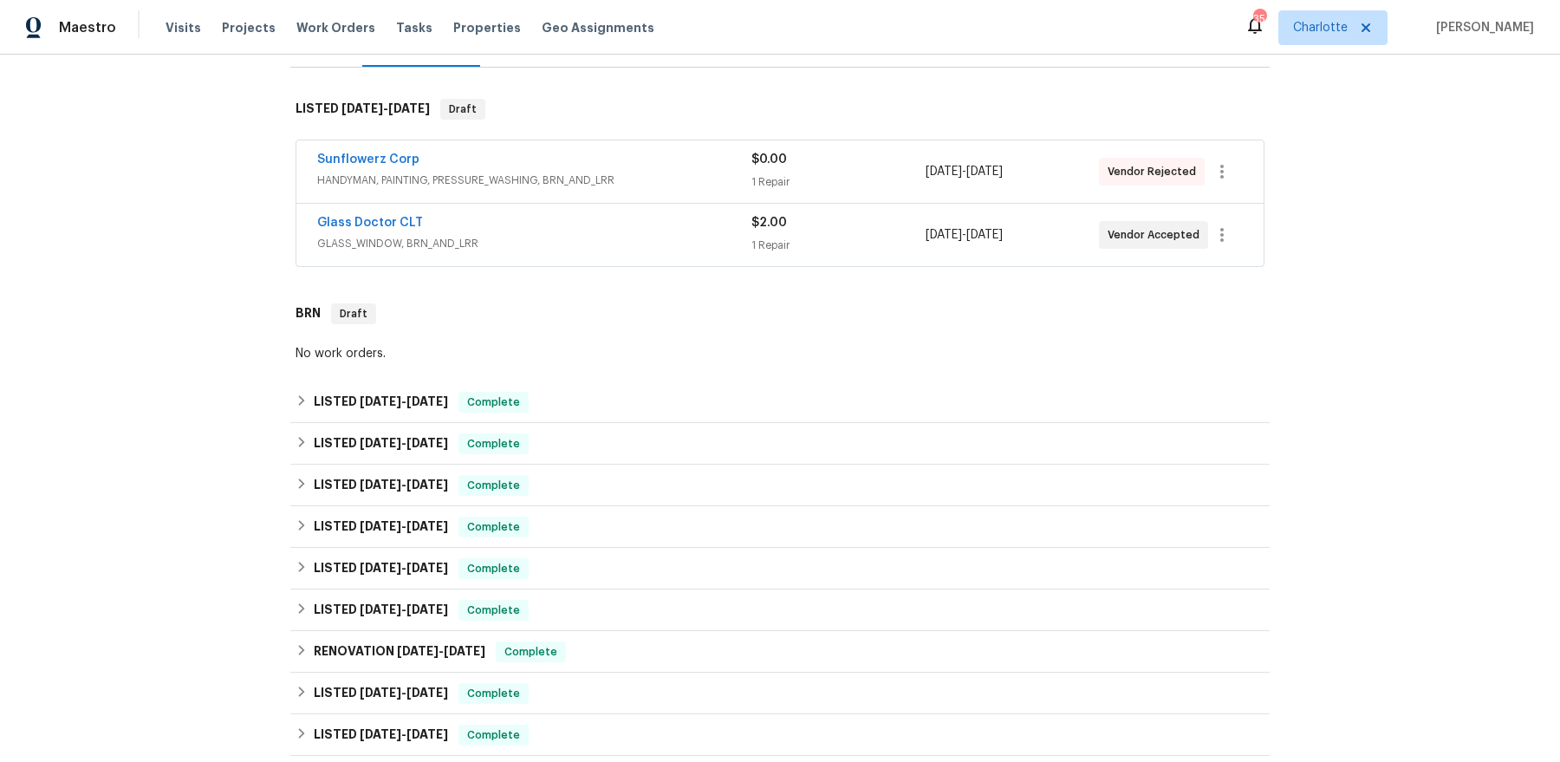
scroll to position [670, 0]
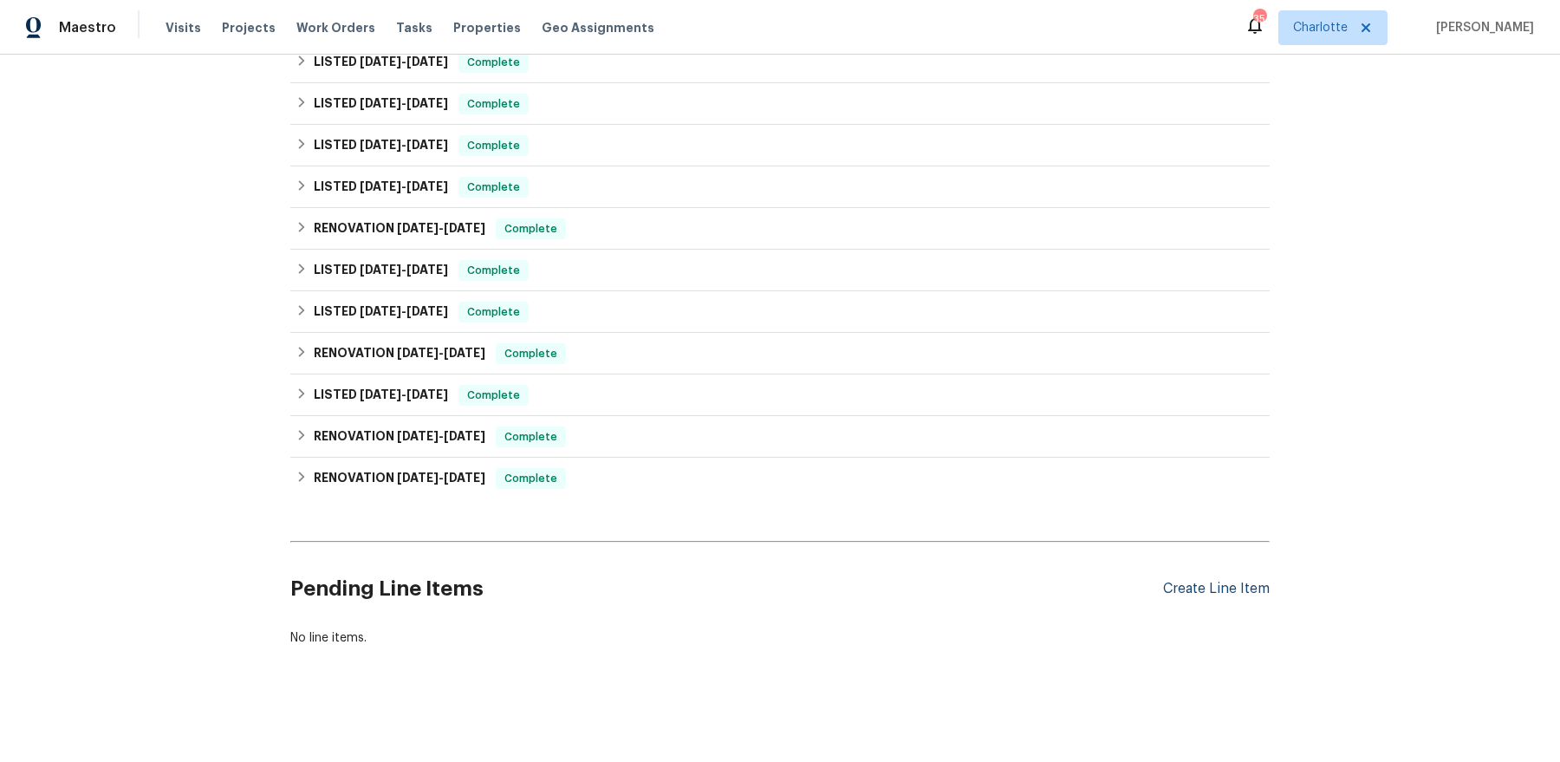
click at [1222, 582] on div "Create Line Item" at bounding box center [1216, 589] width 107 height 16
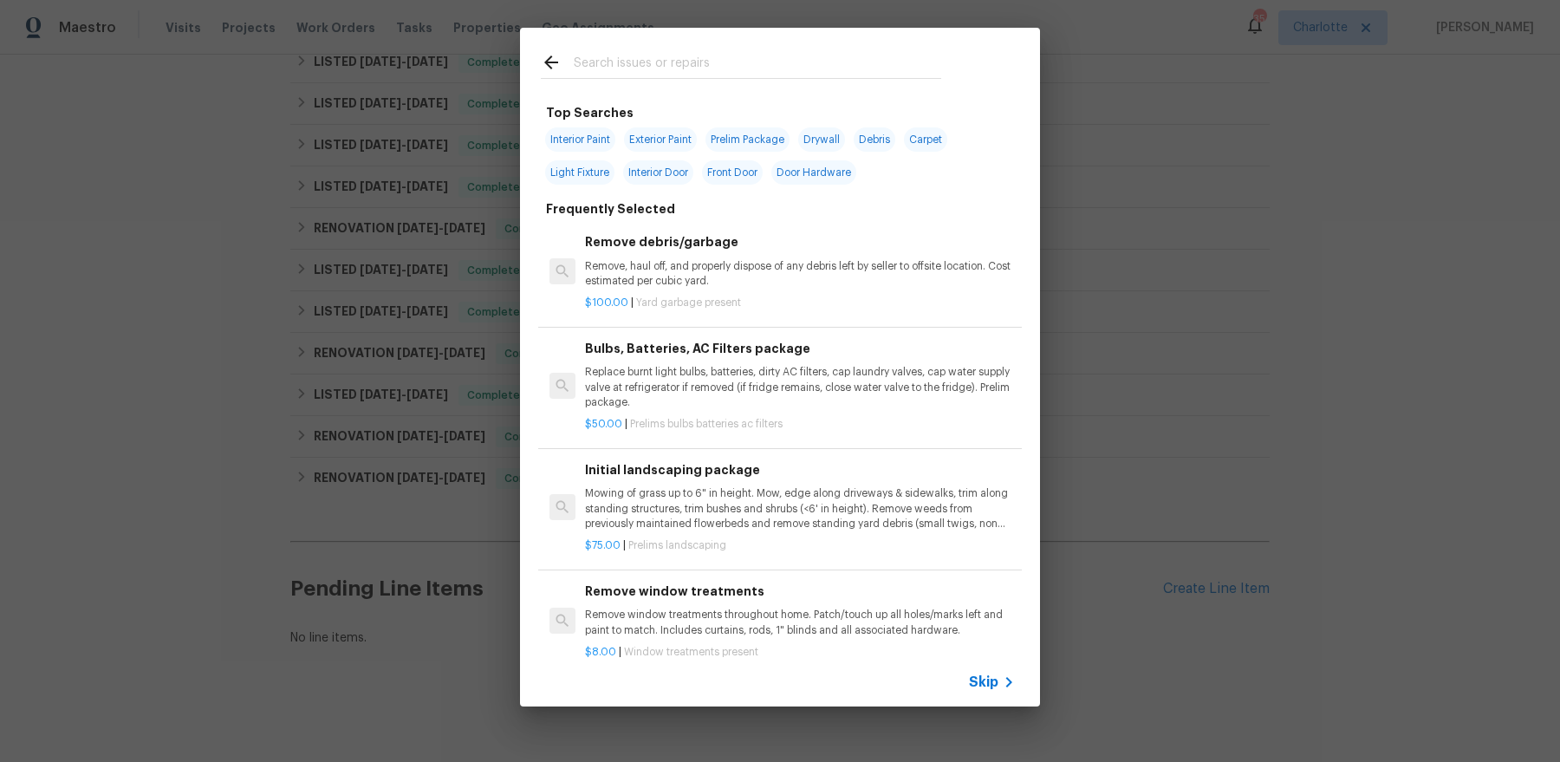
click at [651, 63] on input "text" at bounding box center [757, 65] width 367 height 26
paste input "48.41"
type input "48.41"
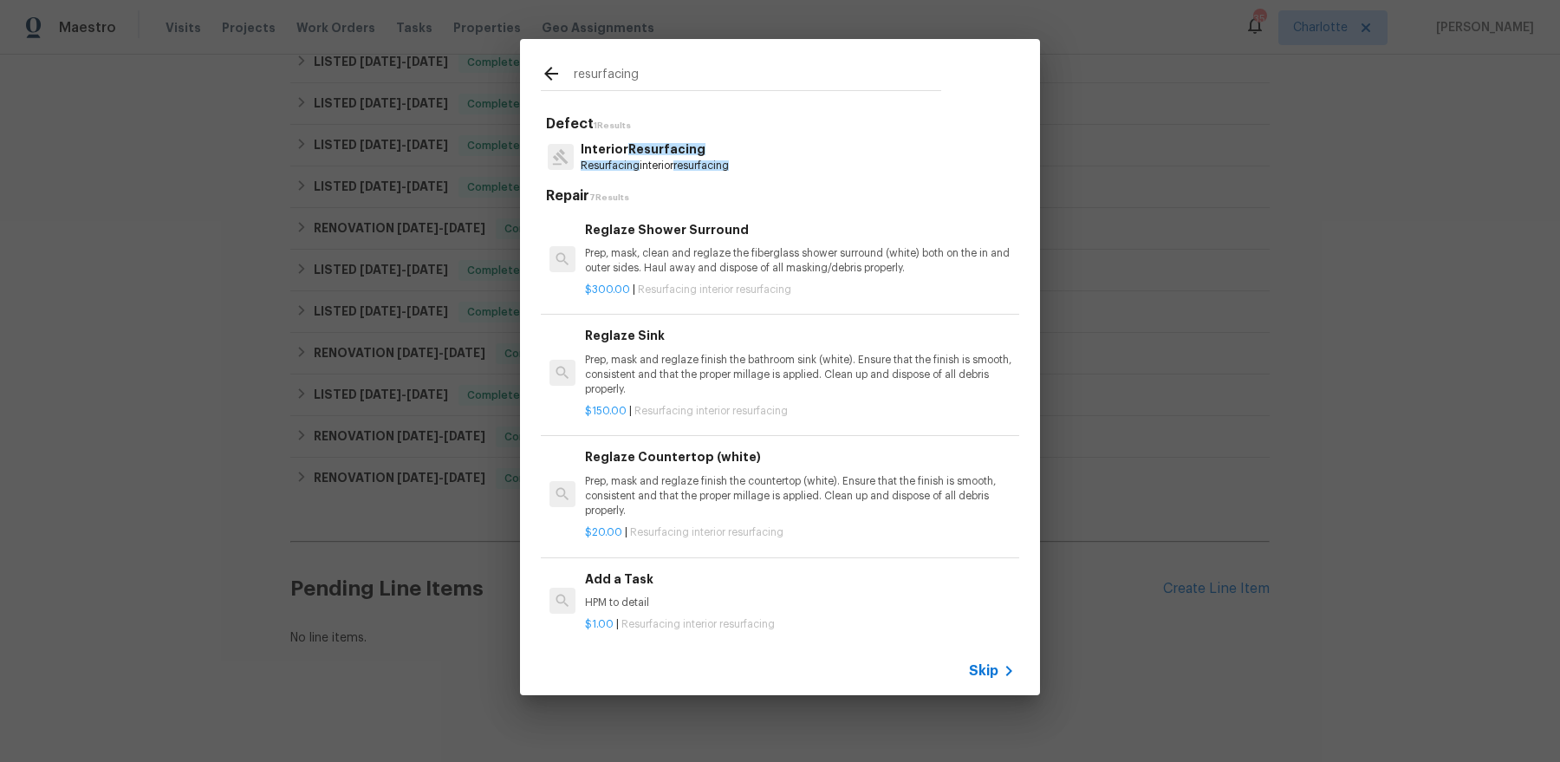
type input "resurfacing"
click at [680, 159] on p "Resurfacing interior resurfacing" at bounding box center [655, 166] width 148 height 15
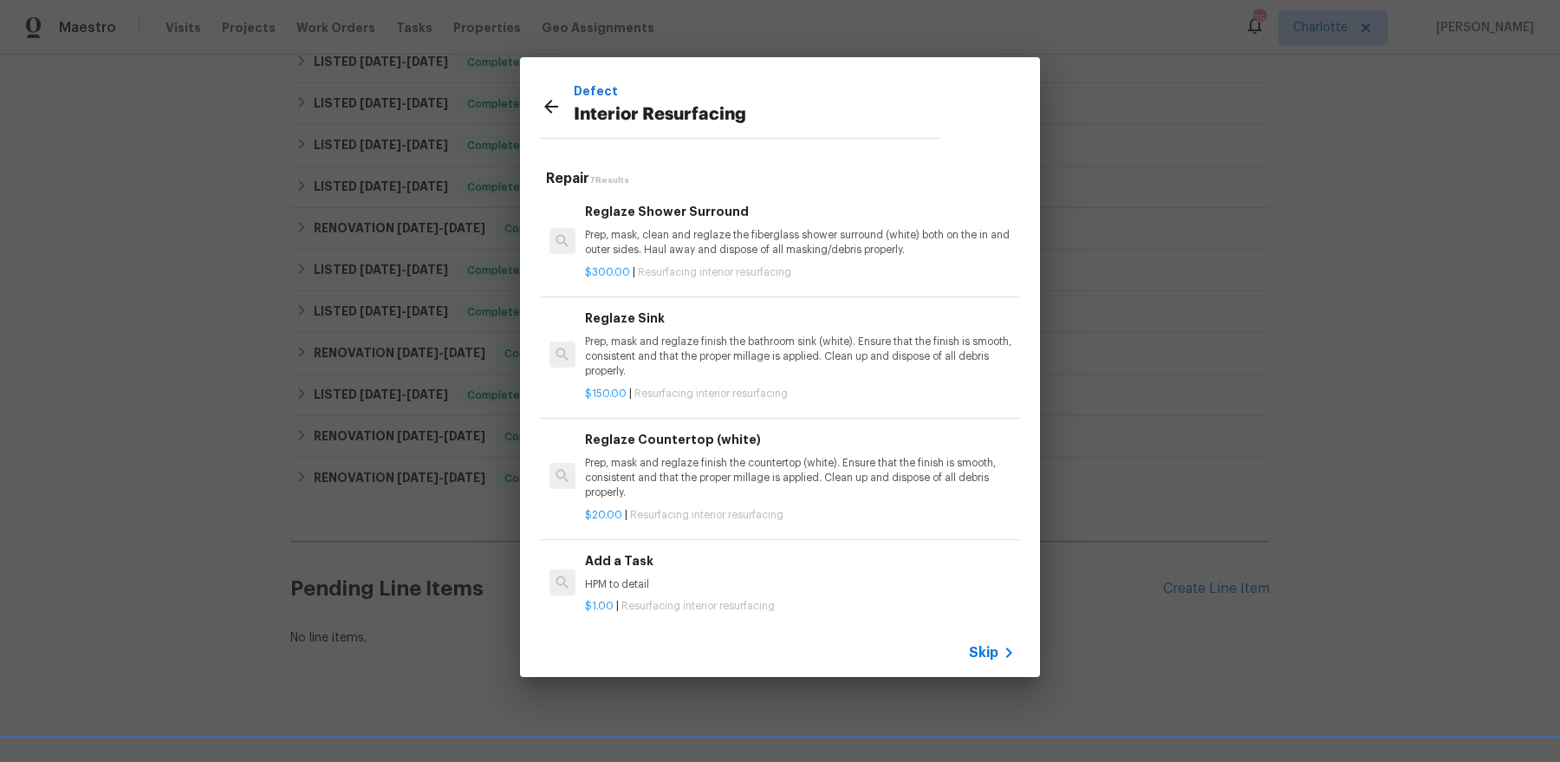
click at [673, 589] on p "HPM to detail" at bounding box center [800, 584] width 430 height 15
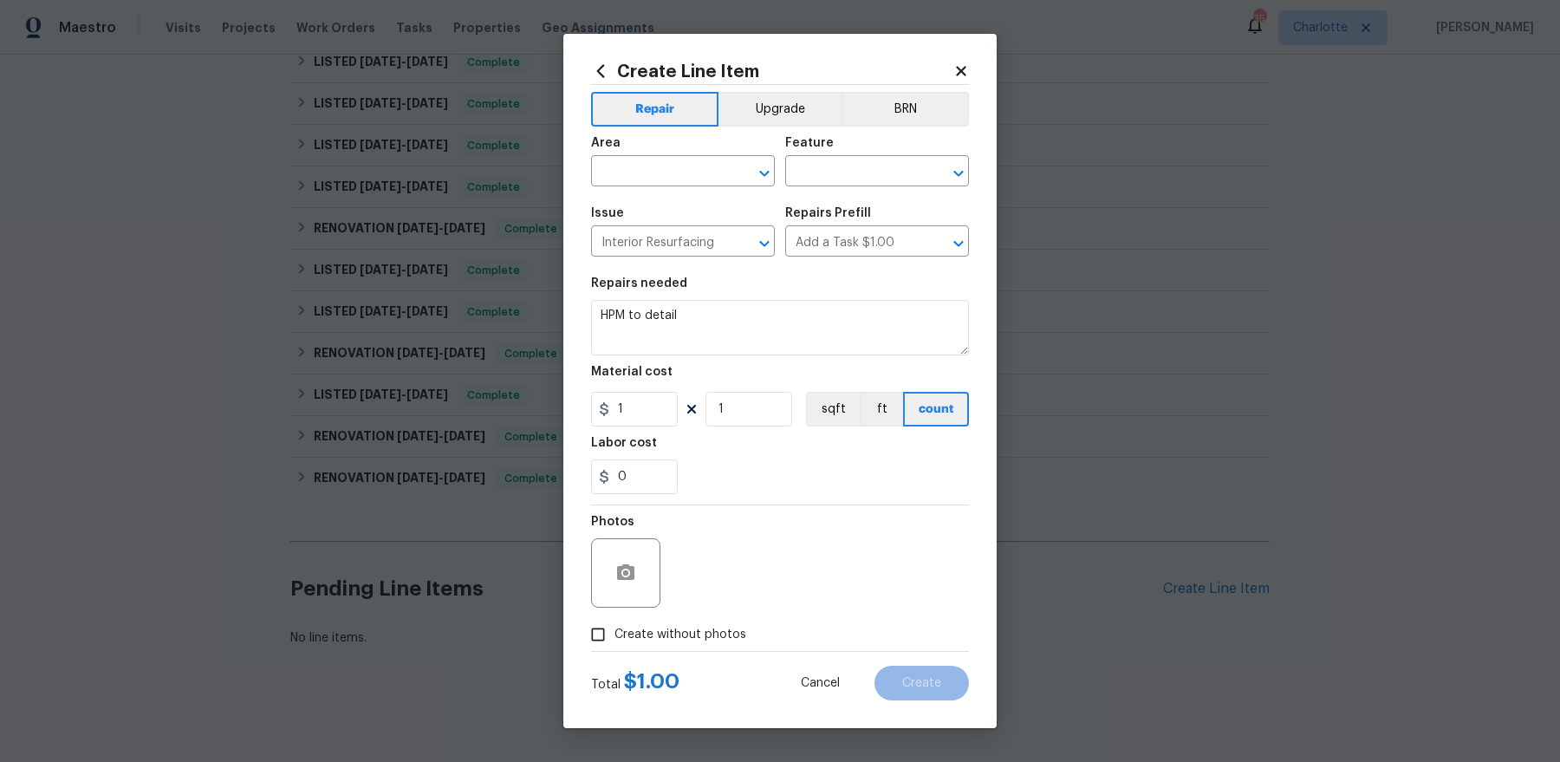
click at [686, 360] on section "Repairs needed HPM to detail Material cost 1 1 sqft ft count Labor cost 0" at bounding box center [780, 385] width 378 height 237
click at [698, 330] on textarea "HPM to detail" at bounding box center [780, 327] width 378 height 55
paste textarea "48.41"
paste textarea
type textarea "48.41"
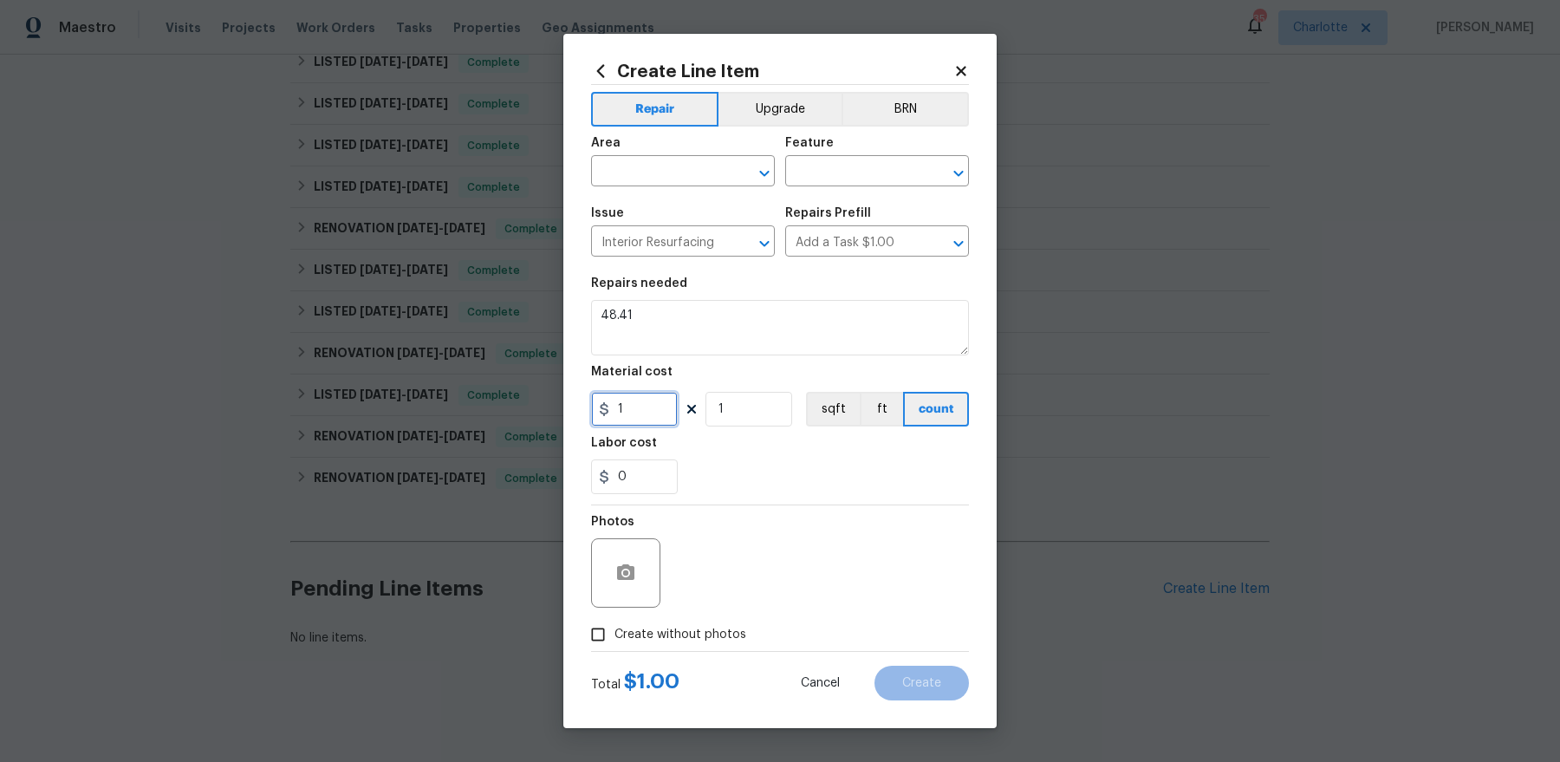
click at [640, 412] on input "1" at bounding box center [634, 409] width 87 height 35
paste input "48.4"
type input "48.41"
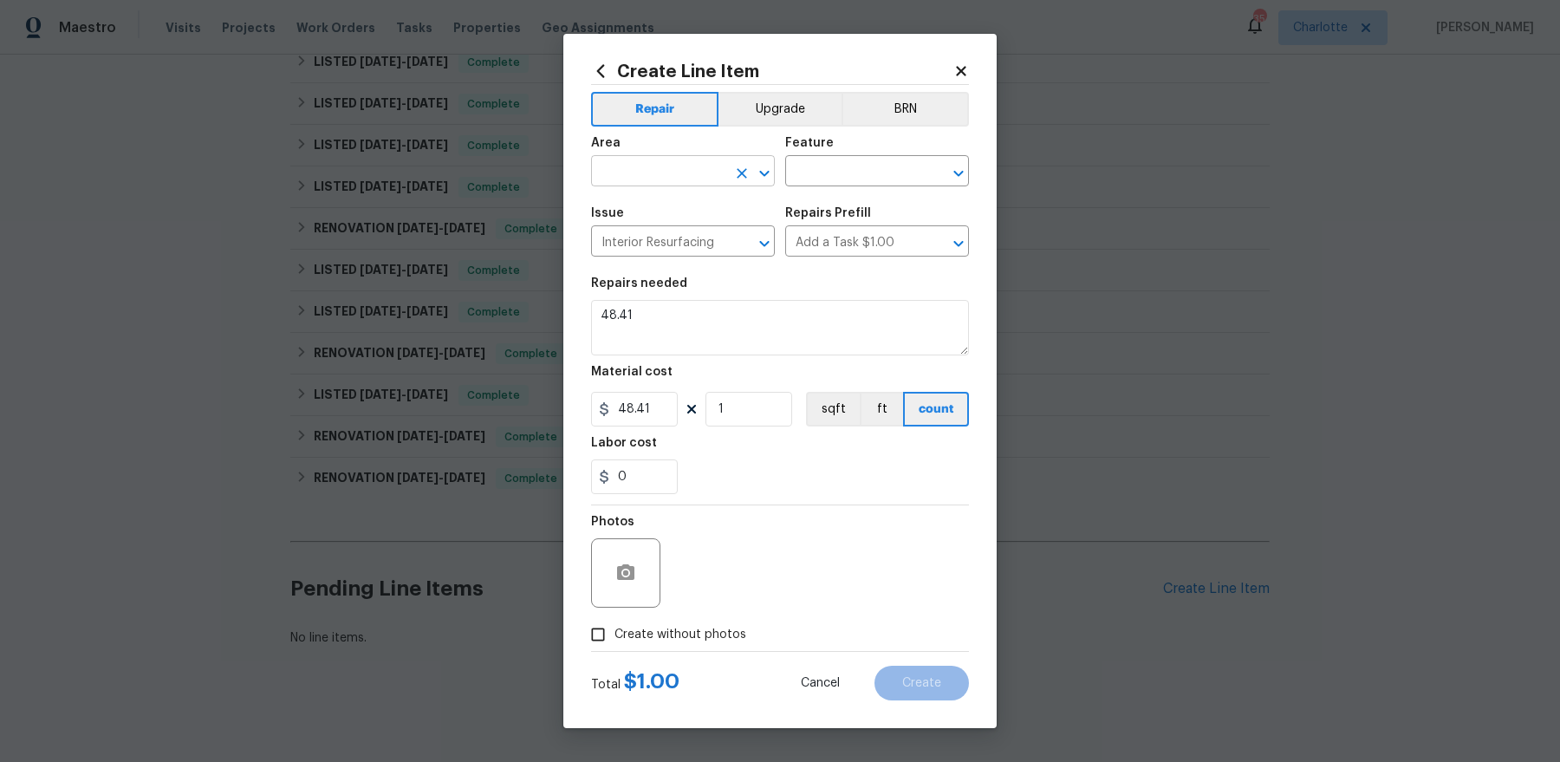
click at [661, 180] on input "text" at bounding box center [658, 172] width 135 height 27
click at [671, 242] on li "Interior Overall" at bounding box center [683, 239] width 184 height 29
type input "Interior Overall"
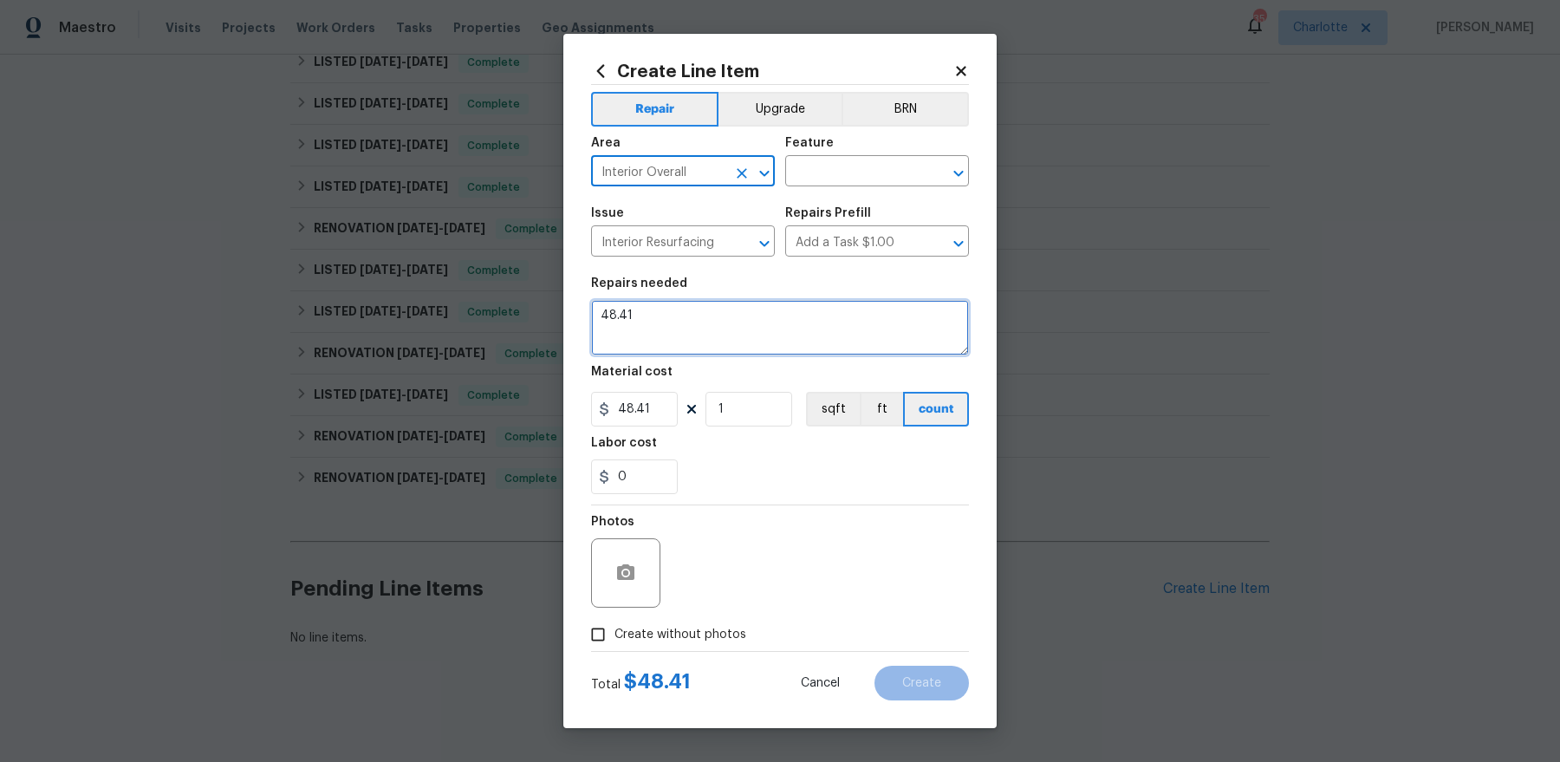
click at [653, 326] on textarea "48.41" at bounding box center [780, 327] width 378 height 55
click at [668, 325] on textarea "Difference from" at bounding box center [780, 327] width 378 height 55
paste textarea "Hi Dan, this is Barbara Hogan from Surface Experts South Charlotte. Greg gave m…"
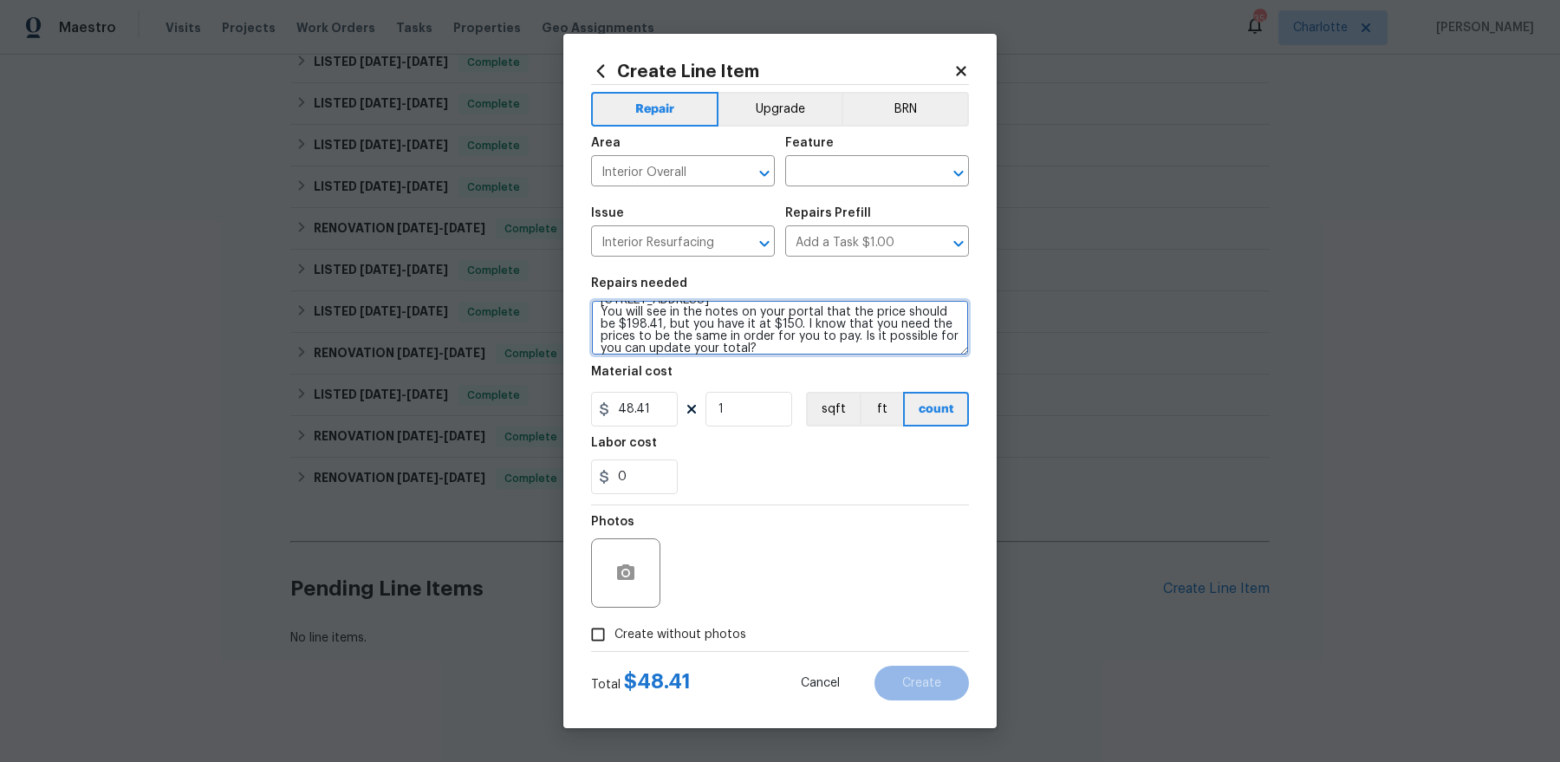
scroll to position [0, 0]
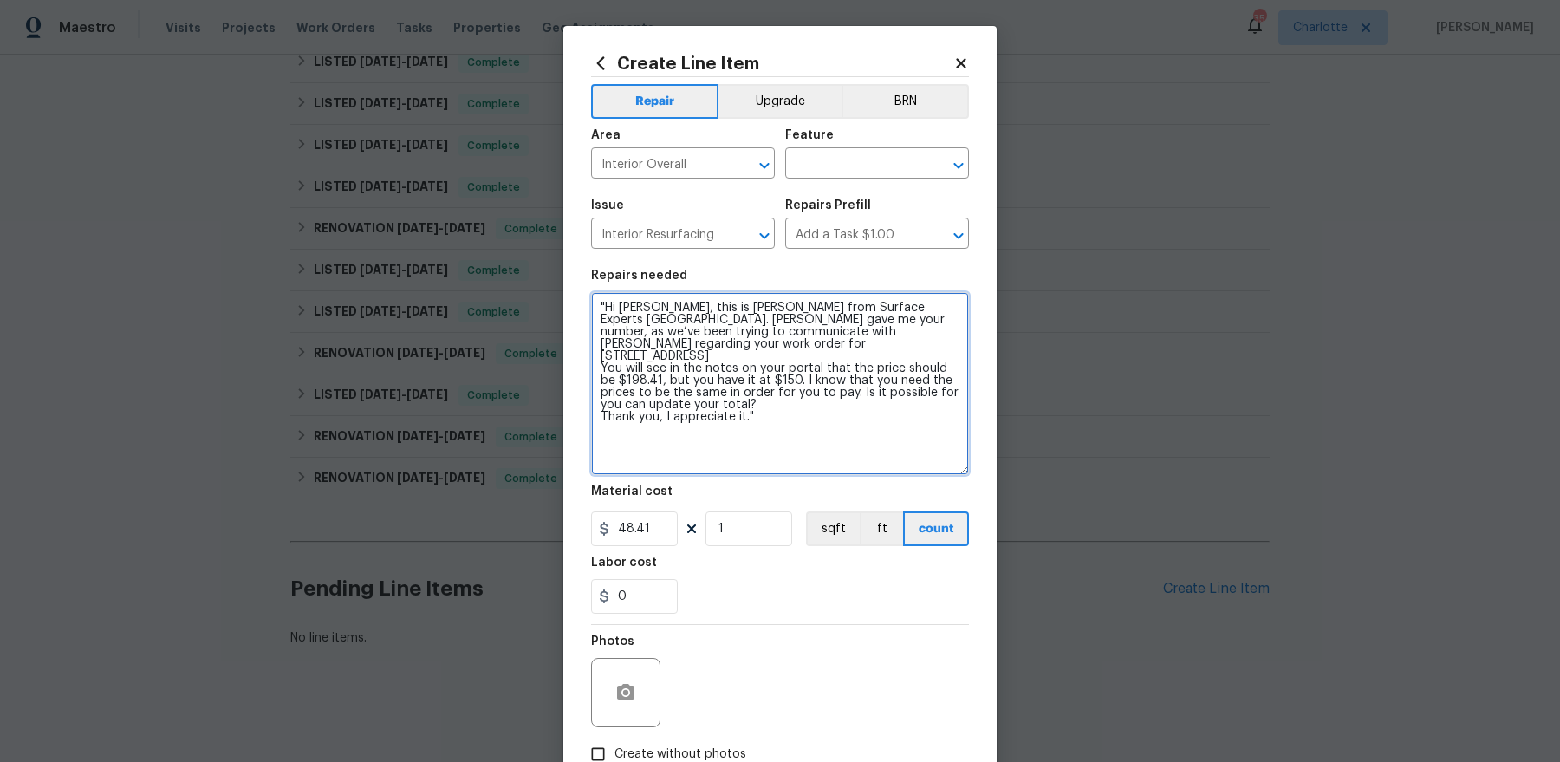
drag, startPoint x: 957, startPoint y: 344, endPoint x: 959, endPoint y: 469, distance: 124.8
click at [959, 469] on textarea ""Hi Dan, this is Barbara Hogan from Surface Experts South Charlotte. Greg gave …" at bounding box center [780, 383] width 378 height 183
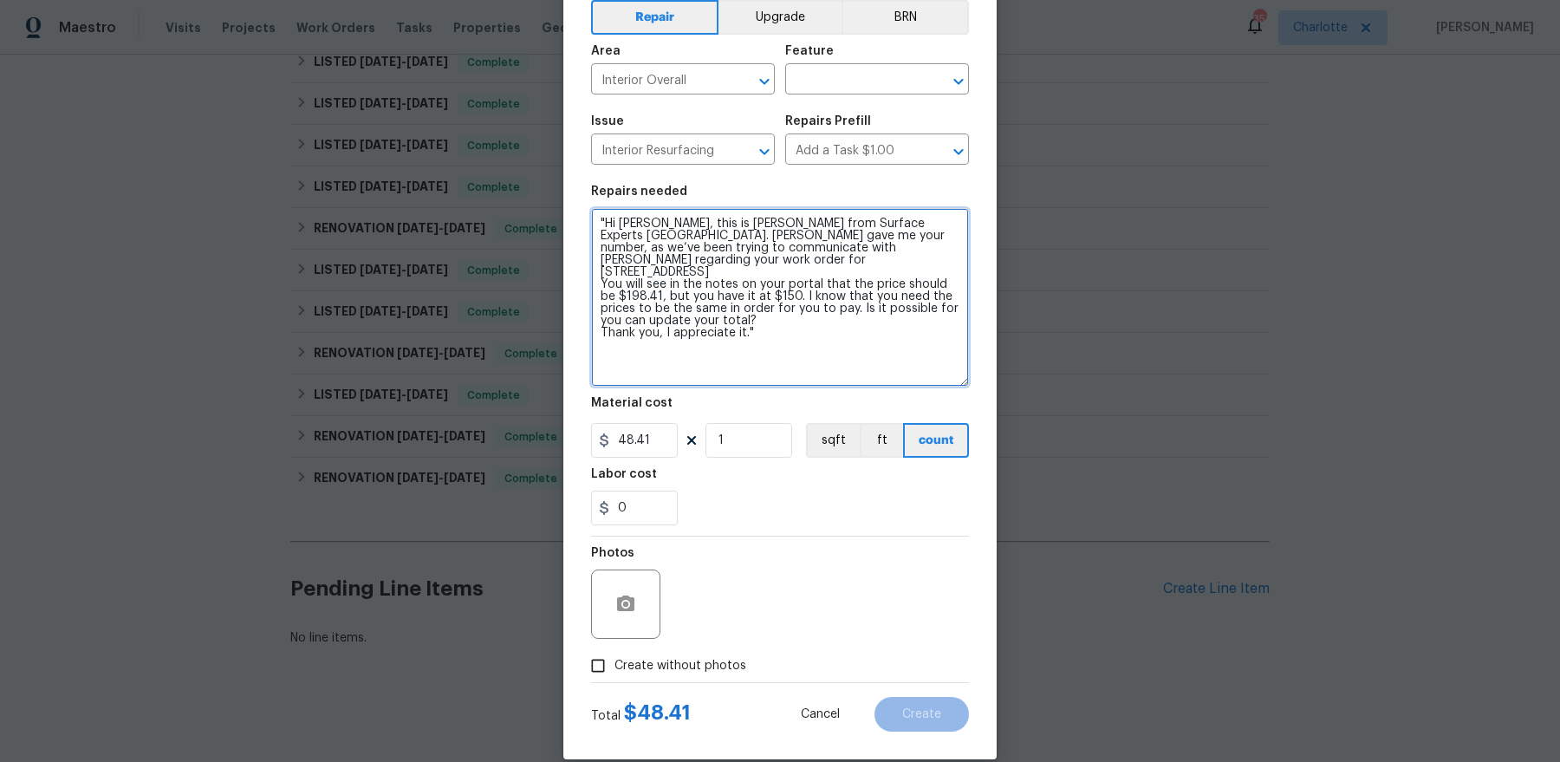
scroll to position [91, 0]
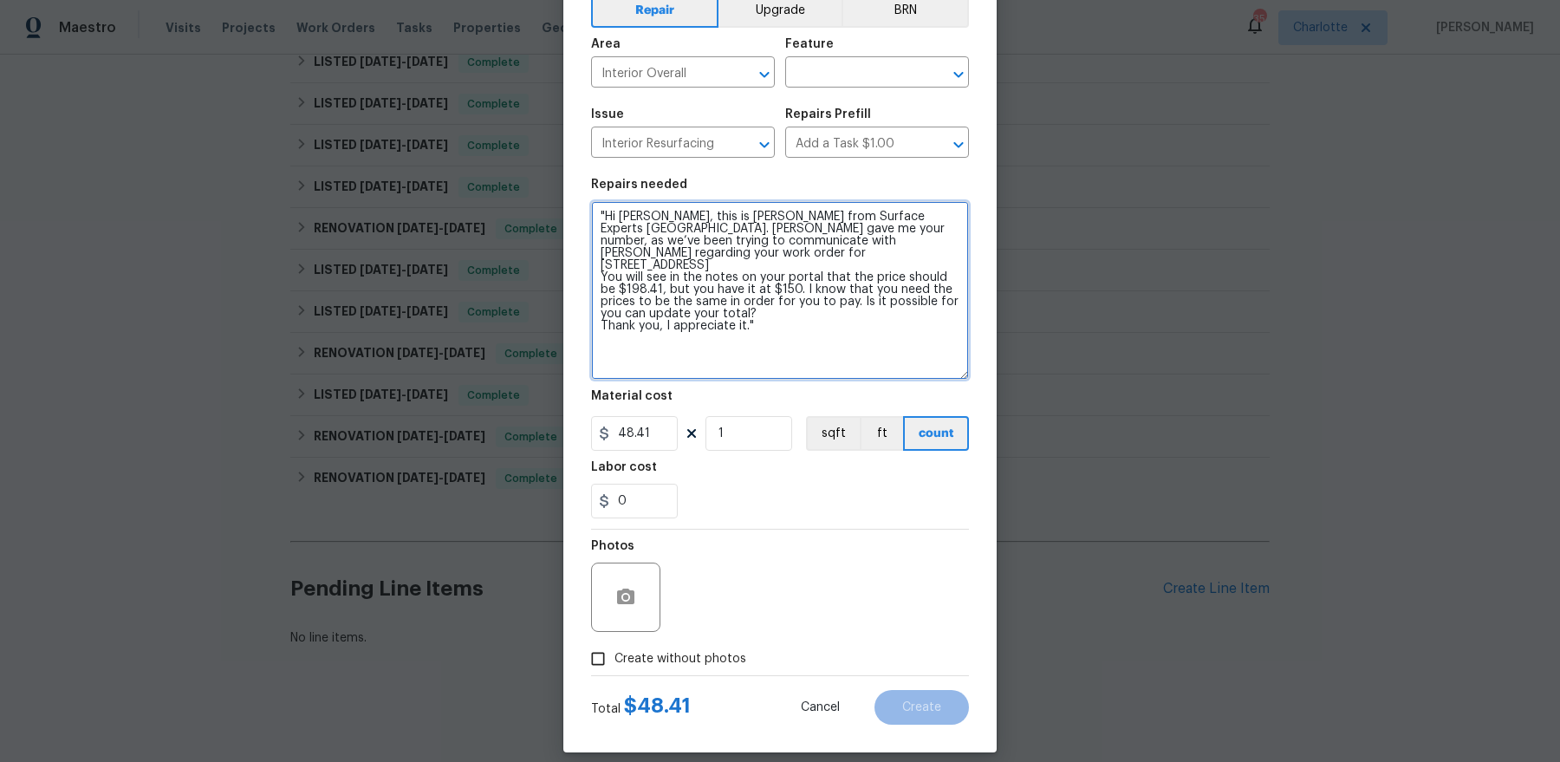
type textarea ""Hi Dan, this is Barbara Hogan from Surface Experts South Charlotte. Greg gave …"
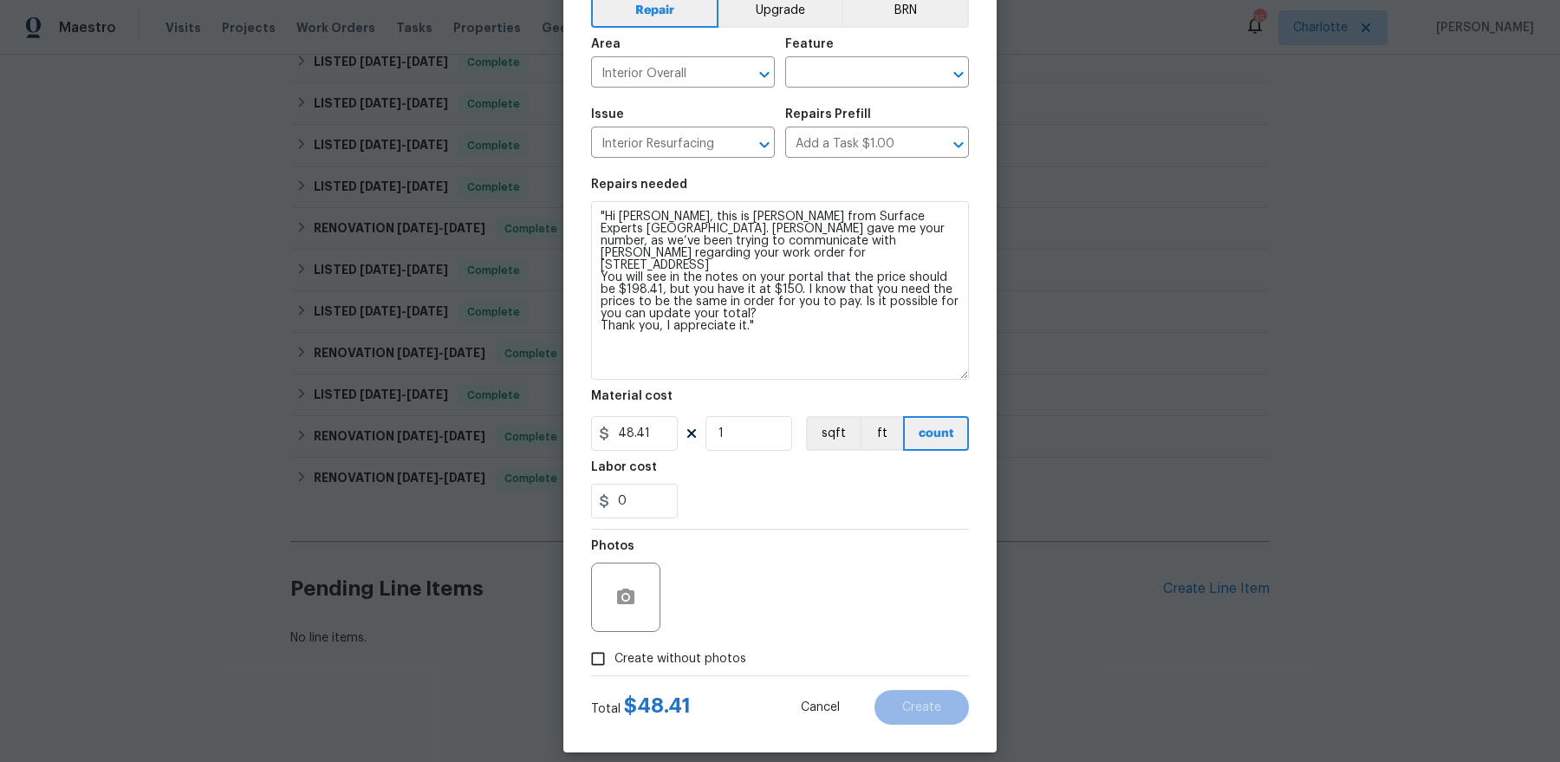
click at [669, 656] on span "Create without photos" at bounding box center [680, 659] width 132 height 18
click at [614, 656] on input "Create without photos" at bounding box center [598, 658] width 33 height 33
checkbox input "true"
click at [781, 576] on textarea at bounding box center [821, 596] width 295 height 69
click at [777, 584] on textarea at bounding box center [821, 596] width 295 height 69
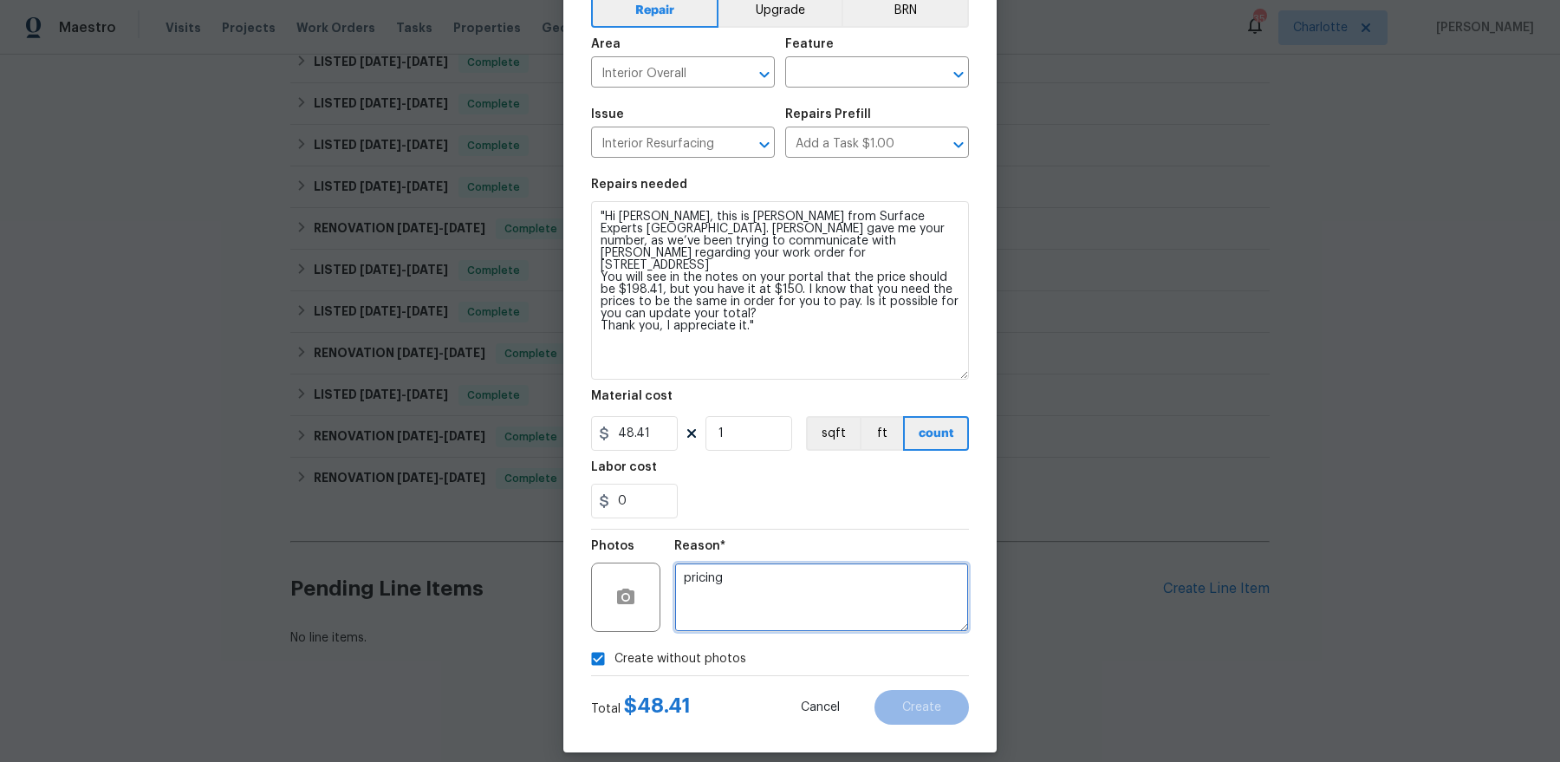
type textarea "pricing"
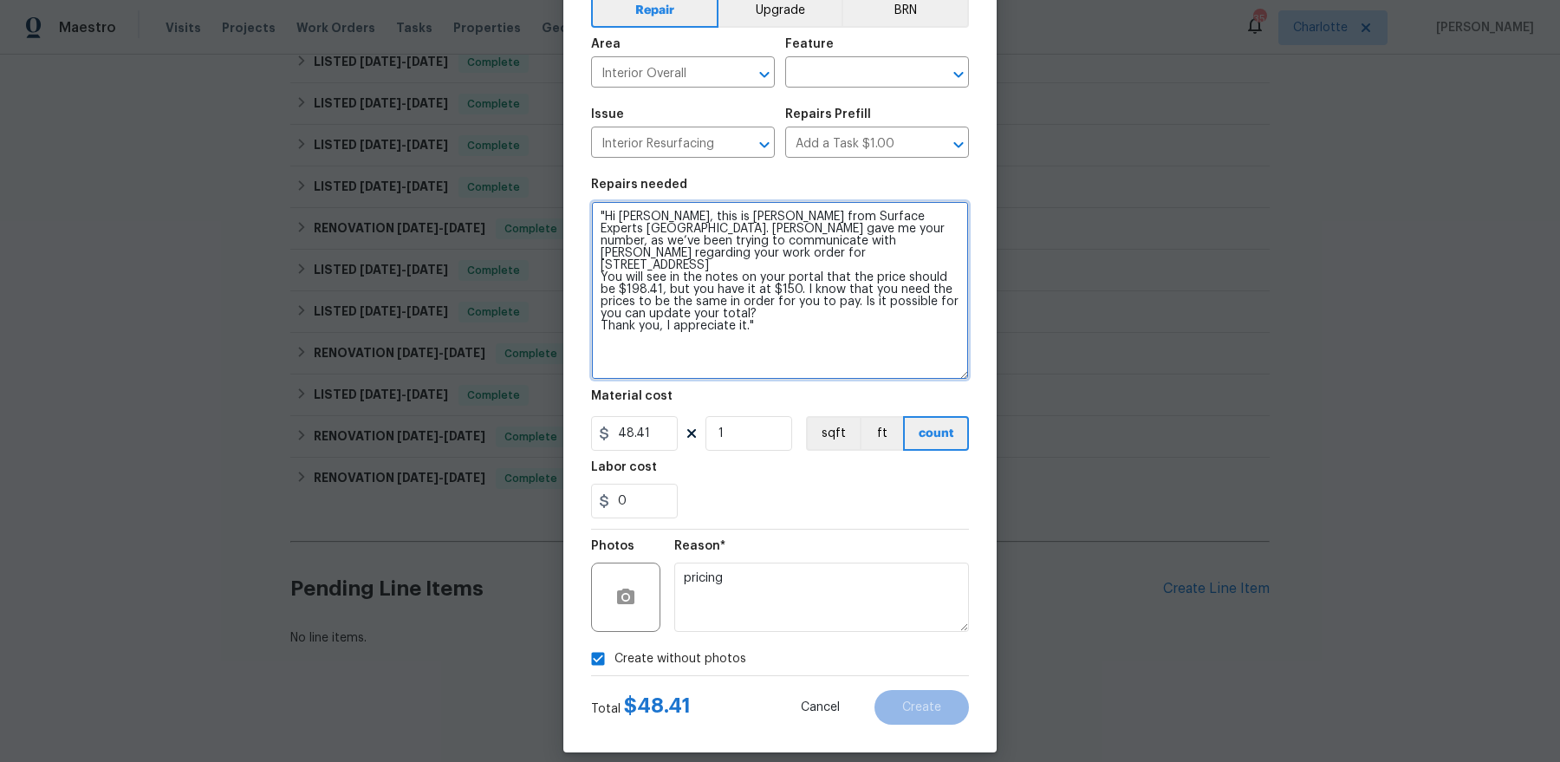
click at [843, 308] on textarea ""Hi Dan, this is Barbara Hogan from Surface Experts South Charlotte. Greg gave …" at bounding box center [780, 290] width 378 height 179
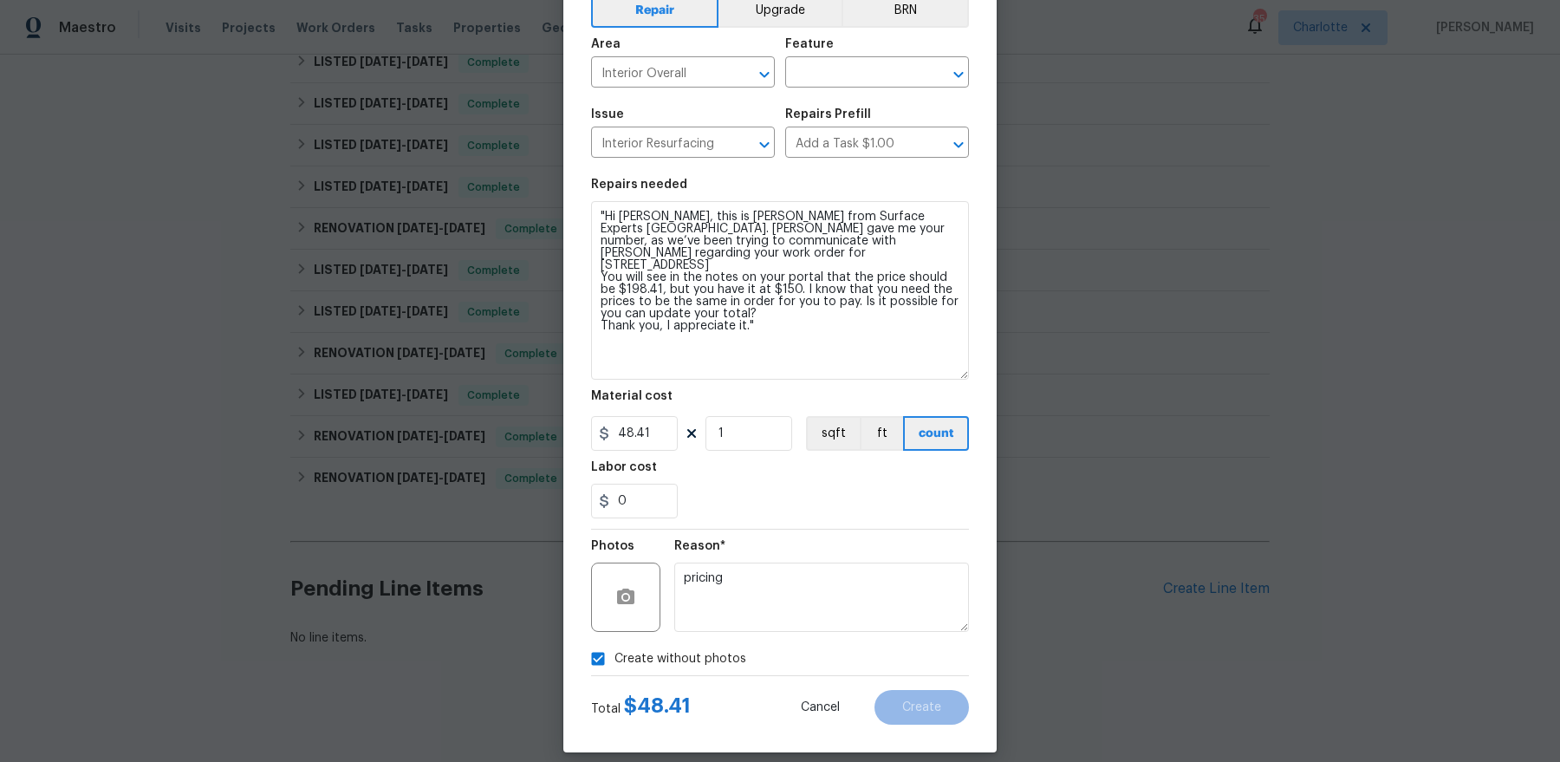
click at [828, 59] on figure "Feature ​" at bounding box center [877, 62] width 184 height 49
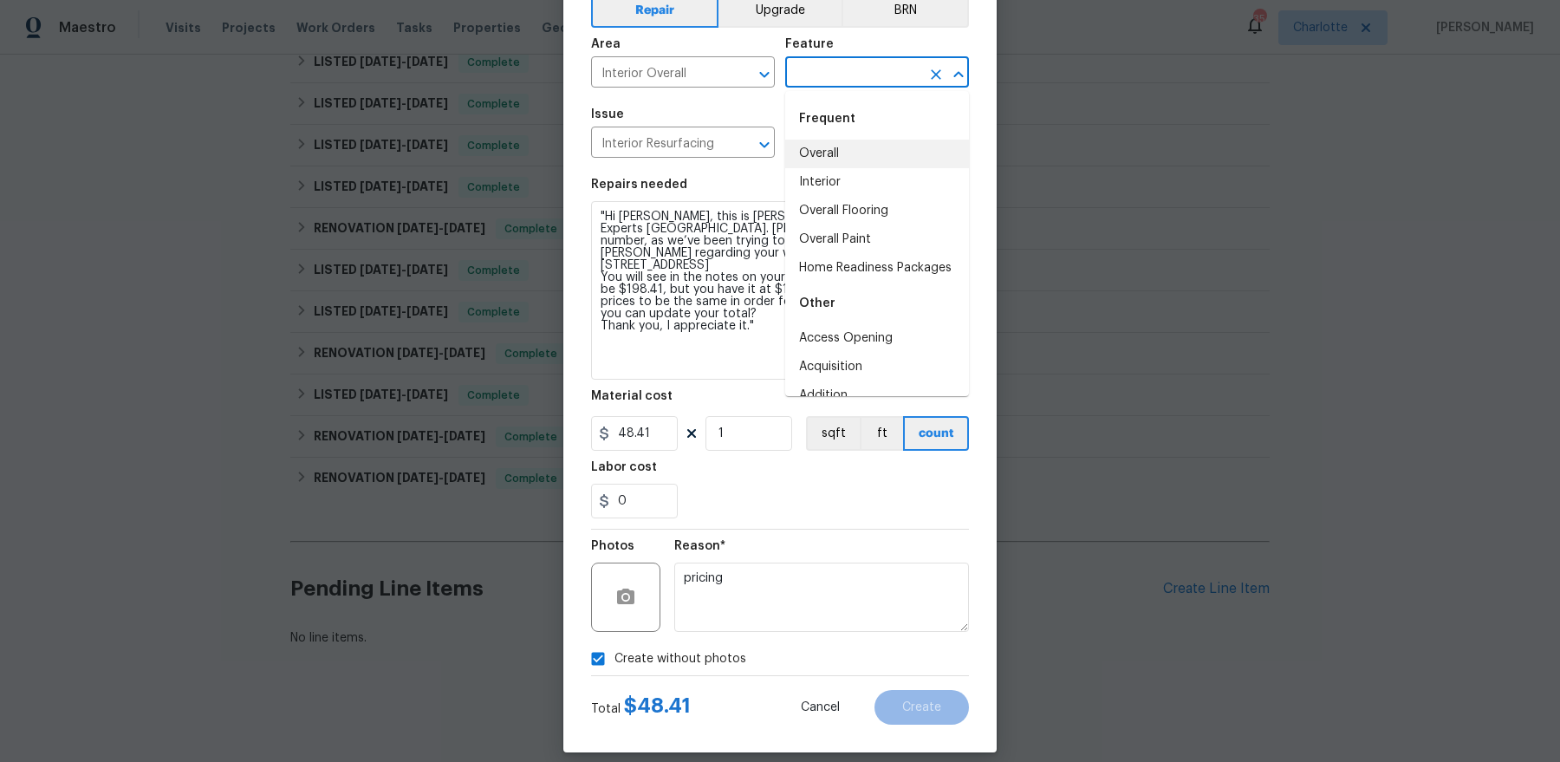
click at [844, 150] on li "Overall" at bounding box center [877, 154] width 184 height 29
type input "Overall"
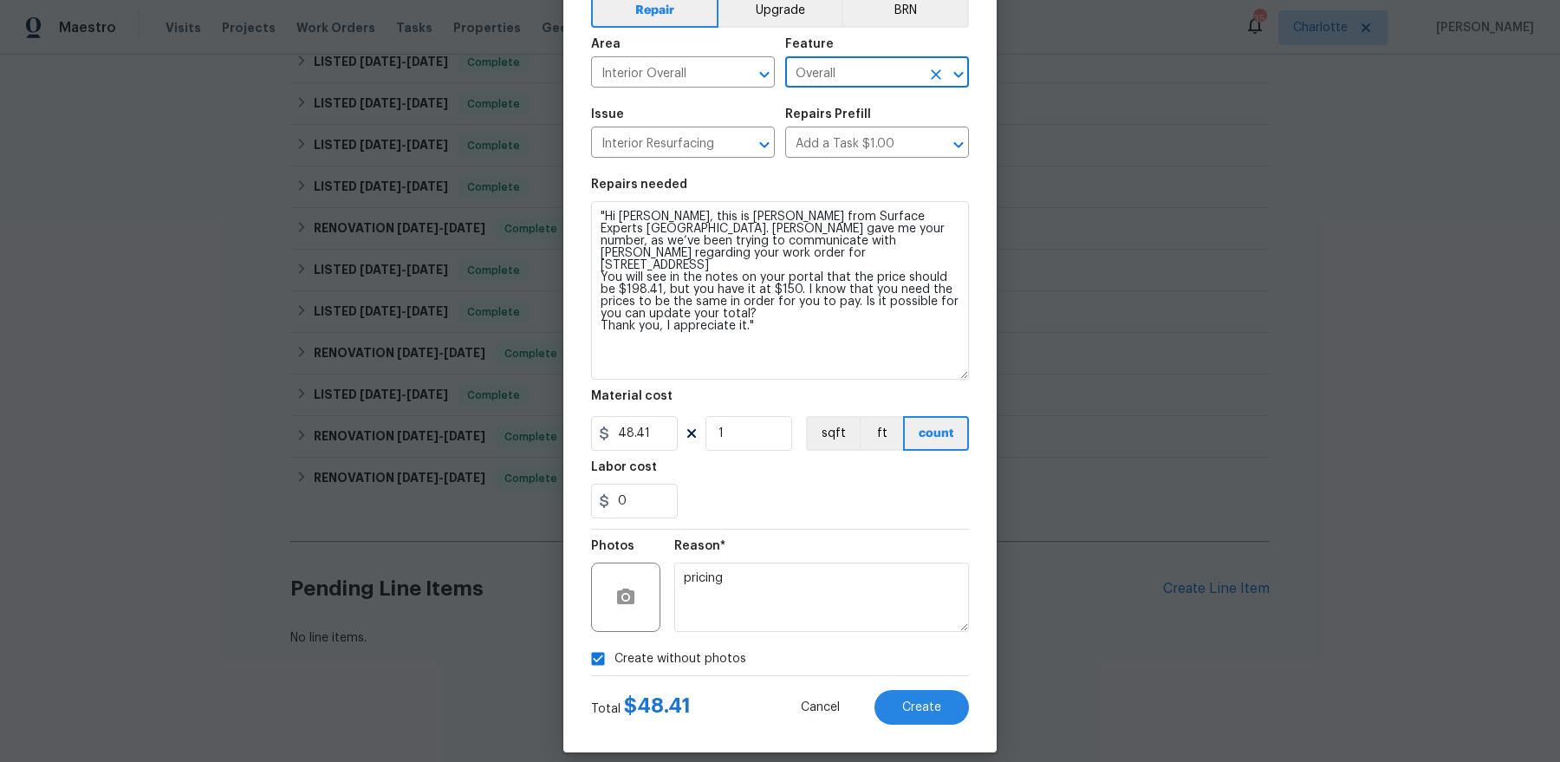
scroll to position [107, 0]
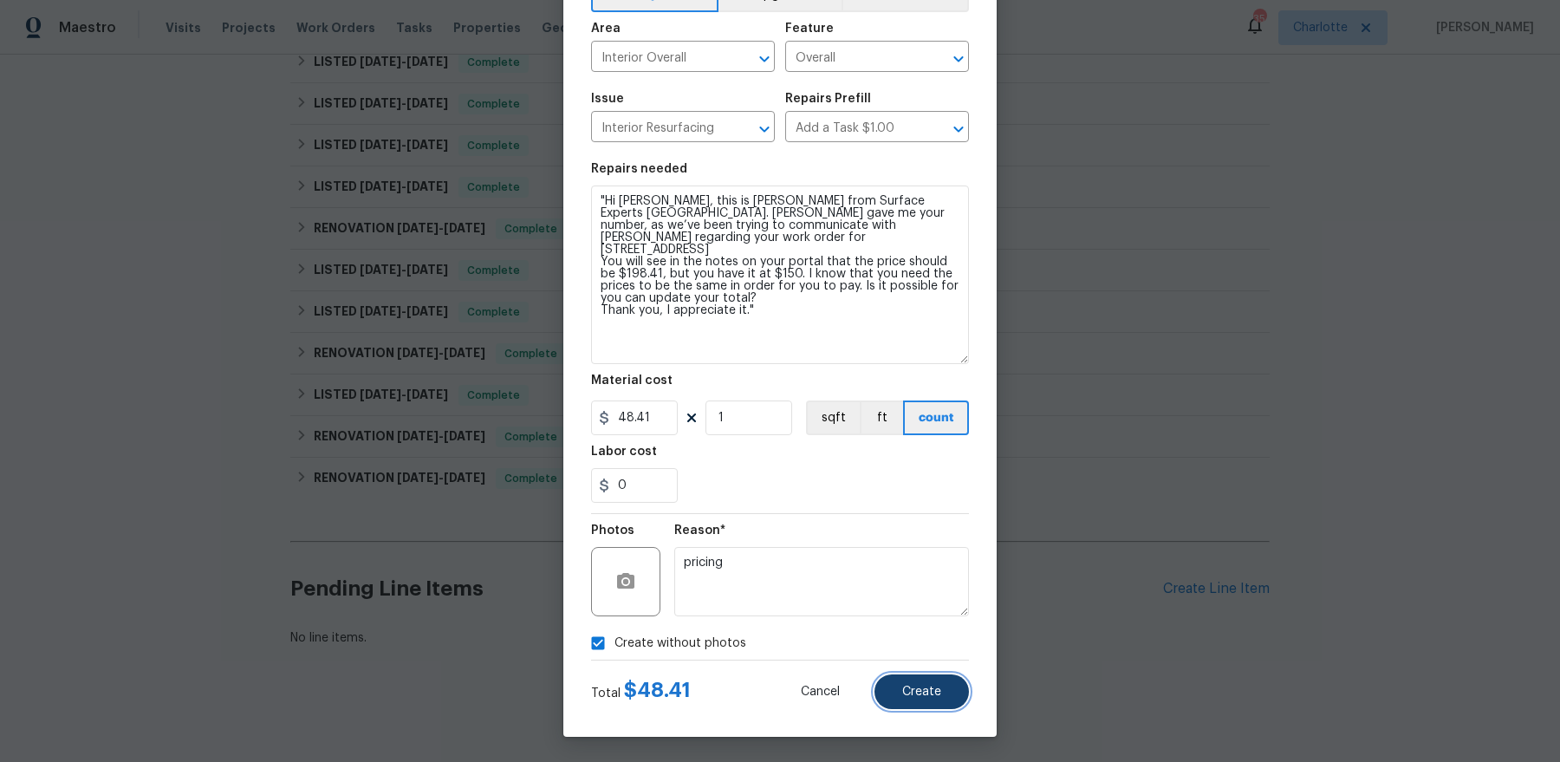
click at [901, 694] on button "Create" at bounding box center [921, 691] width 94 height 35
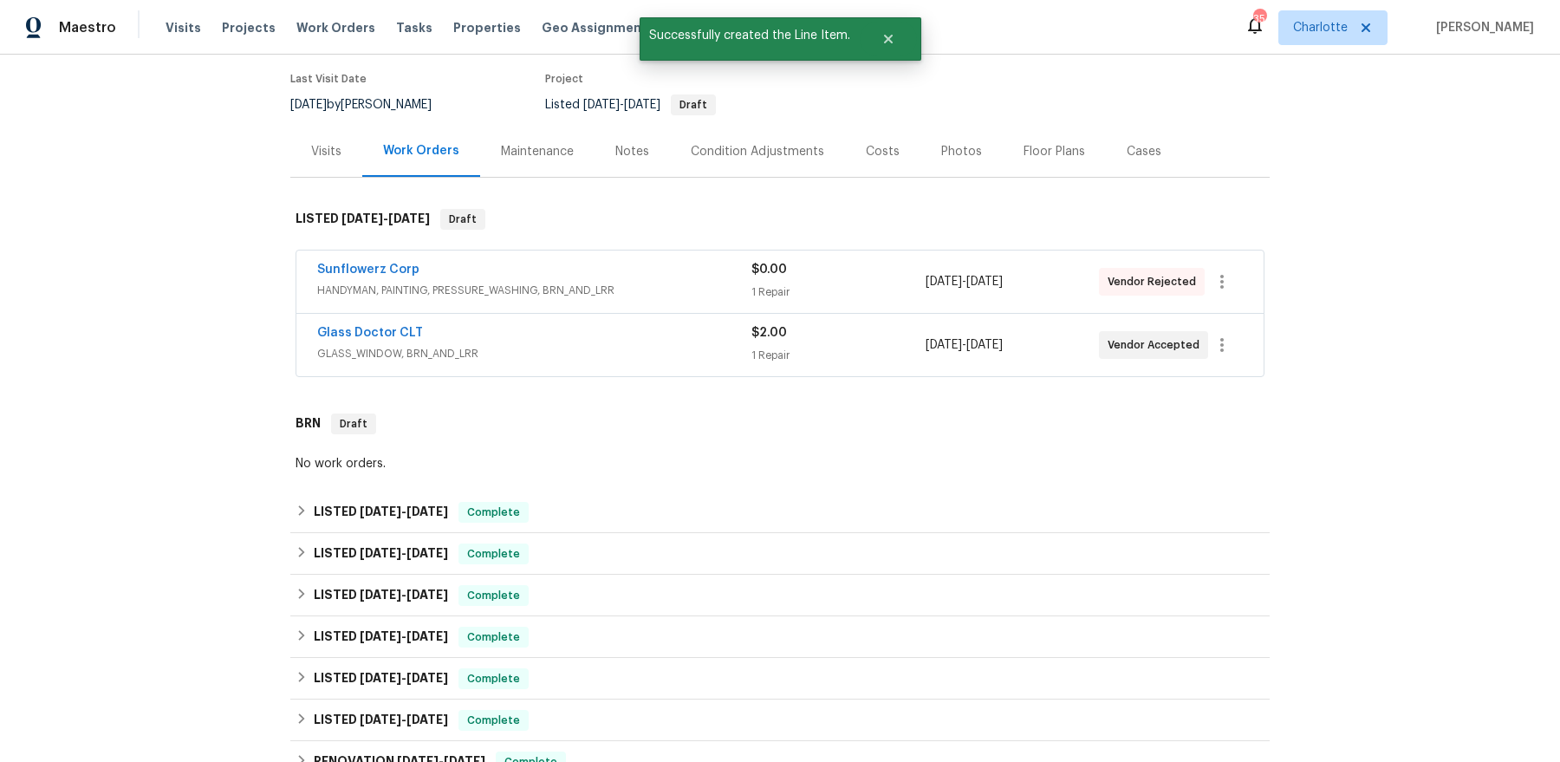
scroll to position [0, 0]
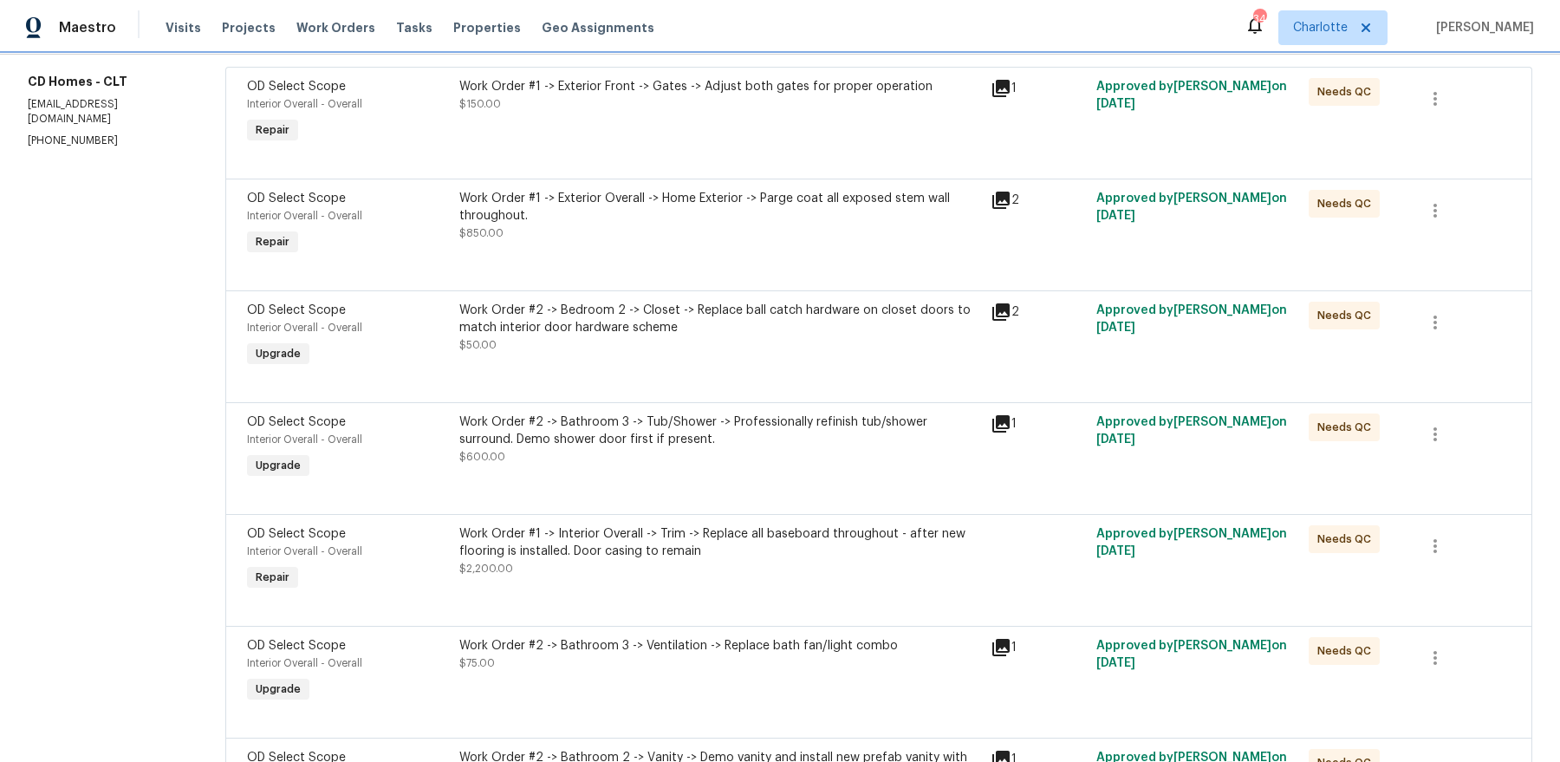
scroll to position [375, 0]
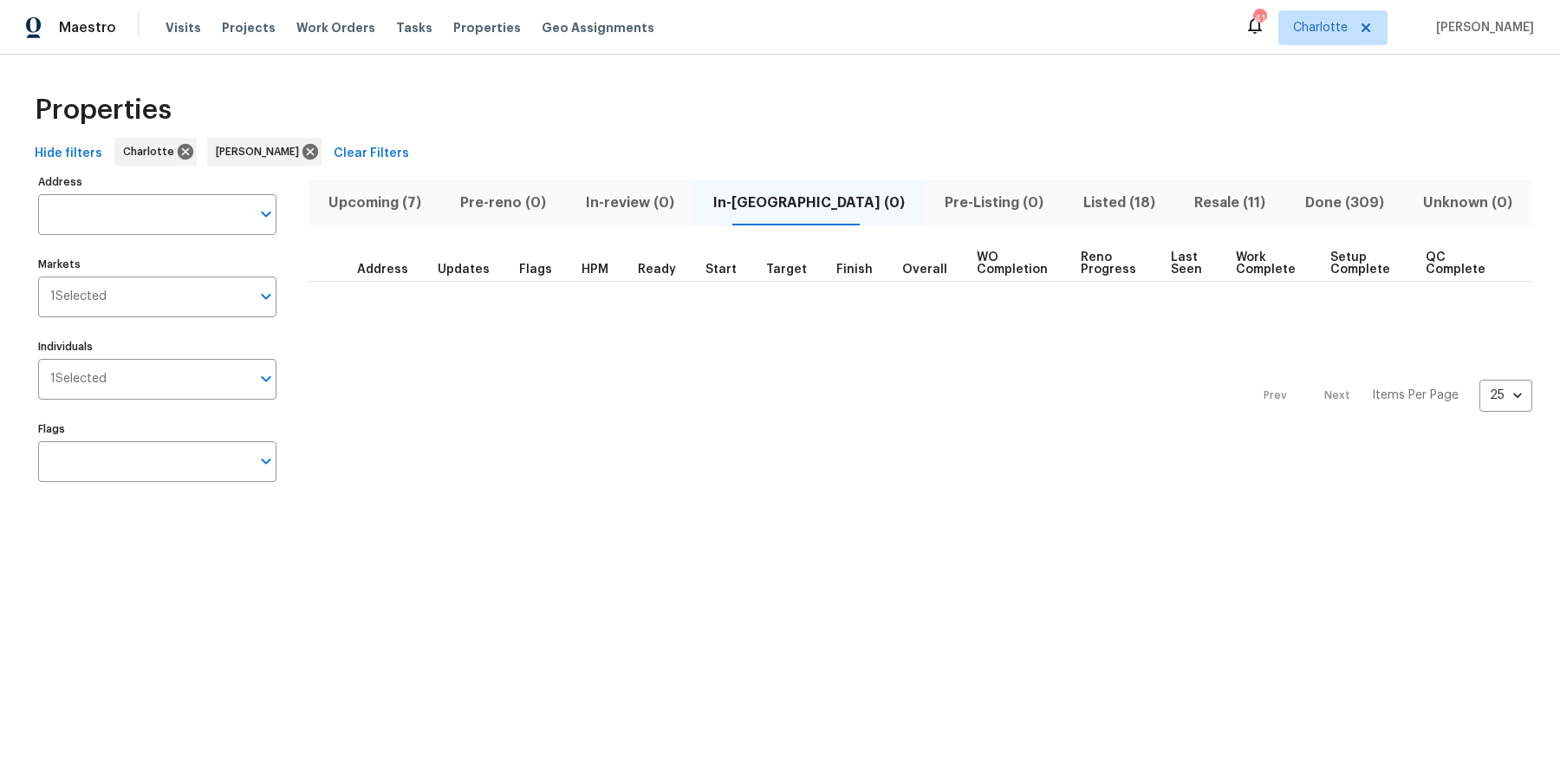
click at [1077, 211] on span "Listed (18)" at bounding box center [1119, 203] width 91 height 24
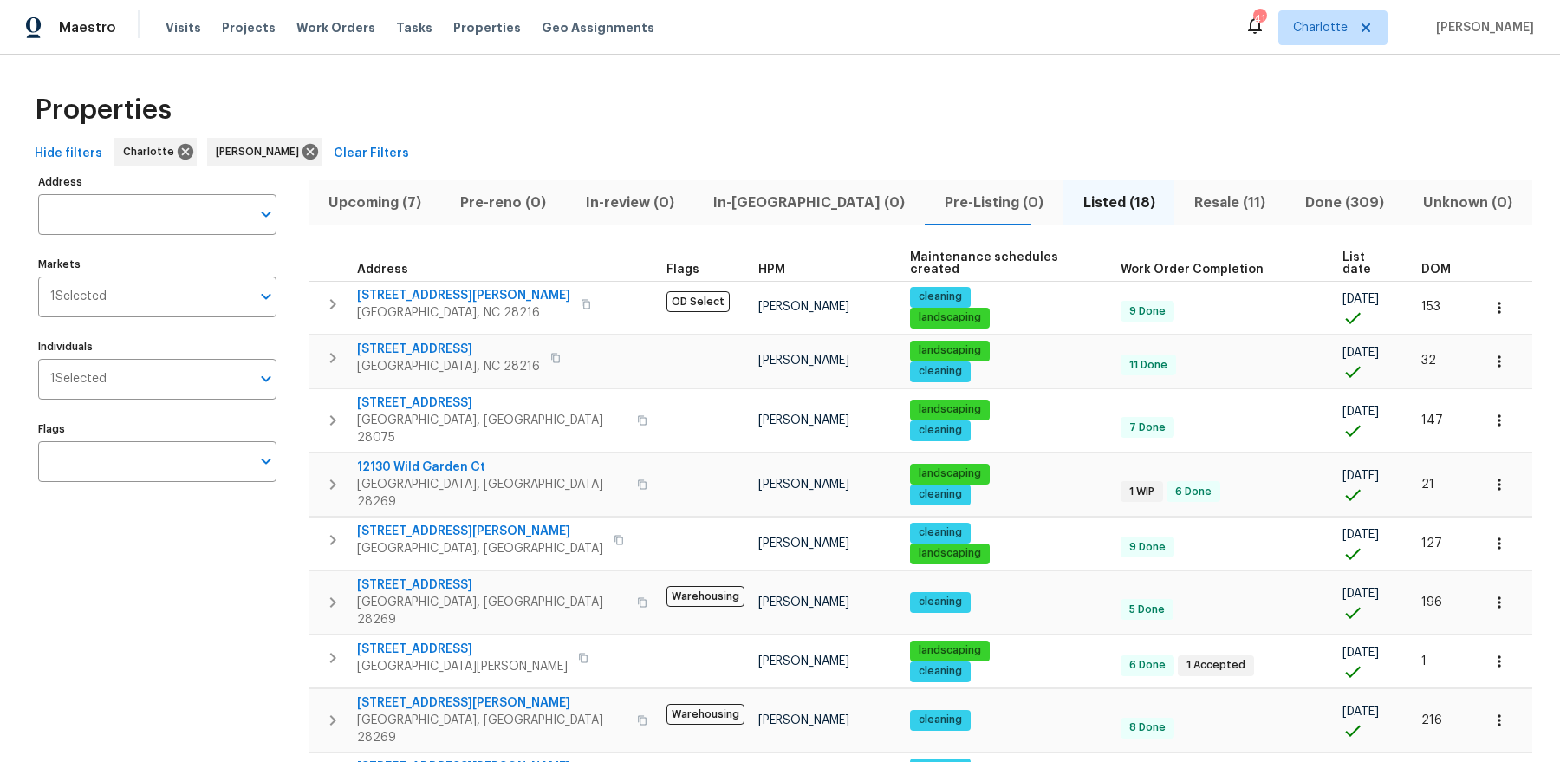
click at [1342, 253] on span "List date" at bounding box center [1366, 263] width 49 height 24
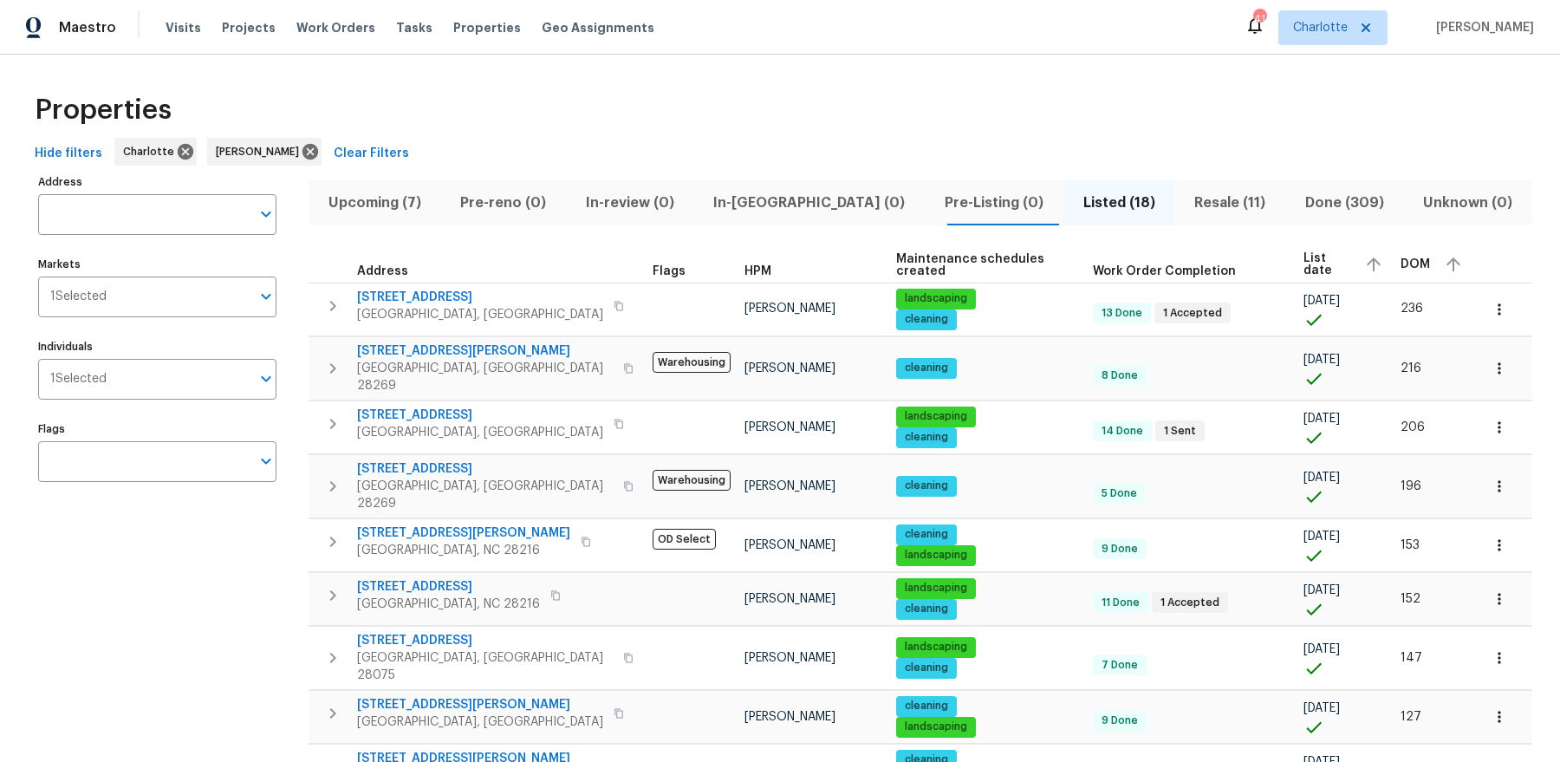
click at [1303, 269] on span "List date" at bounding box center [1326, 264] width 47 height 24
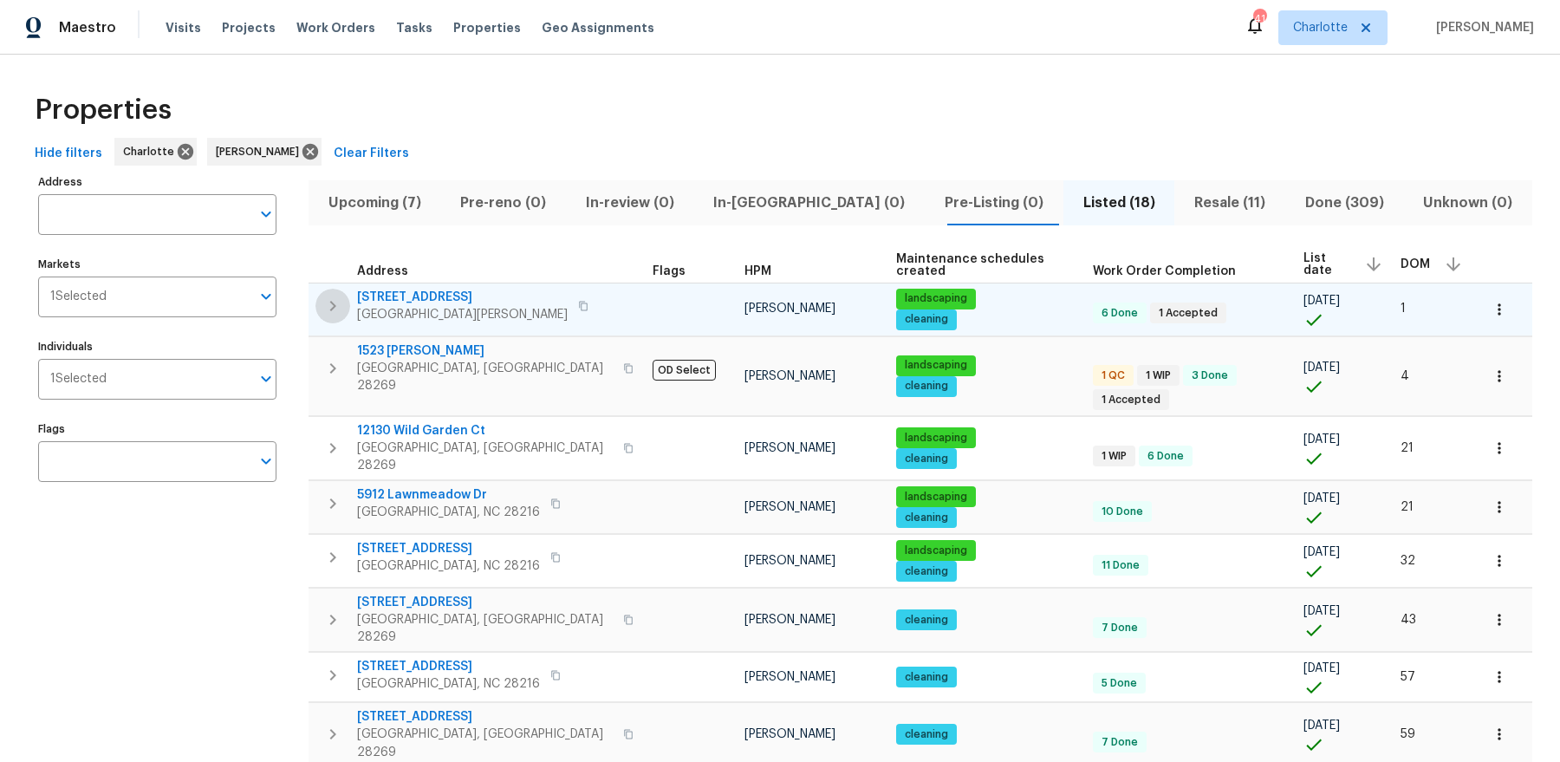
click at [330, 308] on icon "button" at bounding box center [332, 306] width 21 height 21
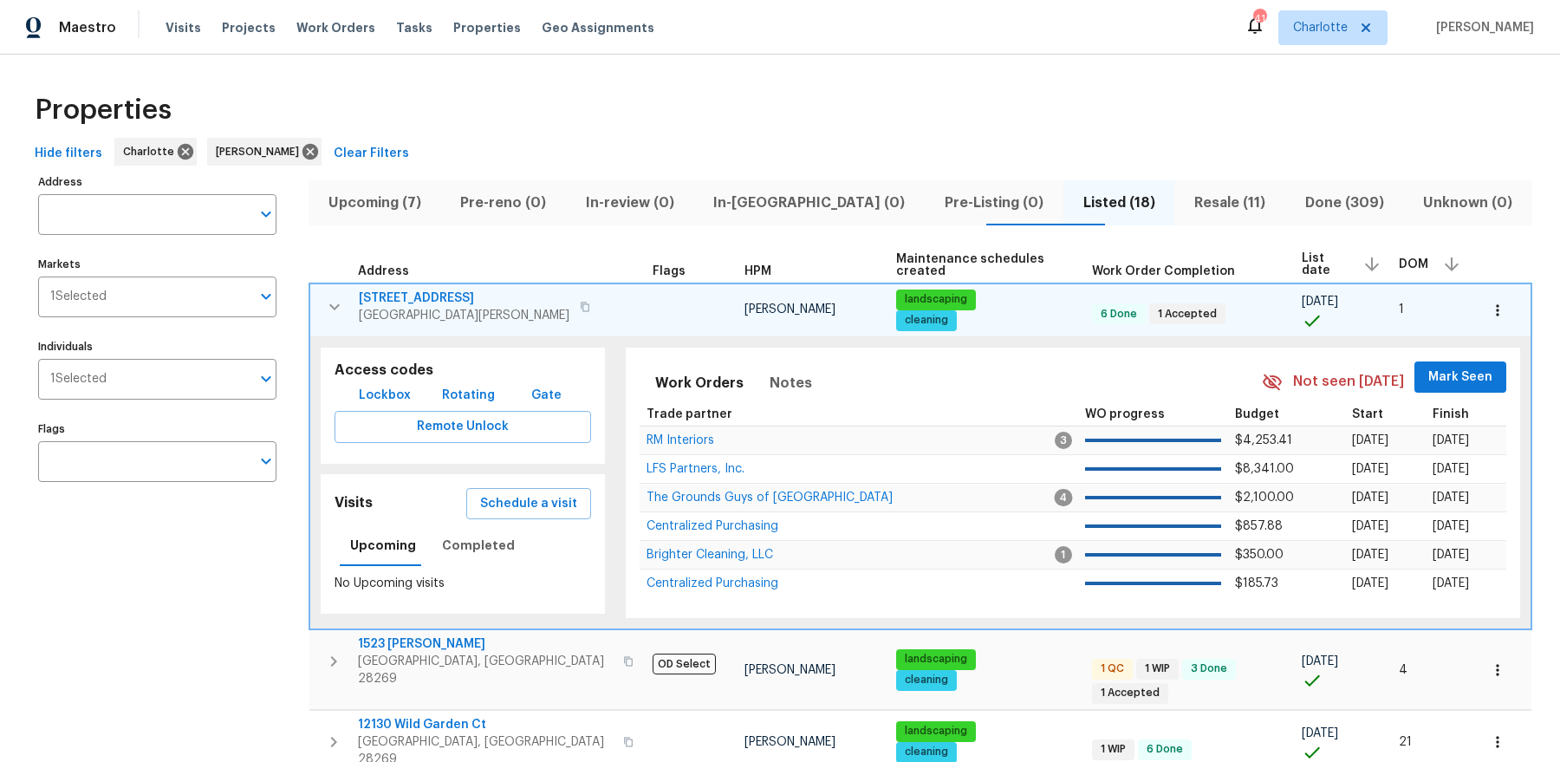
click at [391, 400] on span "Lockbox" at bounding box center [385, 396] width 52 height 22
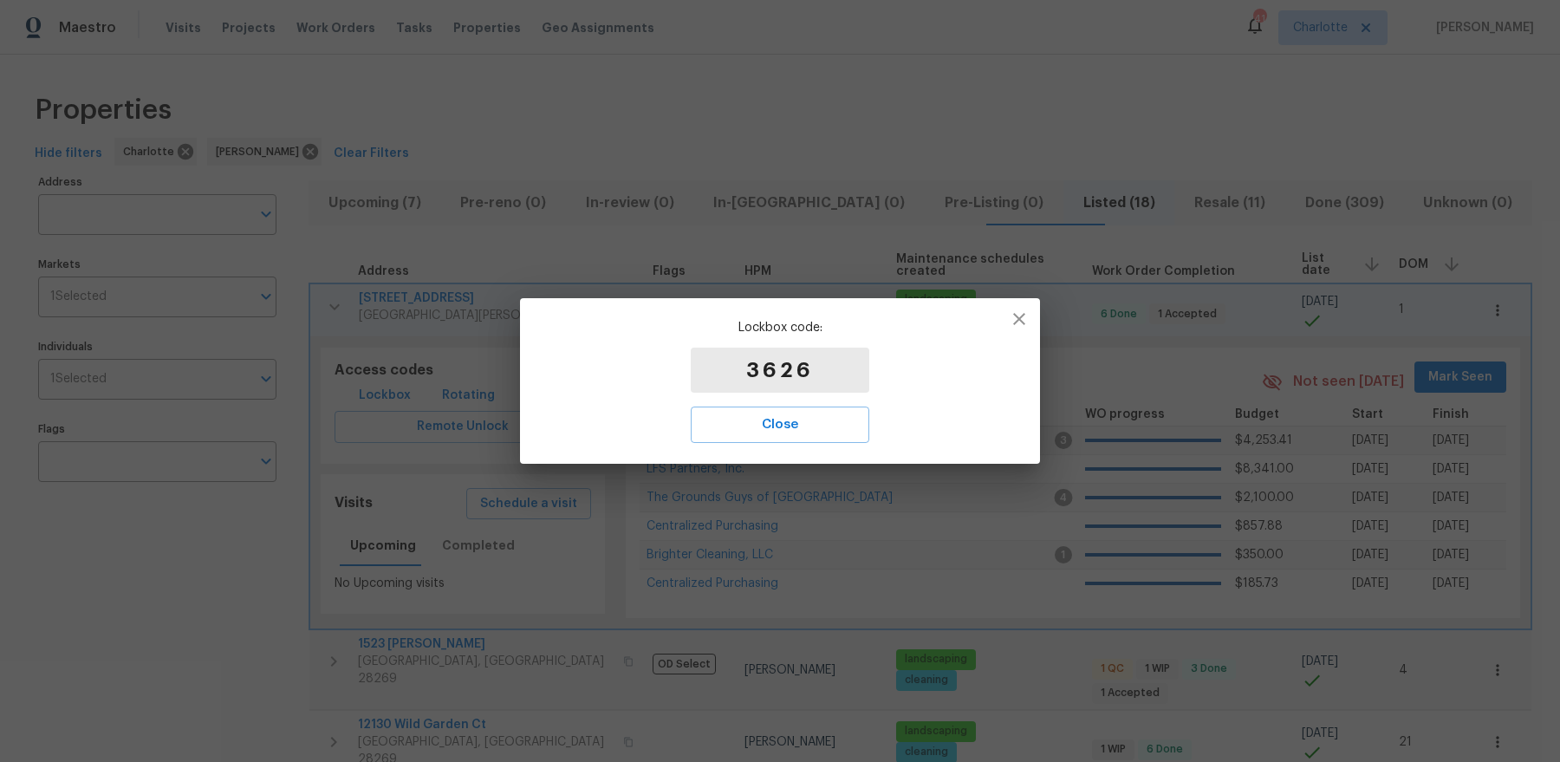
click at [774, 365] on p "3626" at bounding box center [780, 370] width 179 height 45
copy p "3626"
click at [1022, 319] on icon "button" at bounding box center [1019, 319] width 21 height 21
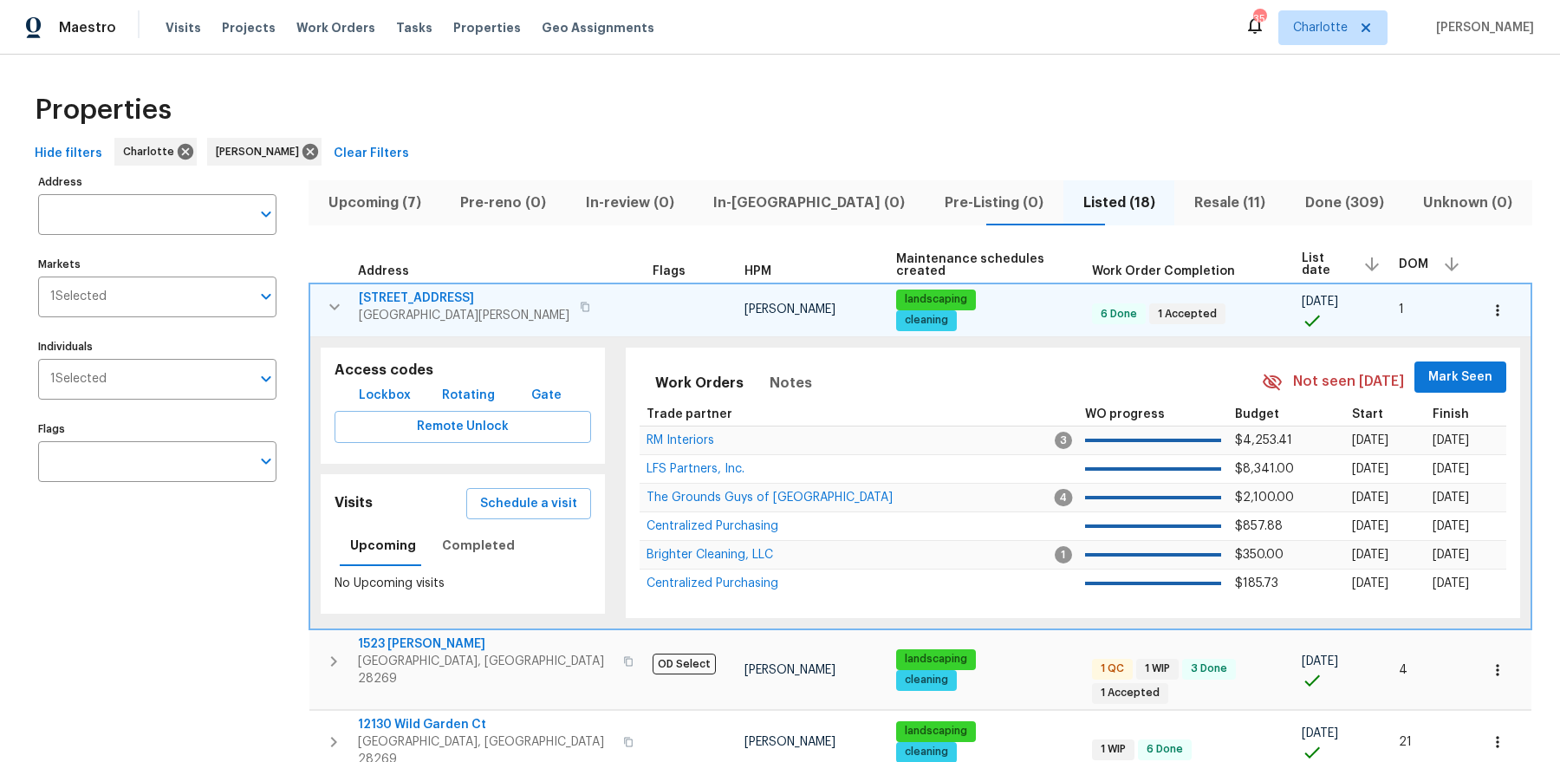
click at [421, 296] on span "133 Devynn Ridge Ct" at bounding box center [464, 297] width 211 height 17
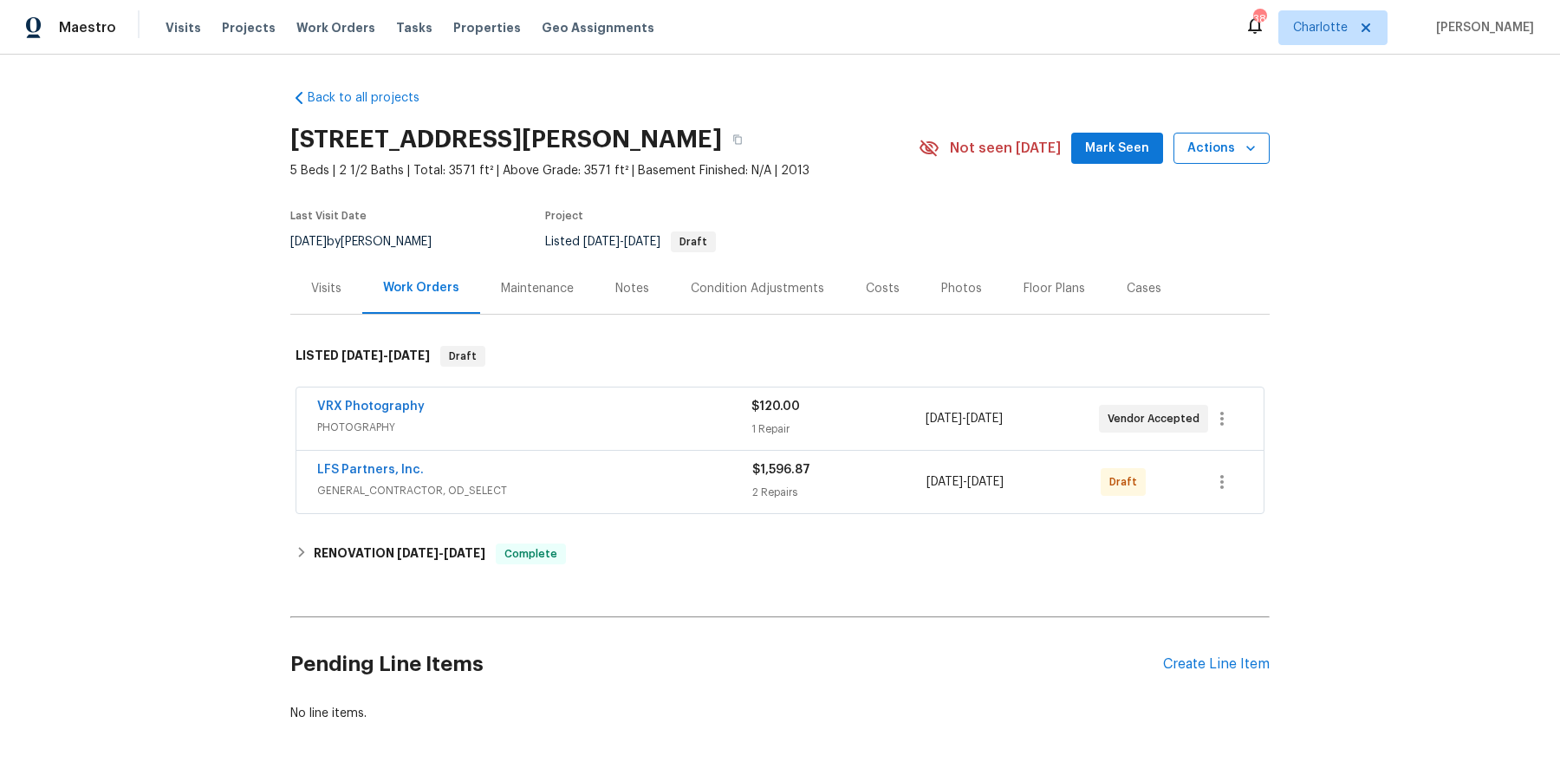
click at [1223, 143] on span "Actions" at bounding box center [1221, 149] width 68 height 22
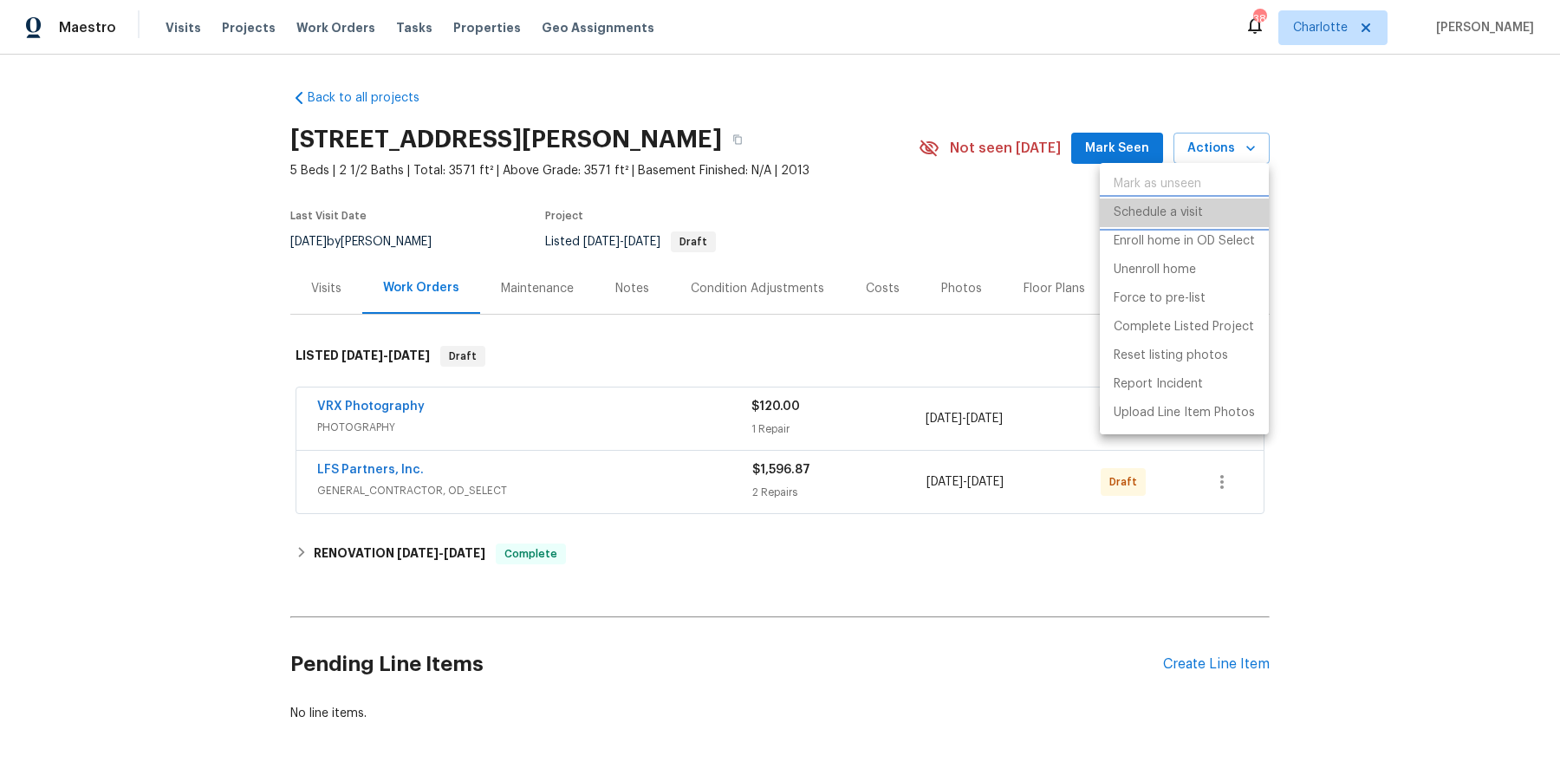
click at [1188, 208] on p "Schedule a visit" at bounding box center [1158, 213] width 89 height 18
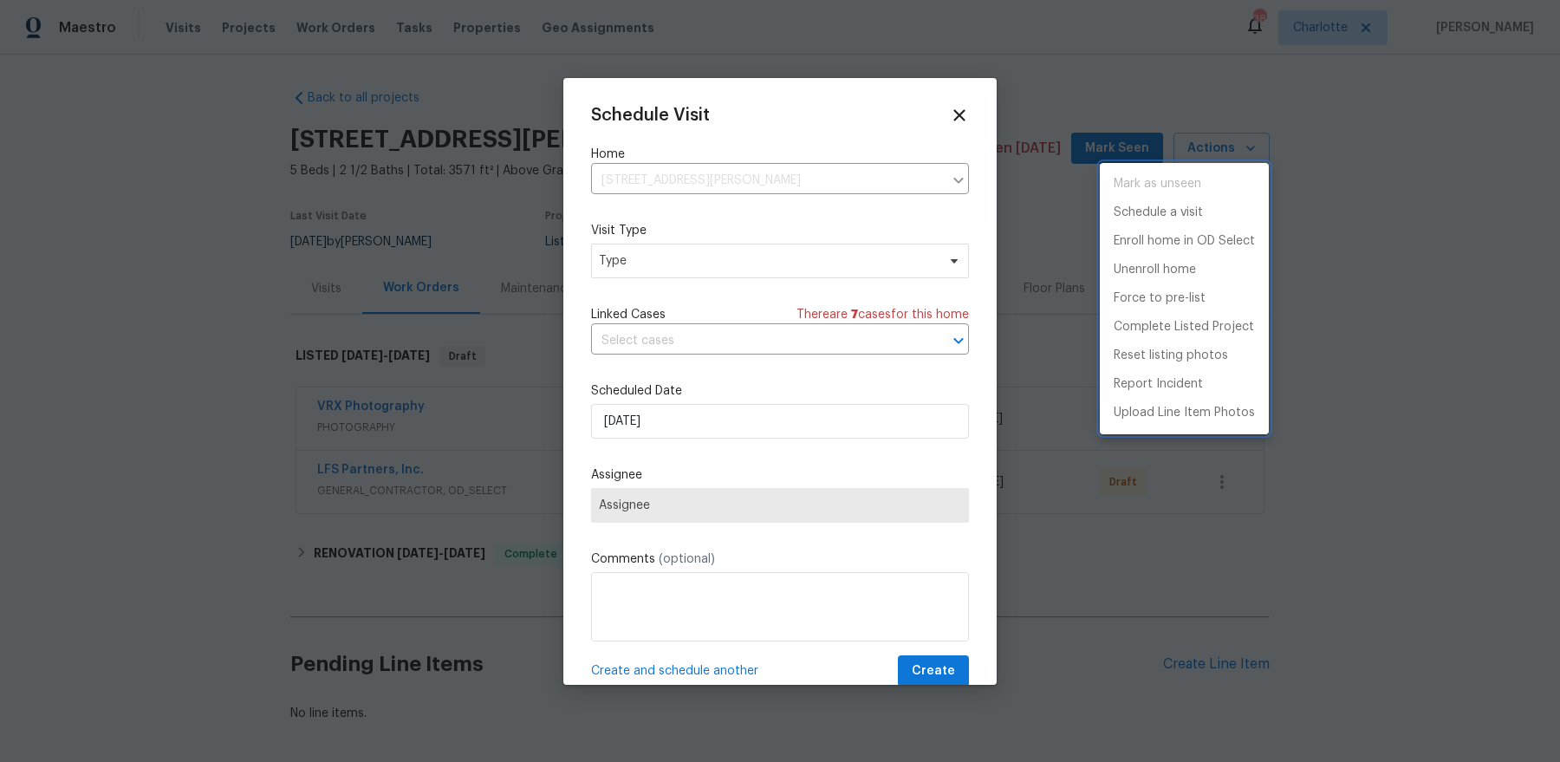
click at [696, 585] on div at bounding box center [780, 381] width 1560 height 762
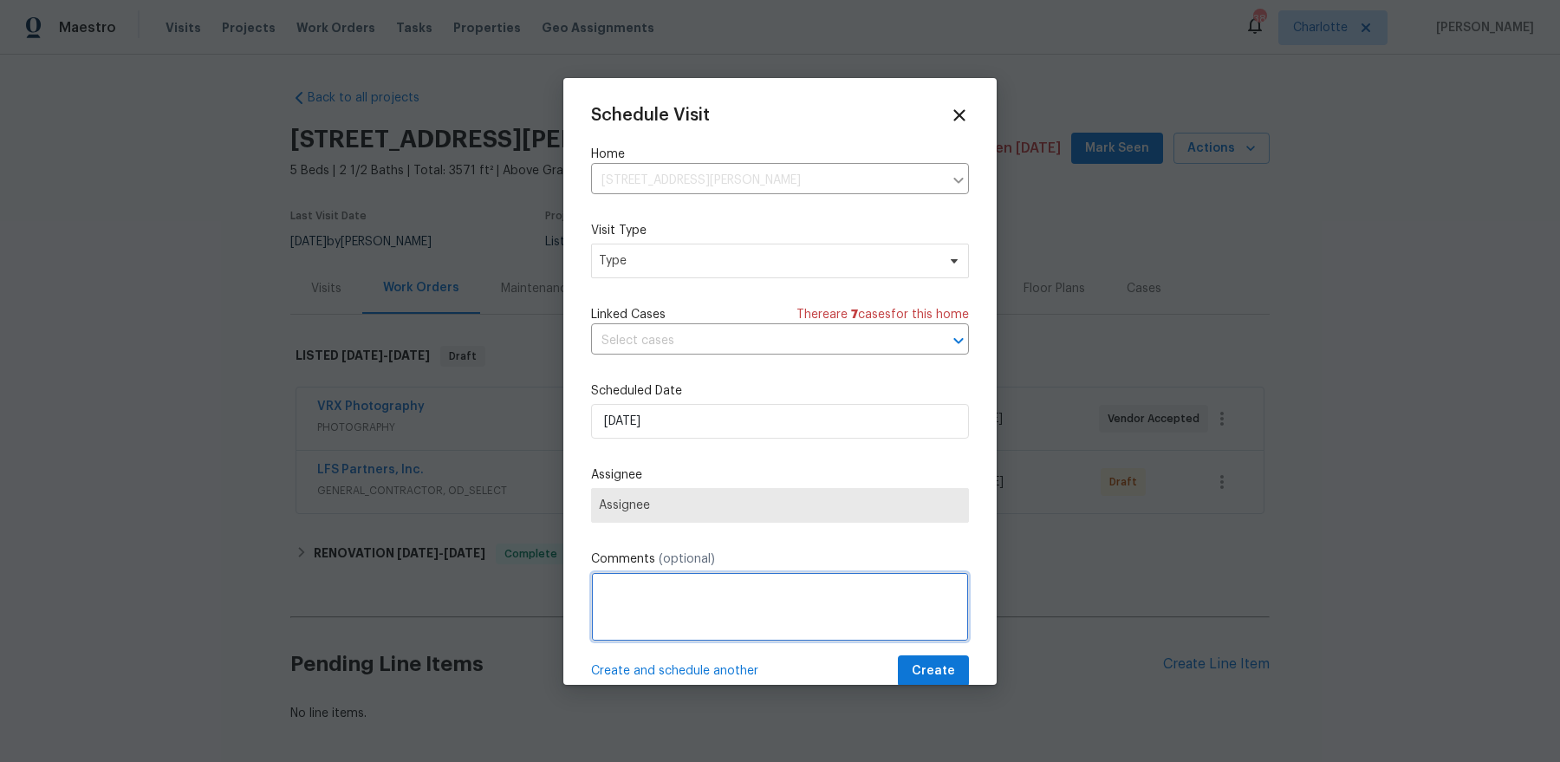
click at [684, 606] on textarea at bounding box center [780, 606] width 378 height 69
type textarea "Confirm range delivery"
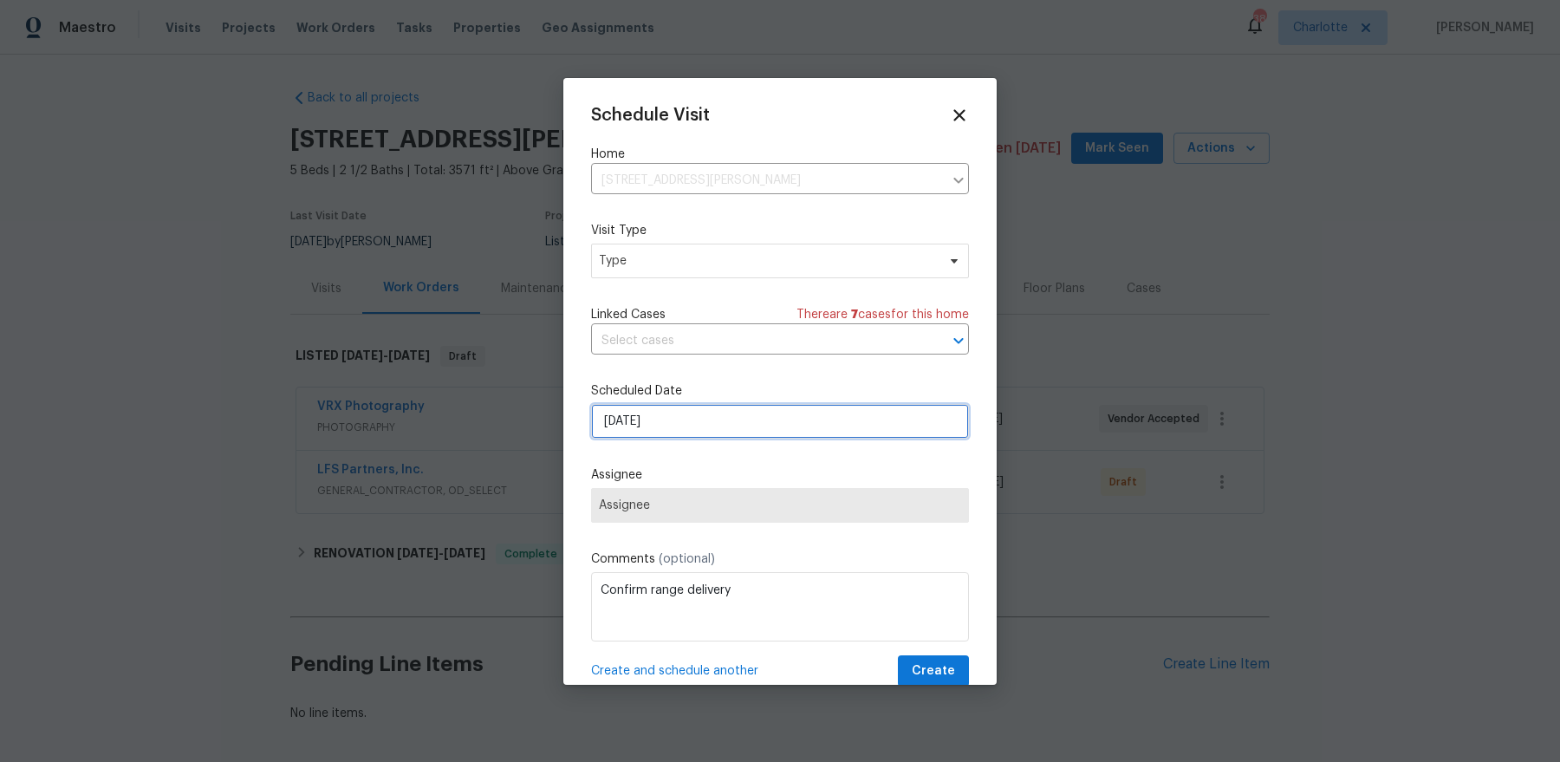
click at [707, 429] on input "[DATE]" at bounding box center [780, 421] width 378 height 35
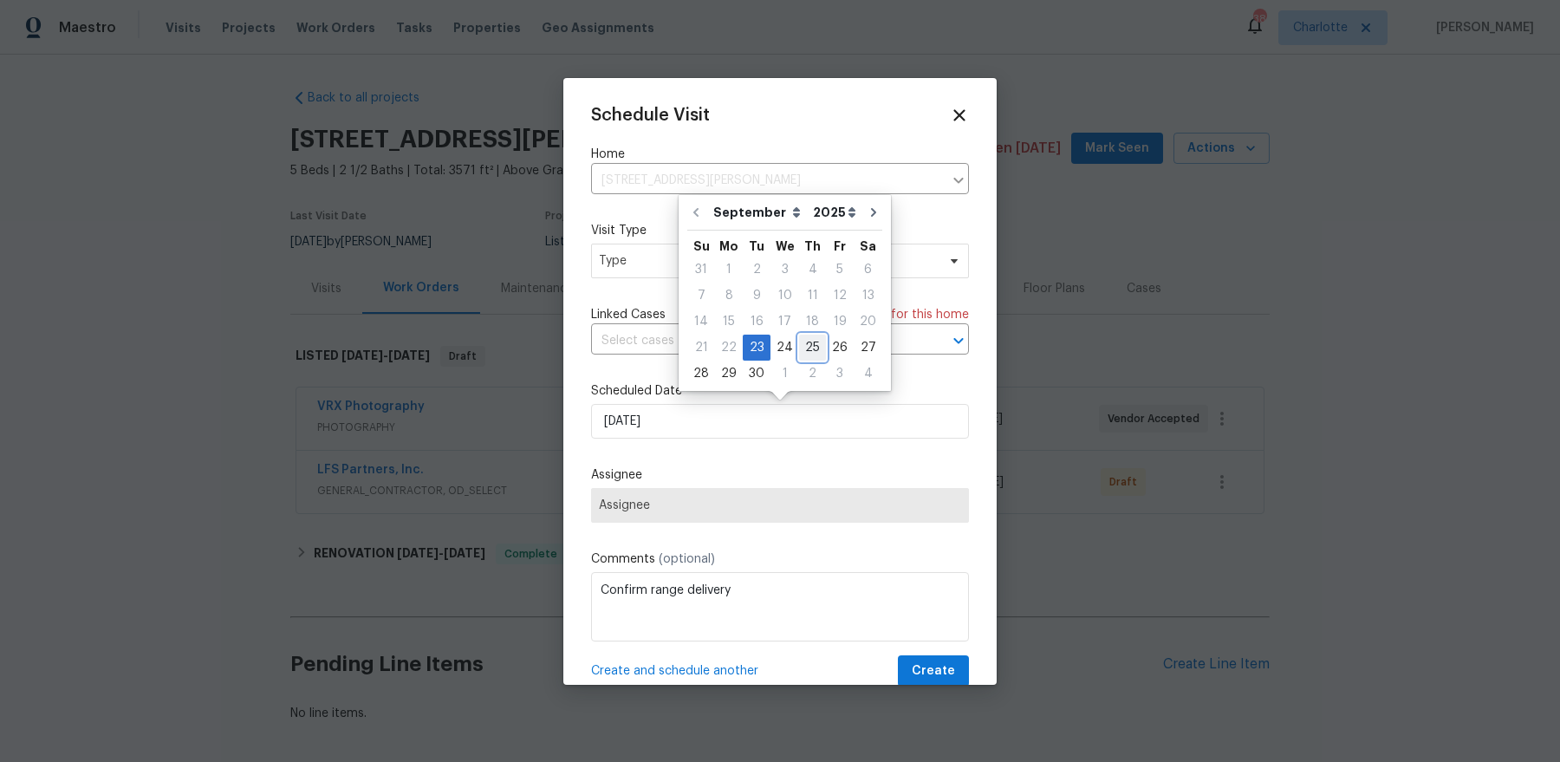
click at [806, 354] on div "25" at bounding box center [812, 347] width 27 height 24
type input "[DATE]"
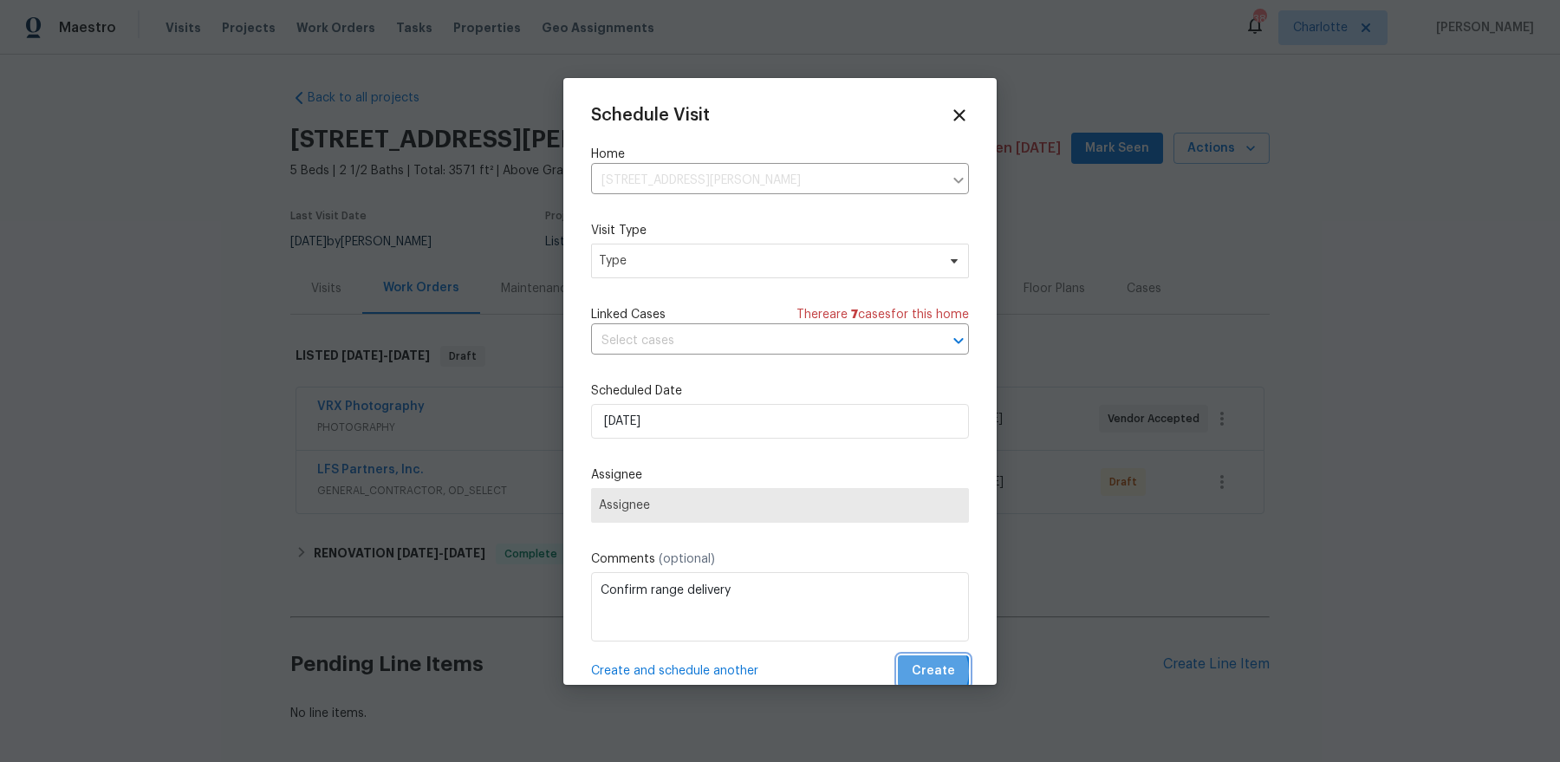
click at [925, 672] on span "Create" at bounding box center [933, 671] width 43 height 22
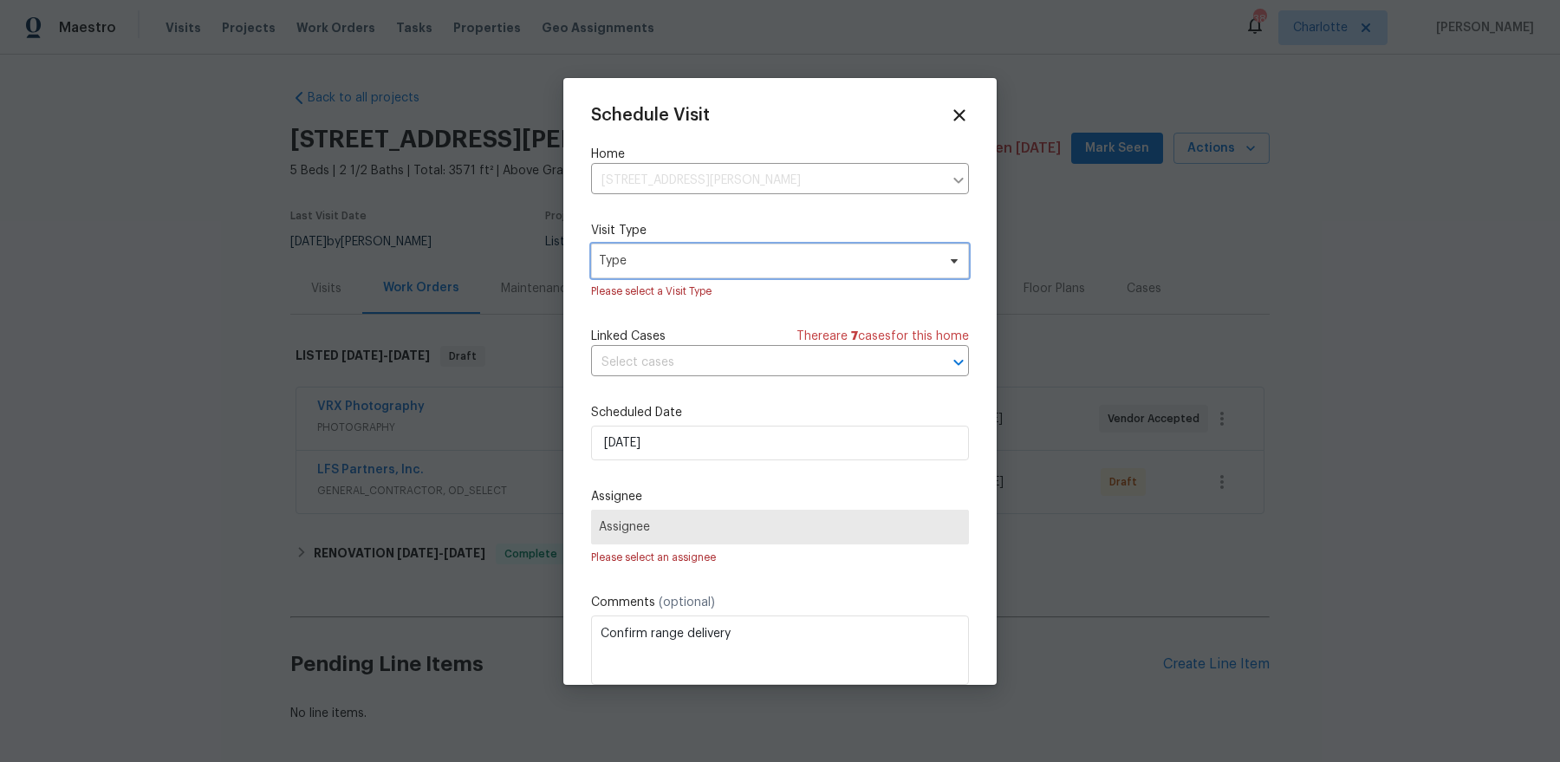
click at [698, 274] on span "Type" at bounding box center [780, 261] width 378 height 35
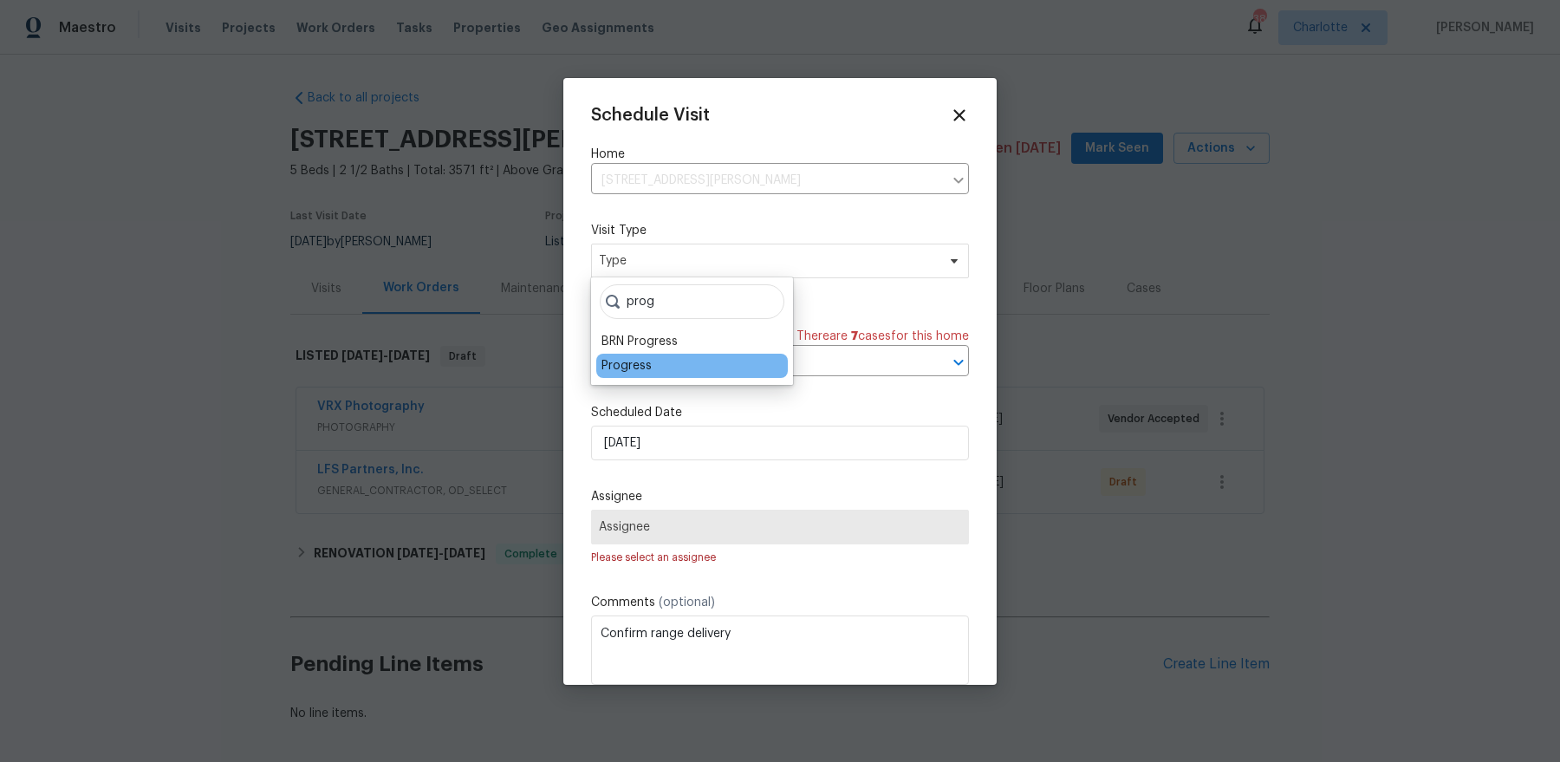
type input "prog"
click at [666, 363] on div "Progress" at bounding box center [692, 366] width 192 height 24
click at [642, 367] on div "Progress" at bounding box center [626, 365] width 50 height 17
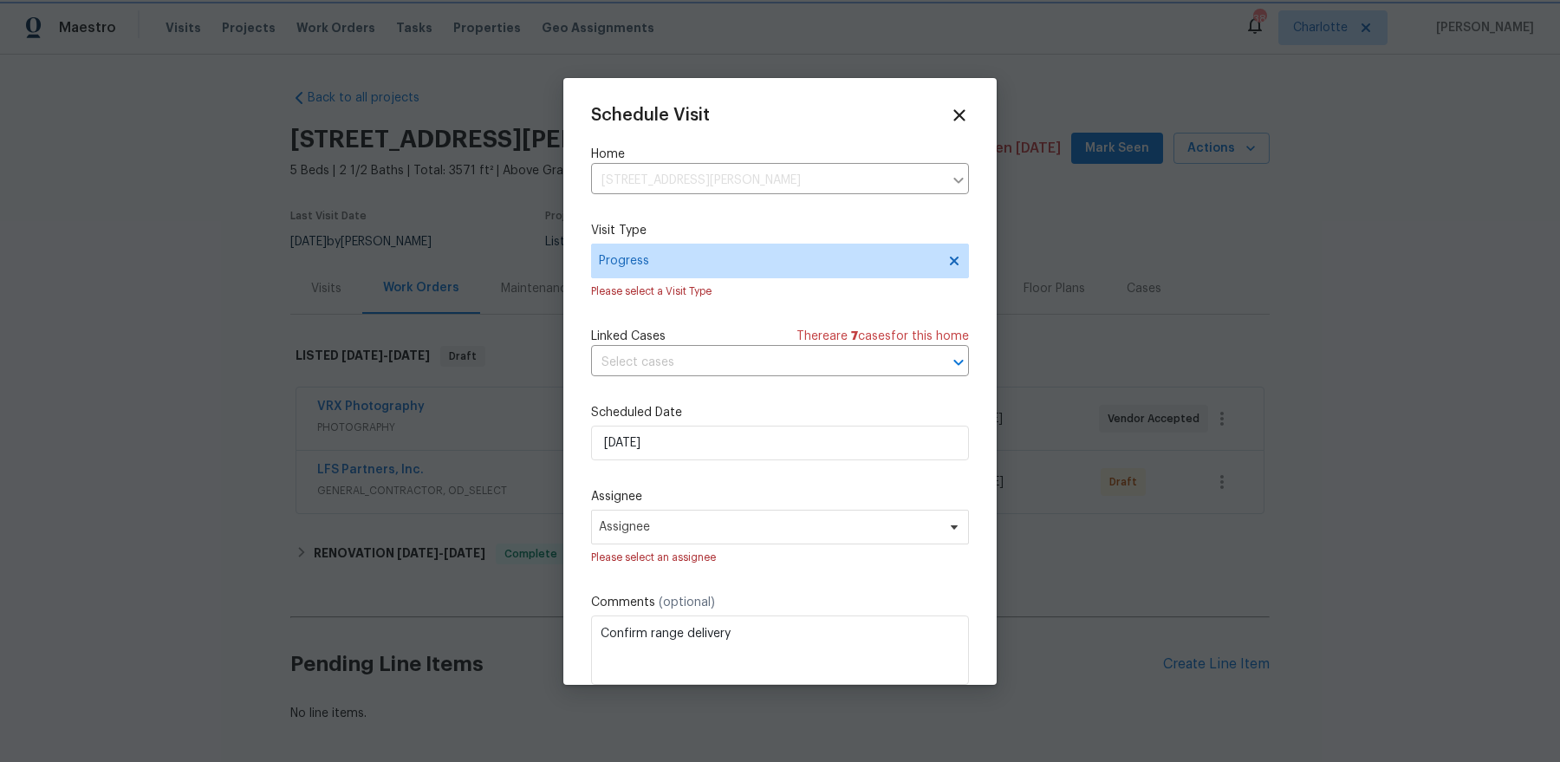
scroll to position [74, 0]
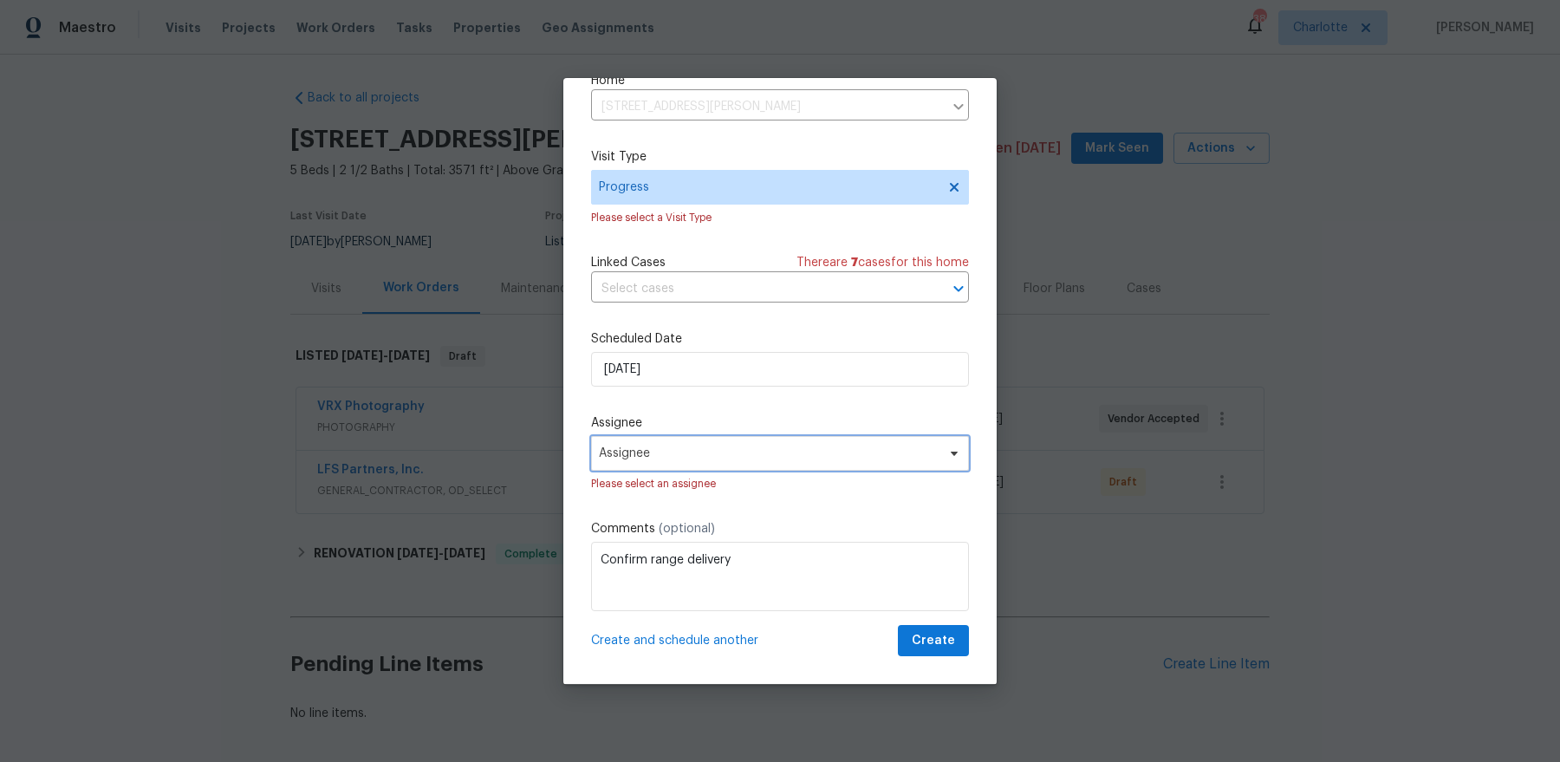
click at [766, 452] on span "Assignee" at bounding box center [769, 453] width 340 height 14
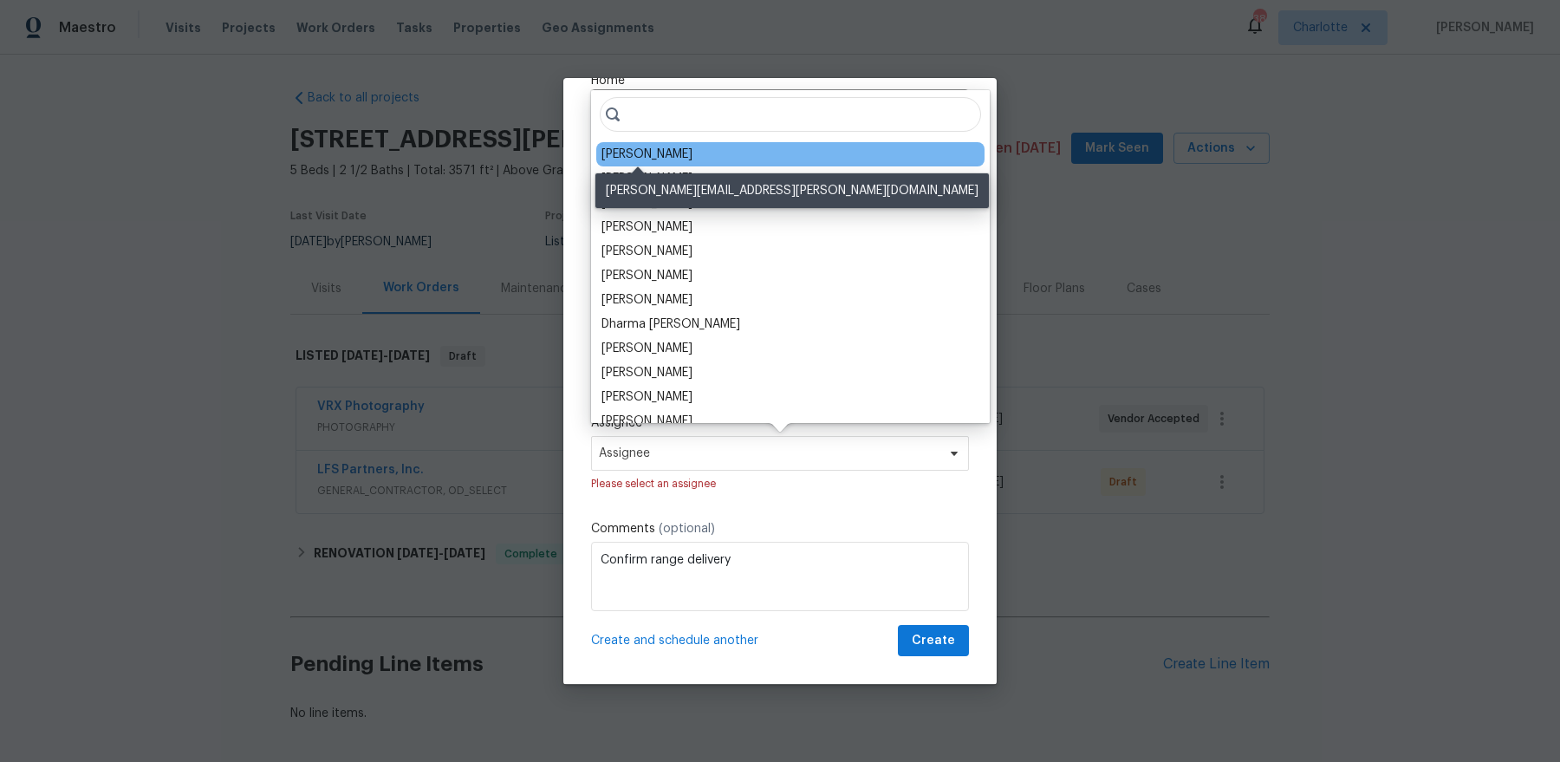
click at [662, 155] on div "[PERSON_NAME]" at bounding box center [646, 154] width 91 height 17
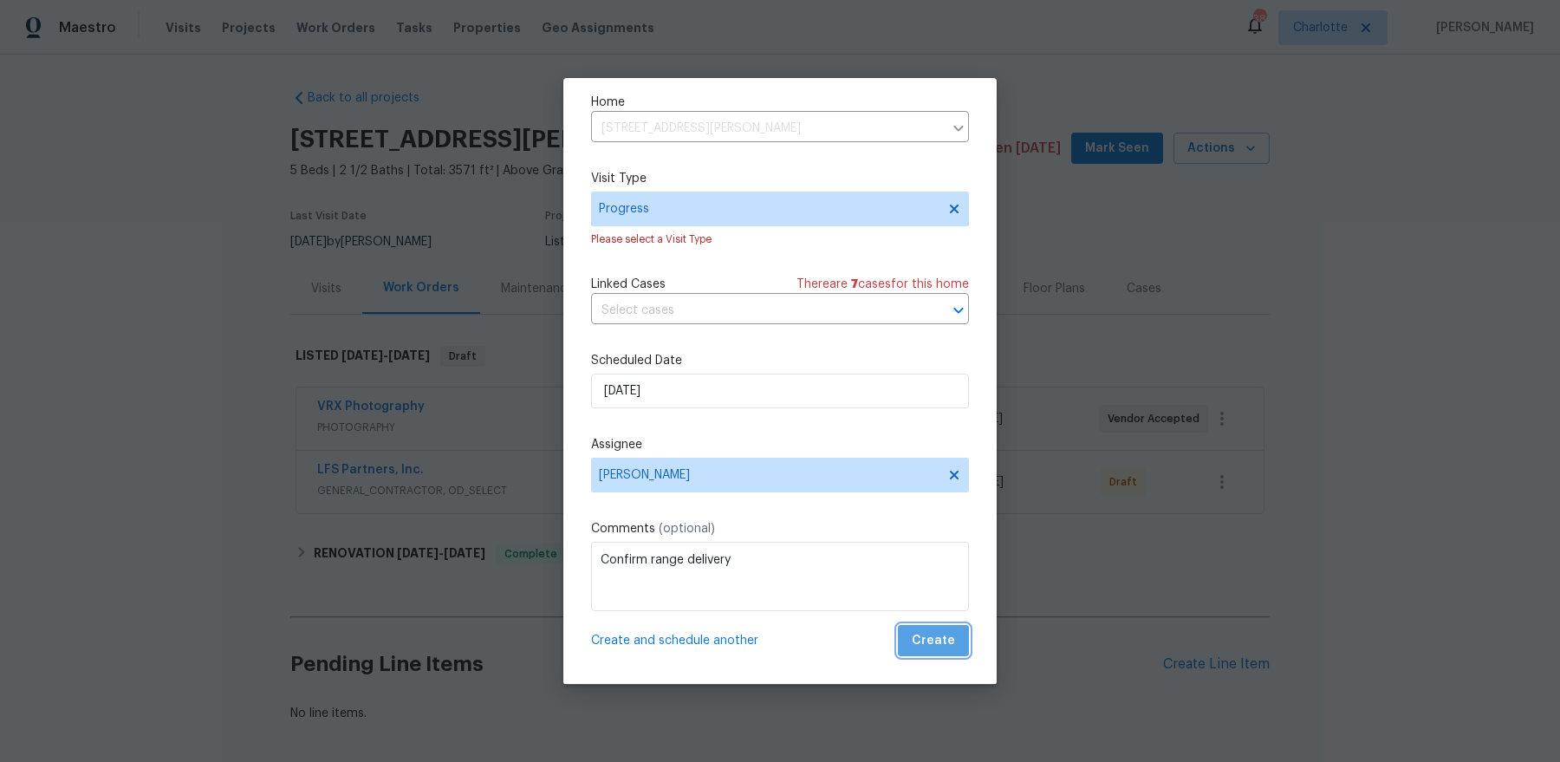
click at [950, 653] on button "Create" at bounding box center [933, 641] width 71 height 32
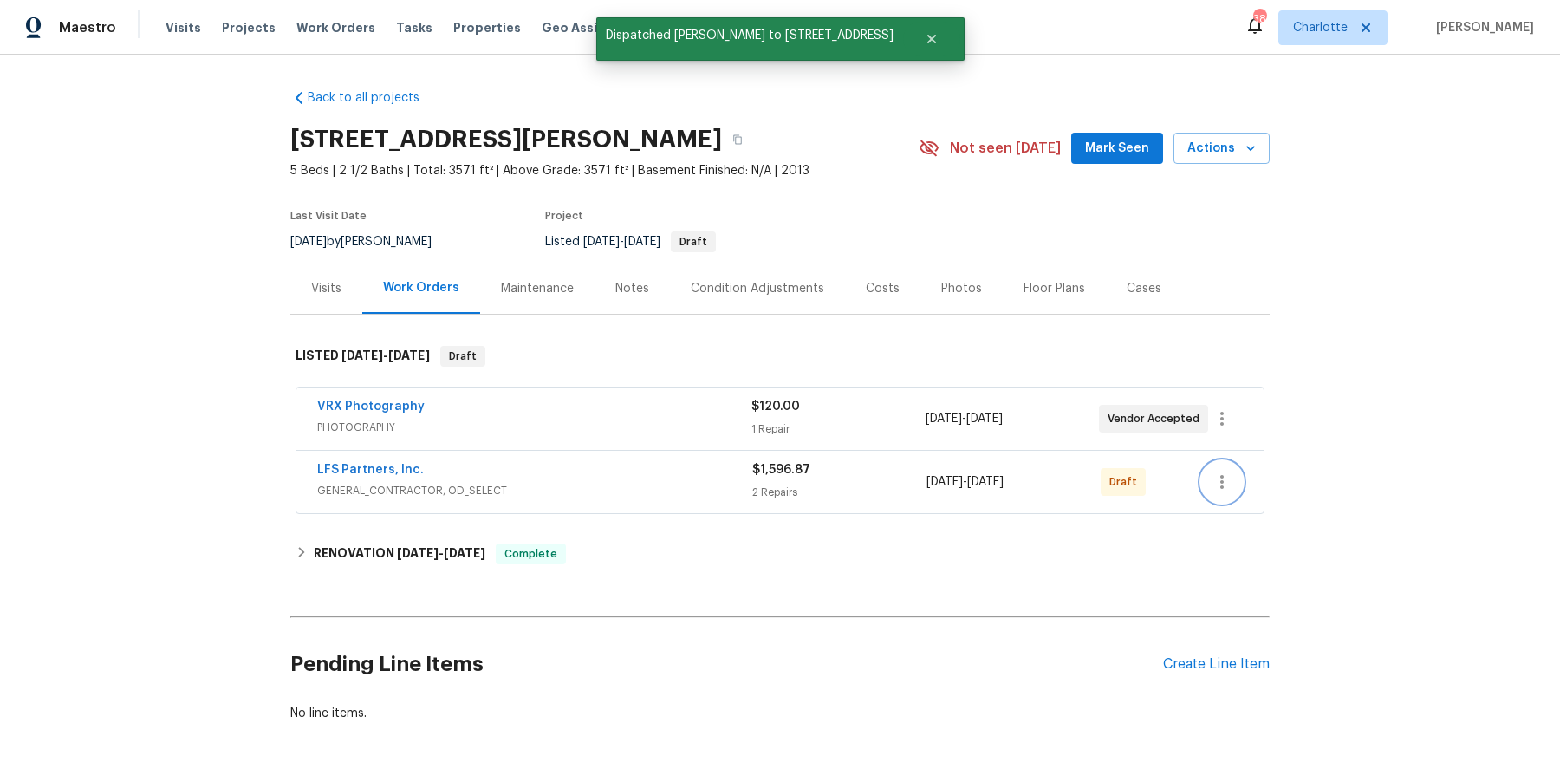
click at [1221, 481] on icon "button" at bounding box center [1221, 482] width 3 height 14
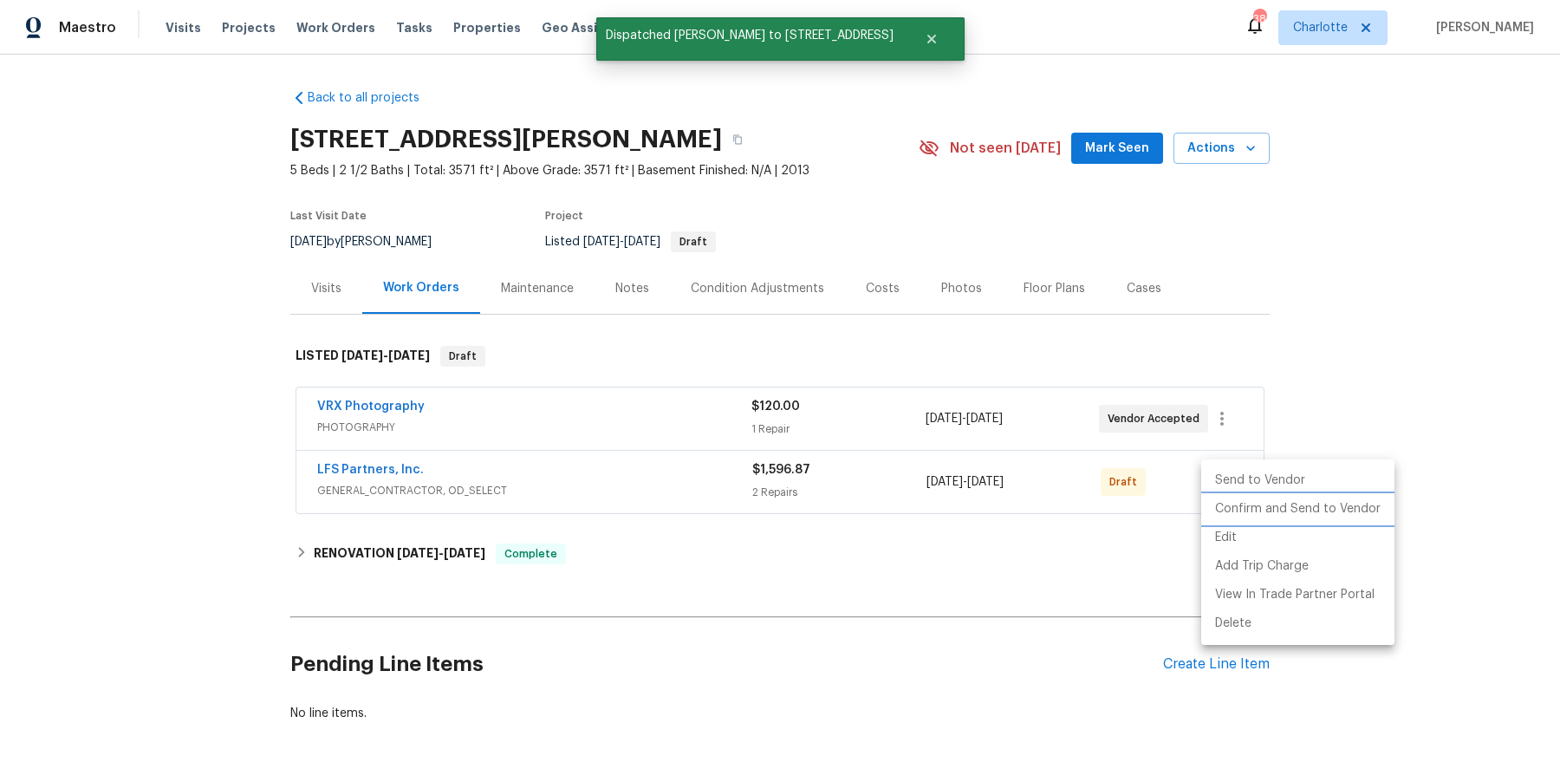
click at [1242, 507] on li "Confirm and Send to Vendor" at bounding box center [1297, 509] width 193 height 29
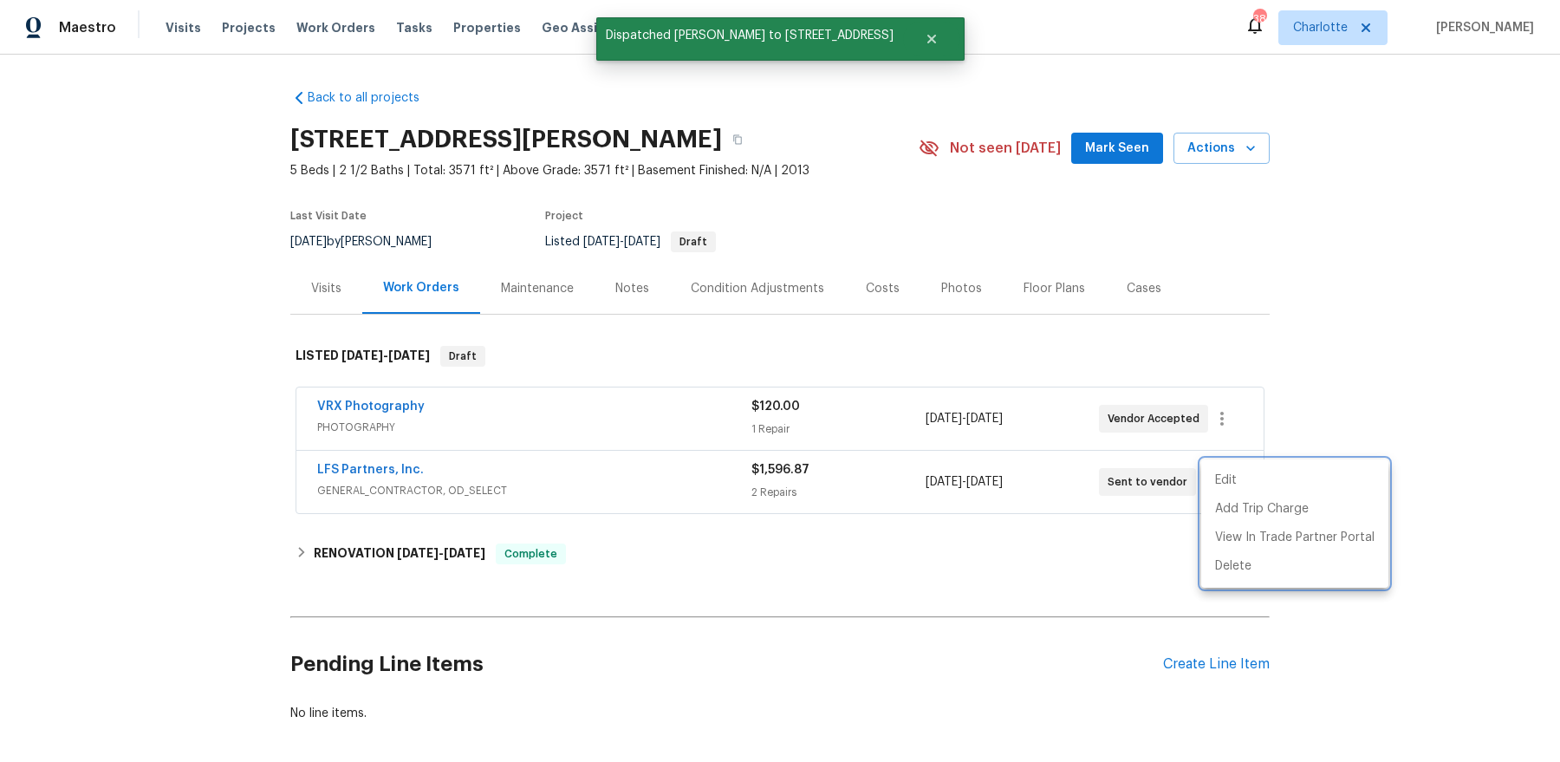
click at [878, 506] on div at bounding box center [780, 381] width 1560 height 762
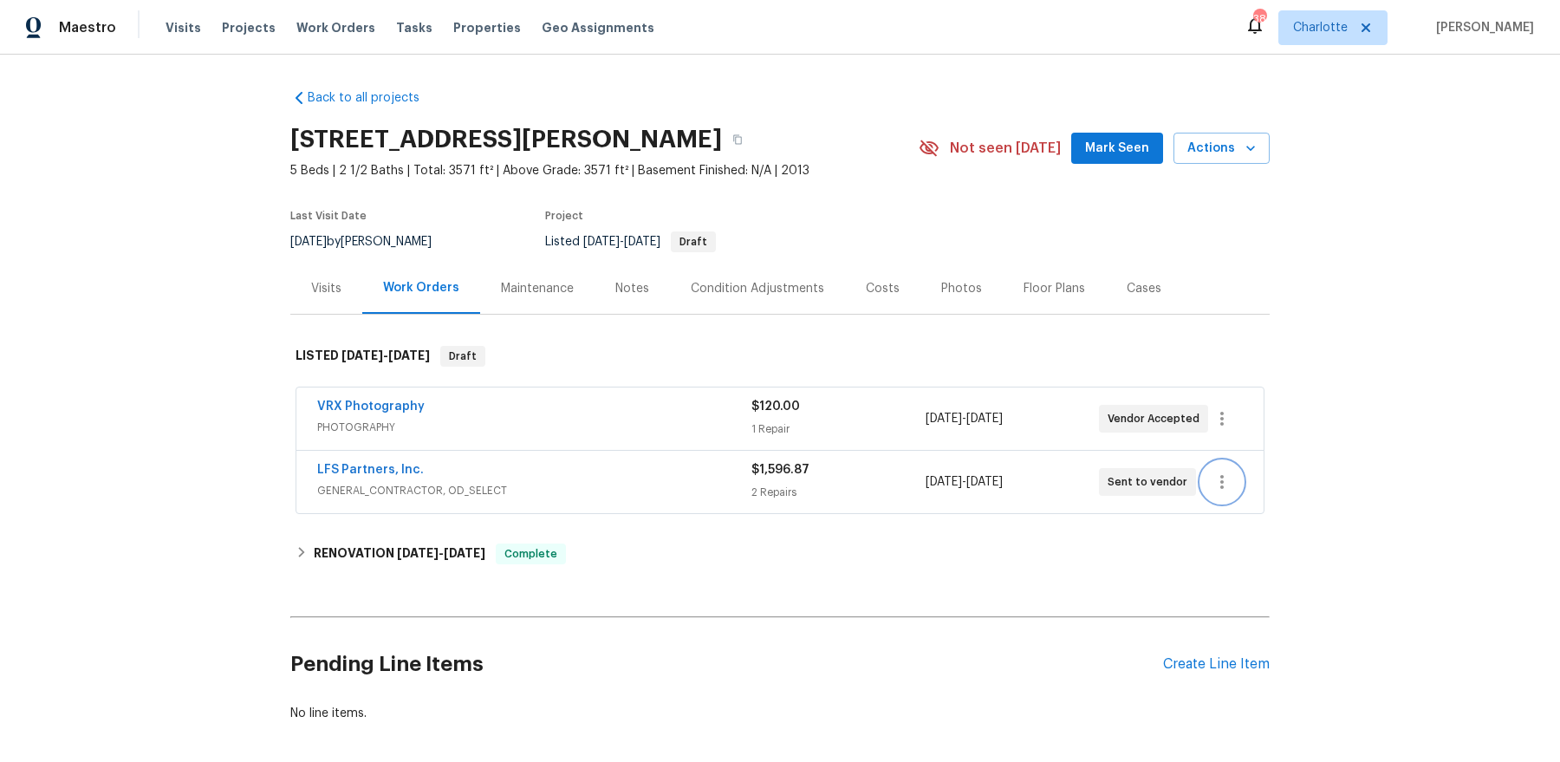
click at [1216, 474] on icon "button" at bounding box center [1222, 481] width 21 height 21
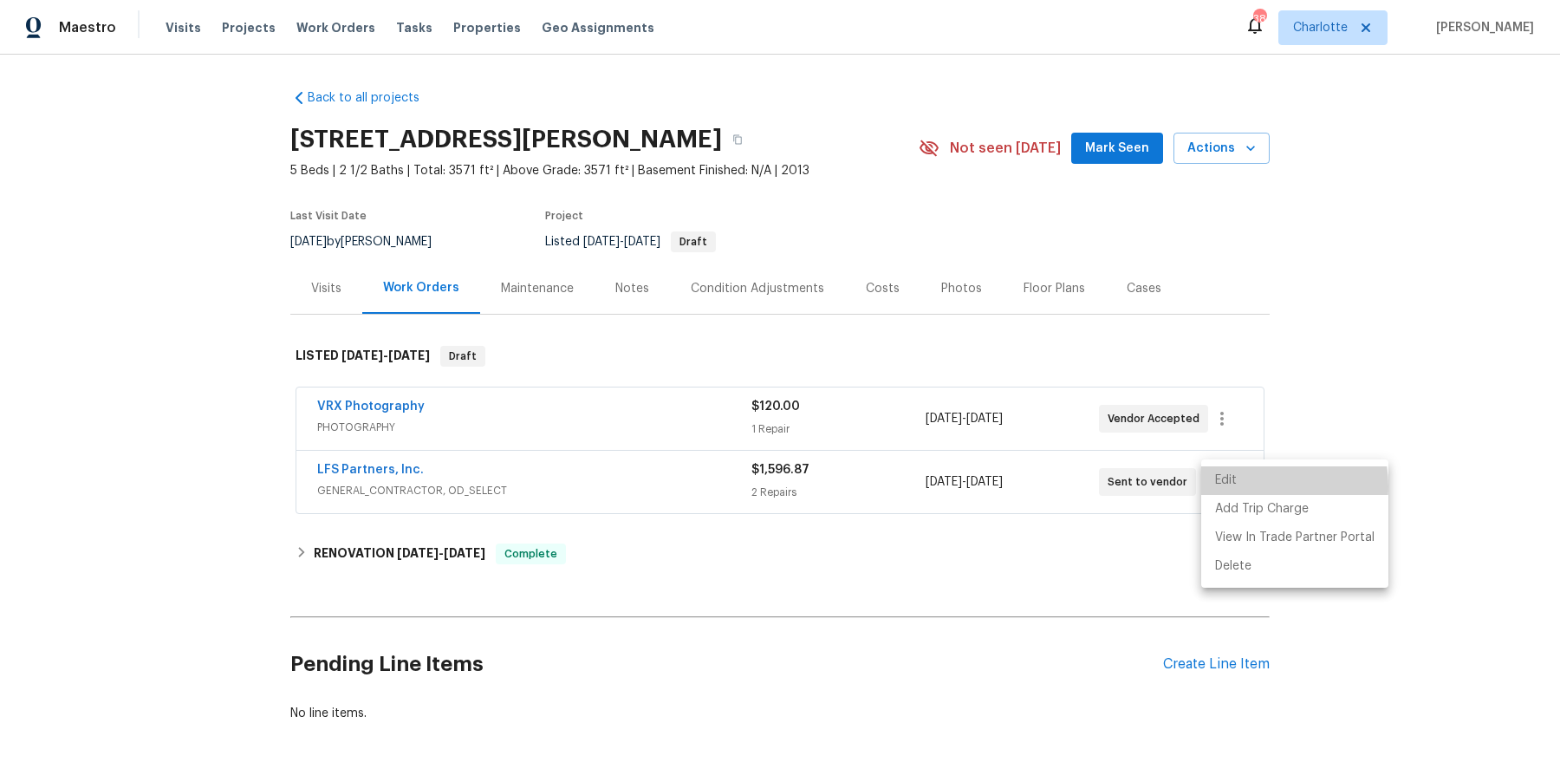
click at [1255, 486] on li "Edit" at bounding box center [1294, 480] width 187 height 29
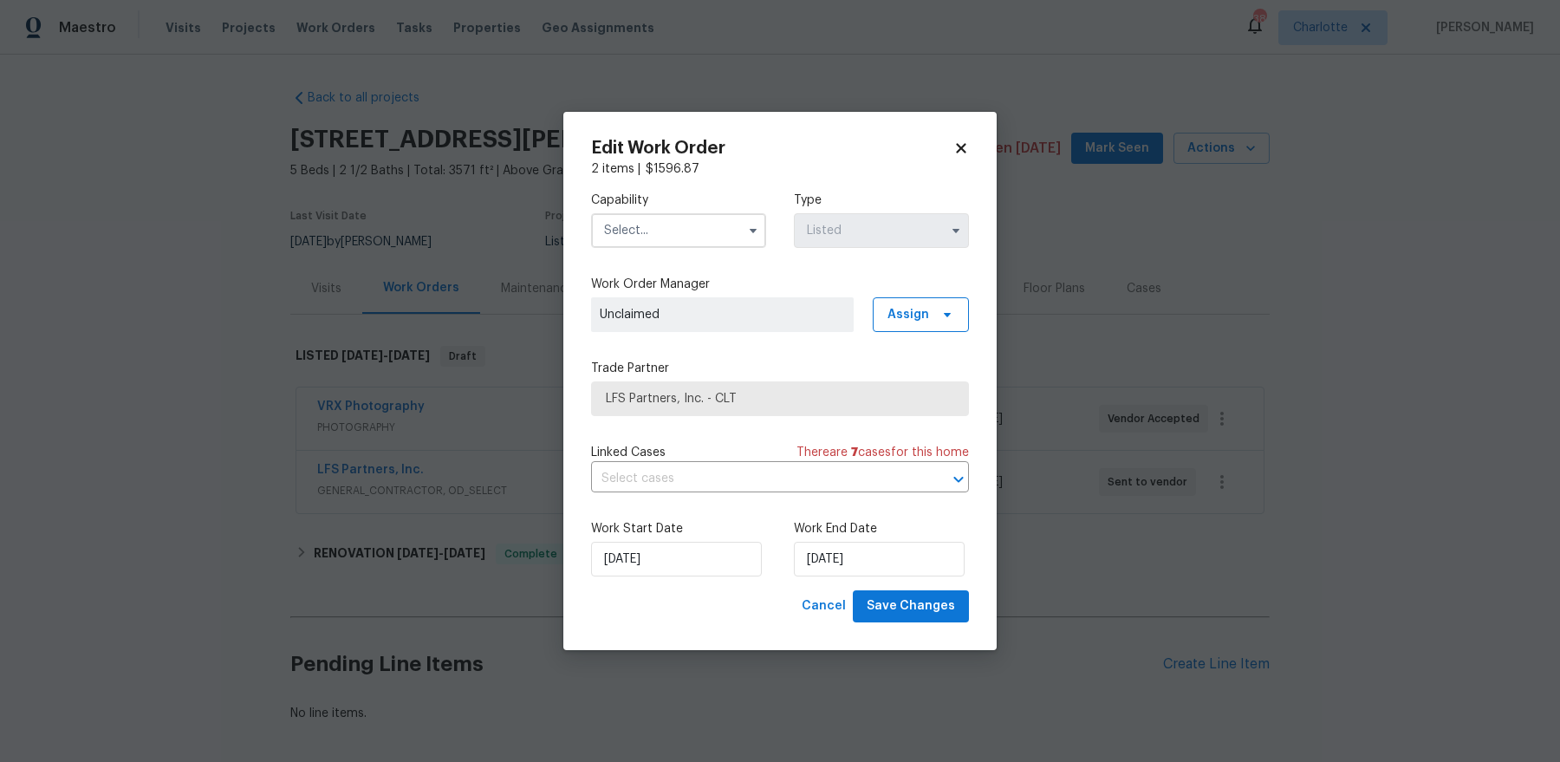
click at [741, 218] on span at bounding box center [753, 231] width 26 height 26
click at [703, 238] on input "text" at bounding box center [678, 230] width 175 height 35
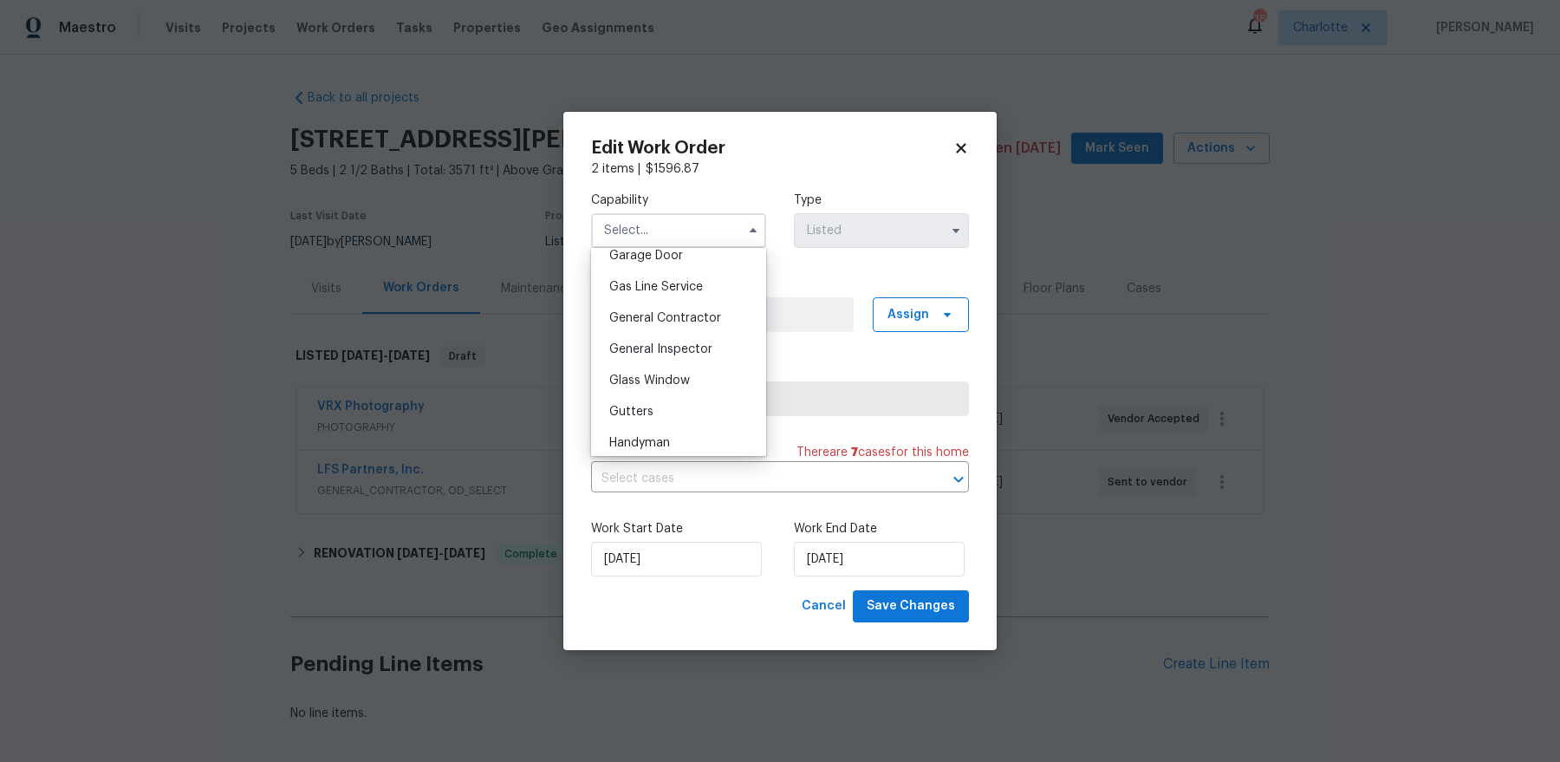
scroll to position [782, 0]
click at [705, 316] on span "General Contractor" at bounding box center [665, 315] width 112 height 12
type input "General Contractor"
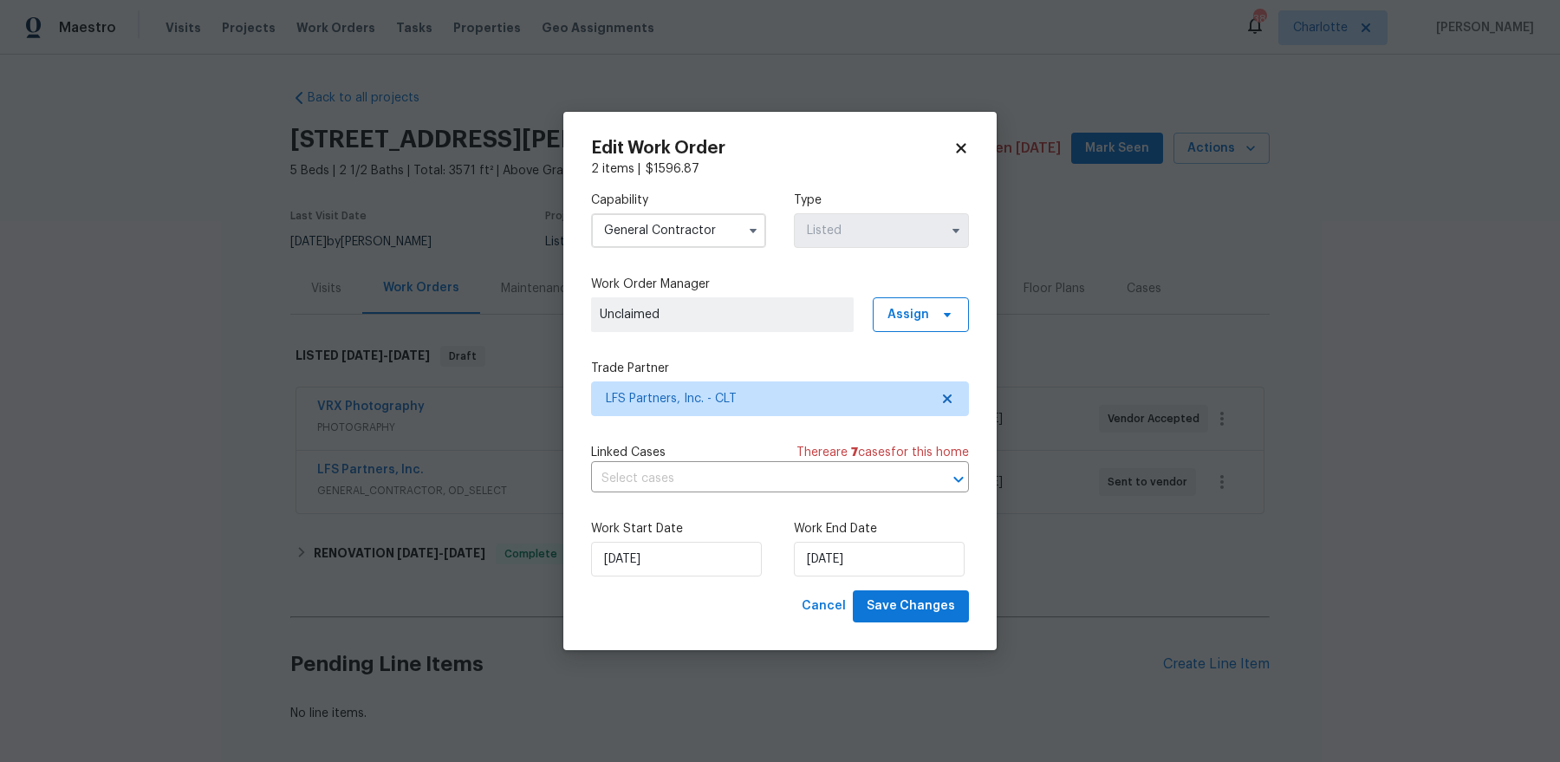
click at [965, 146] on icon at bounding box center [961, 148] width 16 height 16
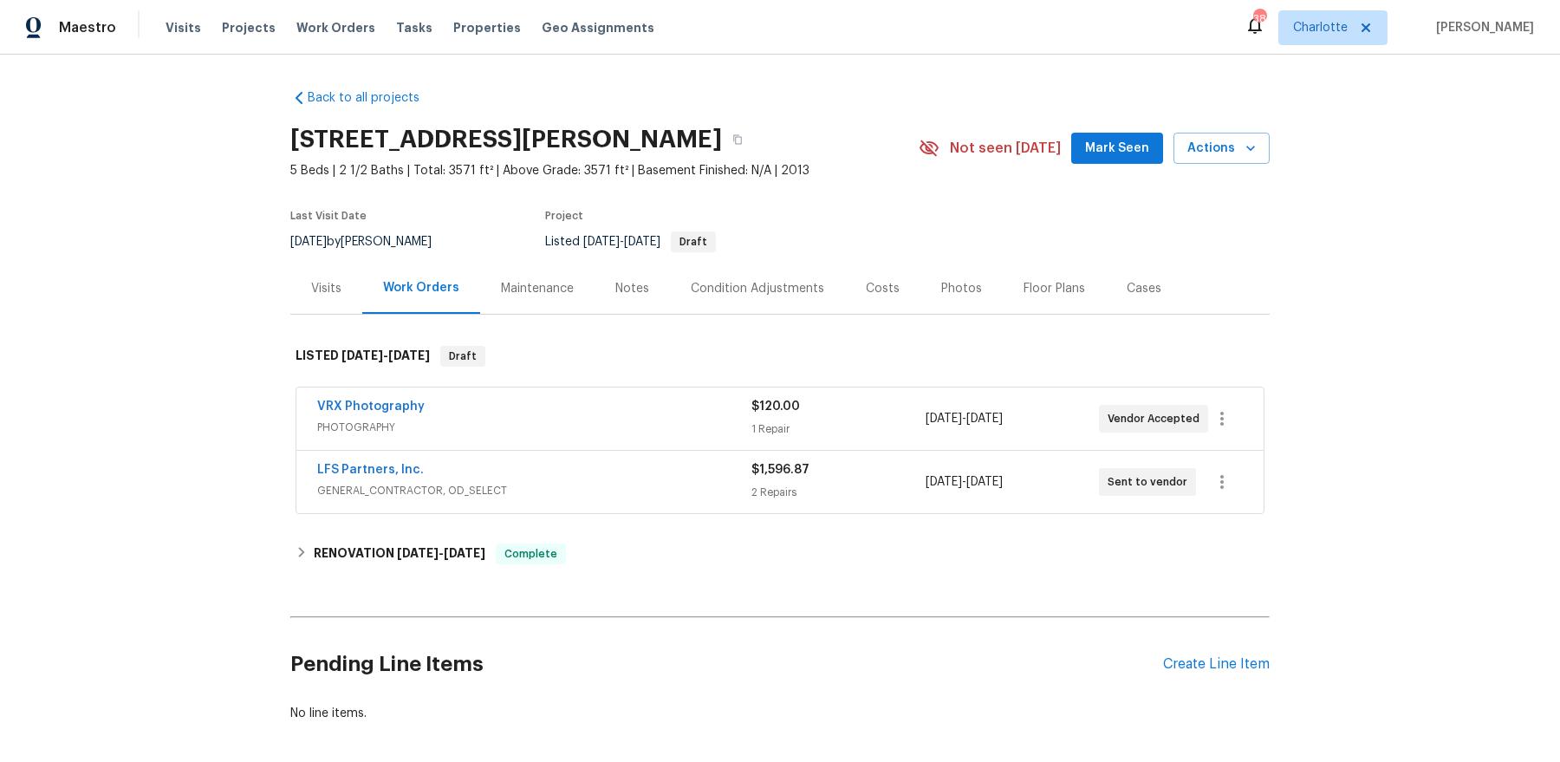
click at [790, 172] on span "5 Beds | 2 1/2 Baths | Total: 3571 ft² | Above Grade: 3571 ft² | Basement Finis…" at bounding box center [604, 170] width 628 height 17
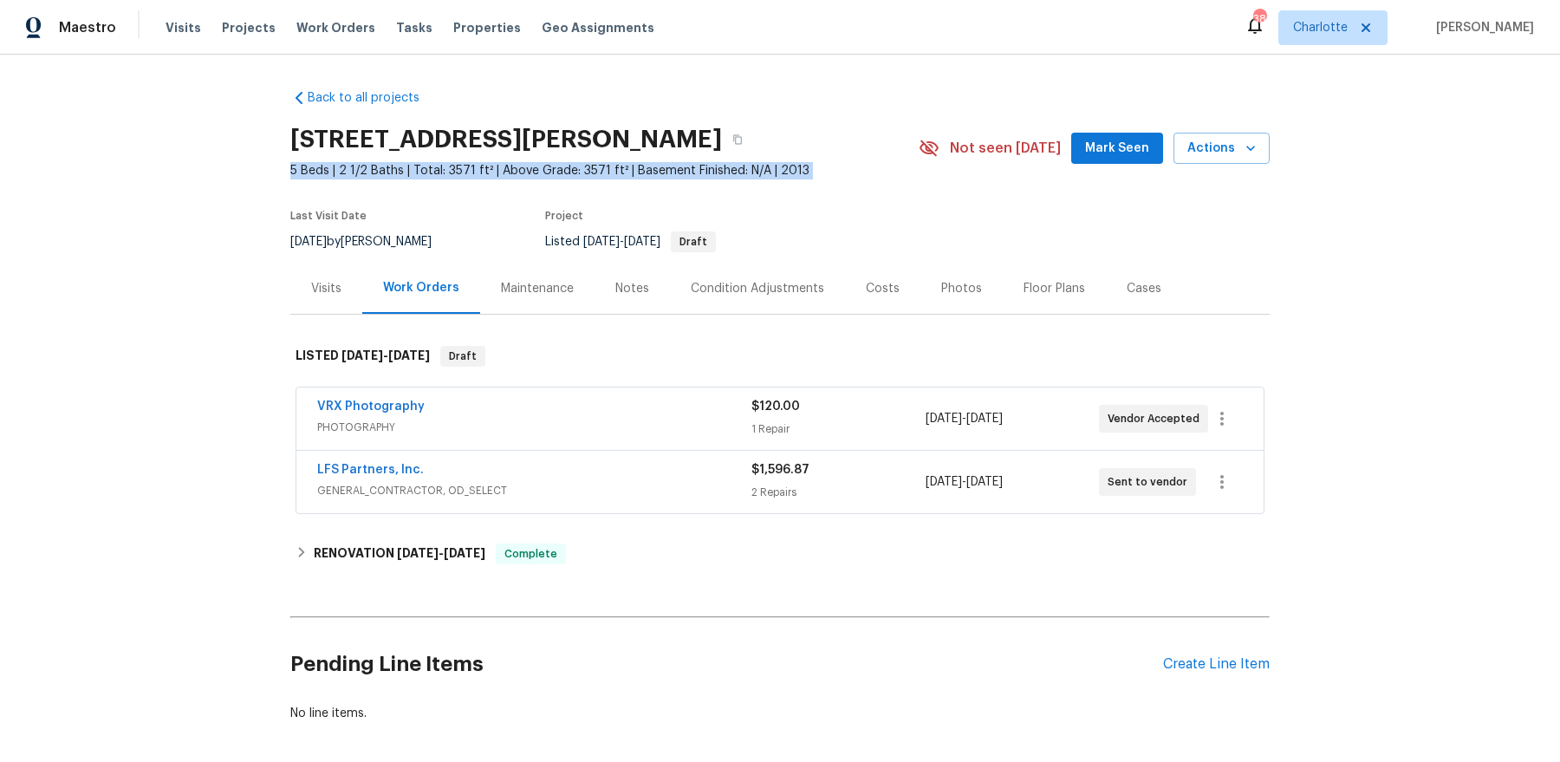
click at [790, 172] on span "5 Beds | 2 1/2 Baths | Total: 3571 ft² | Above Grade: 3571 ft² | Basement Finis…" at bounding box center [604, 170] width 628 height 17
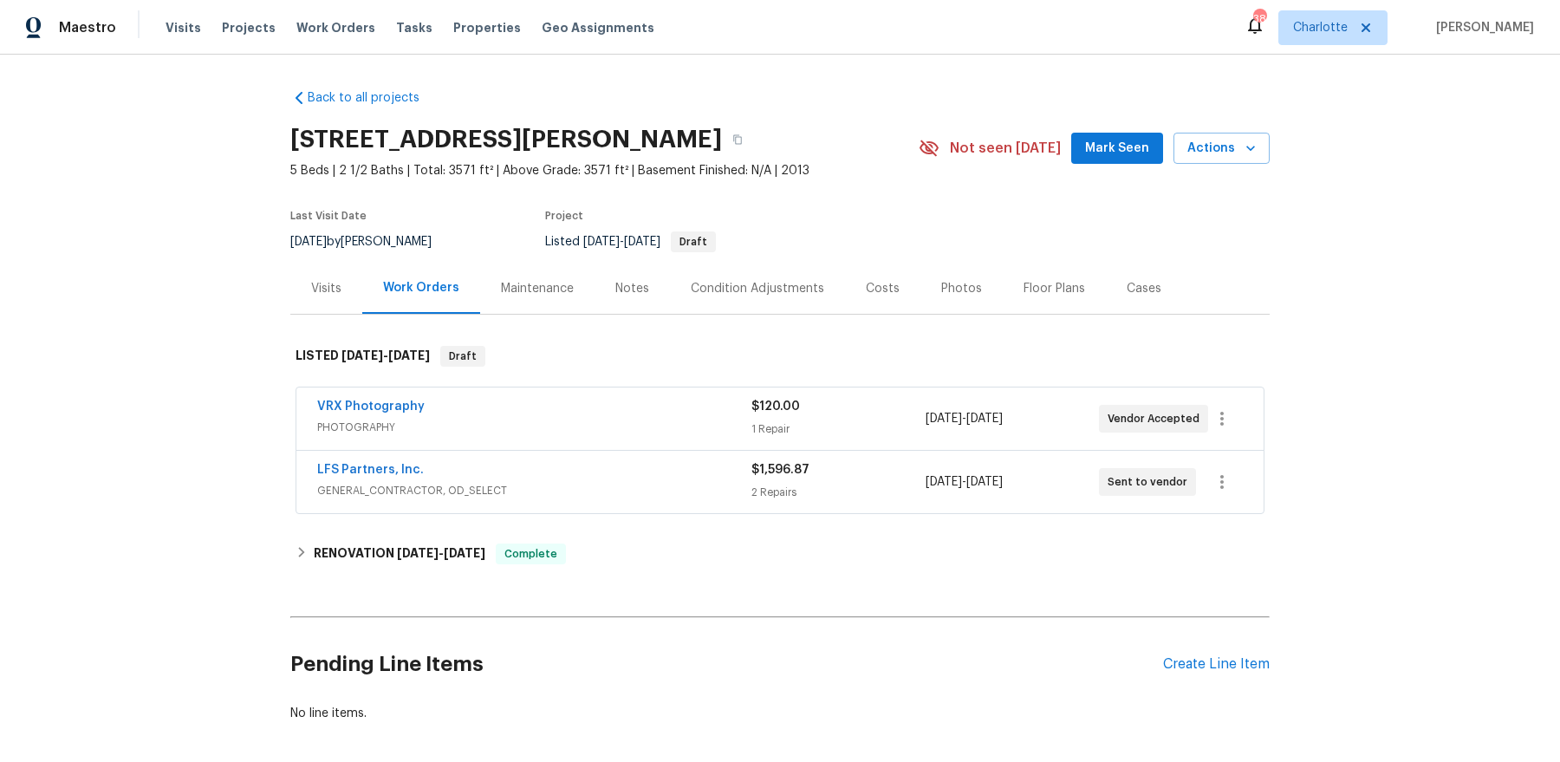
click at [817, 172] on span "5 Beds | 2 1/2 Baths | Total: 3571 ft² | Above Grade: 3571 ft² | Basement Finis…" at bounding box center [604, 170] width 628 height 17
click at [1228, 474] on icon "button" at bounding box center [1222, 481] width 21 height 21
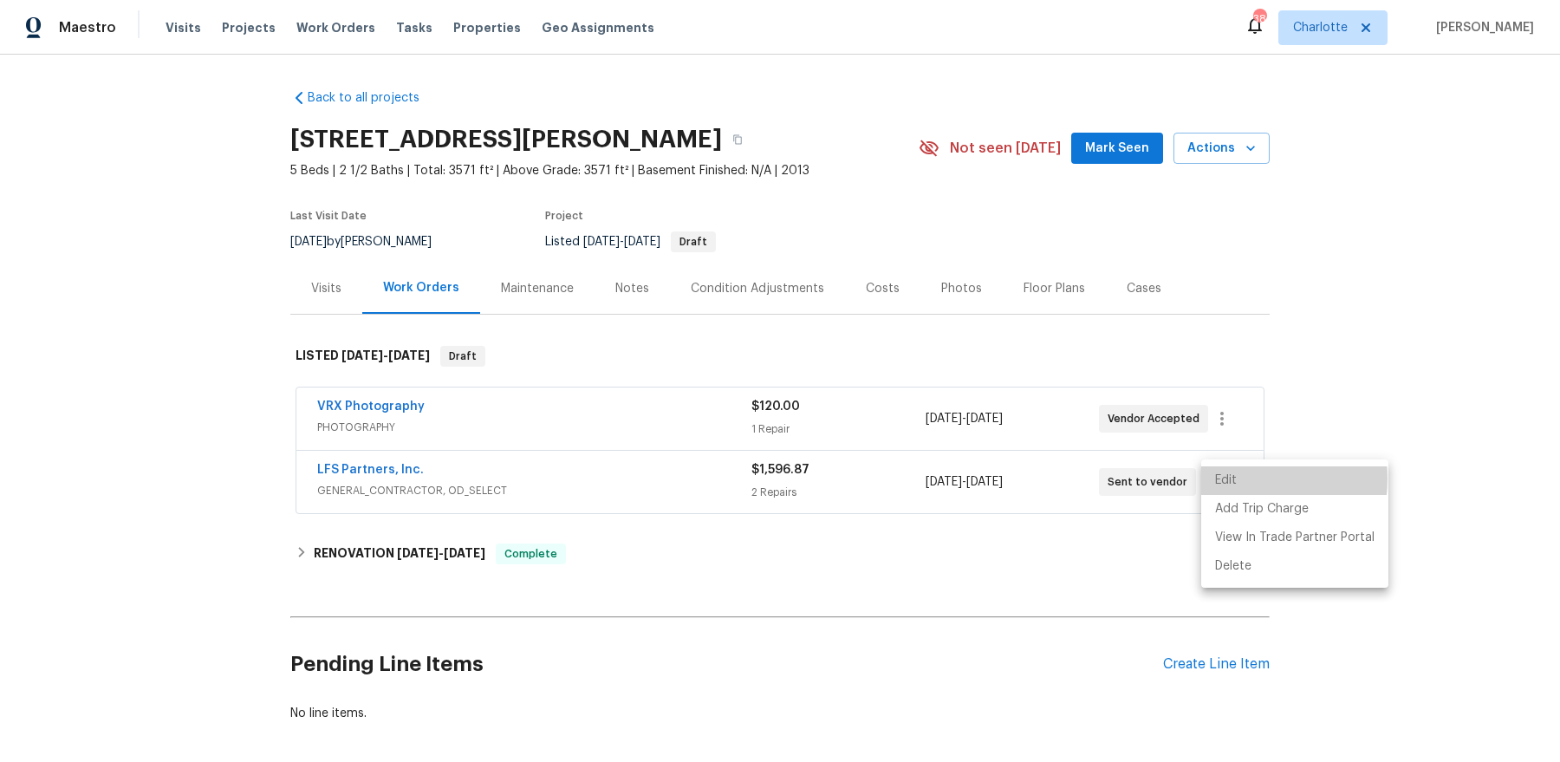
click at [1232, 478] on li "Edit" at bounding box center [1294, 480] width 187 height 29
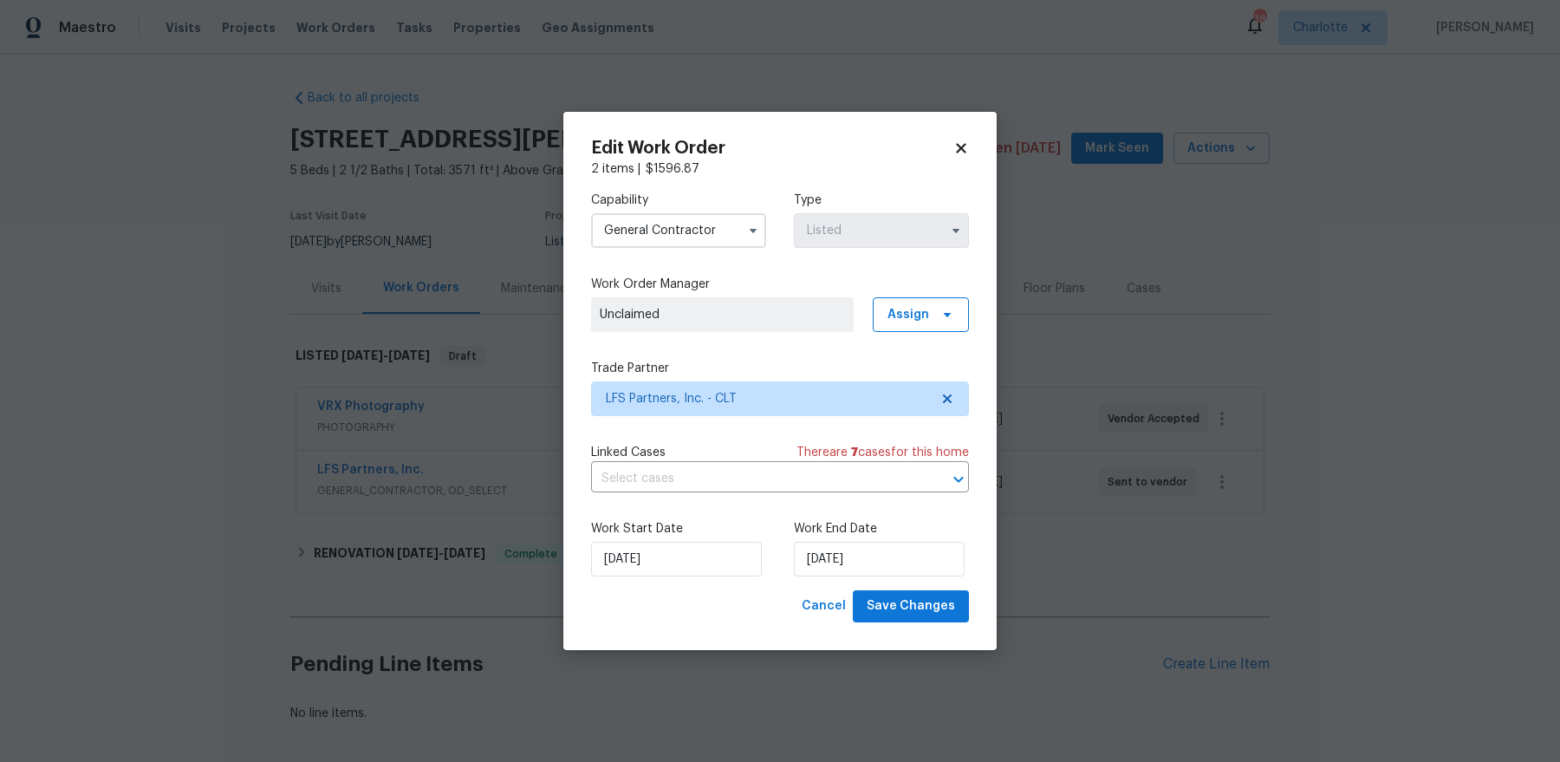
click at [955, 165] on div "2 items | $ 1596.87" at bounding box center [780, 168] width 378 height 17
click at [964, 150] on icon at bounding box center [961, 149] width 10 height 10
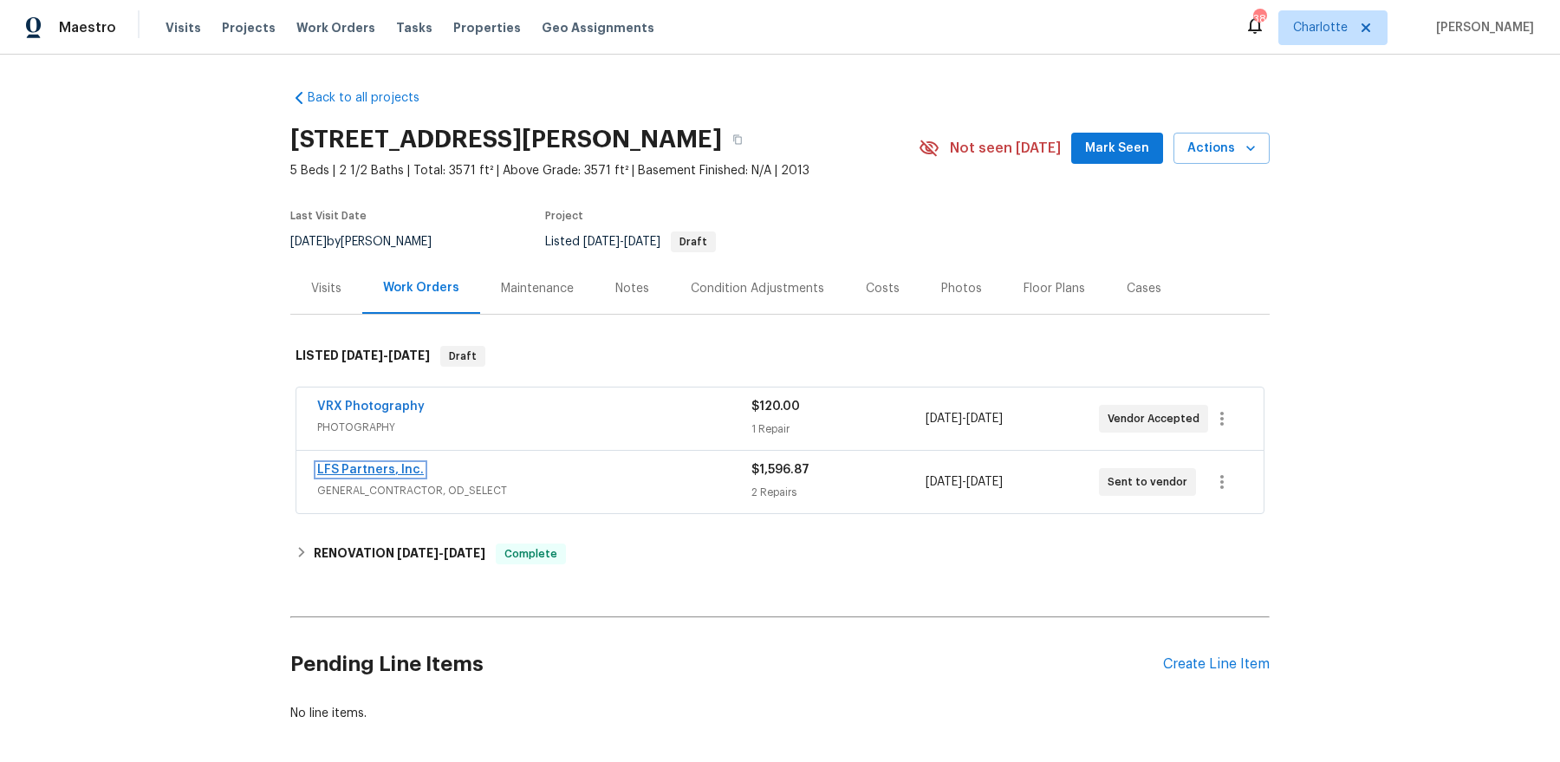
click at [346, 471] on link "LFS Partners, Inc." at bounding box center [370, 470] width 107 height 12
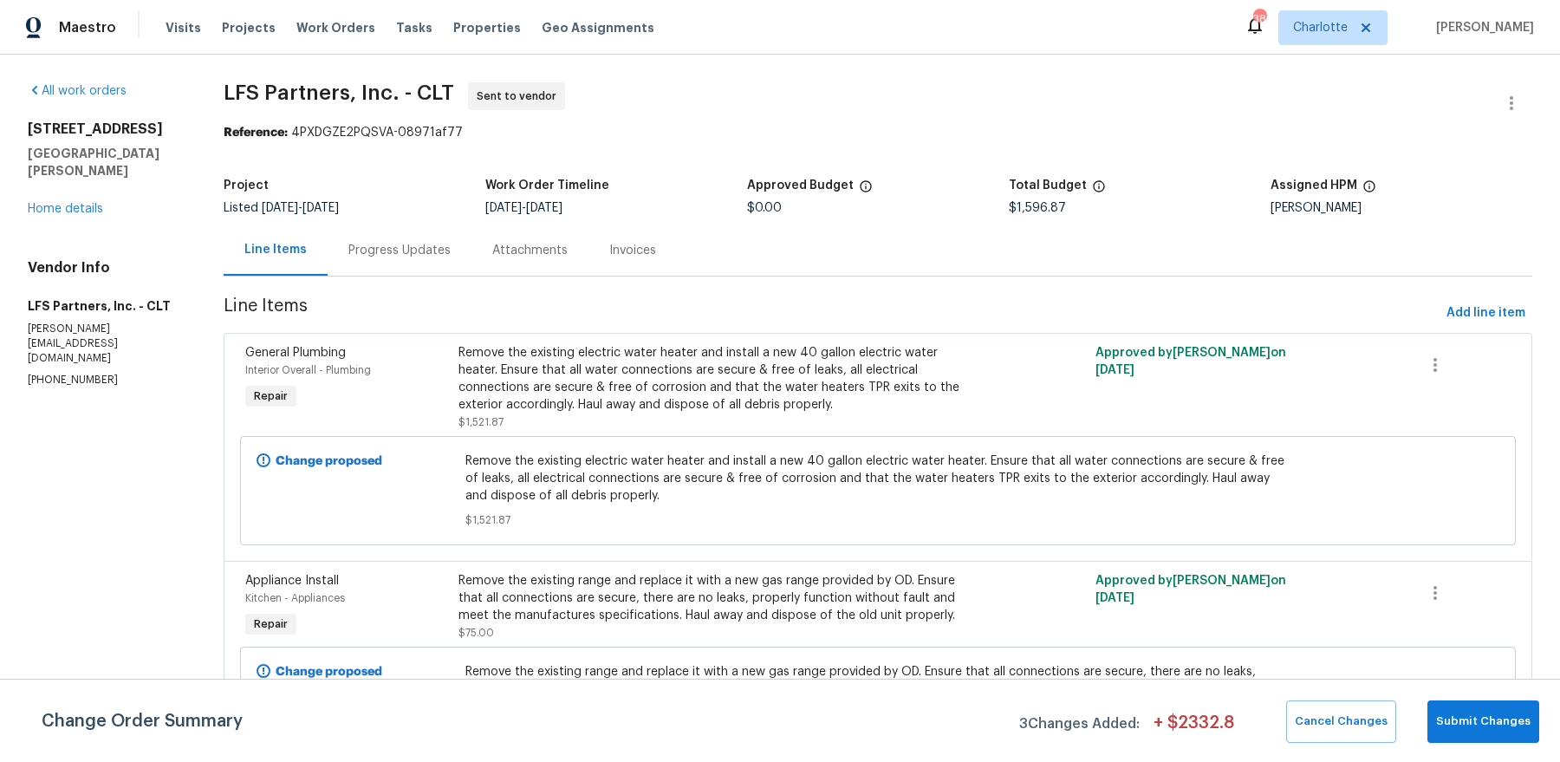
scroll to position [40, 0]
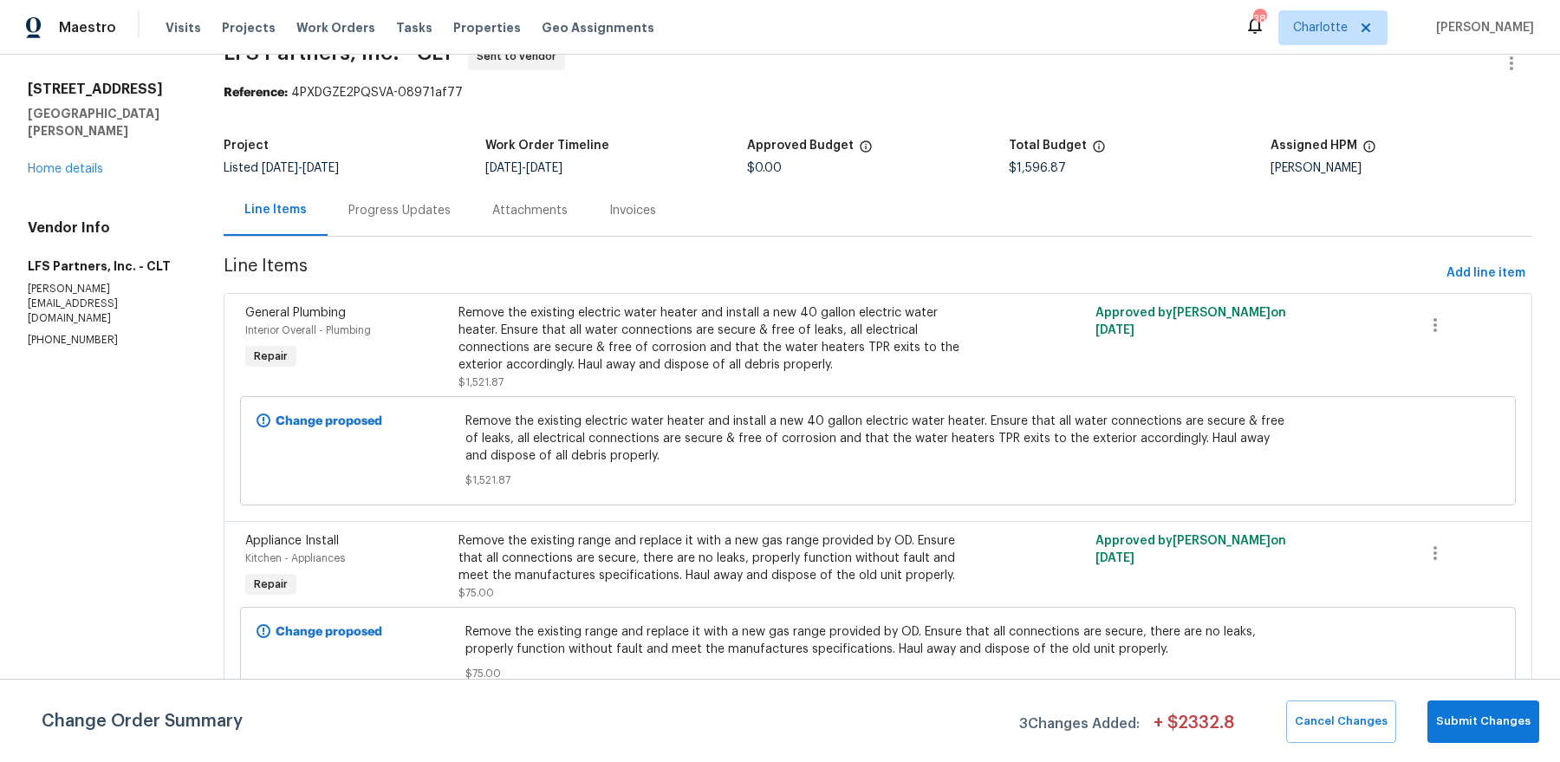
click at [683, 368] on div "Remove the existing electric water heater and install a new 40 gallon electric …" at bounding box center [718, 338] width 521 height 69
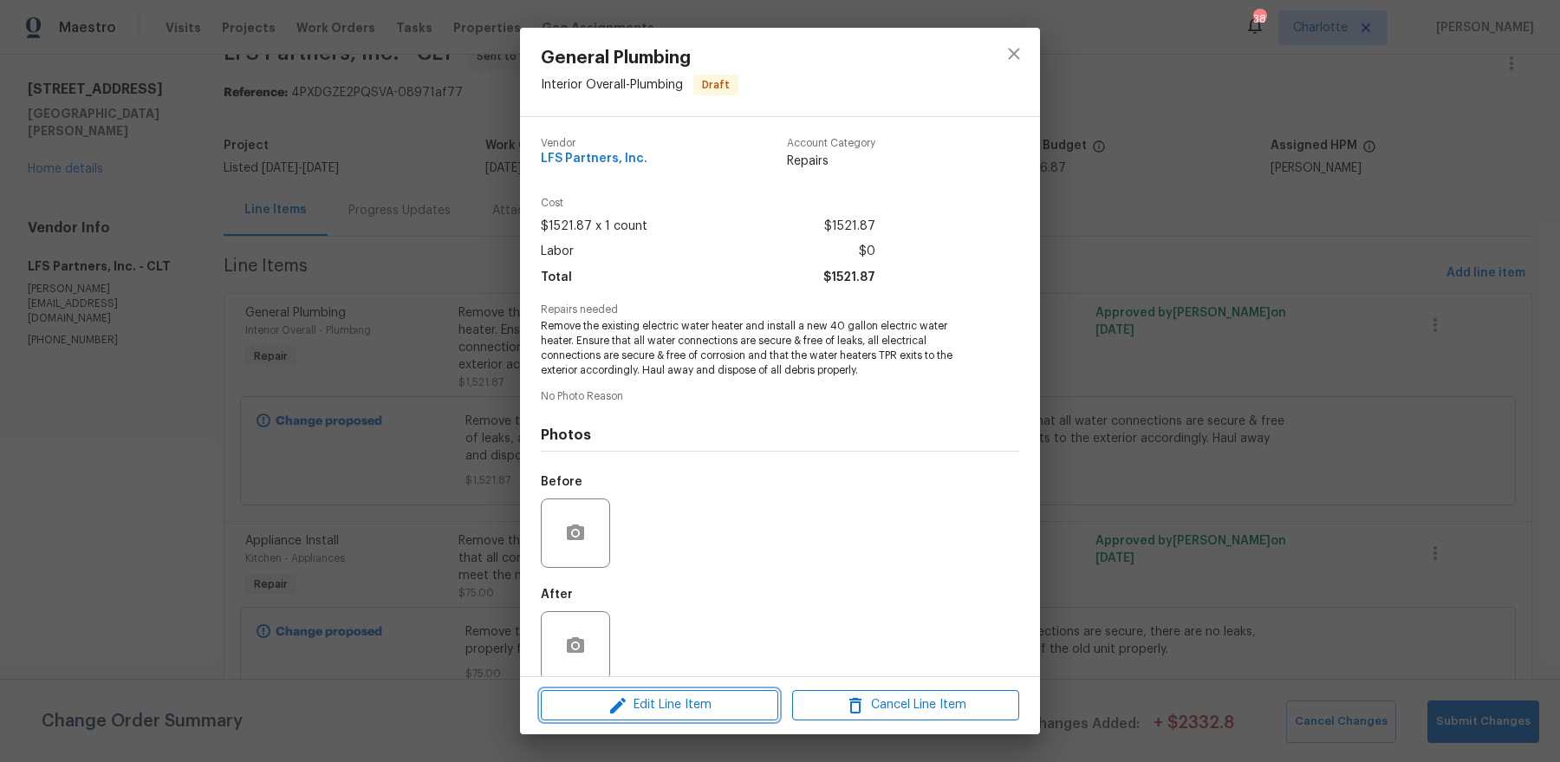
click at [670, 699] on span "Edit Line Item" at bounding box center [659, 705] width 227 height 22
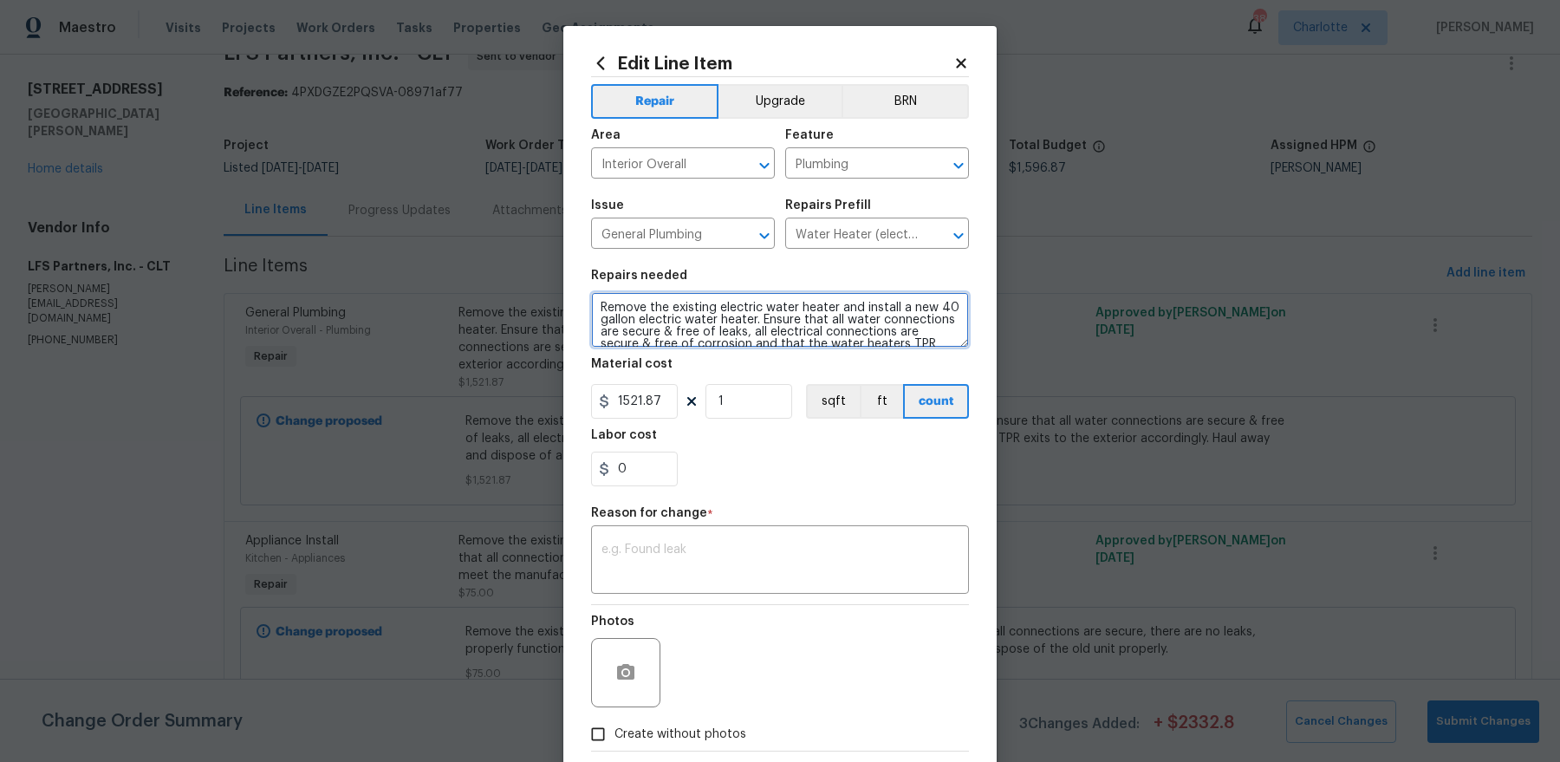
click at [744, 319] on textarea "Remove the existing electric water heater and install a new 40 gallon electric …" at bounding box center [780, 319] width 378 height 55
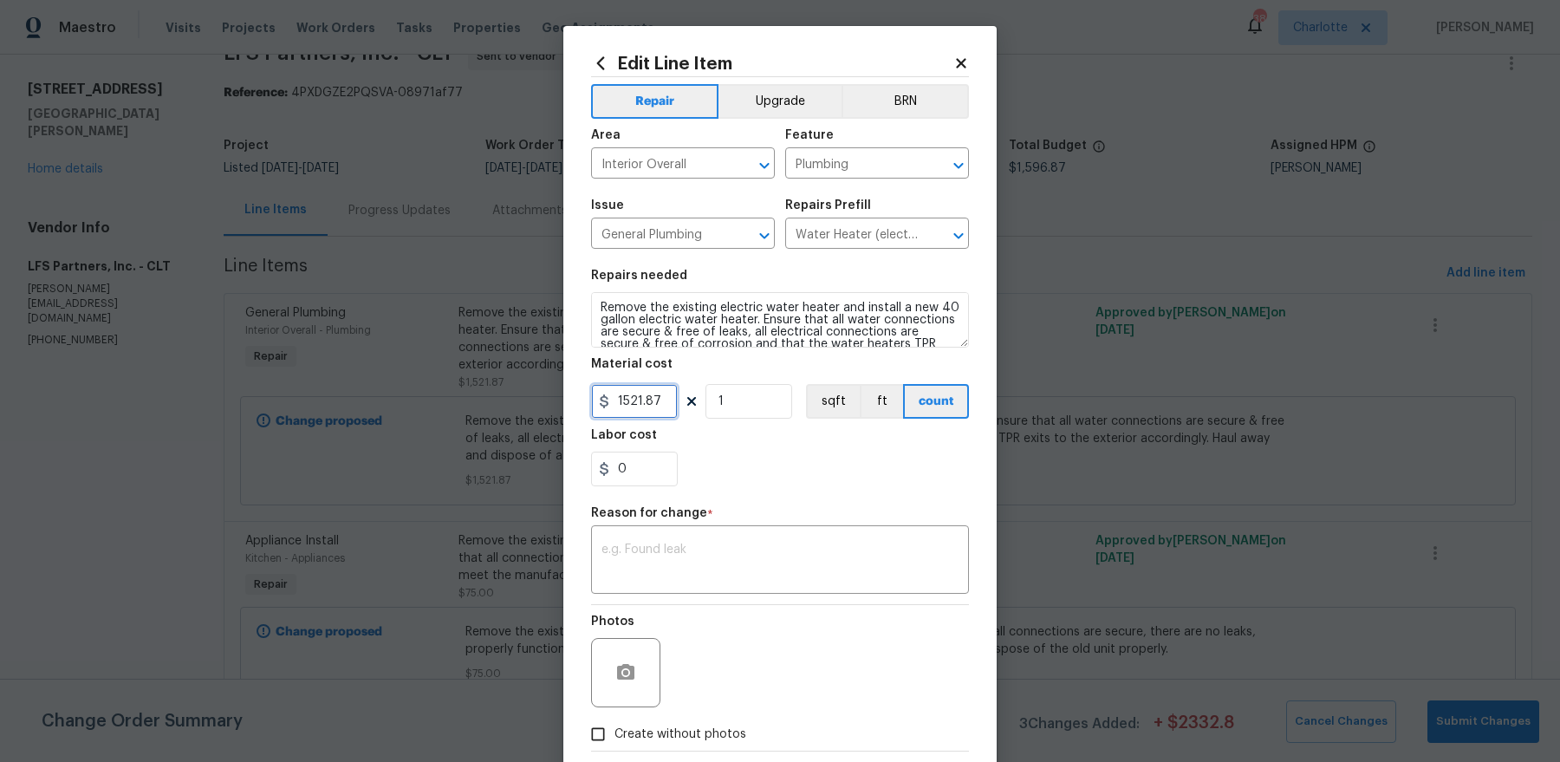
click at [639, 400] on input "1521.87" at bounding box center [634, 401] width 87 height 35
type input "1"
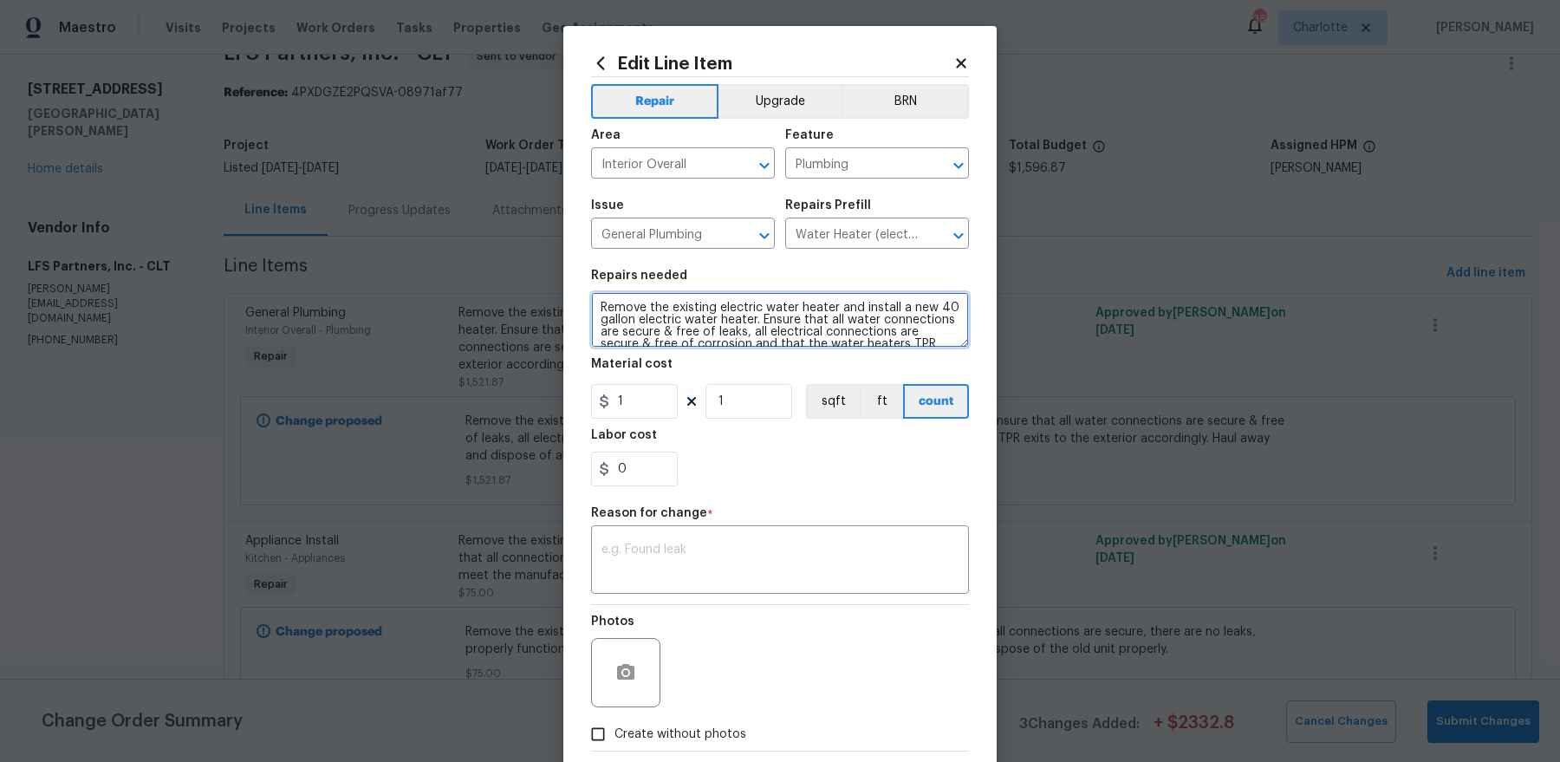
click at [676, 308] on textarea "Remove the existing electric water heater and install a new 40 gallon electric …" at bounding box center [780, 319] width 378 height 55
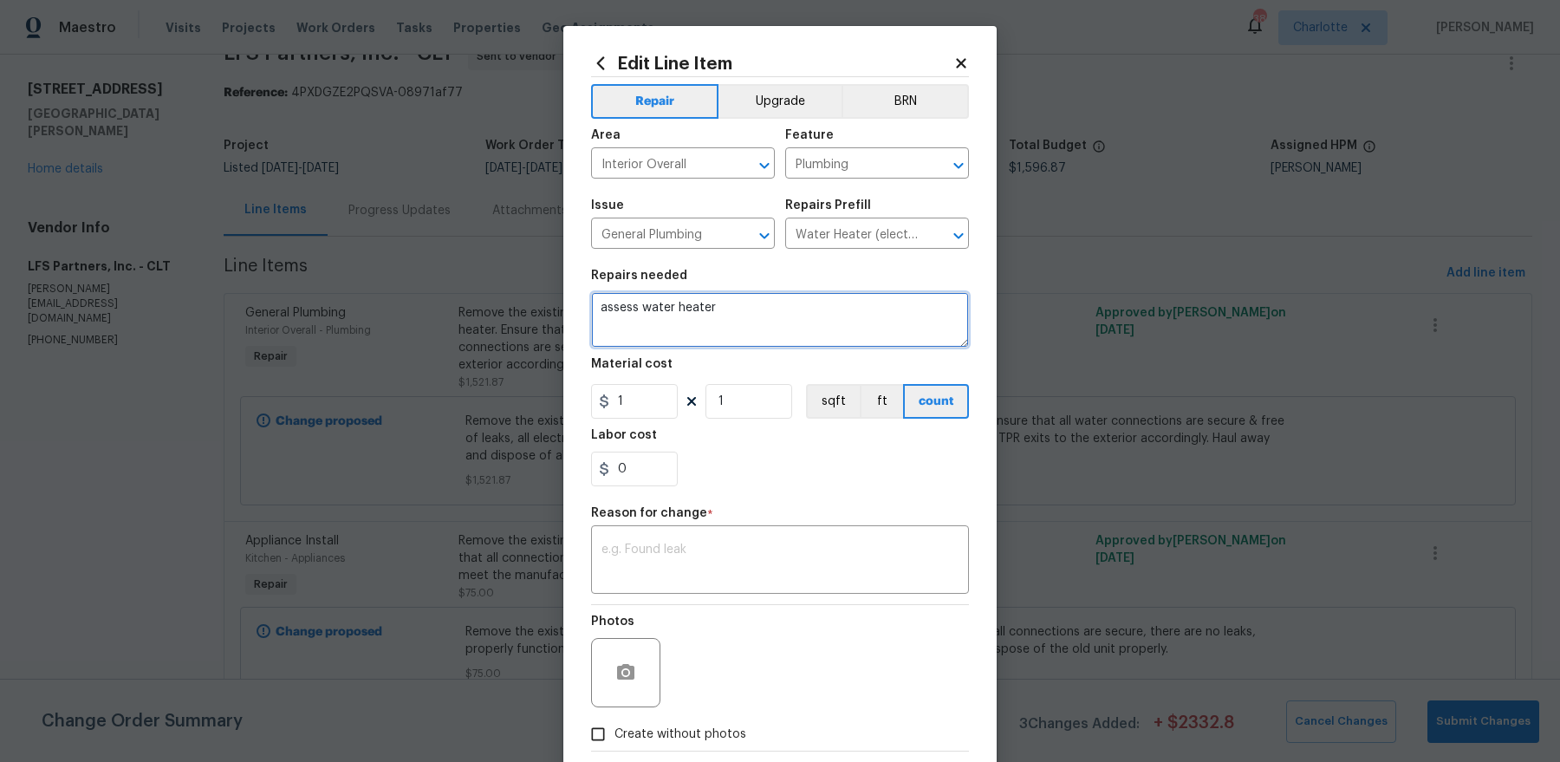
type textarea "assess water heater"
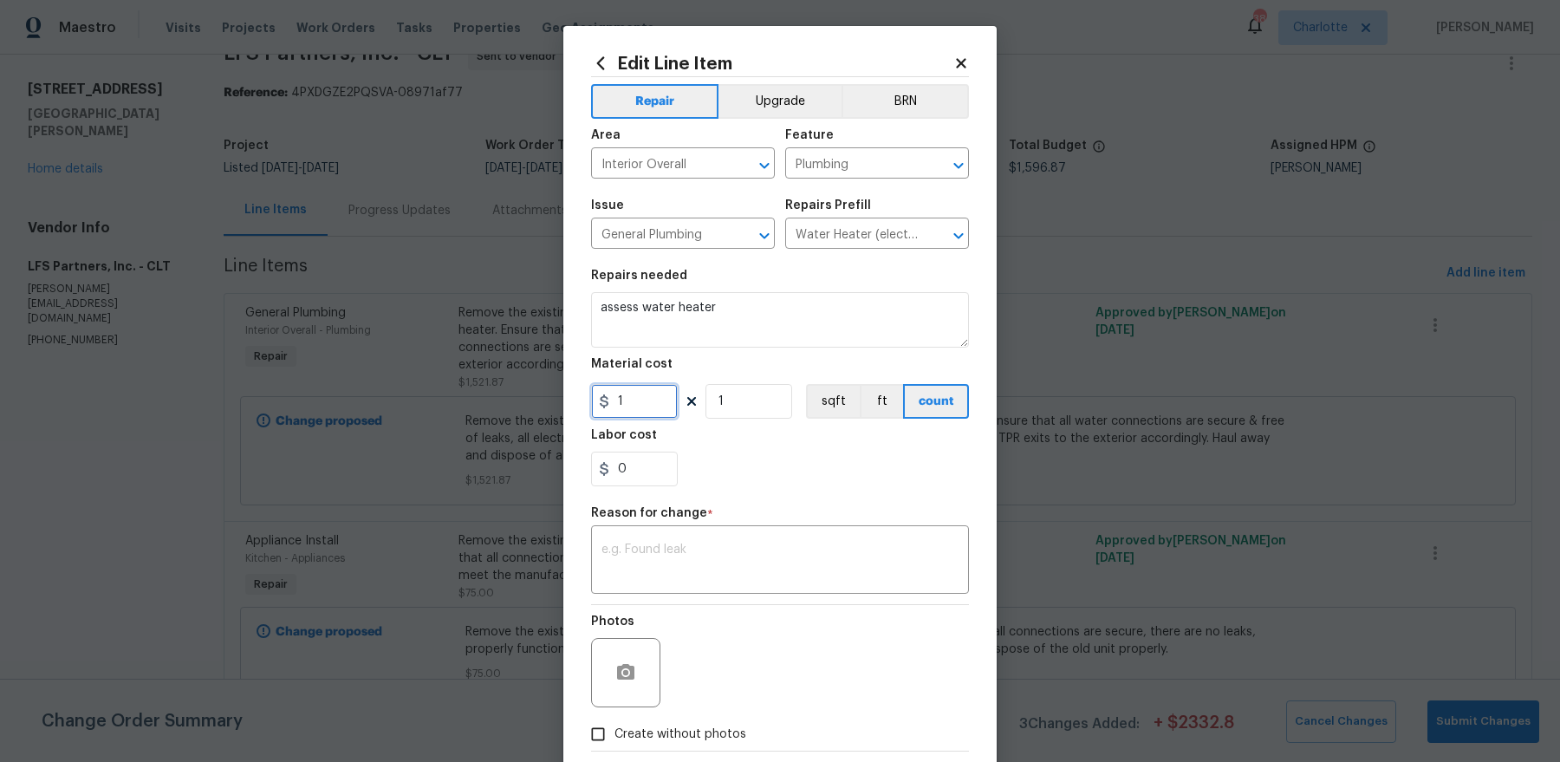
click at [634, 391] on input "1" at bounding box center [634, 401] width 87 height 35
type input "75"
click at [749, 553] on textarea at bounding box center [779, 561] width 357 height 36
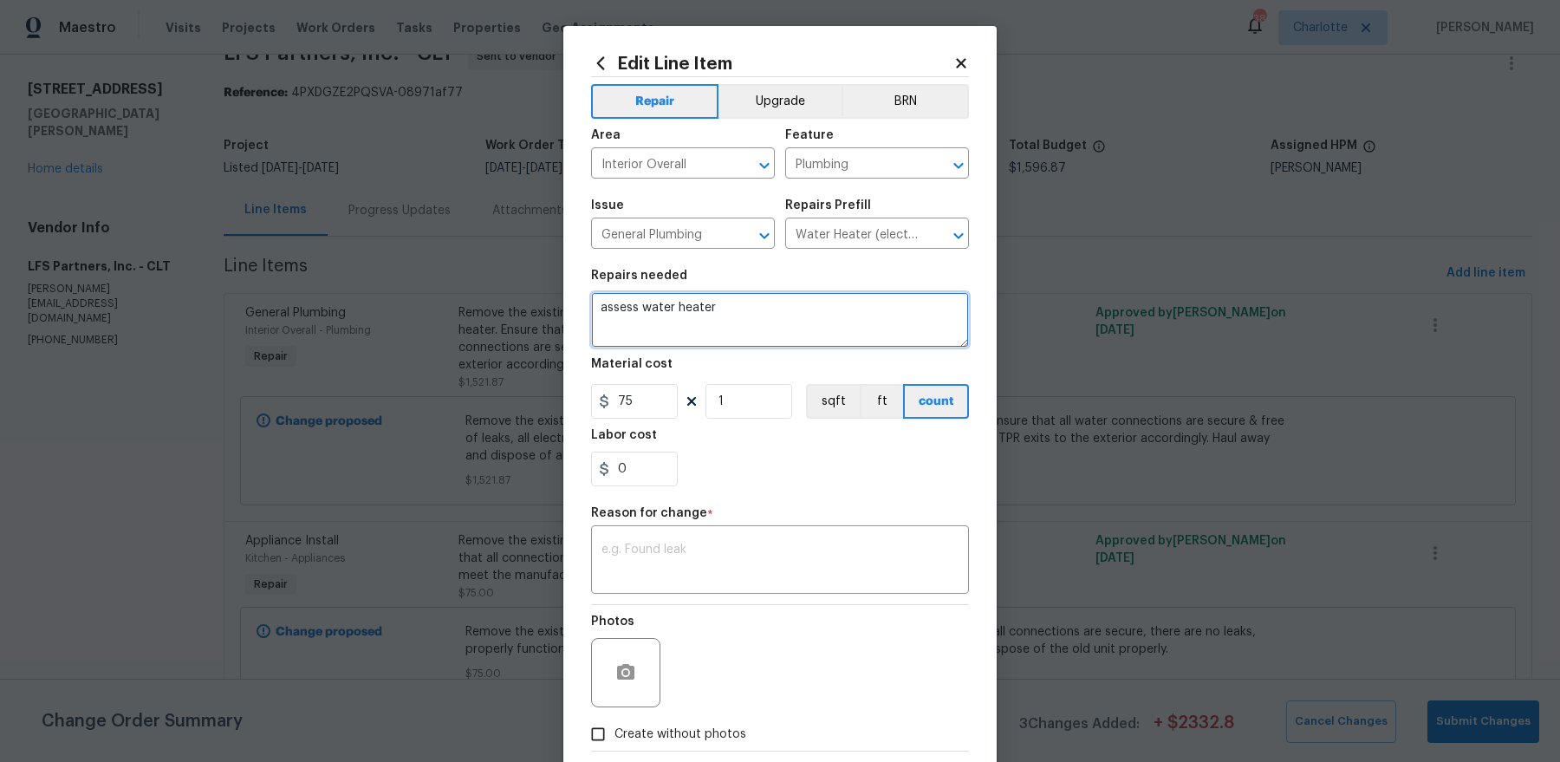
click at [763, 332] on textarea "assess water heater" at bounding box center [780, 319] width 378 height 55
type textarea "assess water heater"
click at [716, 595] on div "Repair Upgrade BRN Area Interior Overall ​ Feature Plumbing ​ Issue General Plu…" at bounding box center [780, 413] width 378 height 673
click at [717, 536] on div "x ​" at bounding box center [780, 562] width 378 height 64
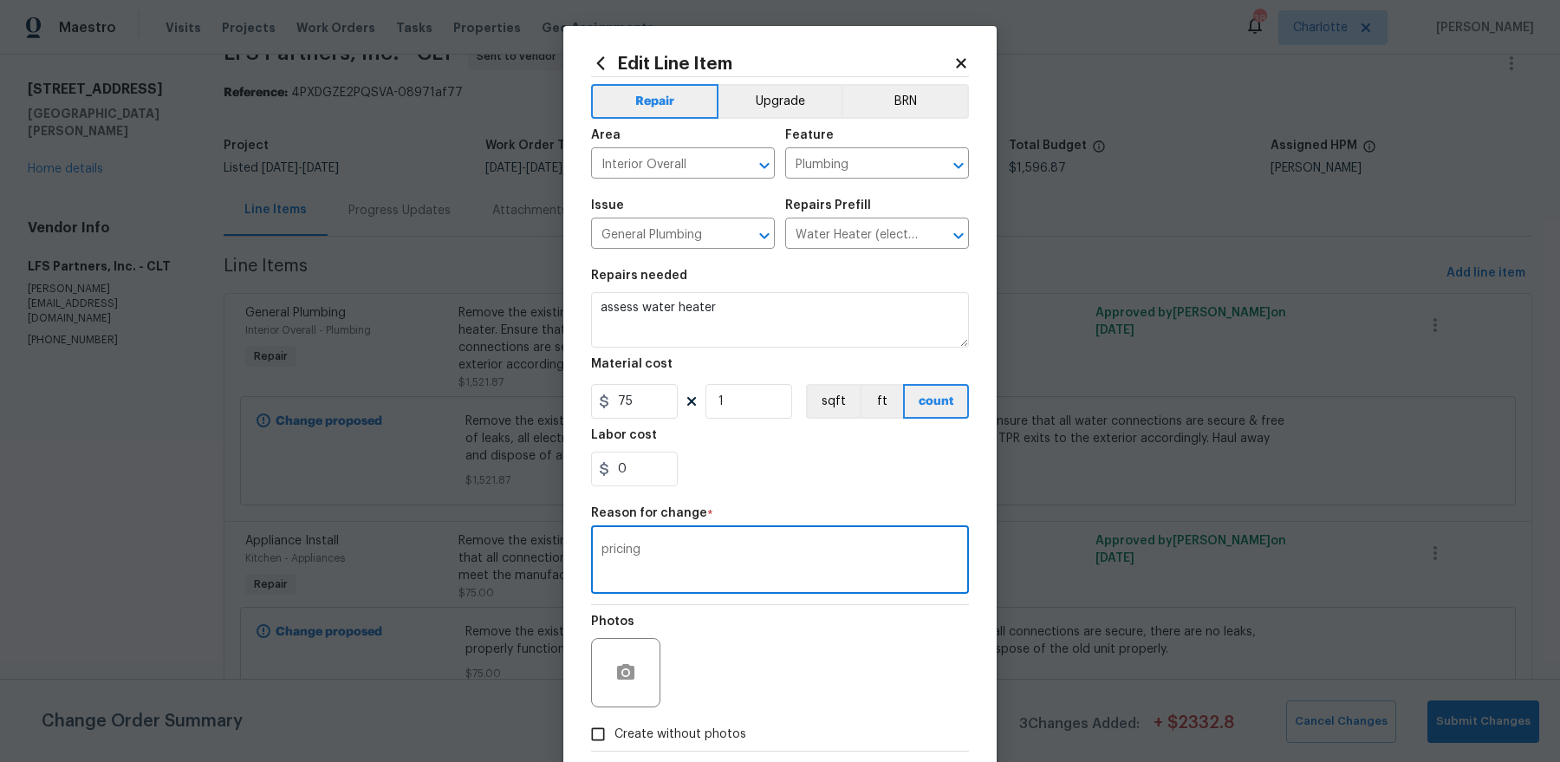
scroll to position [90, 0]
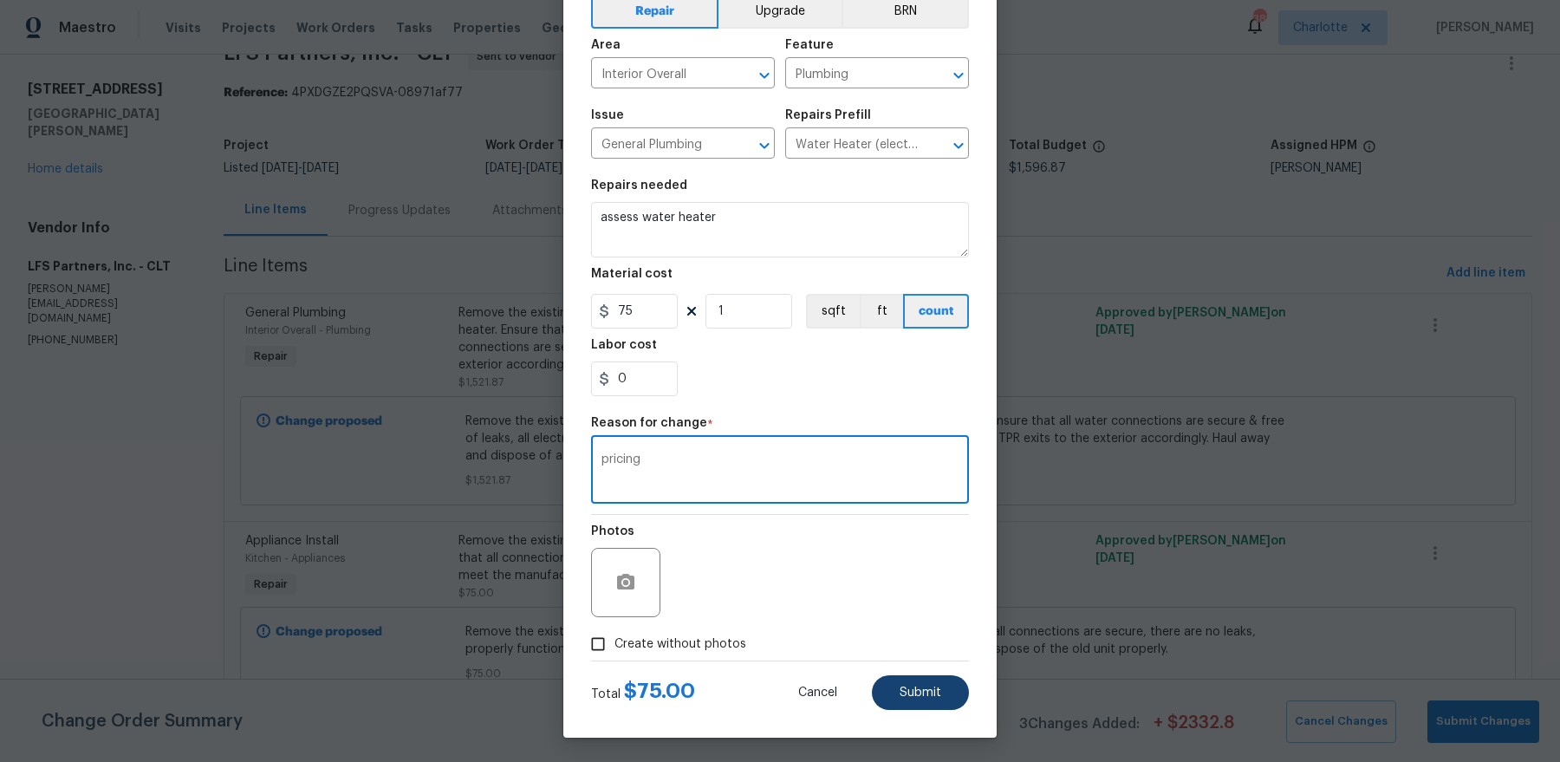
type textarea "pricing"
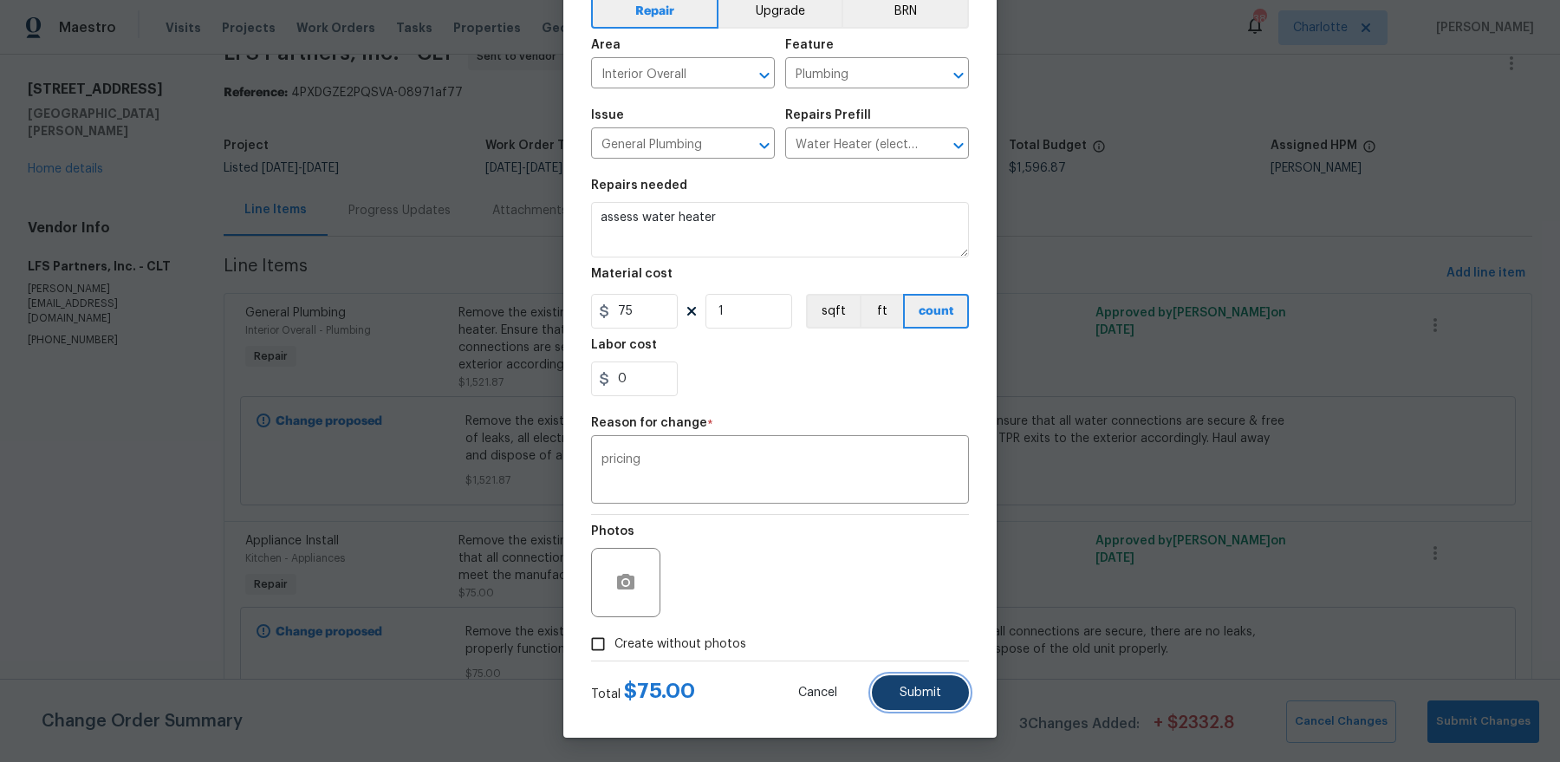
click at [922, 692] on span "Submit" at bounding box center [921, 692] width 42 height 13
type textarea "Remove the existing electric water heater and install a new 40 gallon electric …"
type input "1521.87"
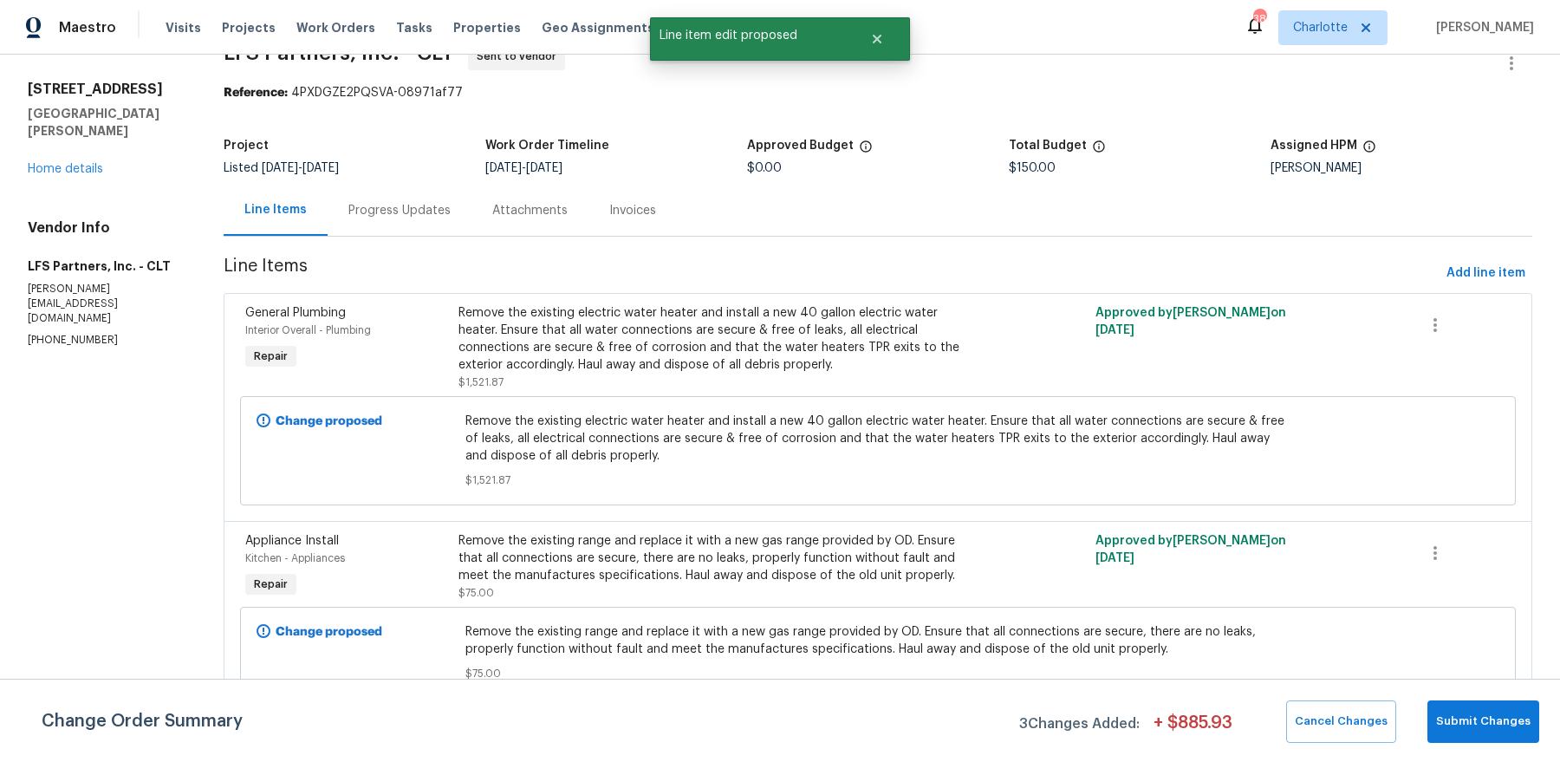
scroll to position [0, 0]
click at [1515, 720] on span "Submit Changes" at bounding box center [1483, 722] width 94 height 20
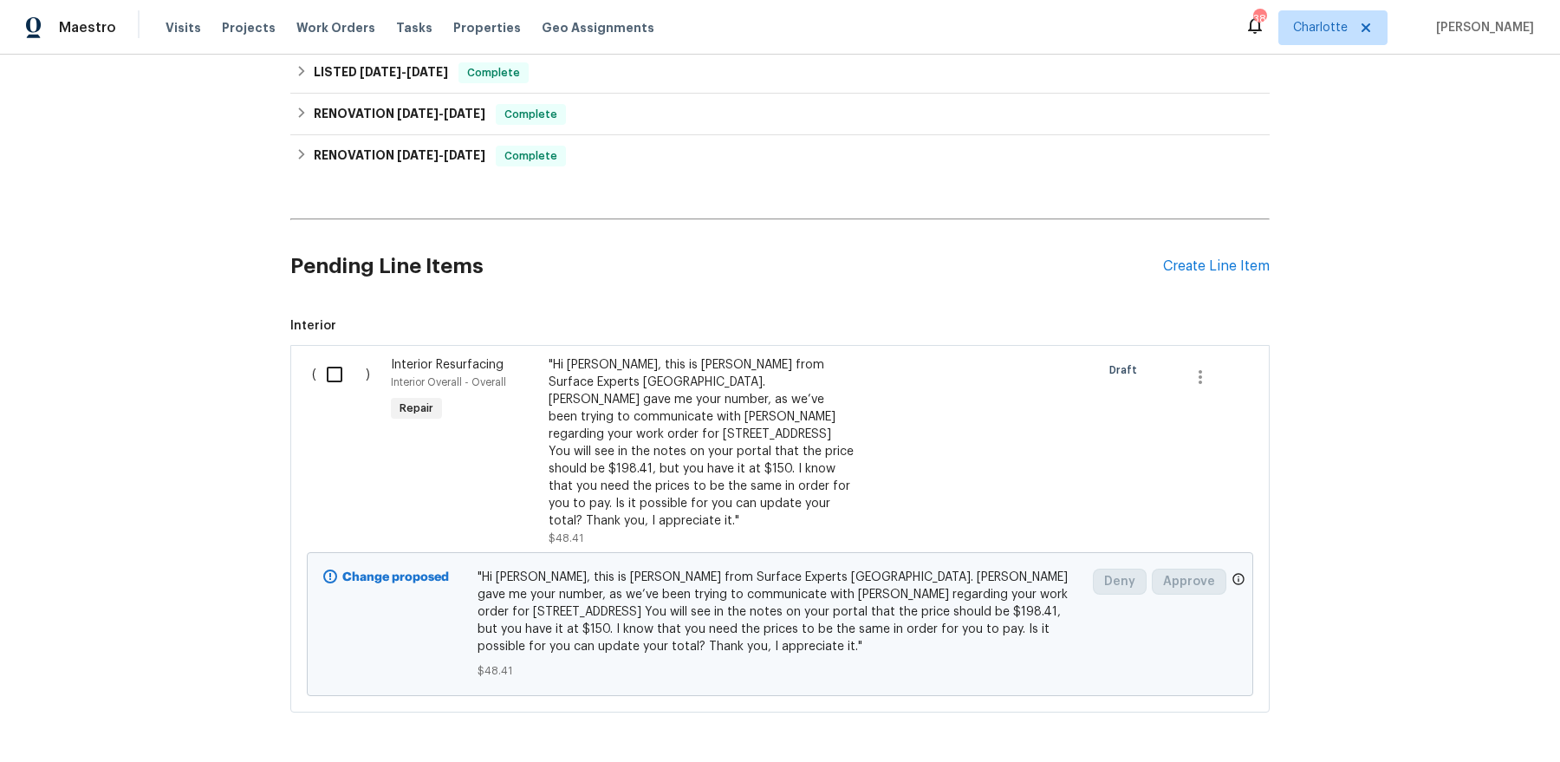
scroll to position [1040, 0]
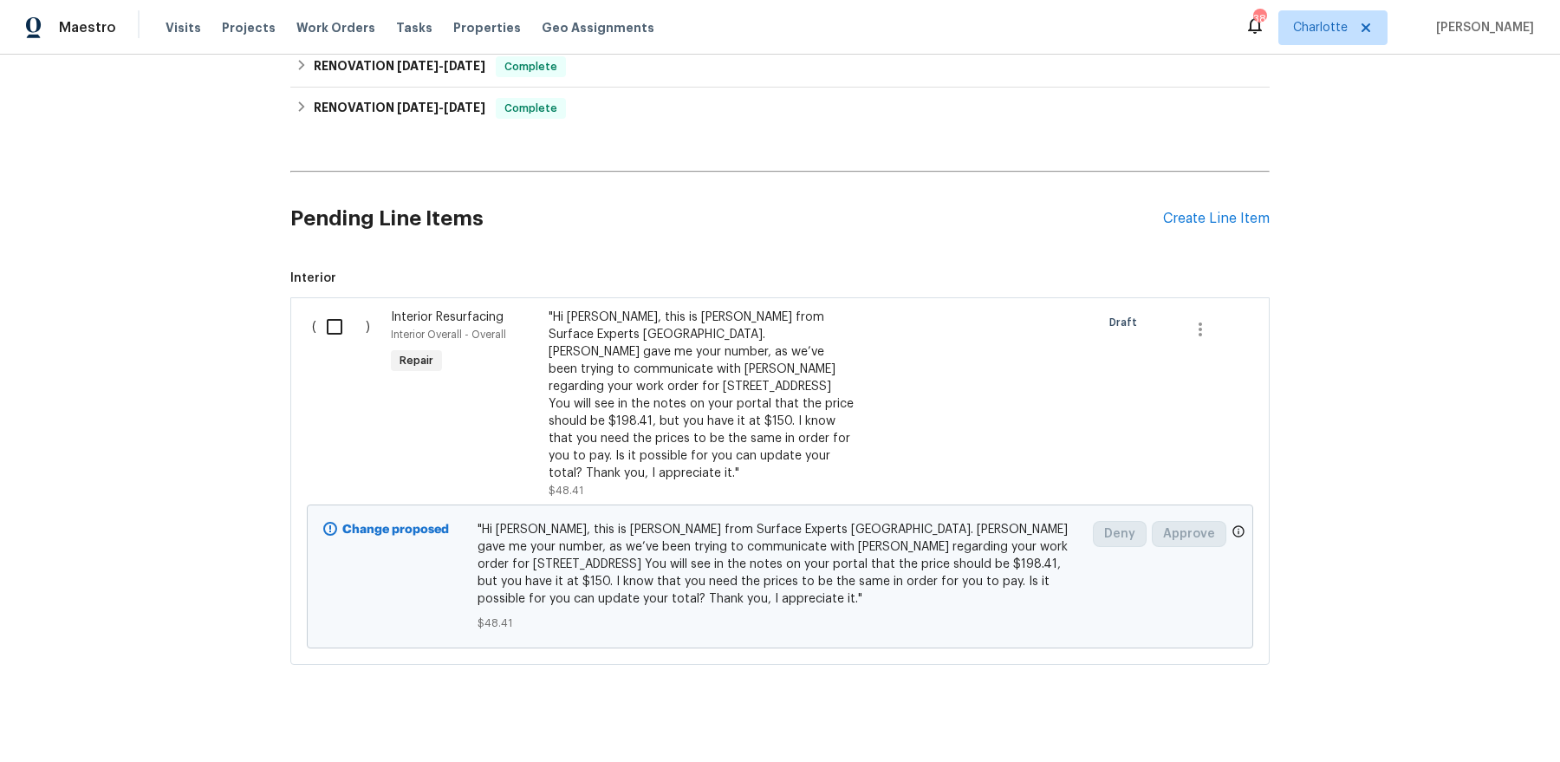
click at [331, 319] on input "checkbox" at bounding box center [340, 327] width 49 height 36
checkbox input "true"
click at [1457, 710] on span "Create Work Order" at bounding box center [1460, 719] width 115 height 22
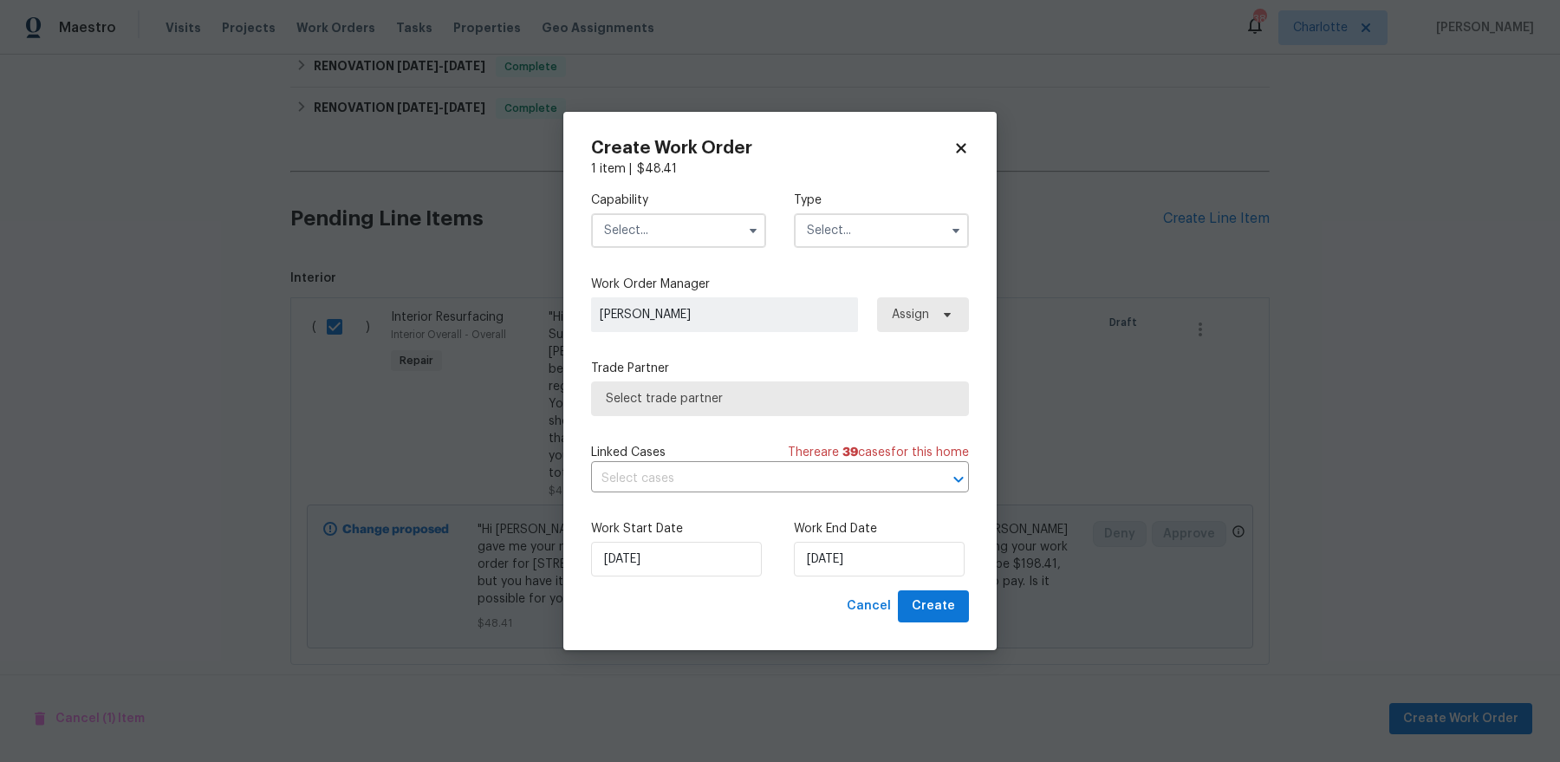
click at [670, 231] on input "text" at bounding box center [678, 230] width 175 height 35
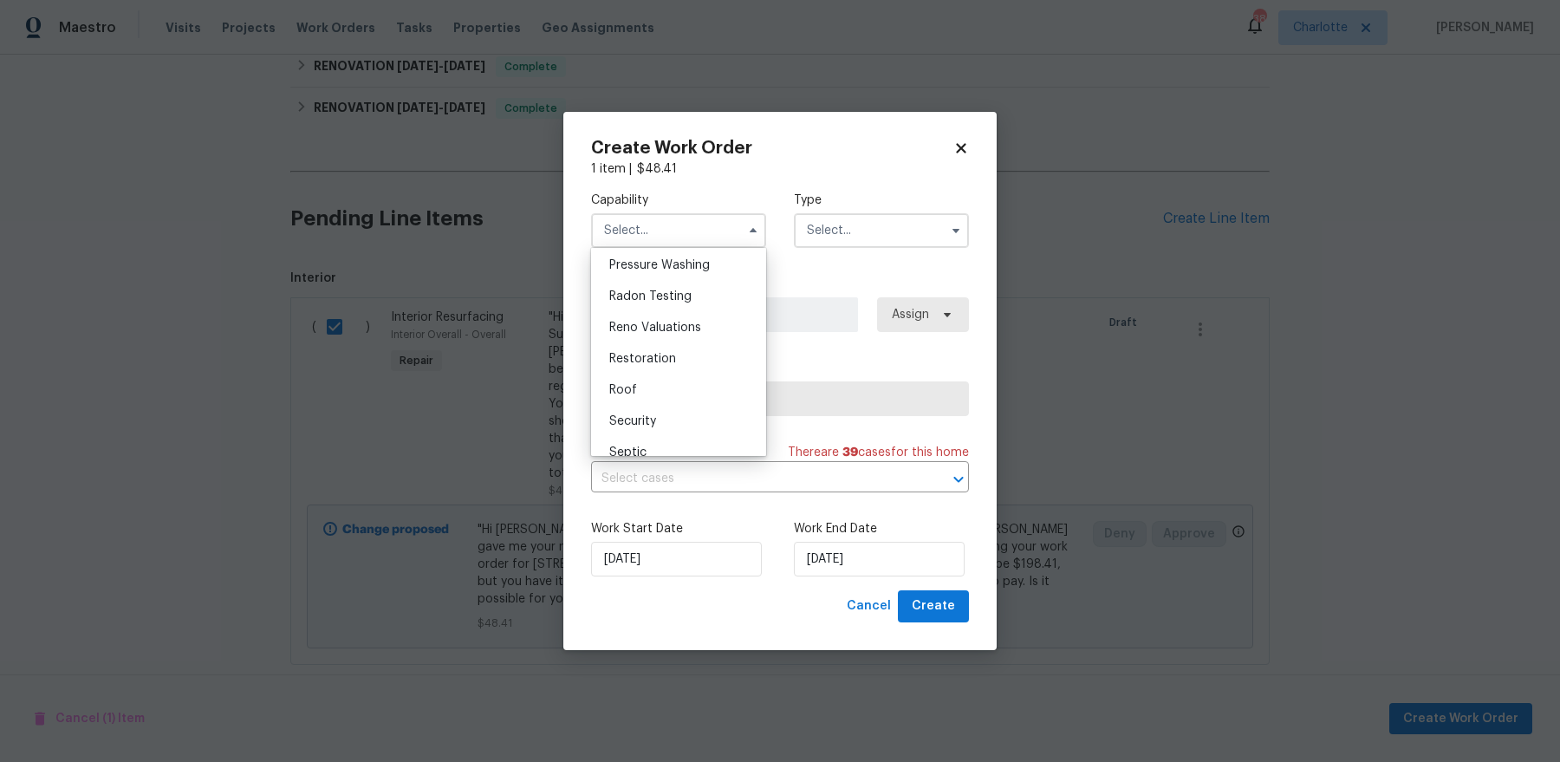
scroll to position [1607, 0]
click at [683, 395] on div "Restoration" at bounding box center [678, 397] width 166 height 31
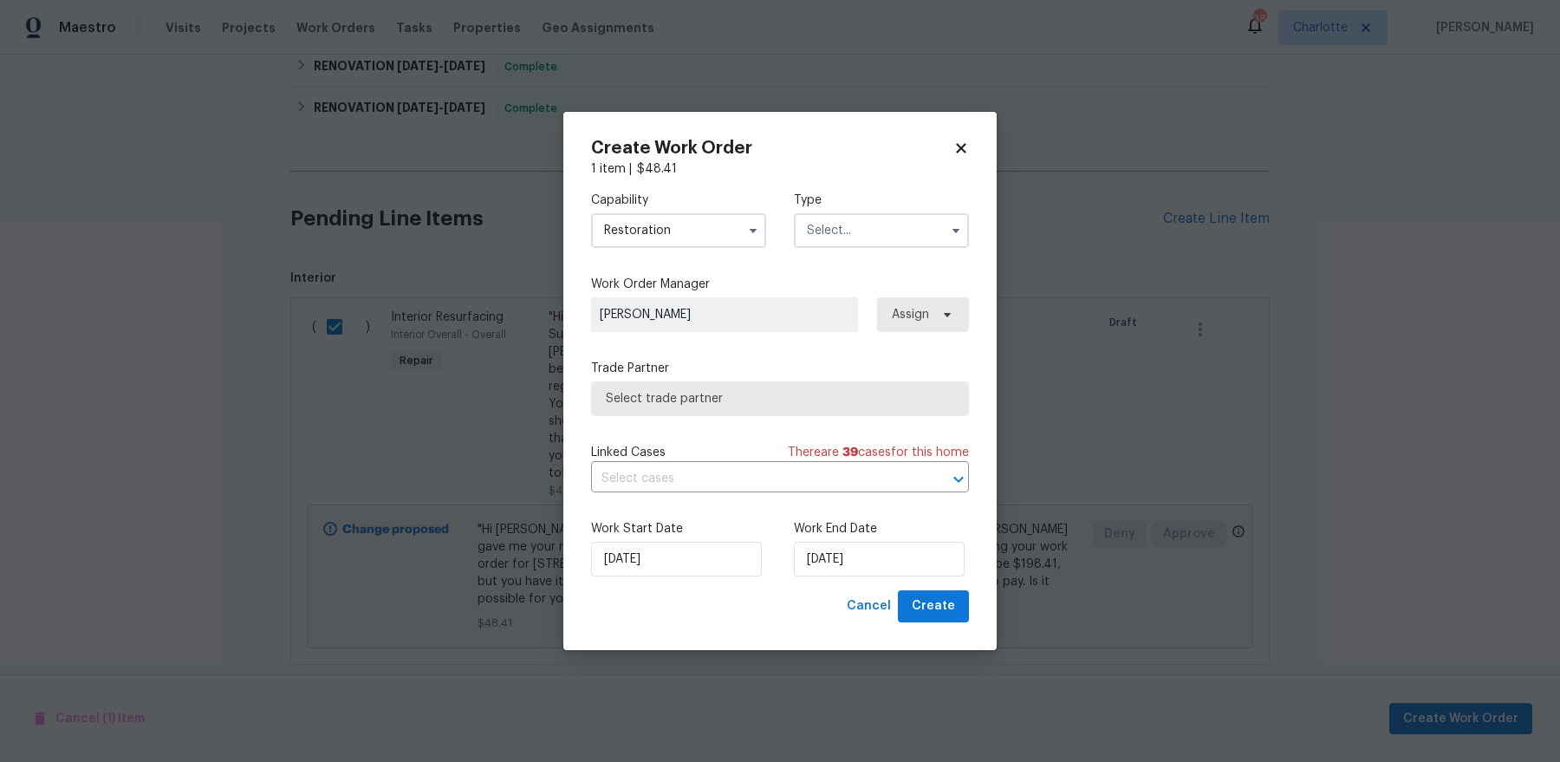
click at [687, 232] on input "Restoration" at bounding box center [678, 230] width 175 height 35
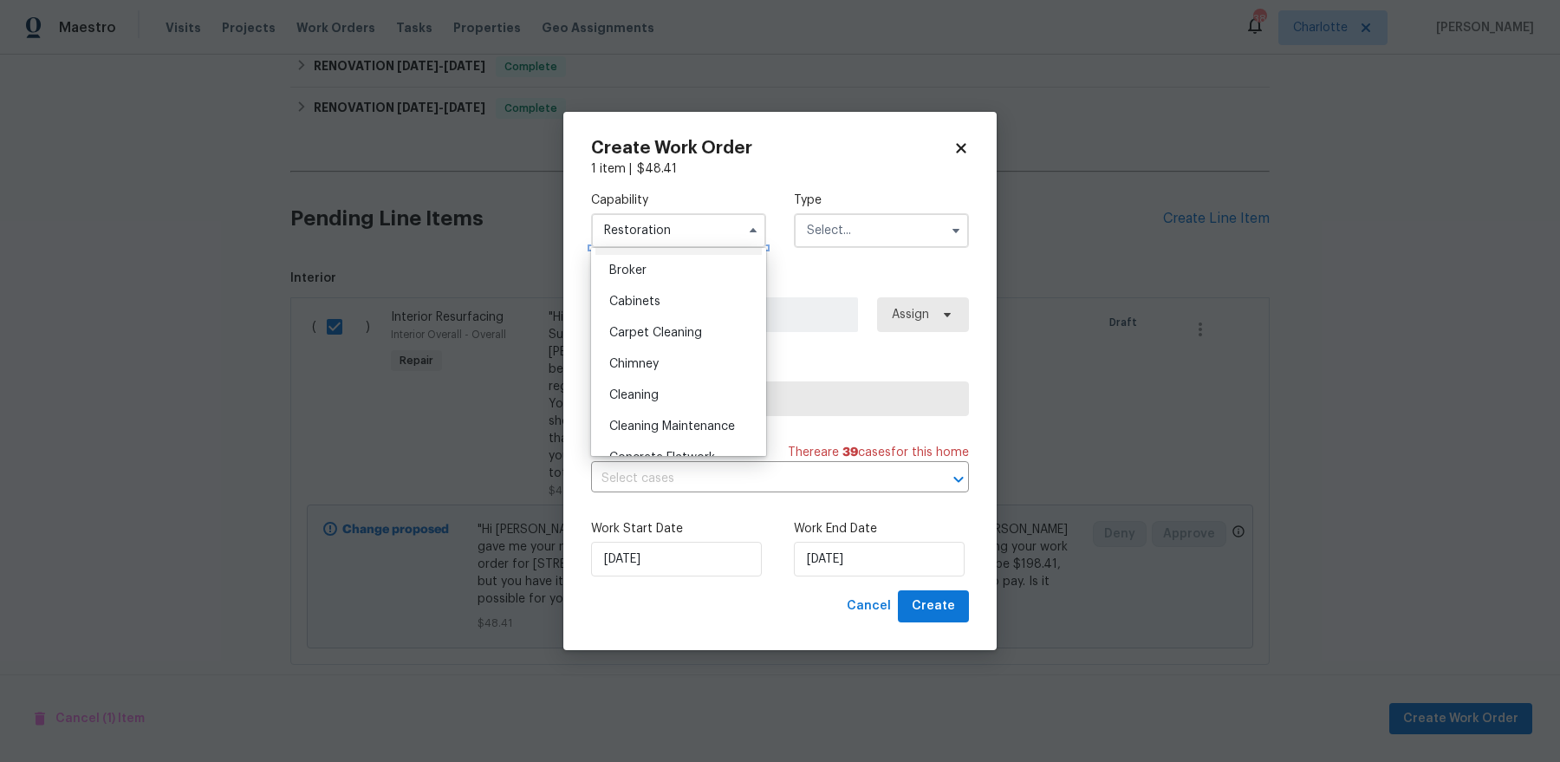
scroll to position [29, 0]
click at [677, 303] on span "Bathtub Resurfacing" at bounding box center [668, 302] width 118 height 12
type input "Bathtub Resurfacing"
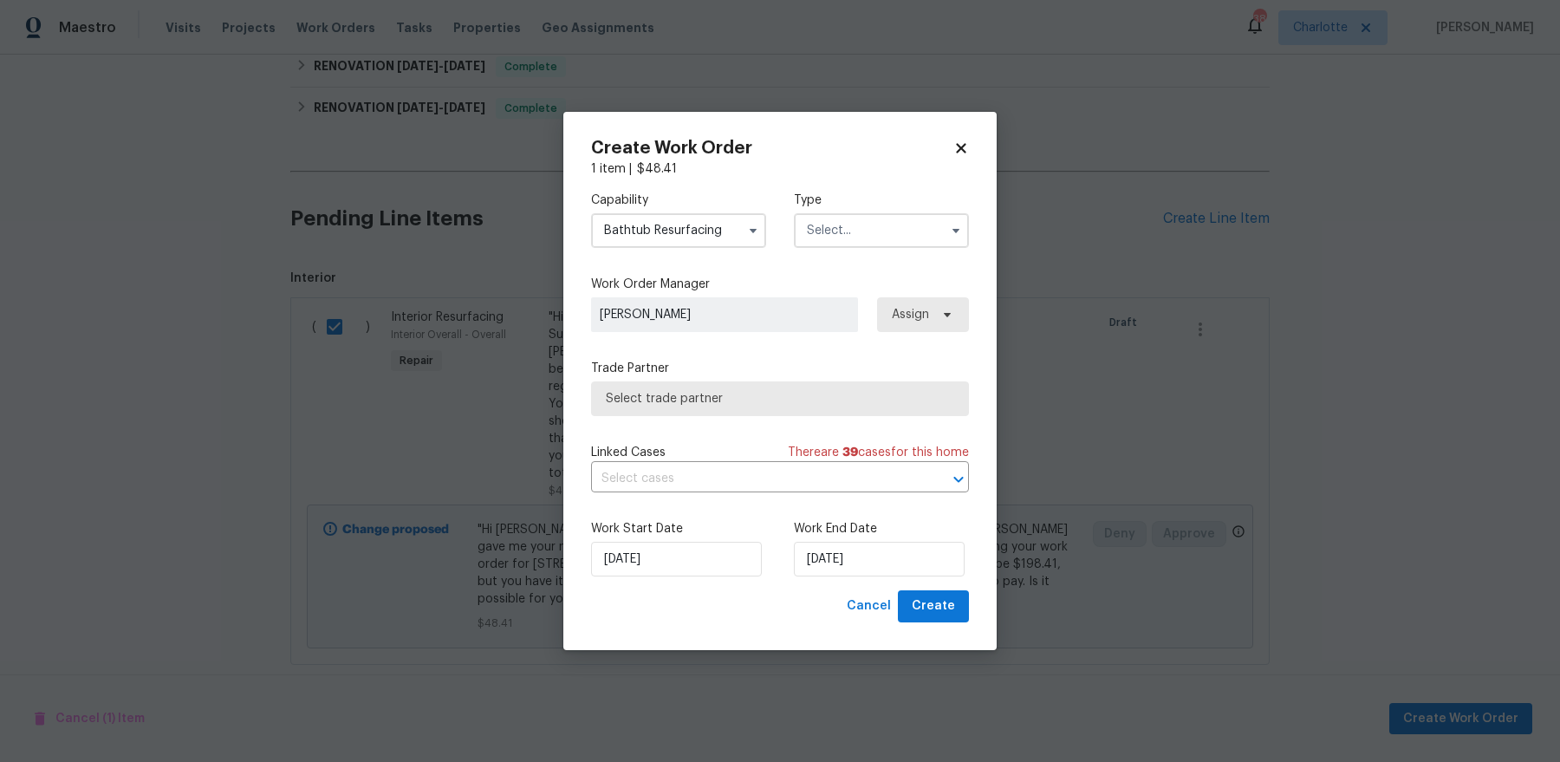
click at [855, 230] on input "text" at bounding box center [881, 230] width 175 height 35
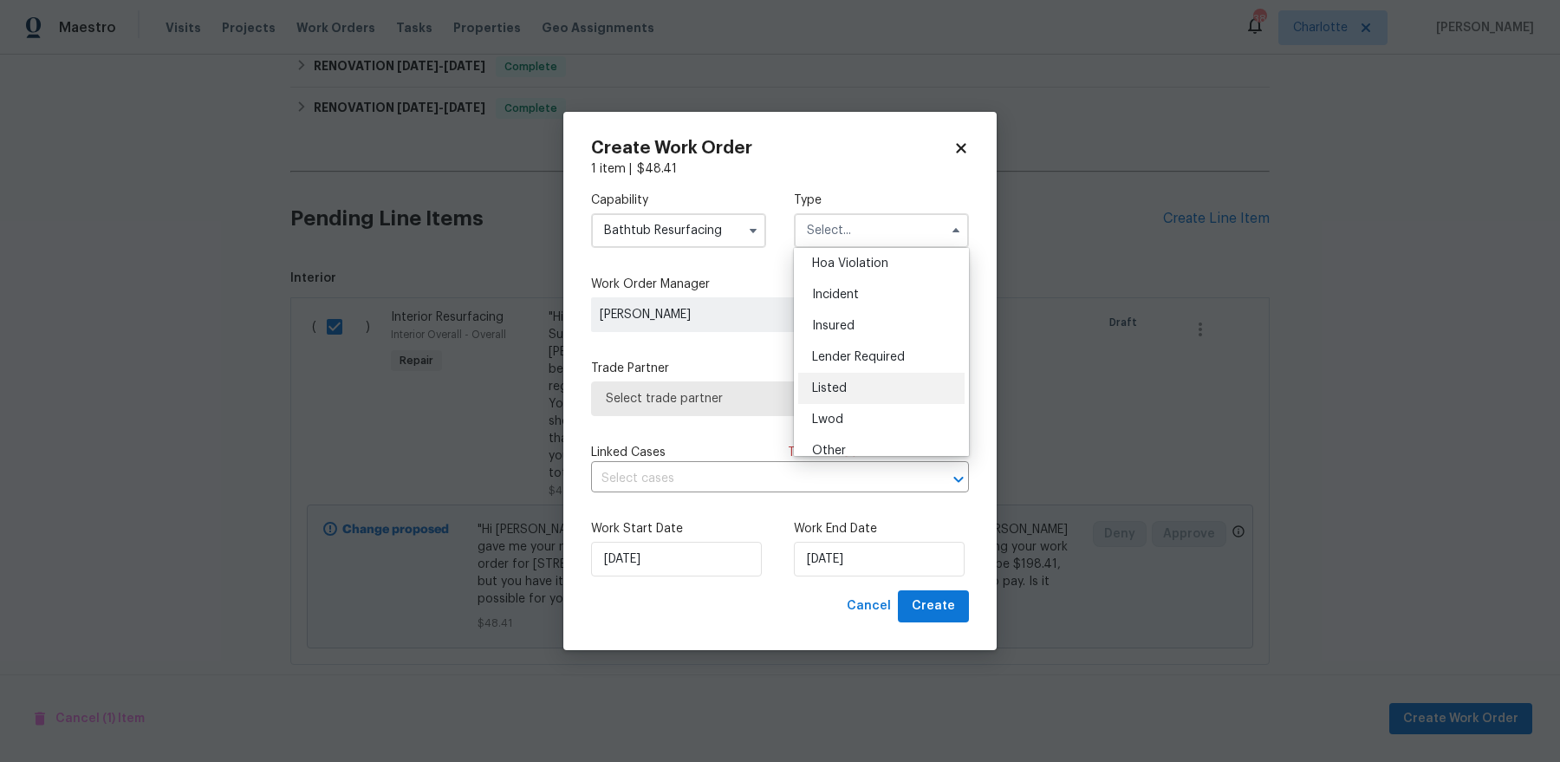
scroll to position [36, 0]
click at [845, 380] on div "Listed" at bounding box center [881, 387] width 166 height 31
type input "Listed"
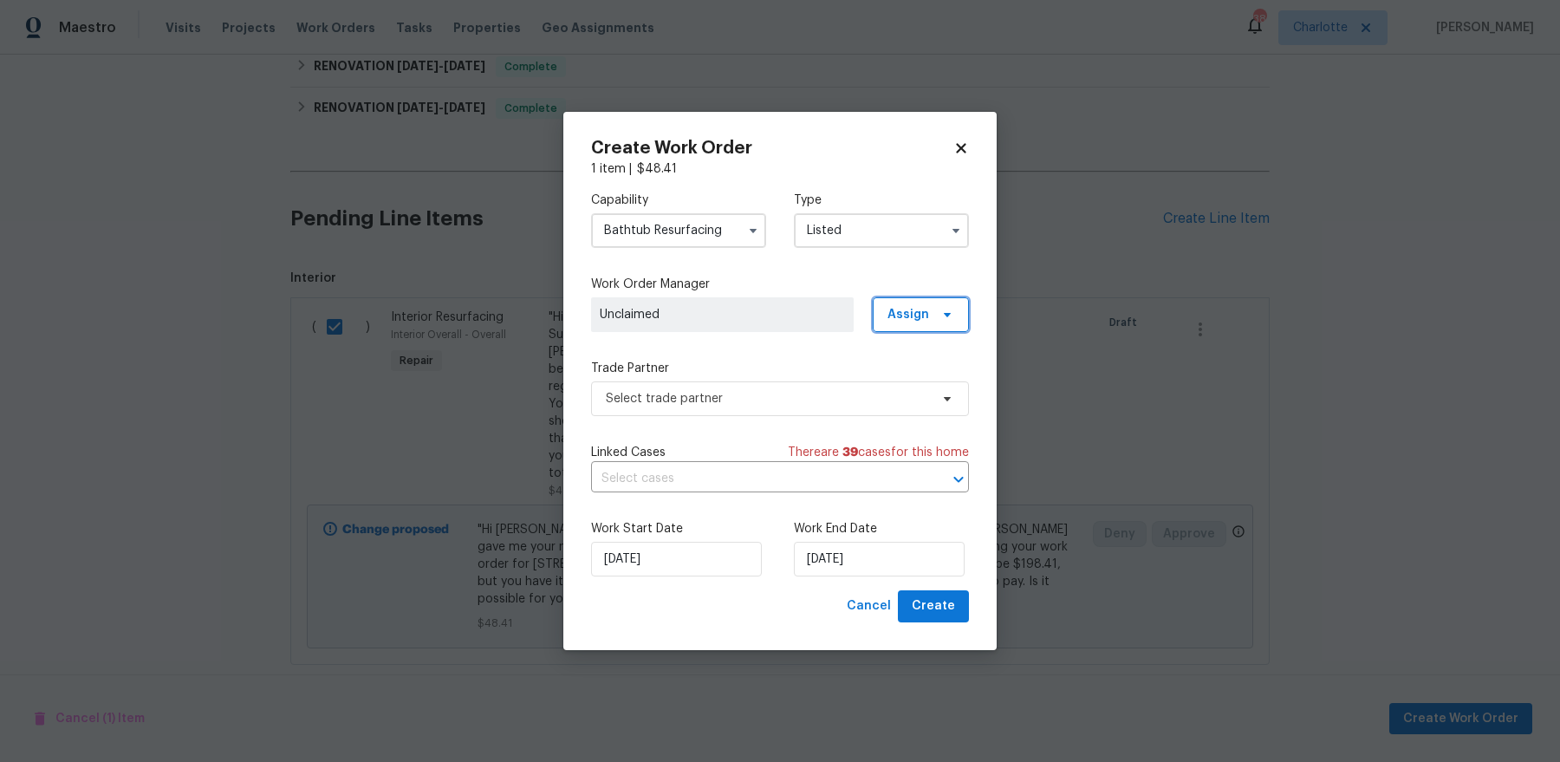
click at [917, 328] on span "Assign" at bounding box center [921, 314] width 96 height 35
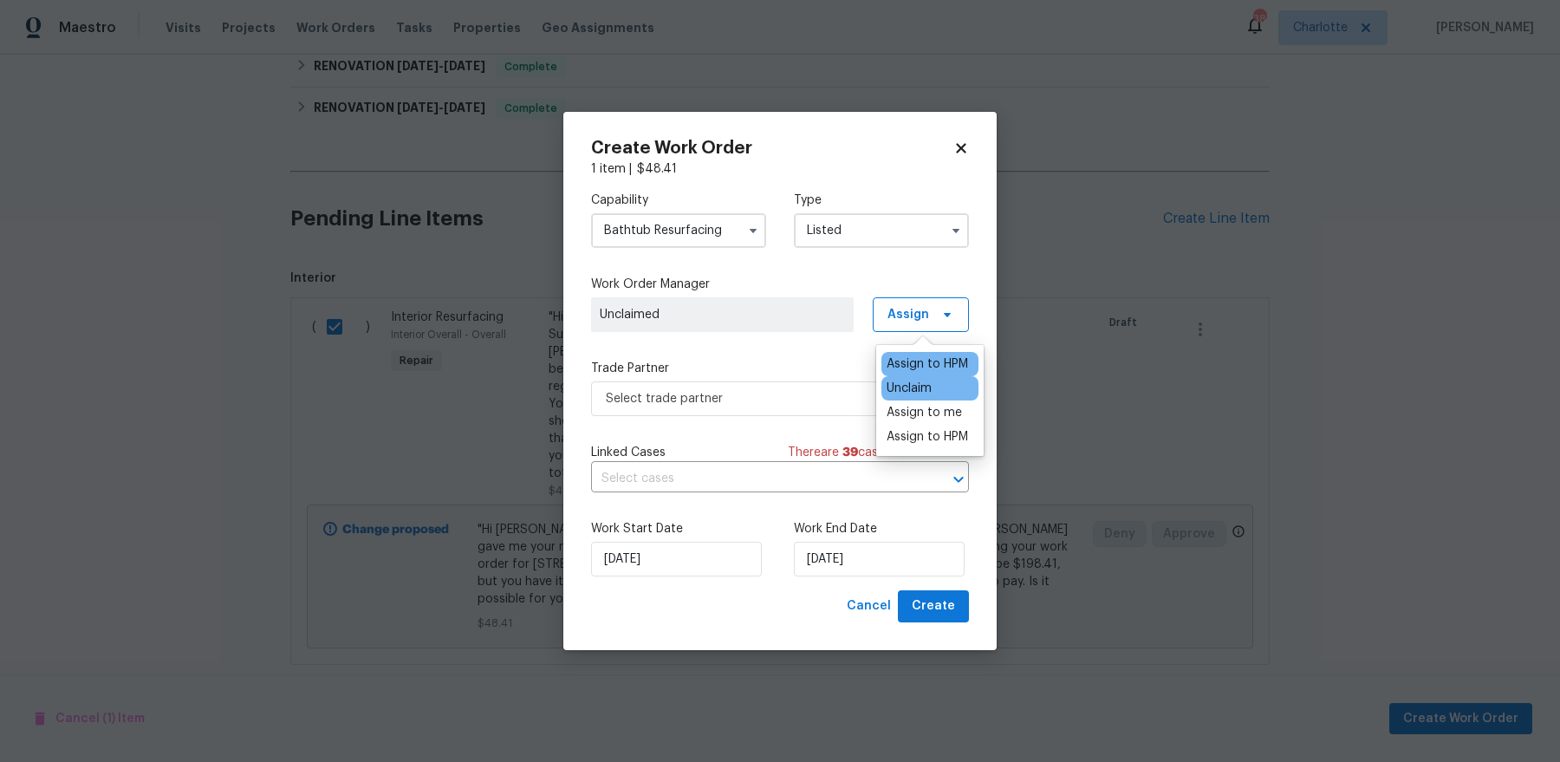
click at [906, 364] on div "Assign to HPM" at bounding box center [927, 363] width 81 height 17
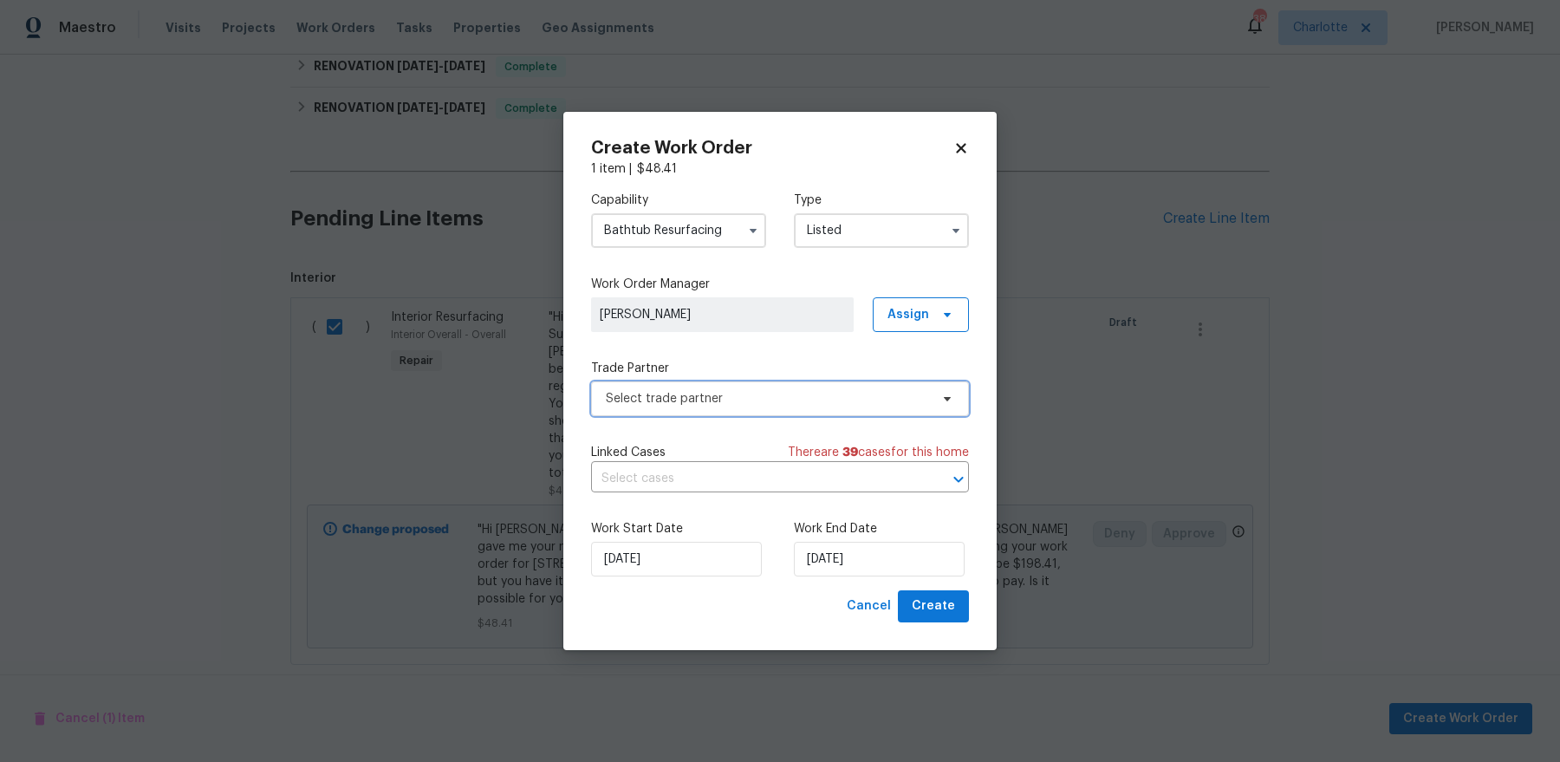
click at [756, 385] on span "Select trade partner" at bounding box center [780, 398] width 378 height 35
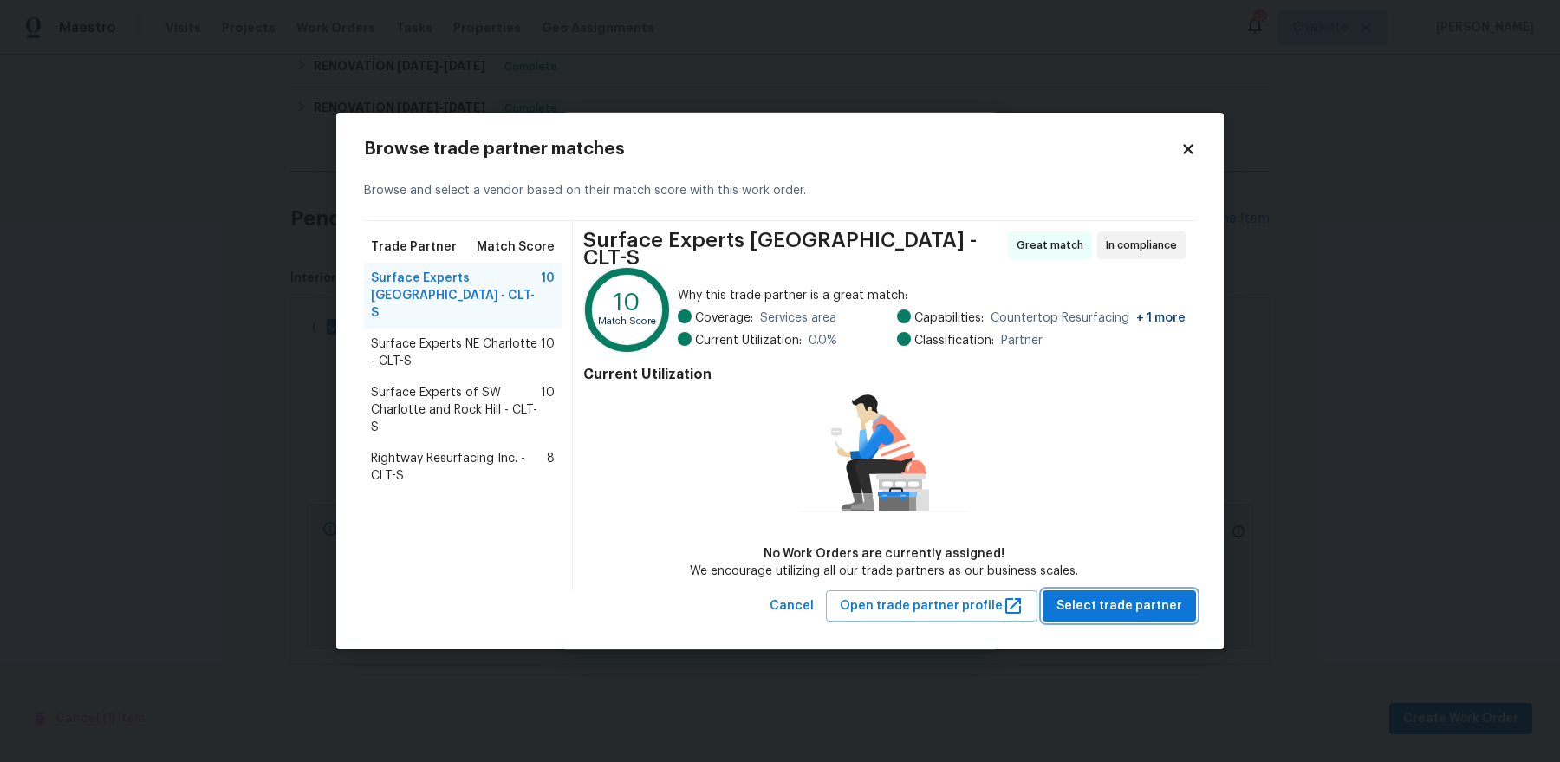
drag, startPoint x: 1088, startPoint y: 603, endPoint x: 497, endPoint y: 393, distance: 626.6
click at [497, 393] on div "Browse trade partner matches Browse and select a vendor based on their match sc…" at bounding box center [780, 381] width 832 height 482
click at [478, 337] on span "Surface Experts NE Charlotte - CLT-S" at bounding box center [456, 352] width 170 height 35
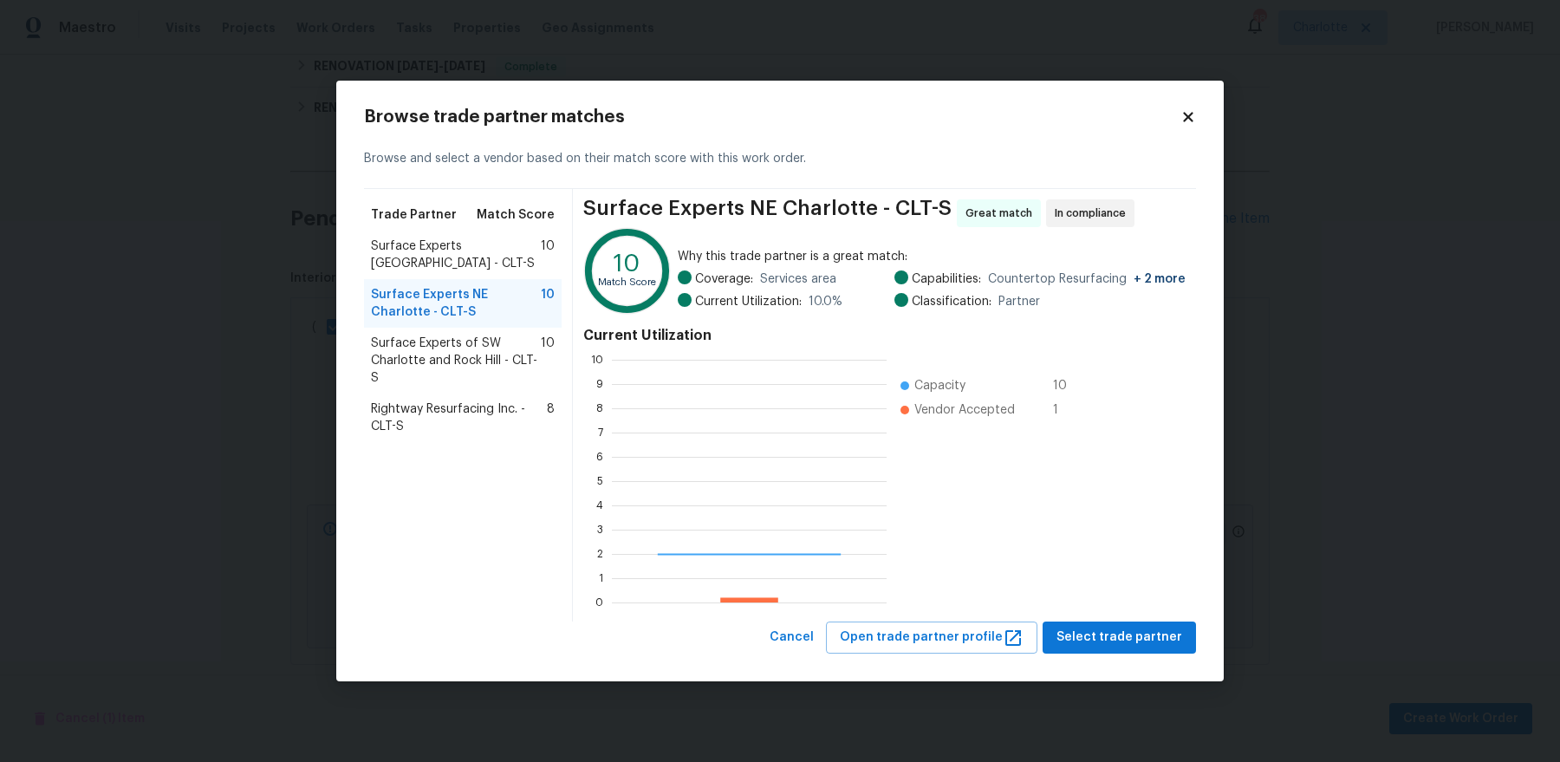
scroll to position [243, 274]
click at [444, 258] on span "Surface Experts [GEOGRAPHIC_DATA] - CLT-S" at bounding box center [456, 254] width 170 height 35
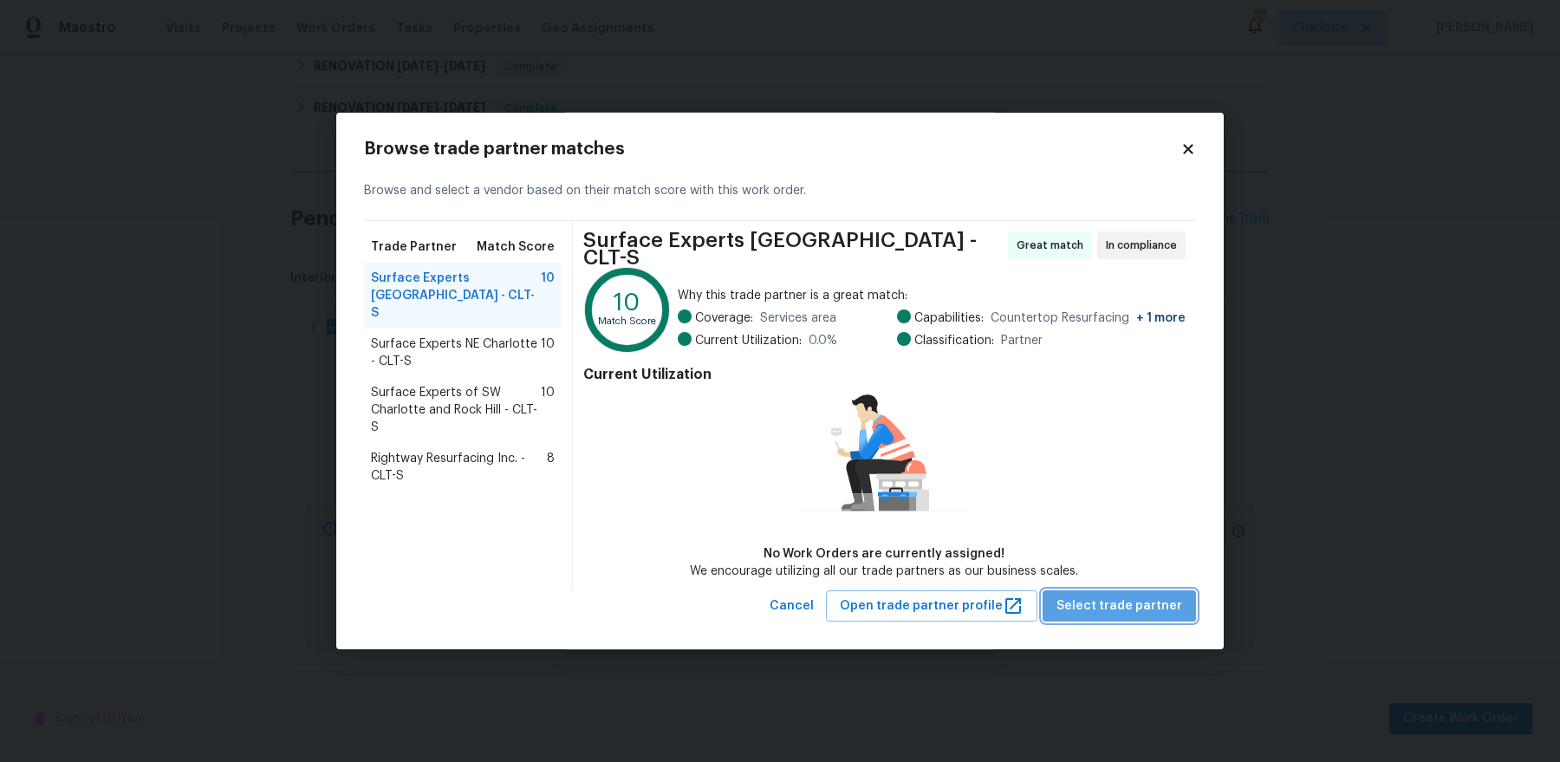
click at [1131, 595] on span "Select trade partner" at bounding box center [1119, 606] width 126 height 22
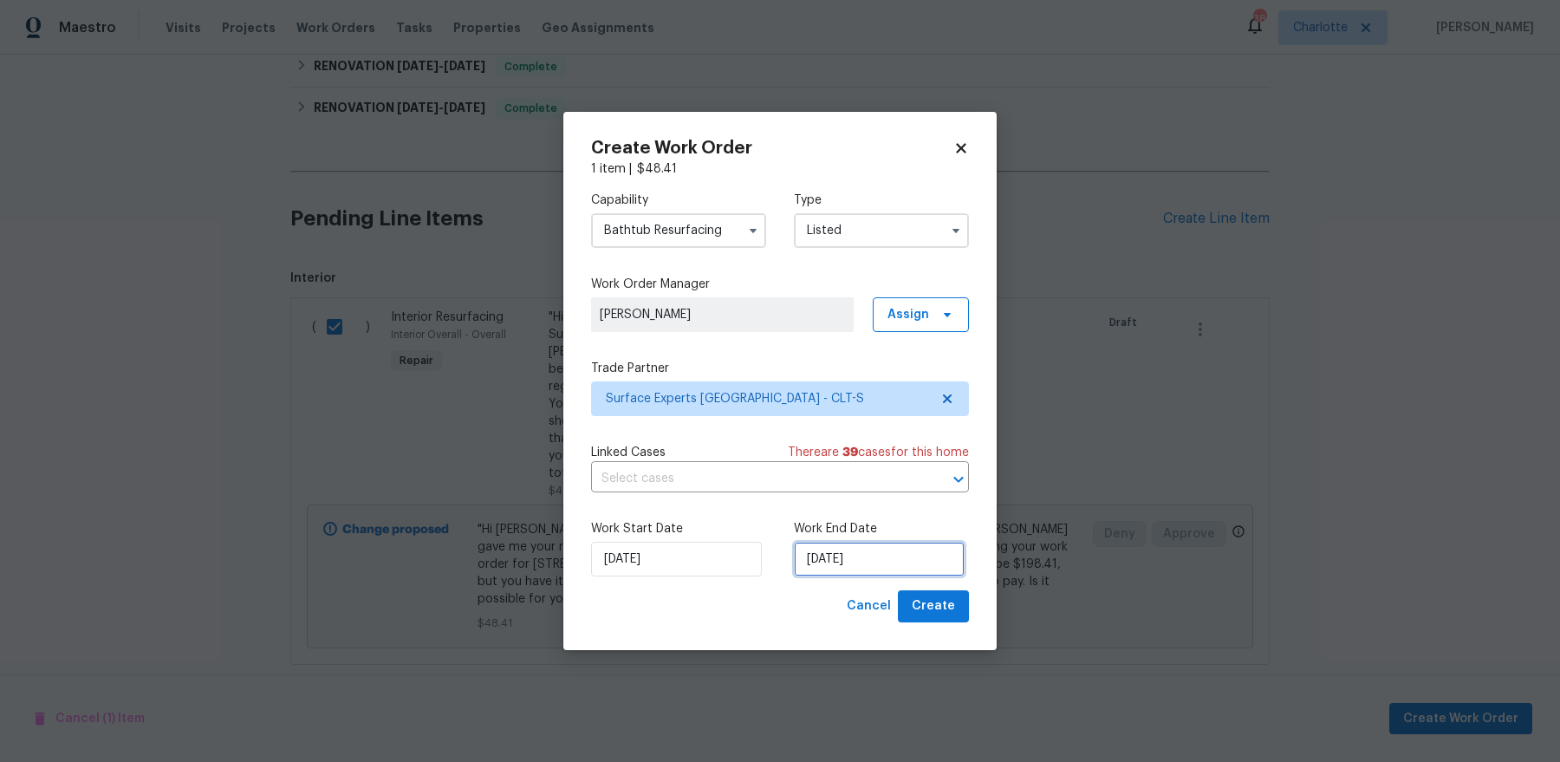
click at [882, 554] on input "[DATE]" at bounding box center [879, 559] width 171 height 35
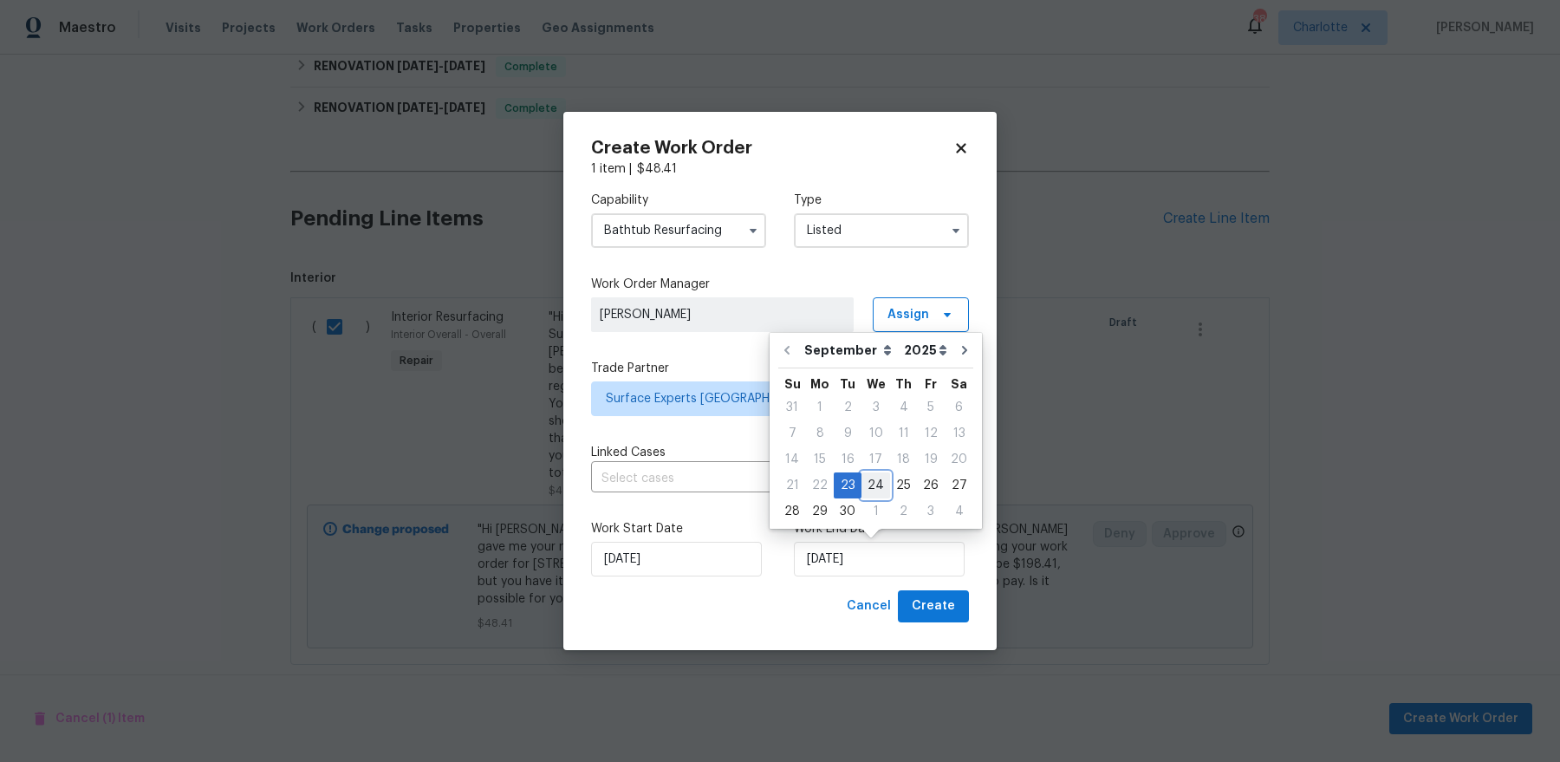
click at [878, 484] on div "24" at bounding box center [875, 485] width 29 height 24
type input "[DATE]"
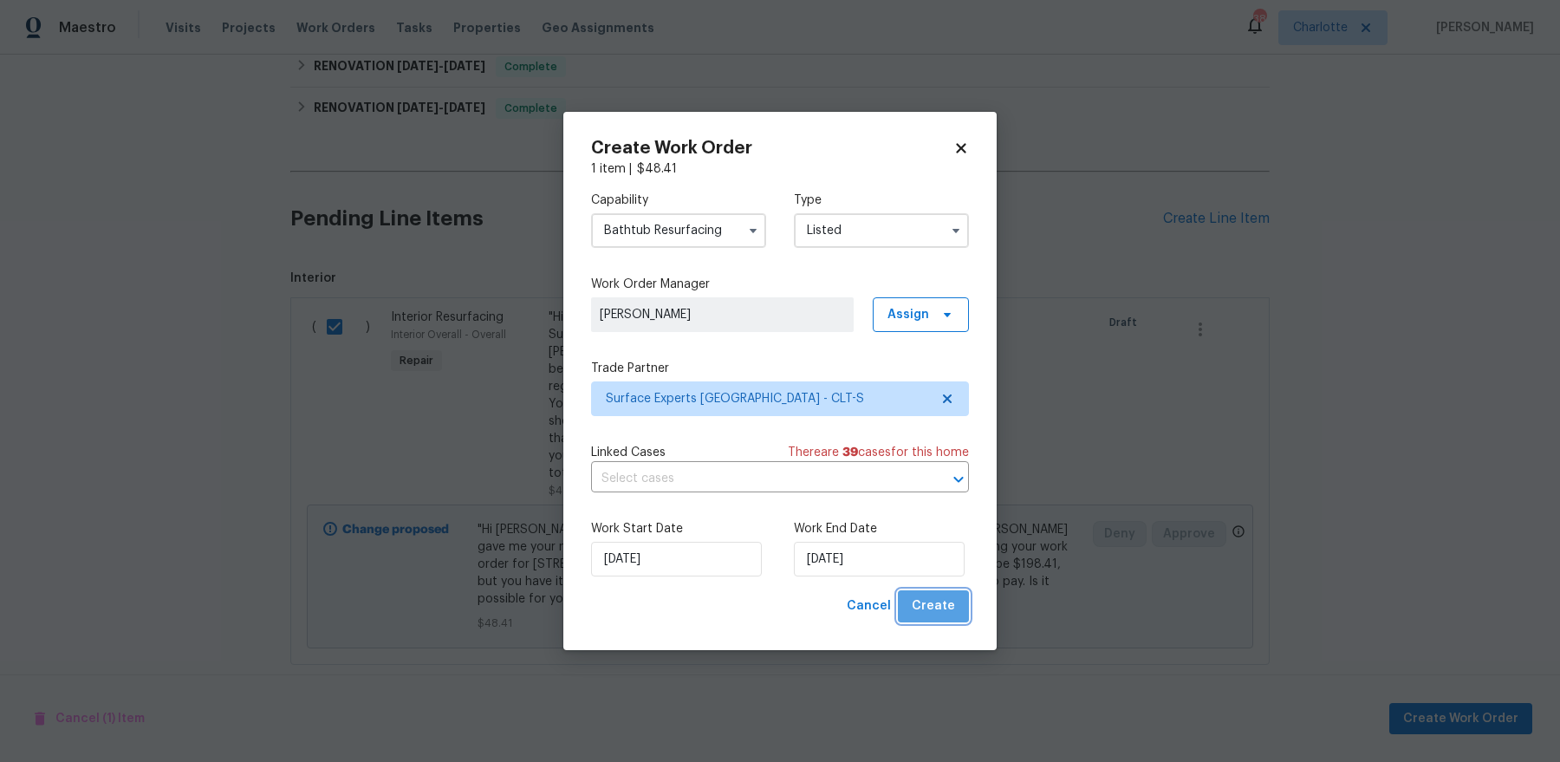
click at [952, 608] on span "Create" at bounding box center [933, 606] width 43 height 22
checkbox input "false"
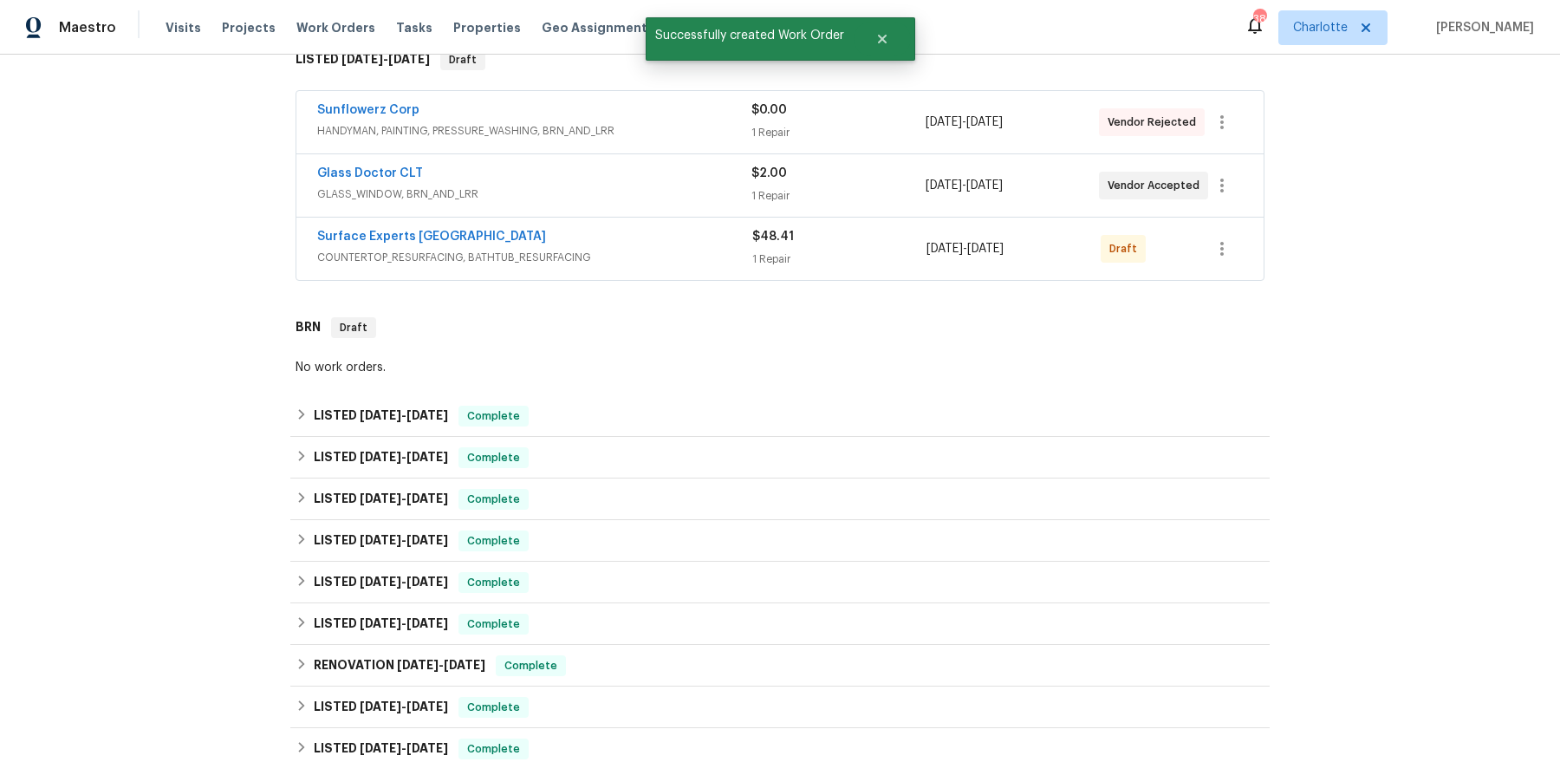
scroll to position [0, 0]
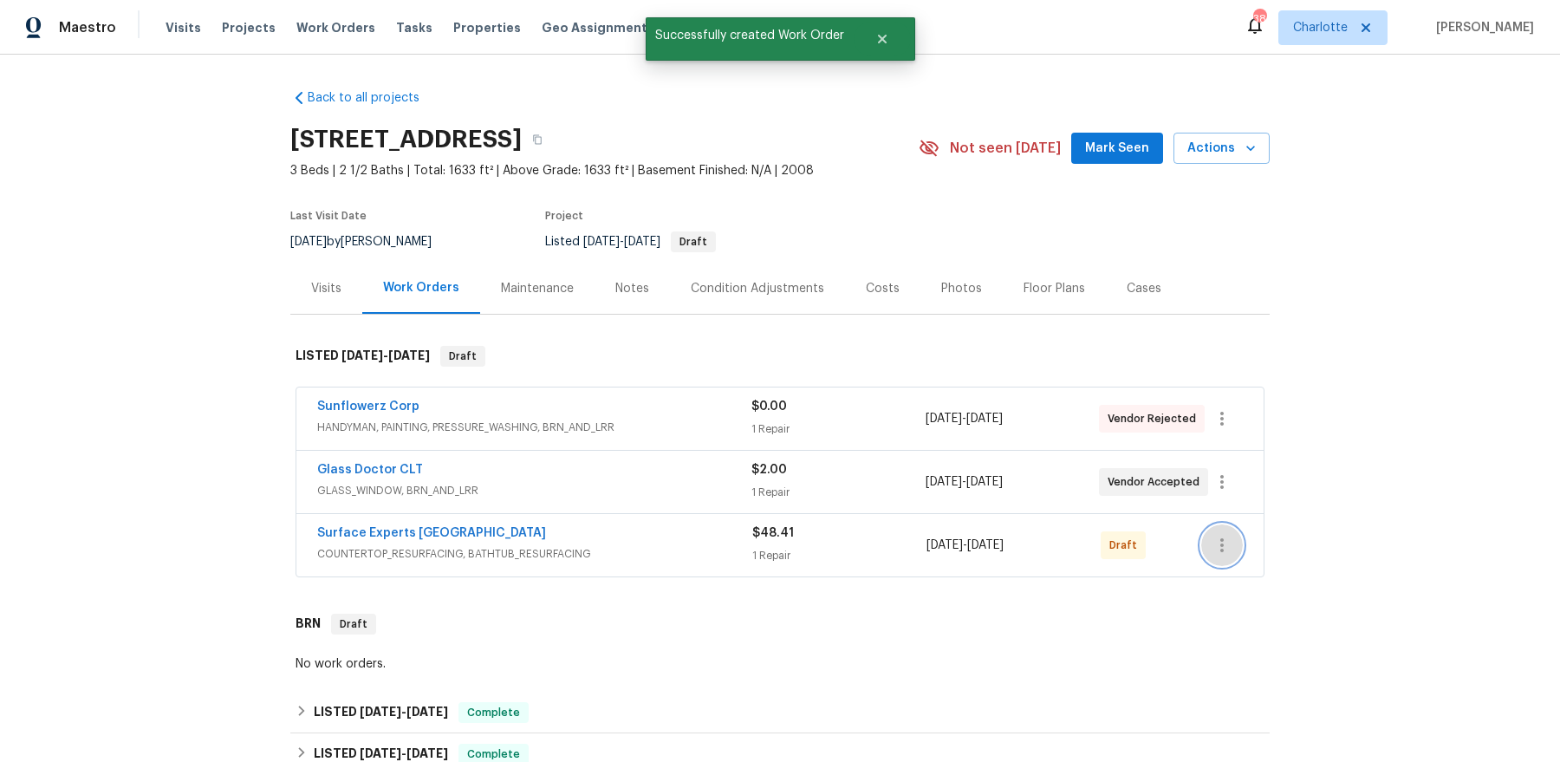
click at [1228, 553] on button "button" at bounding box center [1222, 545] width 42 height 42
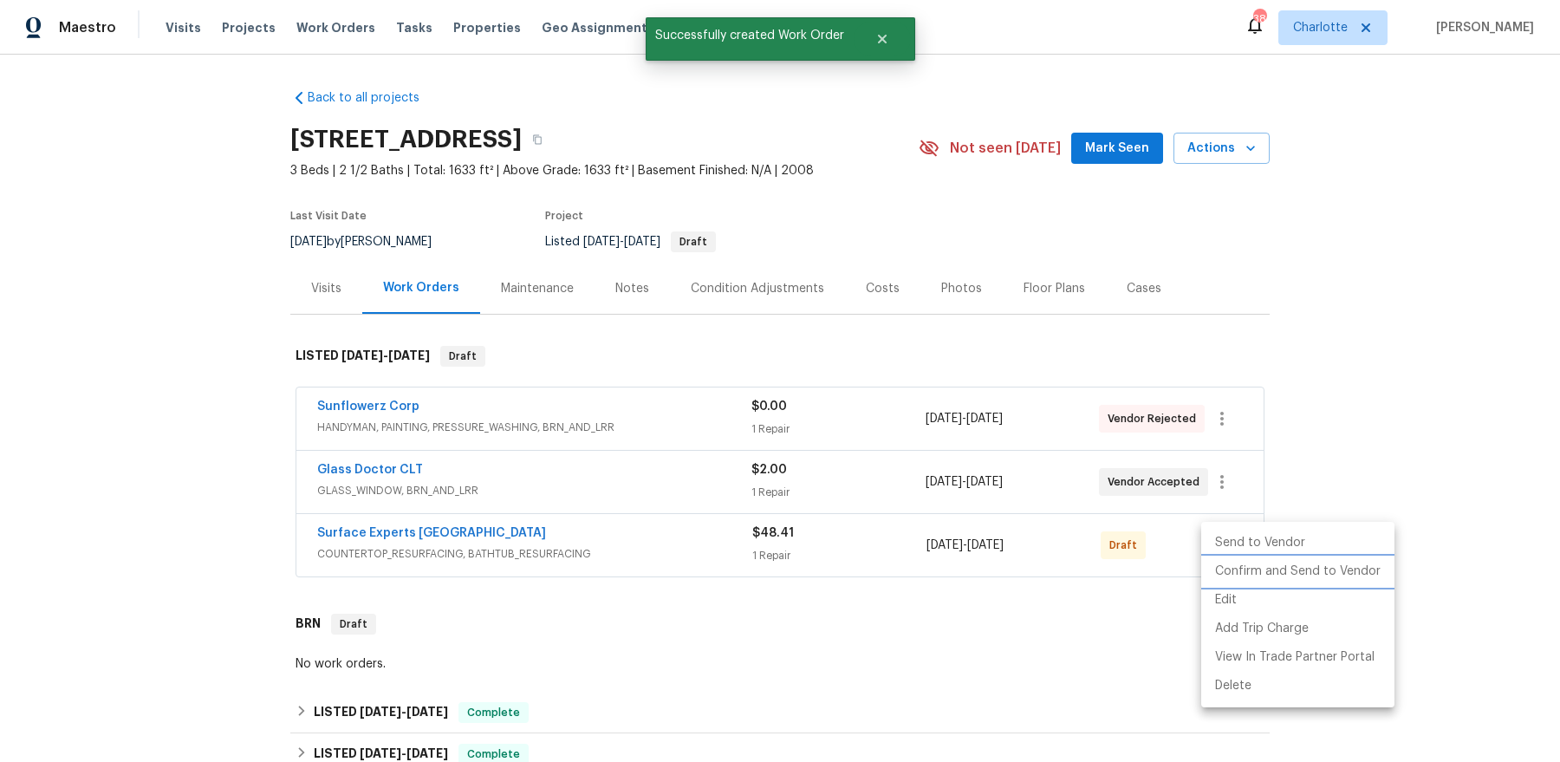
click at [1234, 573] on li "Confirm and Send to Vendor" at bounding box center [1297, 571] width 193 height 29
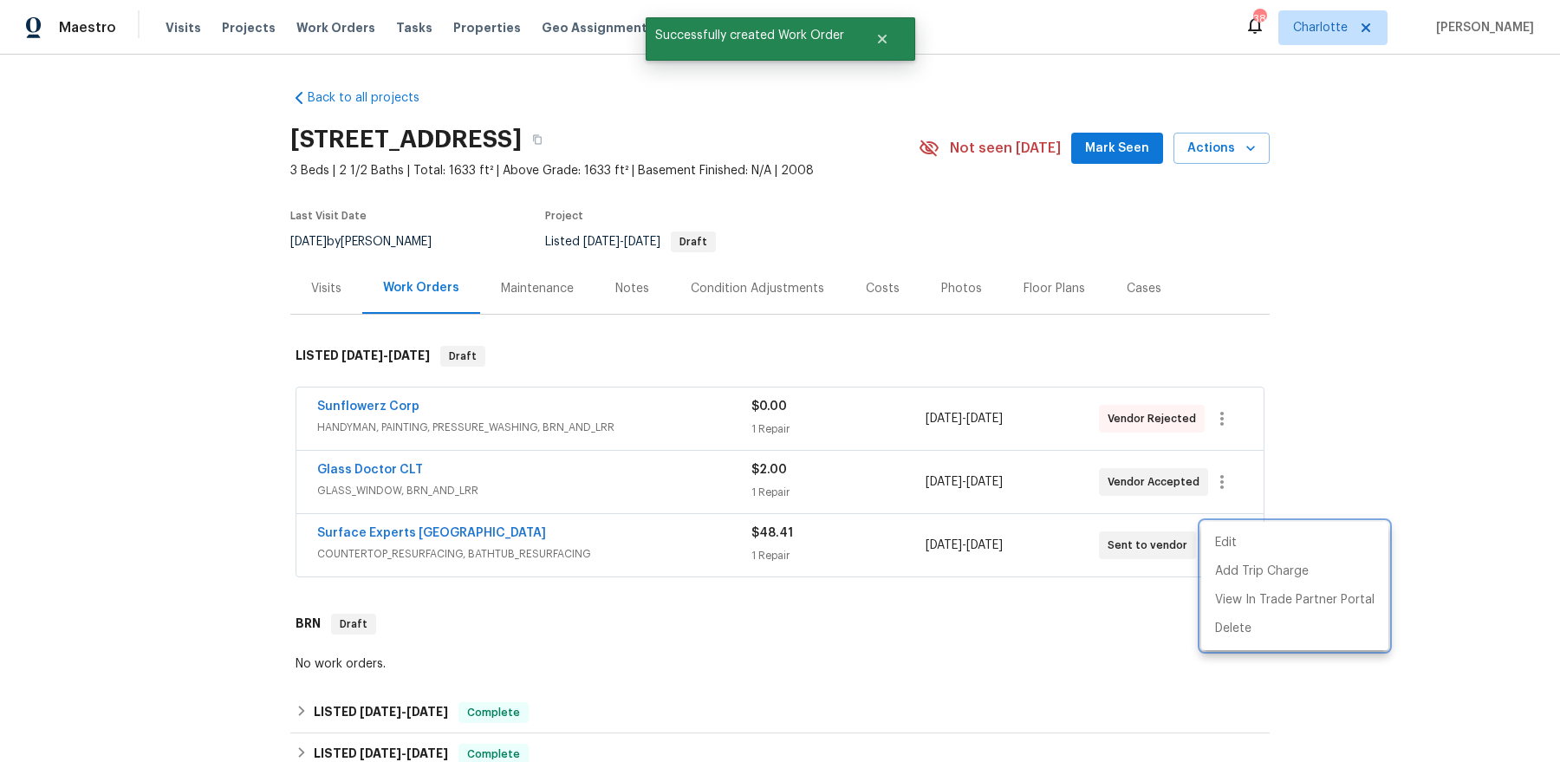
click at [910, 586] on div at bounding box center [780, 381] width 1560 height 762
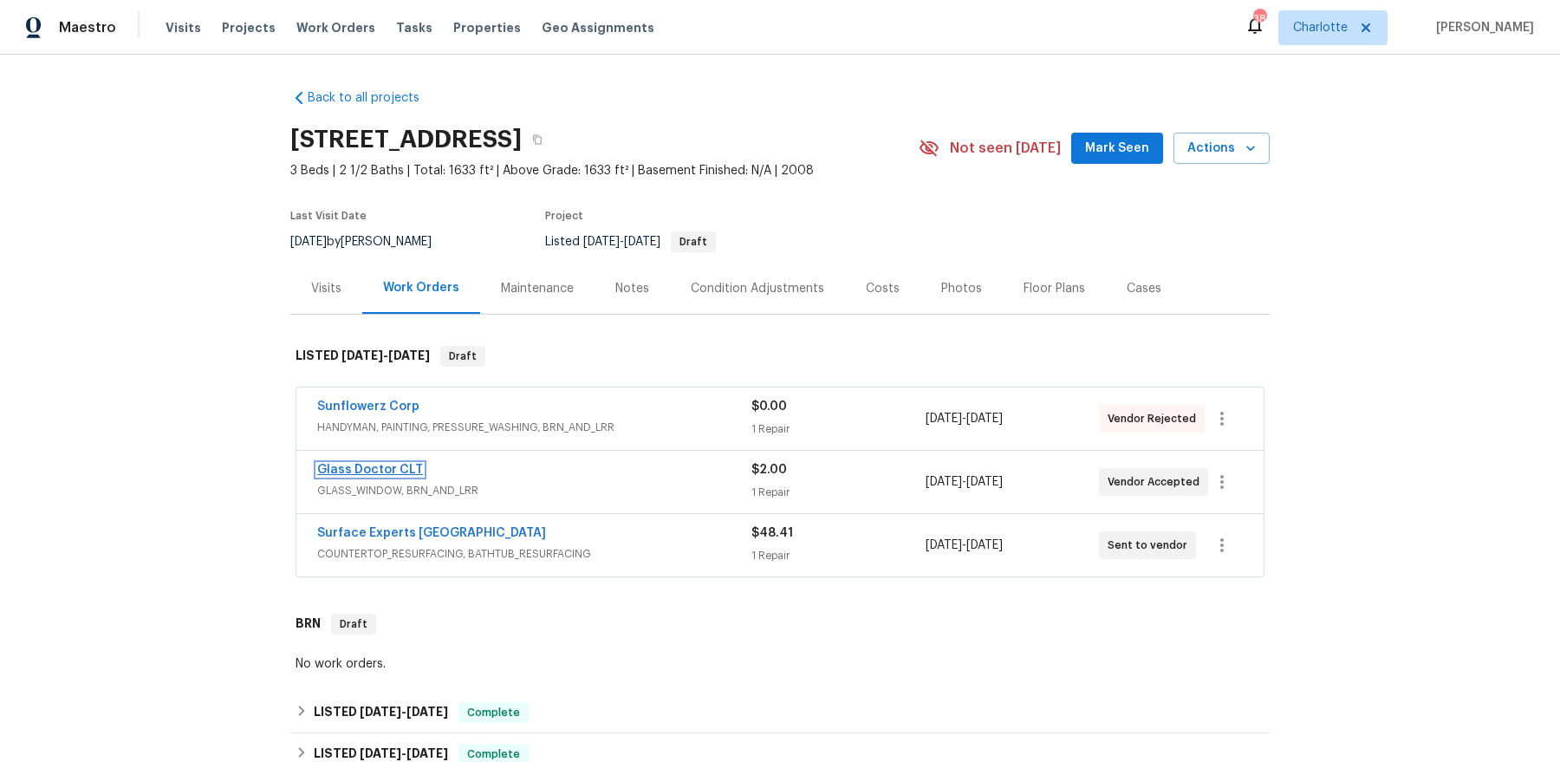
click at [392, 471] on link "Glass Doctor CLT" at bounding box center [370, 470] width 106 height 12
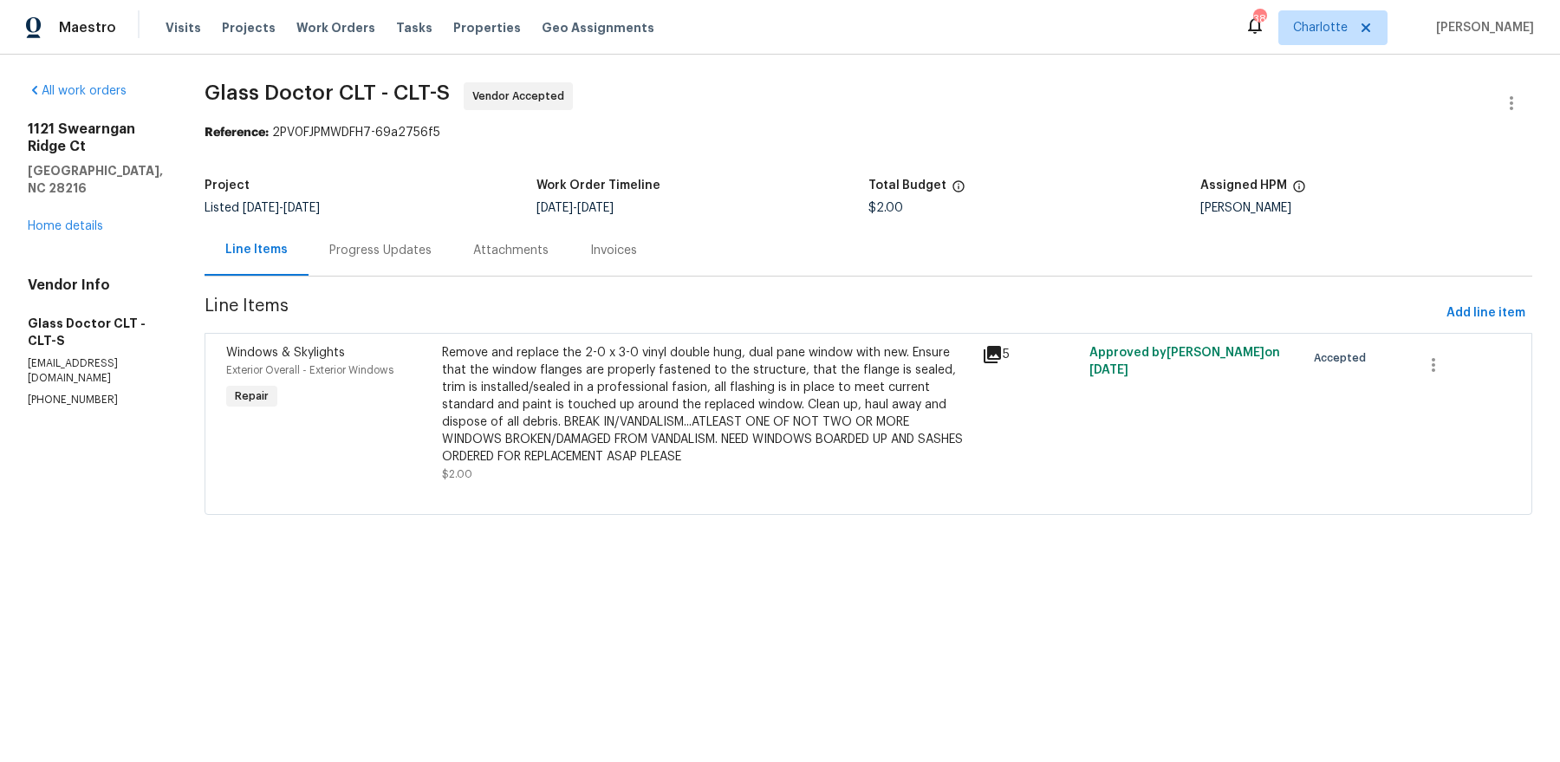
click at [329, 249] on div "Progress Updates" at bounding box center [380, 250] width 102 height 17
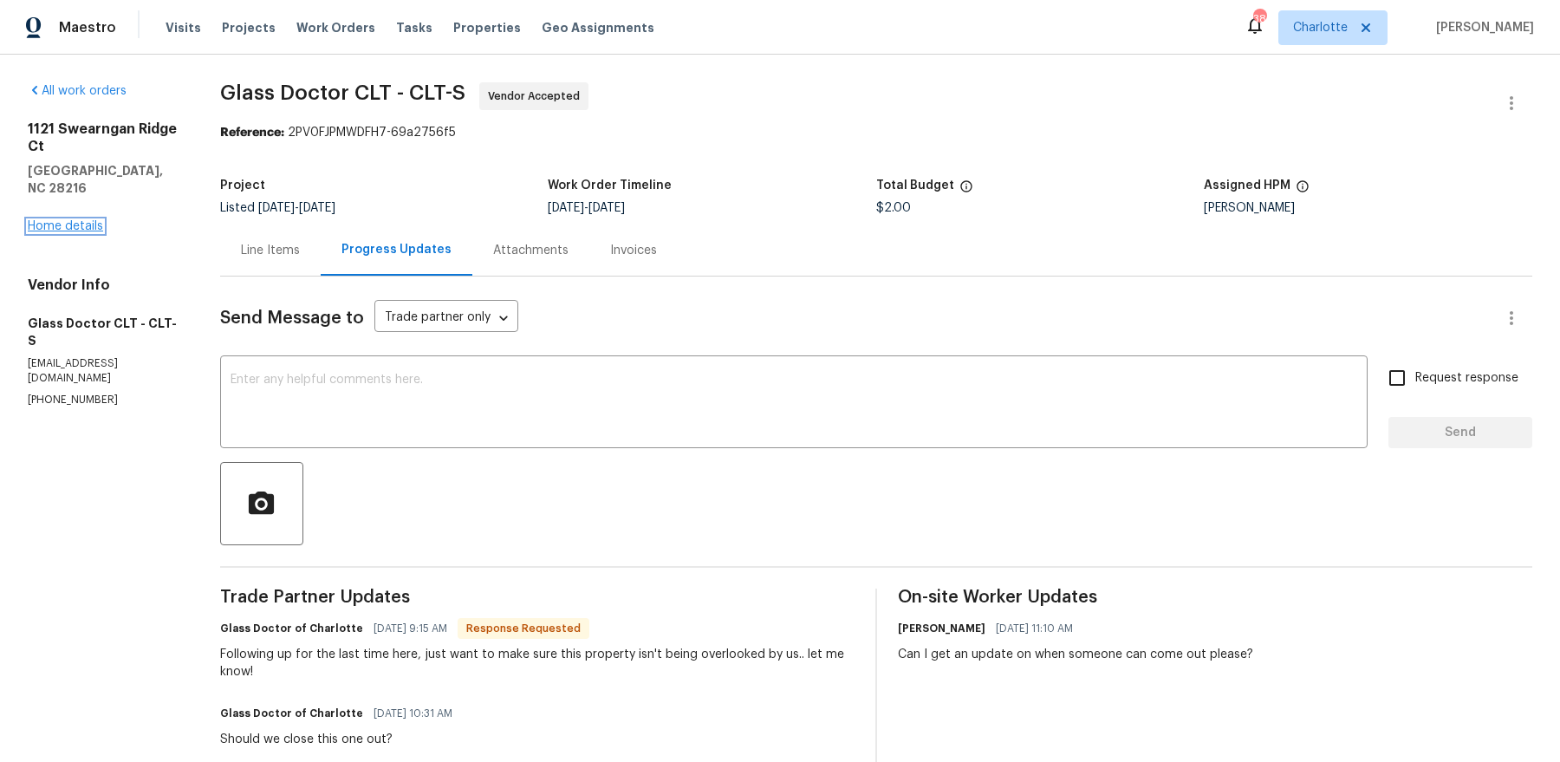
click at [68, 220] on link "Home details" at bounding box center [65, 226] width 75 height 12
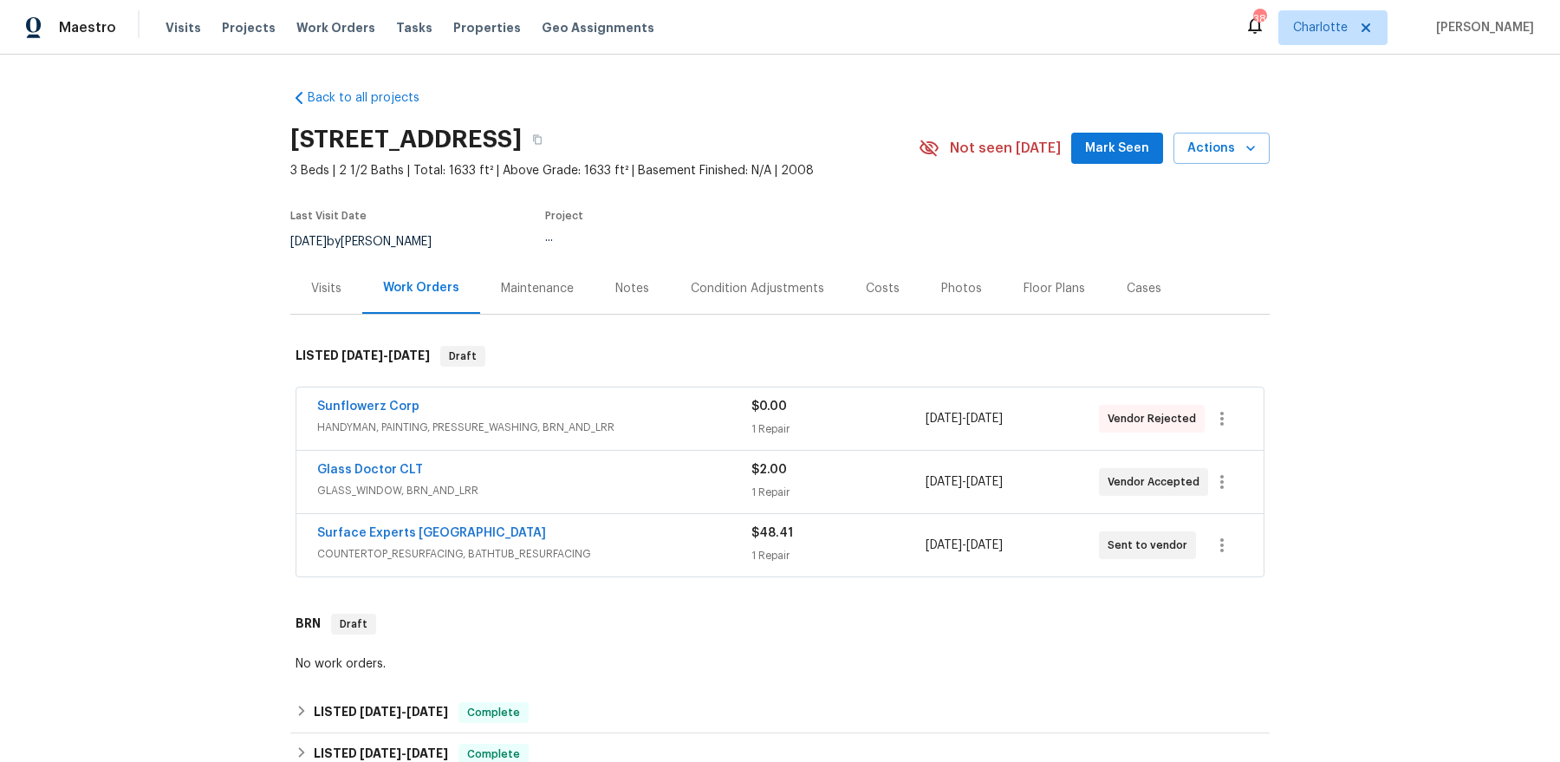
click at [337, 292] on div "Visits" at bounding box center [326, 288] width 30 height 17
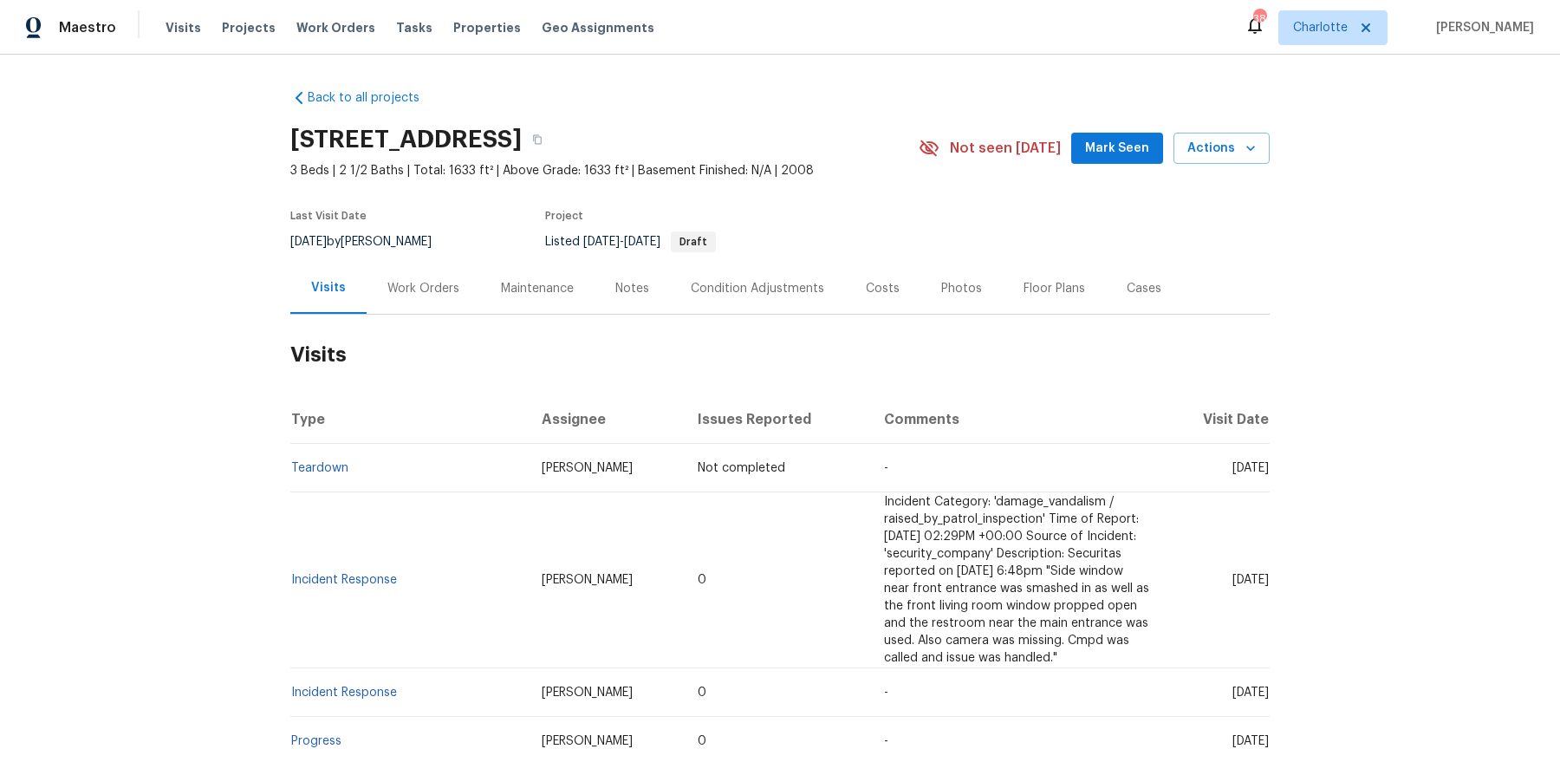
click at [439, 301] on div "Work Orders" at bounding box center [424, 288] width 114 height 51
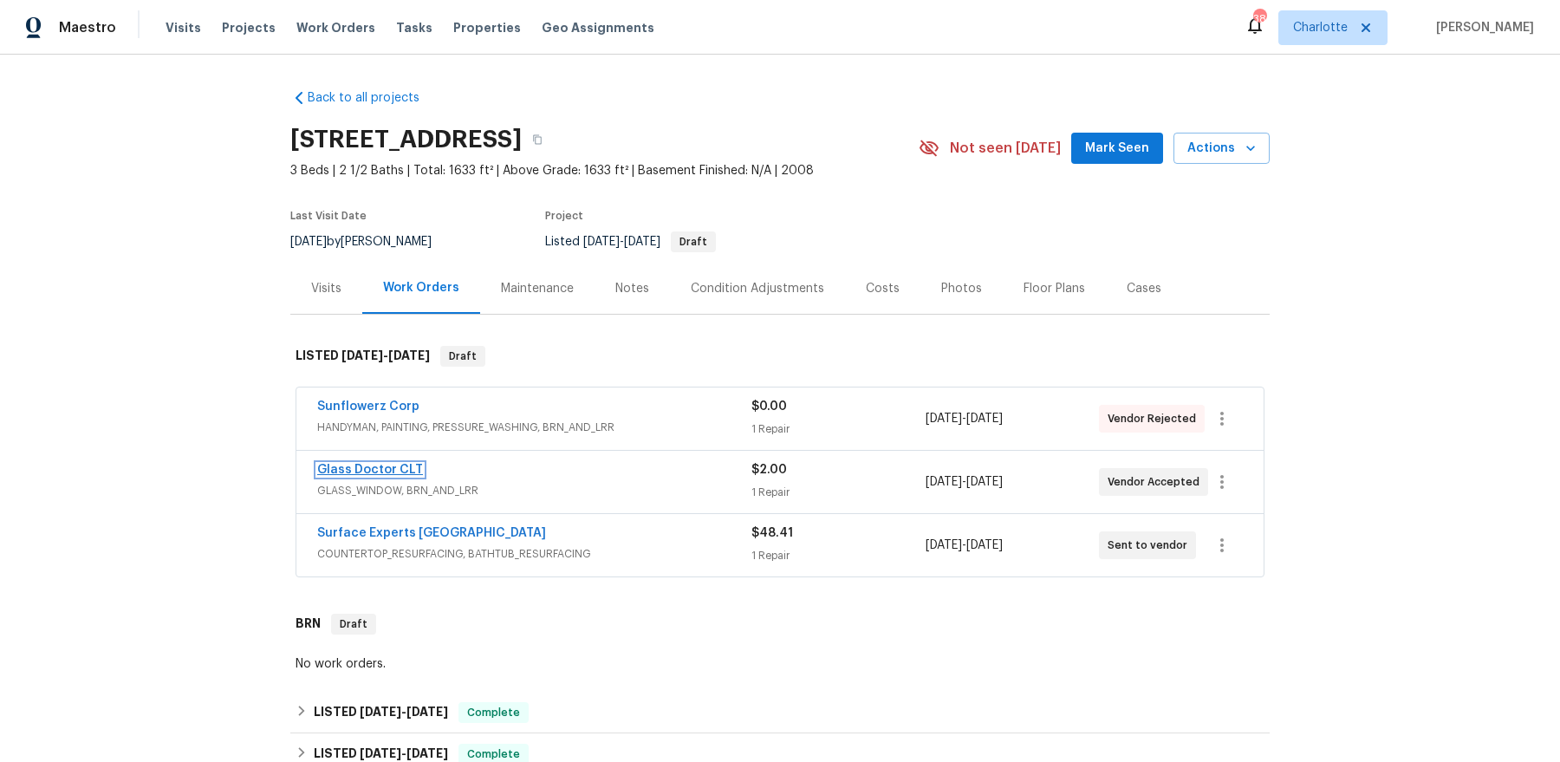
click at [380, 470] on link "Glass Doctor CLT" at bounding box center [370, 470] width 106 height 12
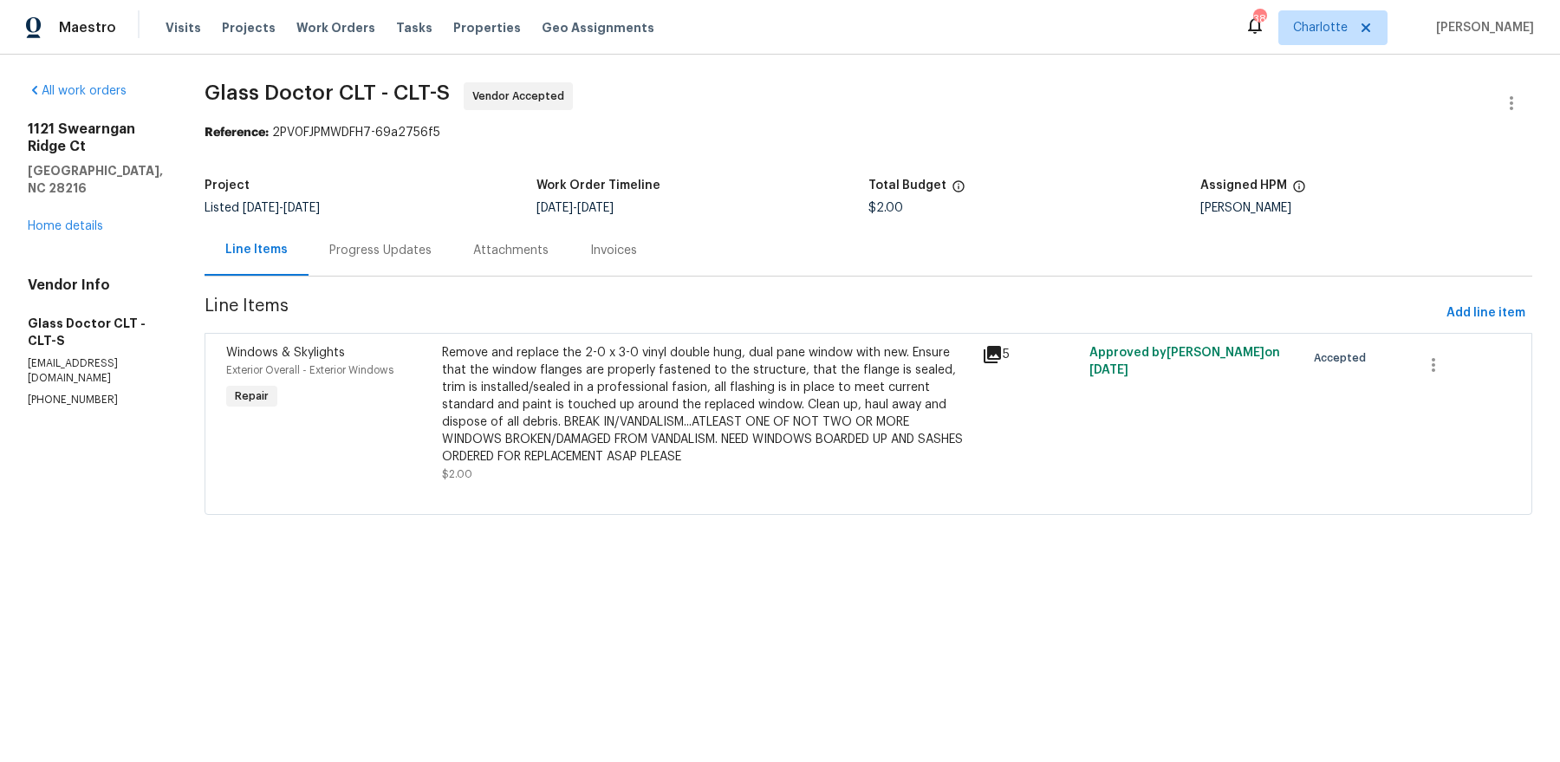
click at [360, 244] on div "Progress Updates" at bounding box center [380, 250] width 102 height 17
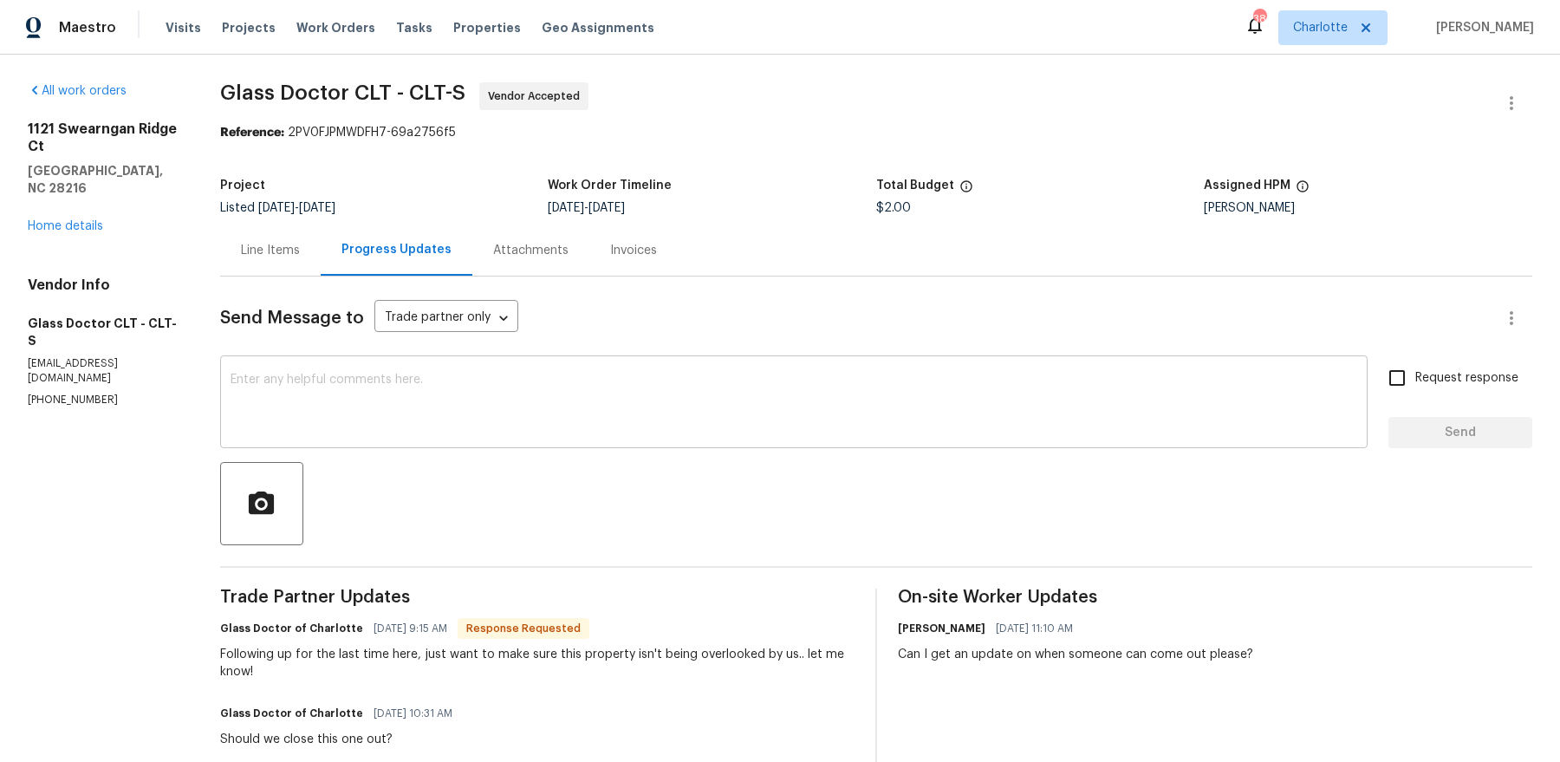
click at [586, 431] on textarea at bounding box center [794, 404] width 1127 height 61
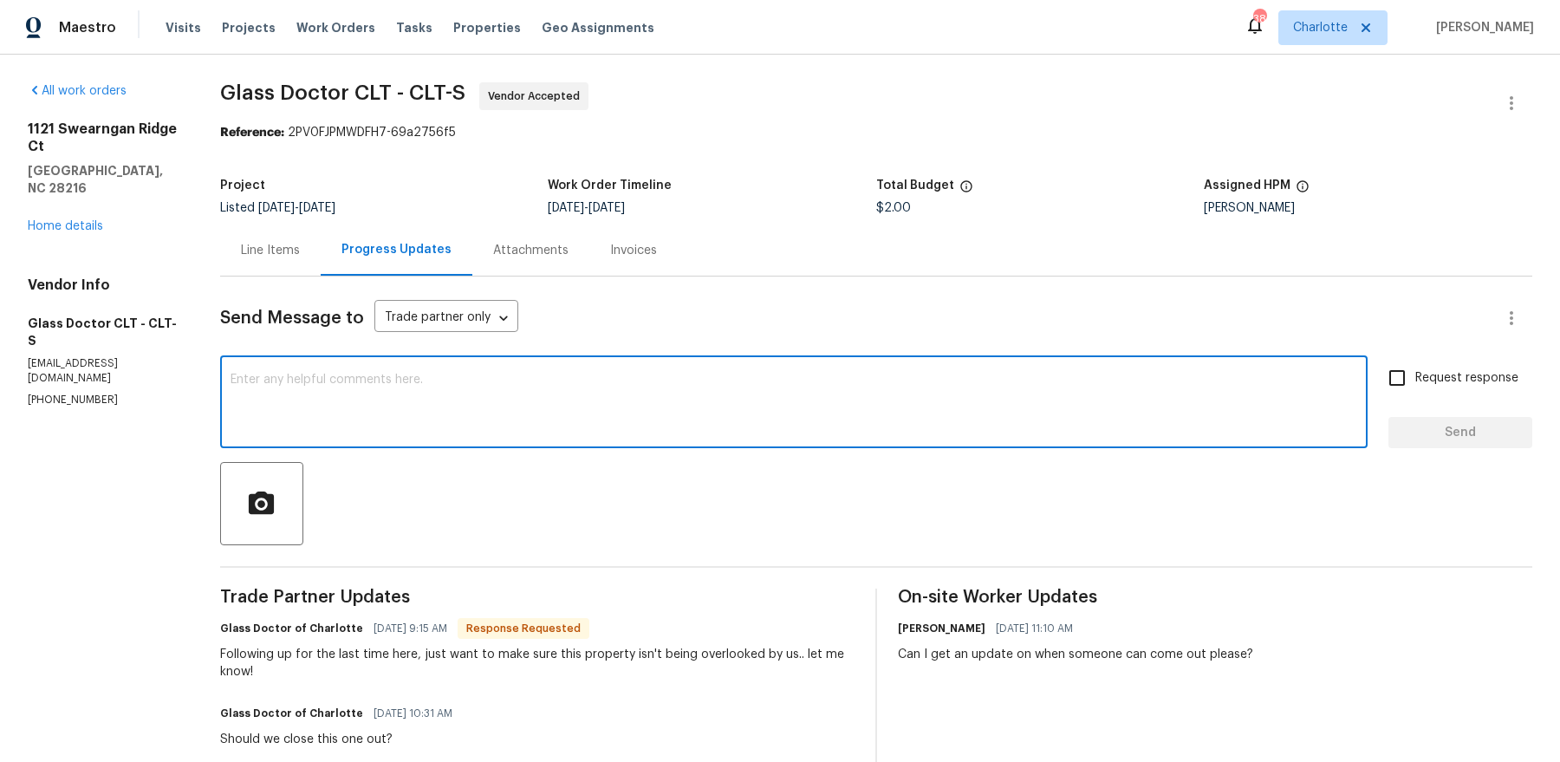
click at [247, 248] on div "Line Items" at bounding box center [270, 250] width 59 height 17
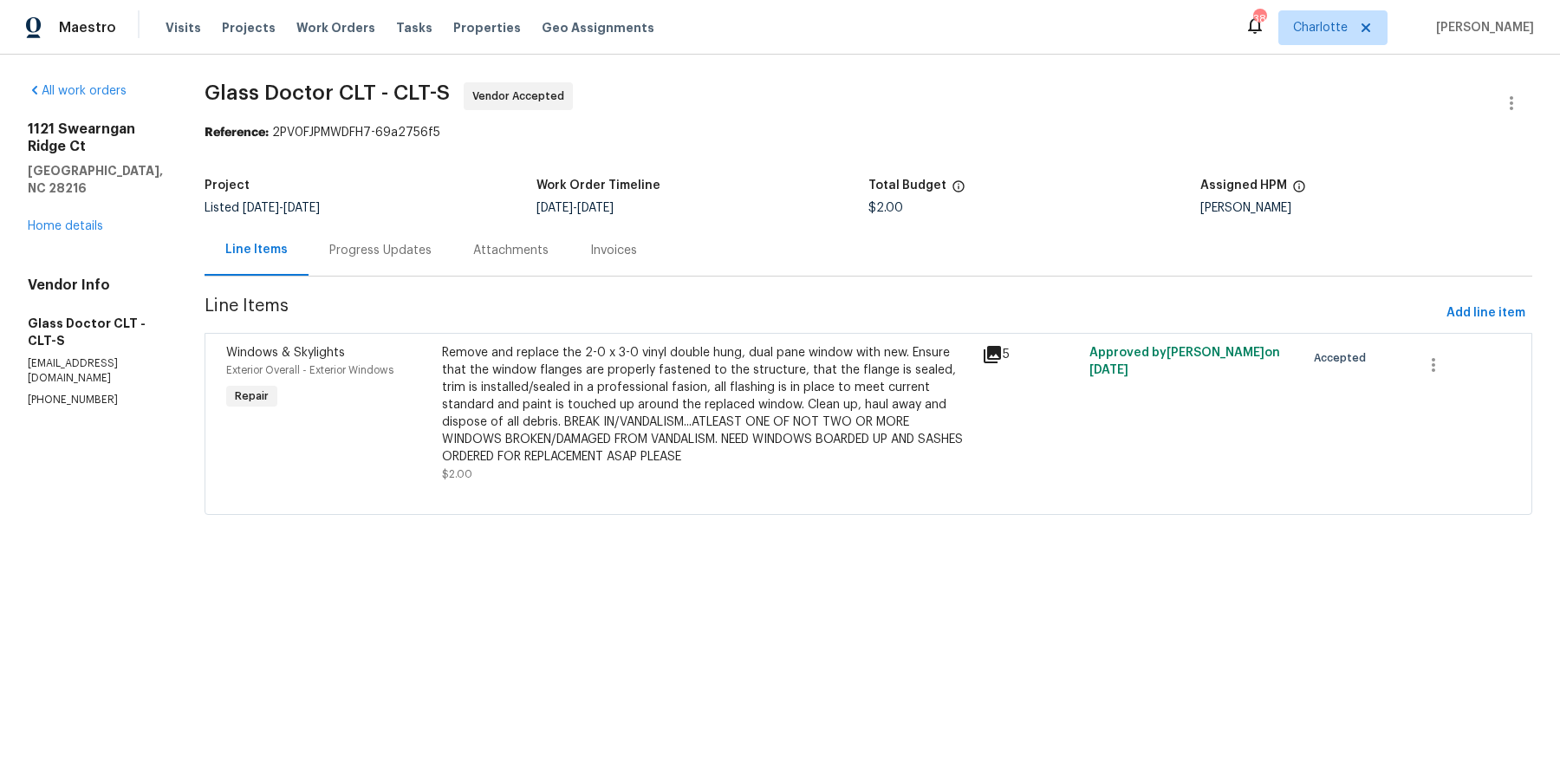
click at [704, 408] on div "Remove and replace the 2-0 x 3-0 vinyl double hung, dual pane window with new. …" at bounding box center [707, 404] width 530 height 121
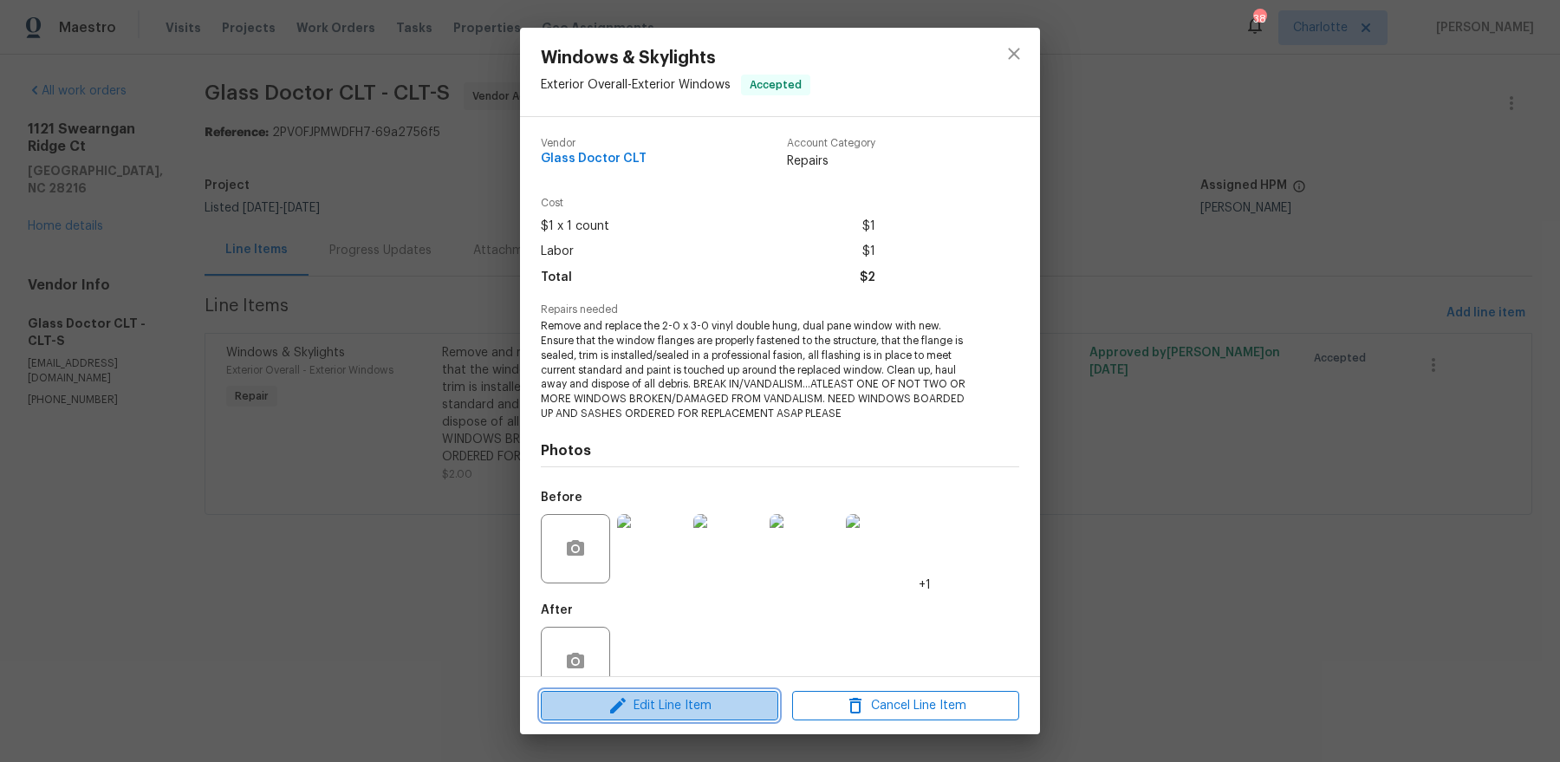
click at [650, 704] on span "Edit Line Item" at bounding box center [659, 706] width 227 height 22
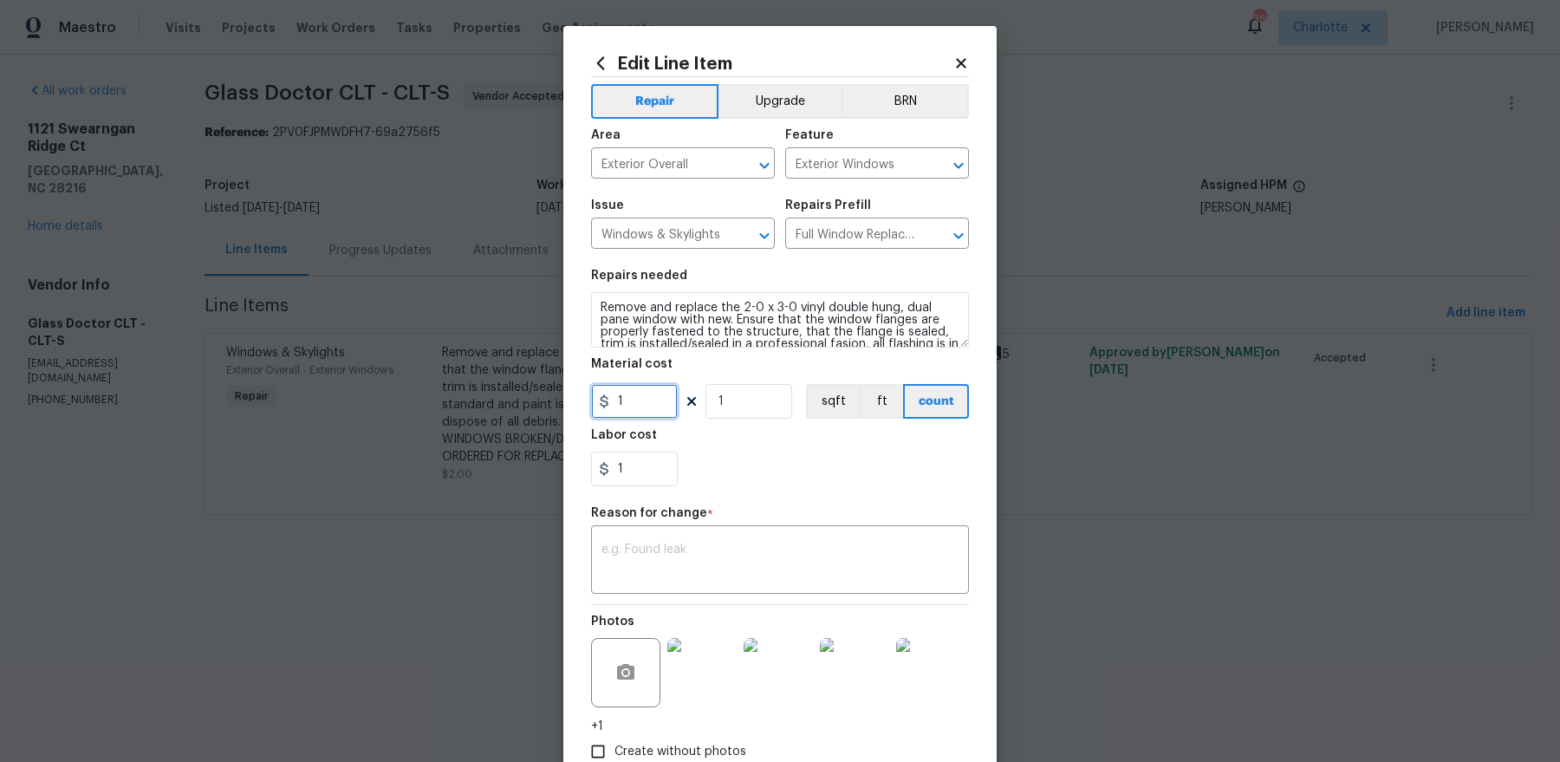
click at [634, 387] on input "1" at bounding box center [634, 401] width 87 height 35
type input "1000"
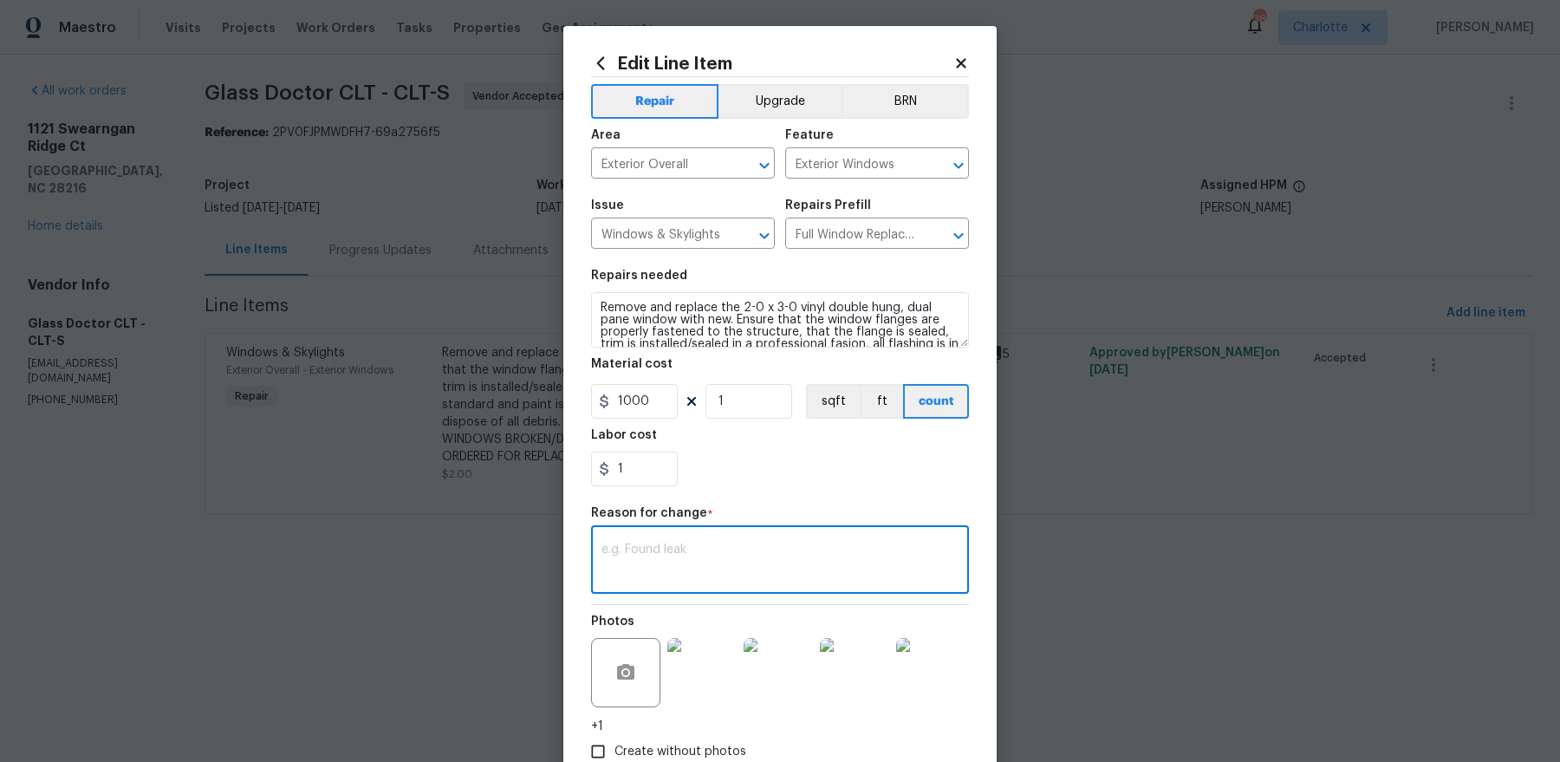
click at [816, 547] on textarea at bounding box center [779, 561] width 357 height 36
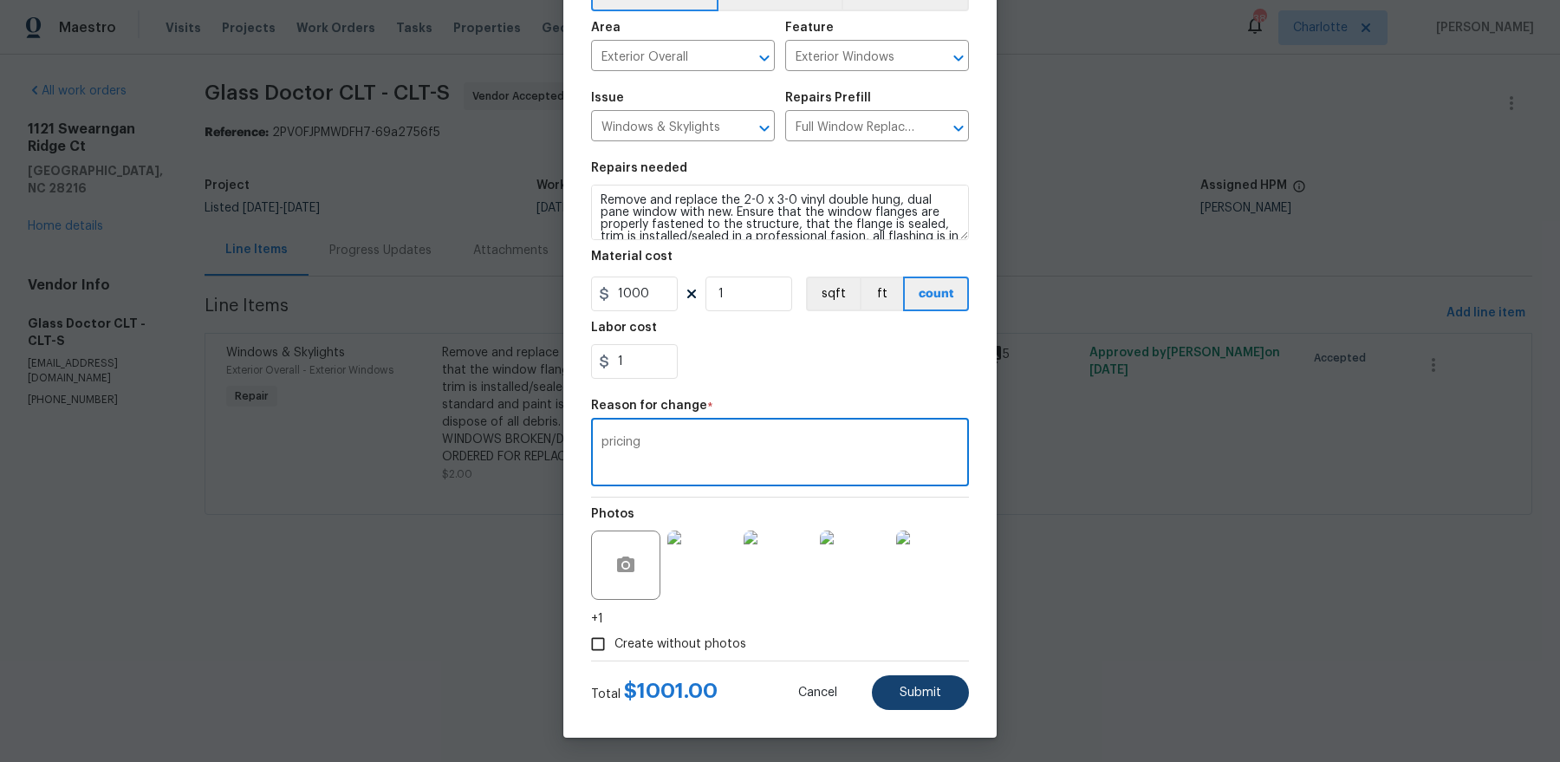
type textarea "pricing"
click at [937, 680] on button "Submit" at bounding box center [920, 692] width 97 height 35
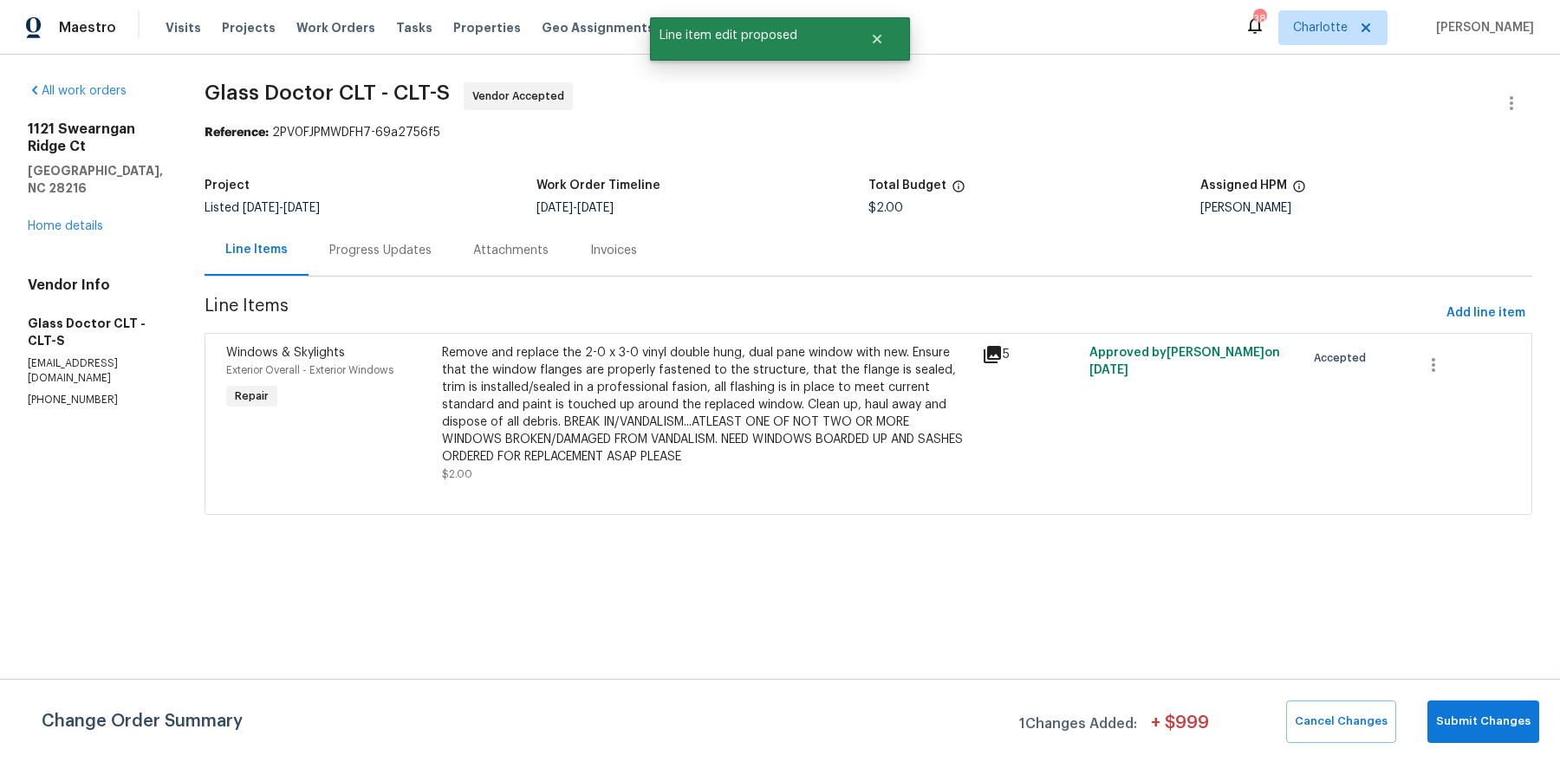
scroll to position [0, 0]
click at [1451, 722] on span "Submit Changes" at bounding box center [1483, 722] width 94 height 20
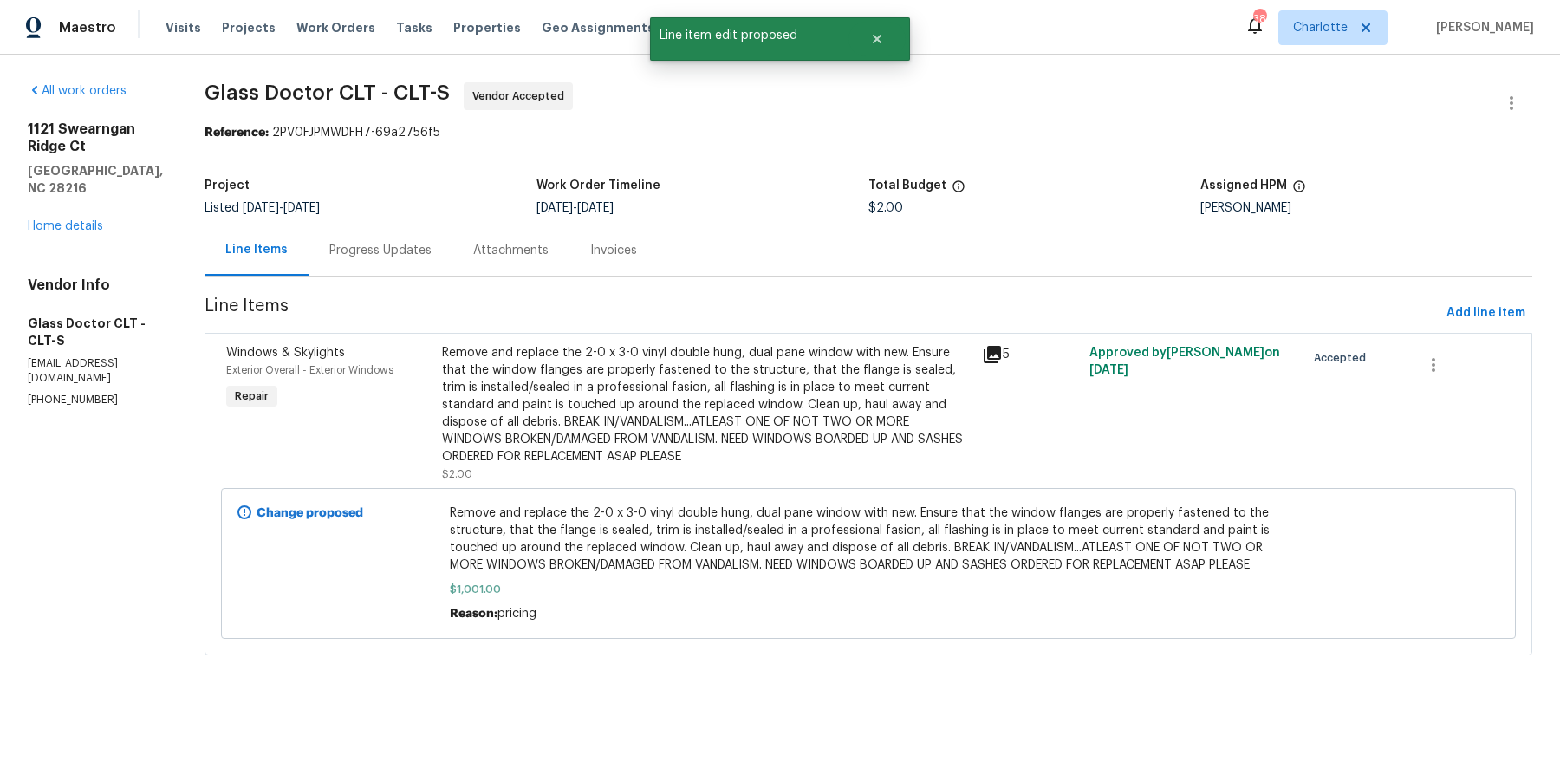
click at [984, 353] on icon at bounding box center [992, 354] width 17 height 17
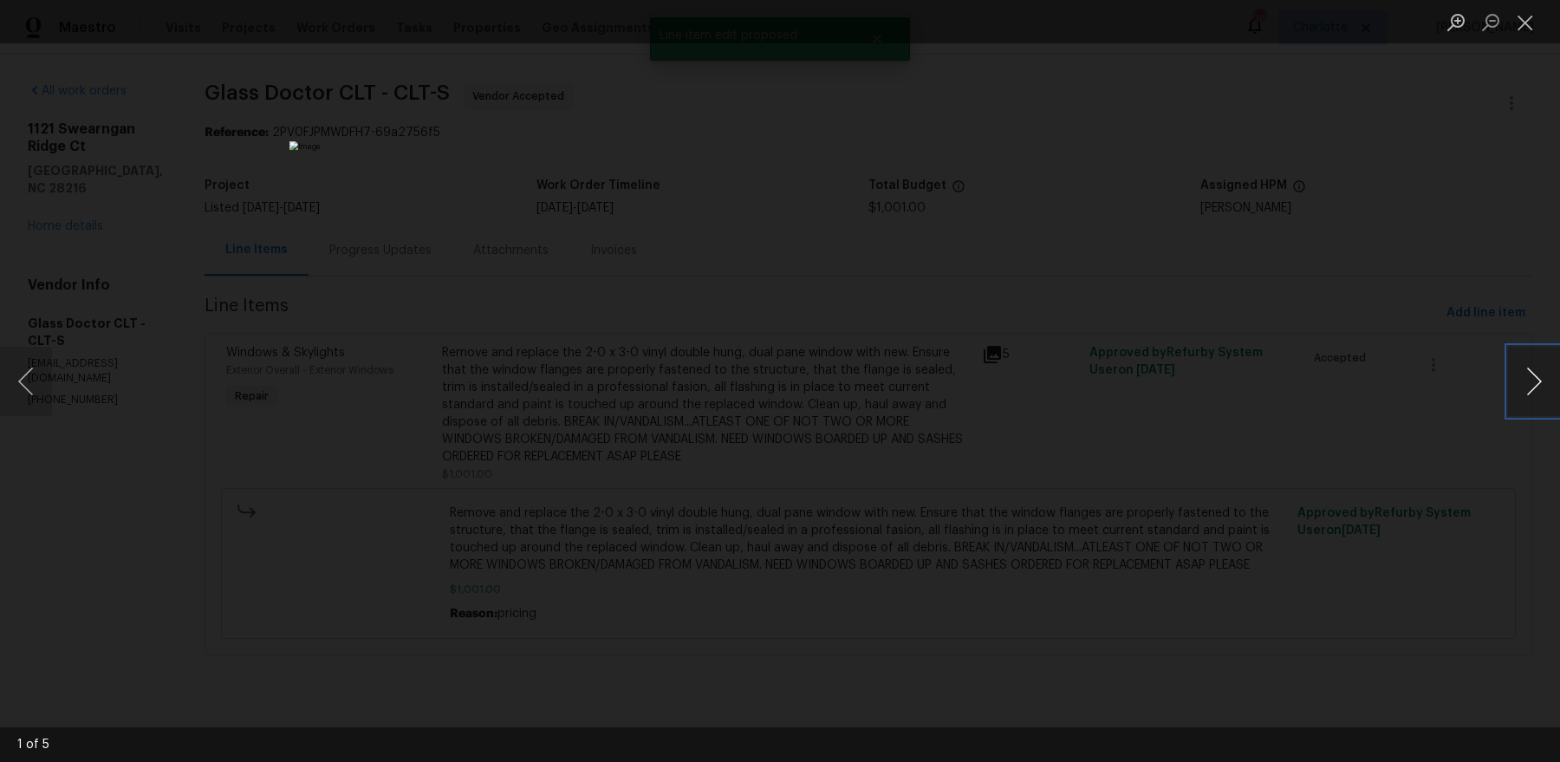
click at [1524, 367] on button "Next image" at bounding box center [1534, 381] width 52 height 69
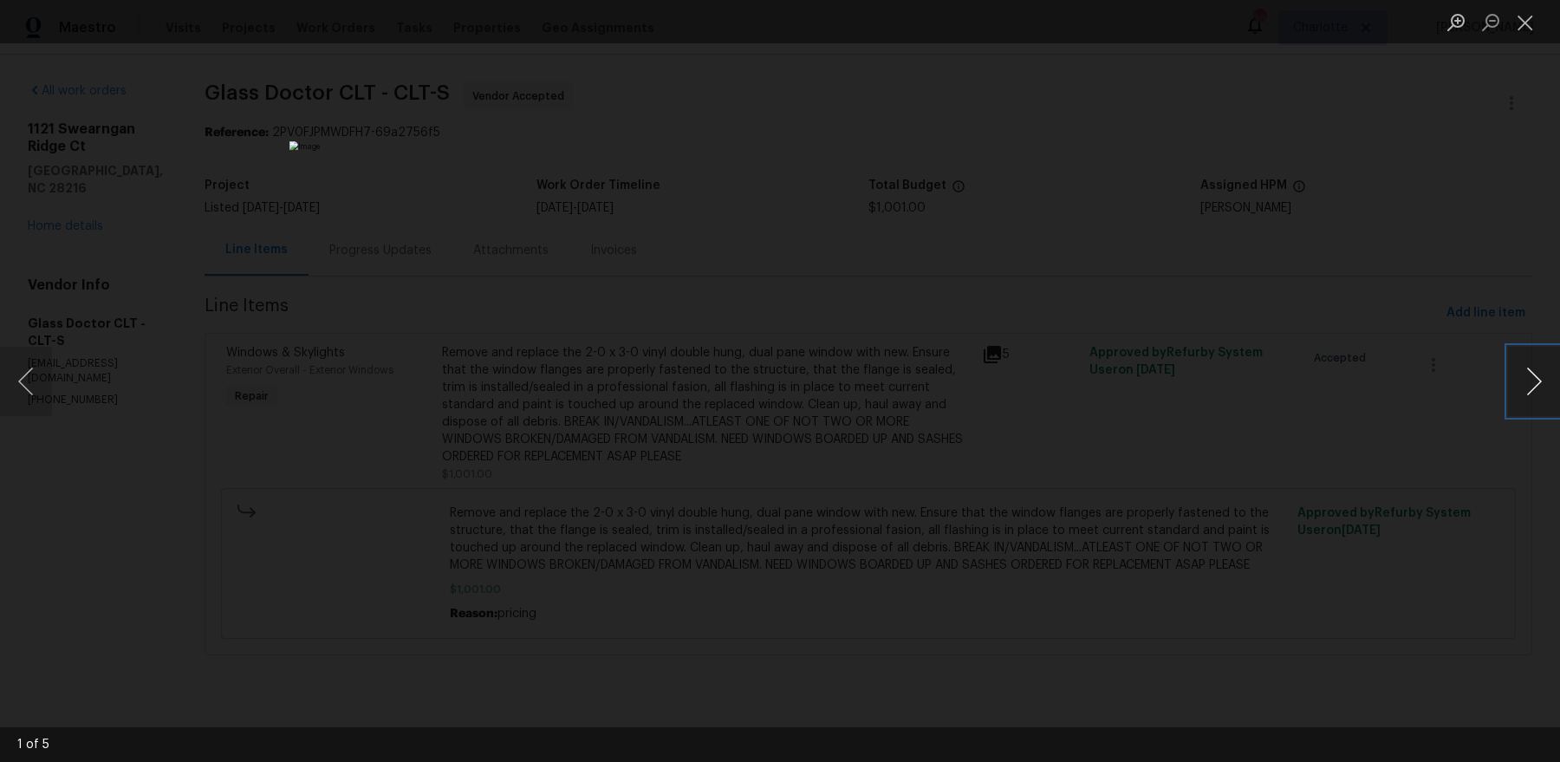
click at [1523, 367] on button "Next image" at bounding box center [1534, 381] width 52 height 69
click at [1248, 290] on div "Lightbox" at bounding box center [780, 381] width 1560 height 762
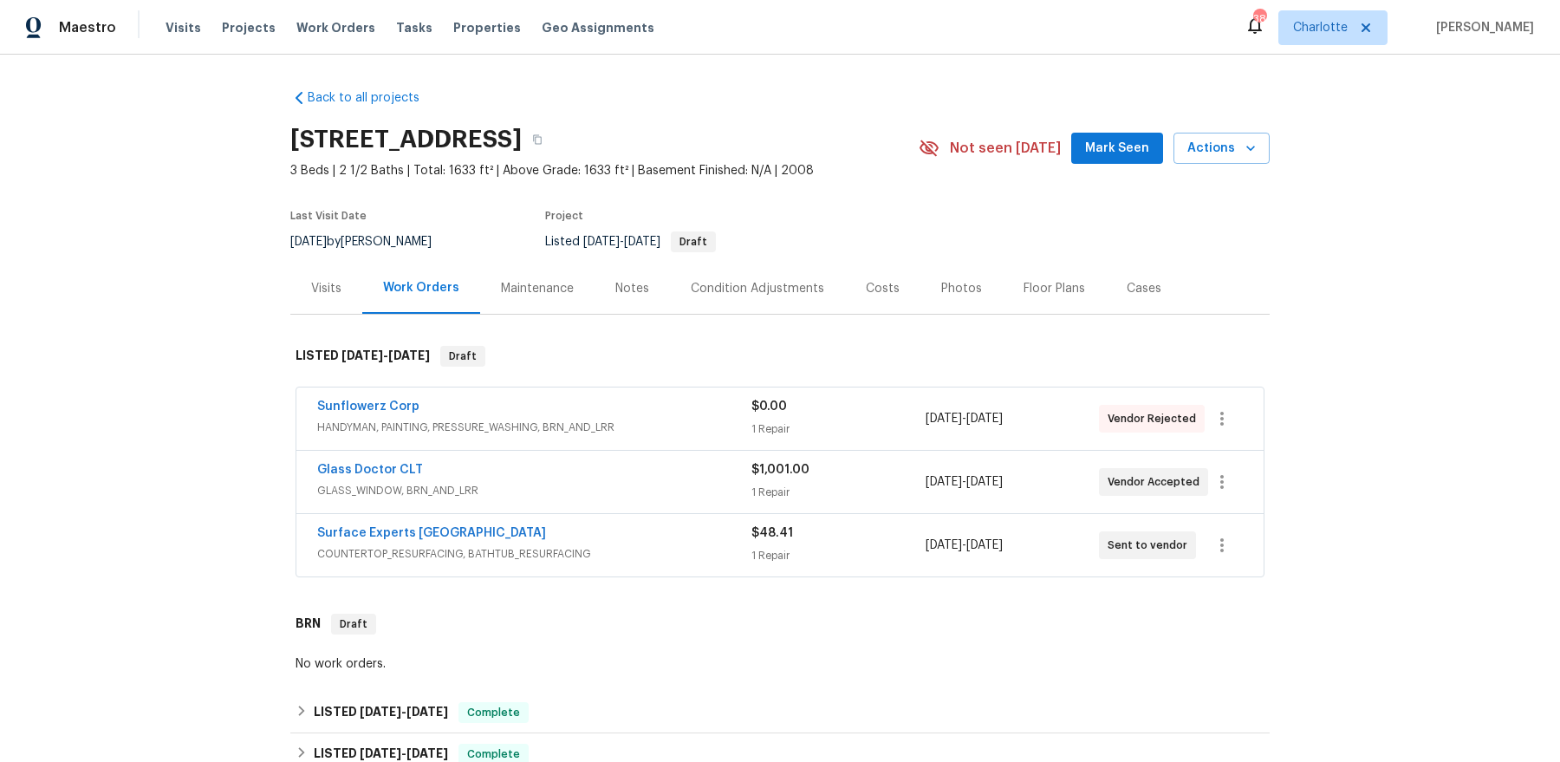
click at [330, 292] on div "Visits" at bounding box center [326, 288] width 30 height 17
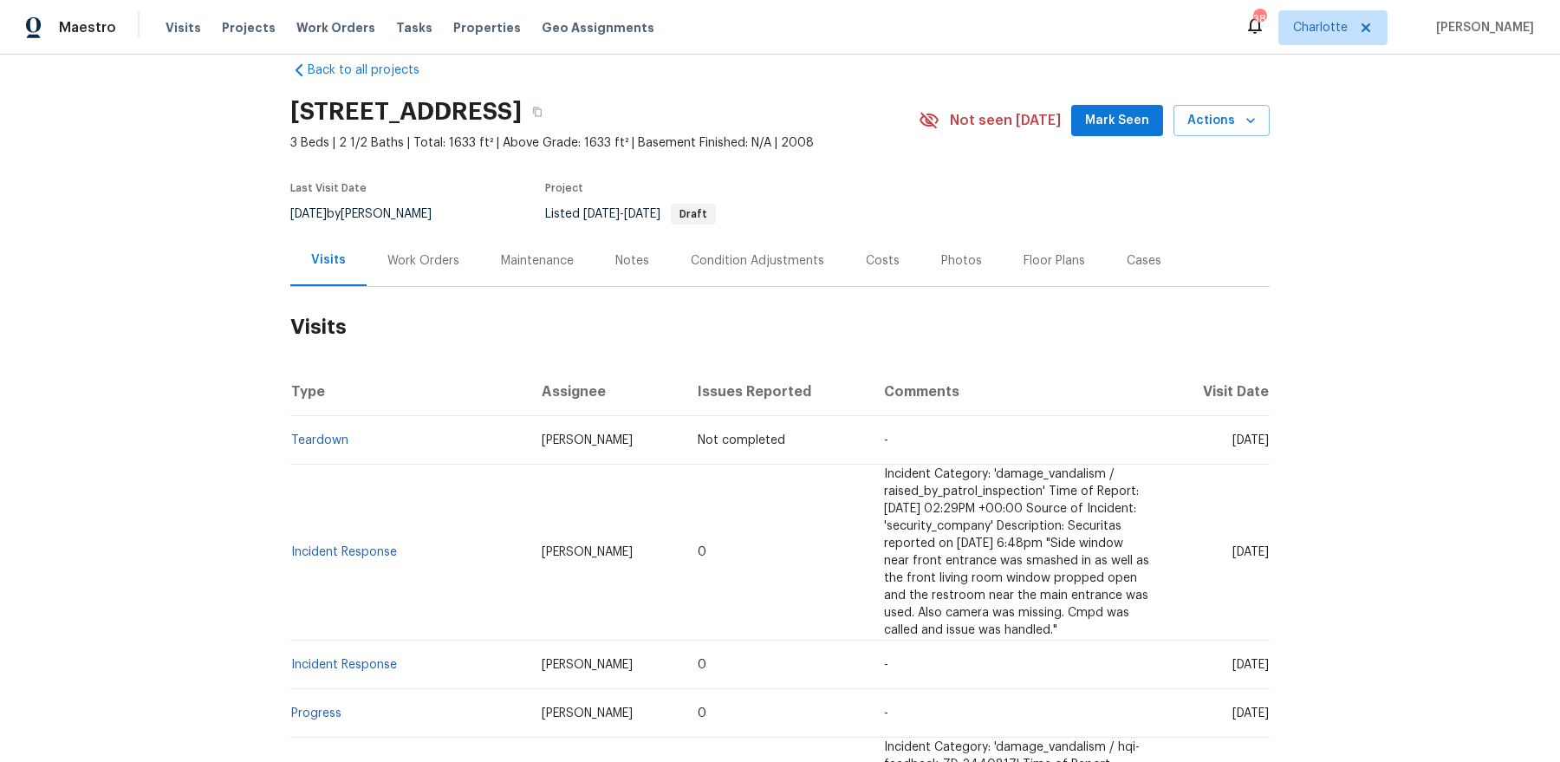
scroll to position [44, 0]
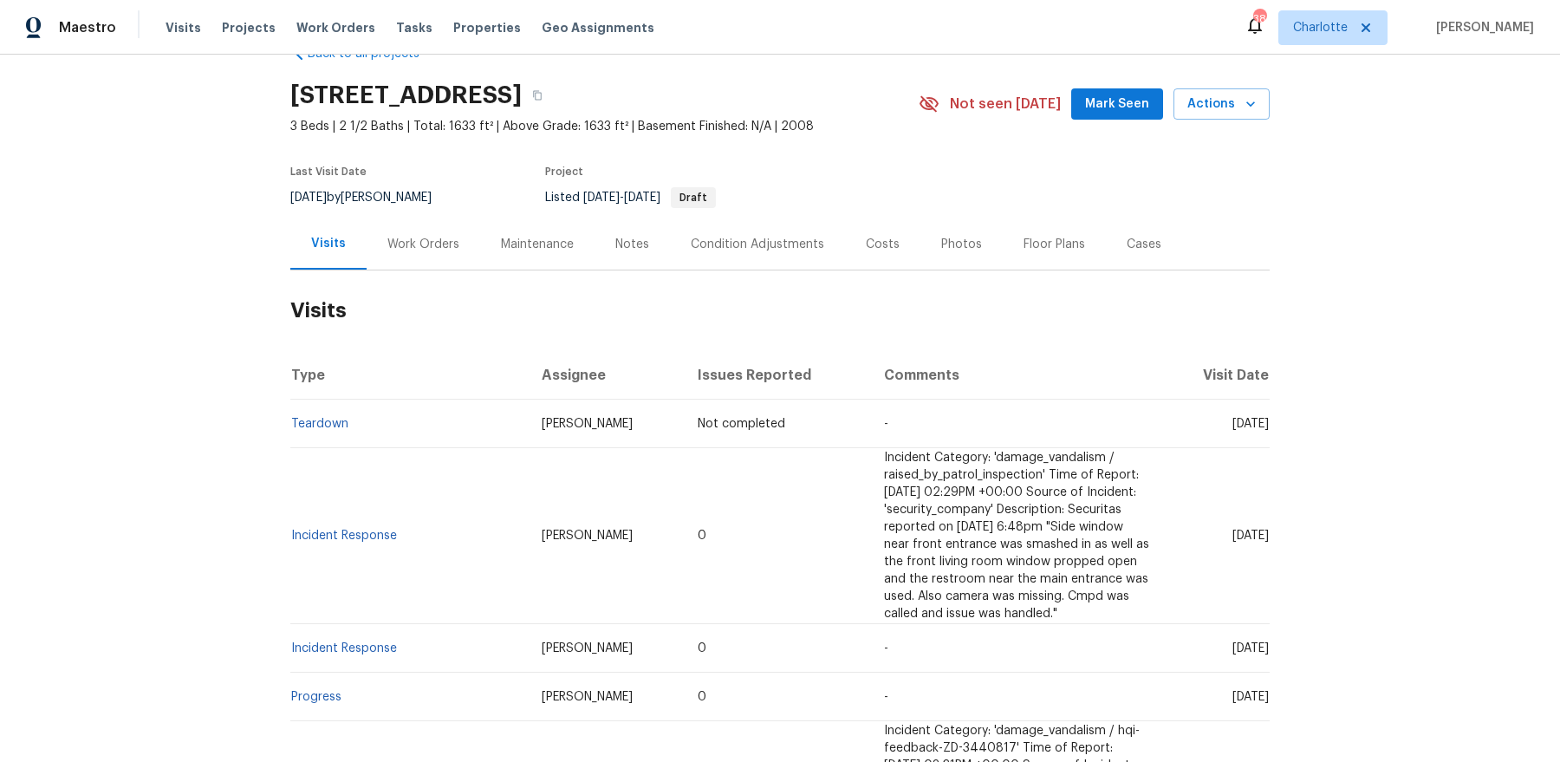
click at [437, 245] on div "Work Orders" at bounding box center [423, 244] width 72 height 17
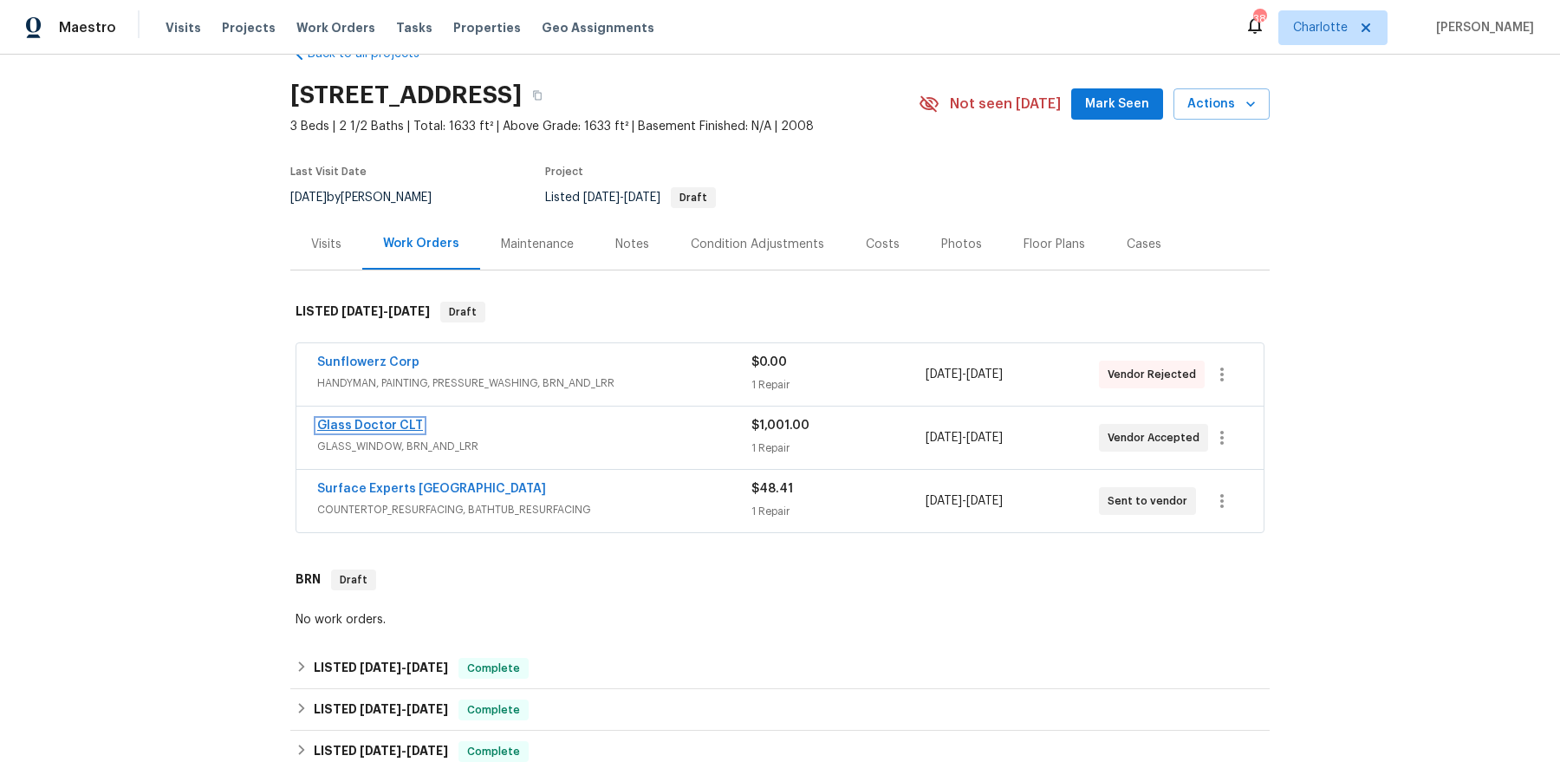
click at [372, 422] on link "Glass Doctor CLT" at bounding box center [370, 425] width 106 height 12
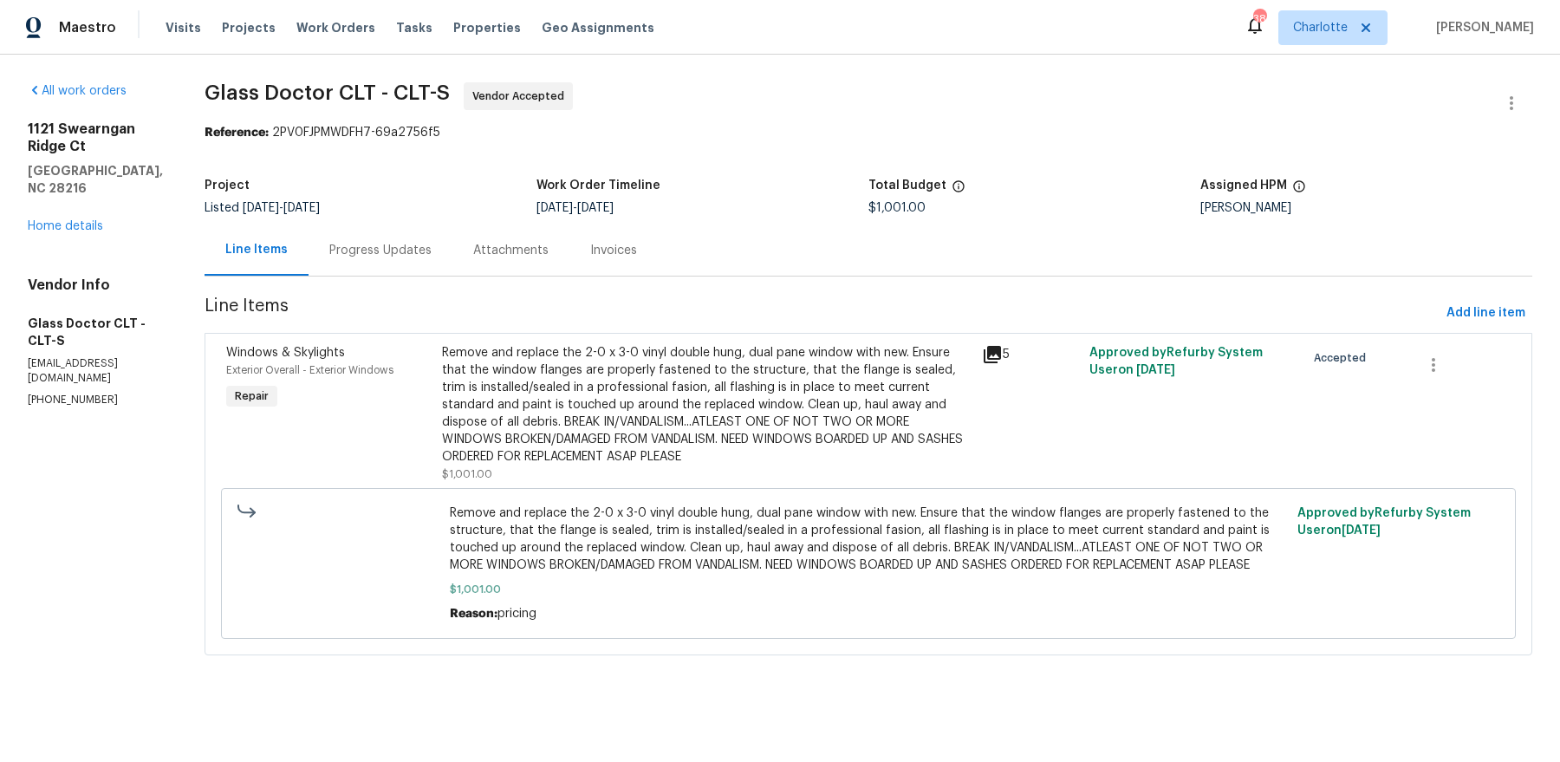
click at [342, 257] on div "Progress Updates" at bounding box center [380, 250] width 102 height 17
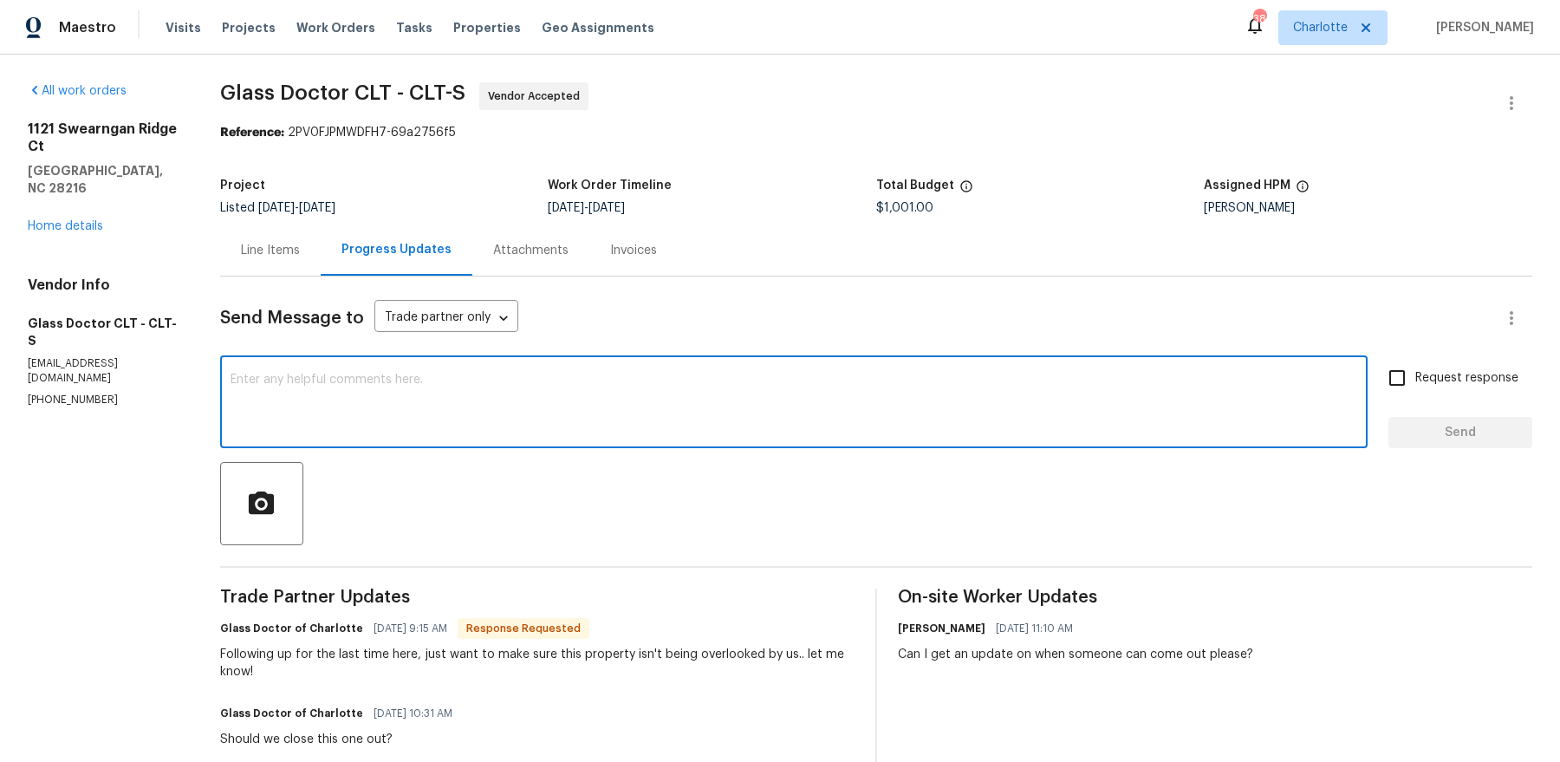
click at [493, 414] on textarea at bounding box center [794, 404] width 1127 height 61
type textarea "S"
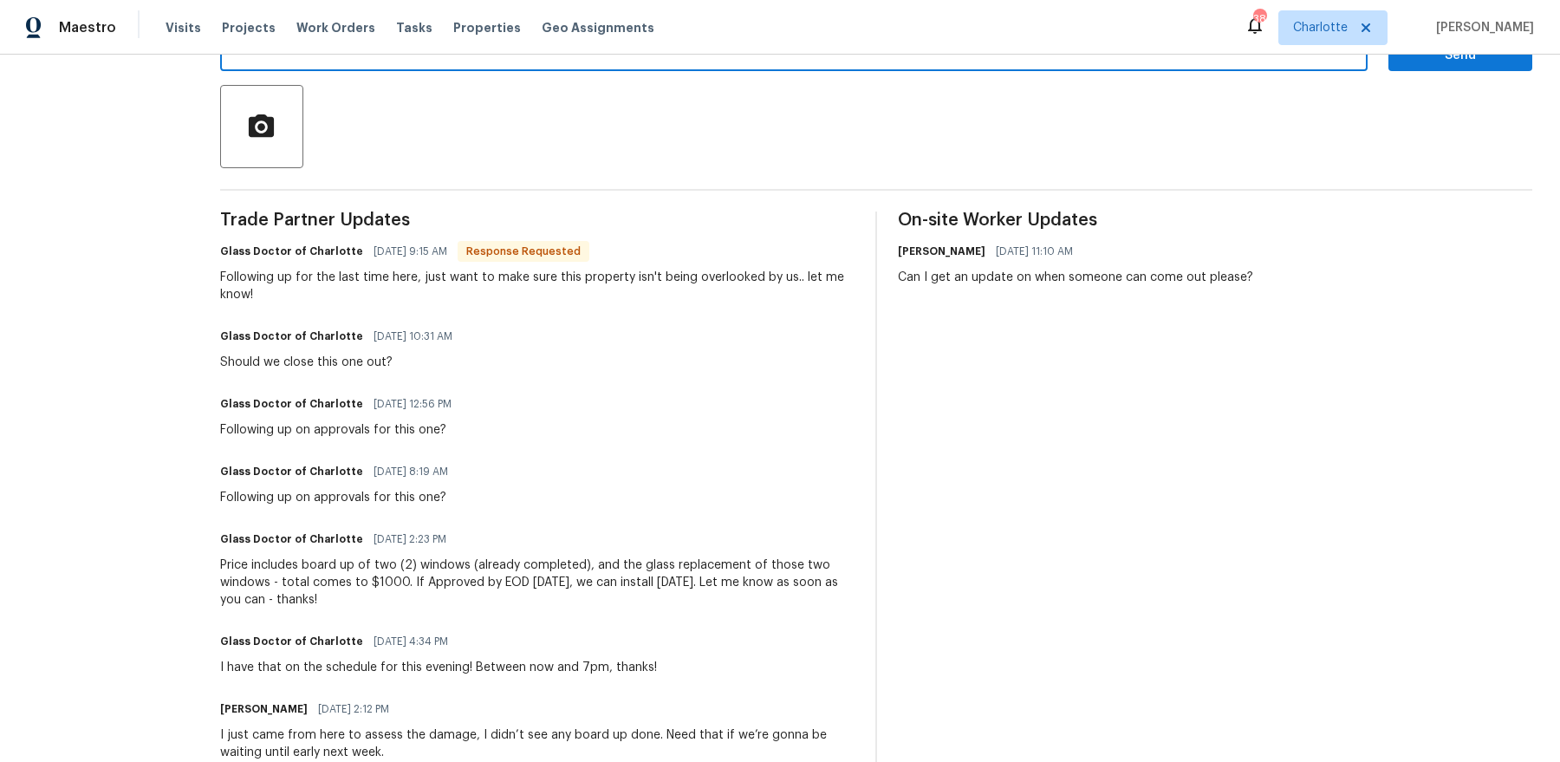
scroll to position [215, 0]
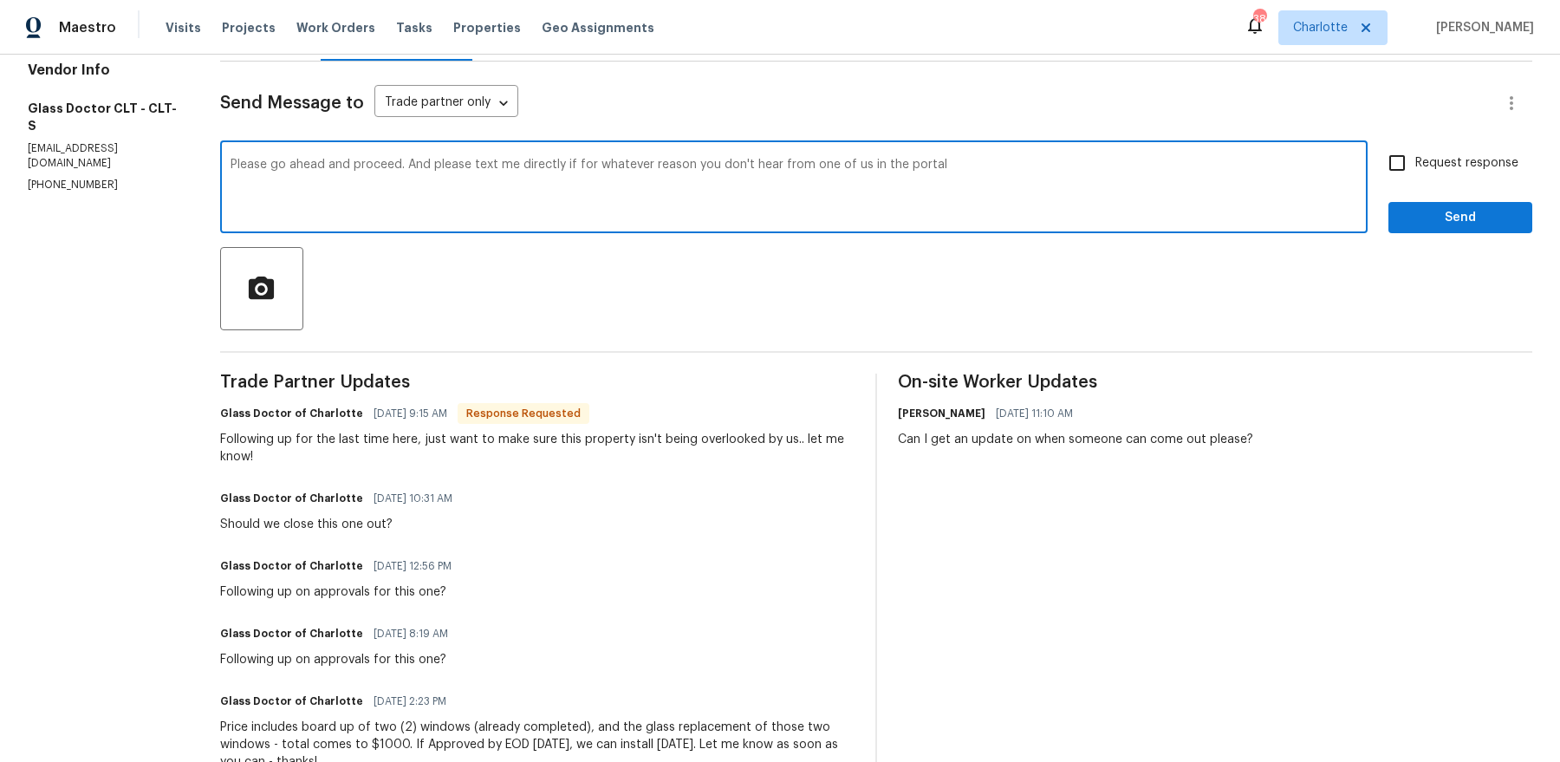
click at [781, 165] on textarea "Please go ahead and proceed. And please text me directly if for whatever reason…" at bounding box center [794, 189] width 1127 height 61
click at [1251, 185] on textarea "Please go ahead and proceed. And please text me directly if for whatever reason…" at bounding box center [794, 189] width 1127 height 61
type textarea "Please go ahead and proceed. And please text me directly if for whatever reason…"
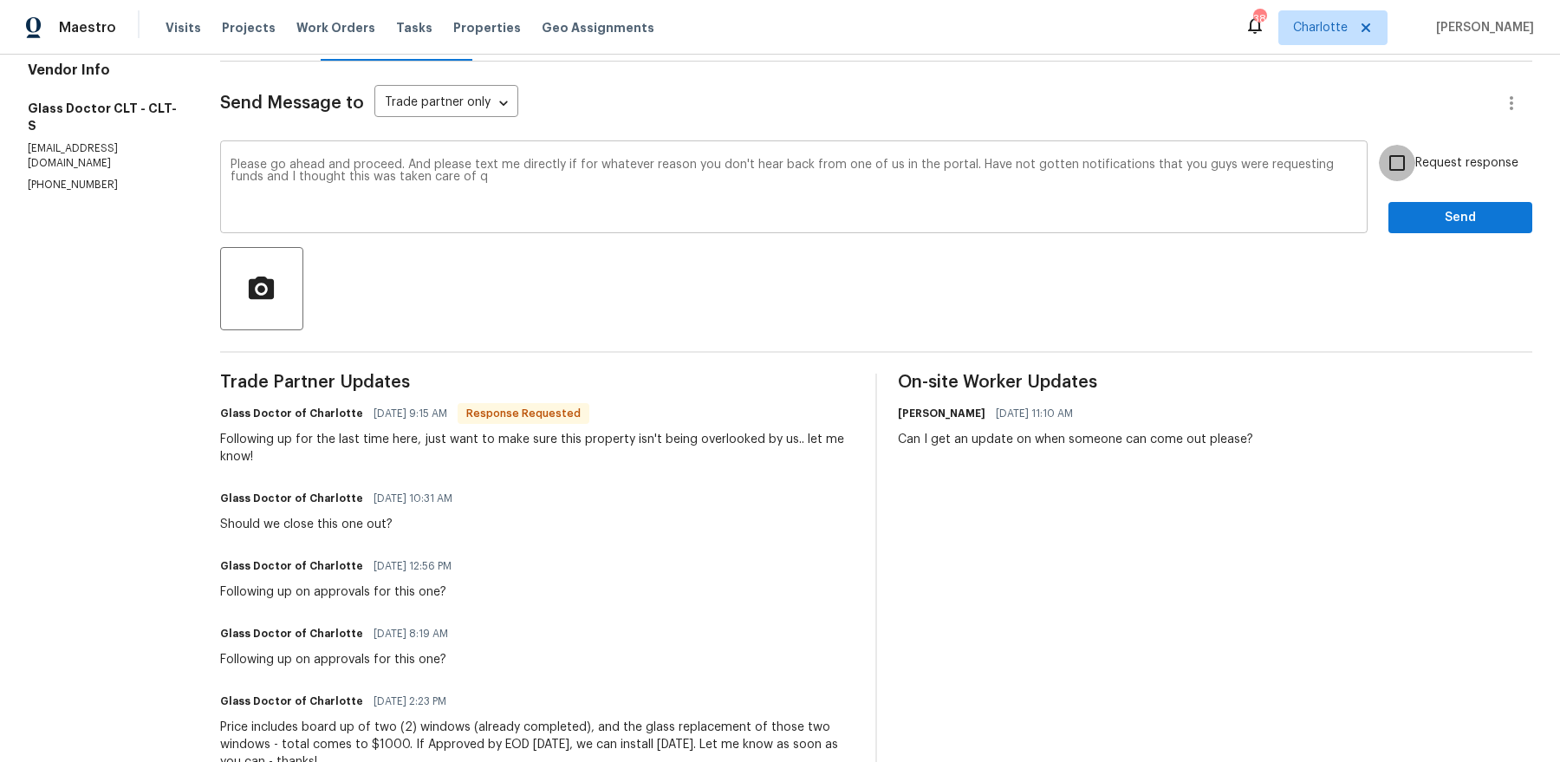
click at [1379, 145] on input "Request response" at bounding box center [1397, 163] width 36 height 36
checkbox input "true"
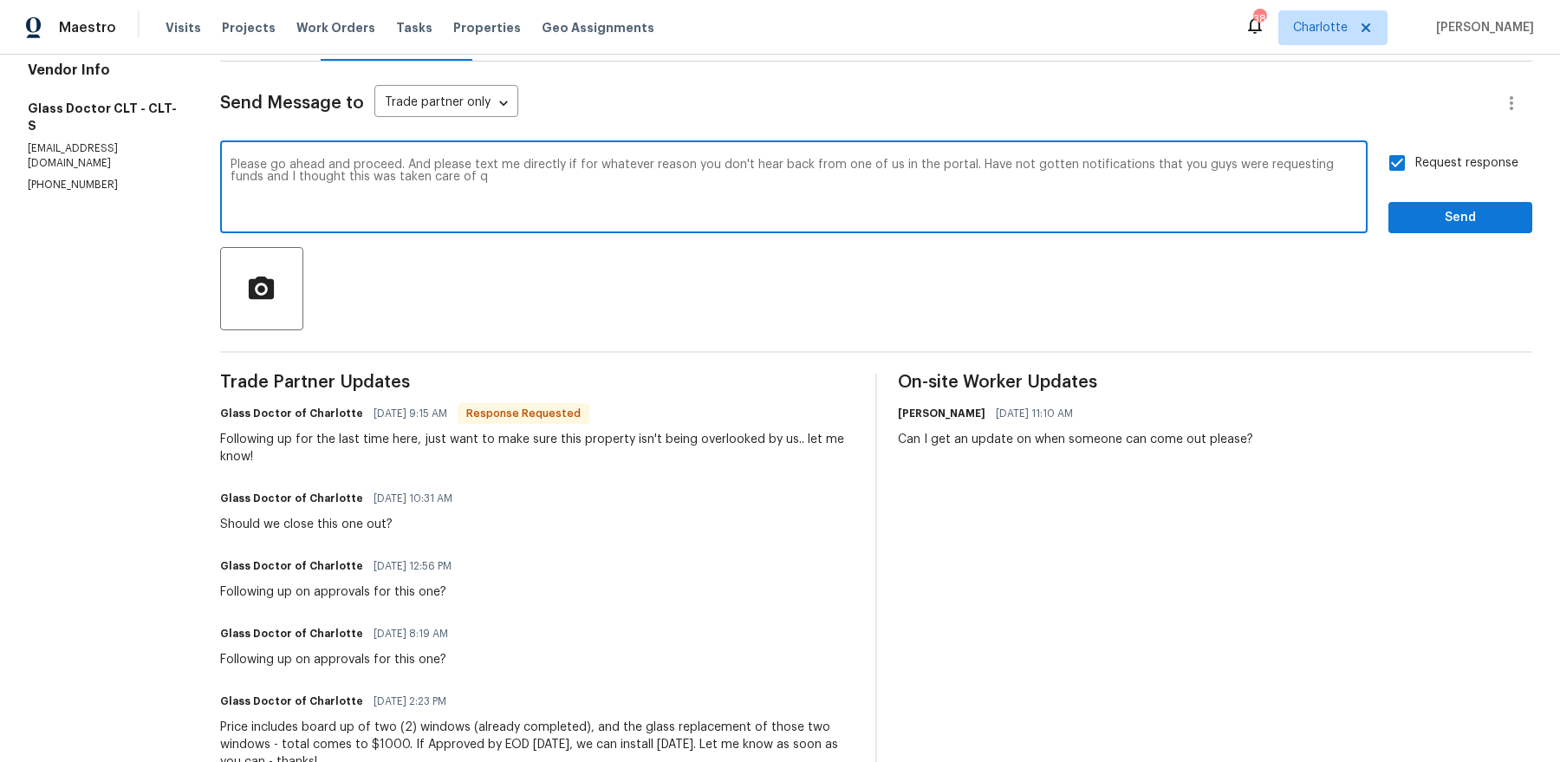
click at [1167, 190] on textarea "Please go ahead and proceed. And please text me directly if for whatever reason…" at bounding box center [794, 189] width 1127 height 61
type textarea "Please go ahead and proceed. And please text me directly if for whatever reason…"
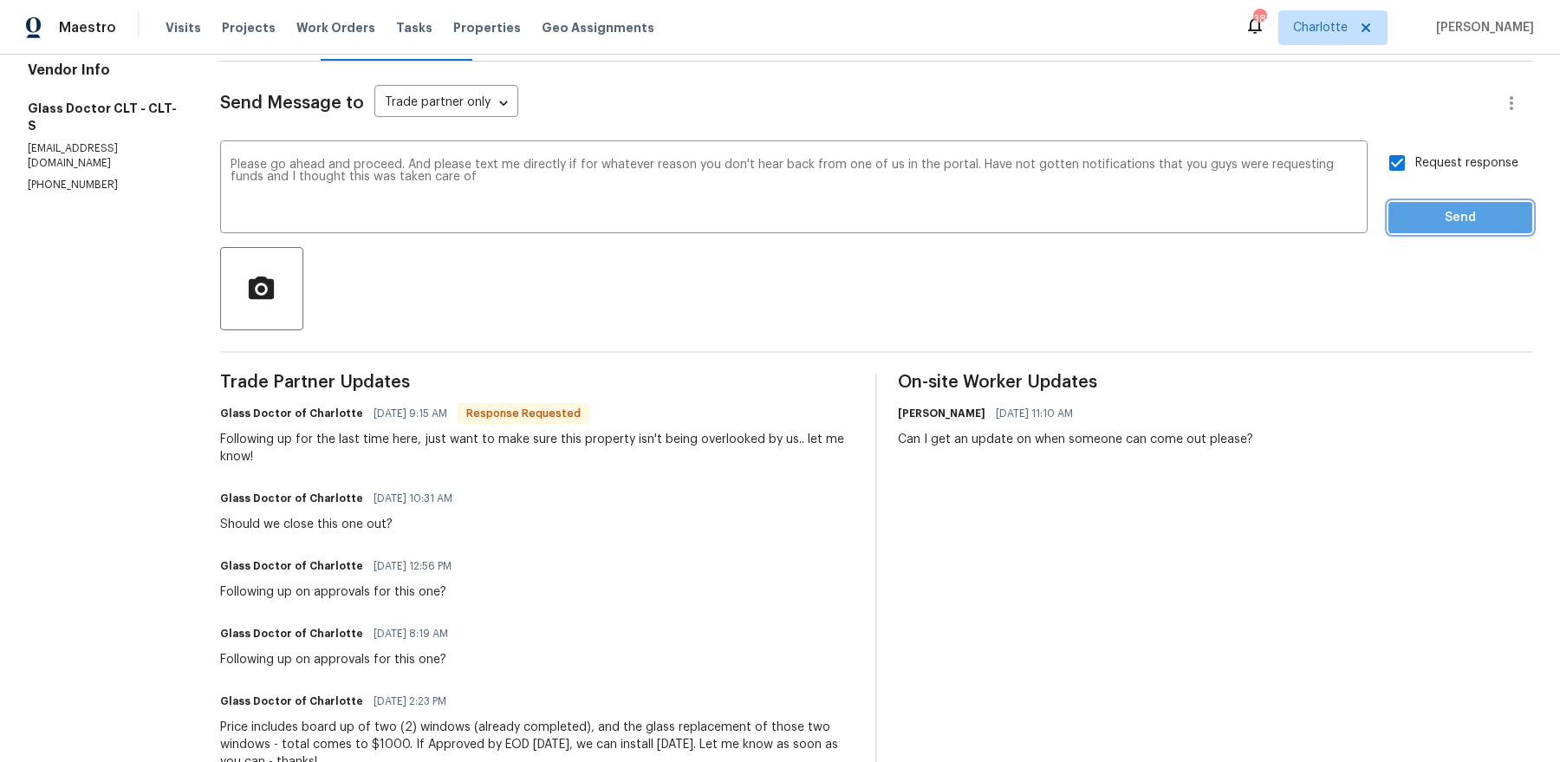
click at [1463, 227] on span "Send" at bounding box center [1460, 218] width 116 height 22
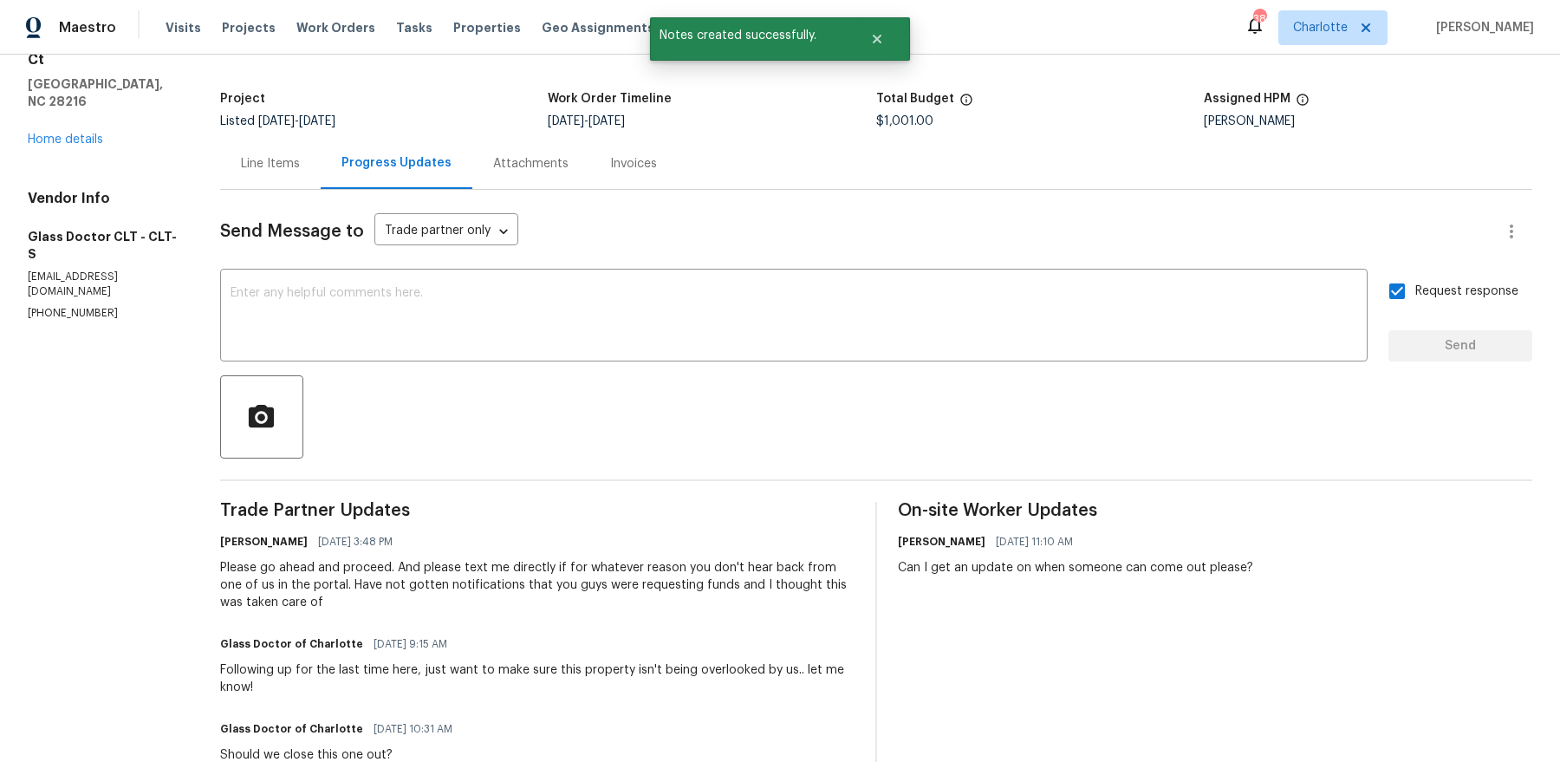
scroll to position [91, 0]
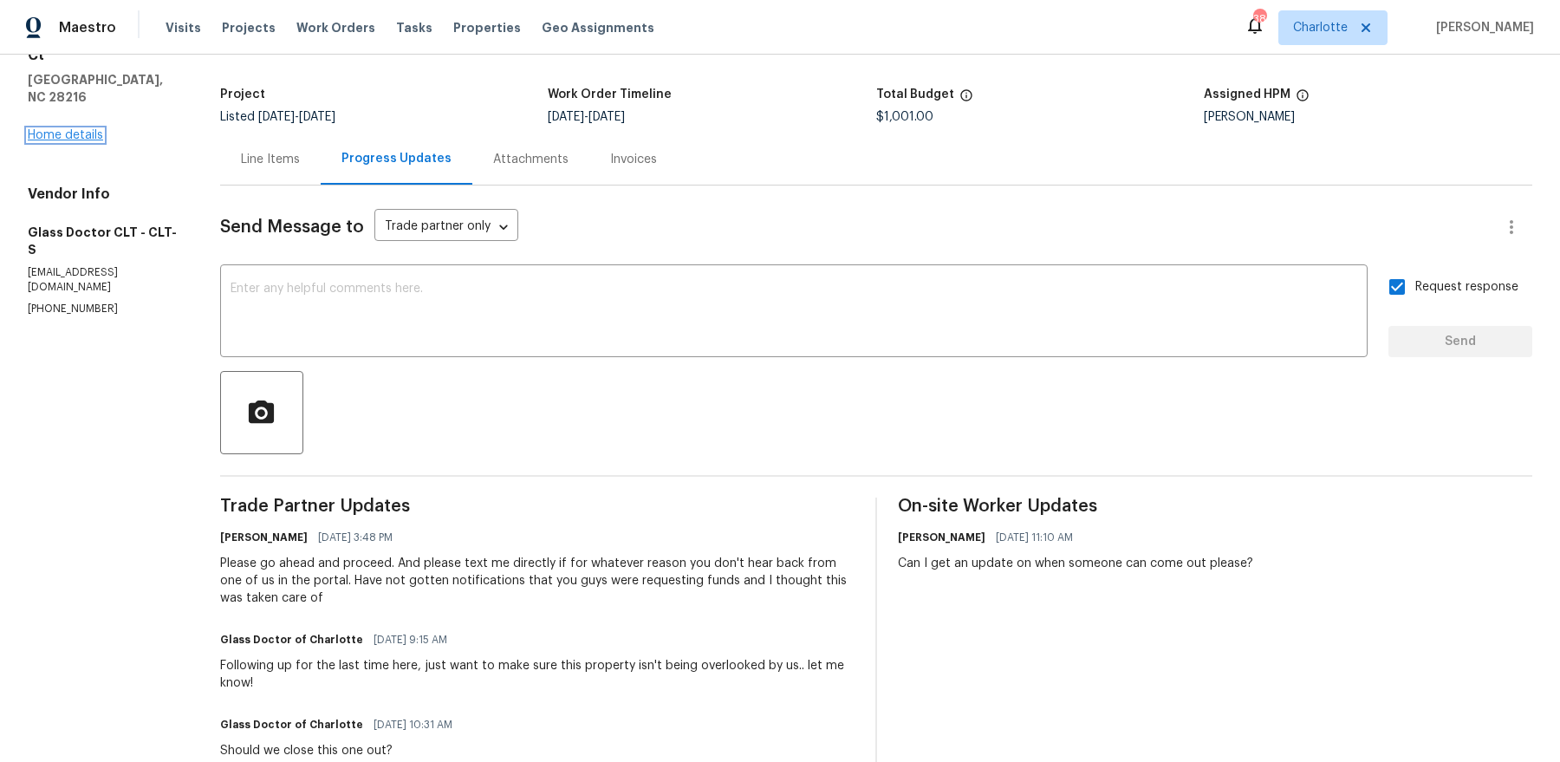
click at [44, 129] on link "Home details" at bounding box center [65, 135] width 75 height 12
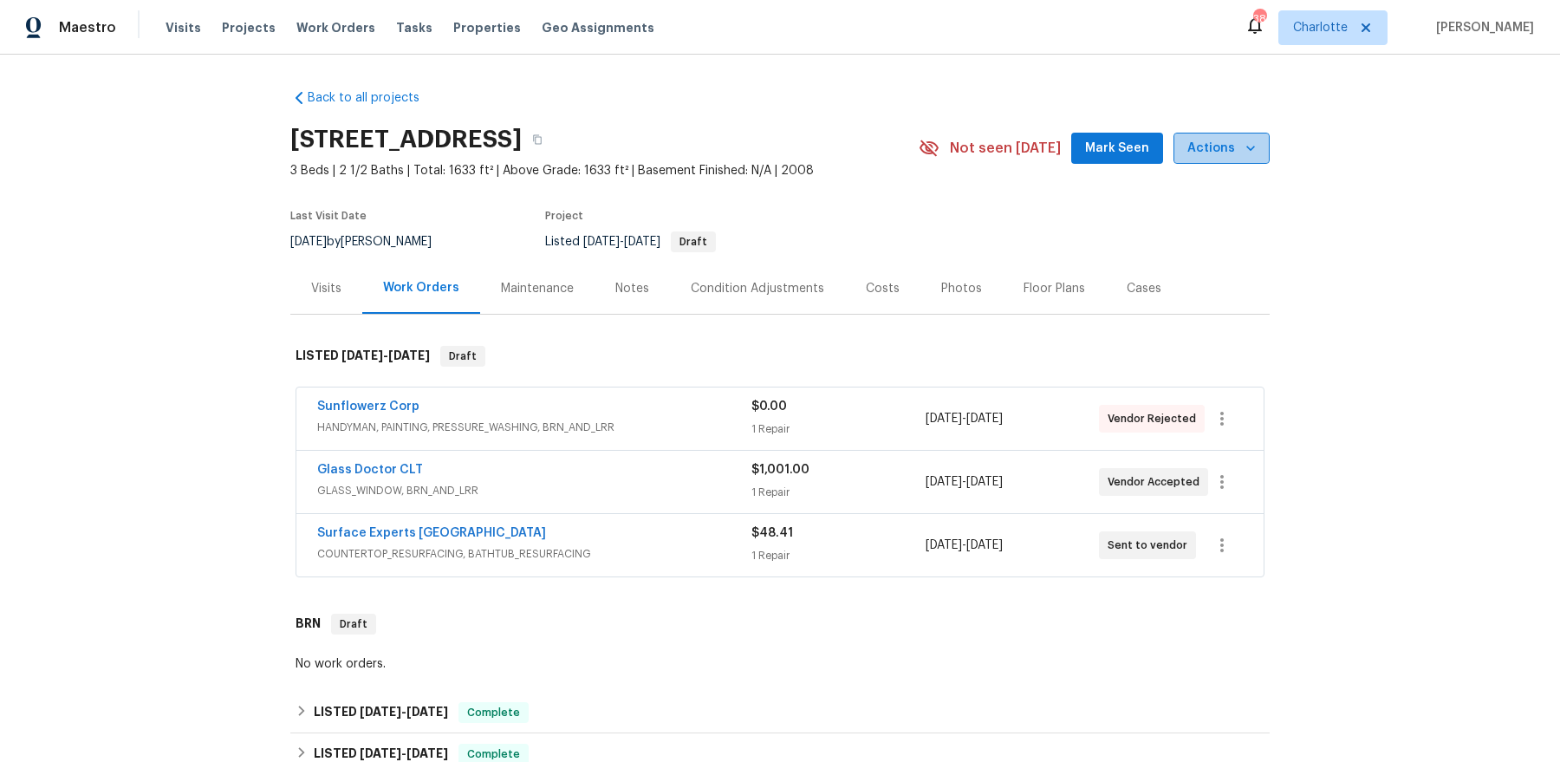
click at [1232, 146] on span "Actions" at bounding box center [1221, 149] width 68 height 22
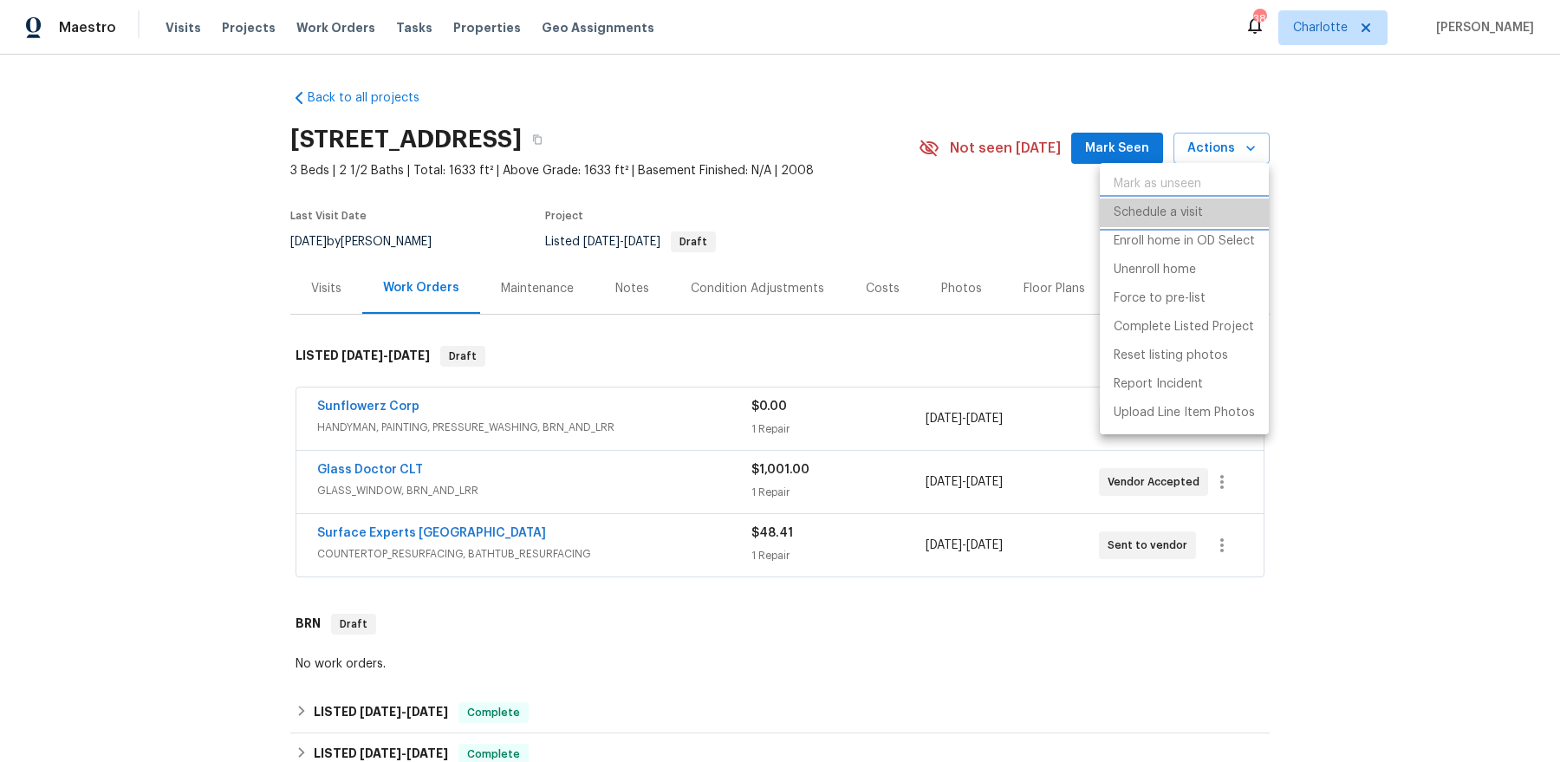
click at [1203, 209] on li "Schedule a visit" at bounding box center [1184, 212] width 169 height 29
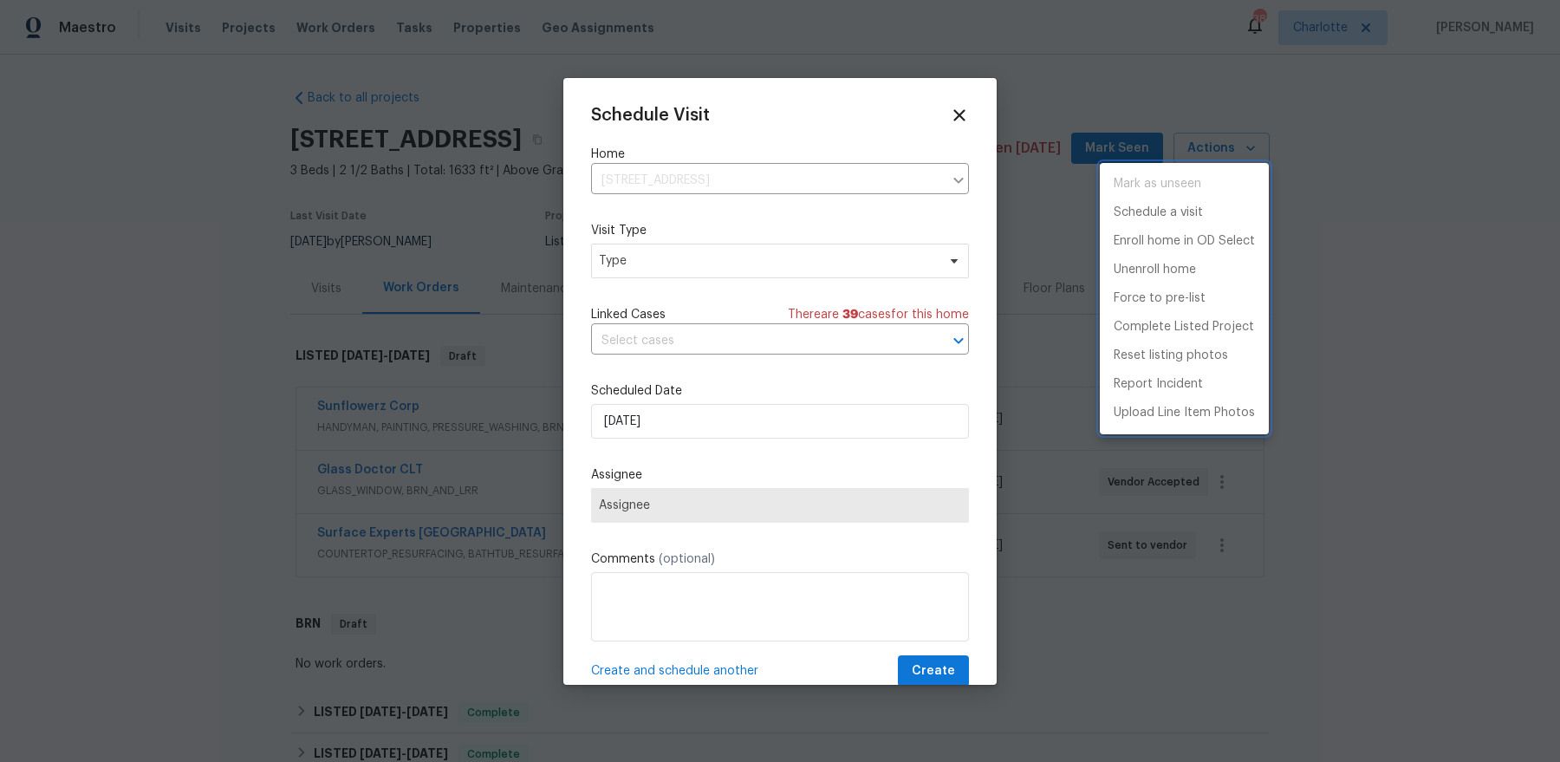
click at [715, 180] on div at bounding box center [780, 381] width 1560 height 762
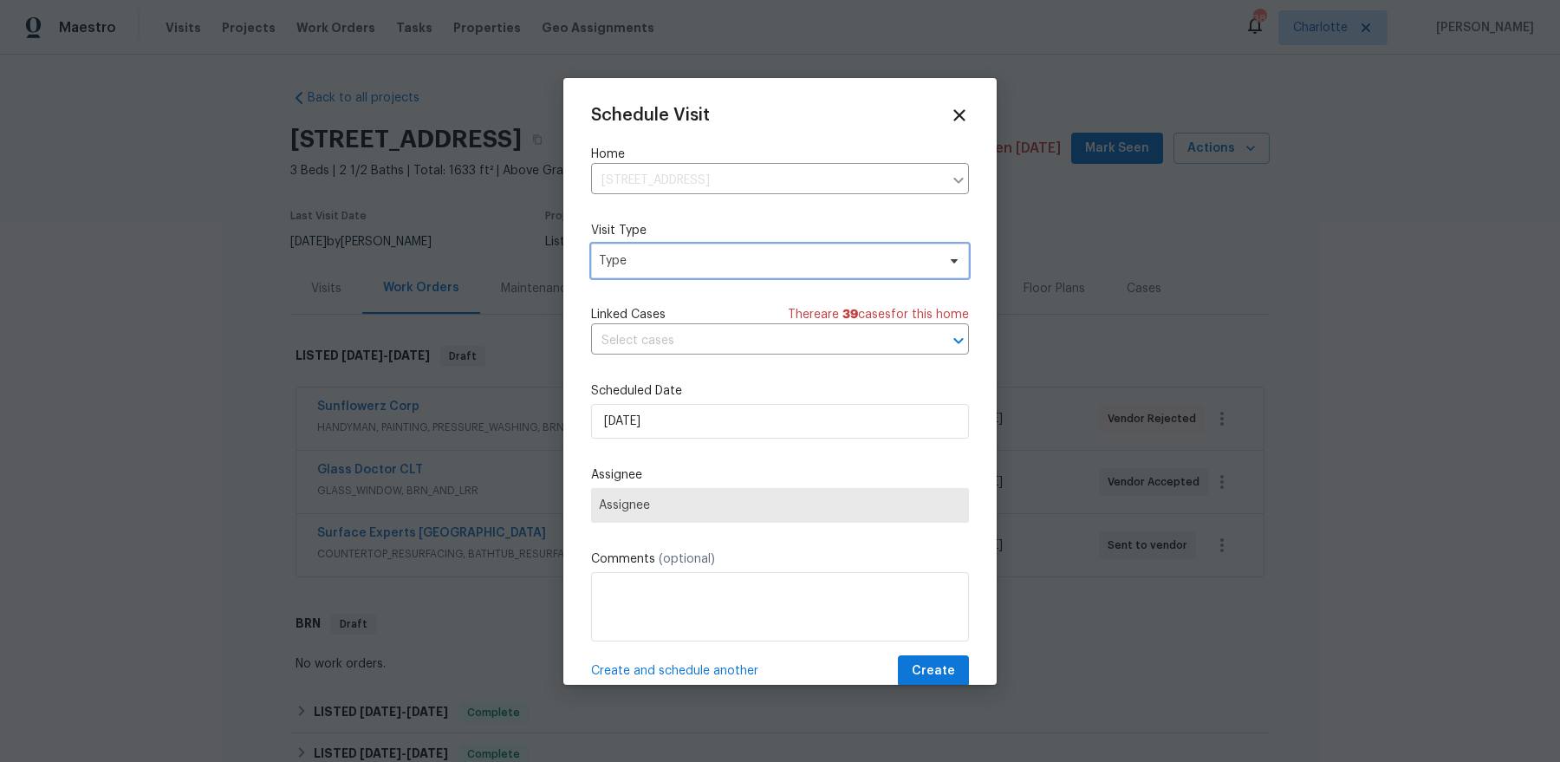
click at [696, 269] on span "Type" at bounding box center [767, 260] width 337 height 17
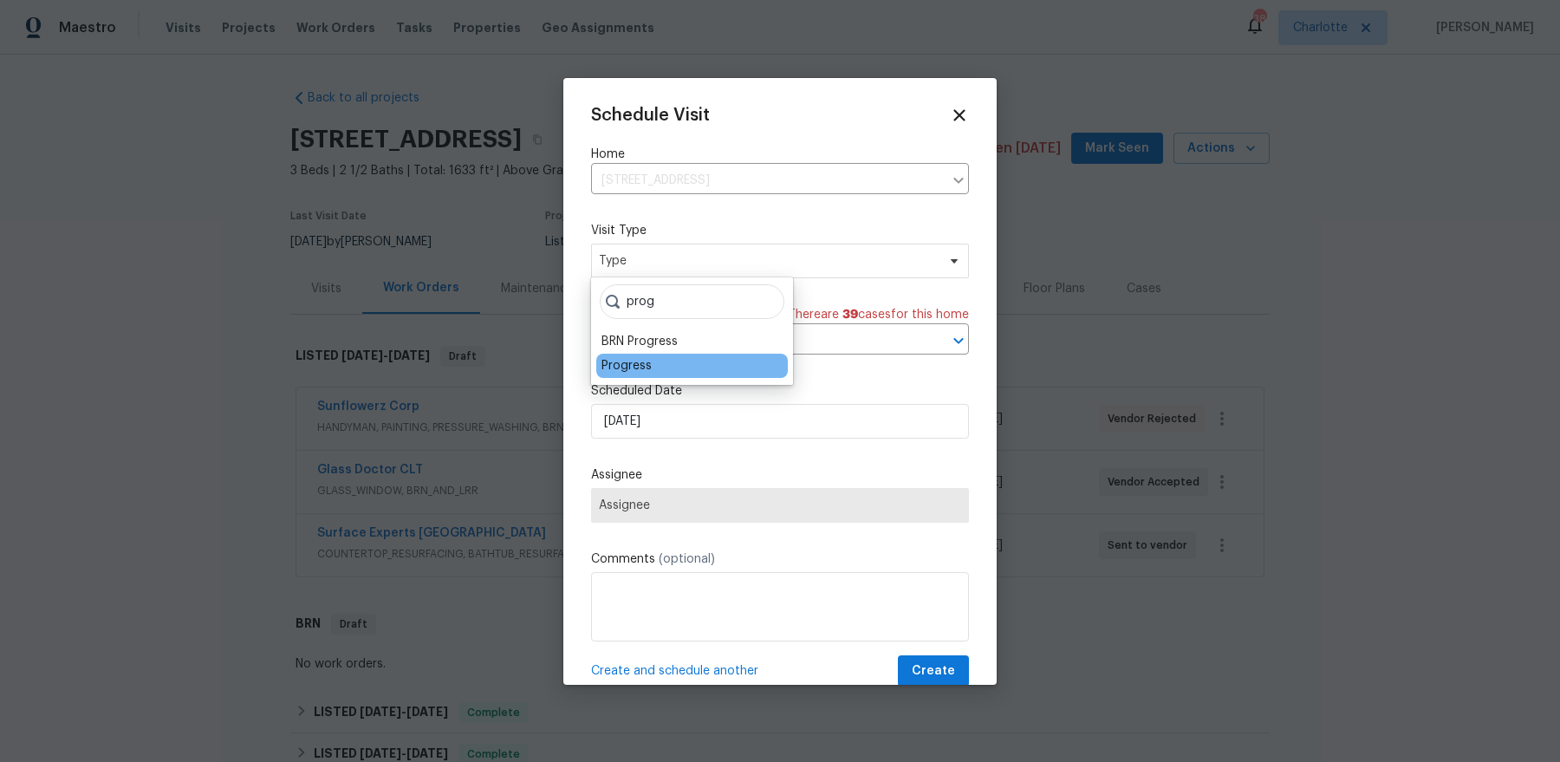
type input "prog"
click at [629, 369] on div "Progress" at bounding box center [626, 365] width 50 height 17
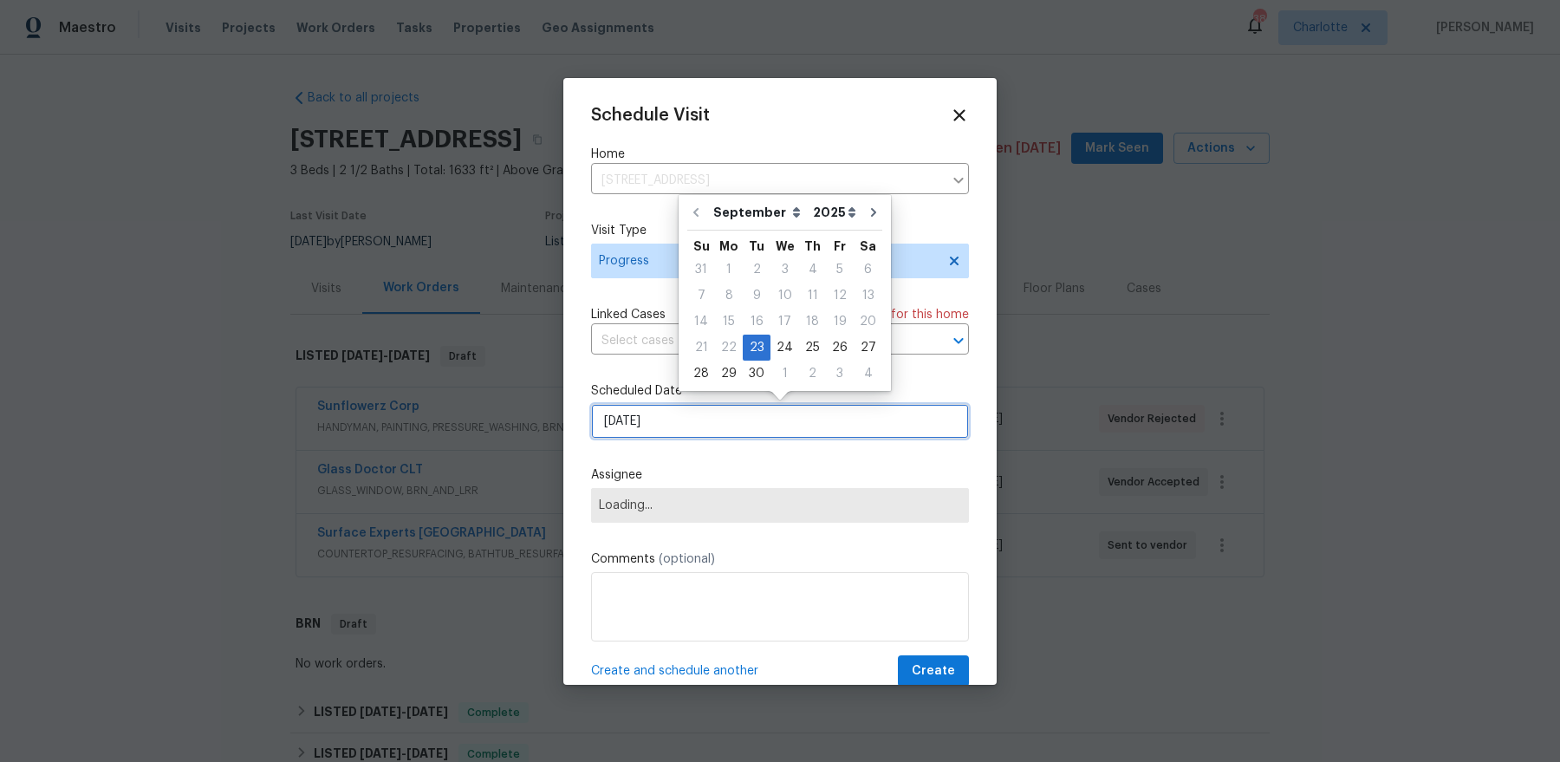
click at [659, 421] on input "[DATE]" at bounding box center [780, 421] width 378 height 35
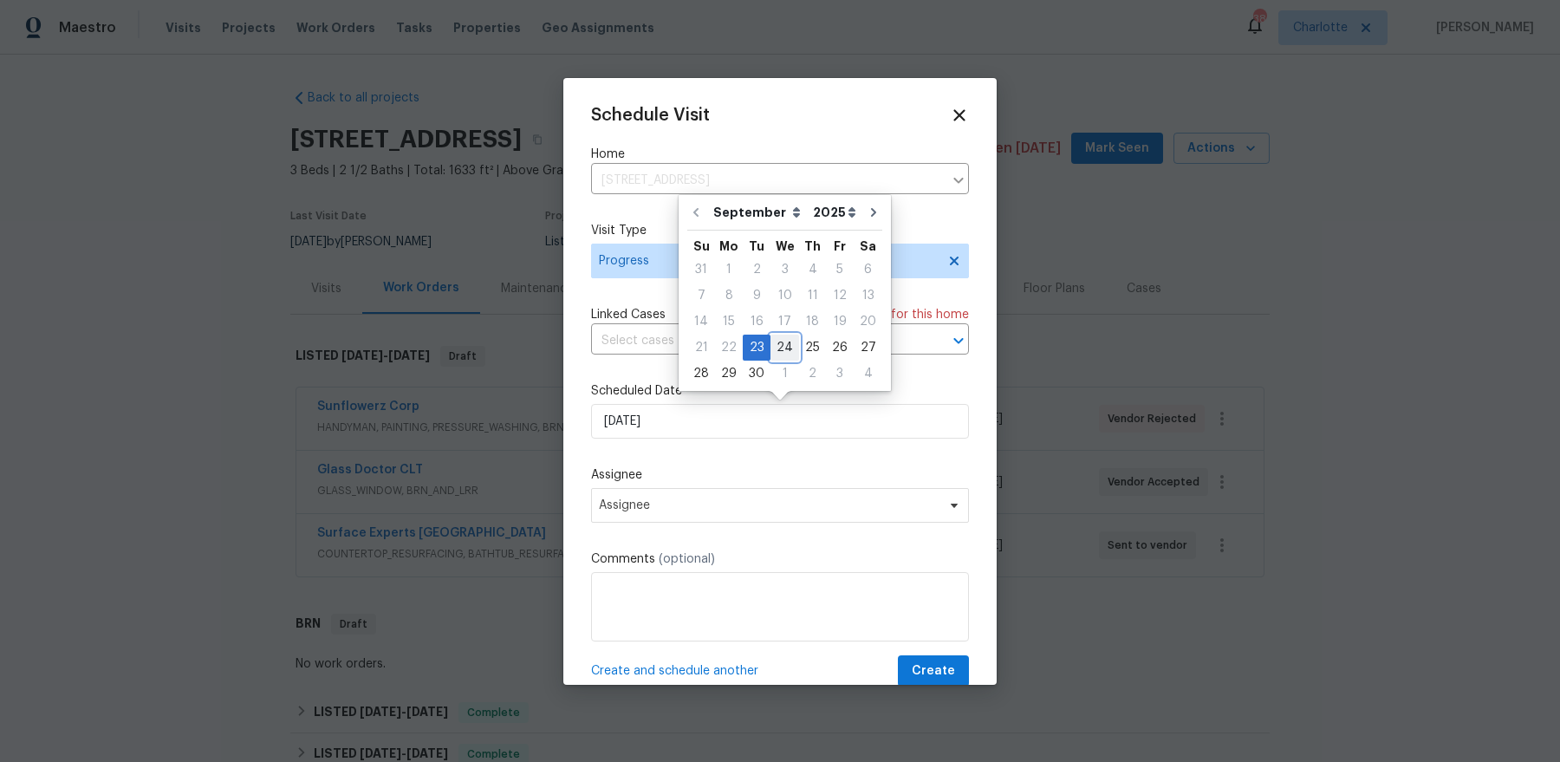
click at [783, 350] on div "24" at bounding box center [784, 347] width 29 height 24
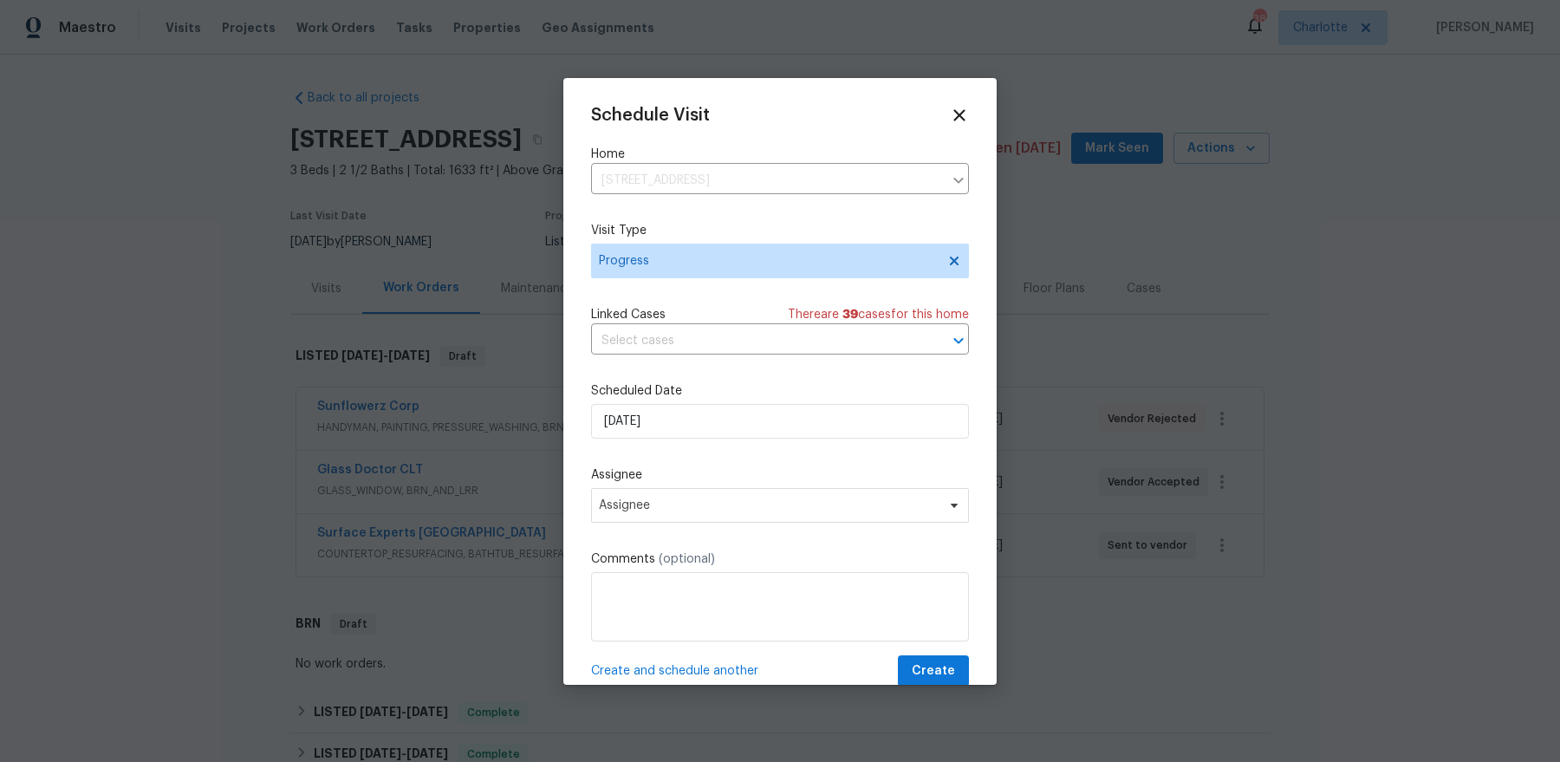
click at [783, 397] on label "Scheduled Date" at bounding box center [780, 390] width 378 height 17
click at [784, 412] on input "[DATE]" at bounding box center [780, 421] width 378 height 35
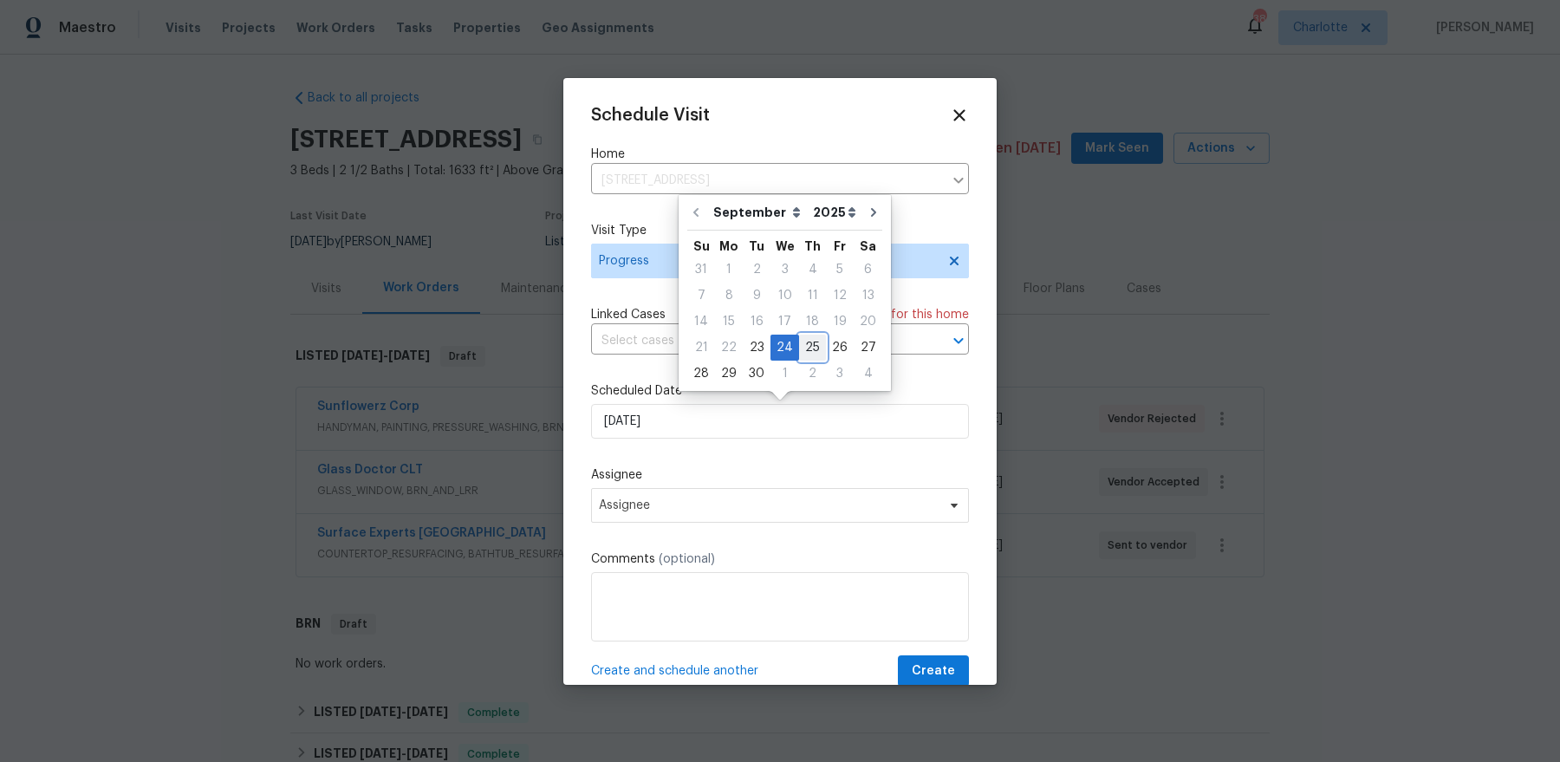
click at [800, 341] on div "25" at bounding box center [812, 347] width 27 height 24
type input "9/25/2025"
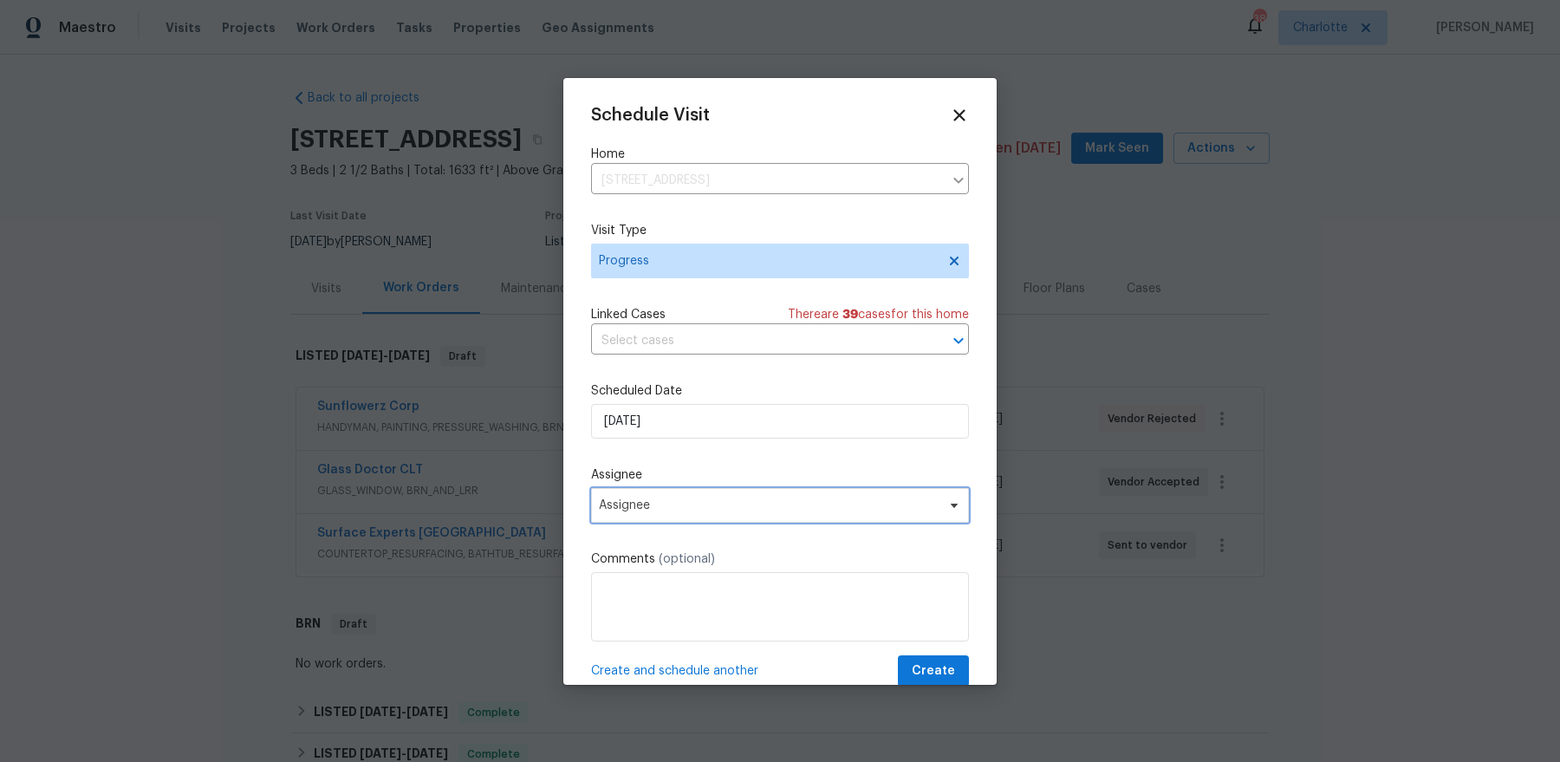
click at [759, 500] on span "Assignee" at bounding box center [769, 505] width 340 height 14
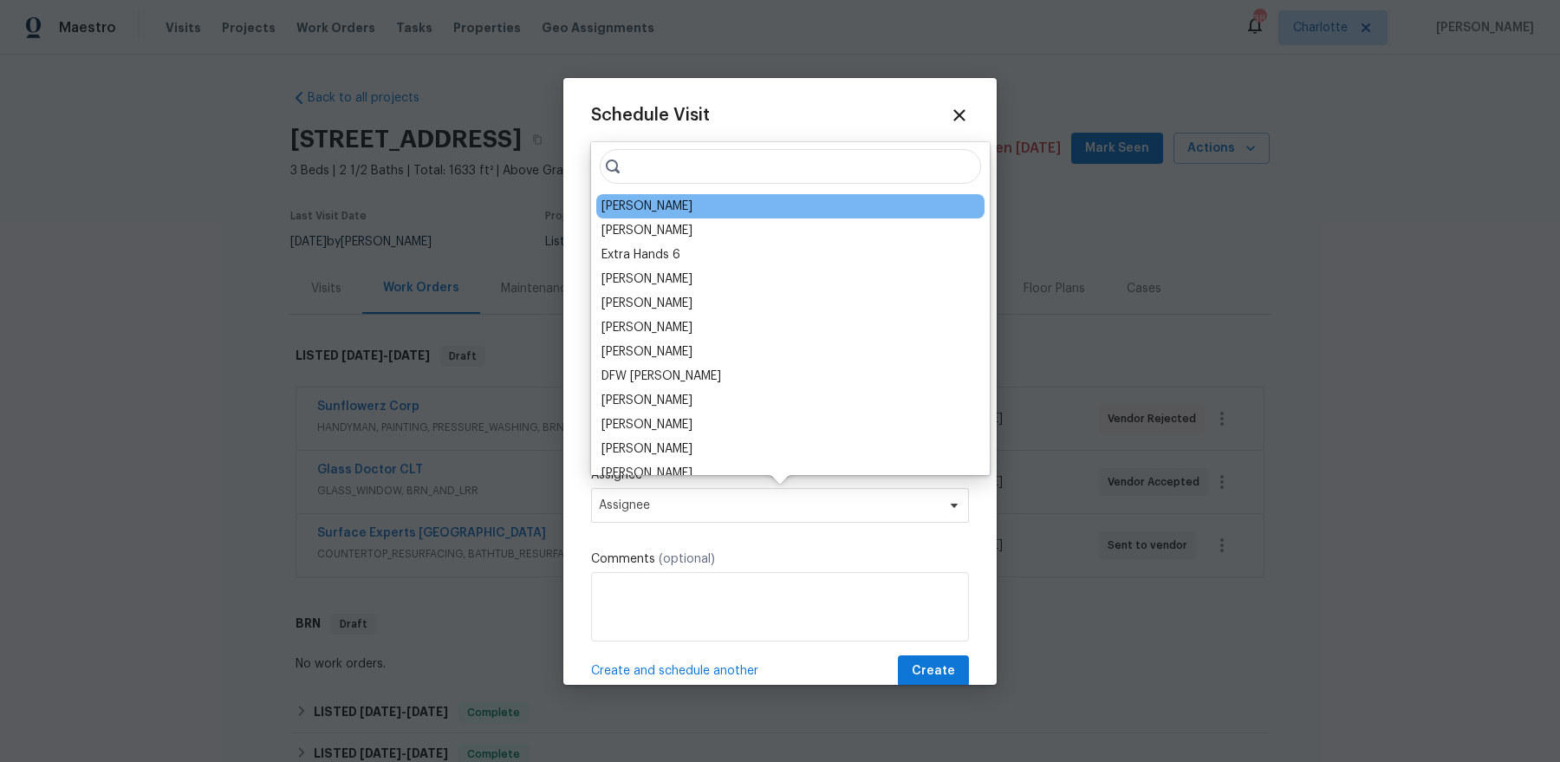
click at [673, 203] on div "[PERSON_NAME]" at bounding box center [646, 206] width 91 height 17
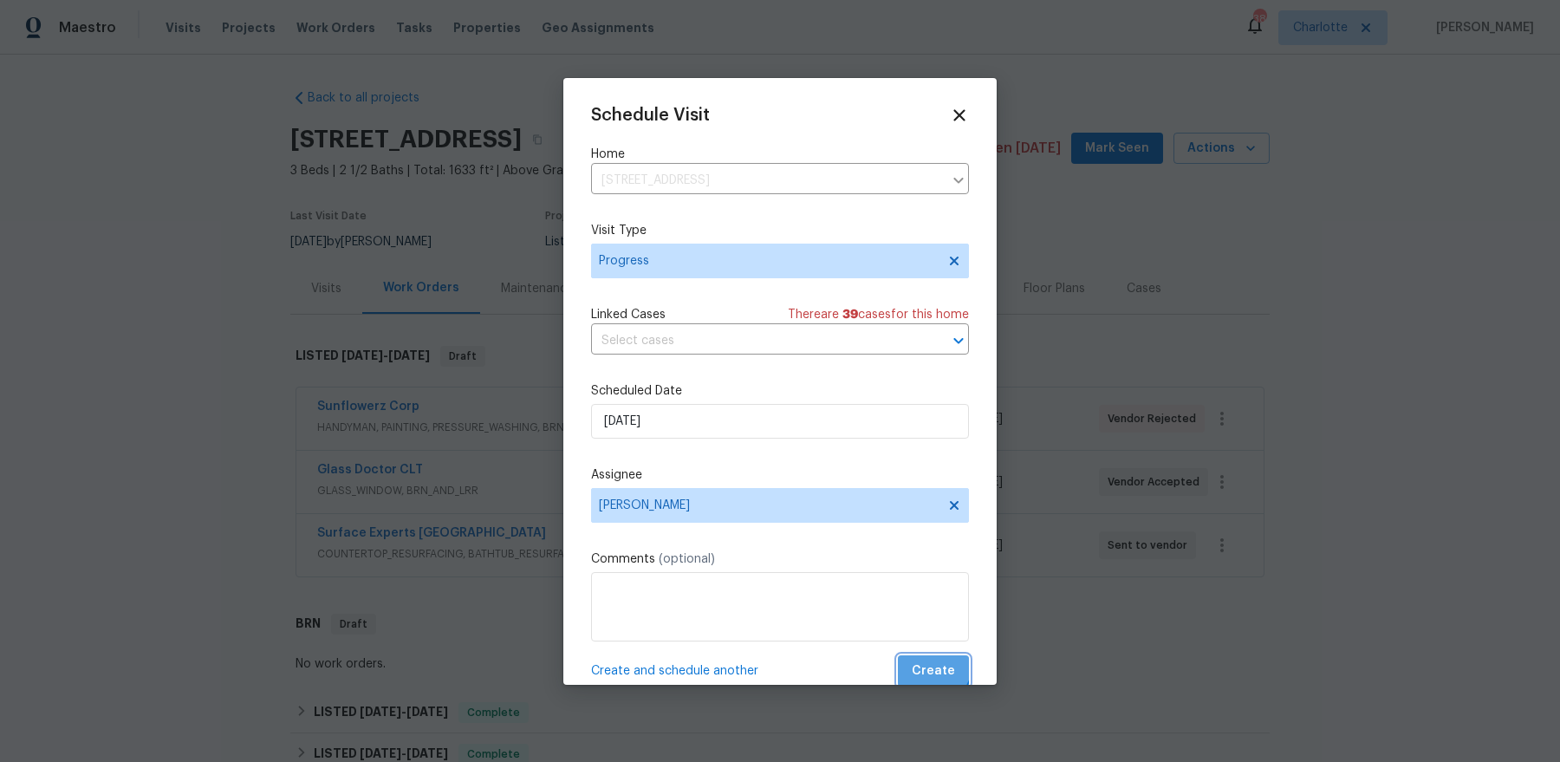
click at [927, 662] on span "Create" at bounding box center [933, 671] width 43 height 22
